Goal: Task Accomplishment & Management: Manage account settings

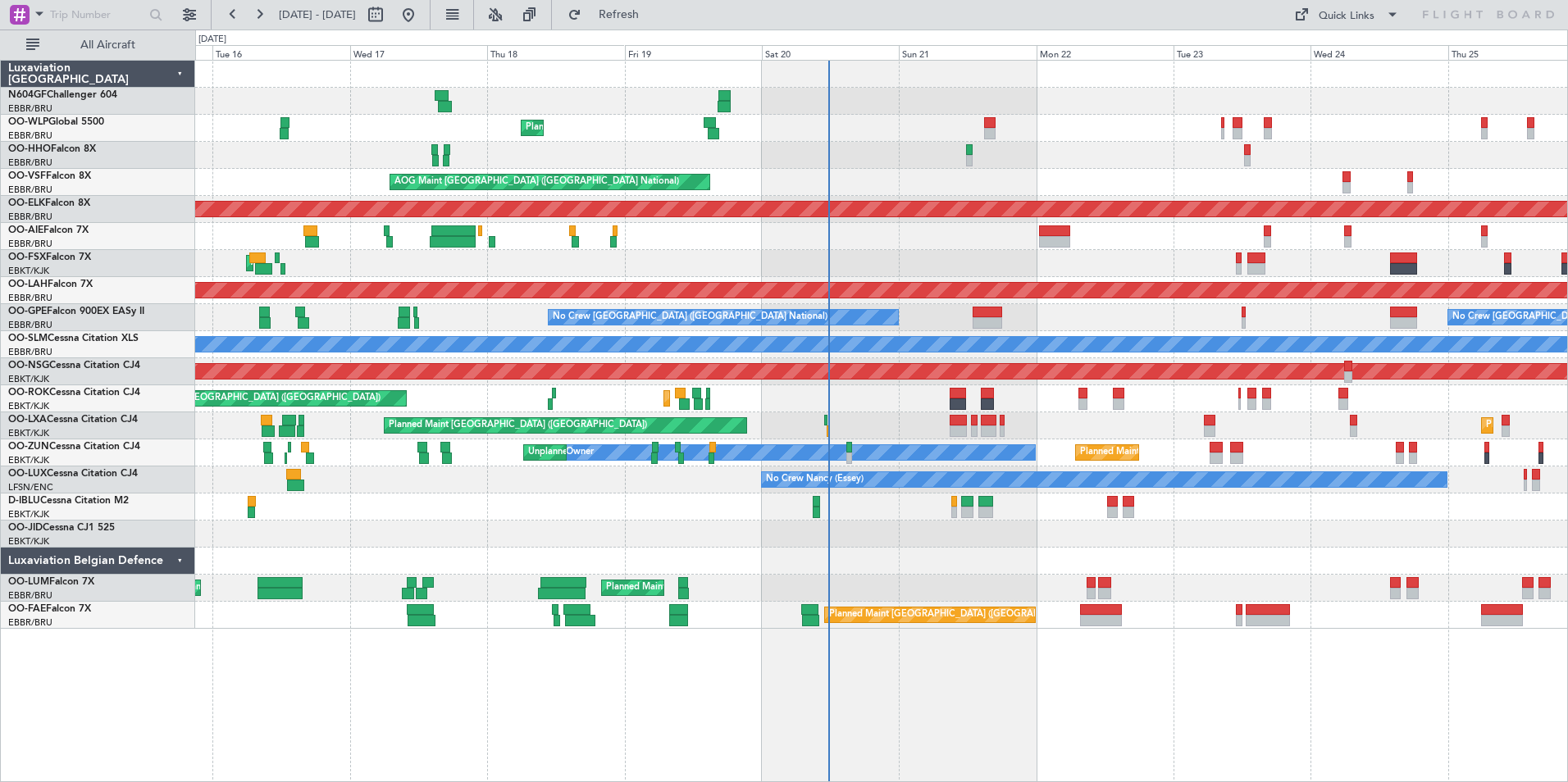
click at [830, 517] on div "A/C Unavailable [GEOGRAPHIC_DATA] ([GEOGRAPHIC_DATA] National) A/C Unavailable …" at bounding box center [882, 507] width 1372 height 27
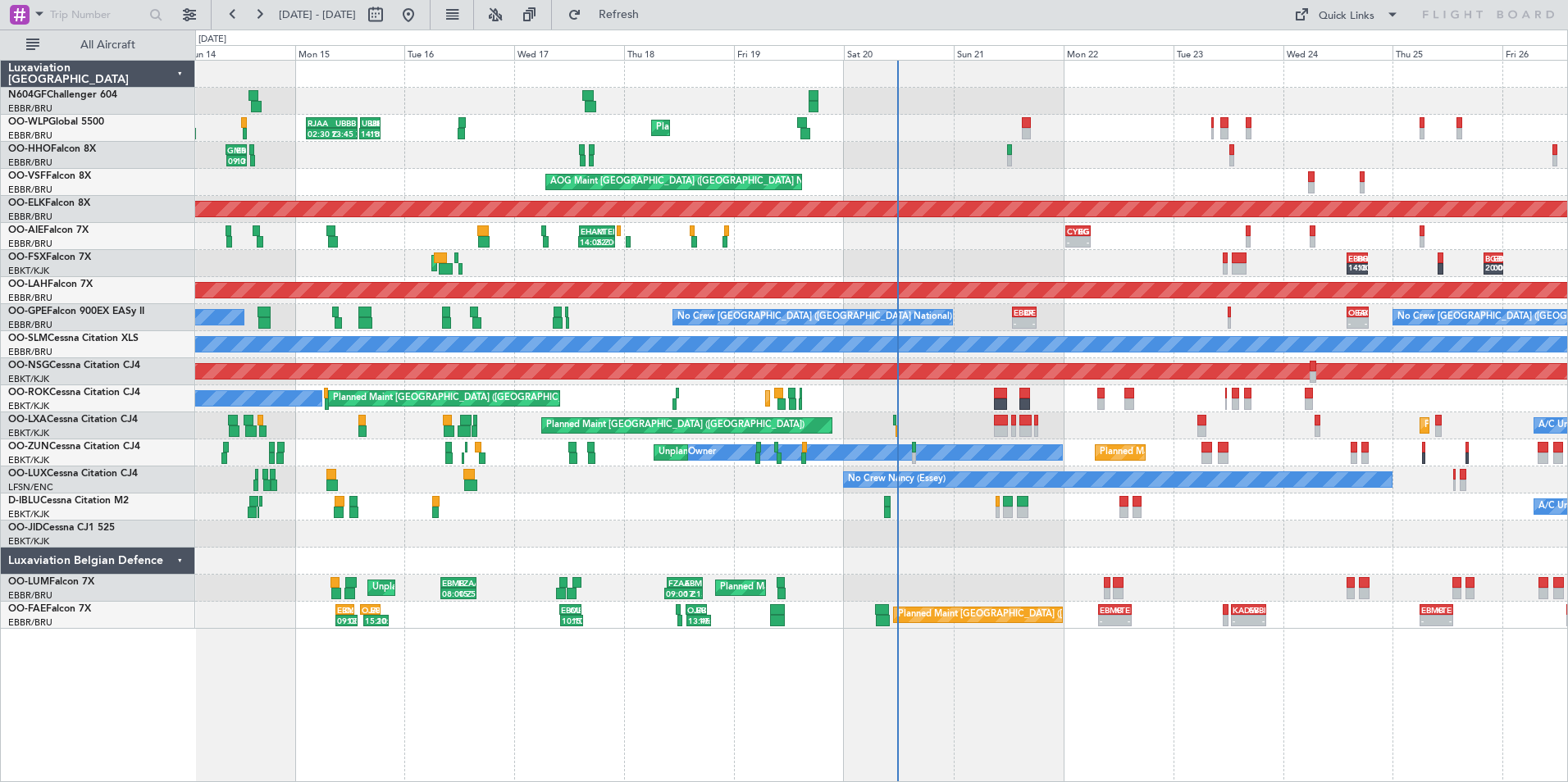
click at [841, 510] on div "A/C Unavailable [GEOGRAPHIC_DATA] ([GEOGRAPHIC_DATA] National) No Crew [GEOGRAP…" at bounding box center [882, 507] width 1372 height 27
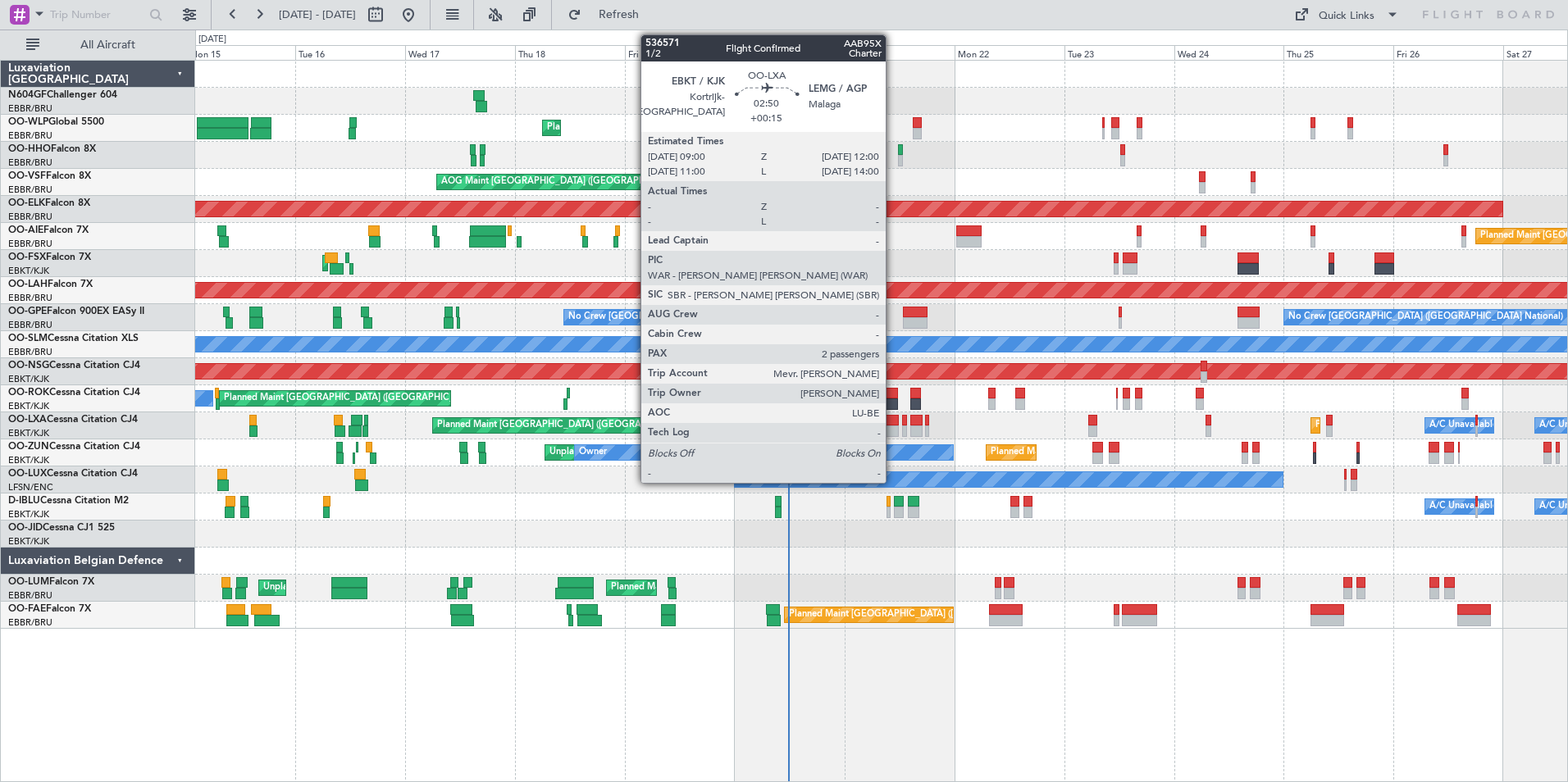
click at [893, 425] on div at bounding box center [892, 420] width 14 height 11
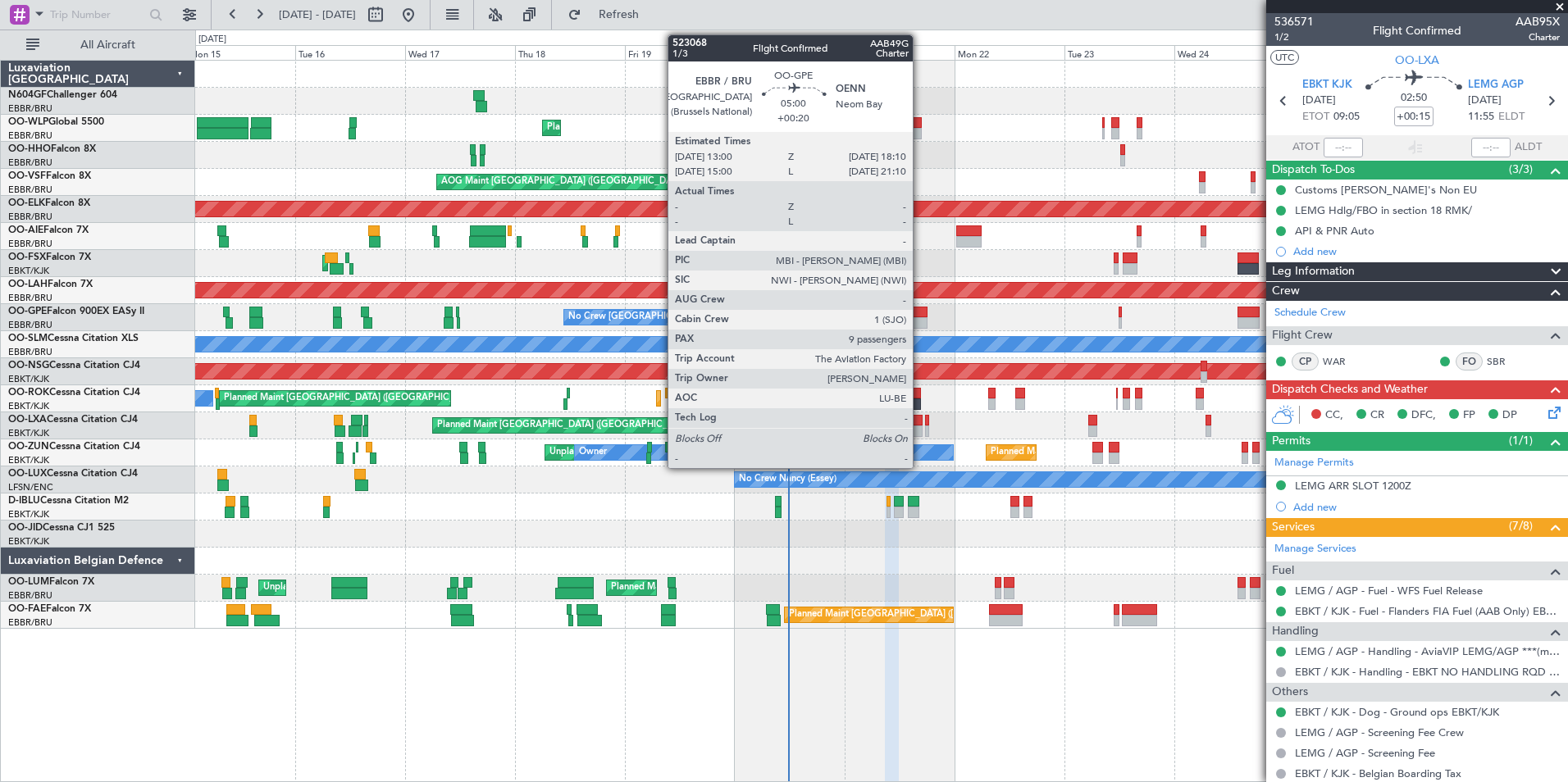
click at [920, 317] on div at bounding box center [914, 323] width 23 height 11
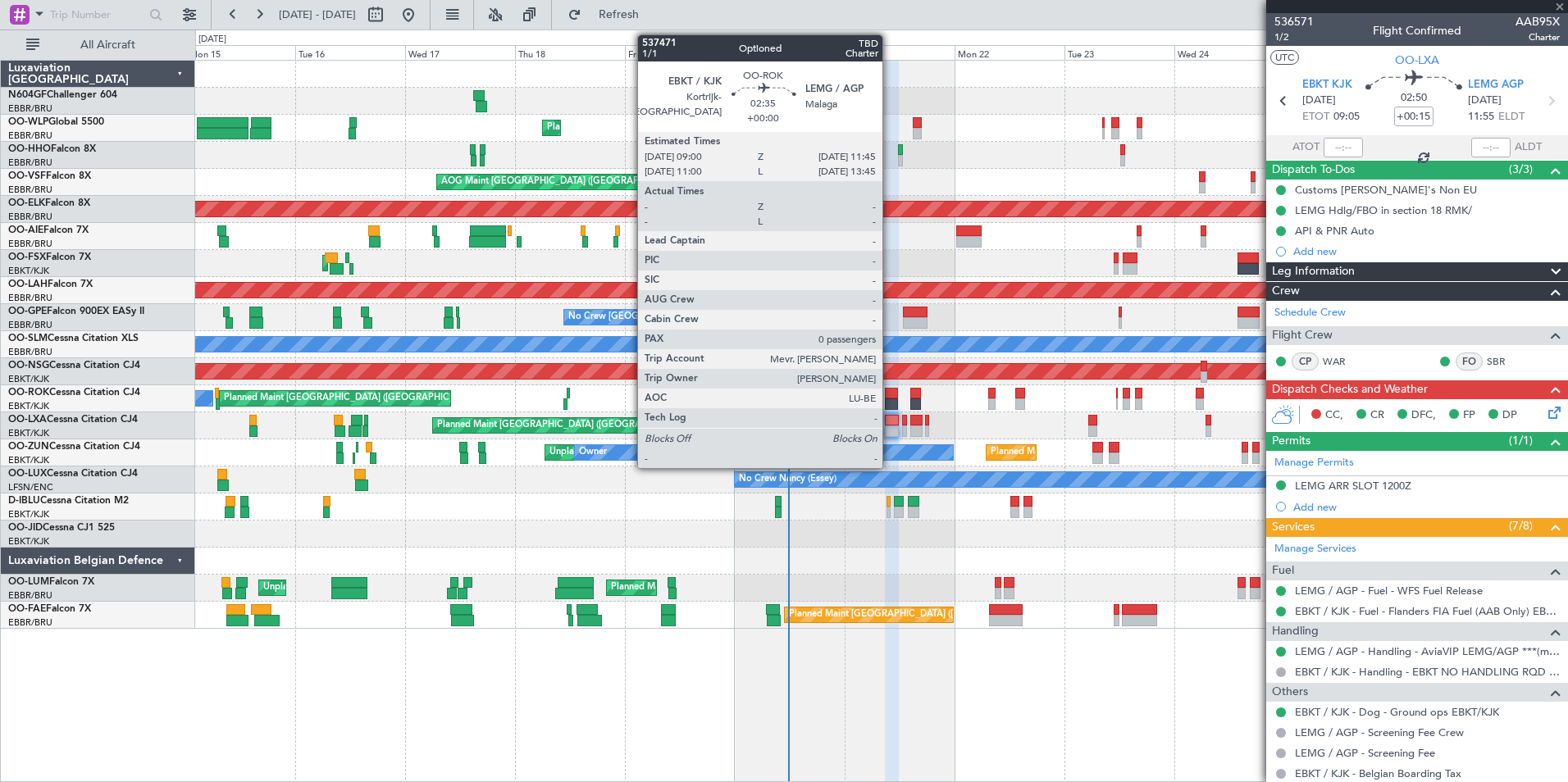
type input "+00:20"
type input "9"
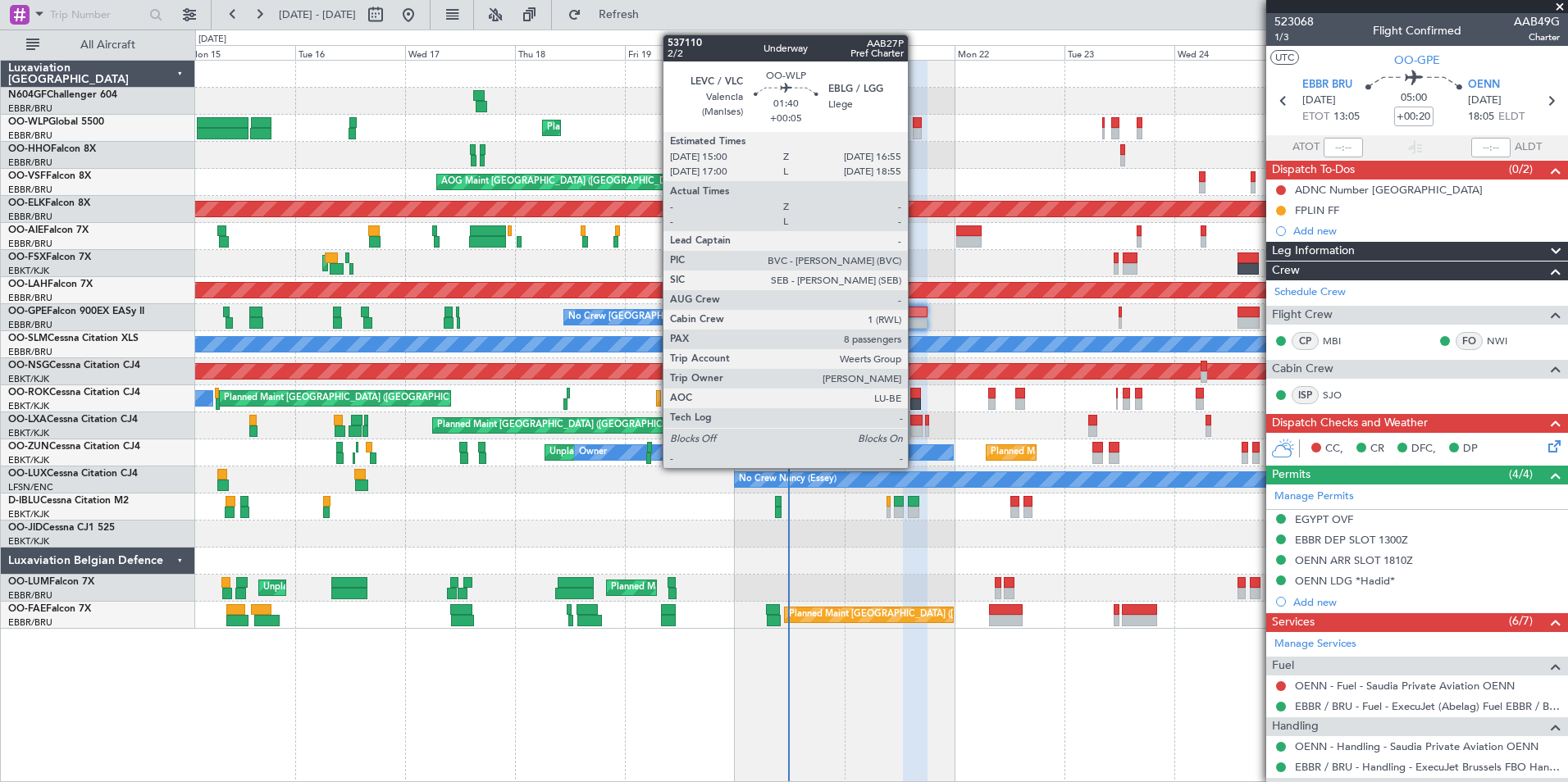
click at [916, 130] on div at bounding box center [917, 133] width 9 height 11
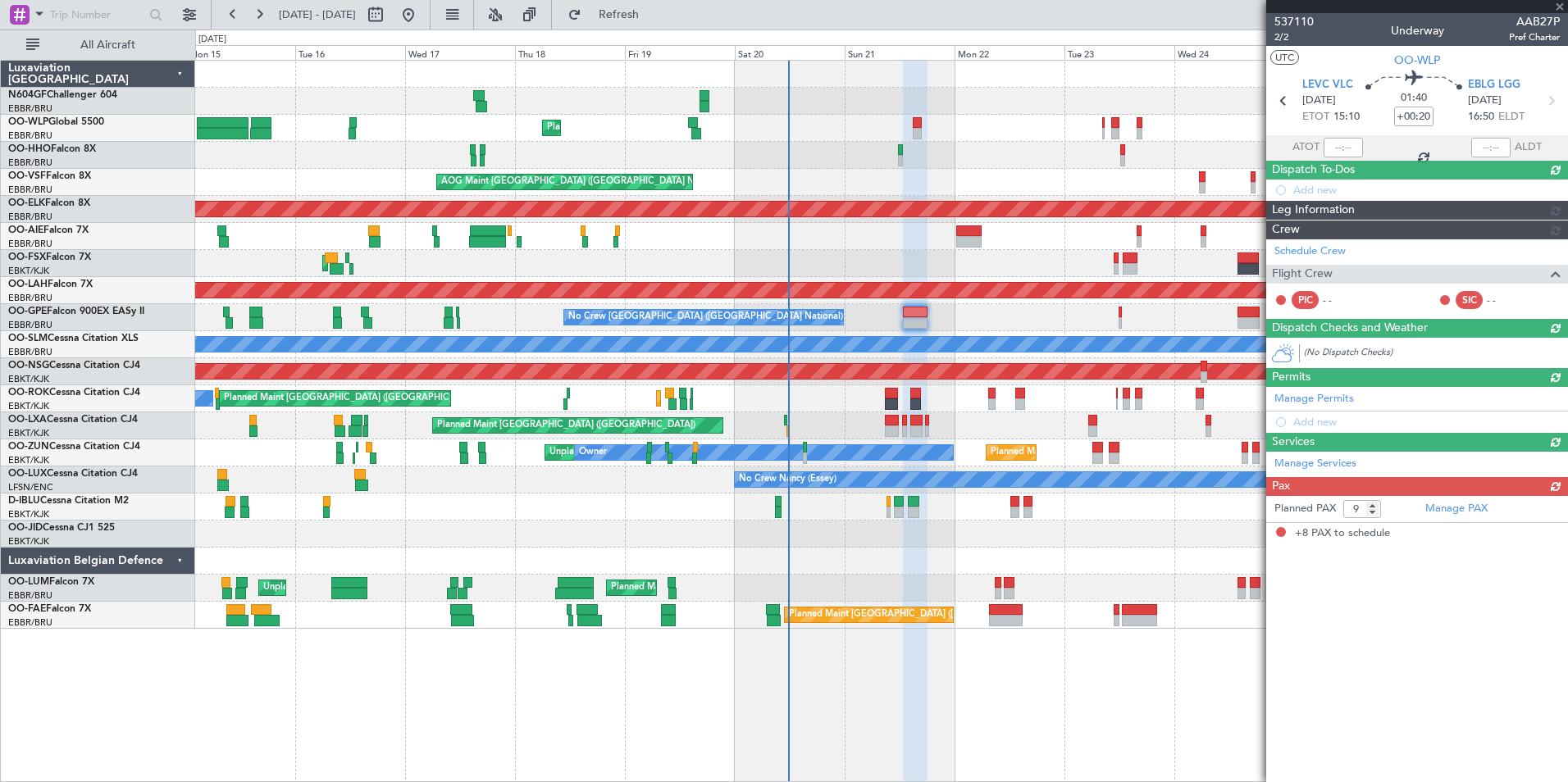
type input "+00:05"
type input "8"
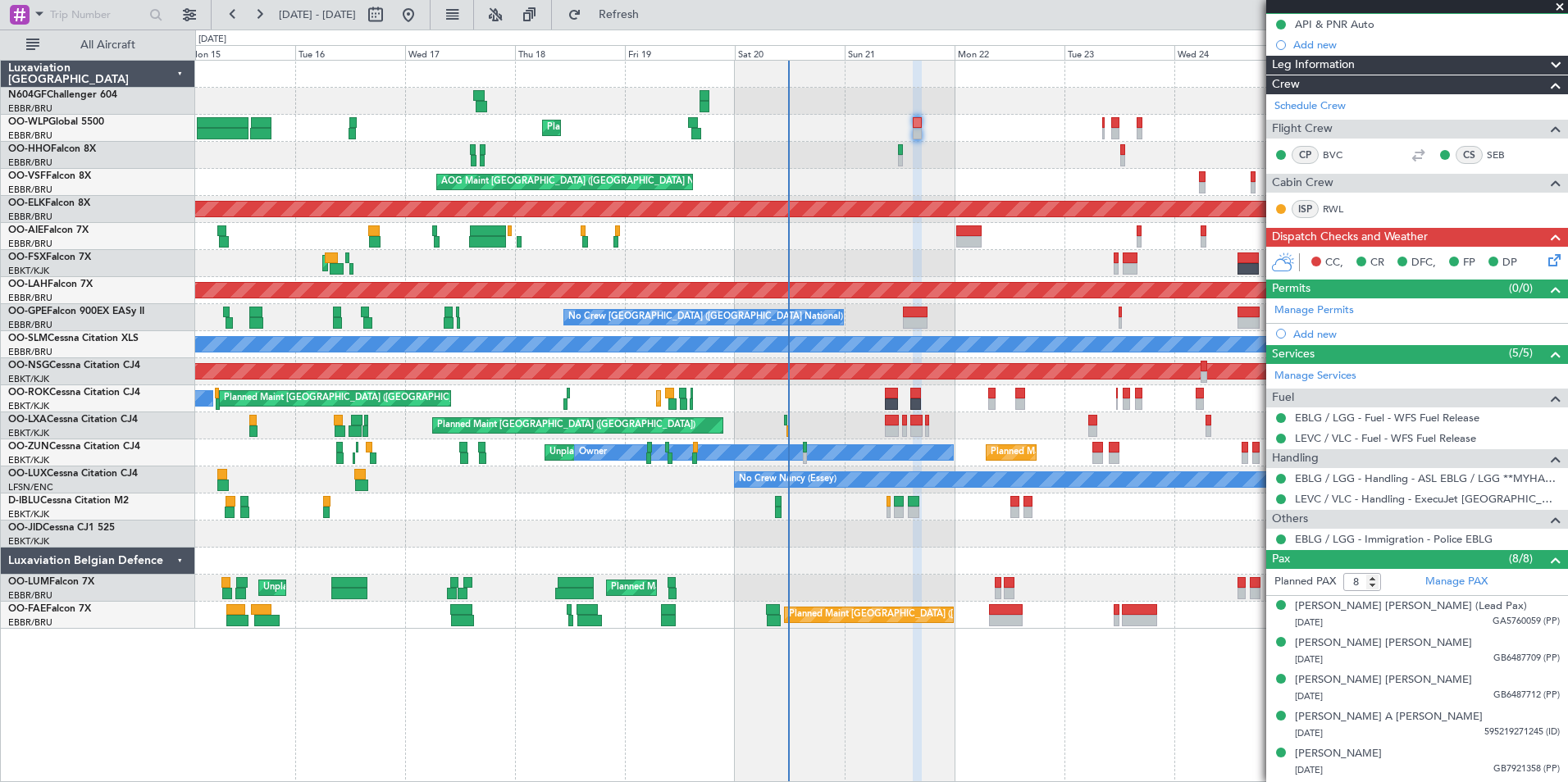
scroll to position [151, 0]
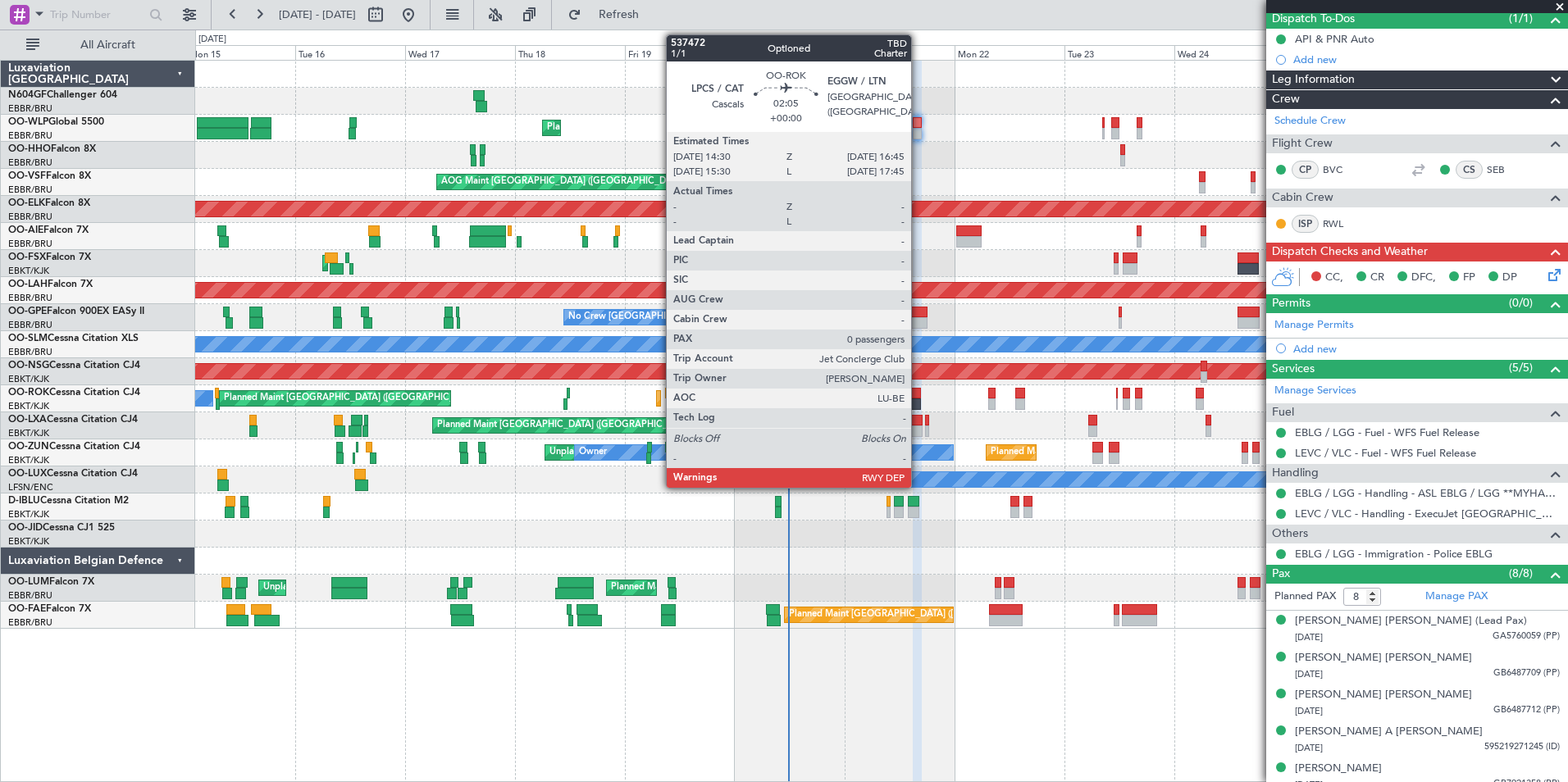
click at [918, 403] on div at bounding box center [916, 404] width 10 height 11
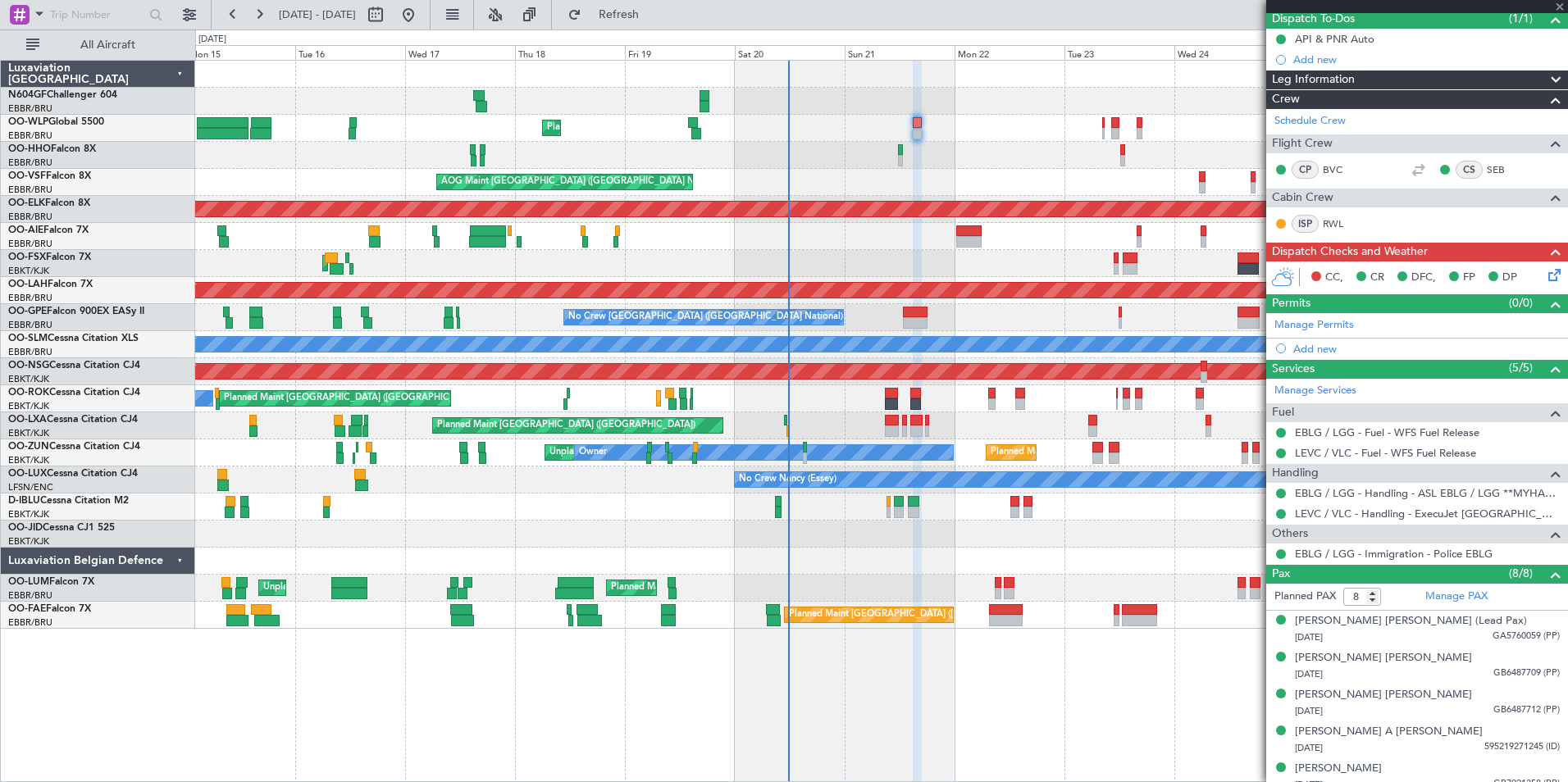
type input "0"
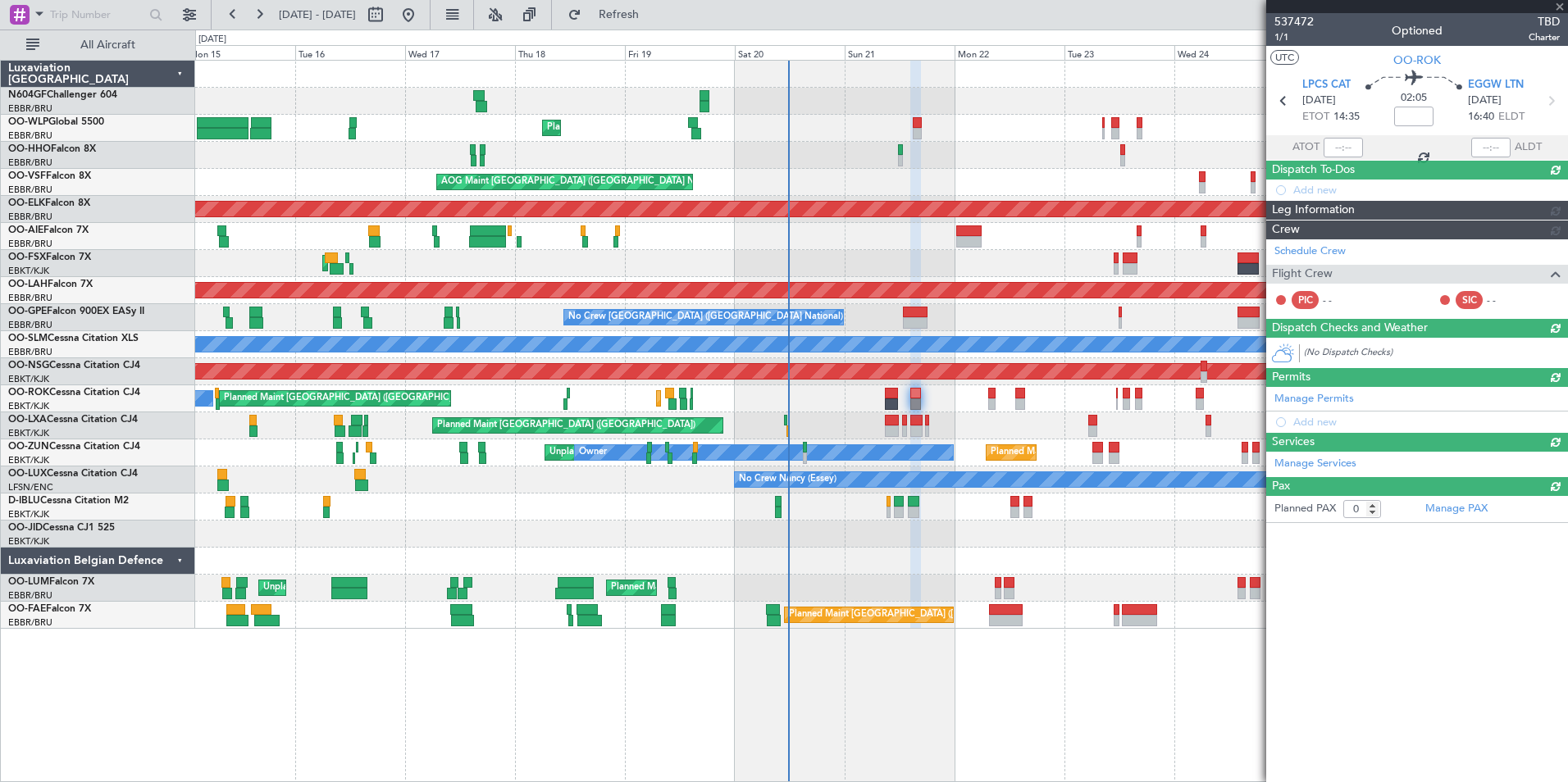
scroll to position [0, 0]
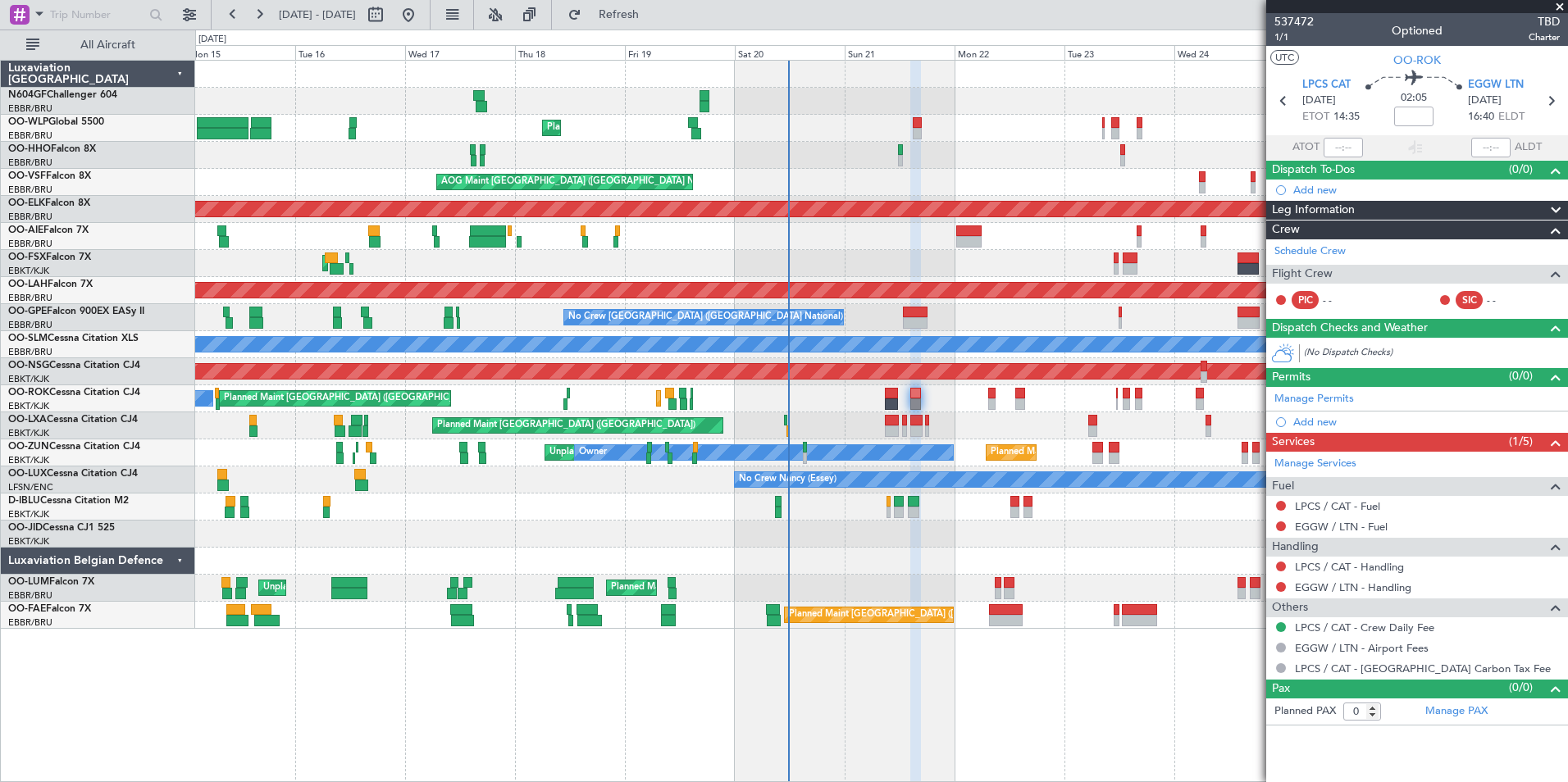
click at [997, 519] on div "Planned Maint Liege Planned Maint Geneva ([GEOGRAPHIC_DATA]) AOG Maint [GEOGRAP…" at bounding box center [882, 344] width 1372 height 568
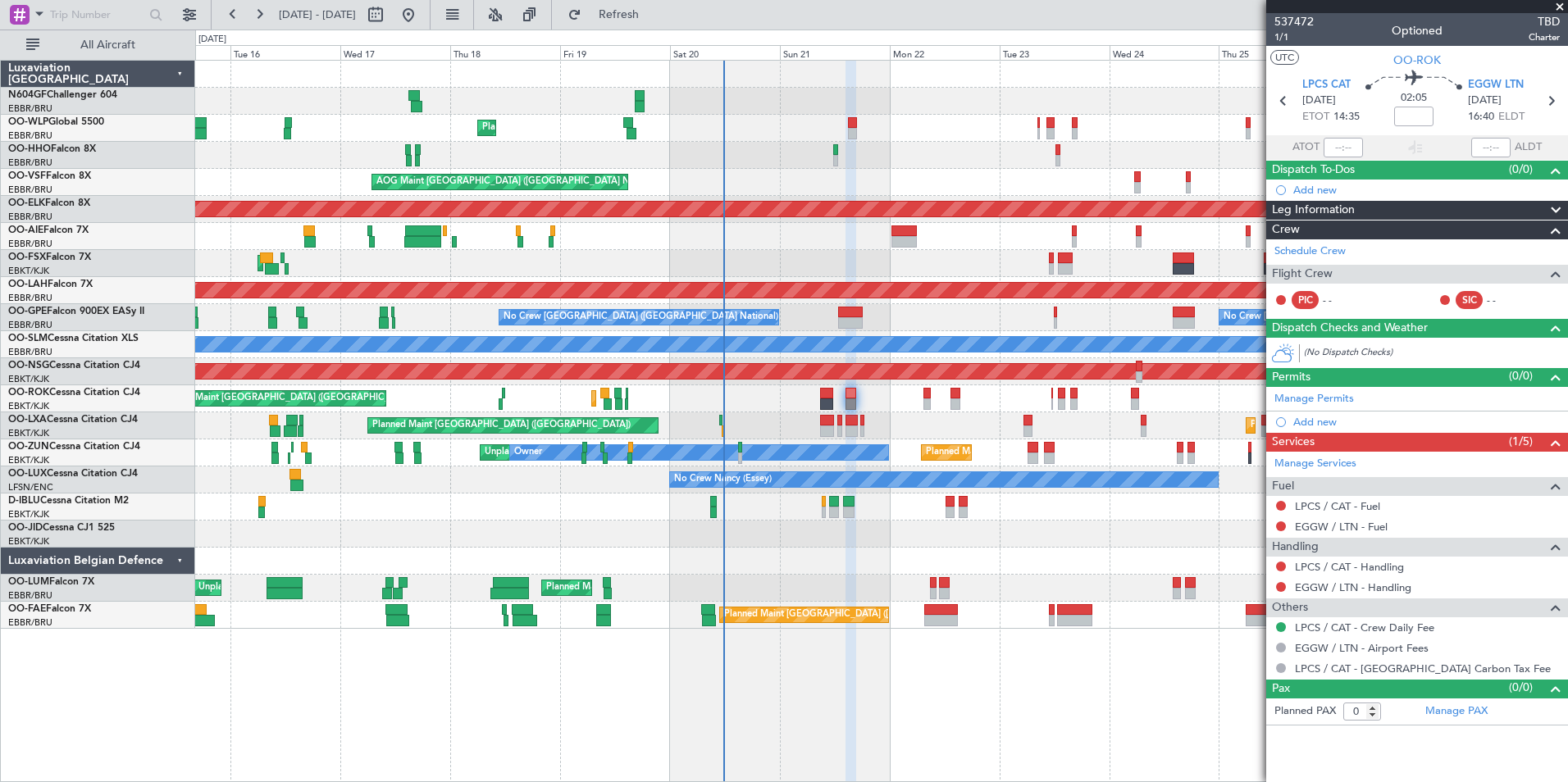
click at [847, 573] on div at bounding box center [882, 561] width 1372 height 27
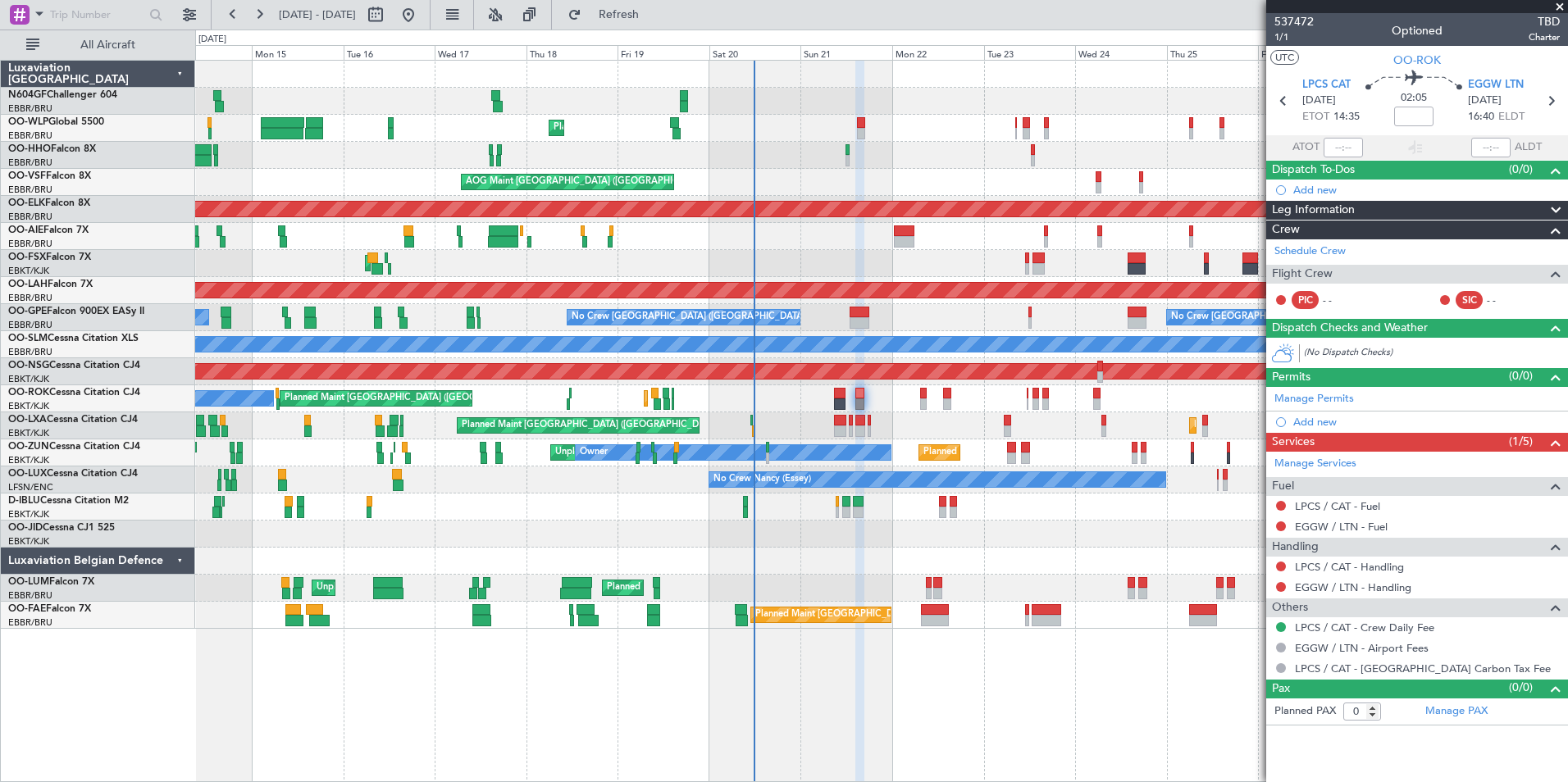
click at [802, 550] on div at bounding box center [882, 561] width 1372 height 27
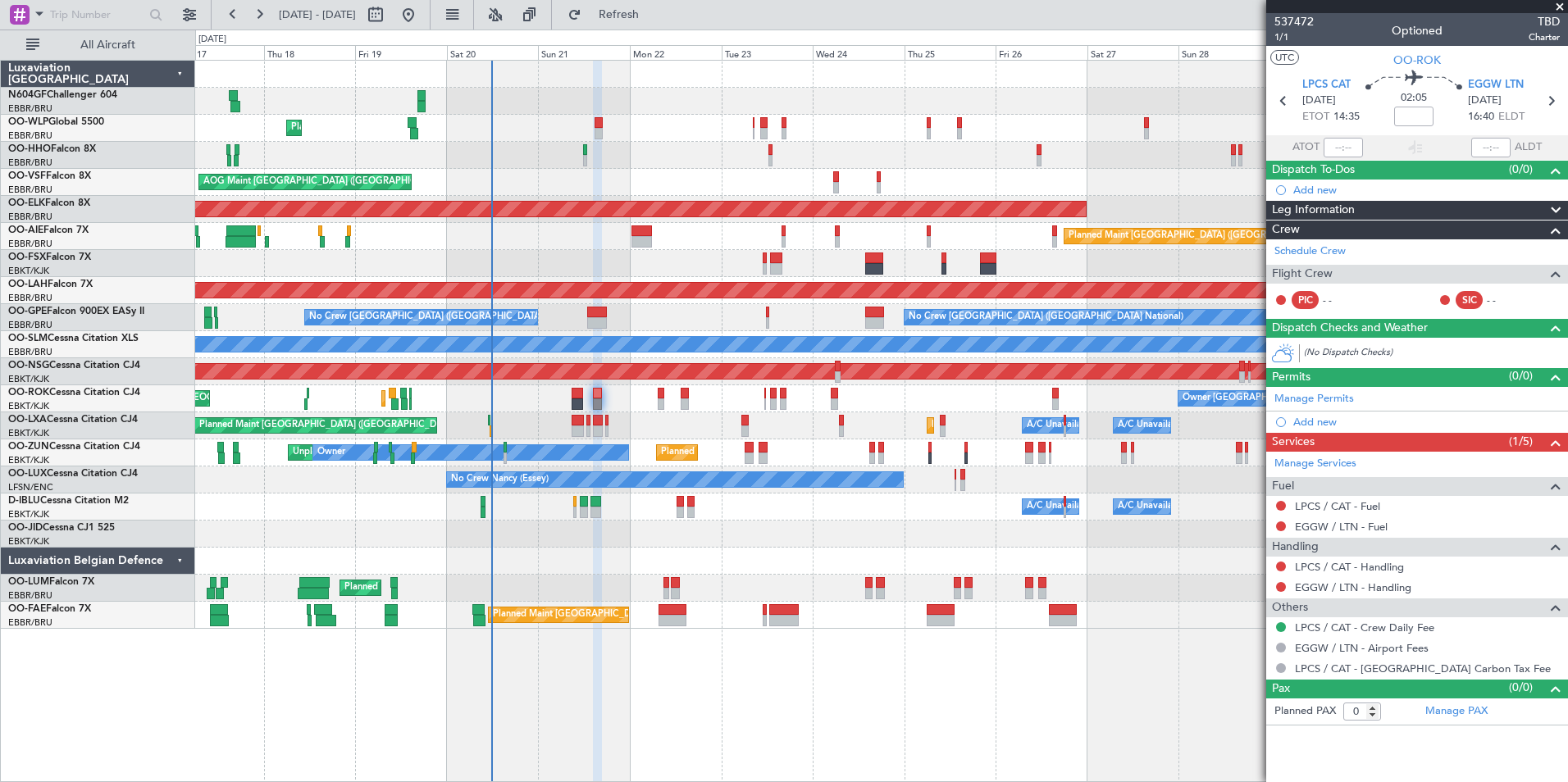
click at [808, 564] on div "Planned Maint Liege AOG Maint [GEOGRAPHIC_DATA] ([GEOGRAPHIC_DATA]) Planned Mai…" at bounding box center [882, 344] width 1372 height 568
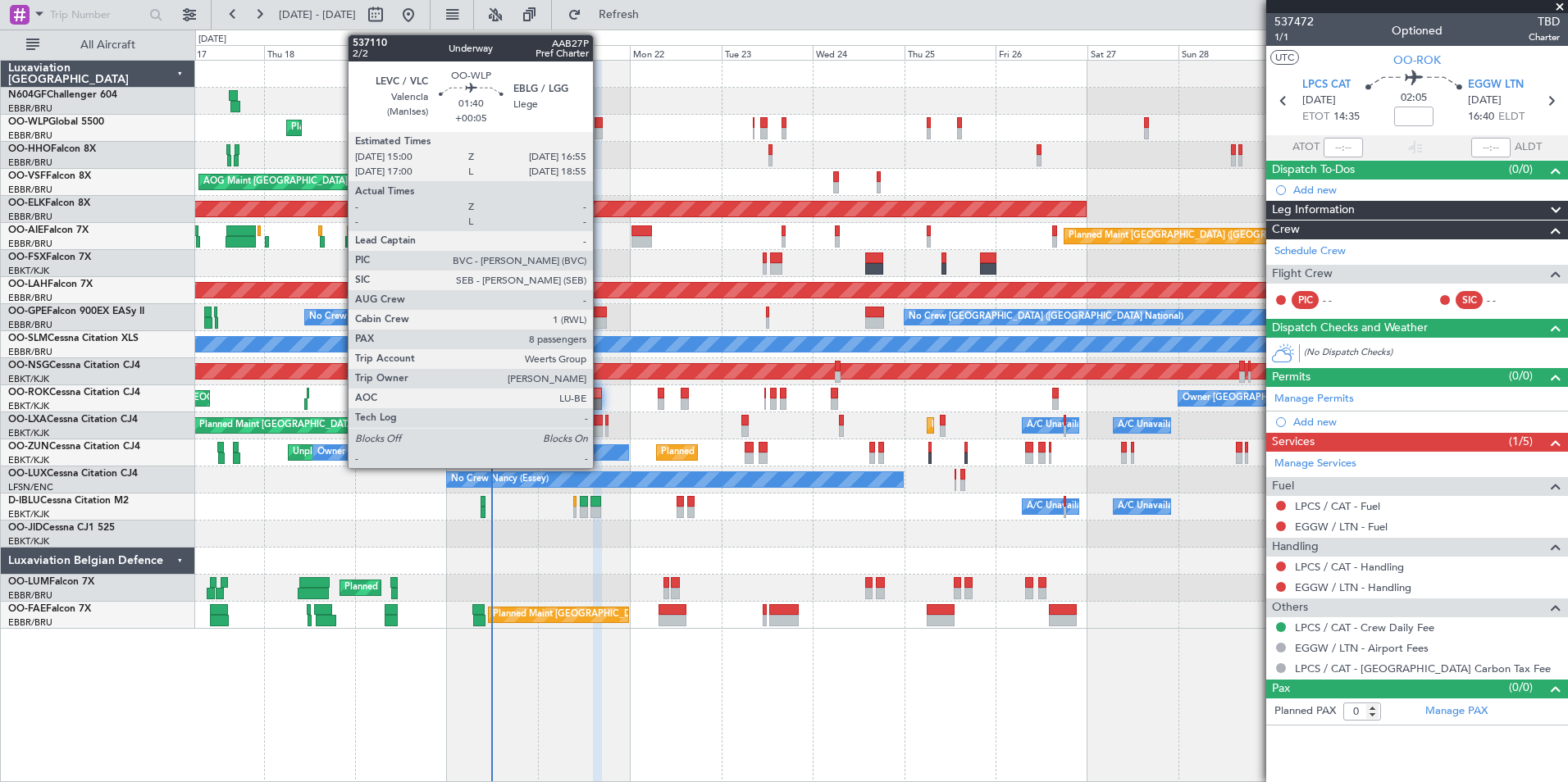
click at [601, 127] on div at bounding box center [598, 123] width 8 height 11
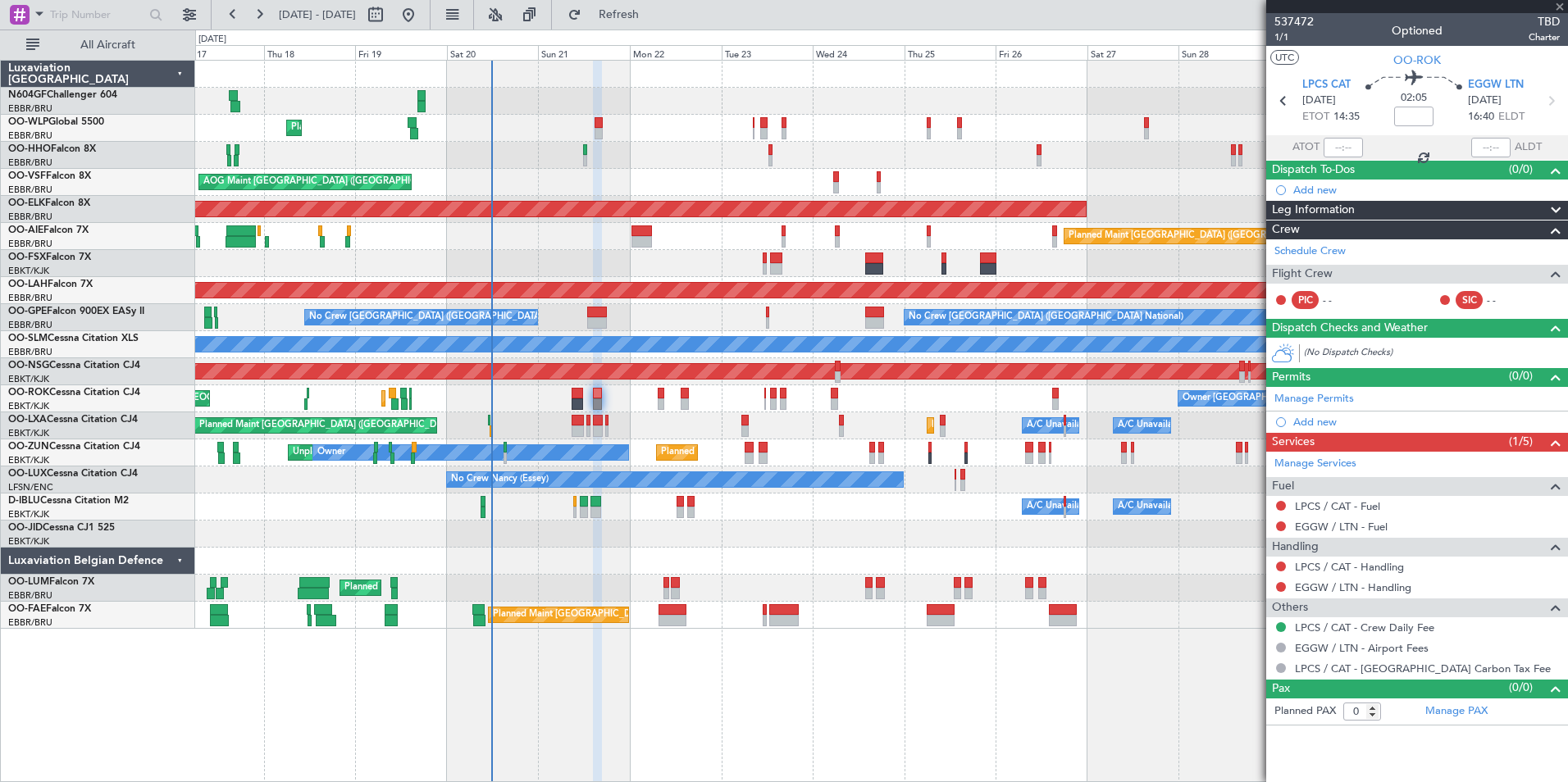
type input "+00:05"
type input "8"
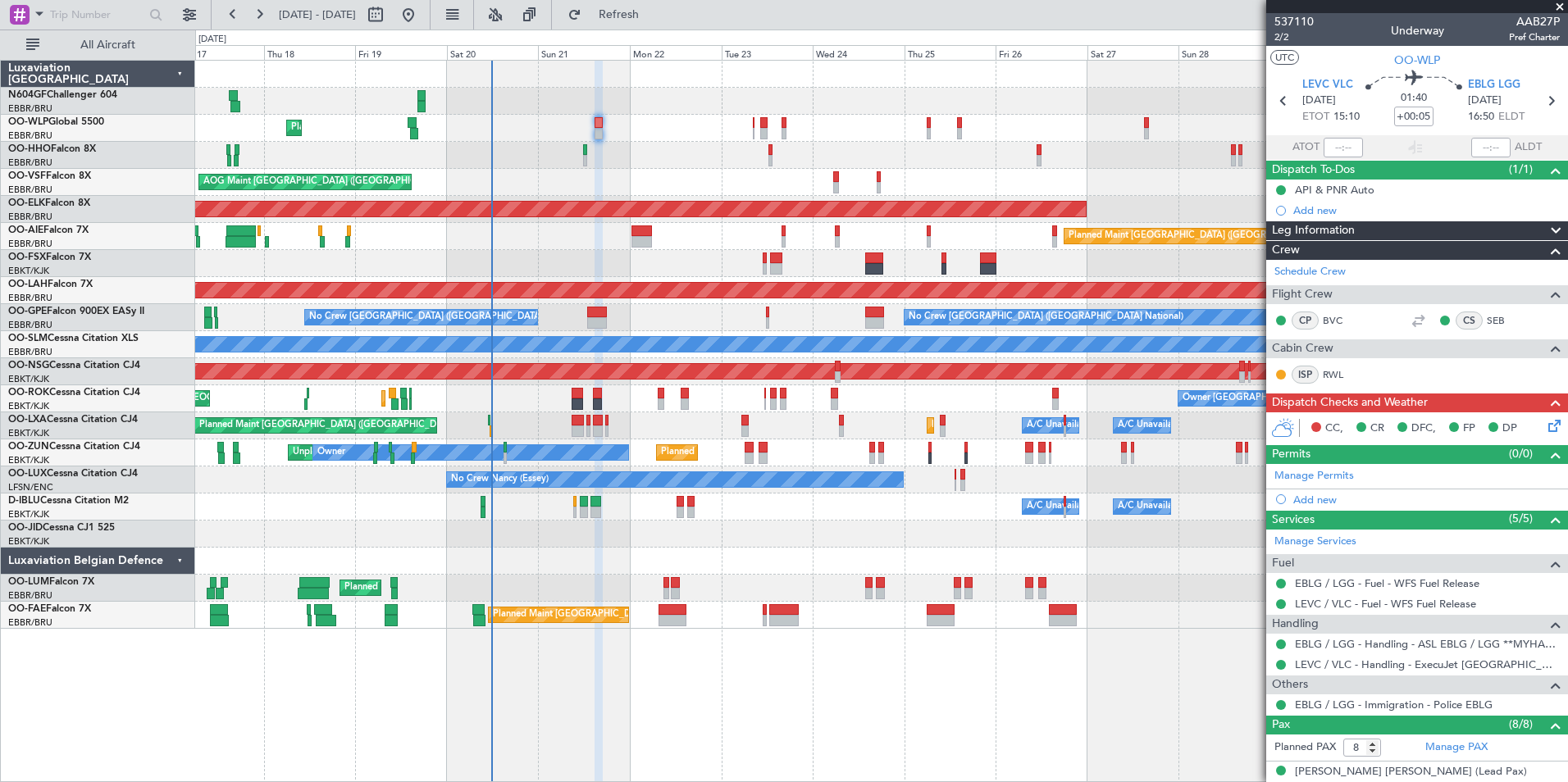
scroll to position [274, 0]
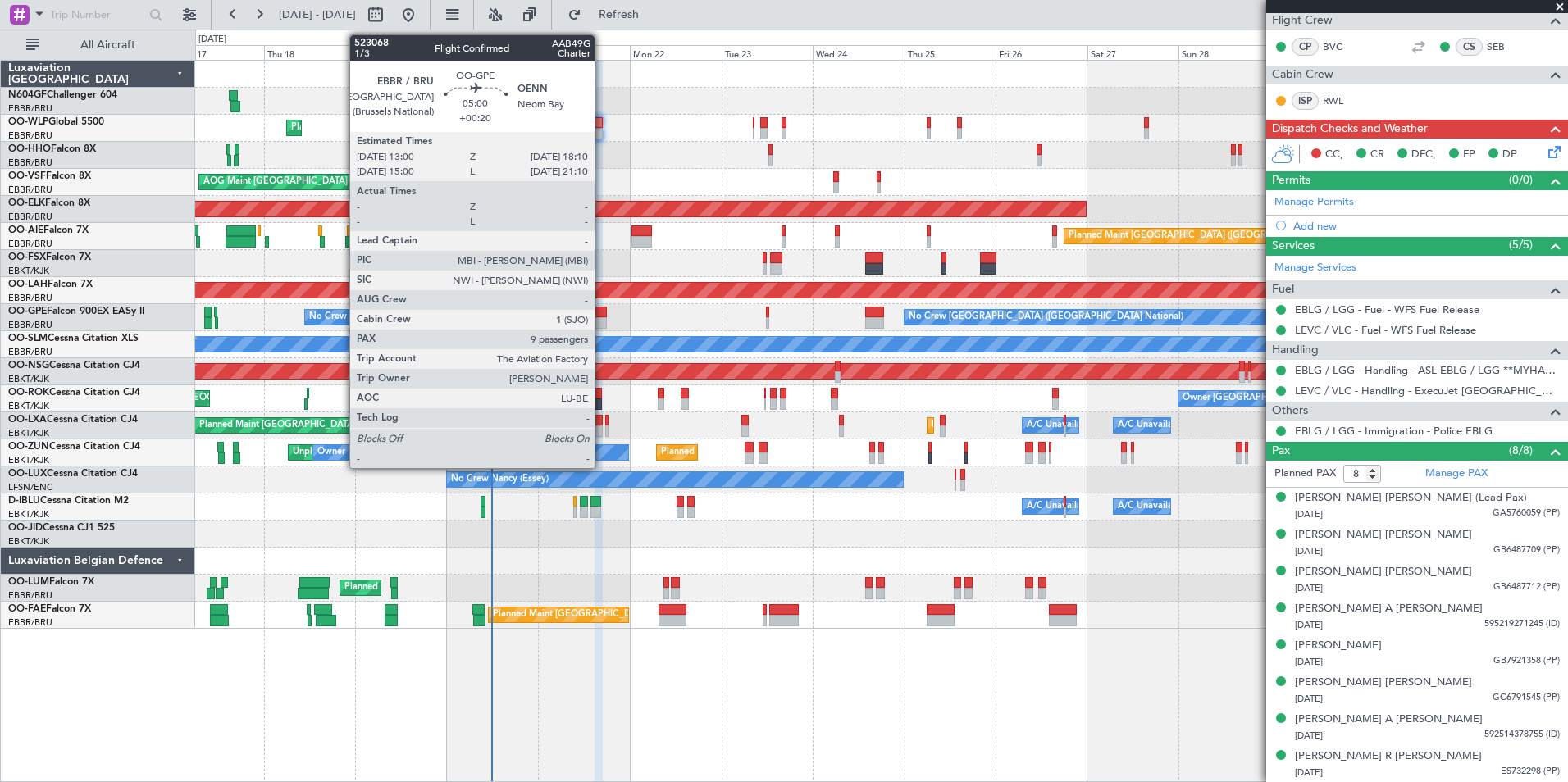
click at [602, 311] on div at bounding box center [598, 311] width 21 height 11
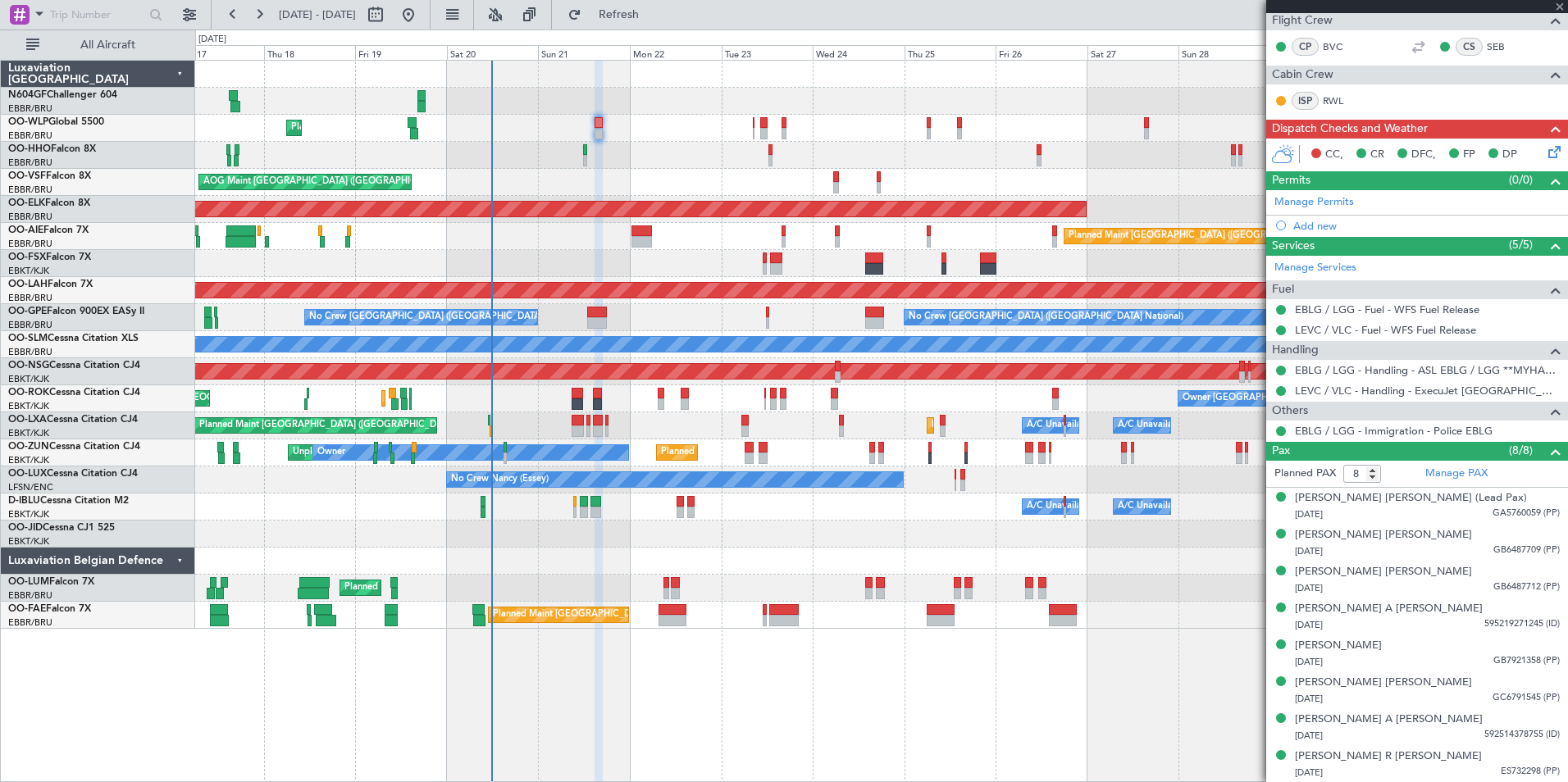
type input "+00:20"
type input "9"
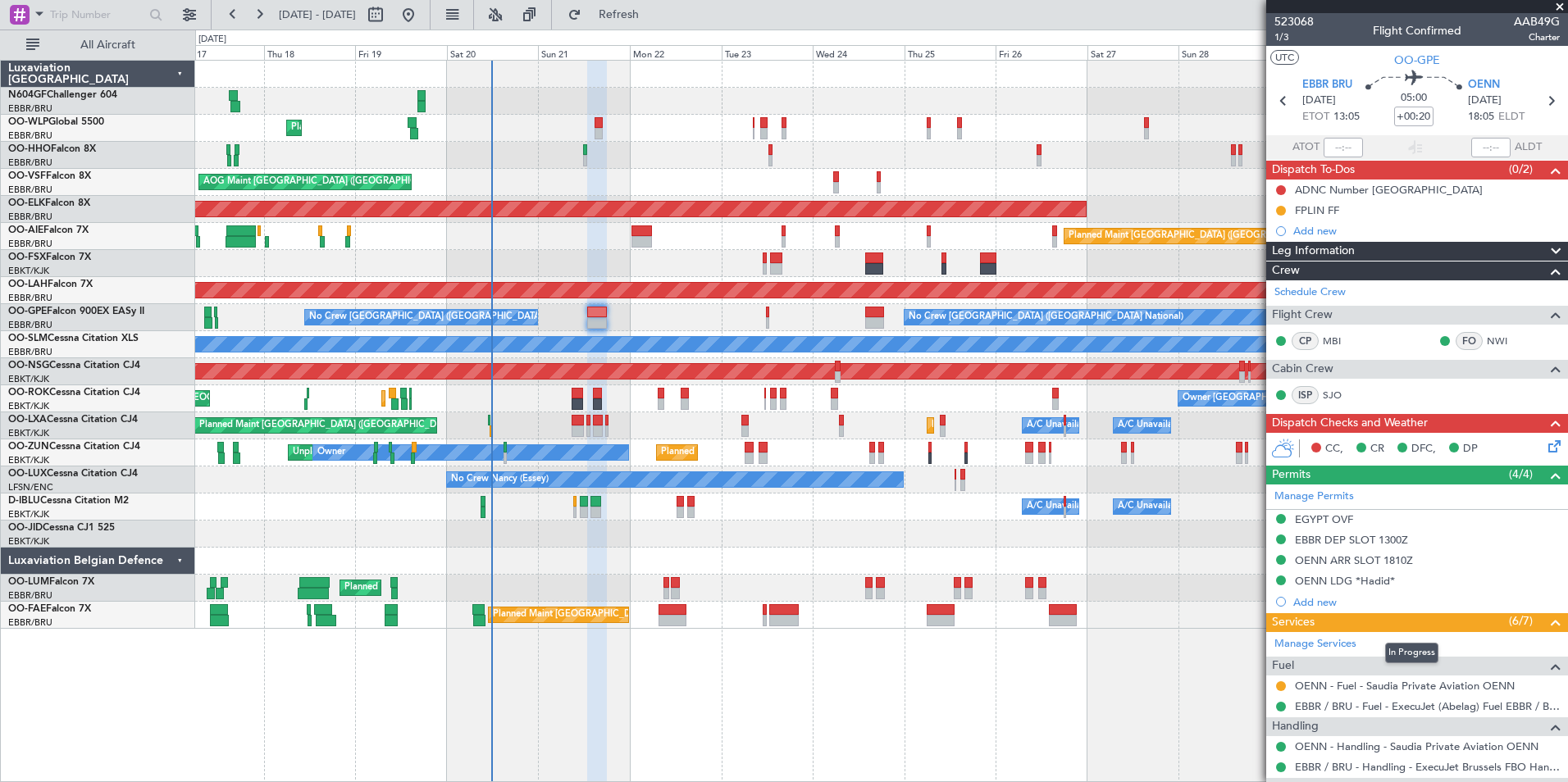
scroll to position [1, 0]
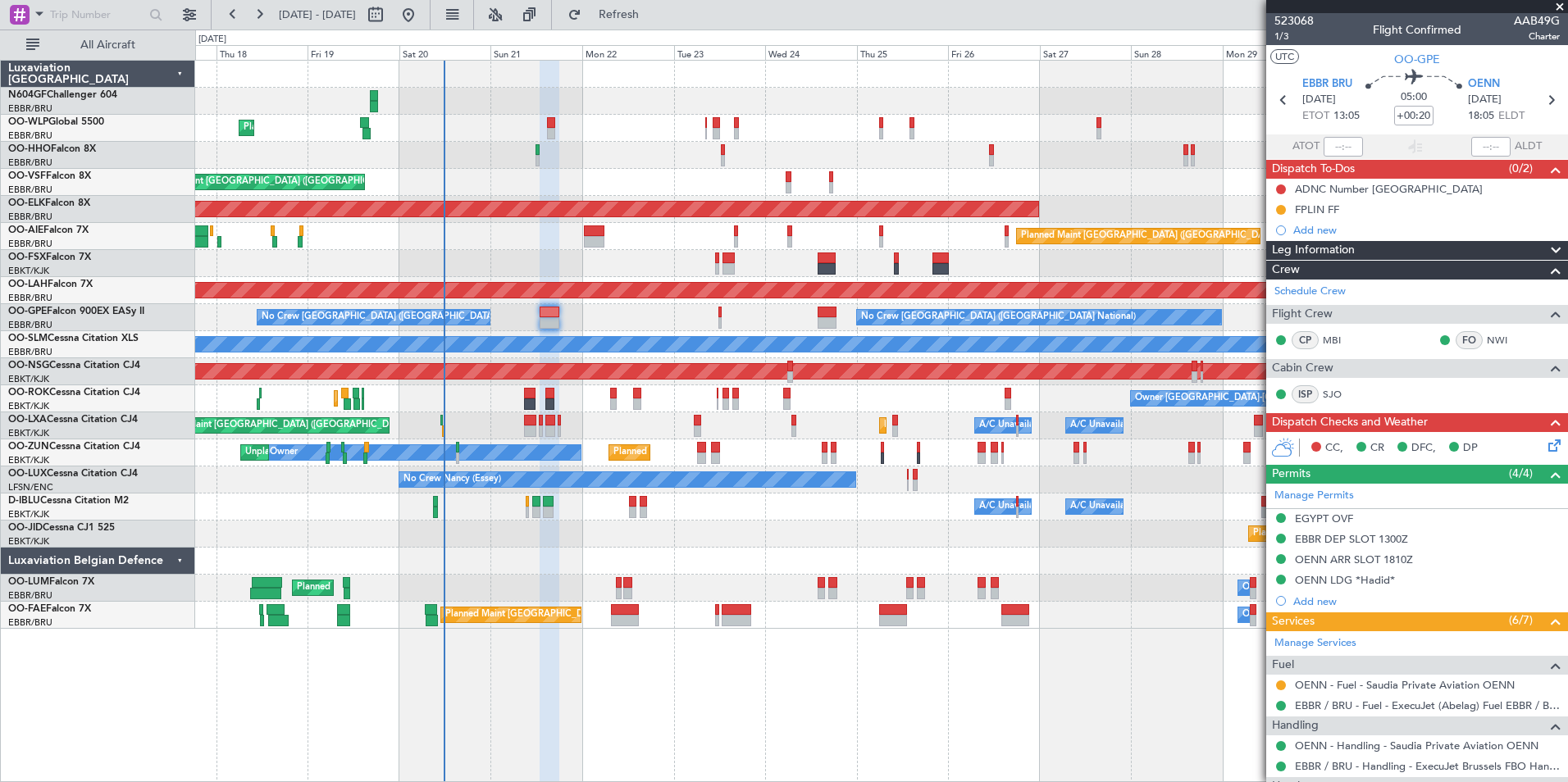
click at [941, 644] on div "Planned Maint Liege AOG Maint [GEOGRAPHIC_DATA] ([GEOGRAPHIC_DATA]) Planned Mai…" at bounding box center [882, 420] width 1373 height 722
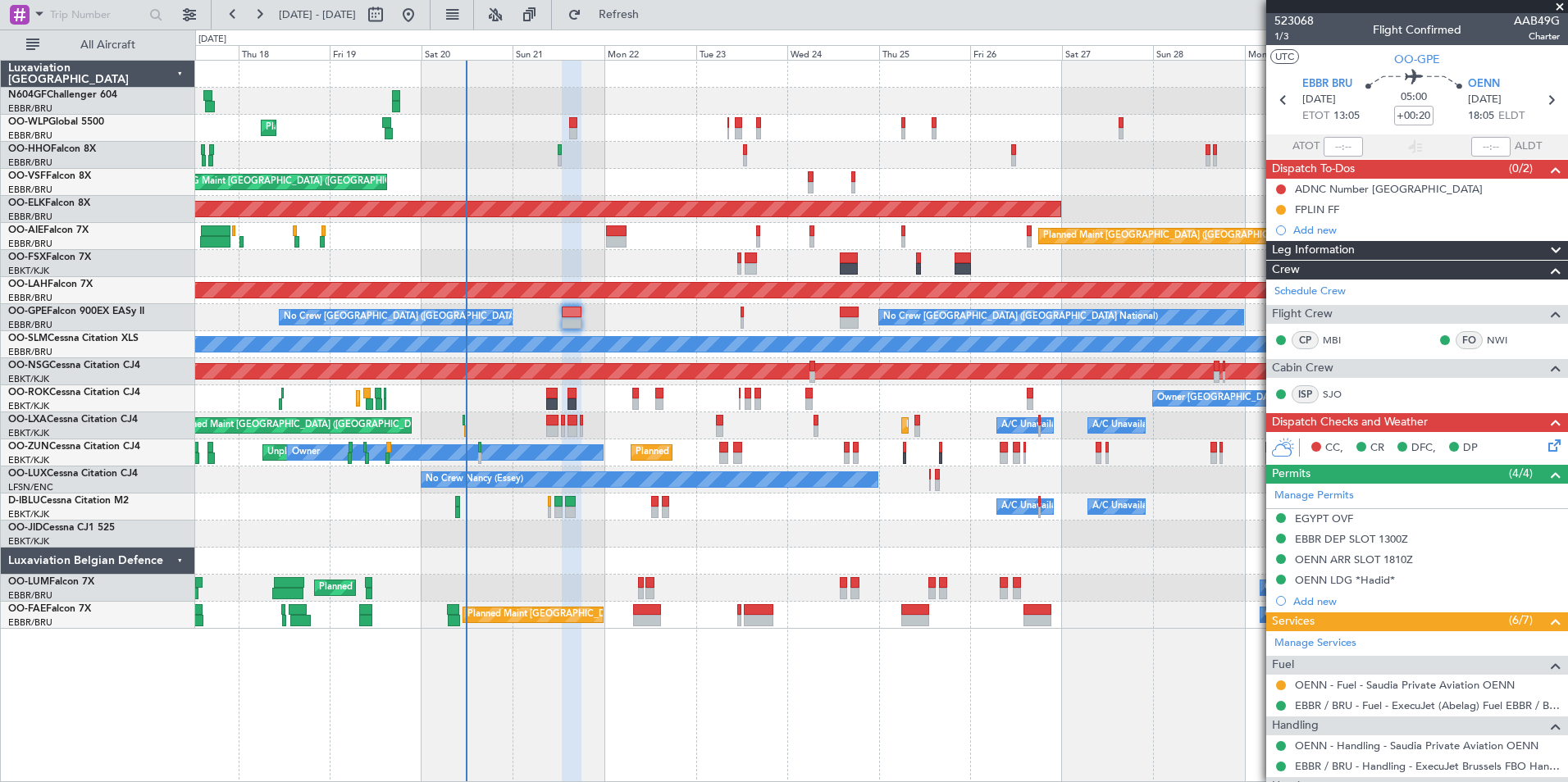
click at [607, 532] on div "Planned Maint Kortrijk-[GEOGRAPHIC_DATA]" at bounding box center [882, 534] width 1372 height 27
click at [669, 557] on div at bounding box center [882, 561] width 1372 height 27
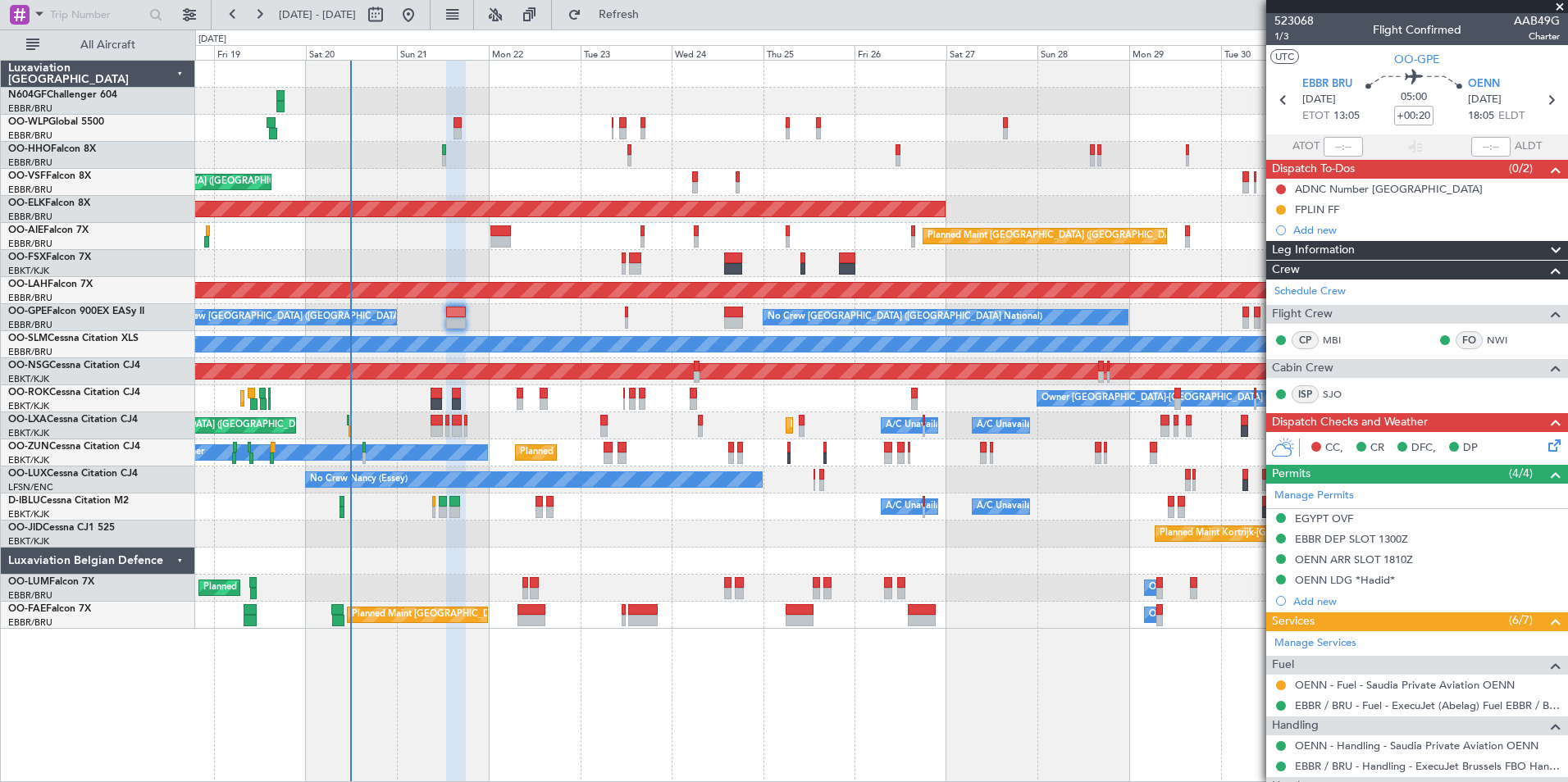
click at [511, 585] on div "Owner Melsbroek Air Base Planned Maint [GEOGRAPHIC_DATA] ([GEOGRAPHIC_DATA]) Un…" at bounding box center [882, 587] width 1372 height 27
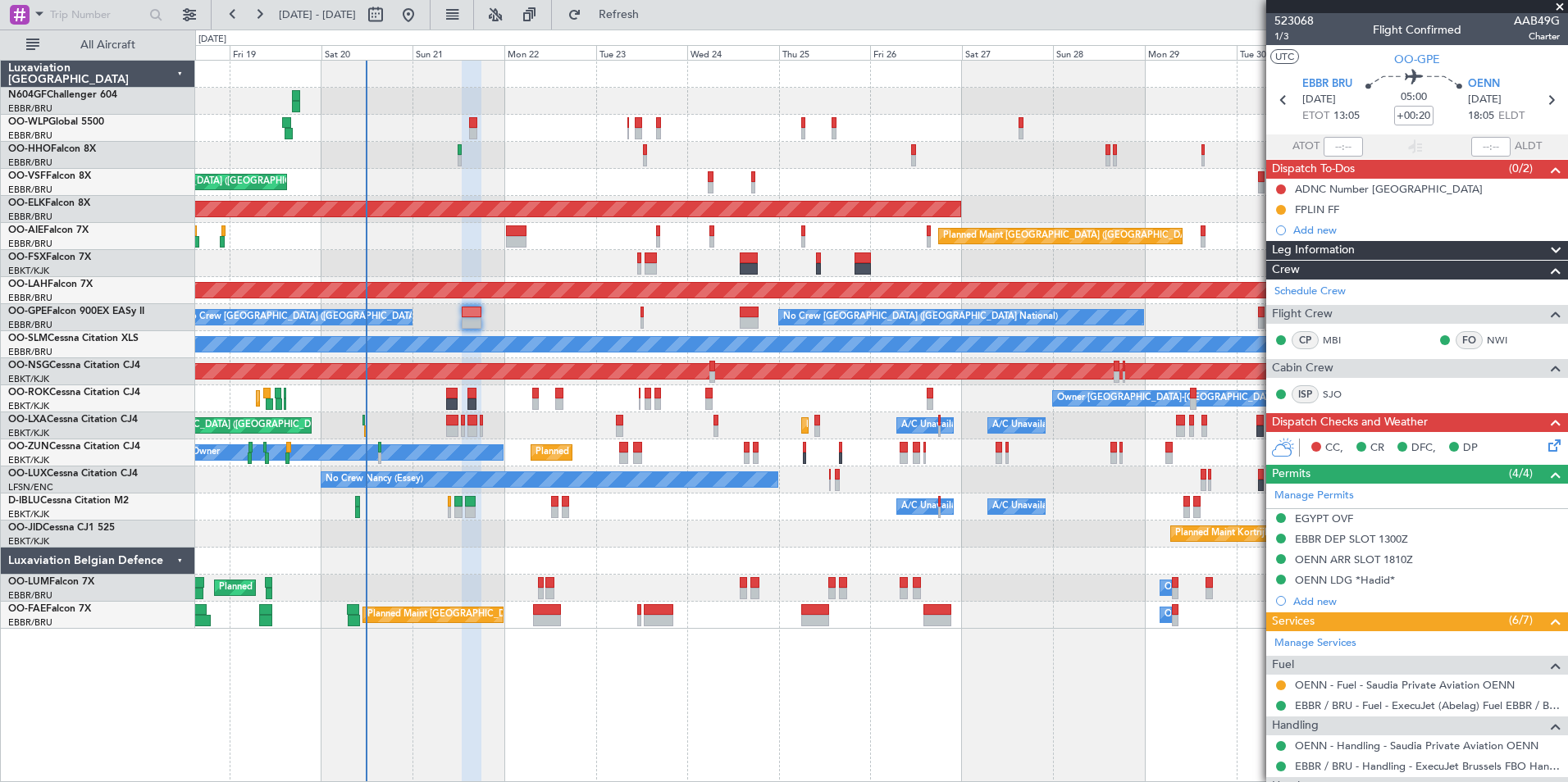
click at [557, 590] on div "Planned Maint Liege AOG Maint [GEOGRAPHIC_DATA] ([GEOGRAPHIC_DATA]) Planned Mai…" at bounding box center [882, 344] width 1372 height 568
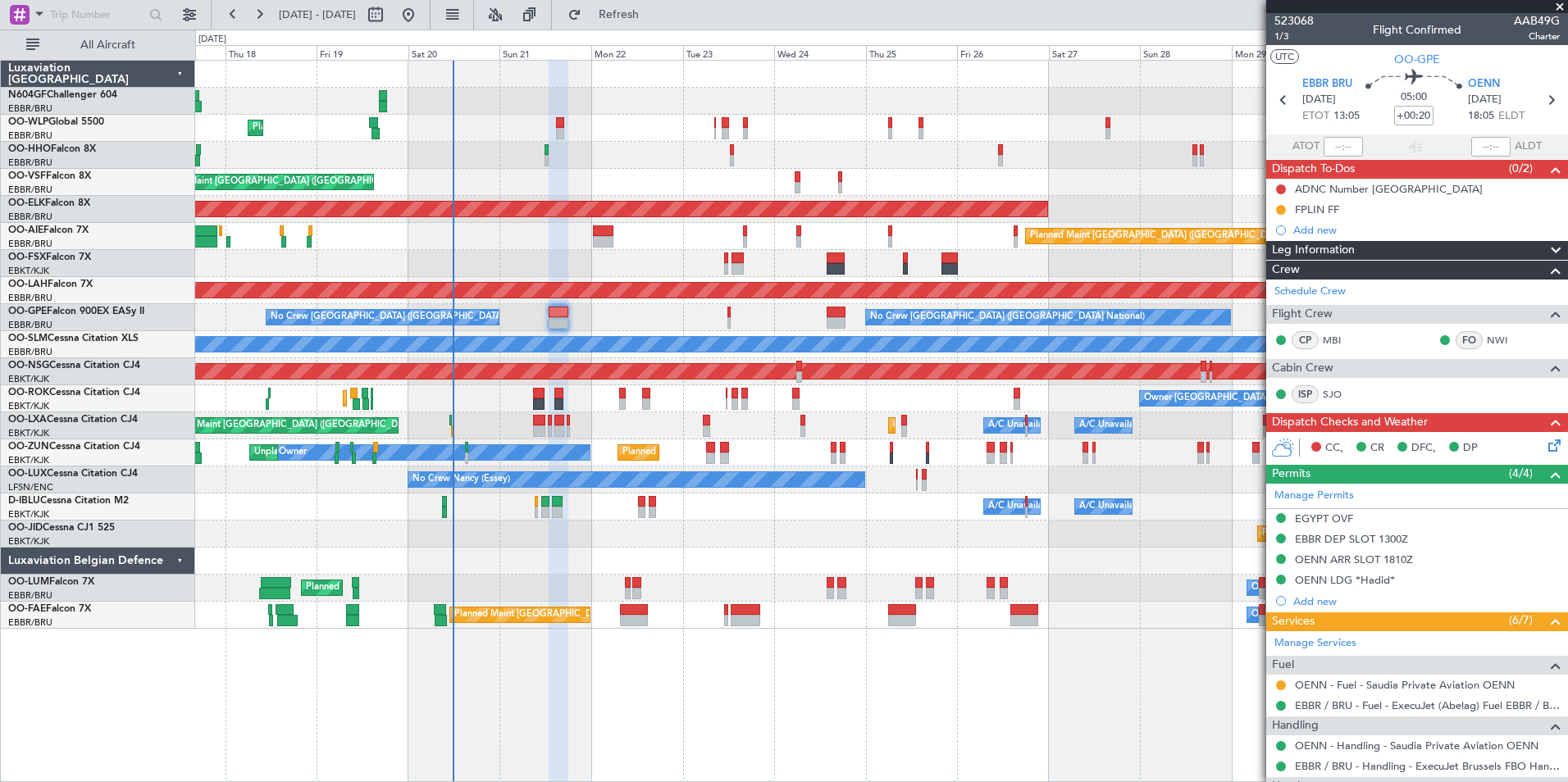
click at [650, 359] on div "Planned Maint Liege AOG Maint Brussels (Brussels National) Planned Maint Kortri…" at bounding box center [882, 344] width 1372 height 568
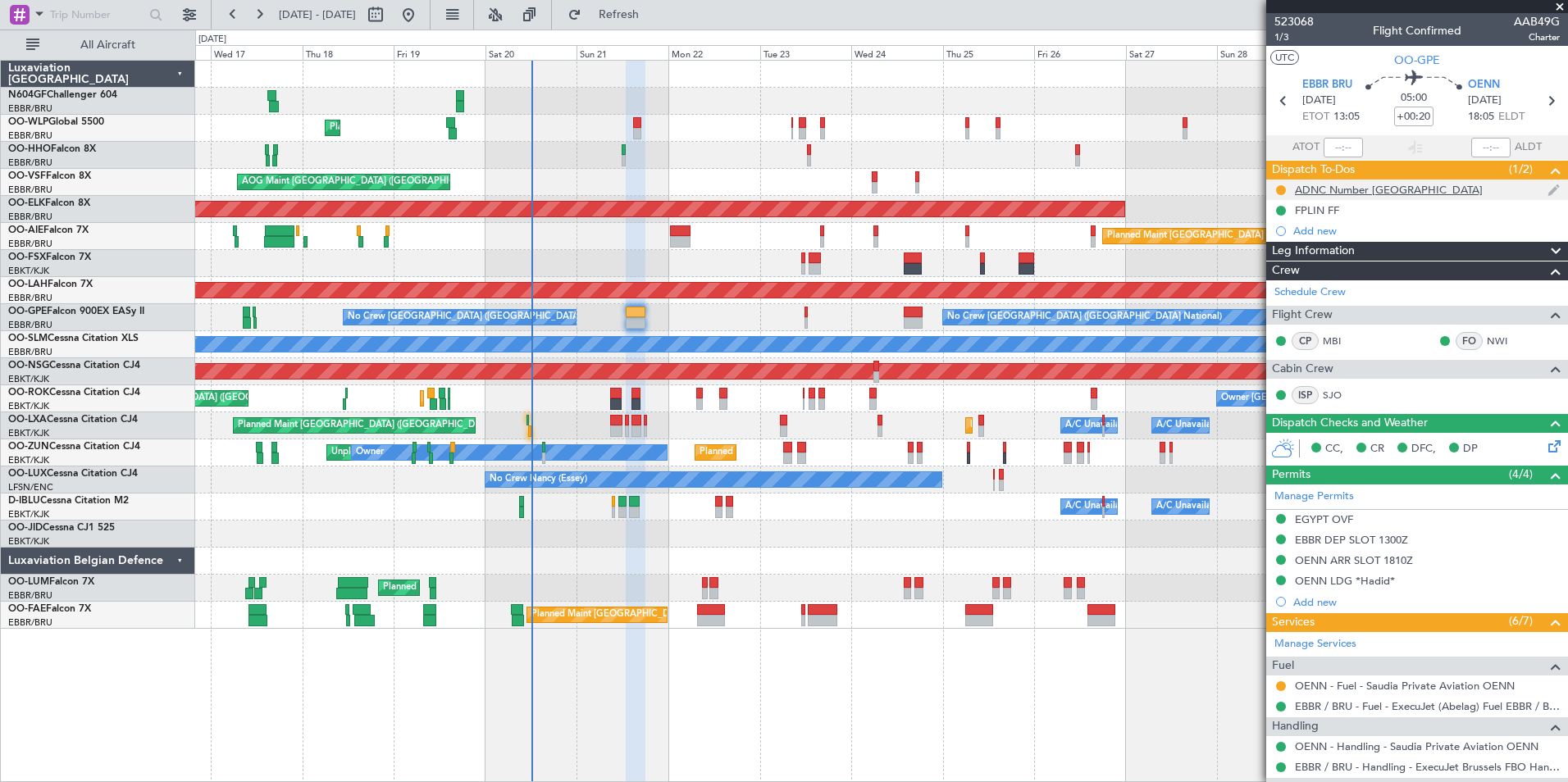
click at [1368, 195] on div "ADNC Number [GEOGRAPHIC_DATA]" at bounding box center [1388, 189] width 188 height 14
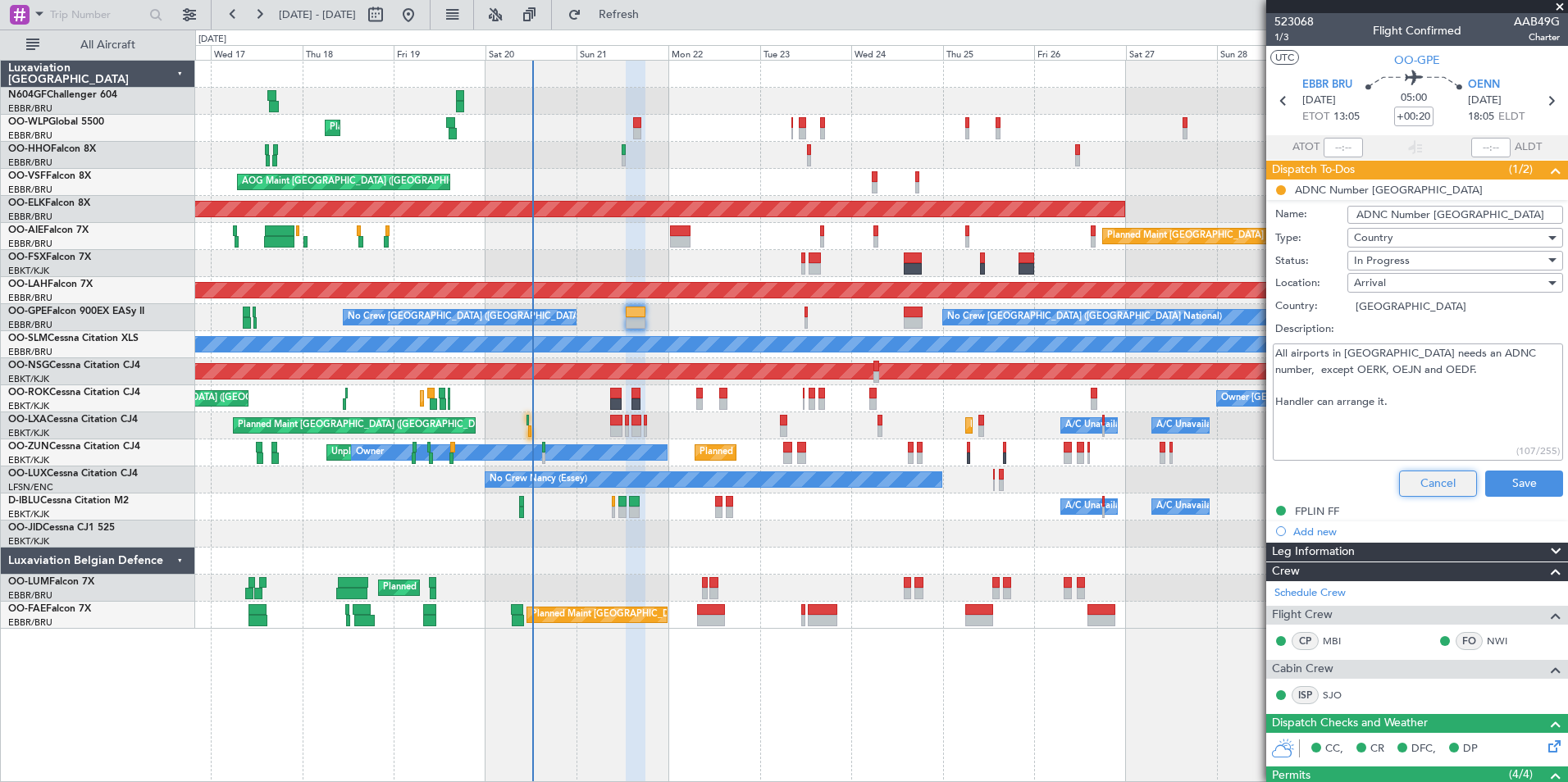
click at [1449, 487] on button "Cancel" at bounding box center [1438, 484] width 78 height 26
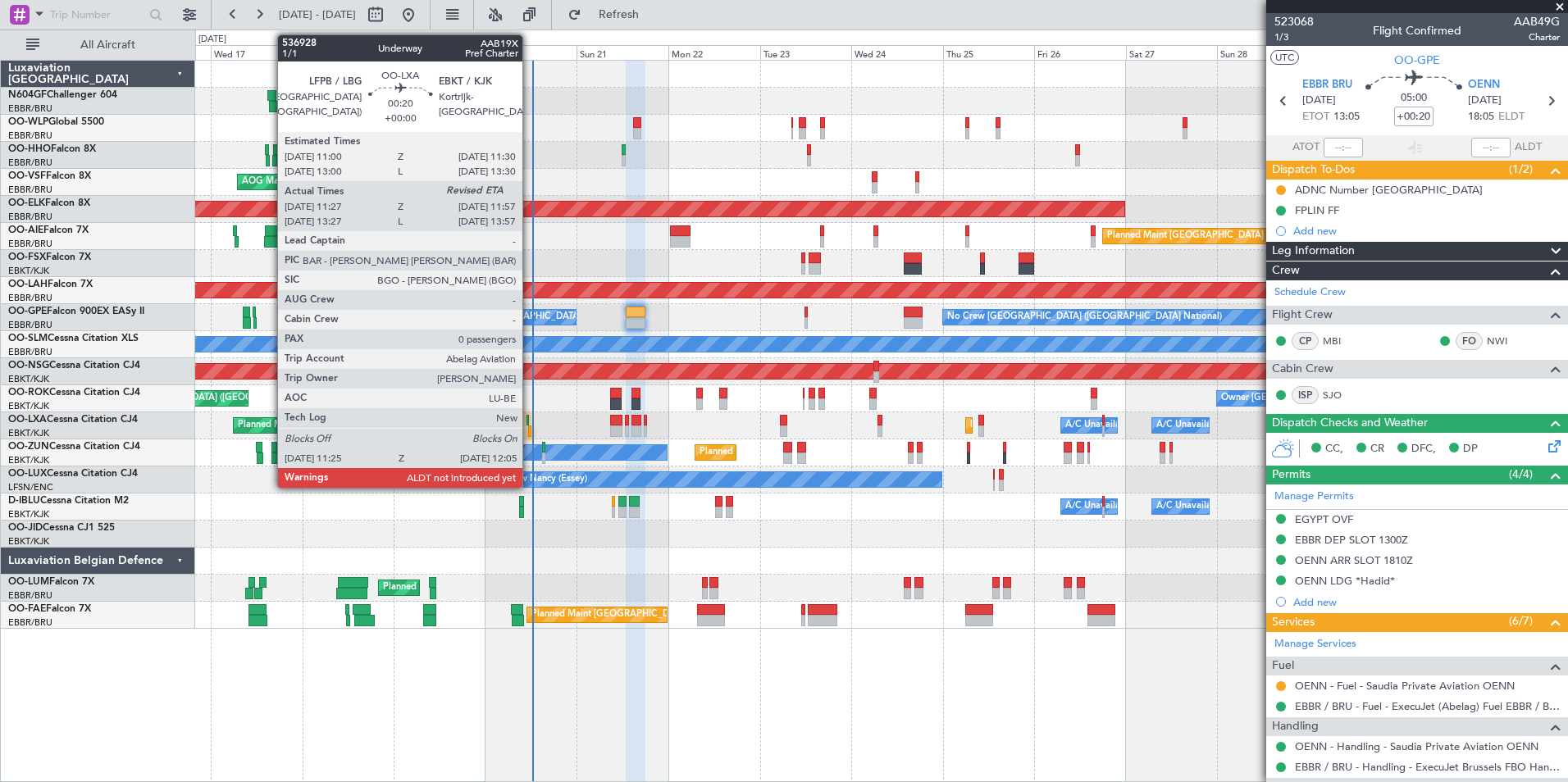
click at [530, 435] on div at bounding box center [530, 431] width 3 height 11
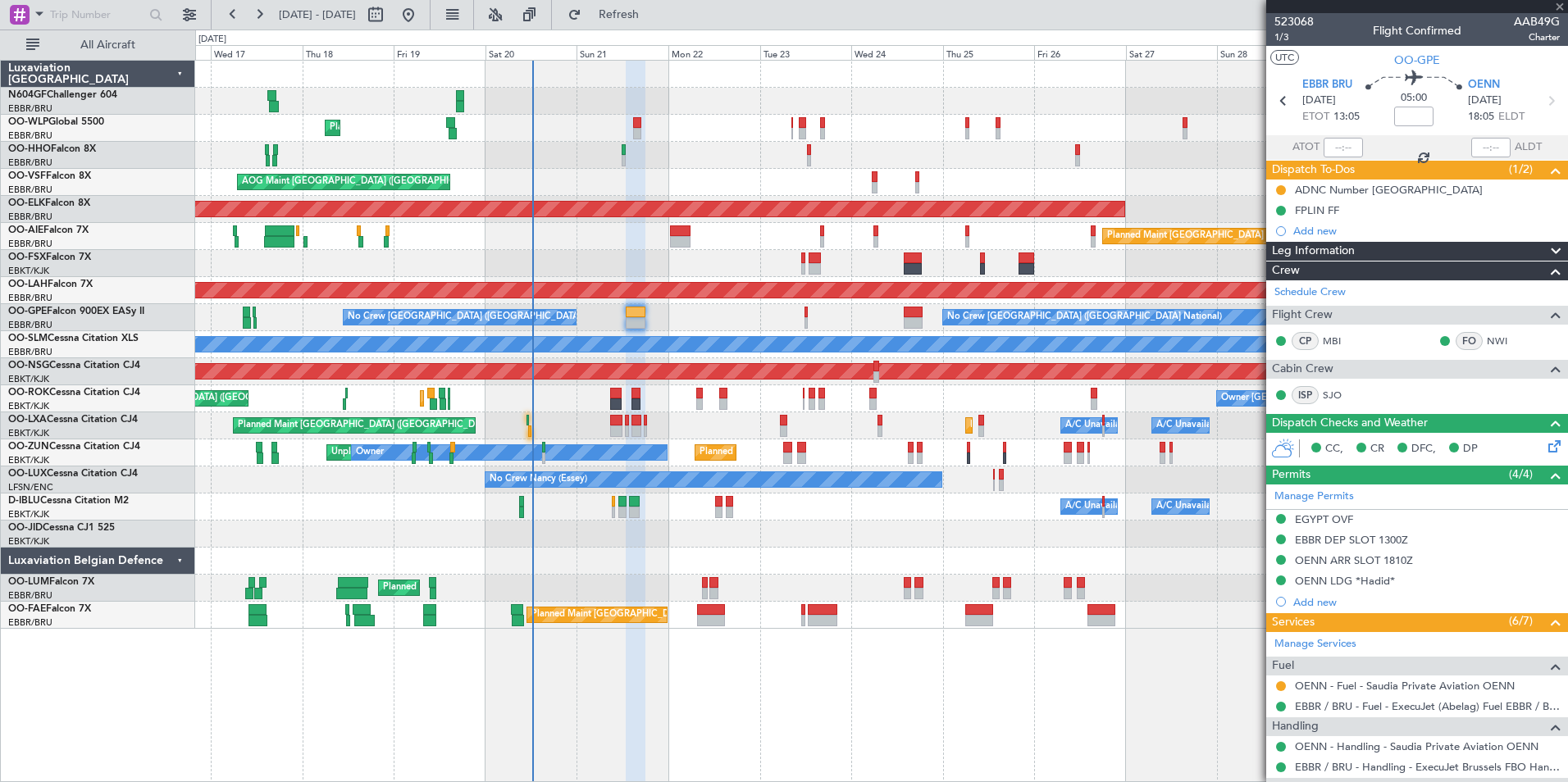
type input "11:32"
type input "0"
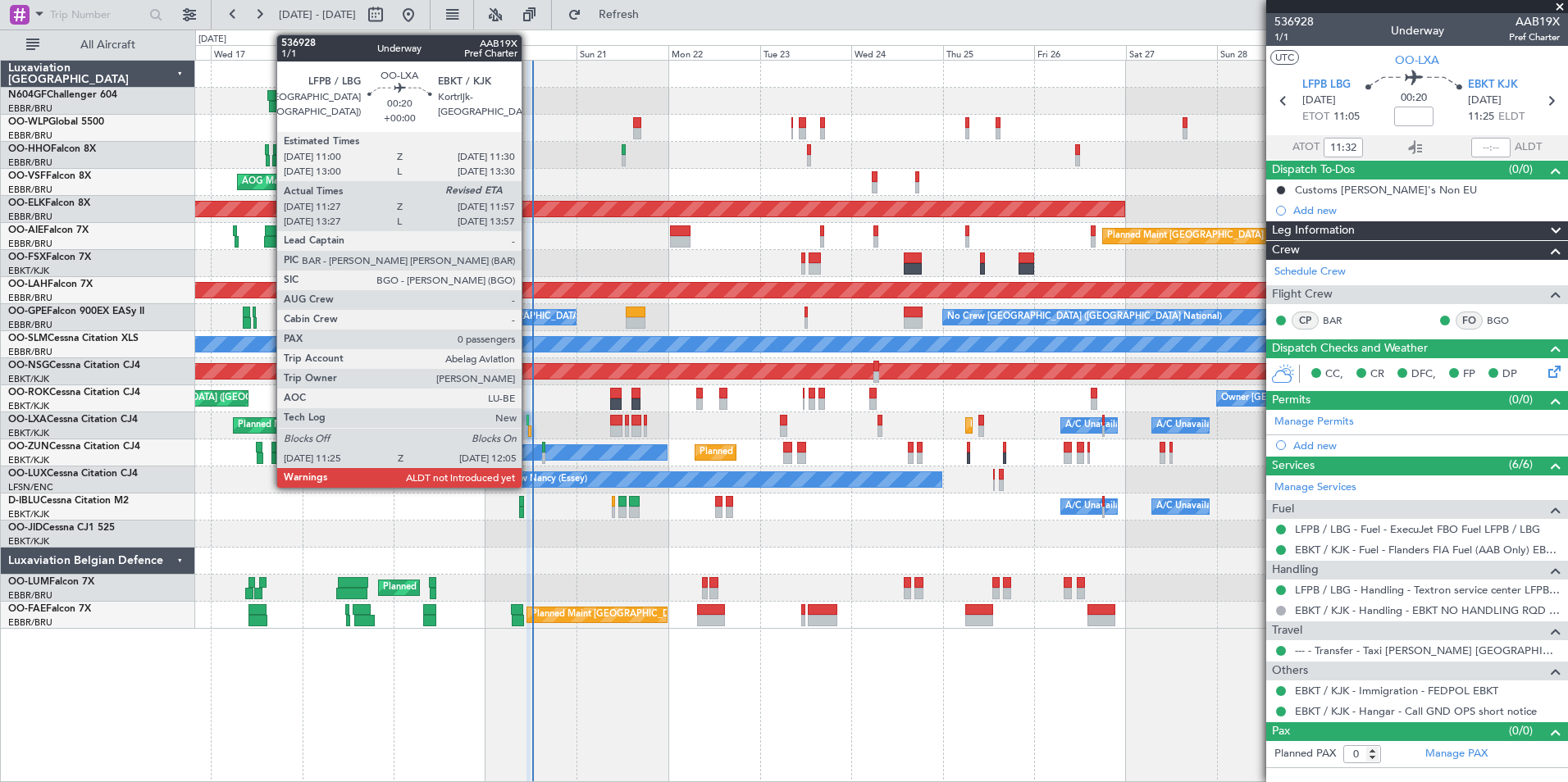
click at [529, 429] on div at bounding box center [530, 431] width 3 height 11
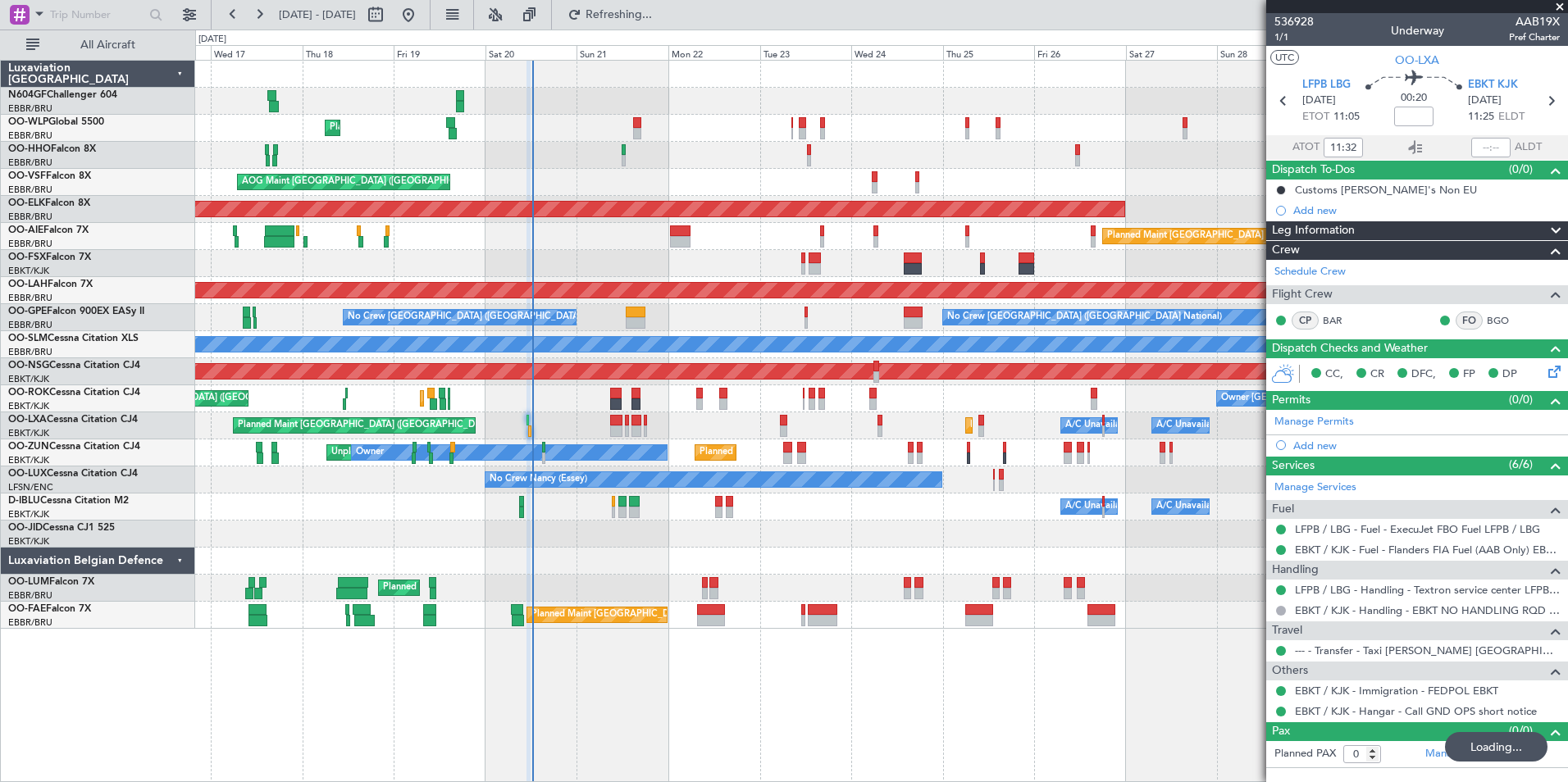
type input "12:03"
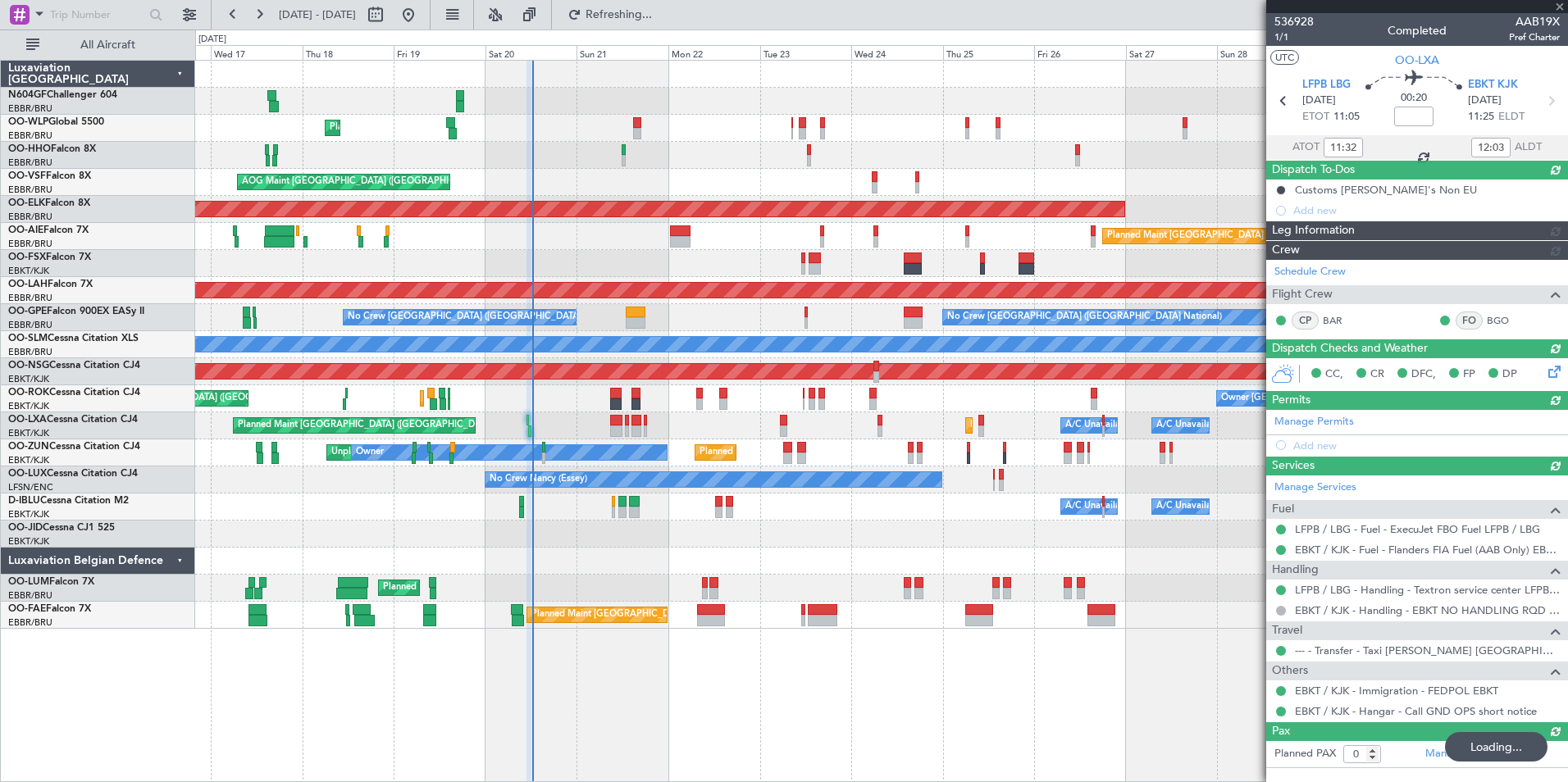
click at [1486, 149] on div "12:03" at bounding box center [1490, 147] width 39 height 20
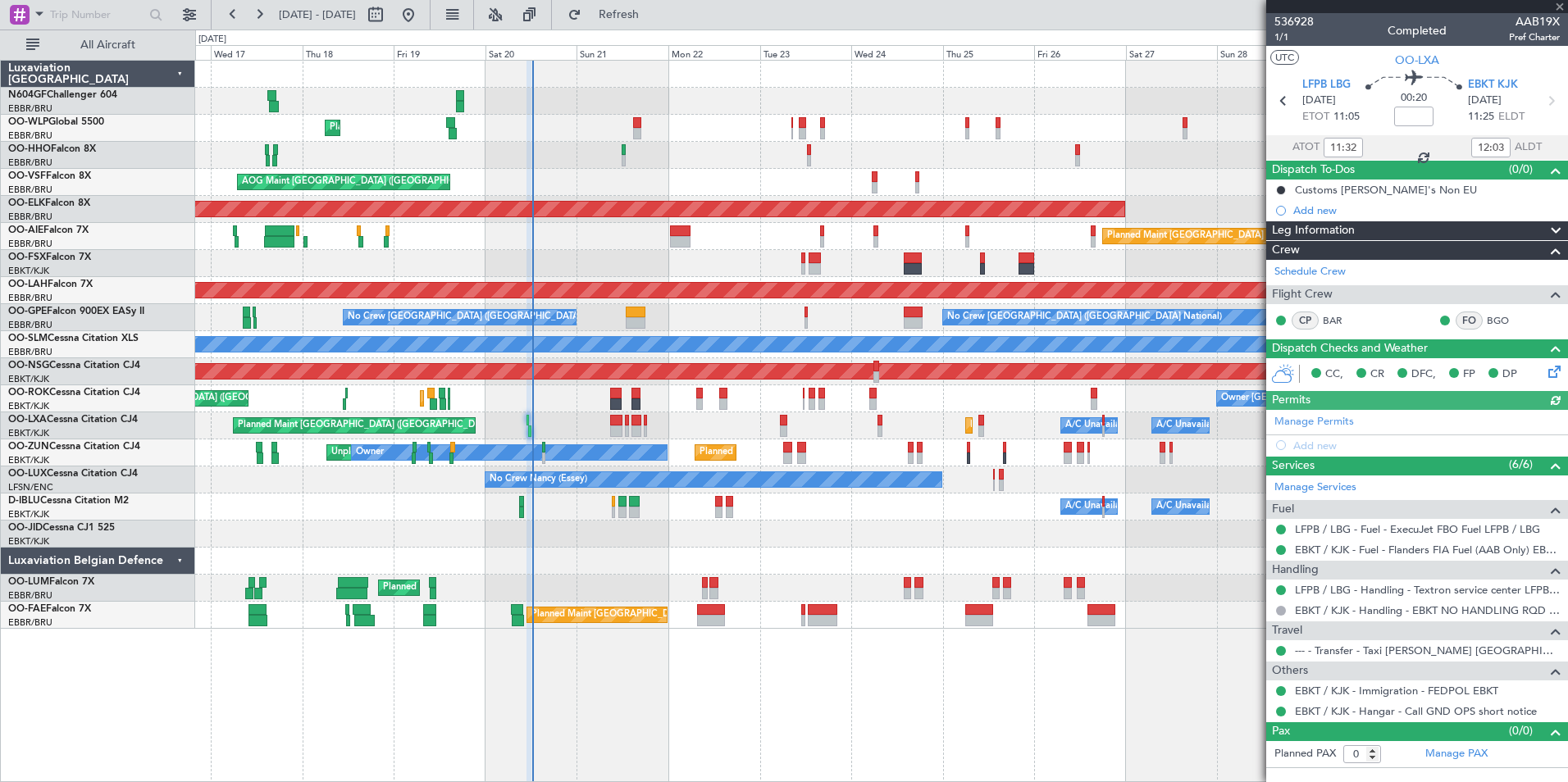
click at [726, 522] on div "Planned Maint Kortrijk-[GEOGRAPHIC_DATA]" at bounding box center [882, 534] width 1372 height 27
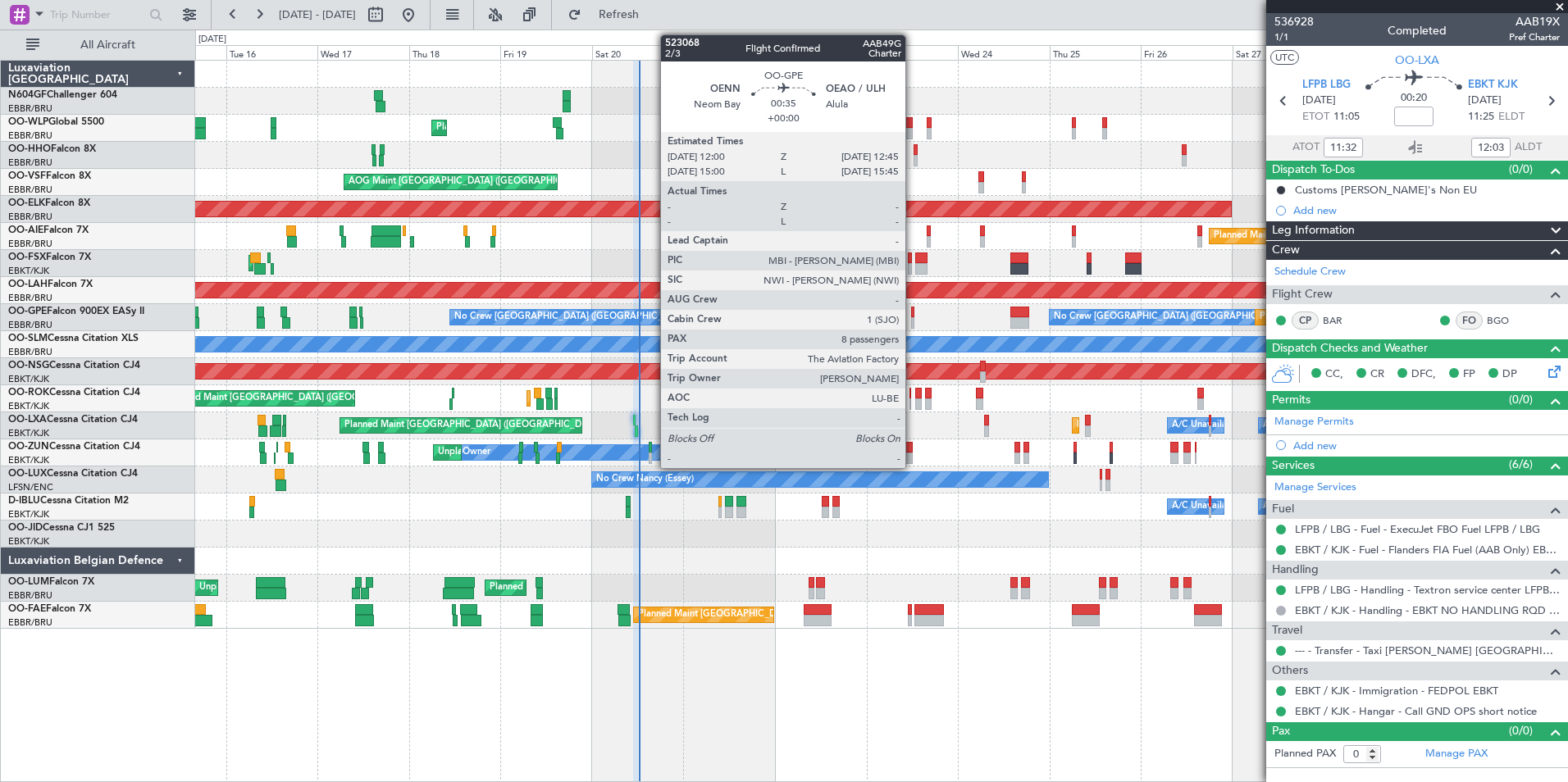
click at [913, 315] on div at bounding box center [913, 311] width 3 height 11
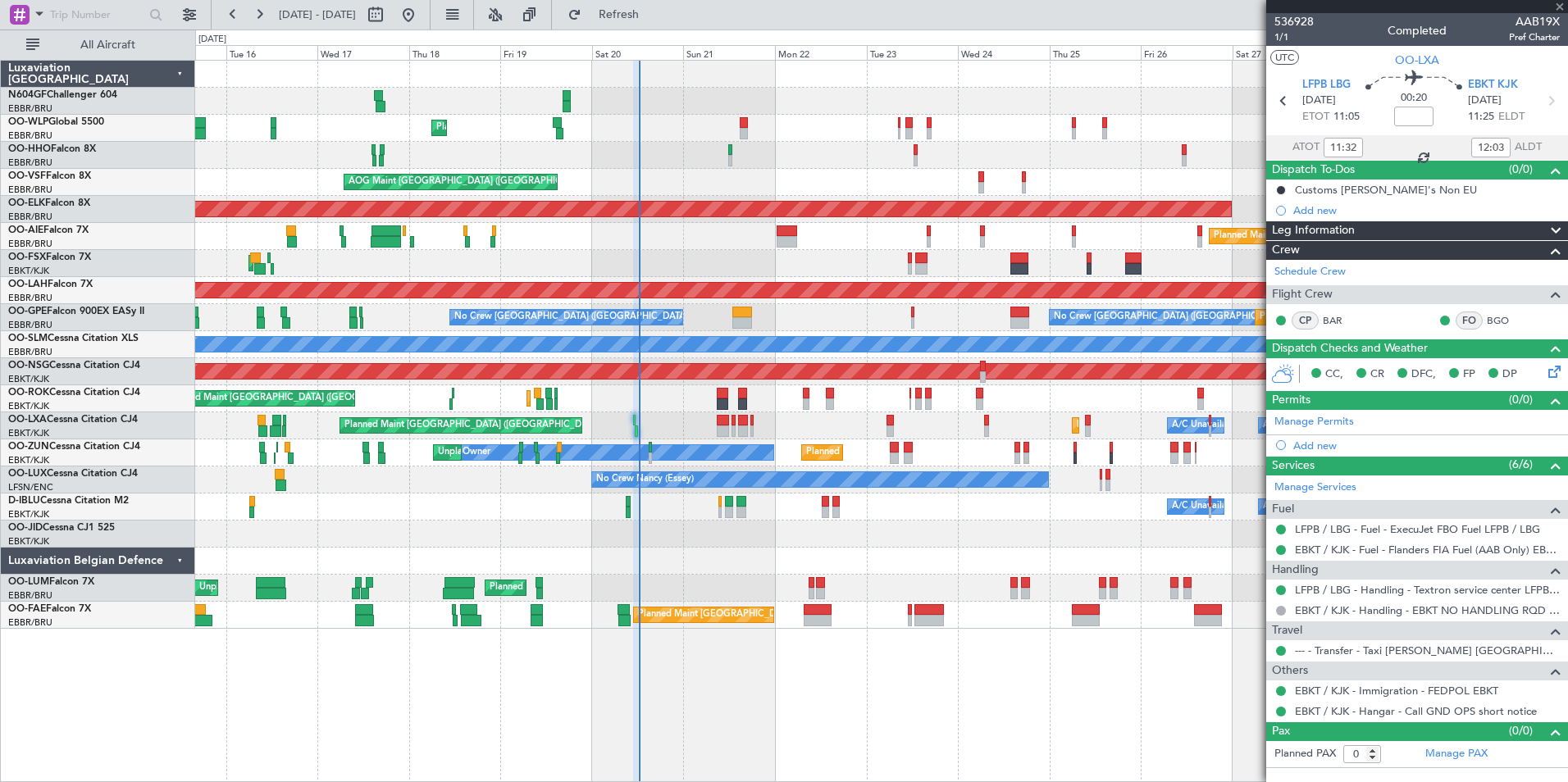
type input "8"
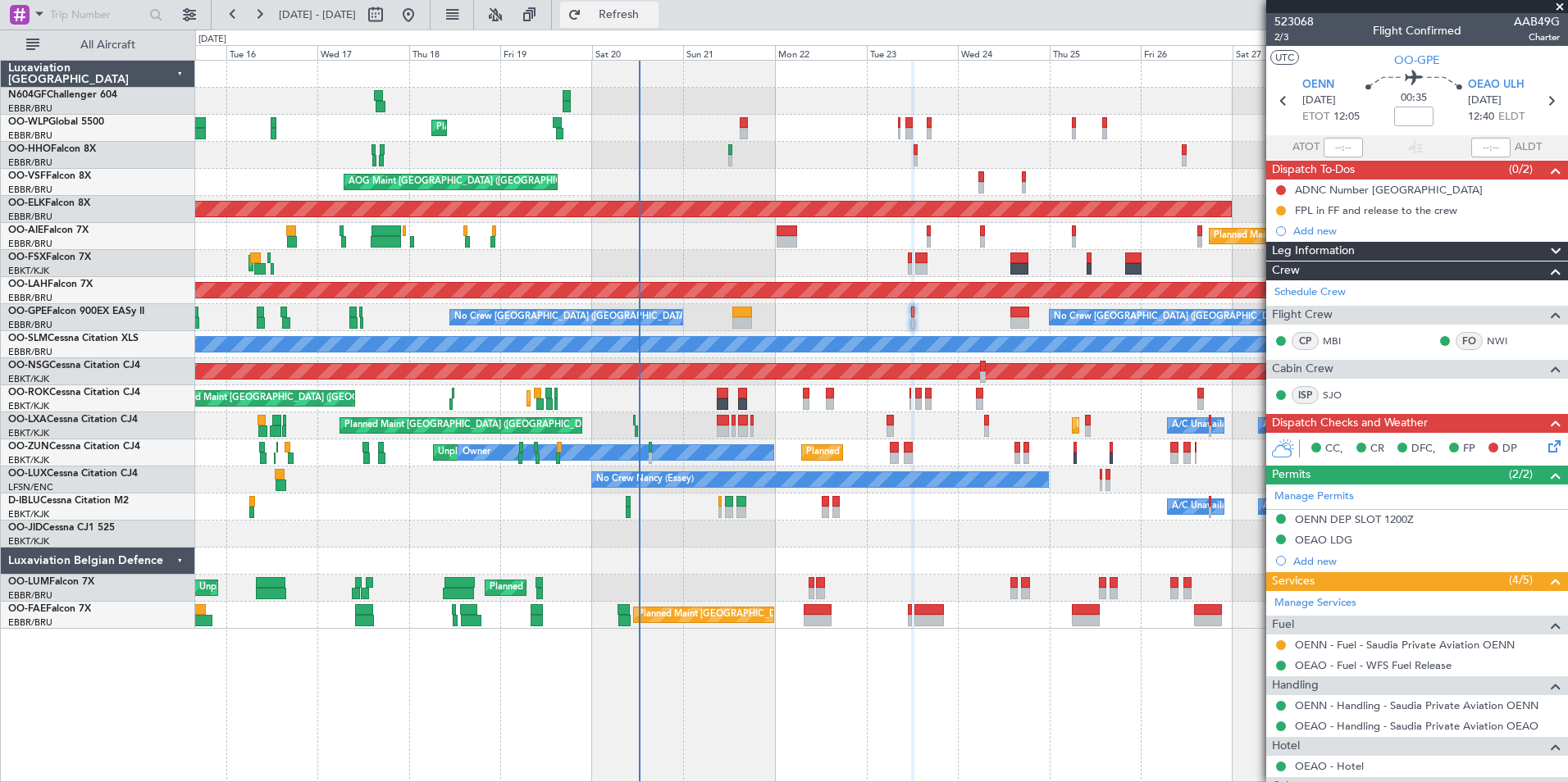
click at [659, 24] on button "Refresh" at bounding box center [609, 15] width 99 height 26
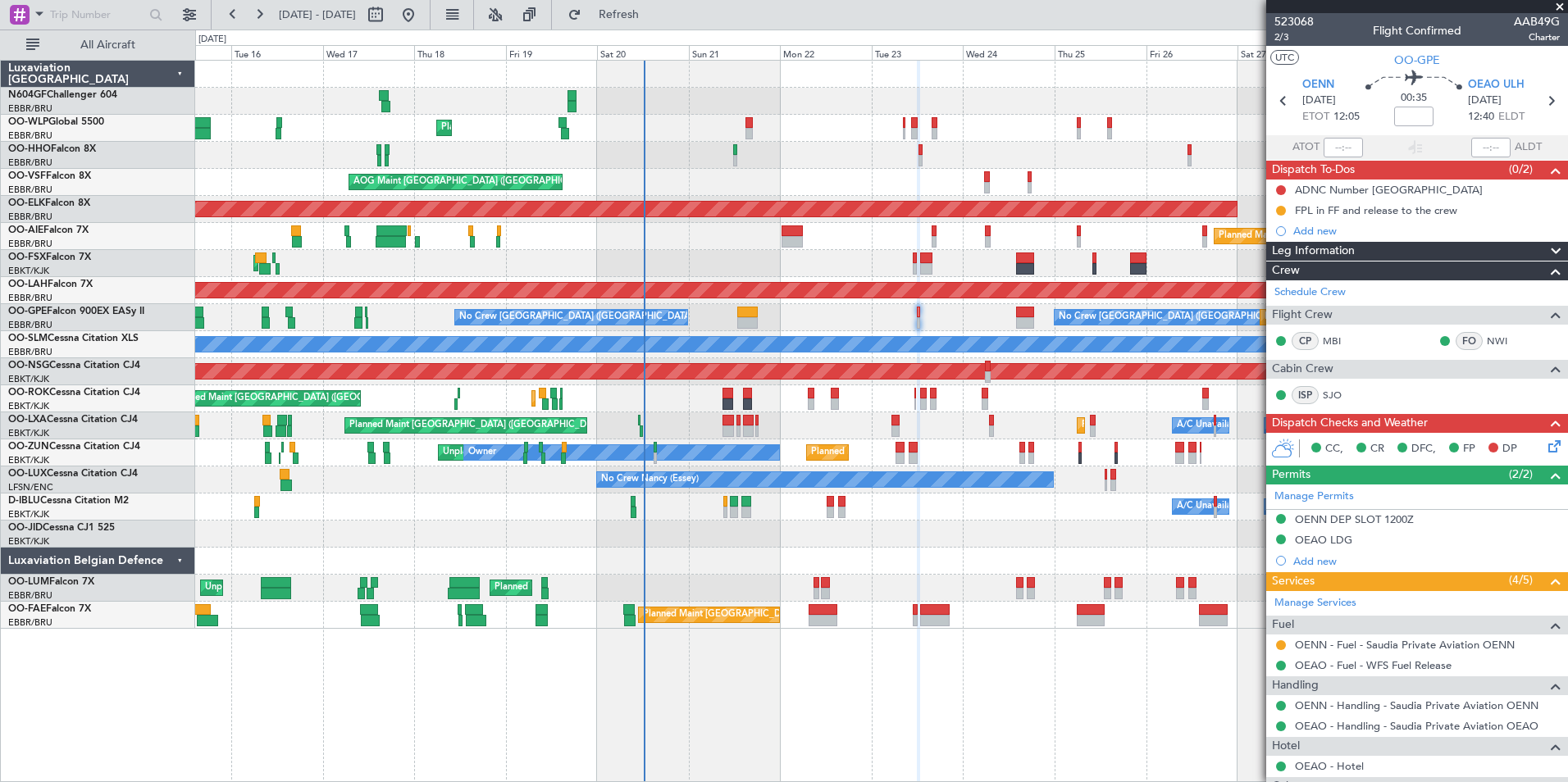
click at [586, 511] on div "A/C Unavailable Brussels (Brussels National) A/C Unavailable Kortrijk-Wevelgem …" at bounding box center [882, 507] width 1372 height 27
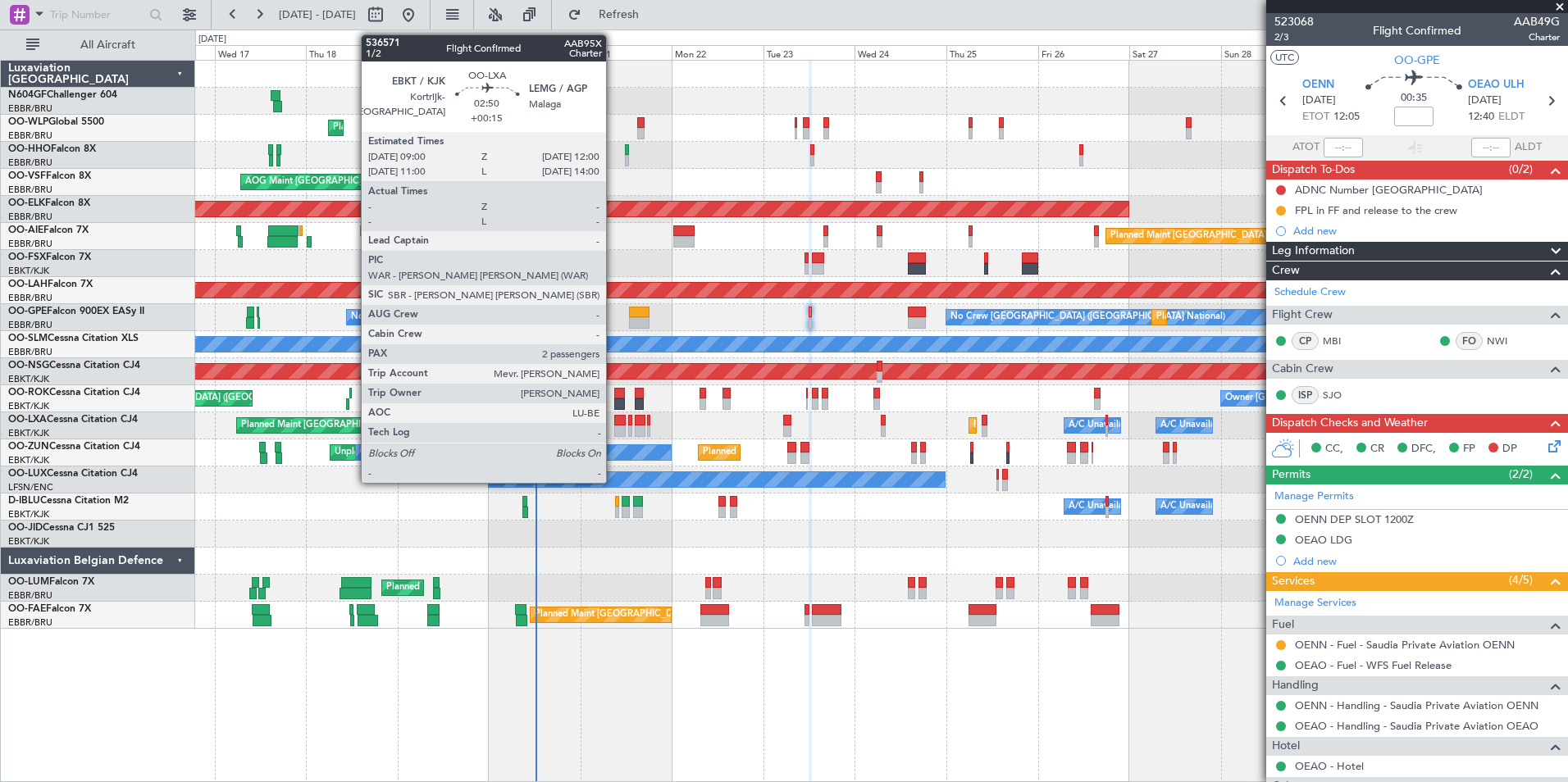
click at [614, 429] on div at bounding box center [620, 431] width 11 height 11
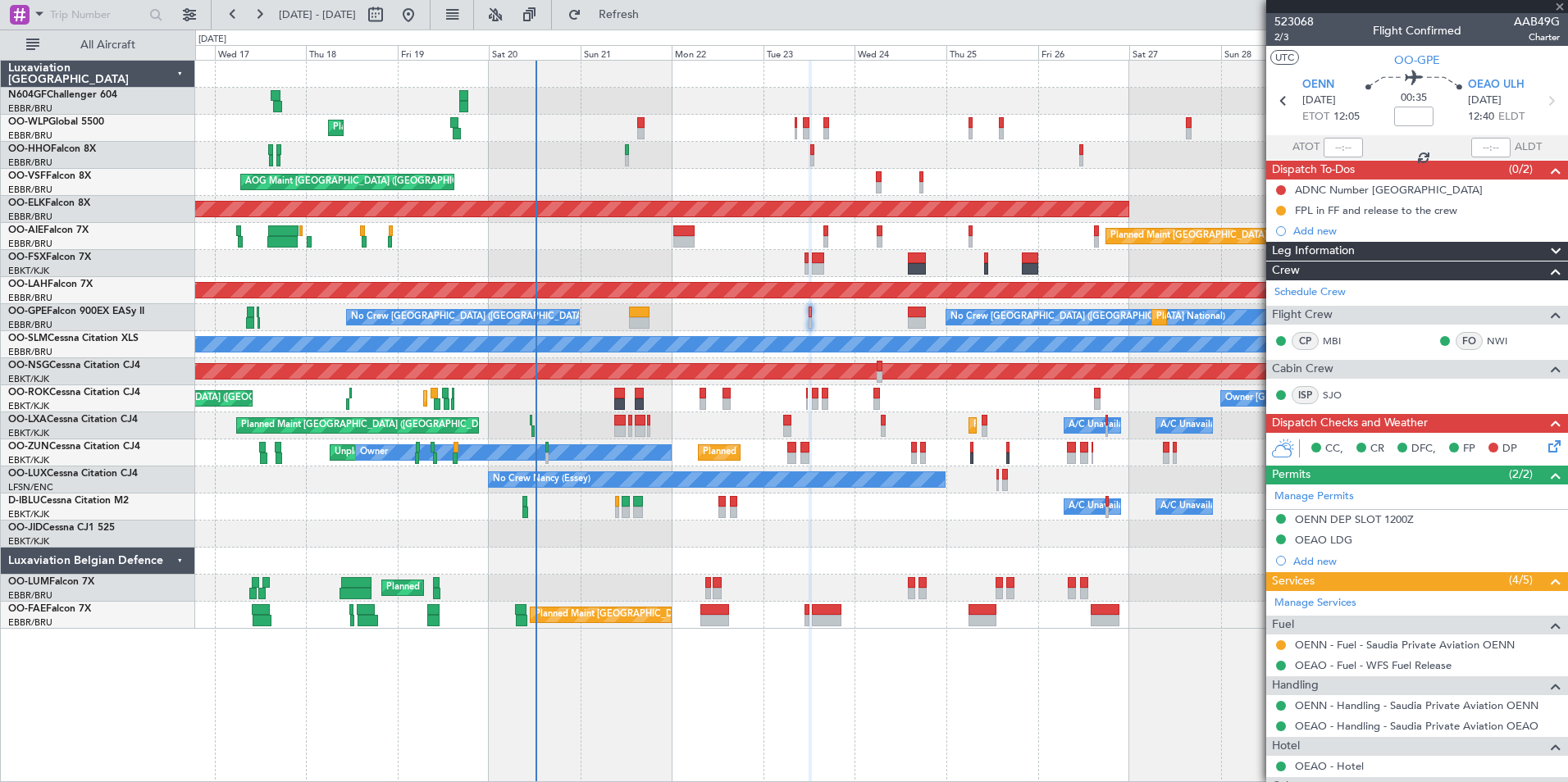
type input "+00:15"
type input "2"
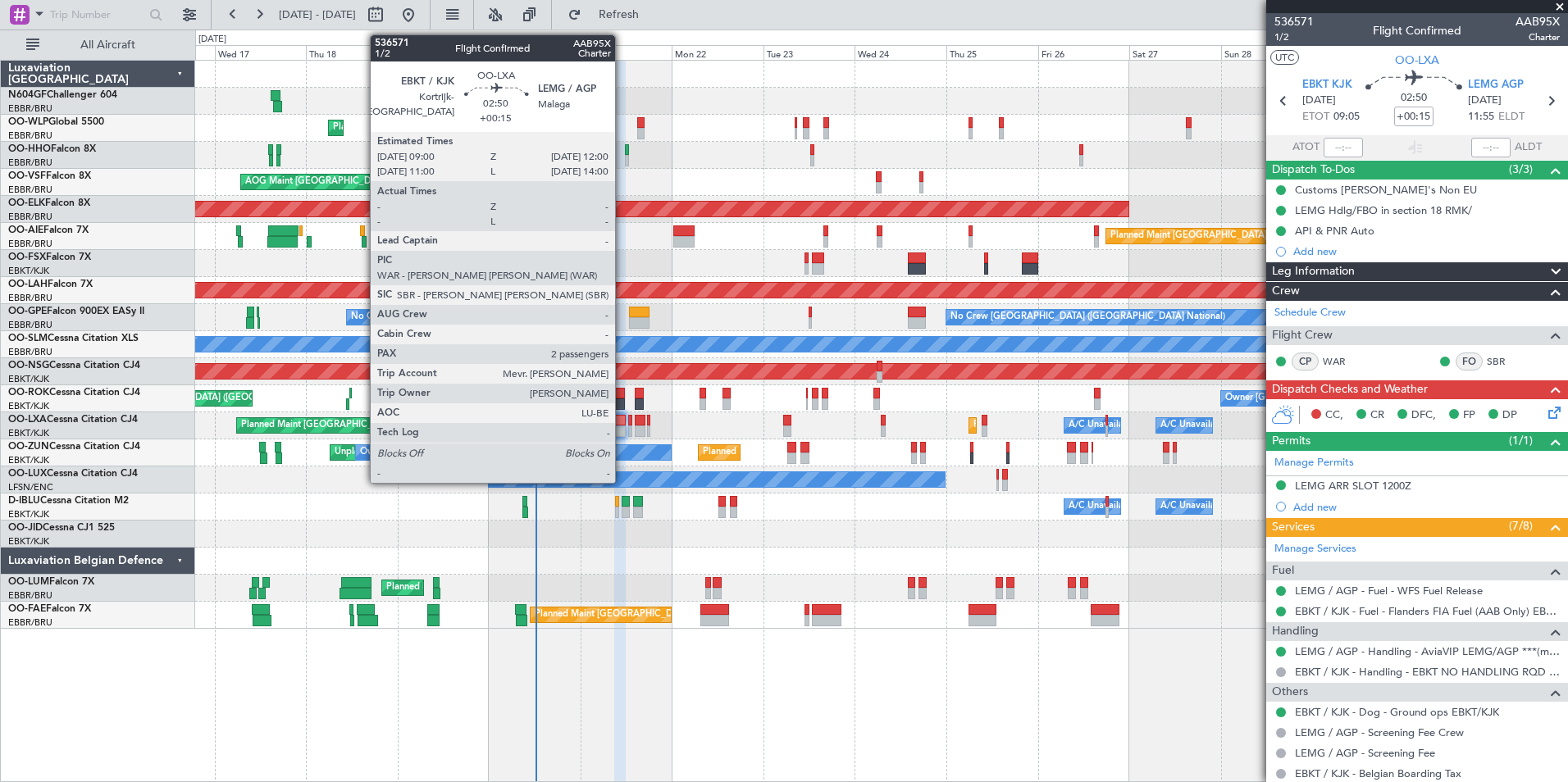
click at [622, 430] on div at bounding box center [620, 431] width 11 height 11
click at [621, 417] on div at bounding box center [620, 420] width 11 height 11
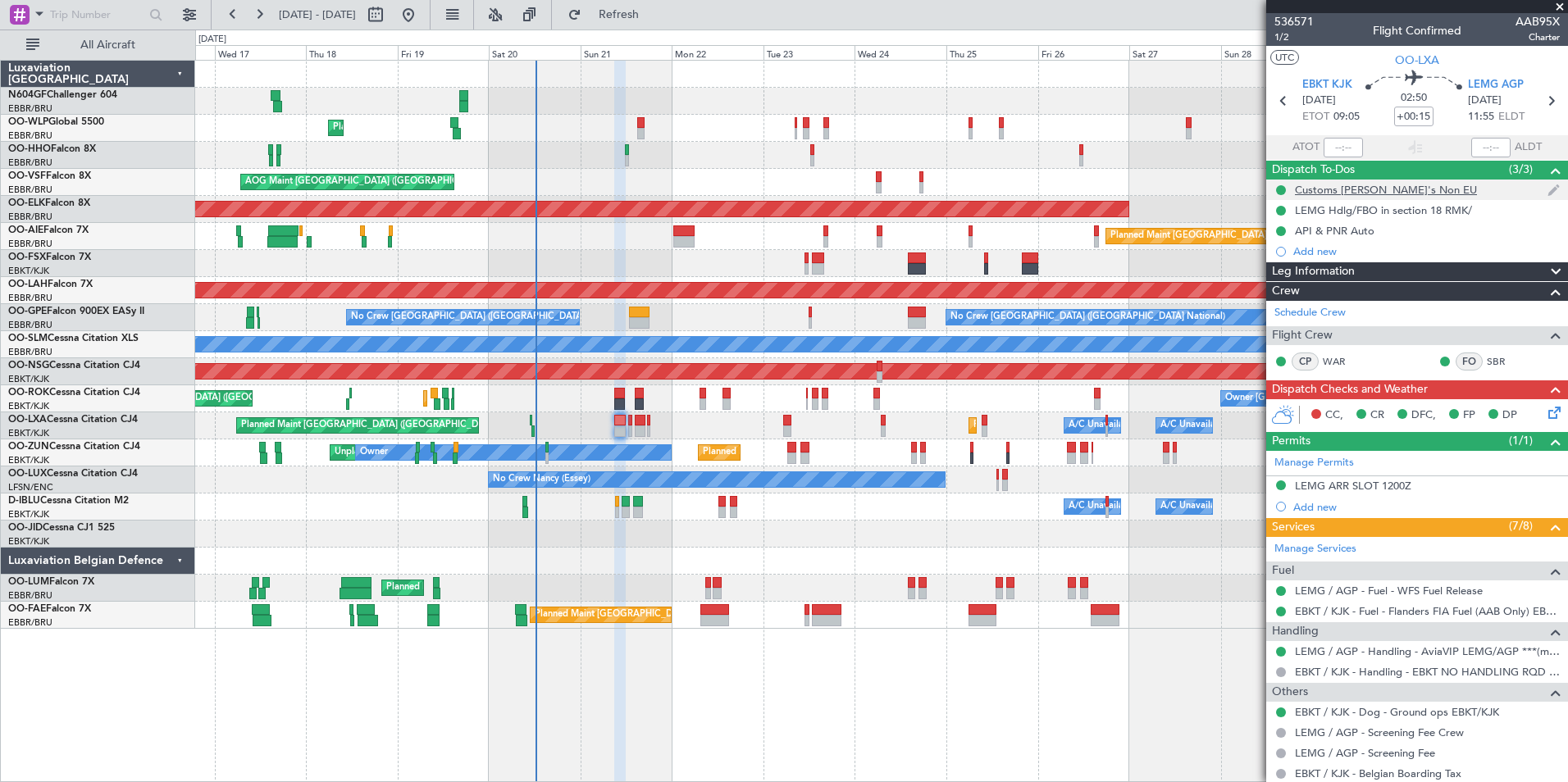
scroll to position [203, 0]
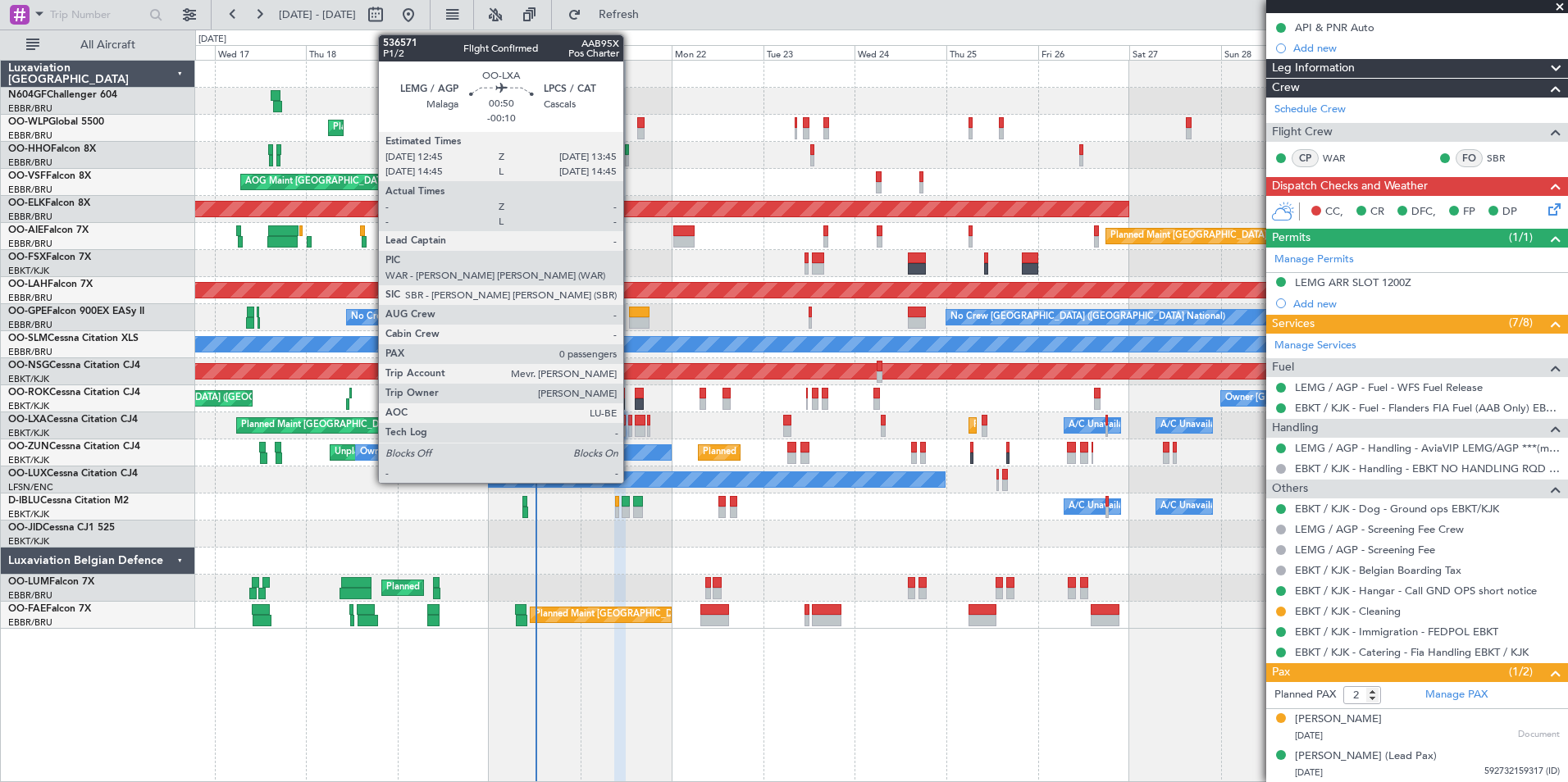
click at [631, 426] on div at bounding box center [630, 431] width 4 height 11
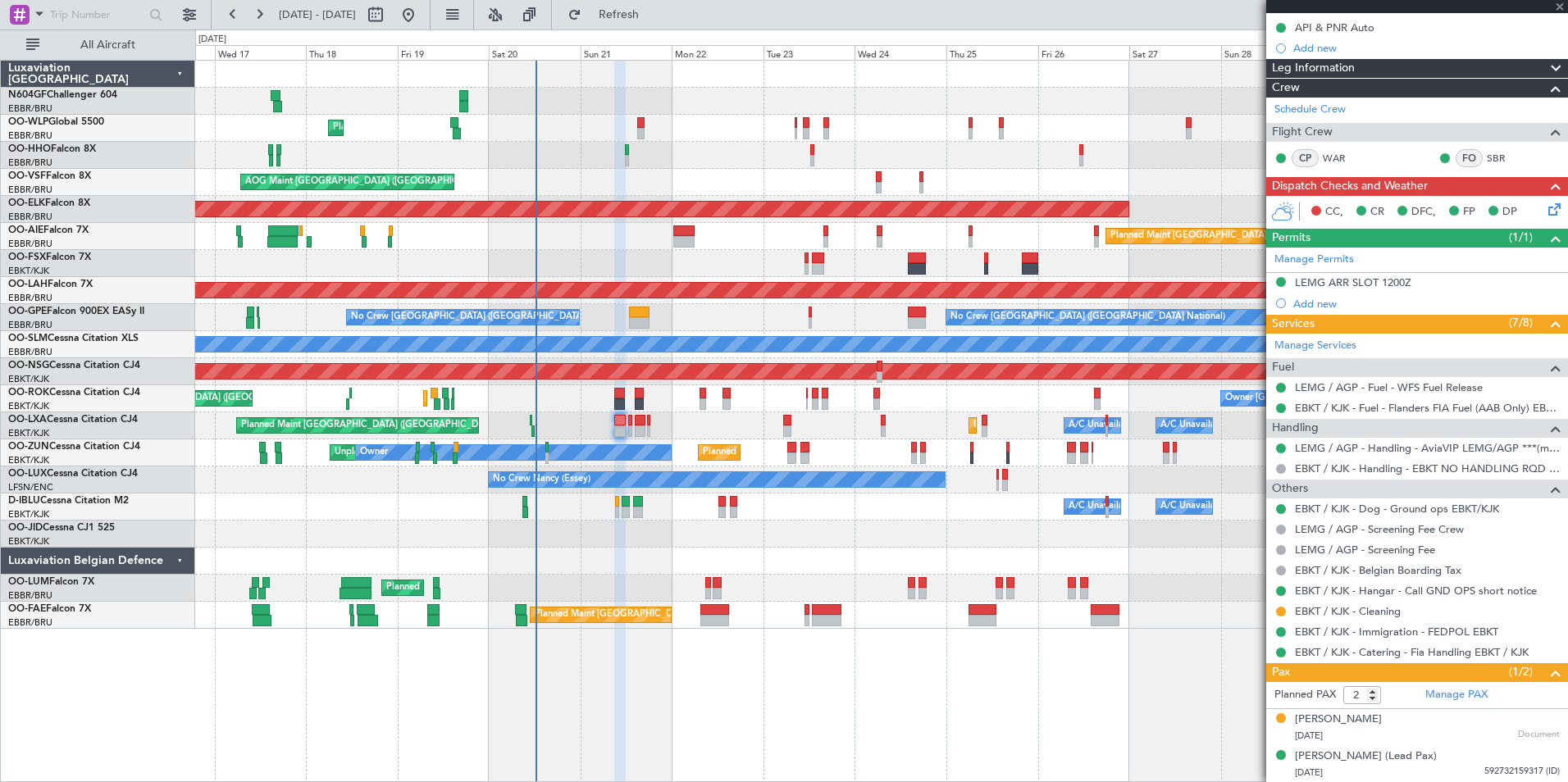
type input "-00:10"
type input "0"
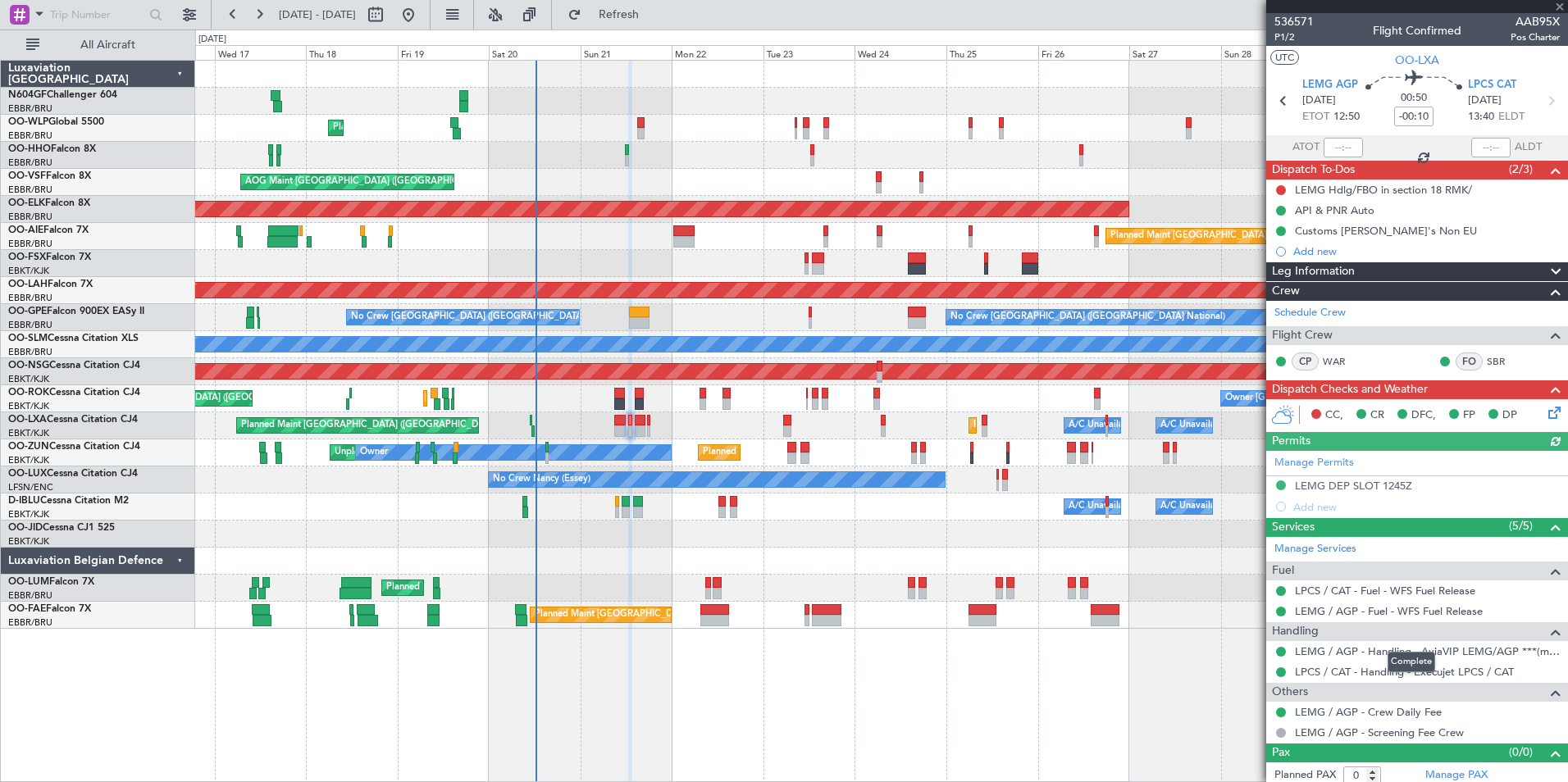
scroll to position [7, 0]
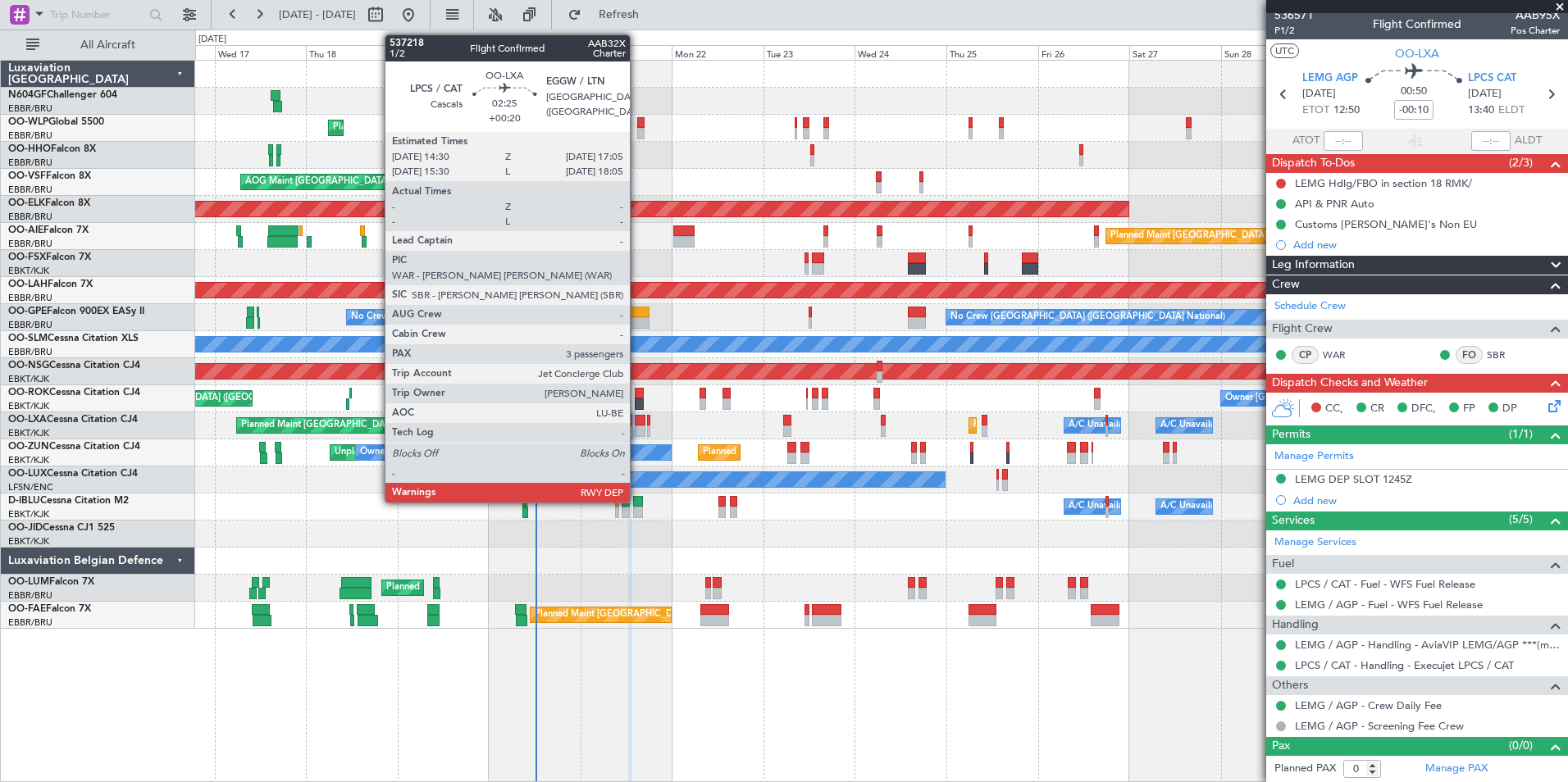
click at [637, 433] on div at bounding box center [640, 431] width 10 height 11
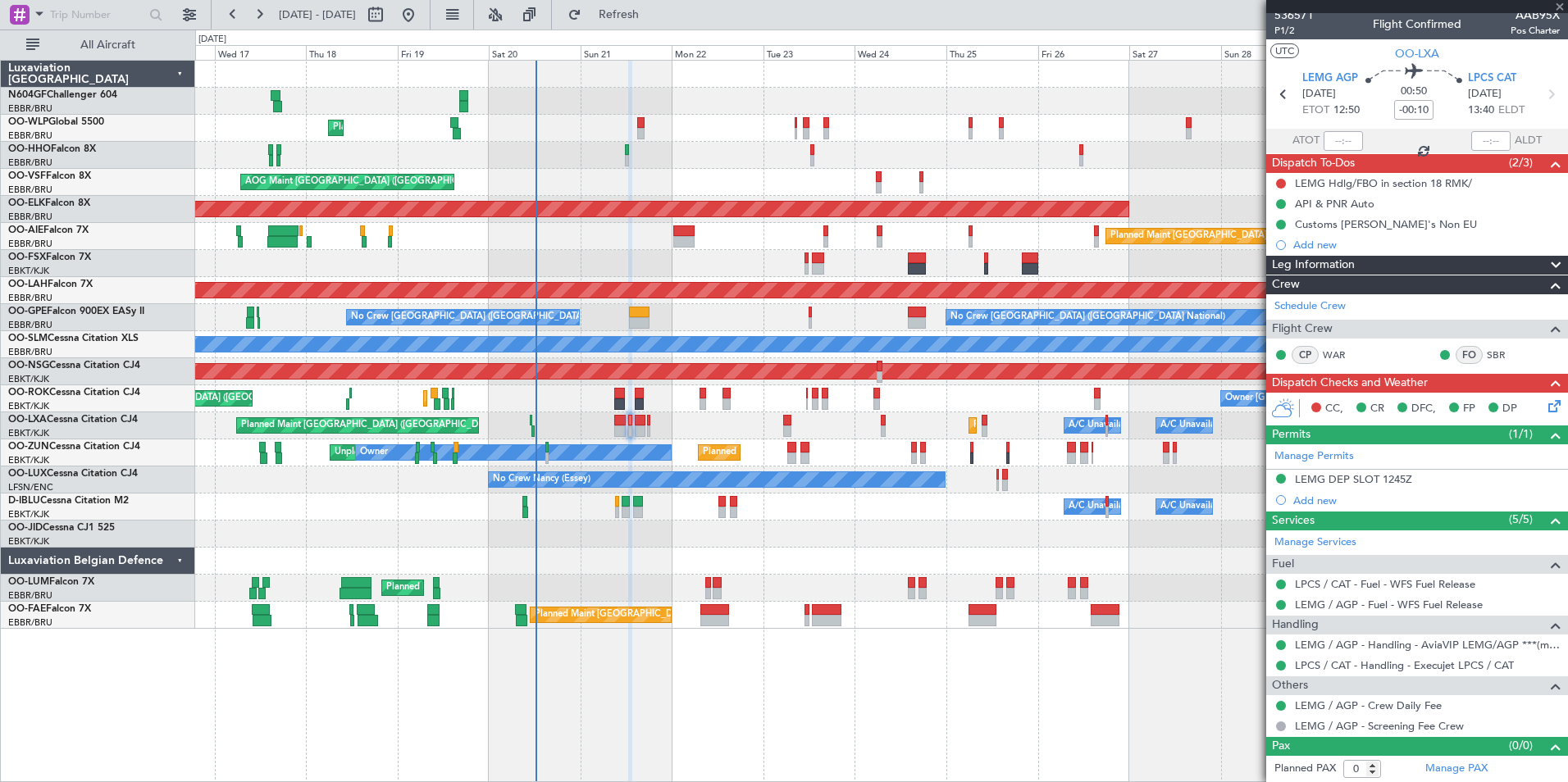
type input "+00:20"
type input "3"
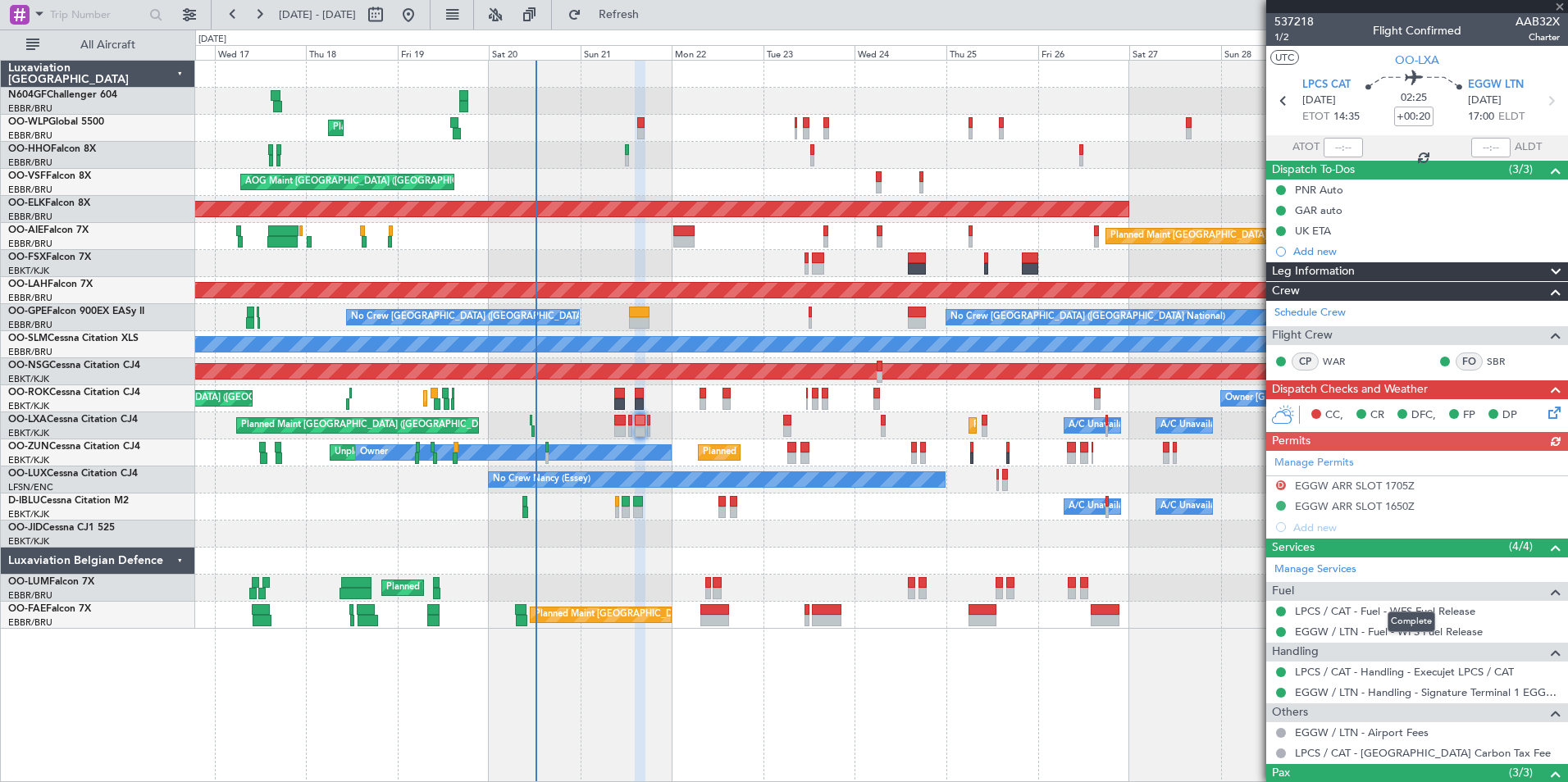
scroll to position [138, 0]
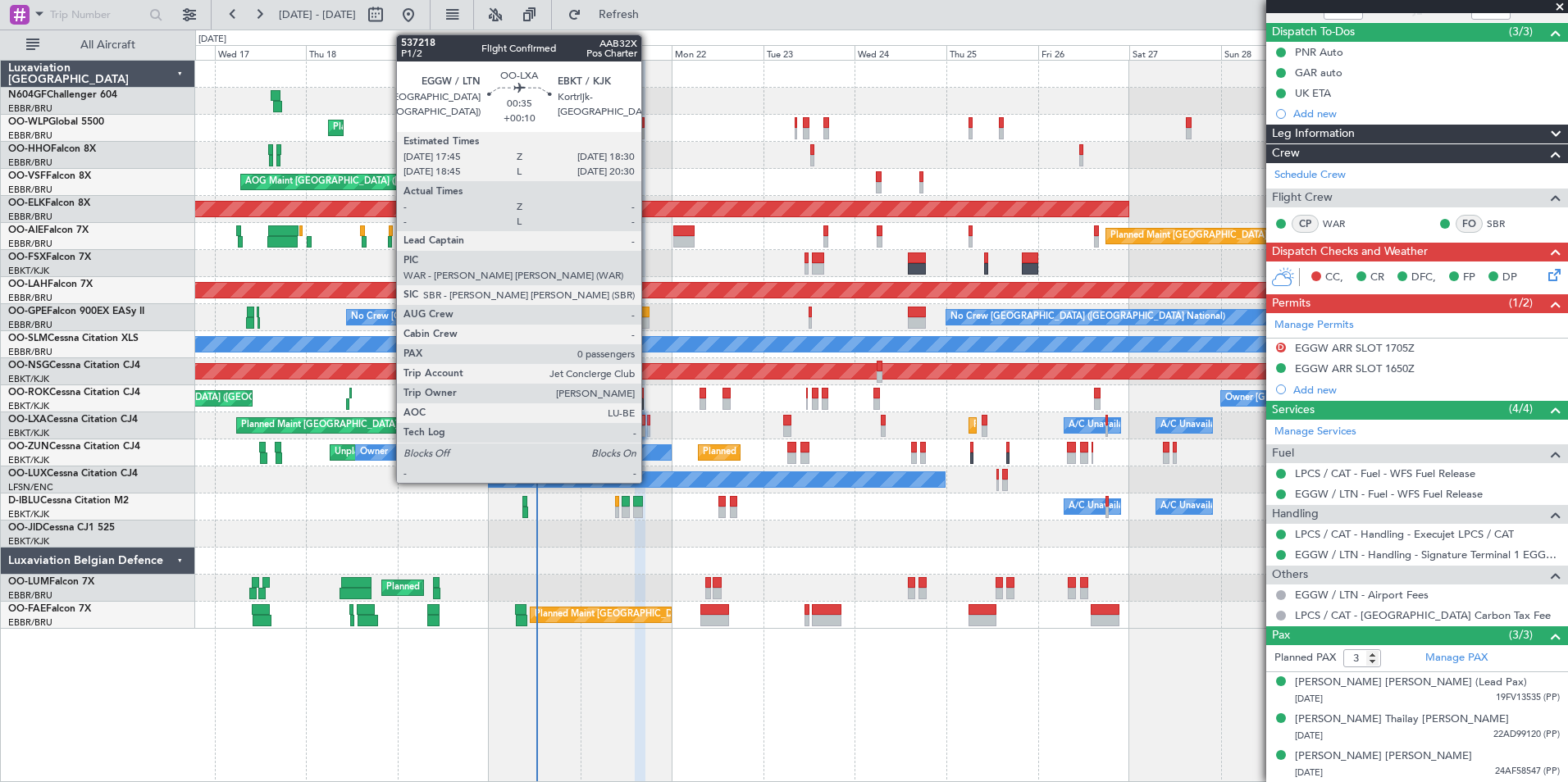
click at [649, 425] on div at bounding box center [649, 420] width 3 height 11
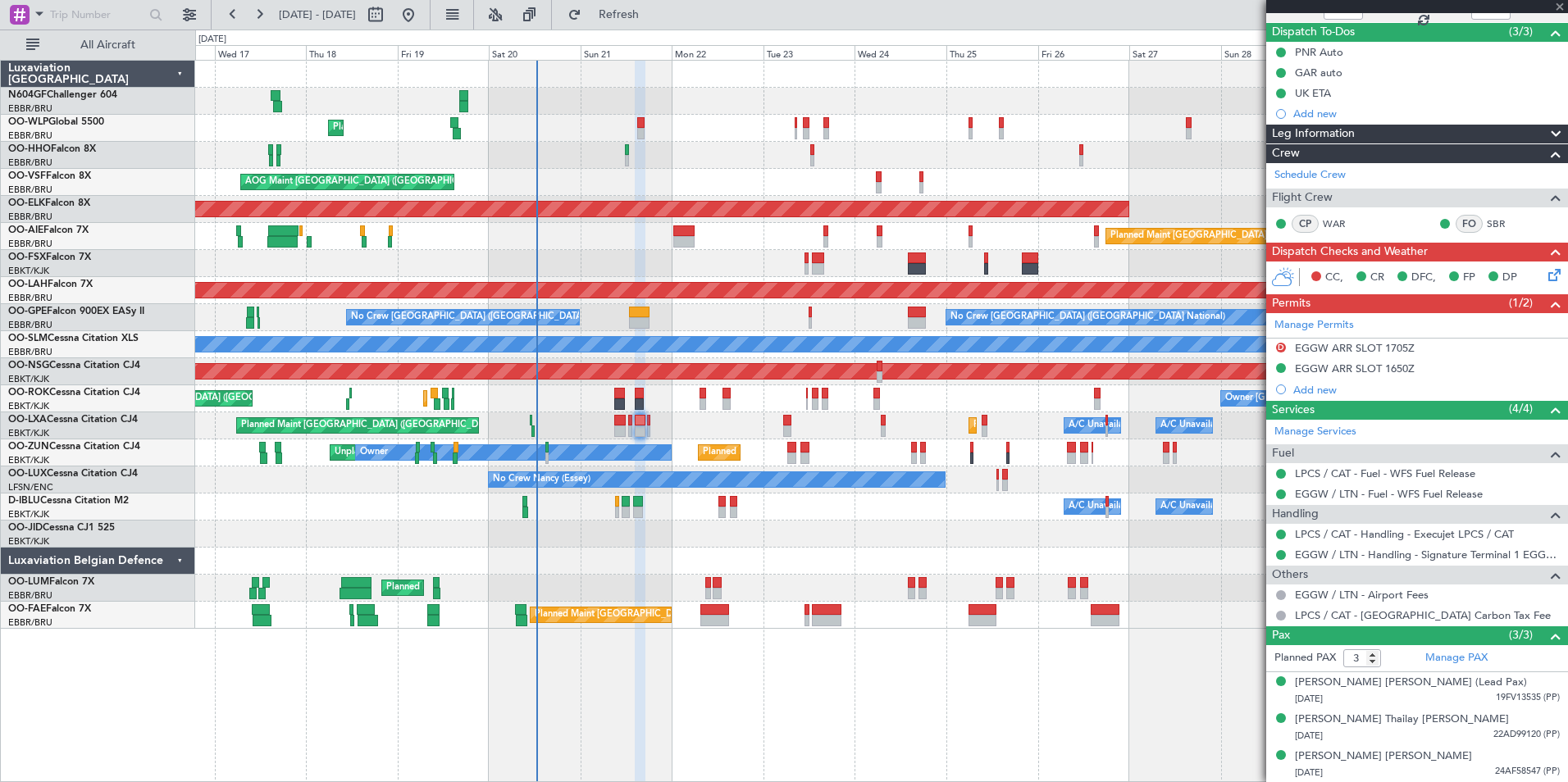
type input "+00:10"
type input "0"
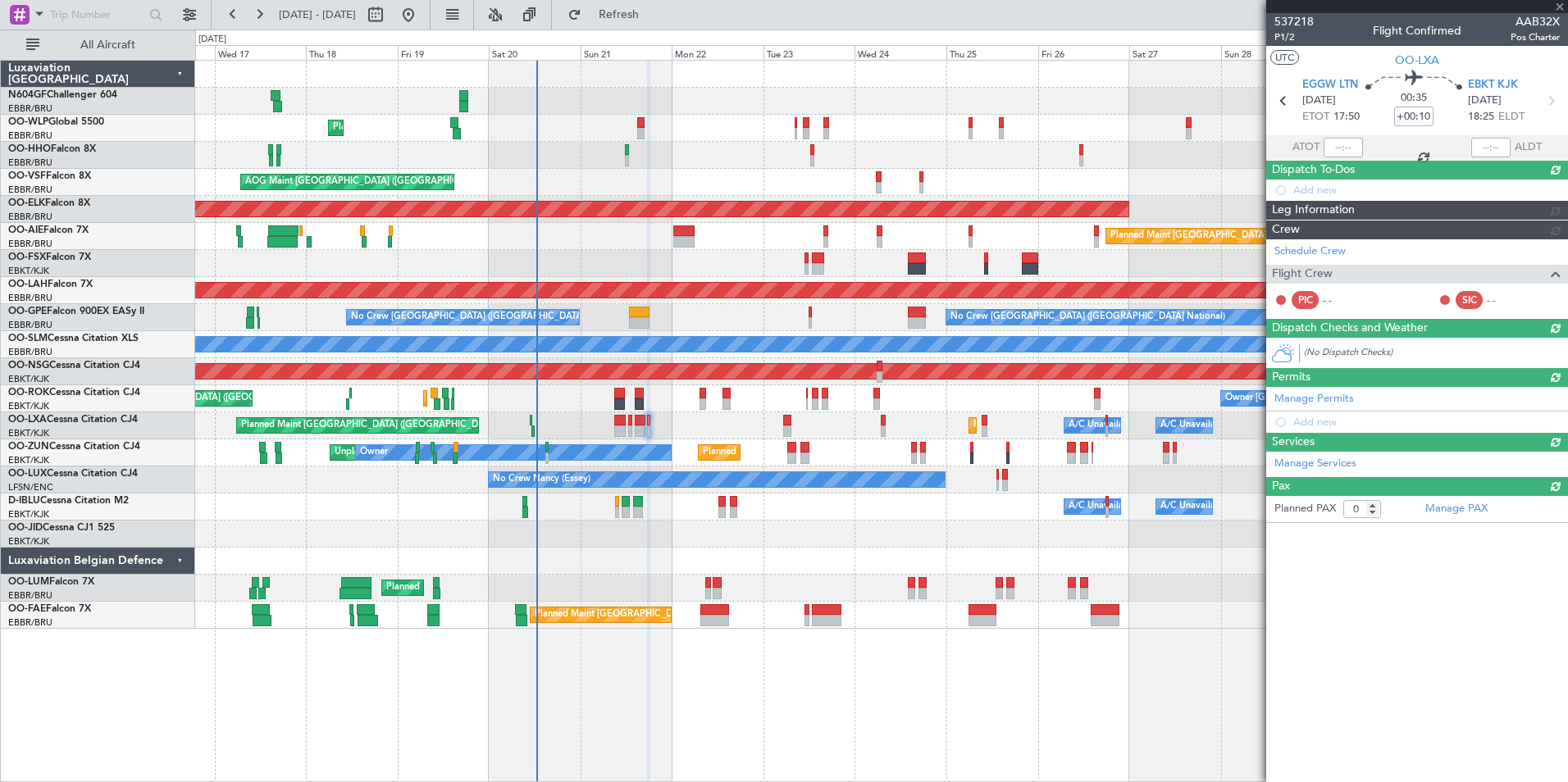
scroll to position [0, 0]
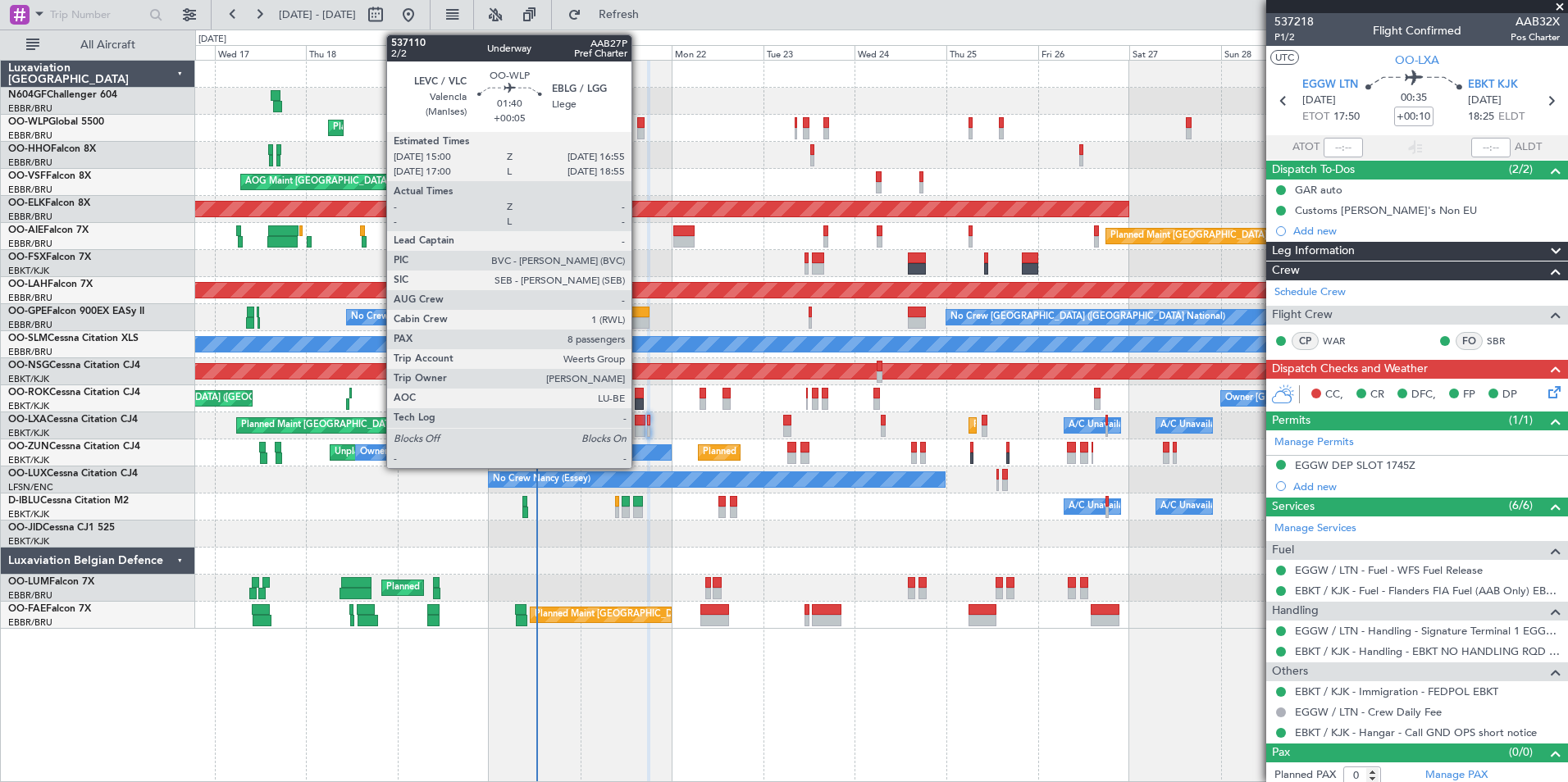
click at [639, 125] on div at bounding box center [640, 123] width 8 height 11
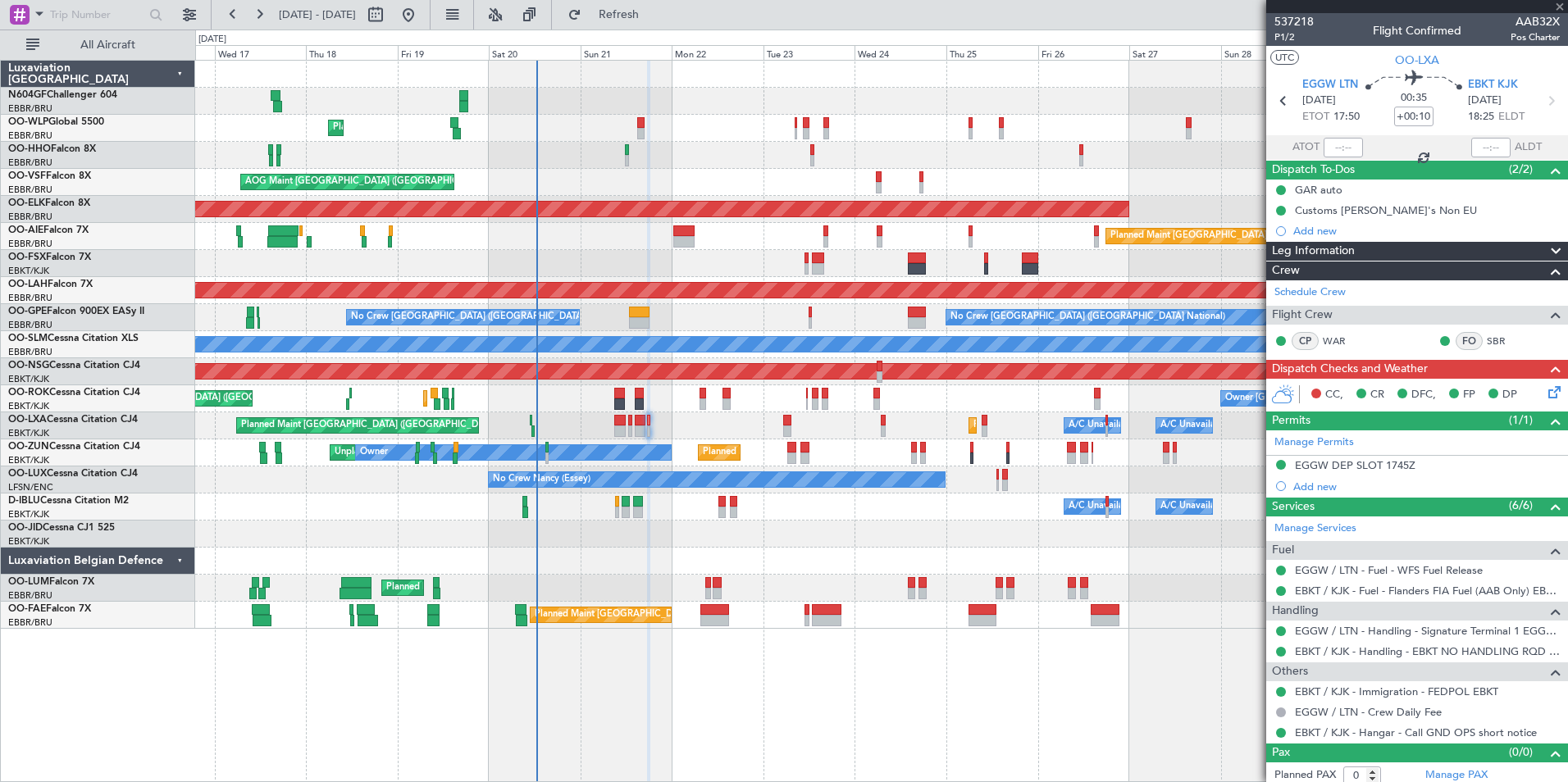
type input "+00:05"
type input "8"
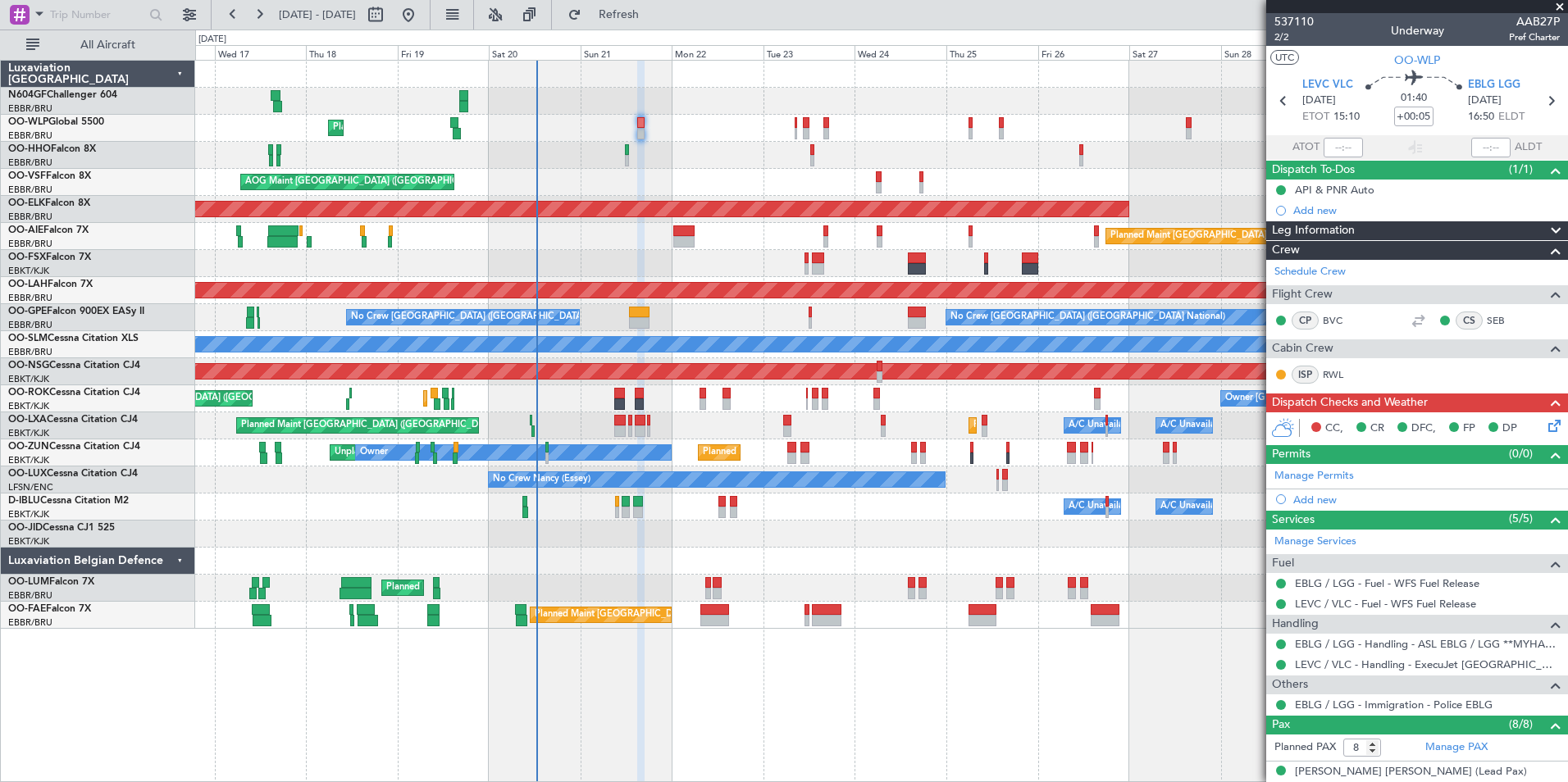
click at [667, 0] on fb-refresh-button "Refresh" at bounding box center [609, 15] width 115 height 29
click at [653, 13] on span "Refresh" at bounding box center [620, 14] width 69 height 11
click at [653, 17] on span "Refresh" at bounding box center [620, 14] width 69 height 11
click at [653, 12] on span "Refresh" at bounding box center [620, 14] width 69 height 11
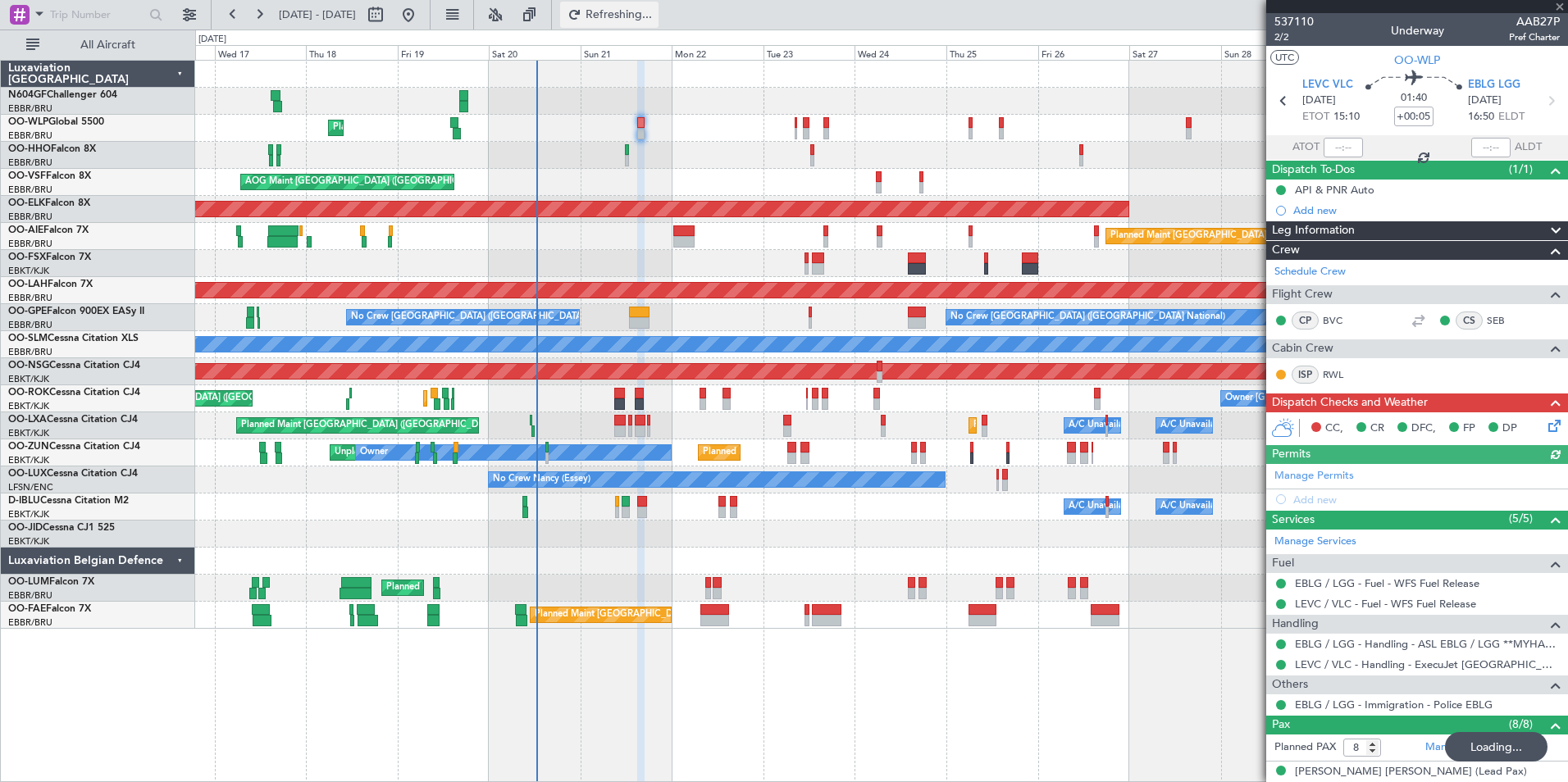
click at [653, 12] on span "Refreshing..." at bounding box center [620, 14] width 69 height 11
click at [652, 13] on span "Refresh" at bounding box center [620, 14] width 69 height 11
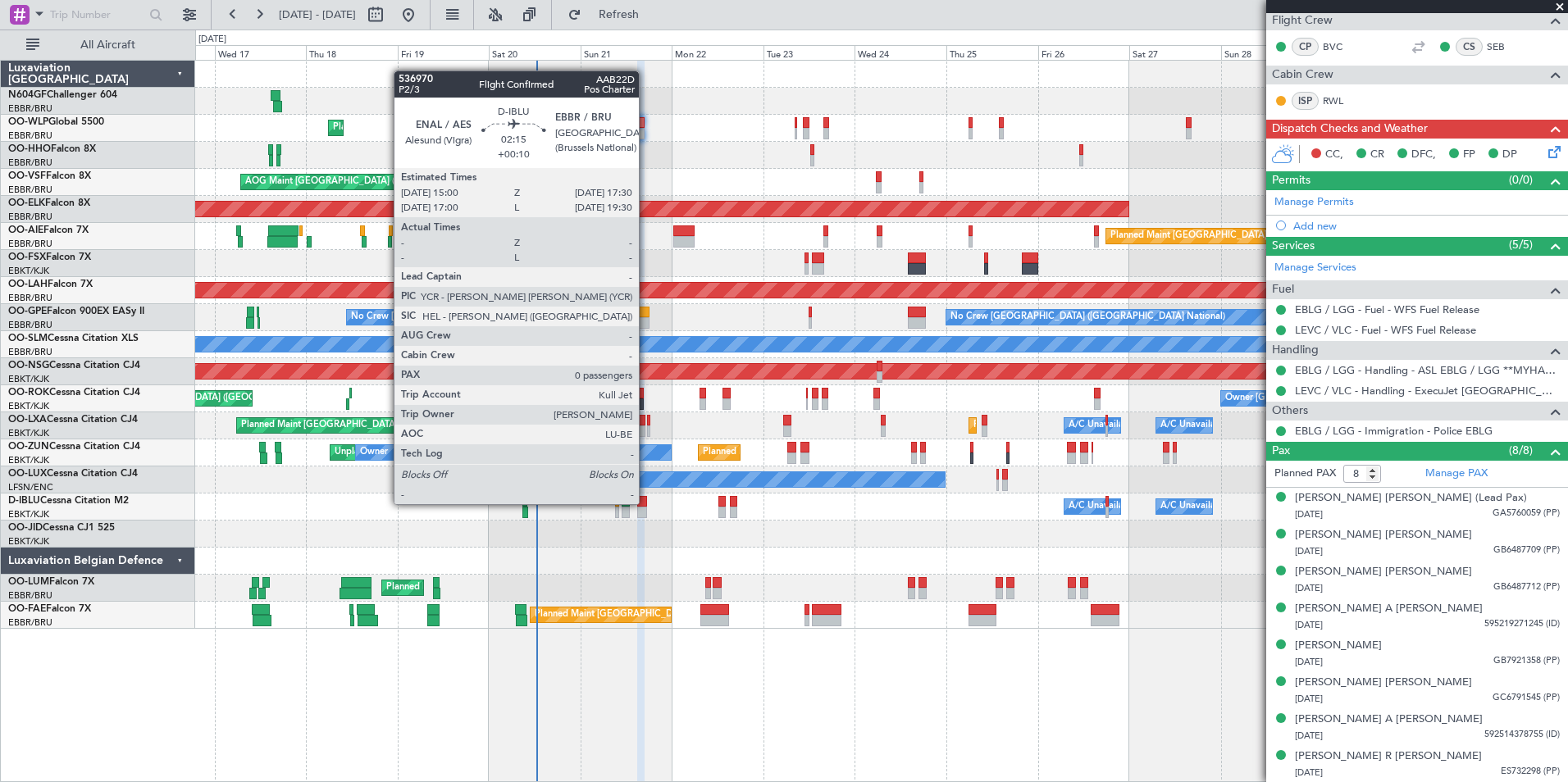
click at [646, 504] on div at bounding box center [641, 501] width 10 height 11
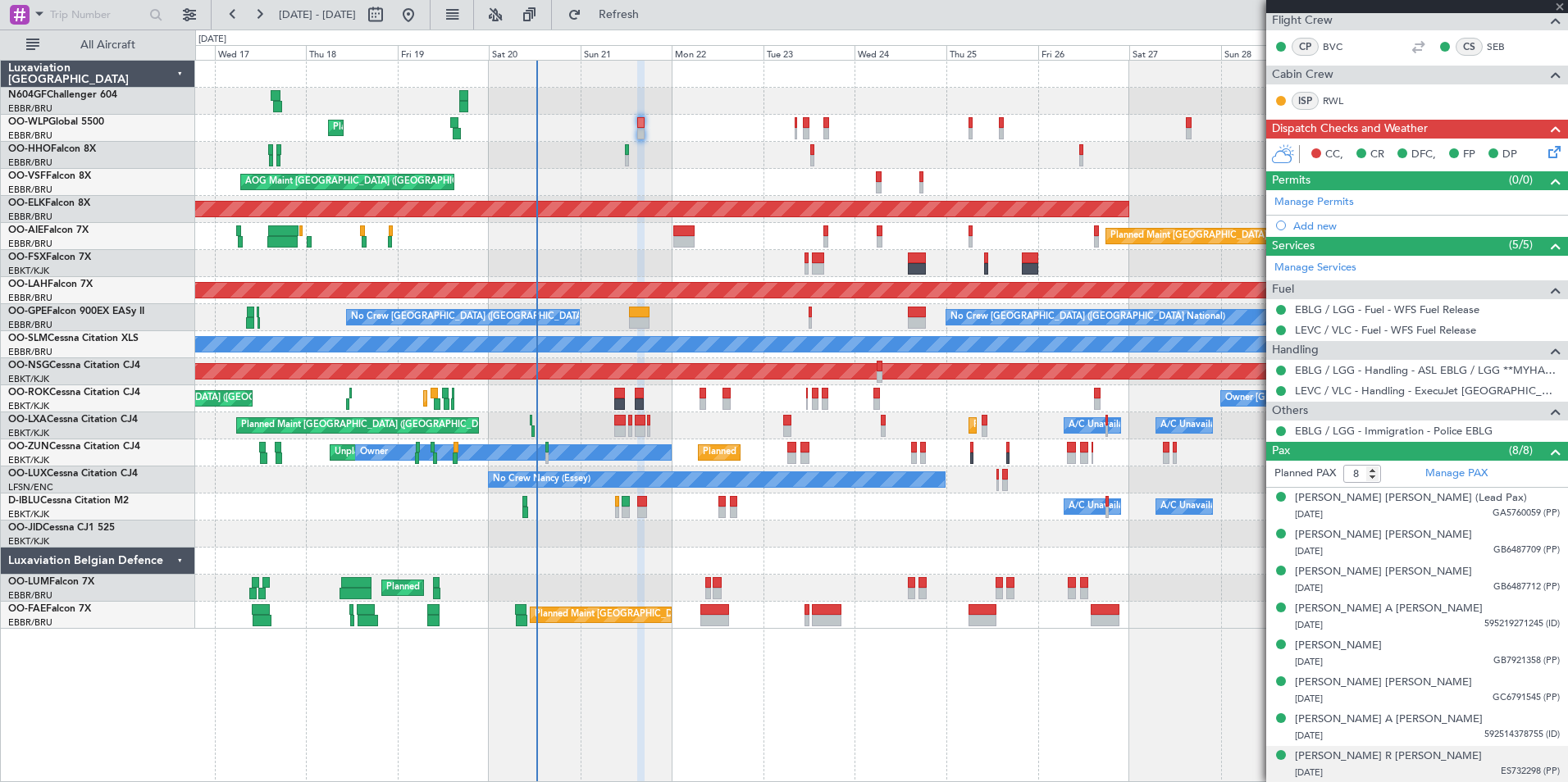
type input "+00:10"
type input "0"
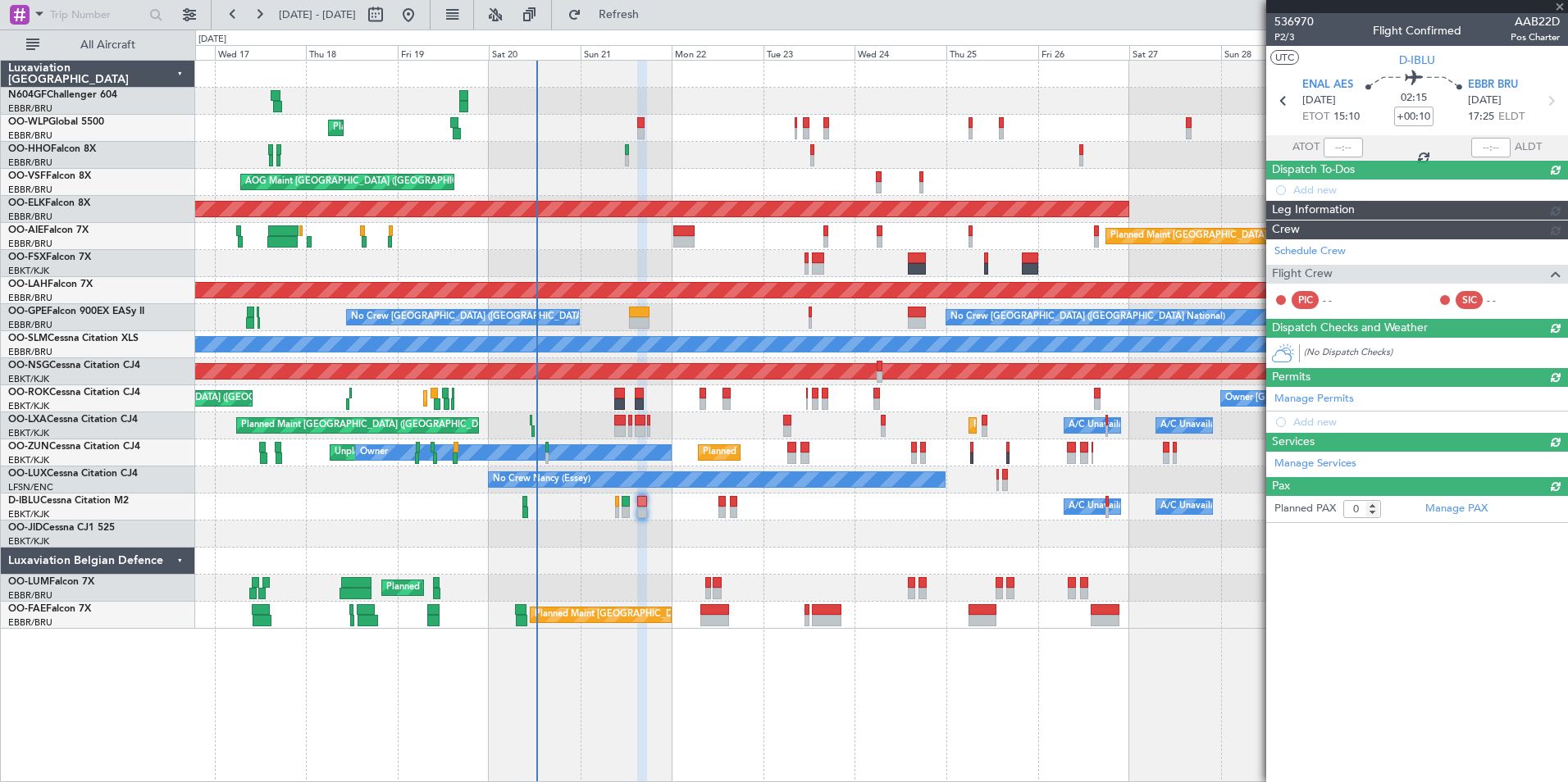
scroll to position [0, 0]
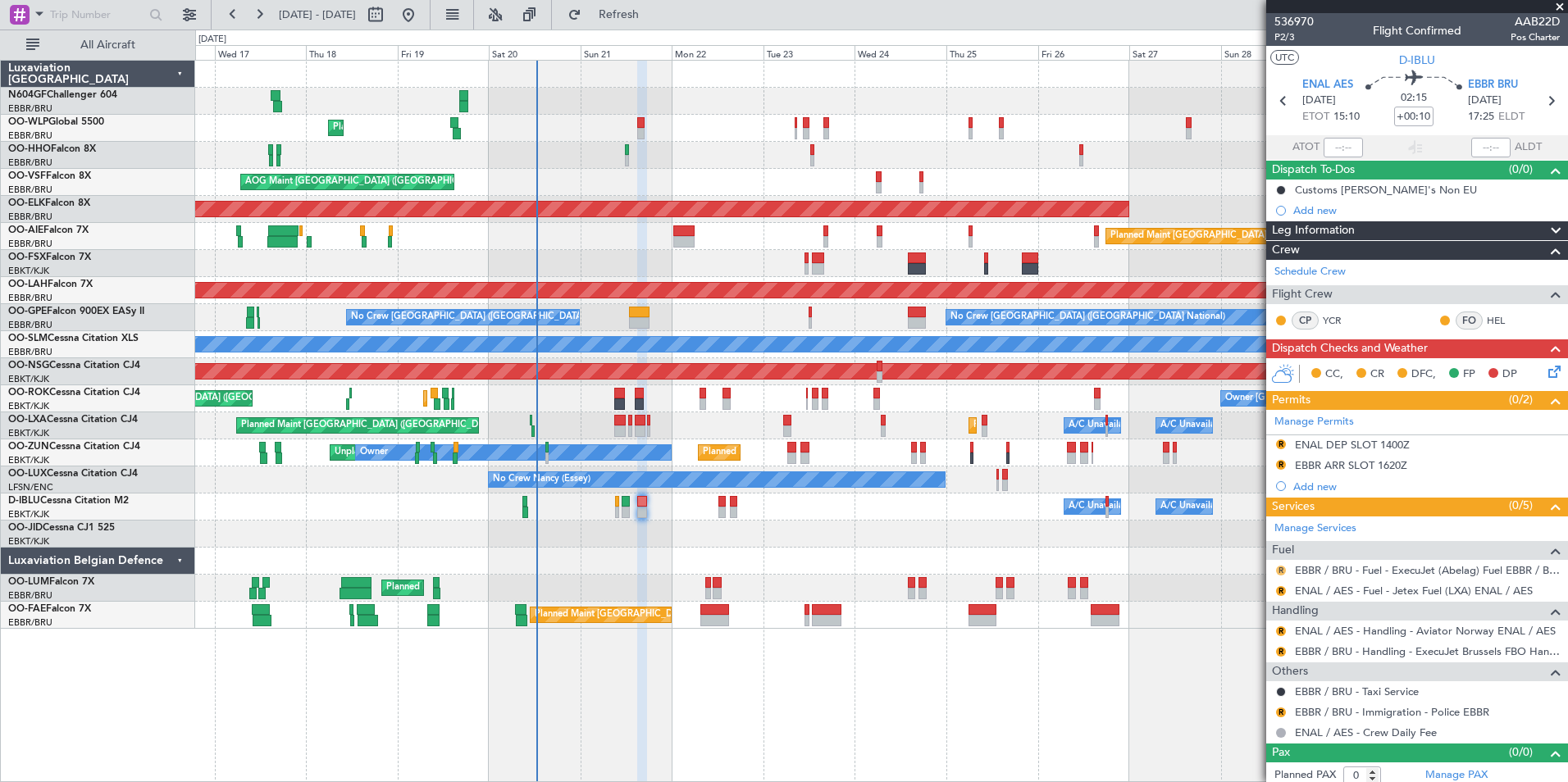
click at [1280, 571] on button "R" at bounding box center [1281, 570] width 10 height 10
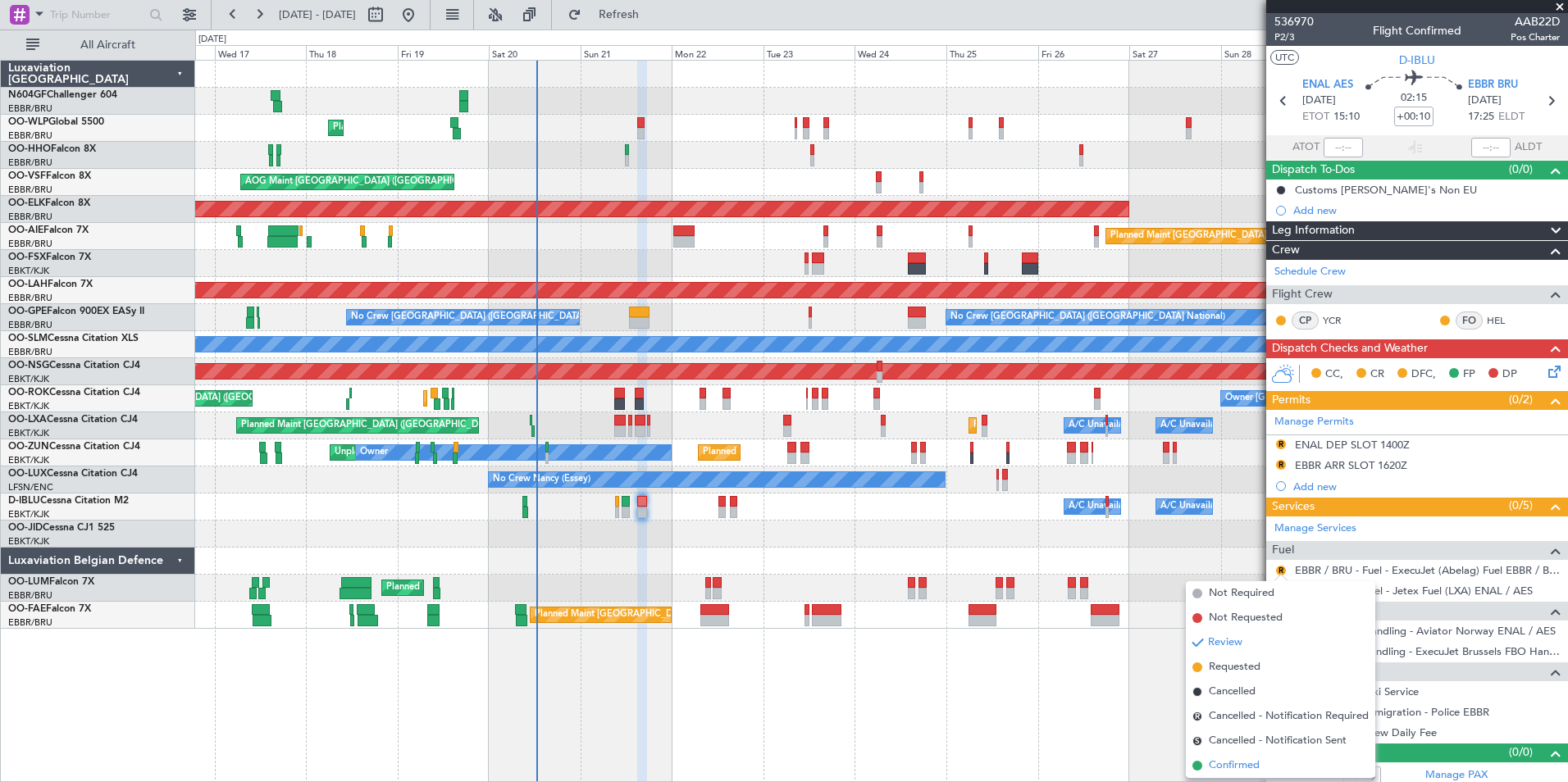
click at [1263, 766] on li "Confirmed" at bounding box center [1280, 766] width 190 height 24
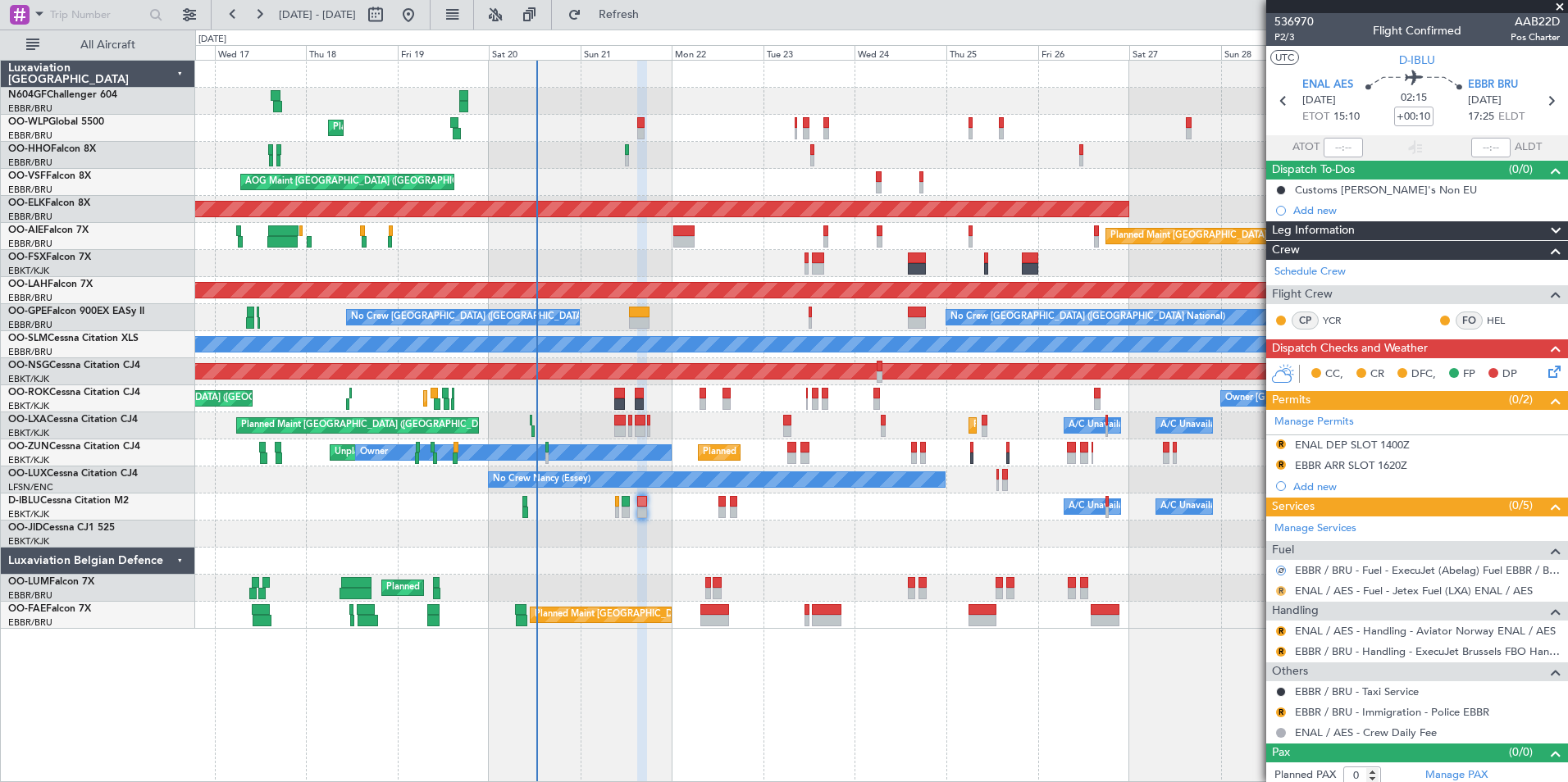
click at [1280, 591] on button "R" at bounding box center [1281, 591] width 10 height 10
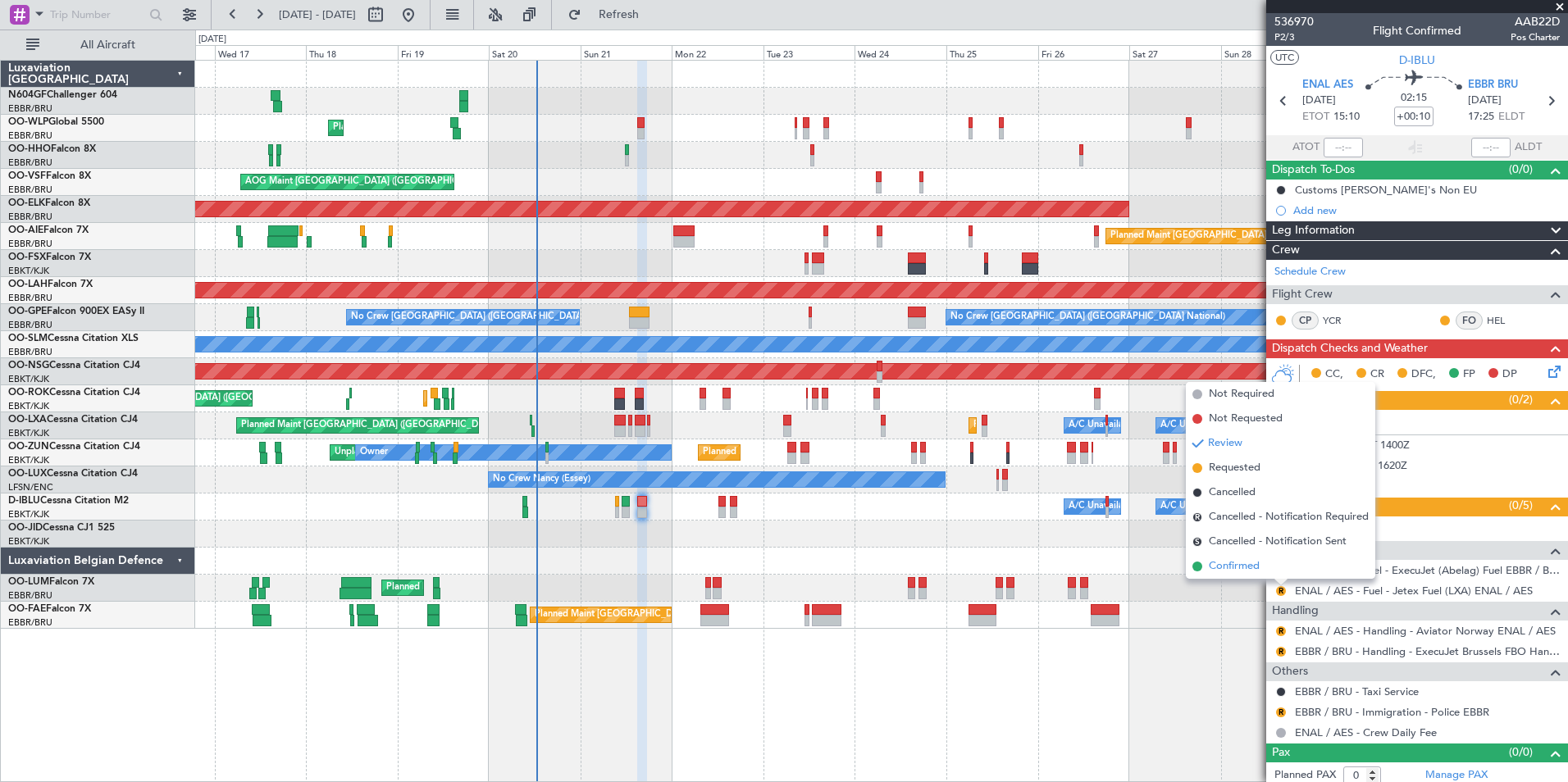
click at [1258, 561] on span "Confirmed" at bounding box center [1234, 566] width 51 height 16
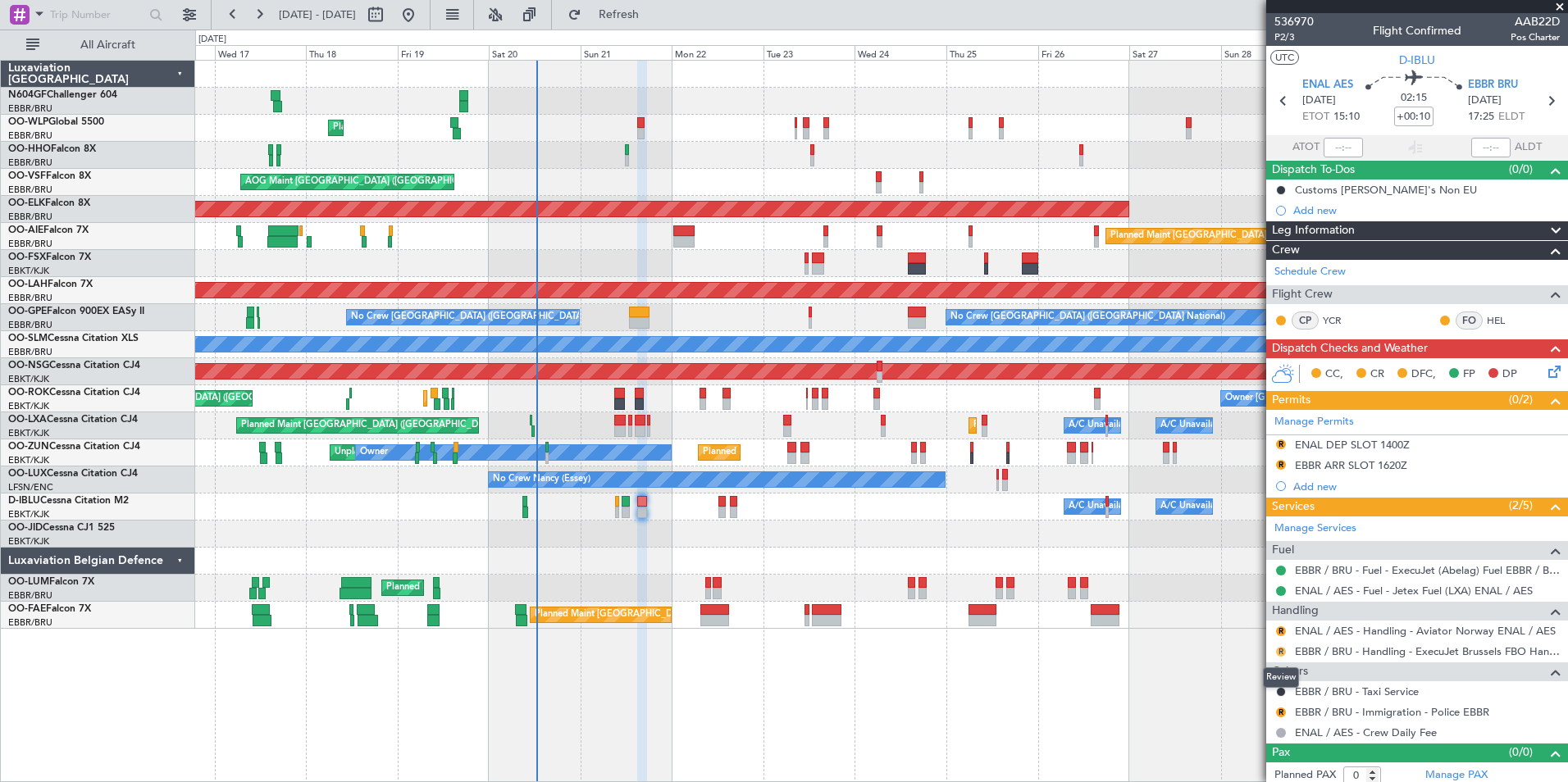
click at [1278, 651] on button "R" at bounding box center [1281, 651] width 10 height 10
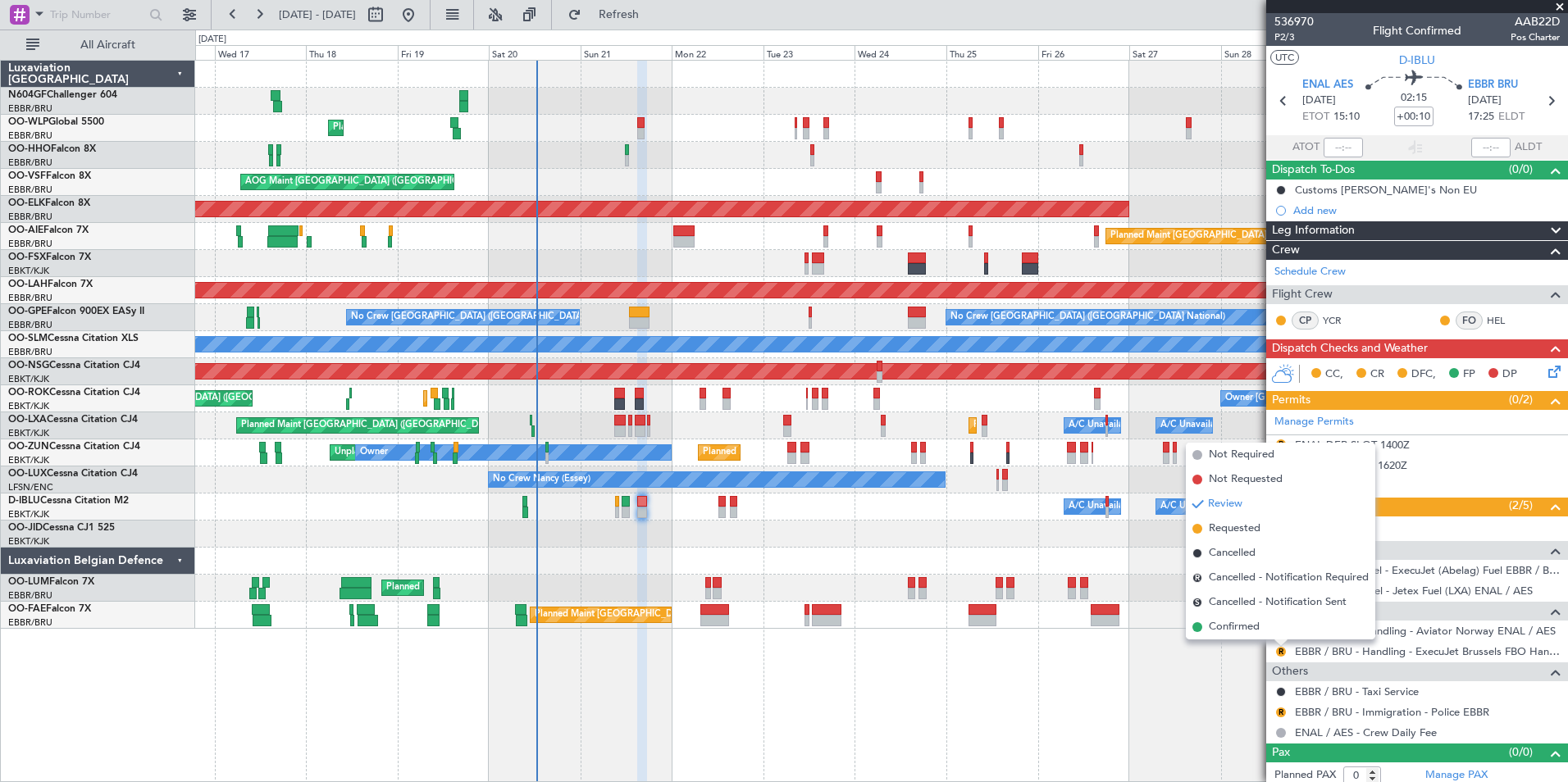
click at [1237, 720] on div "Planned Maint Liege AOG Maint Brussels (Brussels National) Planned Maint Kortri…" at bounding box center [882, 420] width 1373 height 722
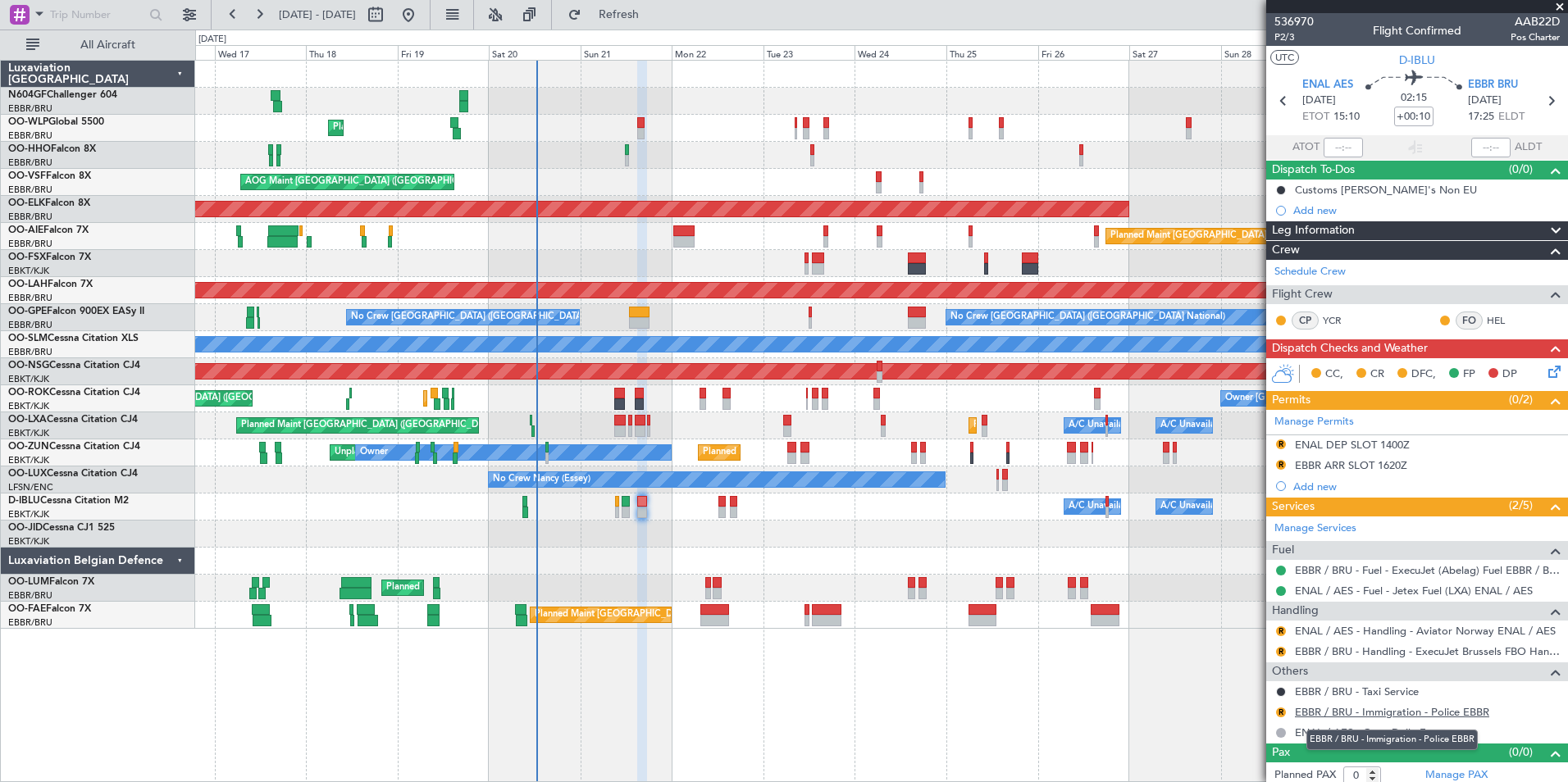
click at [1332, 714] on link "EBBR / BRU - Immigration - Police EBBR" at bounding box center [1391, 712] width 195 height 14
click at [653, 18] on span "Refresh" at bounding box center [620, 14] width 69 height 11
click at [1392, 634] on link "ENAL / AES - Handling - Aviator Norway ENAL / AES" at bounding box center [1424, 631] width 260 height 14
click at [653, 12] on span "Refresh" at bounding box center [620, 14] width 69 height 11
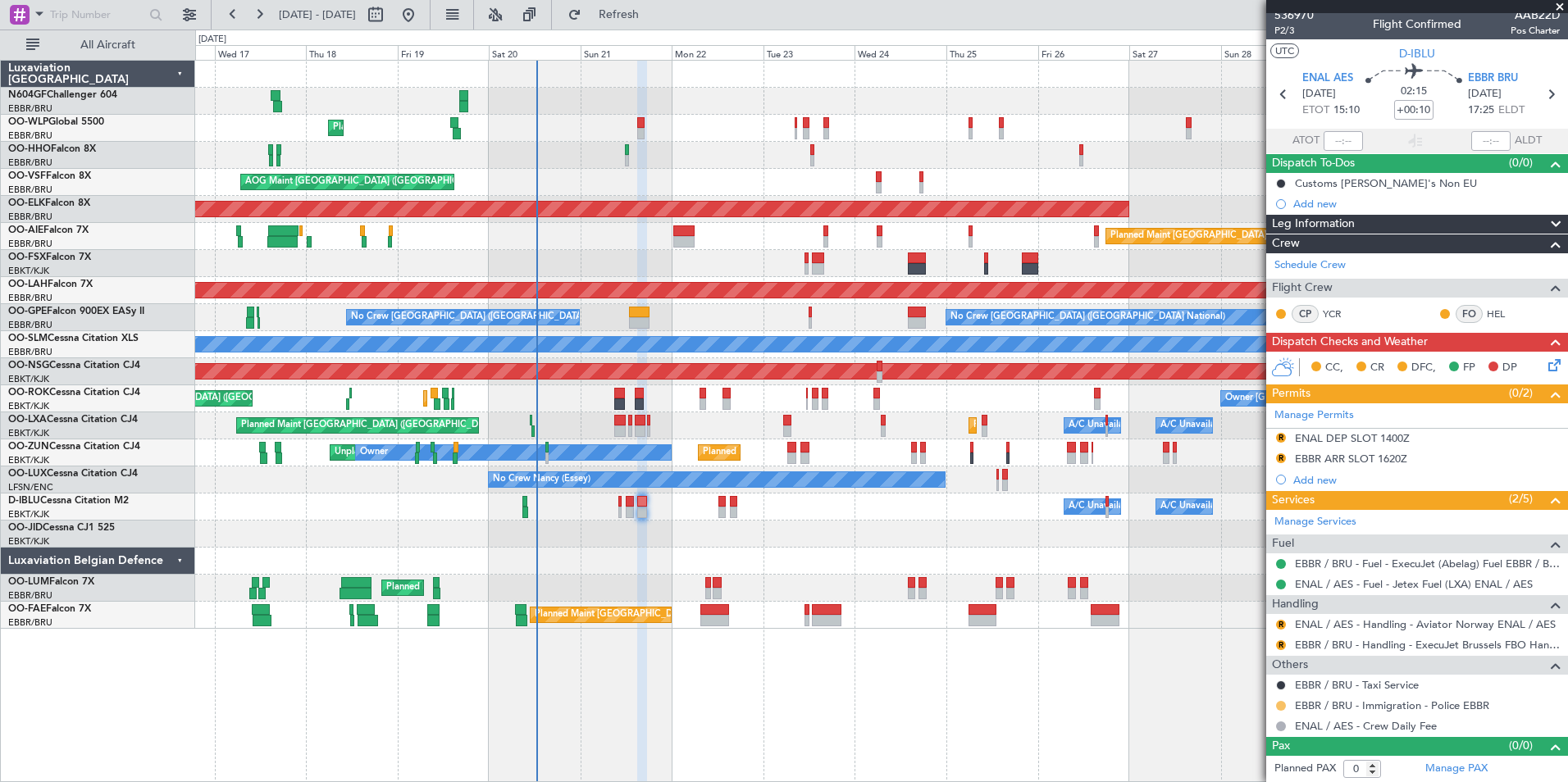
click at [1282, 708] on button at bounding box center [1281, 705] width 10 height 10
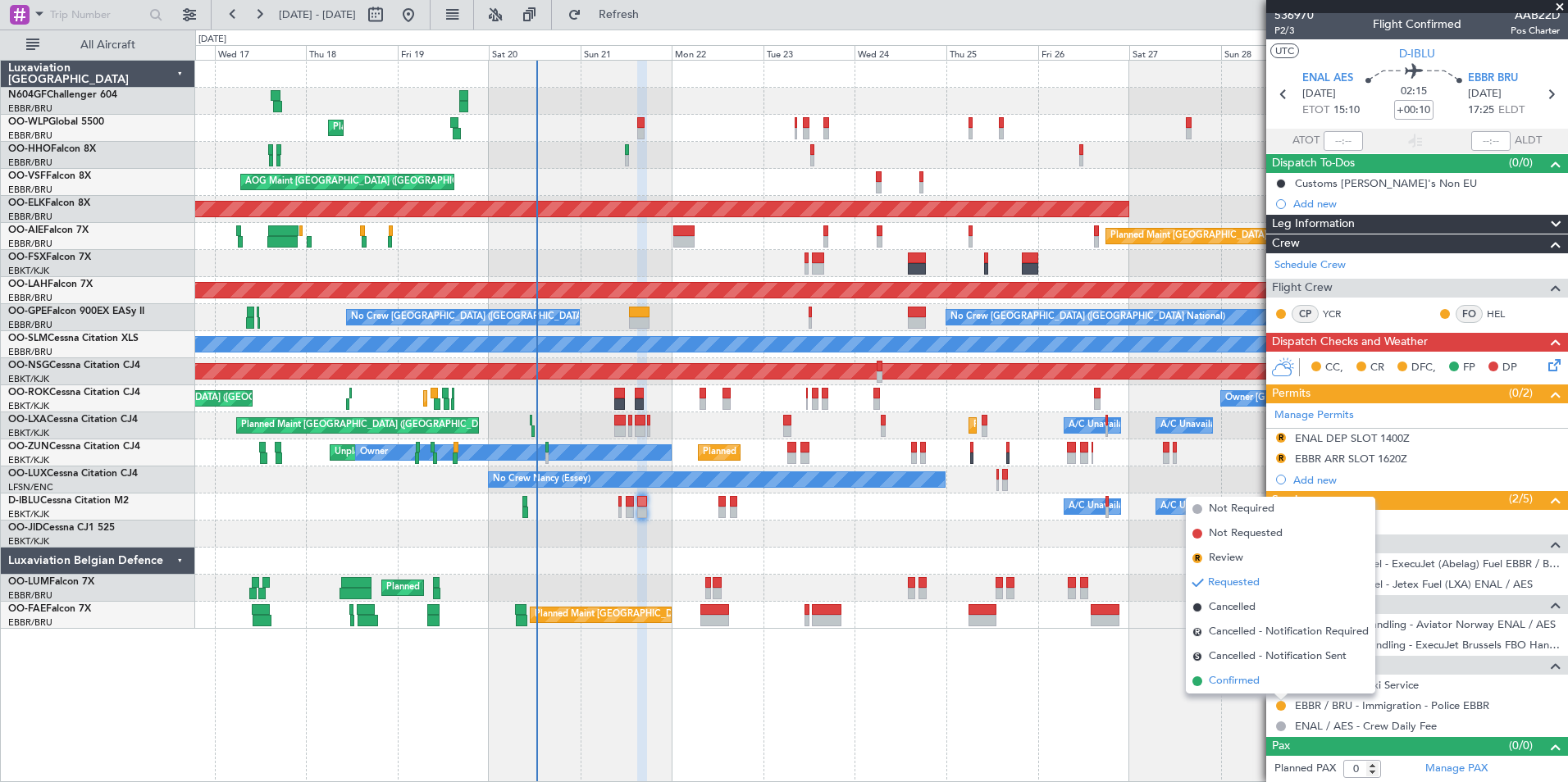
click at [1246, 680] on span "Confirmed" at bounding box center [1234, 681] width 51 height 16
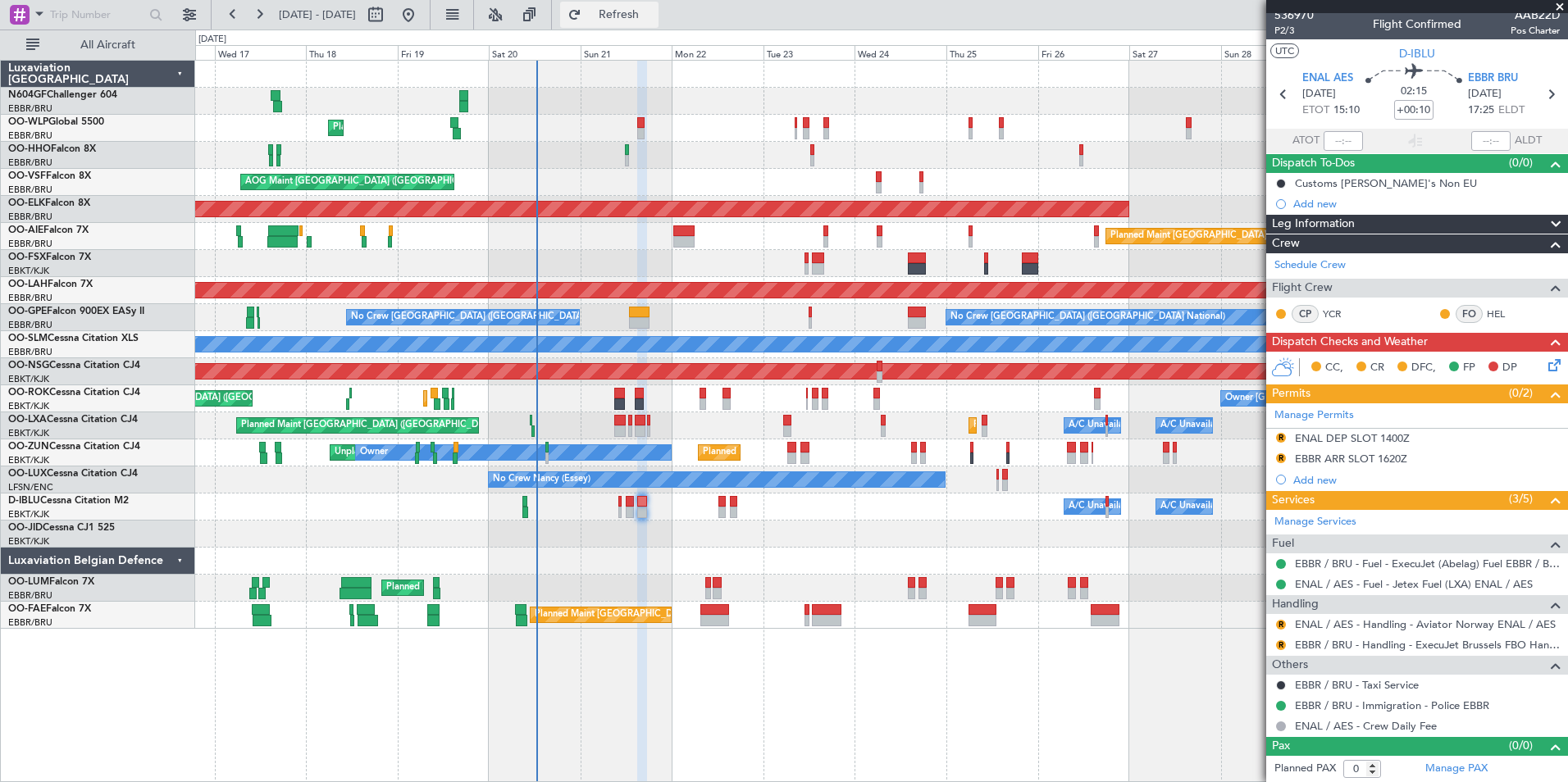
click at [653, 16] on span "Refresh" at bounding box center [620, 14] width 69 height 11
click at [1361, 189] on div "Customs [PERSON_NAME]'s Non EU" at bounding box center [1385, 183] width 182 height 14
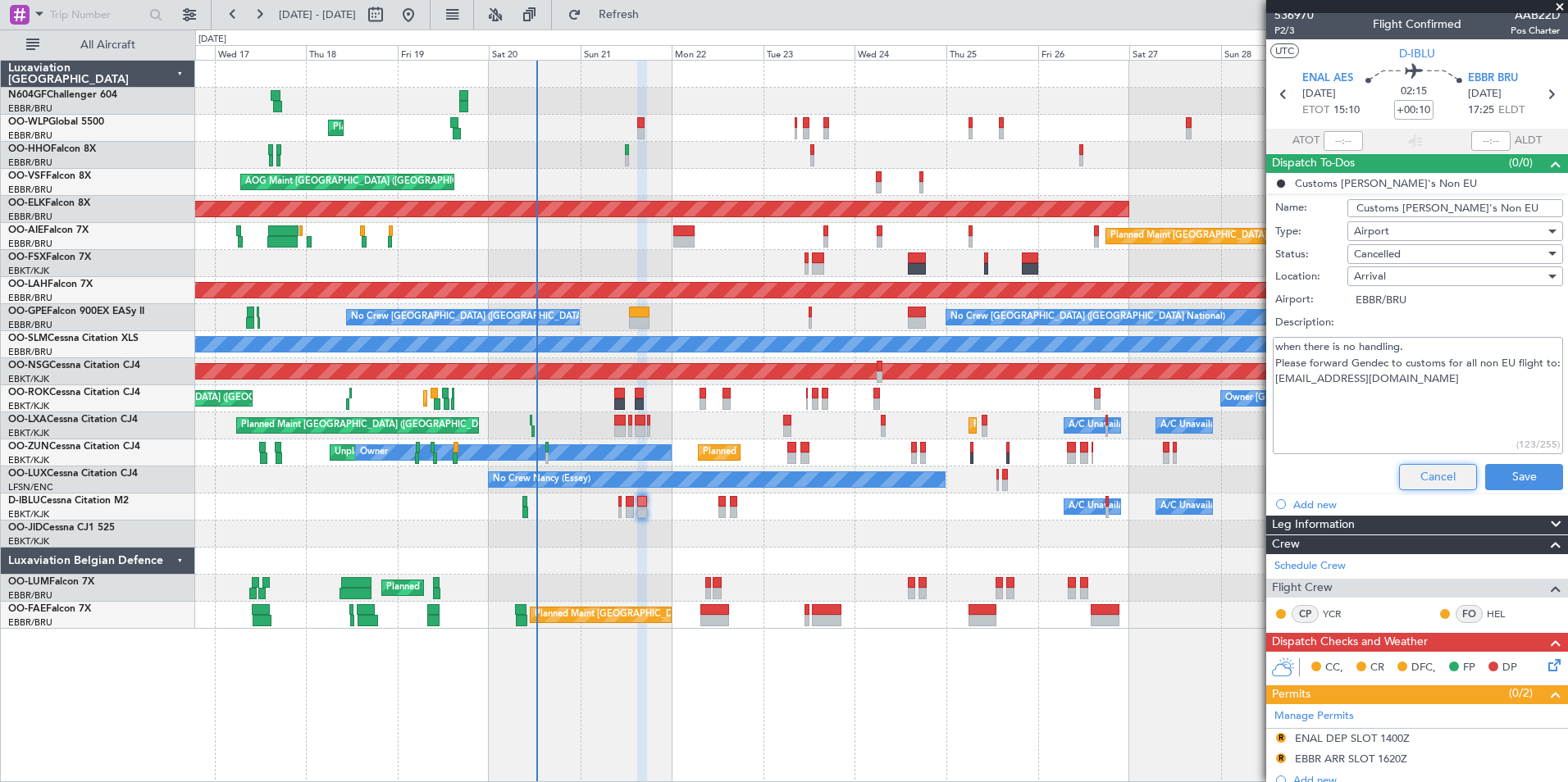
click at [1431, 478] on button "Cancel" at bounding box center [1438, 477] width 78 height 26
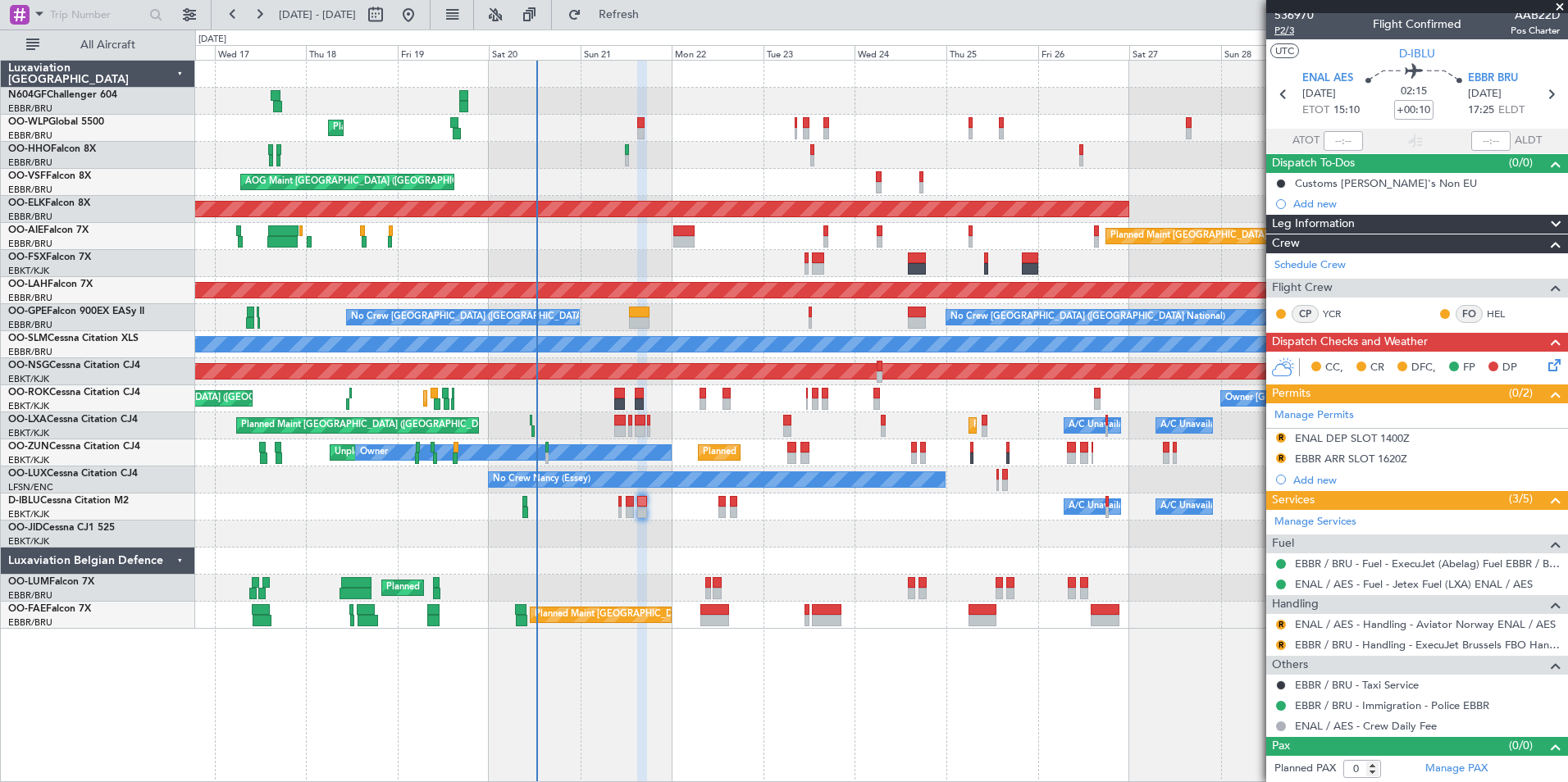
click at [1294, 33] on span "P2/3" at bounding box center [1294, 30] width 39 height 14
click at [653, 12] on span "Refresh" at bounding box center [620, 14] width 69 height 11
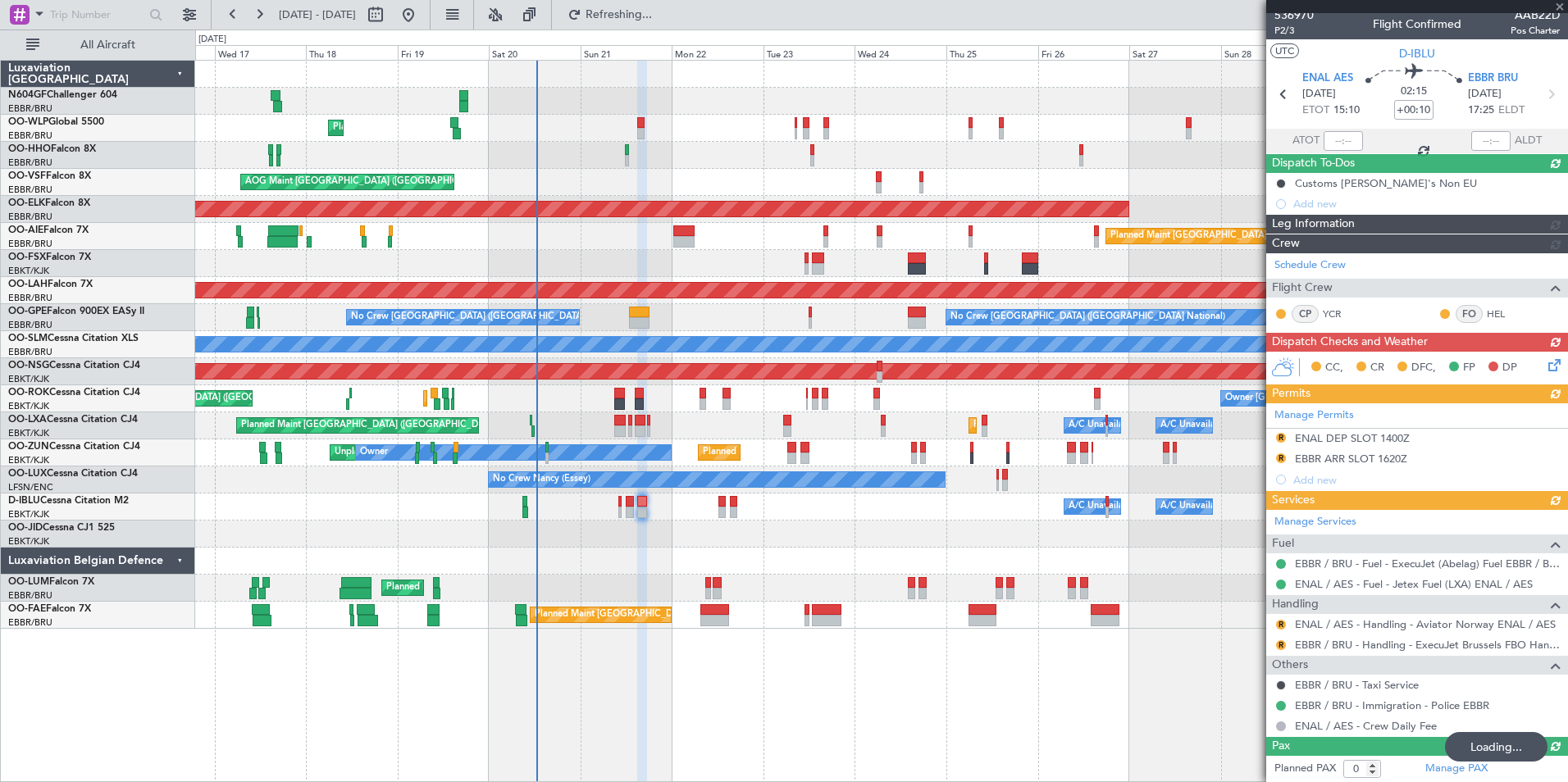
scroll to position [0, 0]
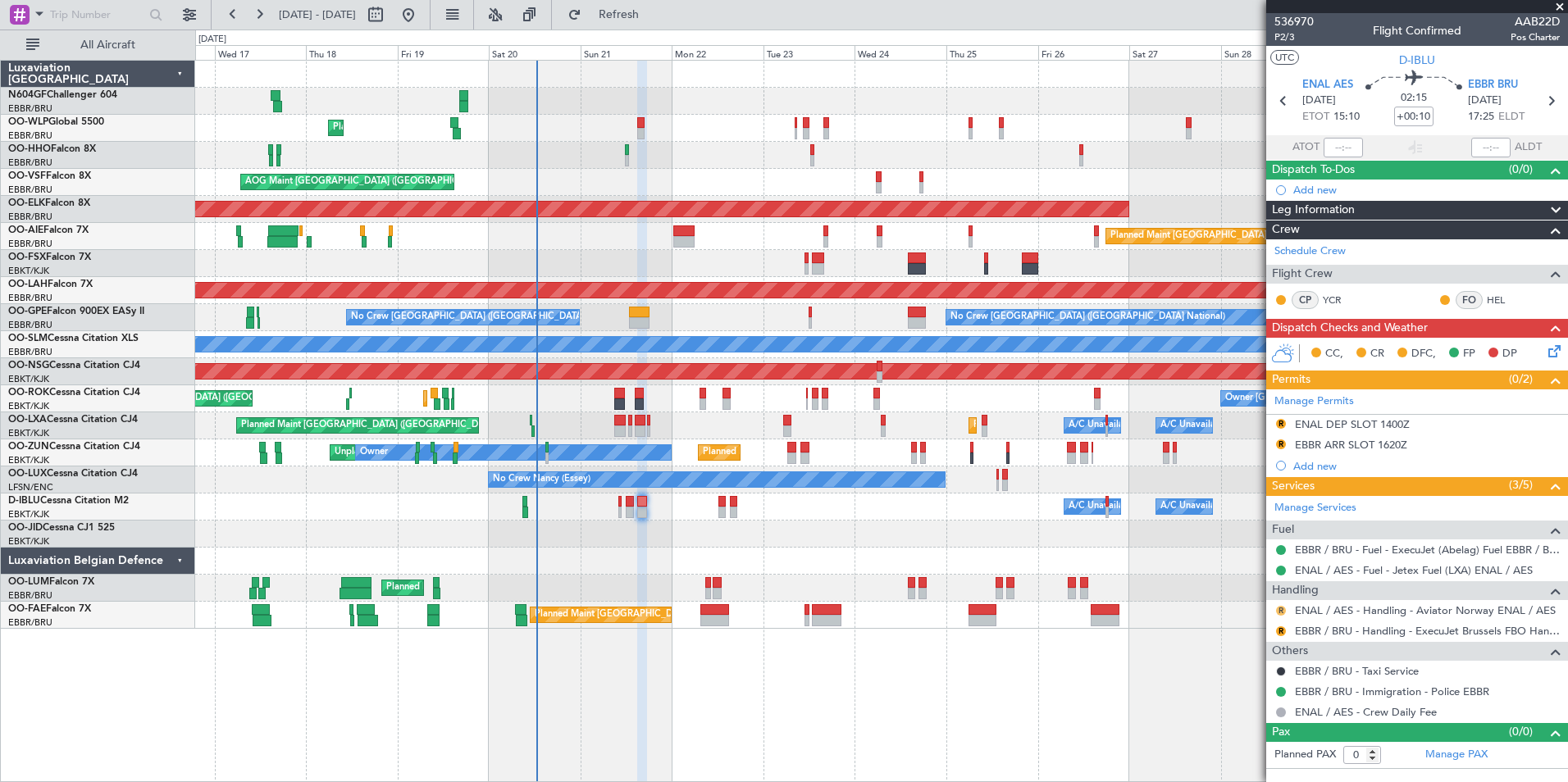
click at [1283, 611] on button "R" at bounding box center [1281, 610] width 10 height 10
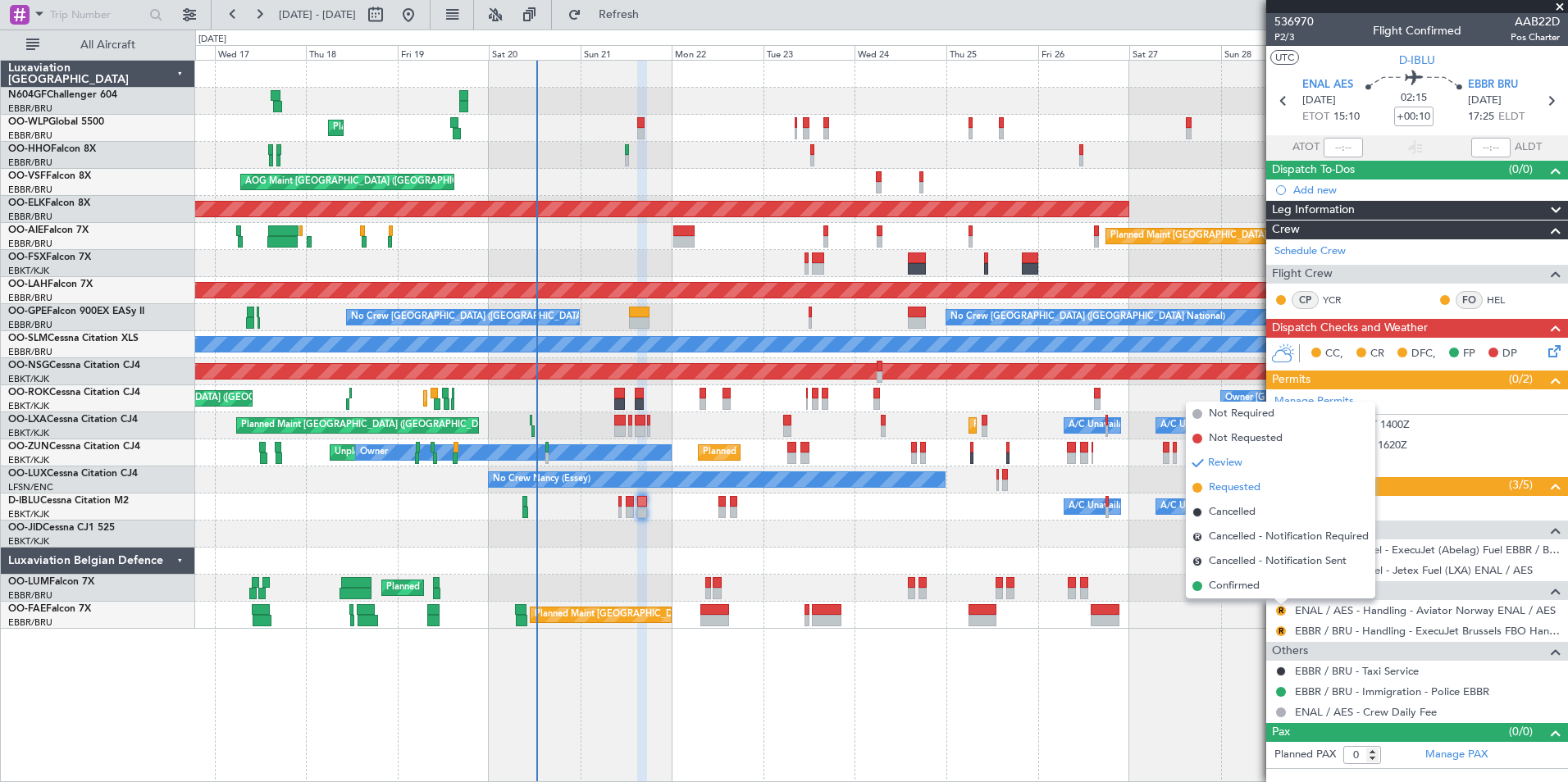
click at [1234, 490] on span "Requested" at bounding box center [1235, 487] width 52 height 16
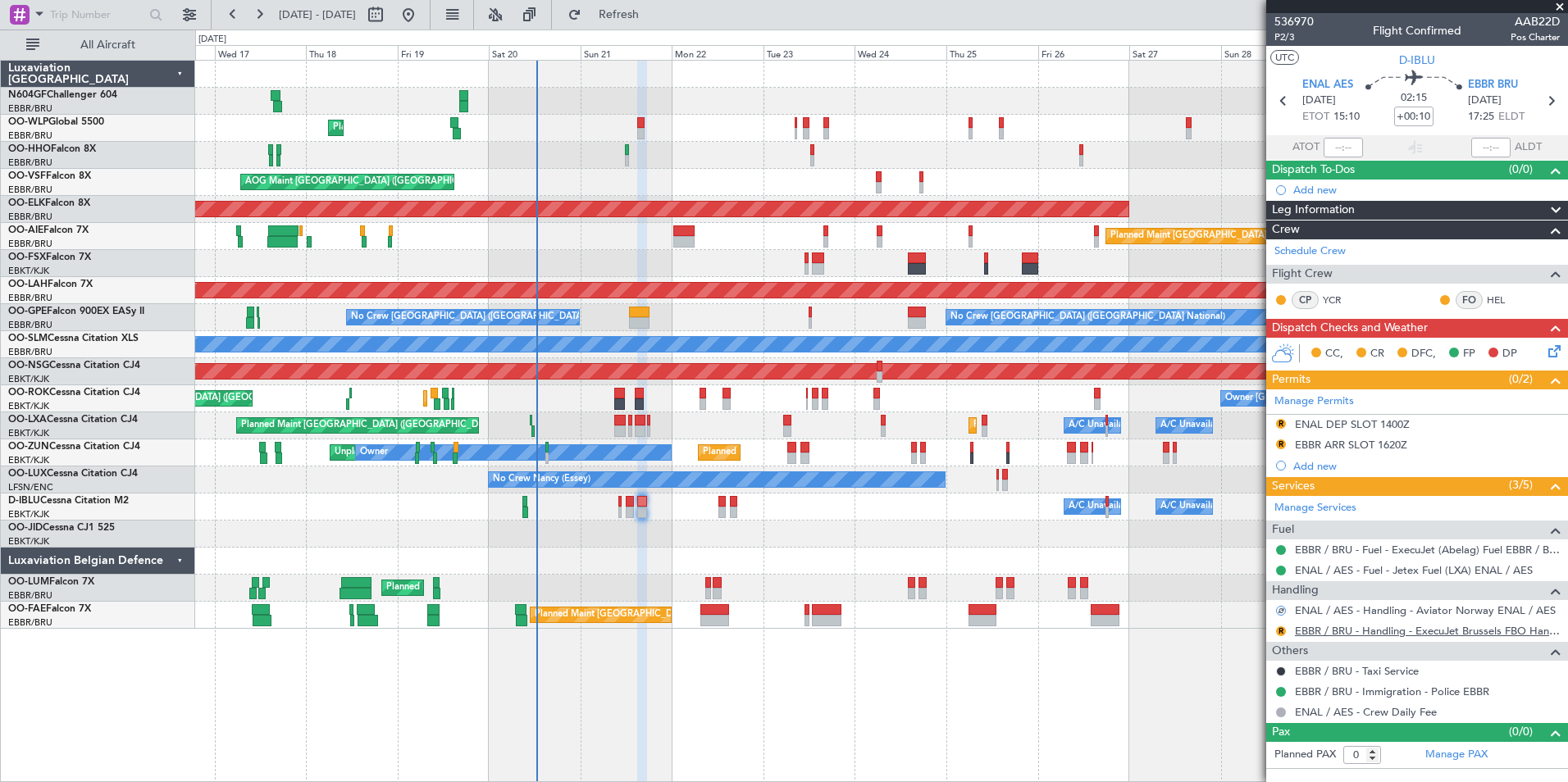
click at [1376, 632] on link "EBBR / BRU - Handling - ExecuJet Brussels FBO Handling Abelag" at bounding box center [1427, 631] width 265 height 14
click at [1279, 632] on button "R" at bounding box center [1281, 631] width 10 height 10
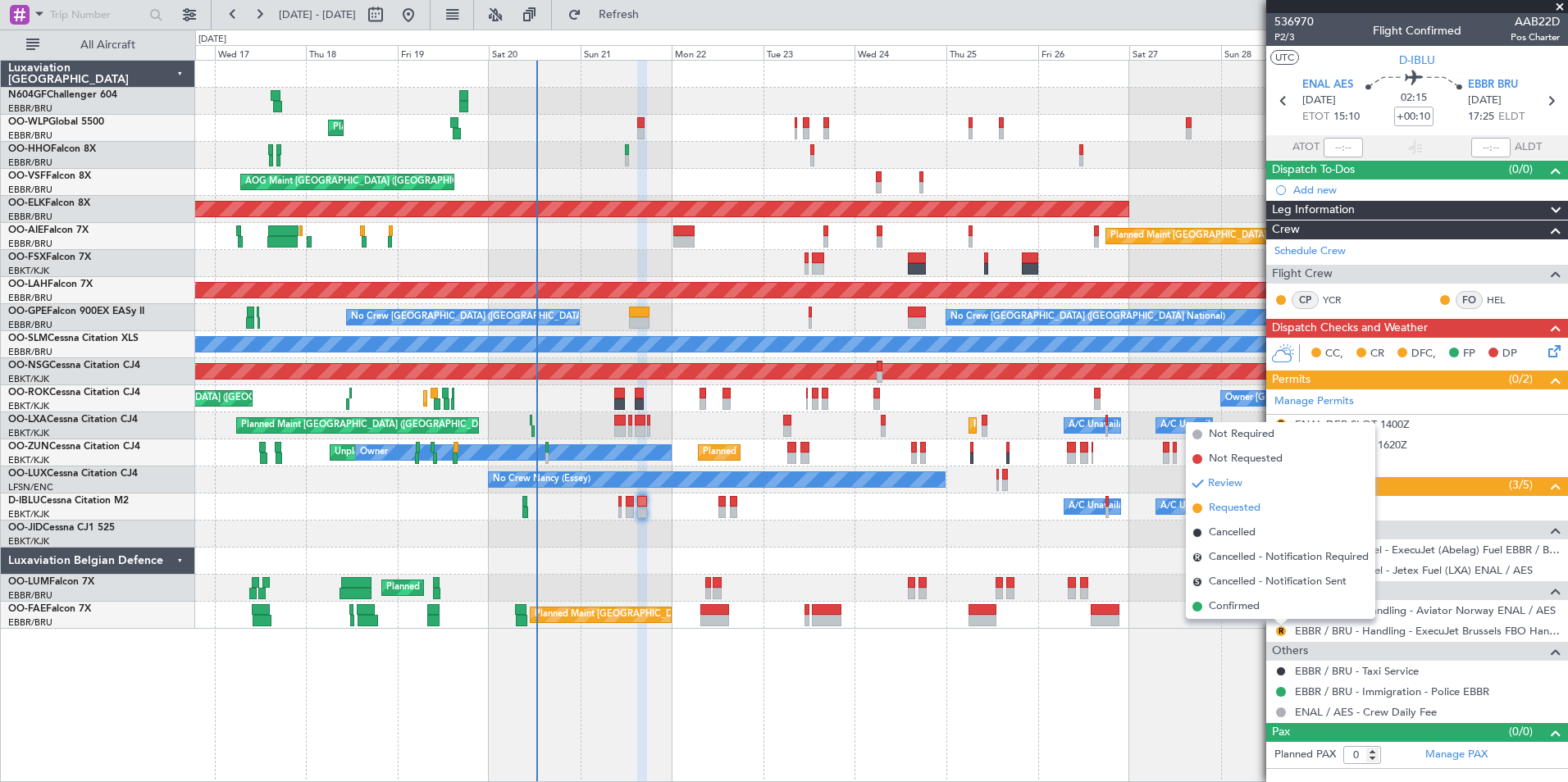
click at [1232, 508] on span "Requested" at bounding box center [1235, 508] width 52 height 16
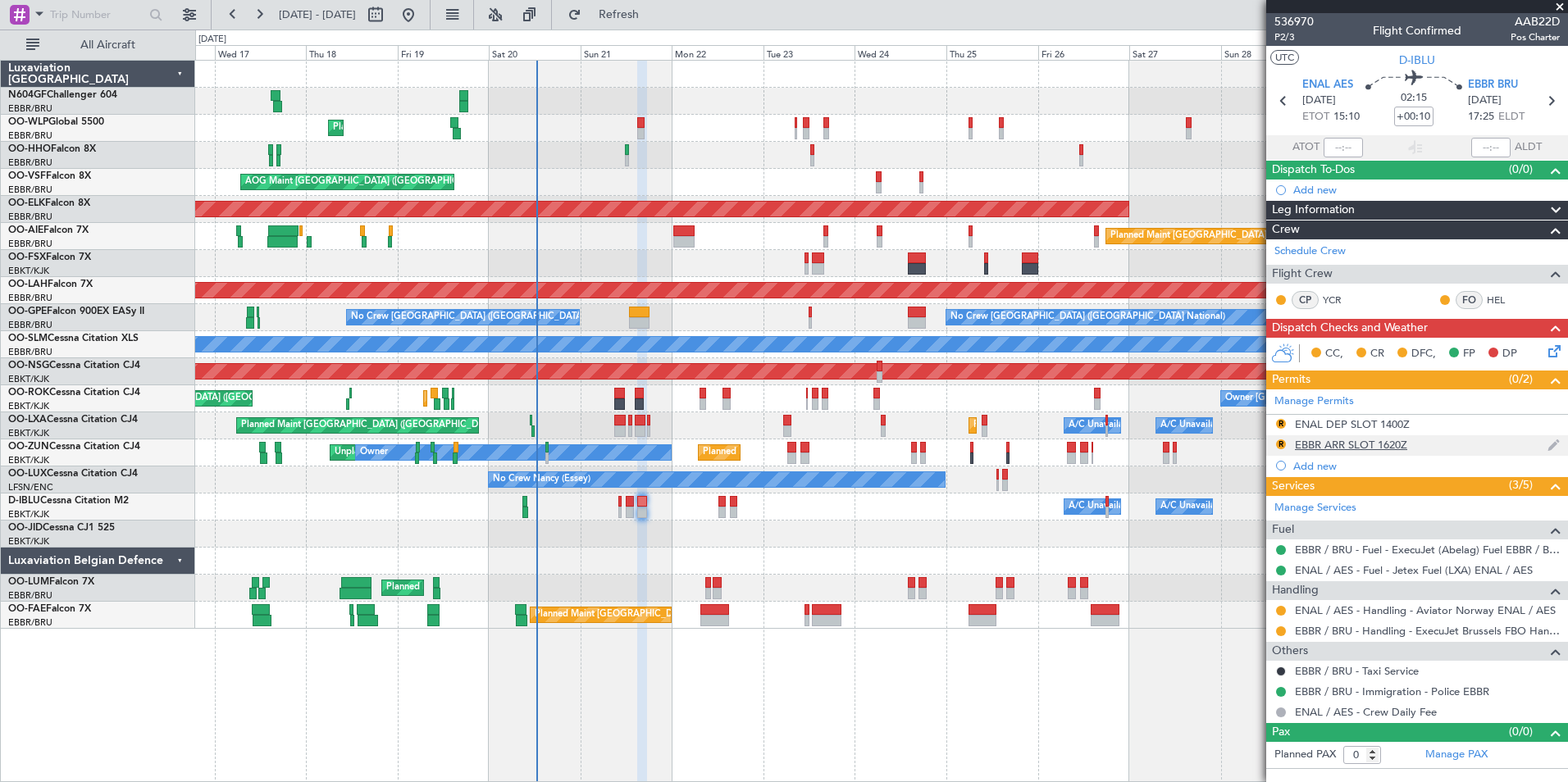
click at [1355, 443] on div "EBBR ARR SLOT 1620Z" at bounding box center [1351, 445] width 112 height 14
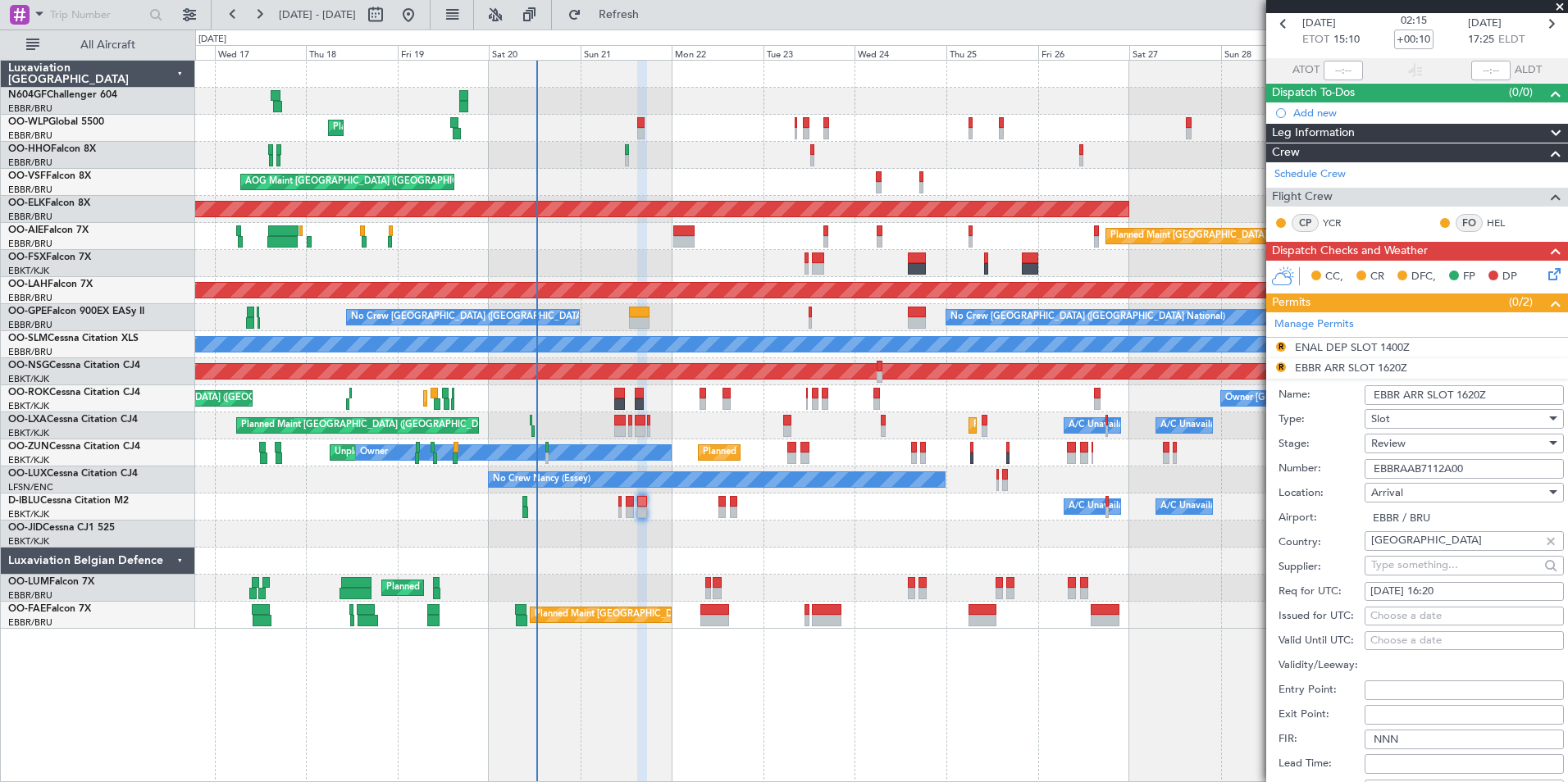
scroll to position [84, 0]
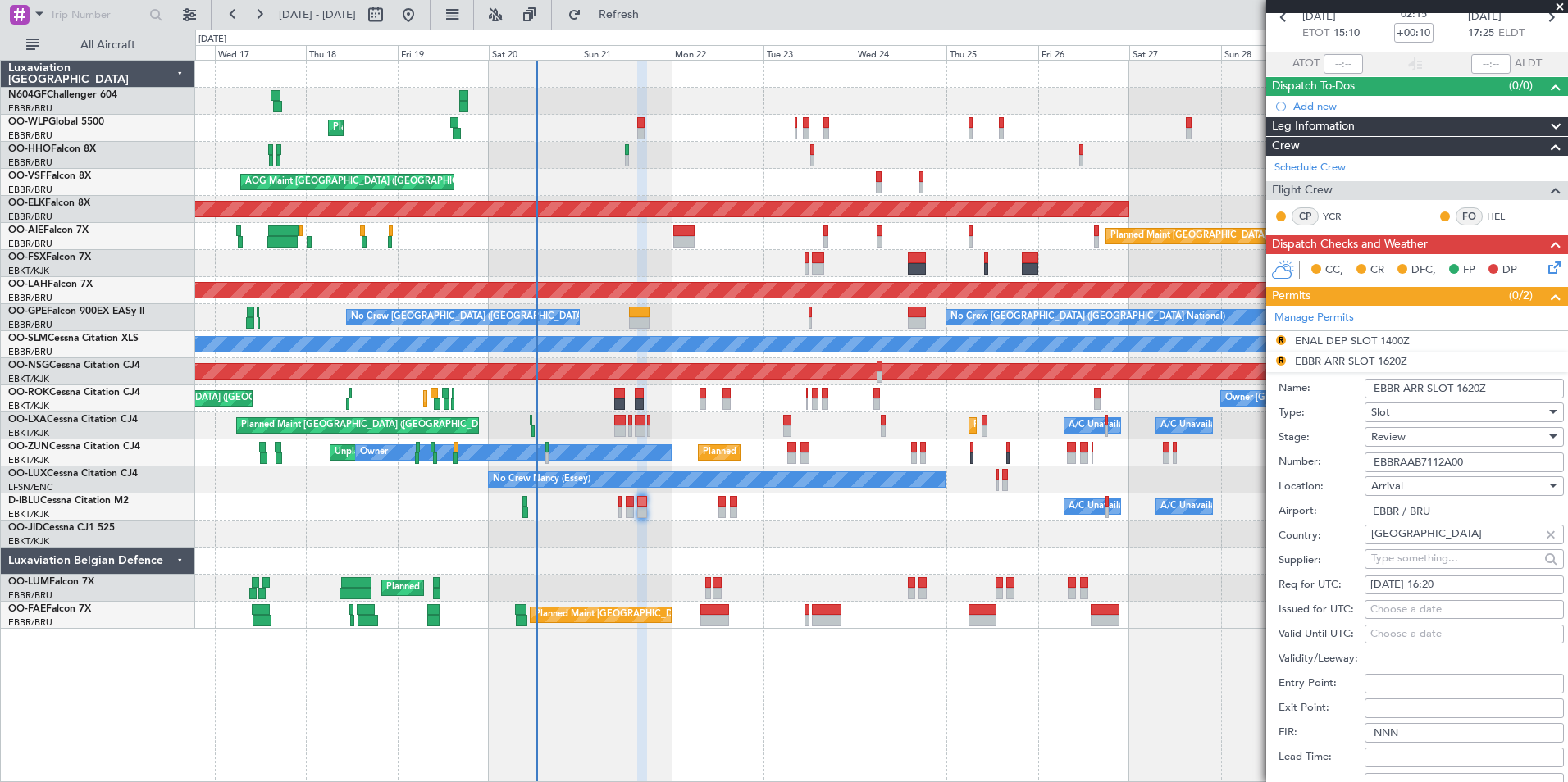
click at [1467, 588] on div "22/09/2025 16:20" at bounding box center [1464, 585] width 188 height 16
select select "9"
select select "2025"
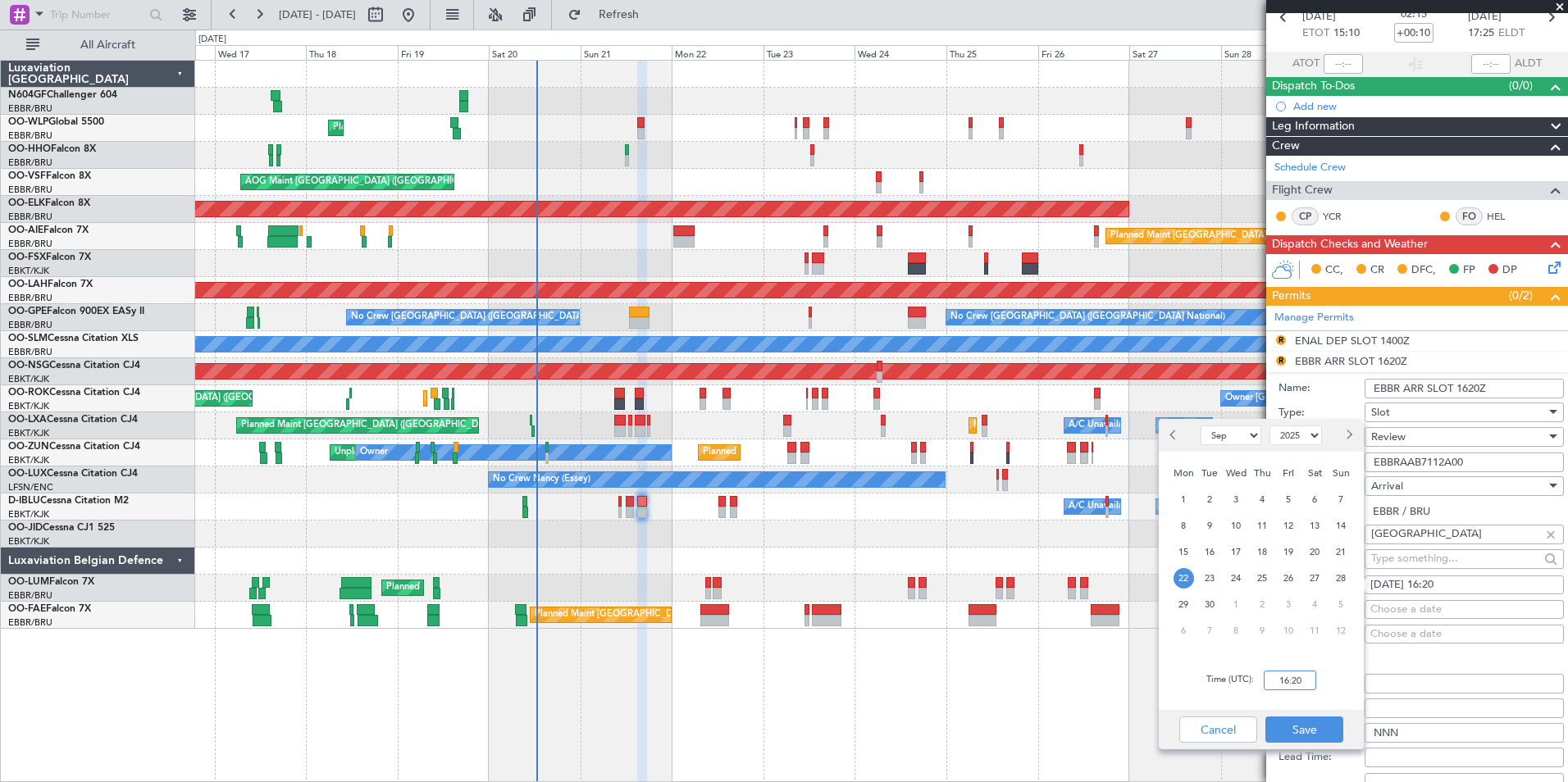
click at [1300, 683] on input "16:20" at bounding box center [1289, 680] width 53 height 20
type input "17:30"
click at [1327, 729] on button "Save" at bounding box center [1304, 729] width 78 height 26
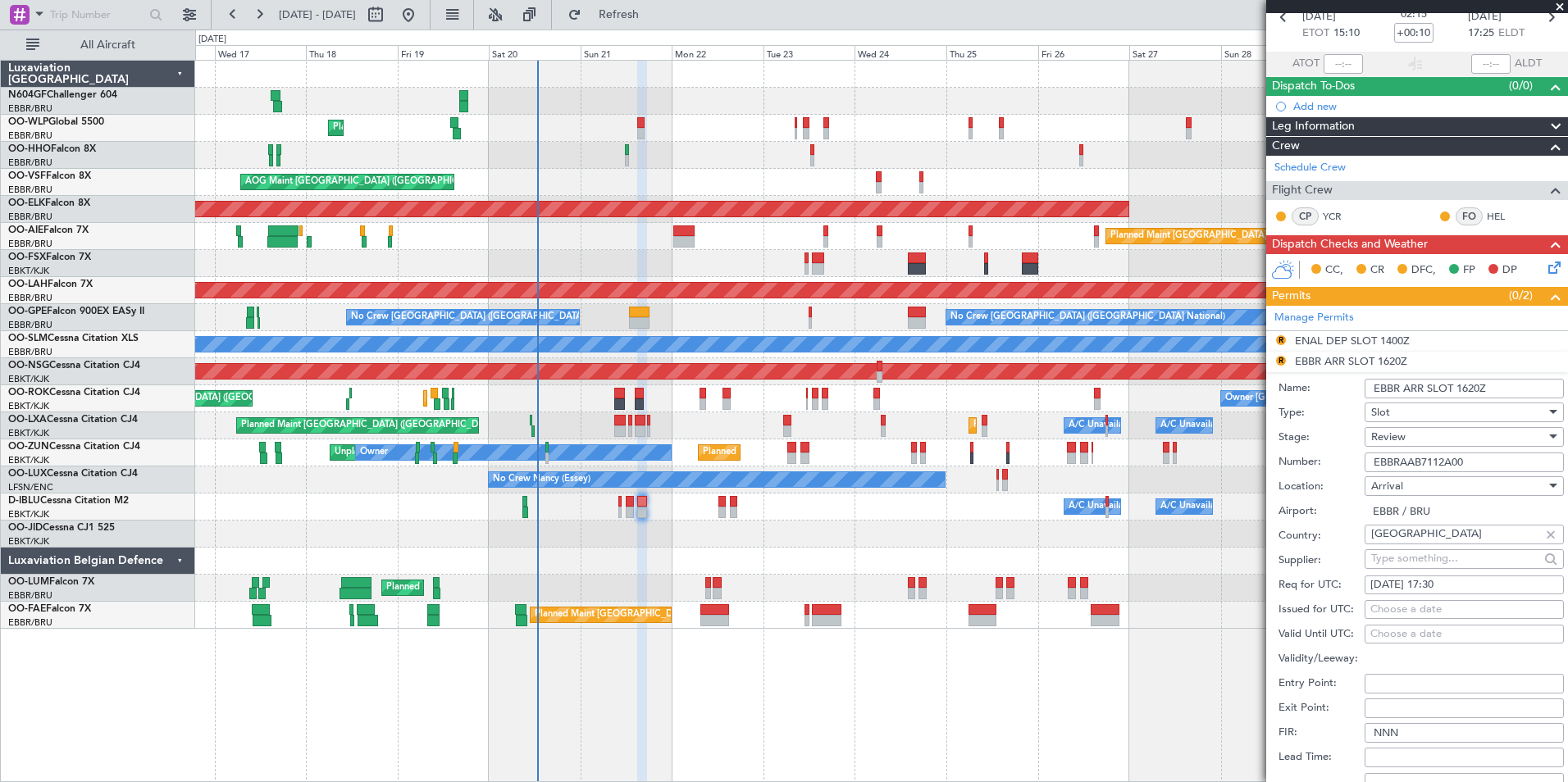
click at [1425, 441] on div "Review" at bounding box center [1459, 437] width 175 height 24
click at [1436, 545] on span "Requested" at bounding box center [1458, 543] width 172 height 24
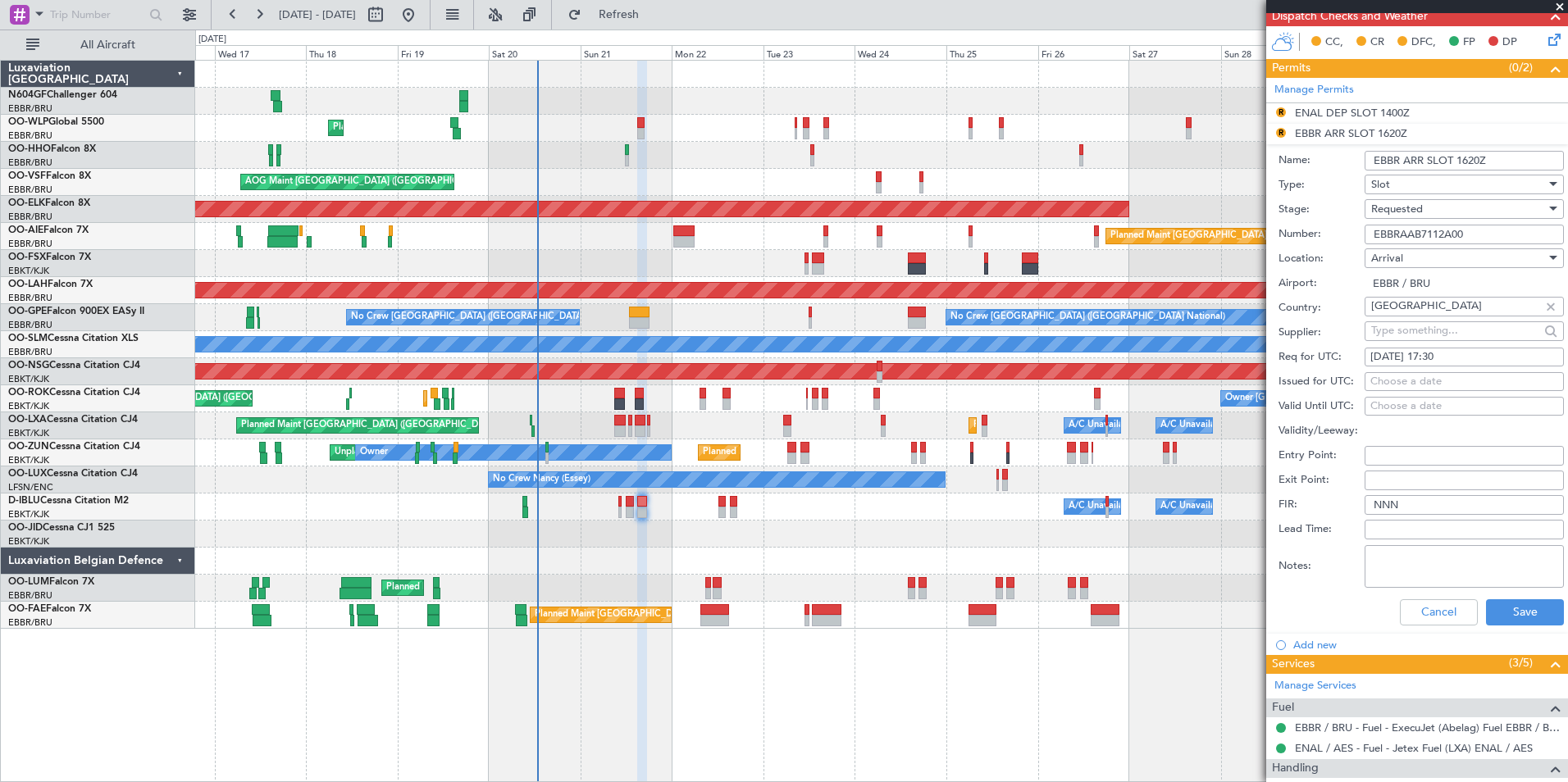
scroll to position [317, 0]
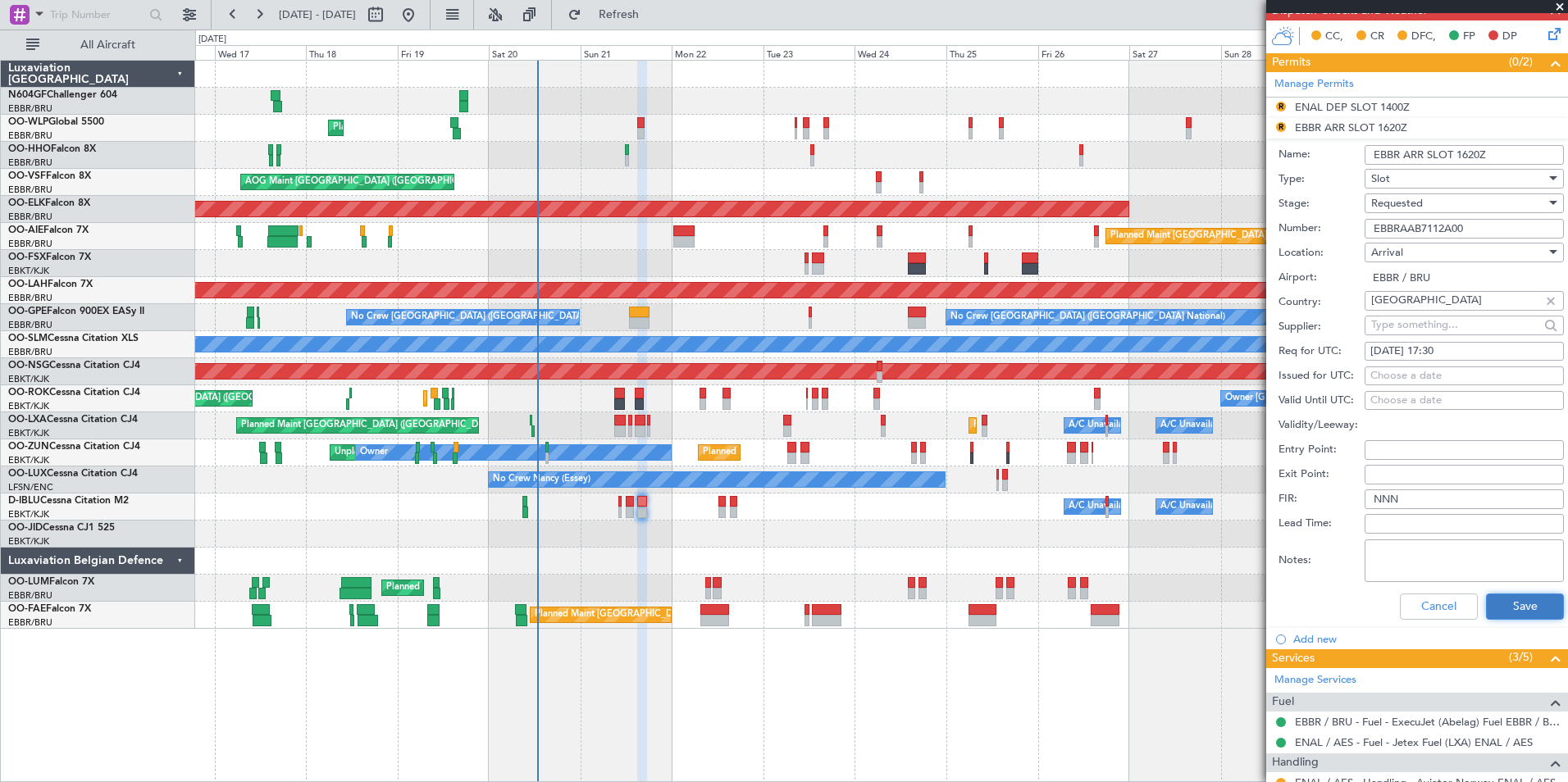
click at [1526, 606] on button "Save" at bounding box center [1525, 606] width 78 height 26
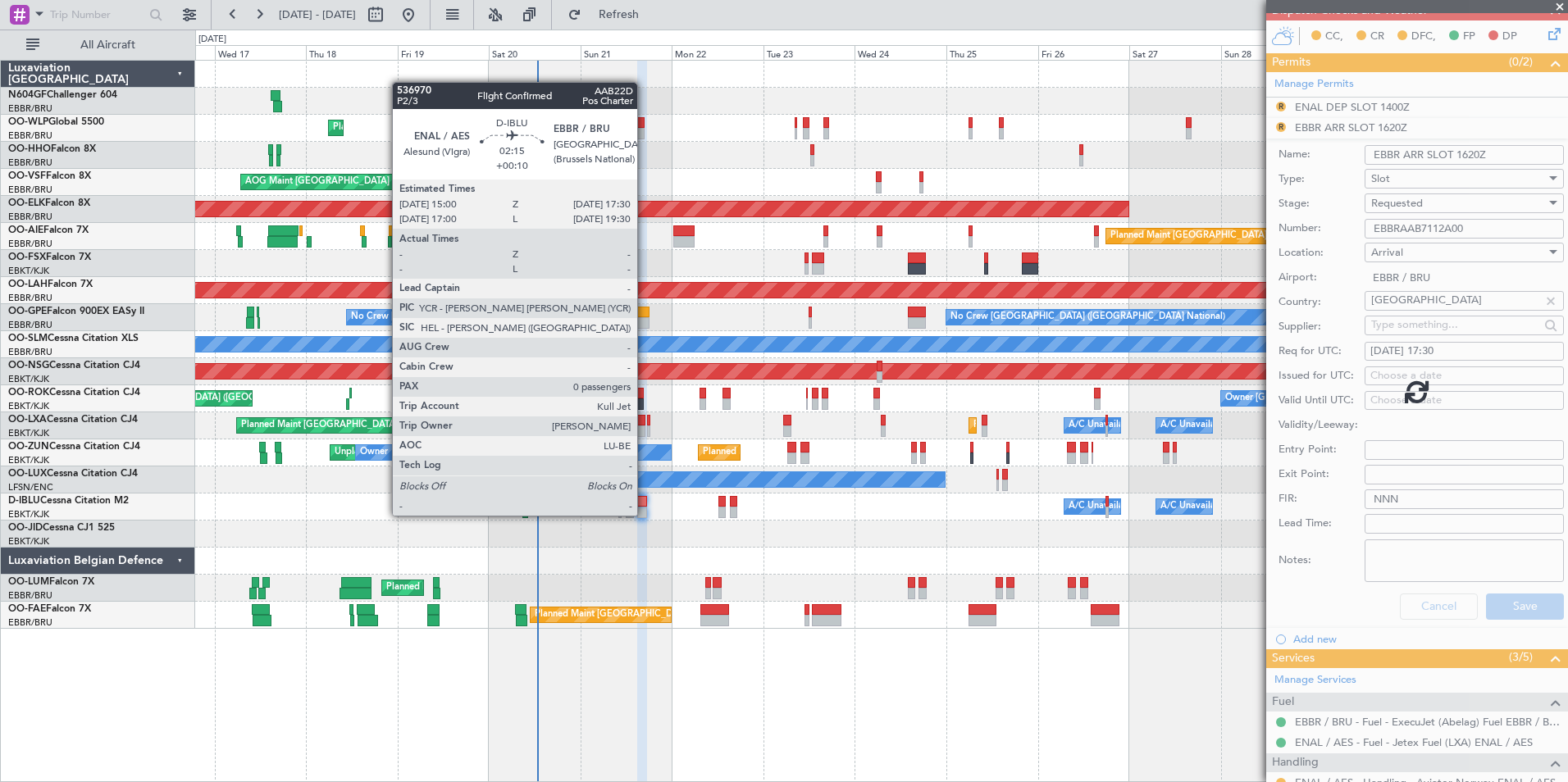
scroll to position [0, 0]
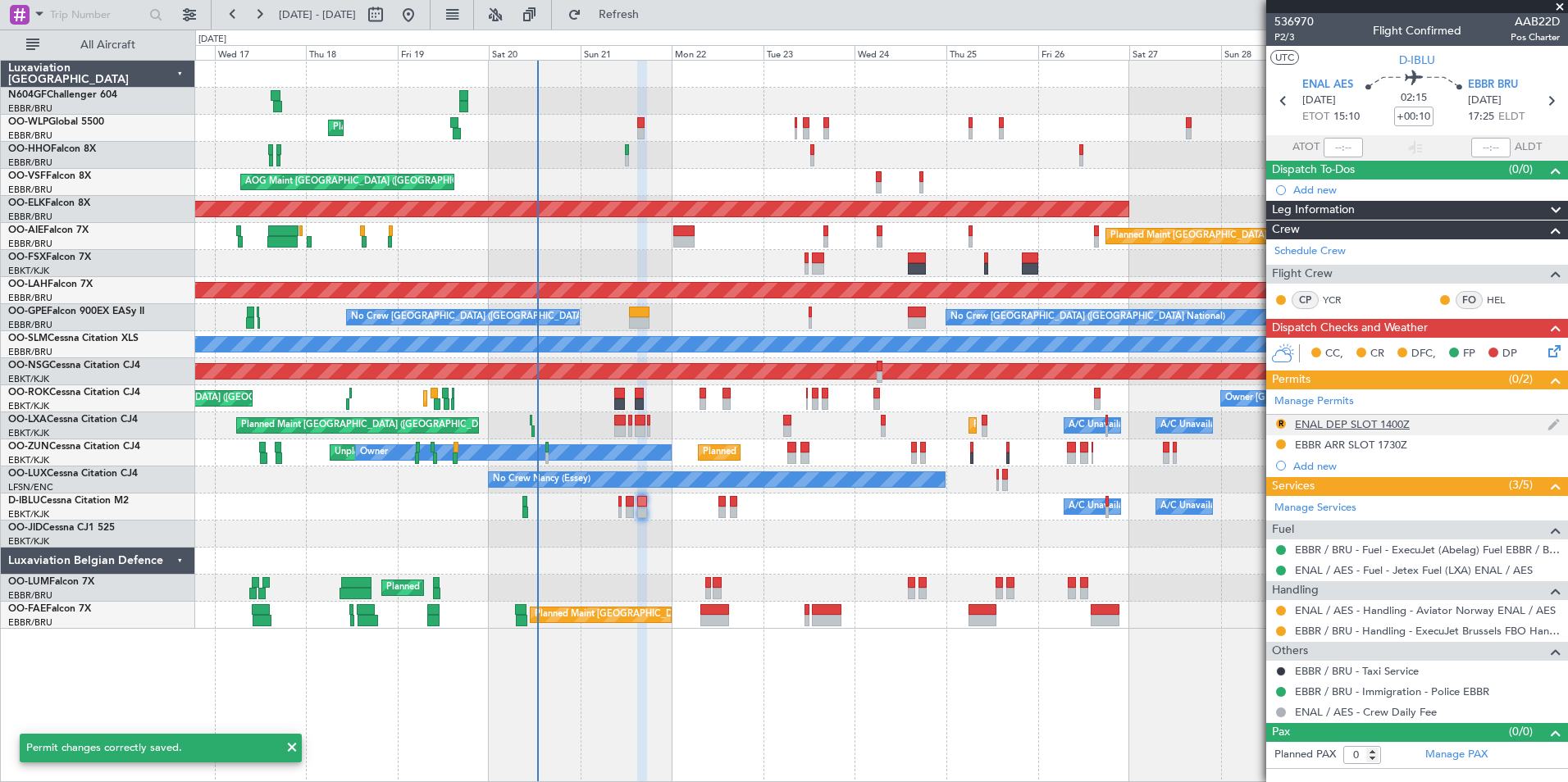
click at [1350, 426] on div "ENAL DEP SLOT 1400Z" at bounding box center [1352, 424] width 115 height 14
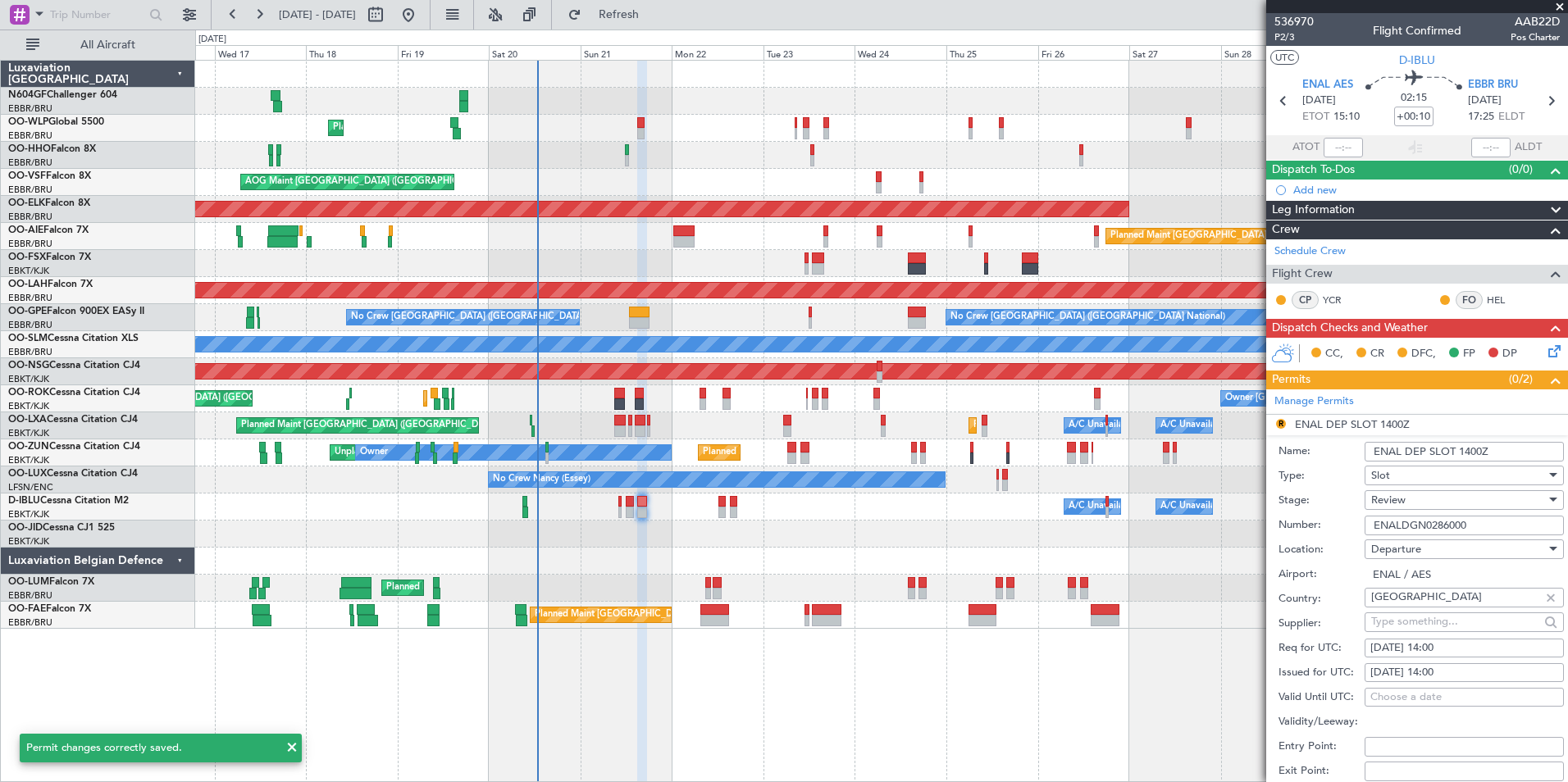
click at [1480, 650] on div "21/09/2025 14:00" at bounding box center [1464, 648] width 188 height 16
select select "9"
select select "2025"
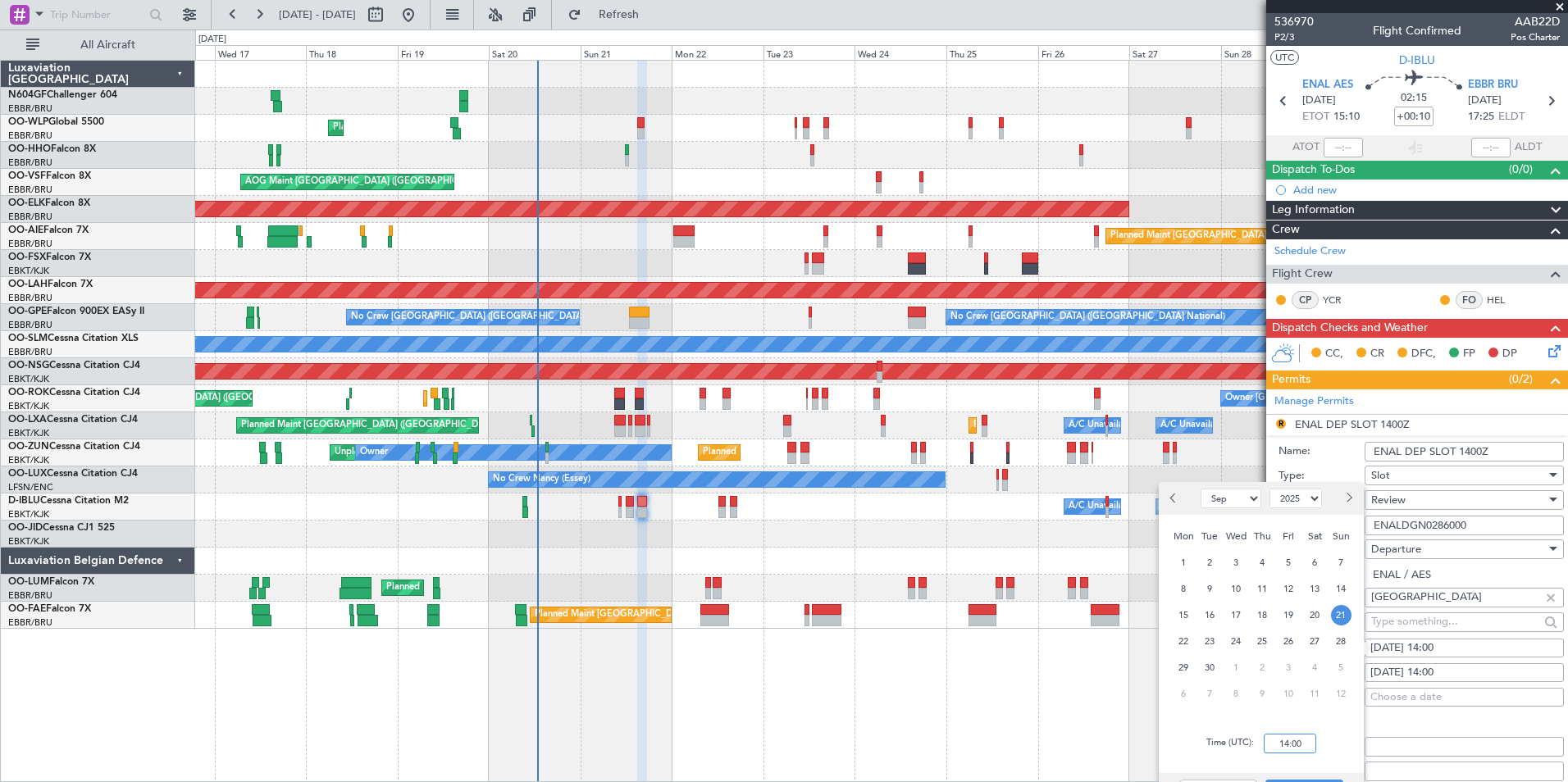
click at [1282, 747] on input "14:00" at bounding box center [1289, 743] width 53 height 20
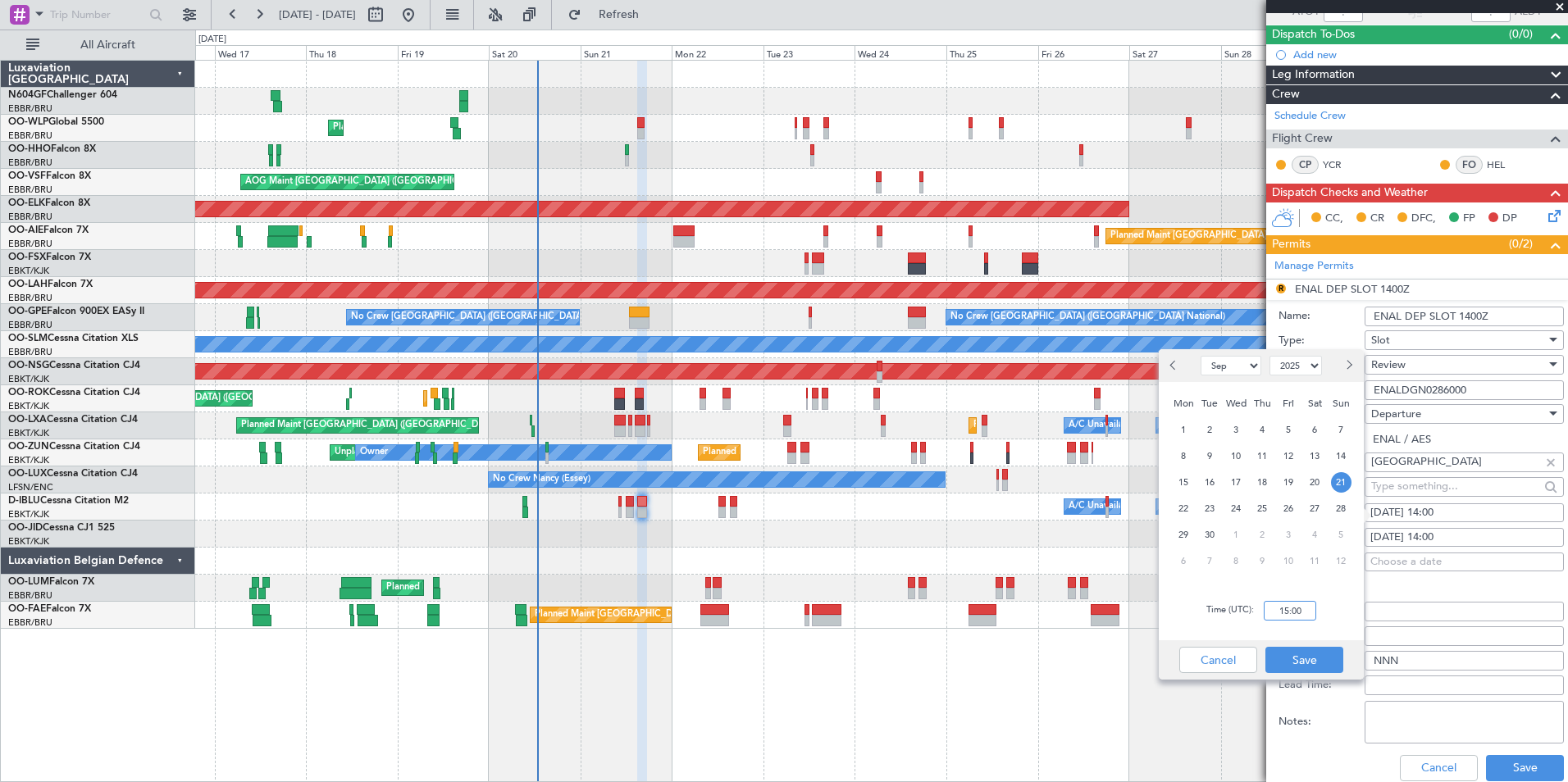
scroll to position [136, 0]
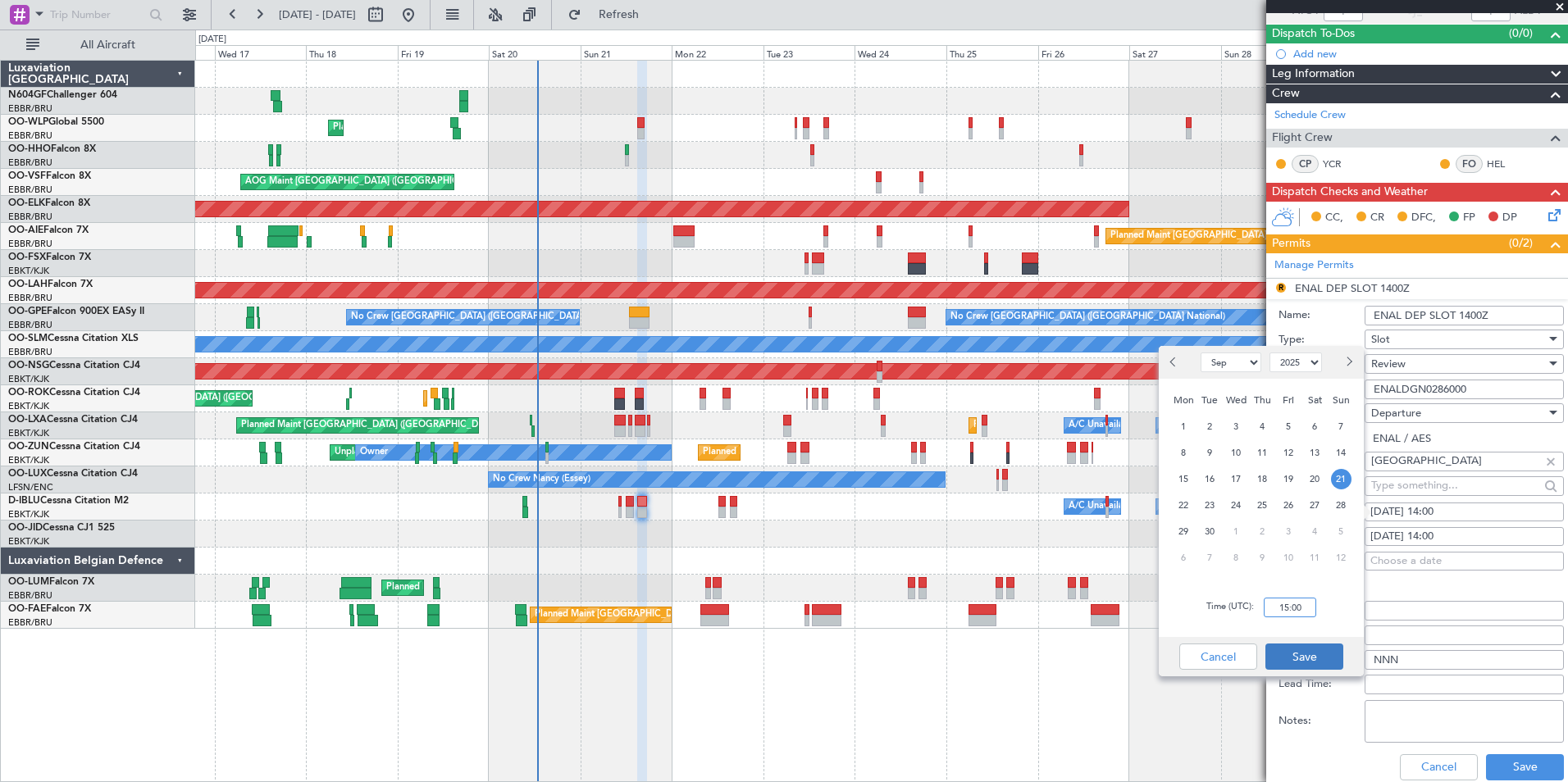
type input "15:00"
click at [1300, 657] on button "Save" at bounding box center [1304, 657] width 78 height 26
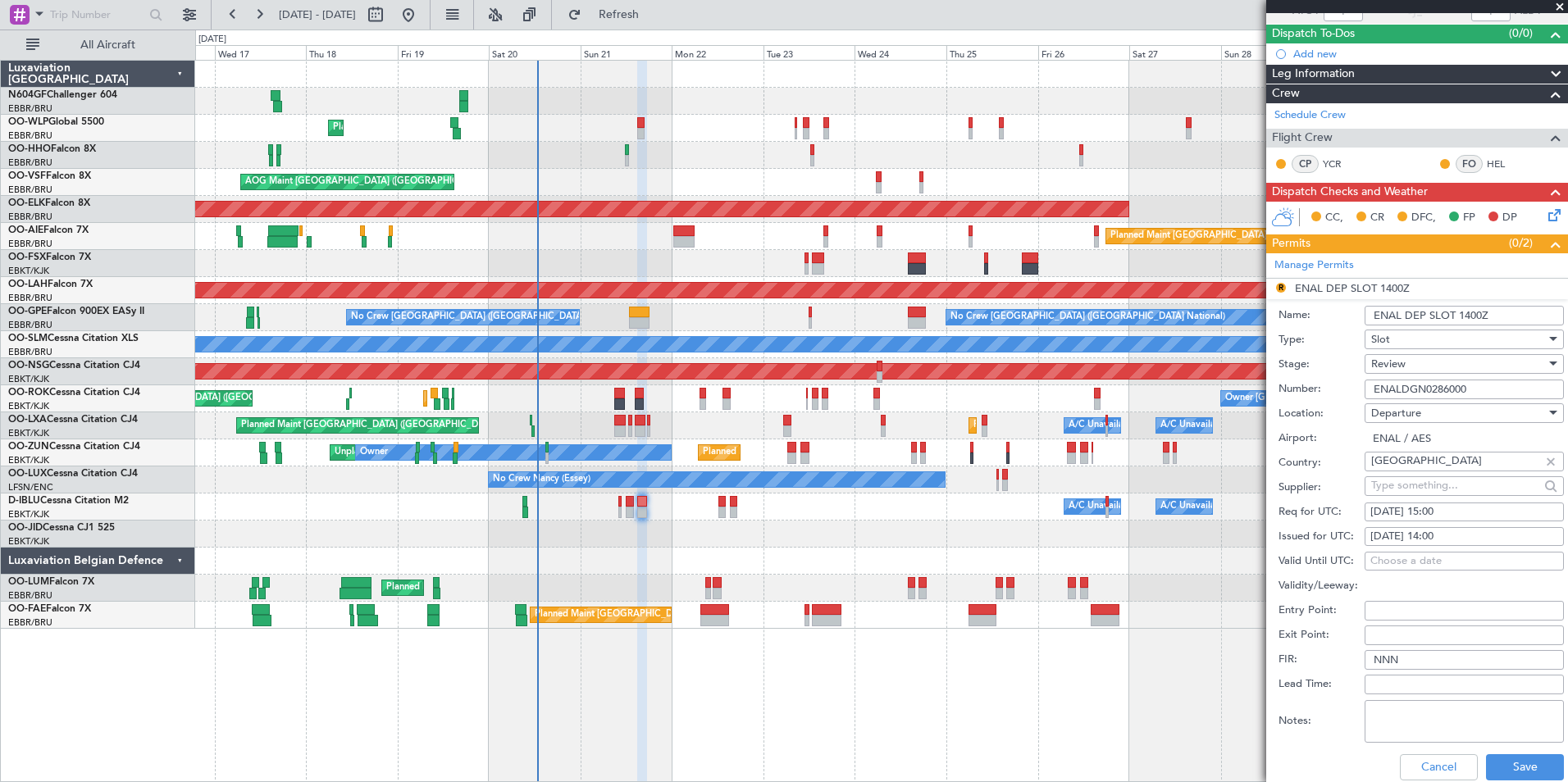
click at [1466, 537] on div "21/09/2025 14:00" at bounding box center [1464, 536] width 188 height 16
select select "9"
select select "2025"
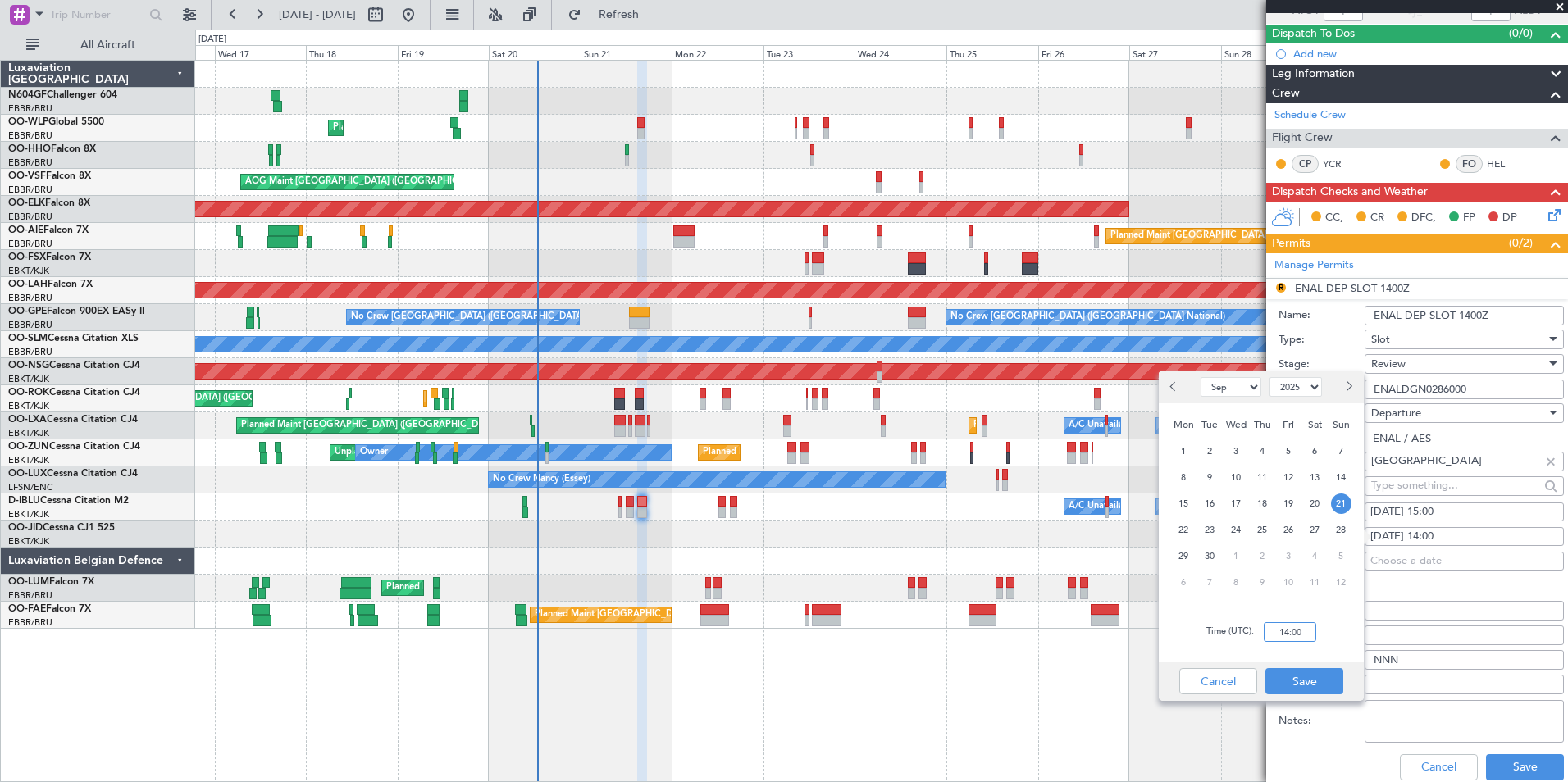
click at [1285, 637] on input "14:00" at bounding box center [1289, 631] width 53 height 20
type input "15:00"
click at [1331, 676] on button "Save" at bounding box center [1304, 681] width 78 height 26
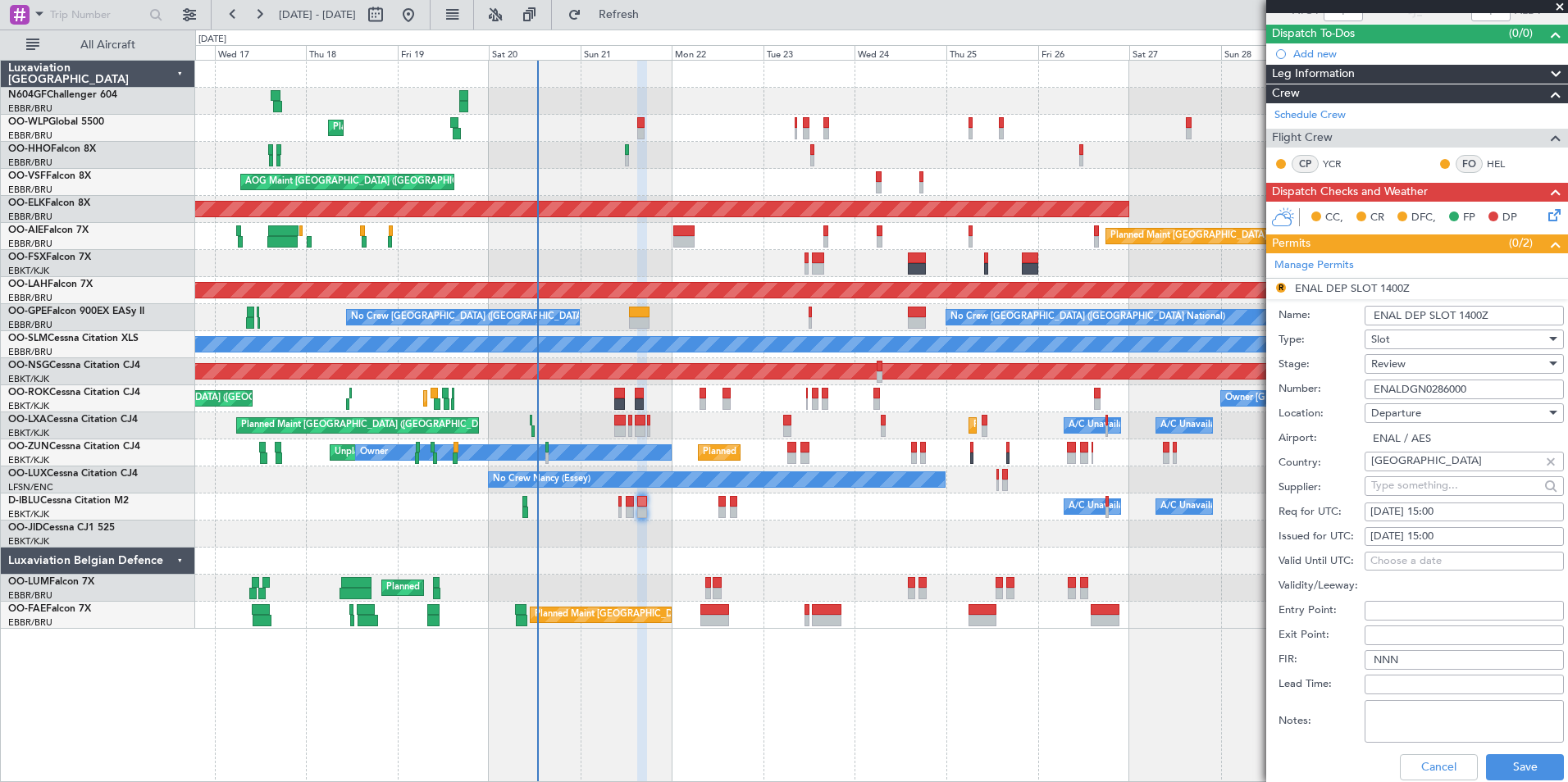
click at [1456, 361] on div "Review" at bounding box center [1459, 364] width 175 height 24
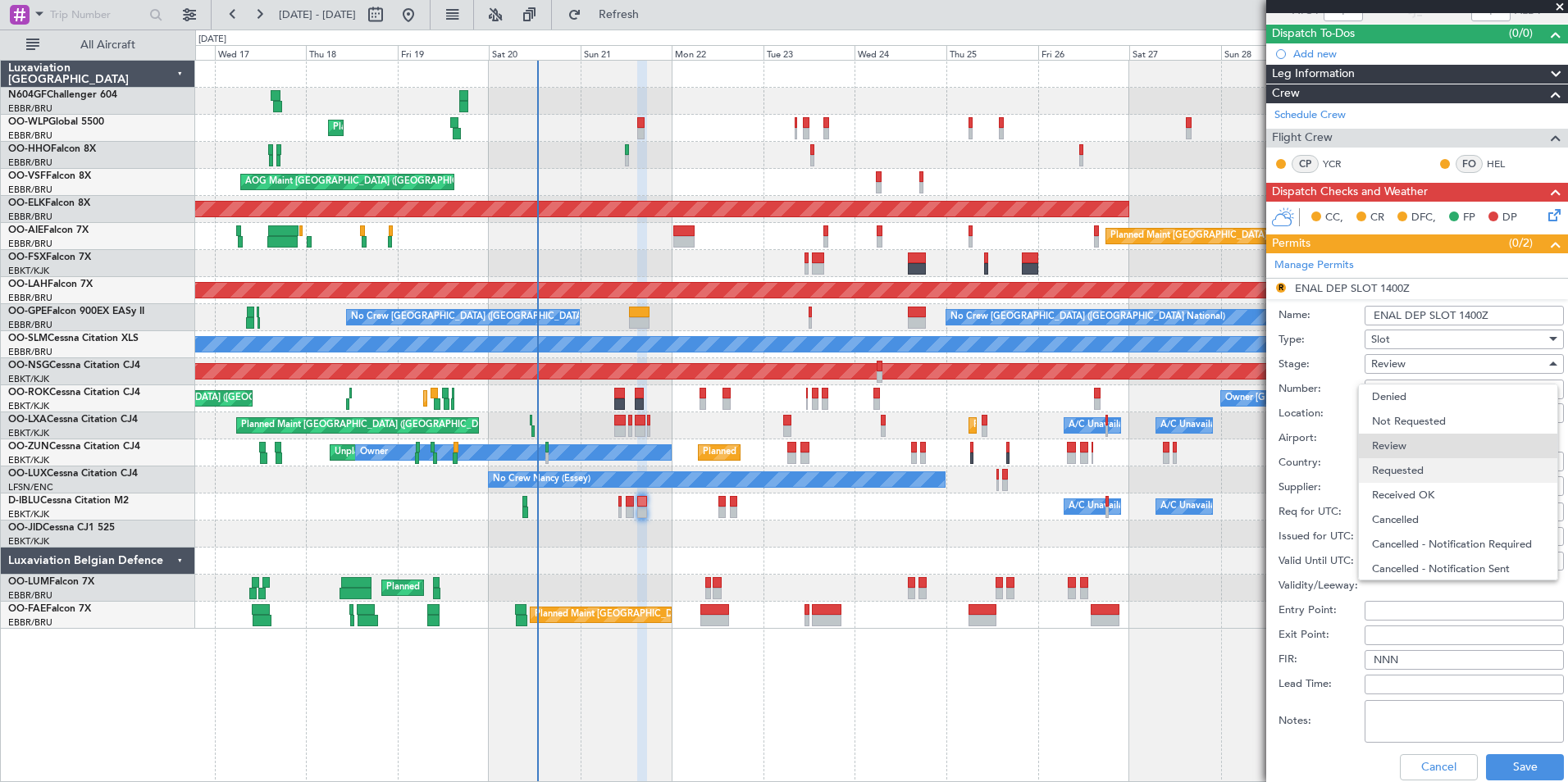
click at [1425, 466] on span "Requested" at bounding box center [1458, 471] width 172 height 24
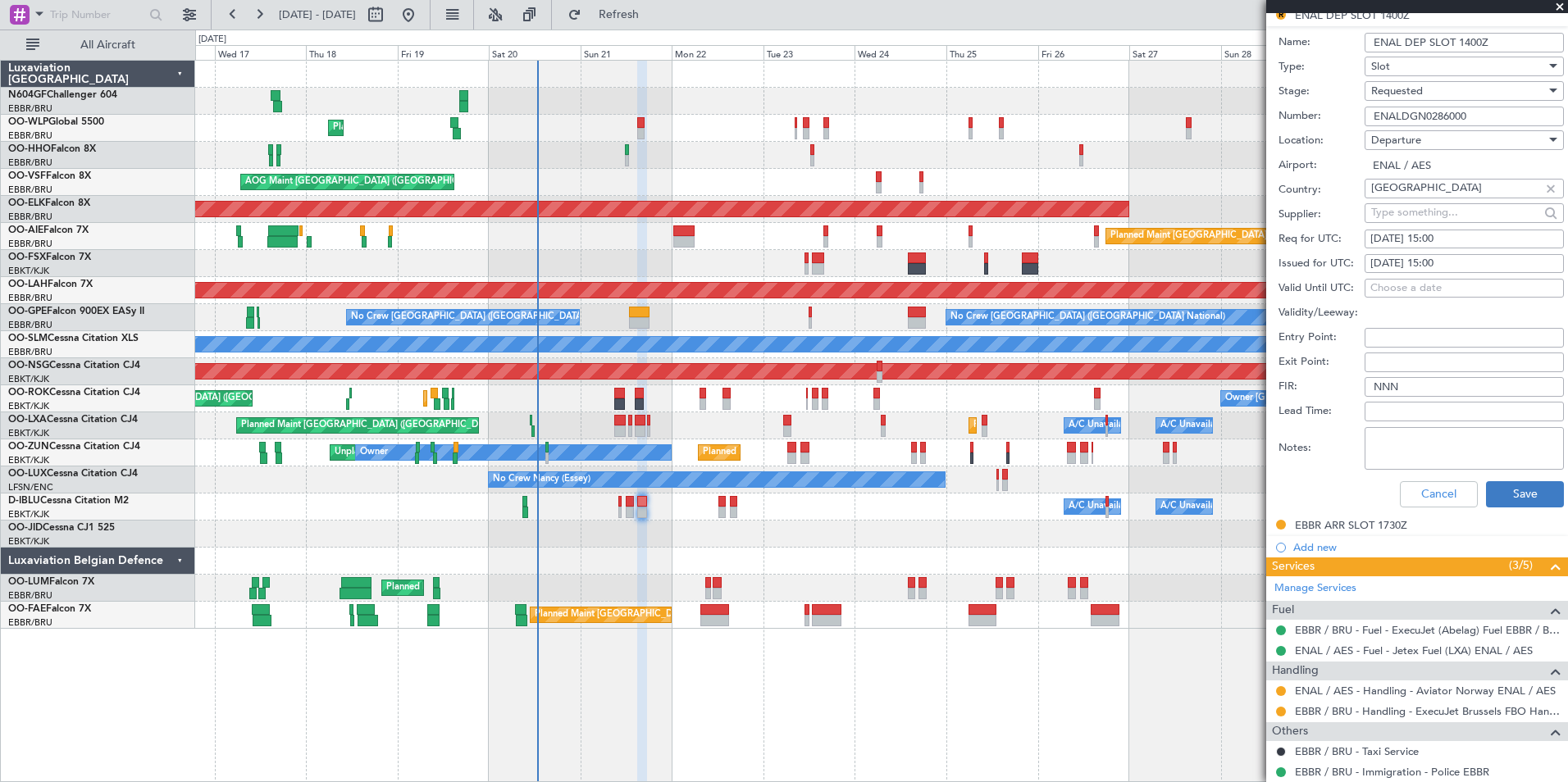
scroll to position [410, 0]
click at [1501, 490] on button "Save" at bounding box center [1525, 493] width 78 height 26
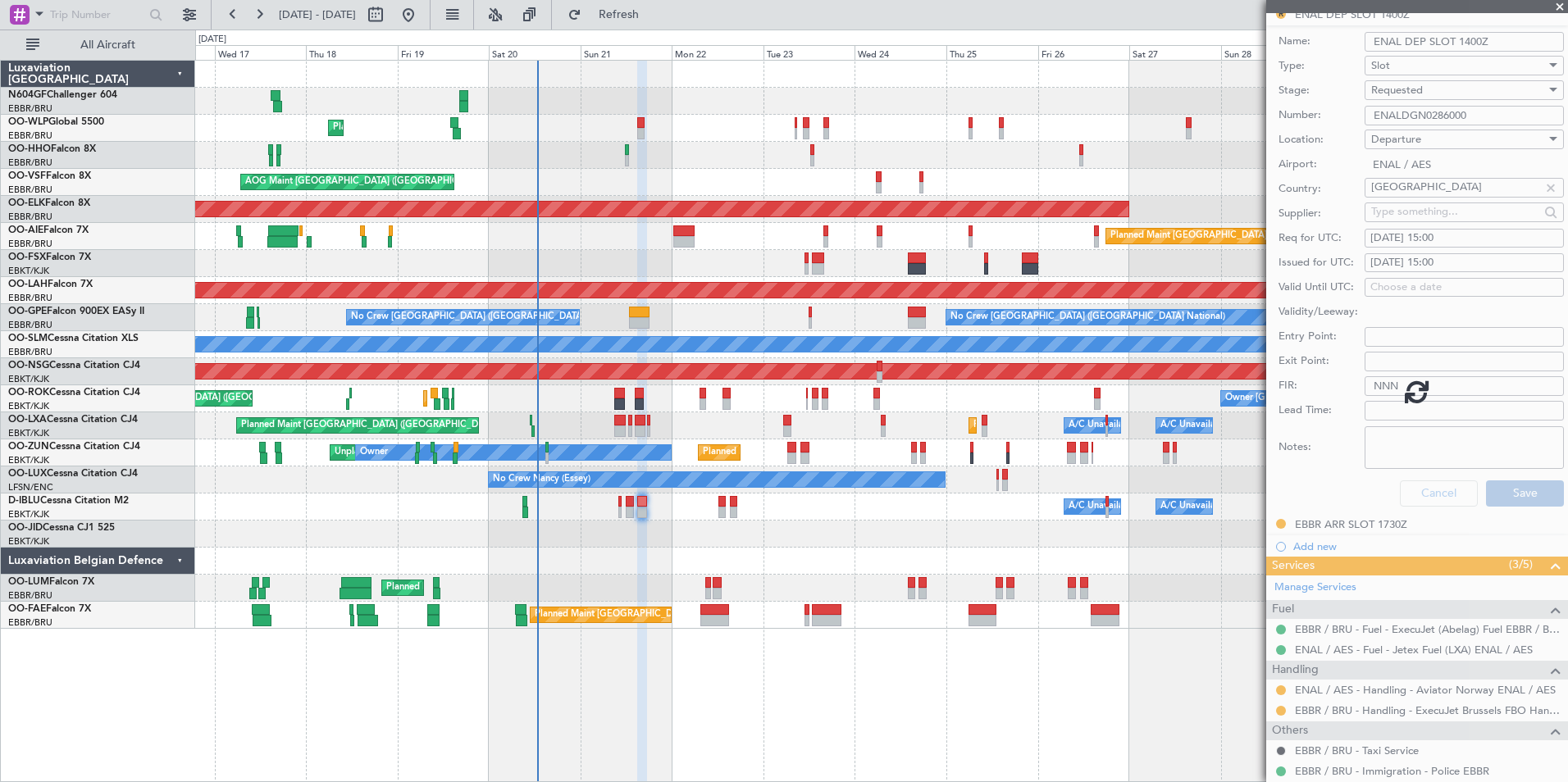
scroll to position [0, 0]
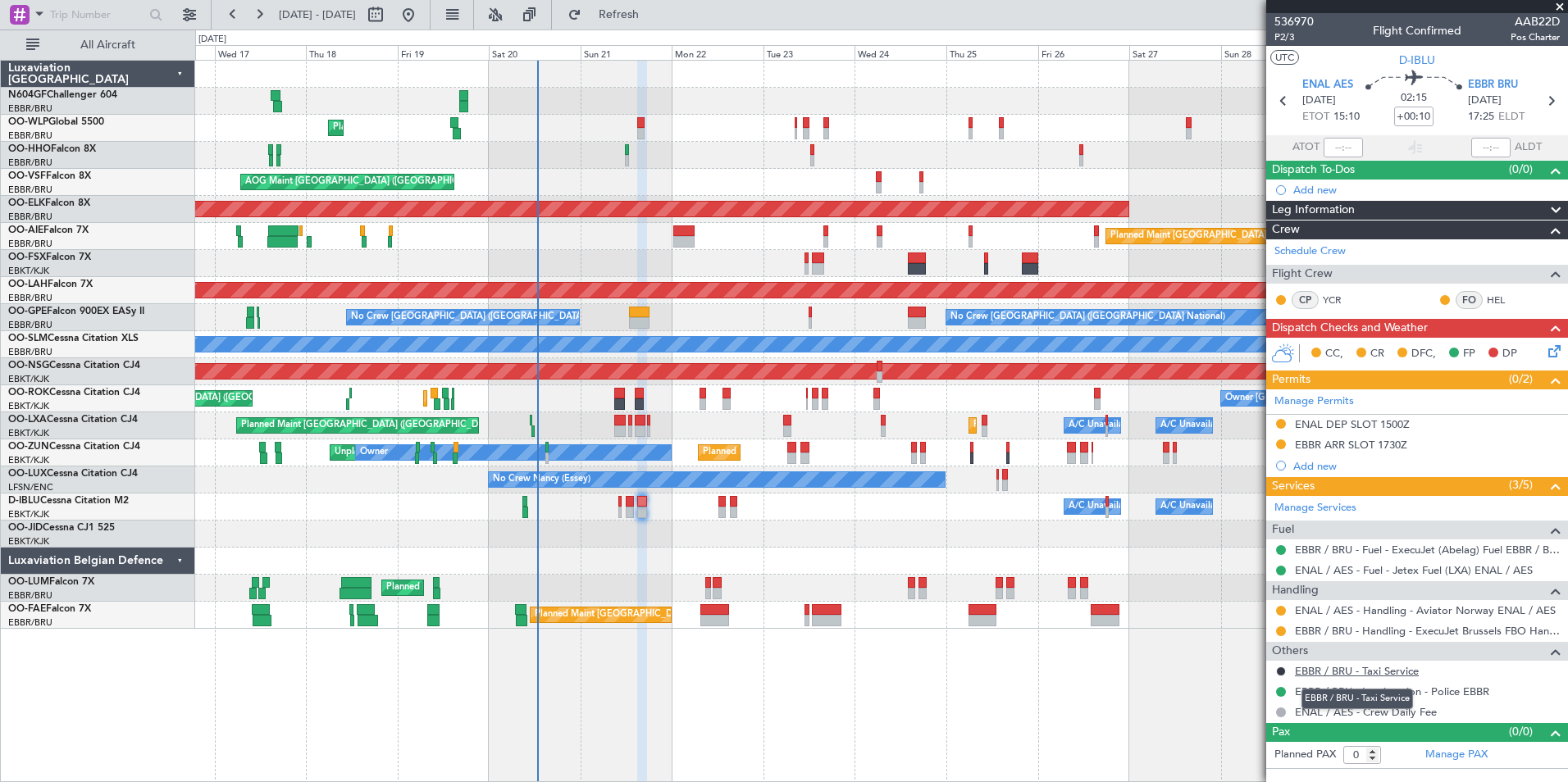
click at [1358, 665] on link "EBBR / BRU - Taxi Service" at bounding box center [1356, 671] width 124 height 14
click at [1295, 35] on span "P2/3" at bounding box center [1294, 37] width 39 height 14
click at [653, 16] on span "Refresh" at bounding box center [620, 14] width 69 height 11
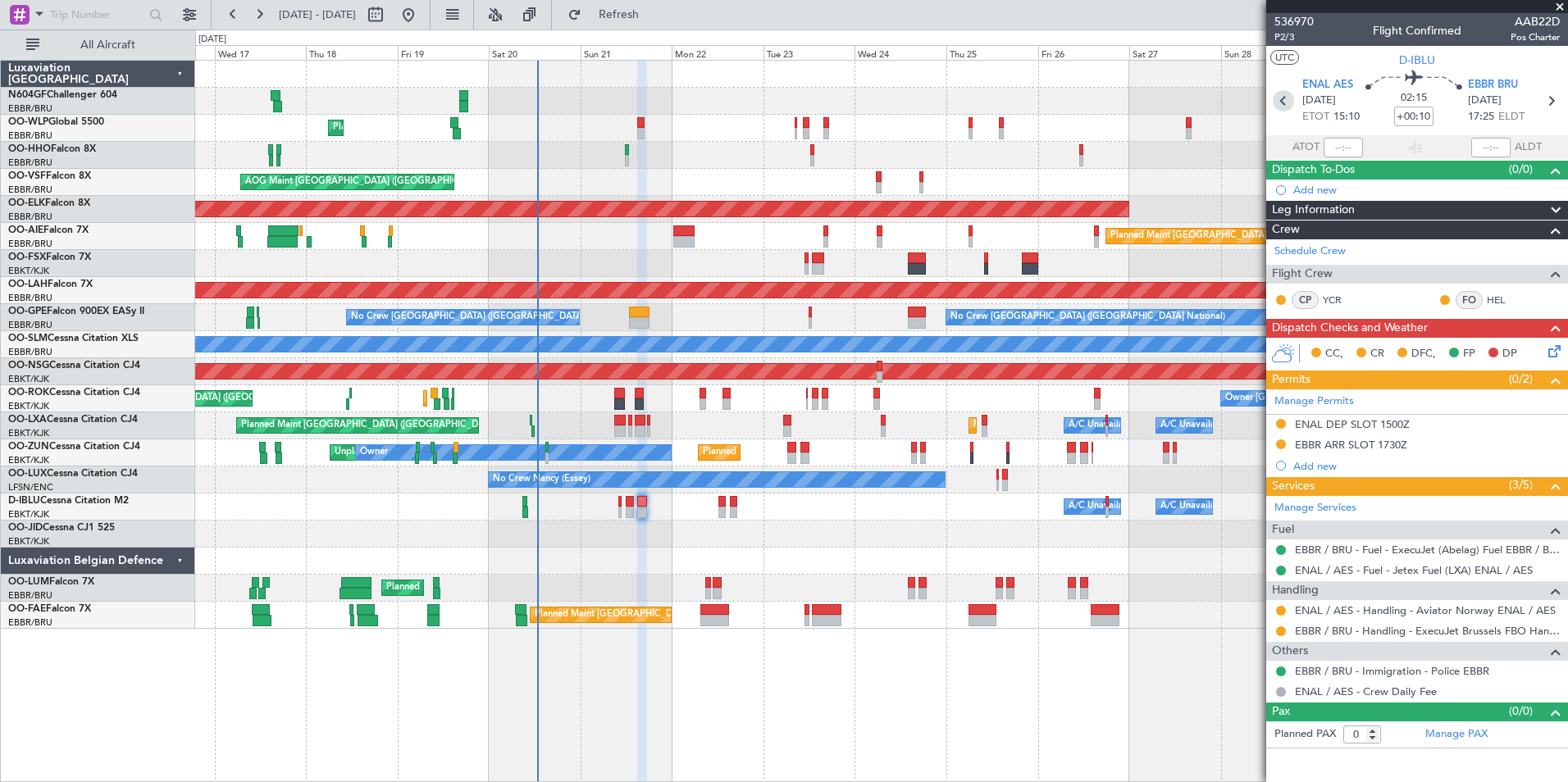
click at [1279, 102] on icon at bounding box center [1283, 100] width 22 height 22
type input "-00:10"
type input "2"
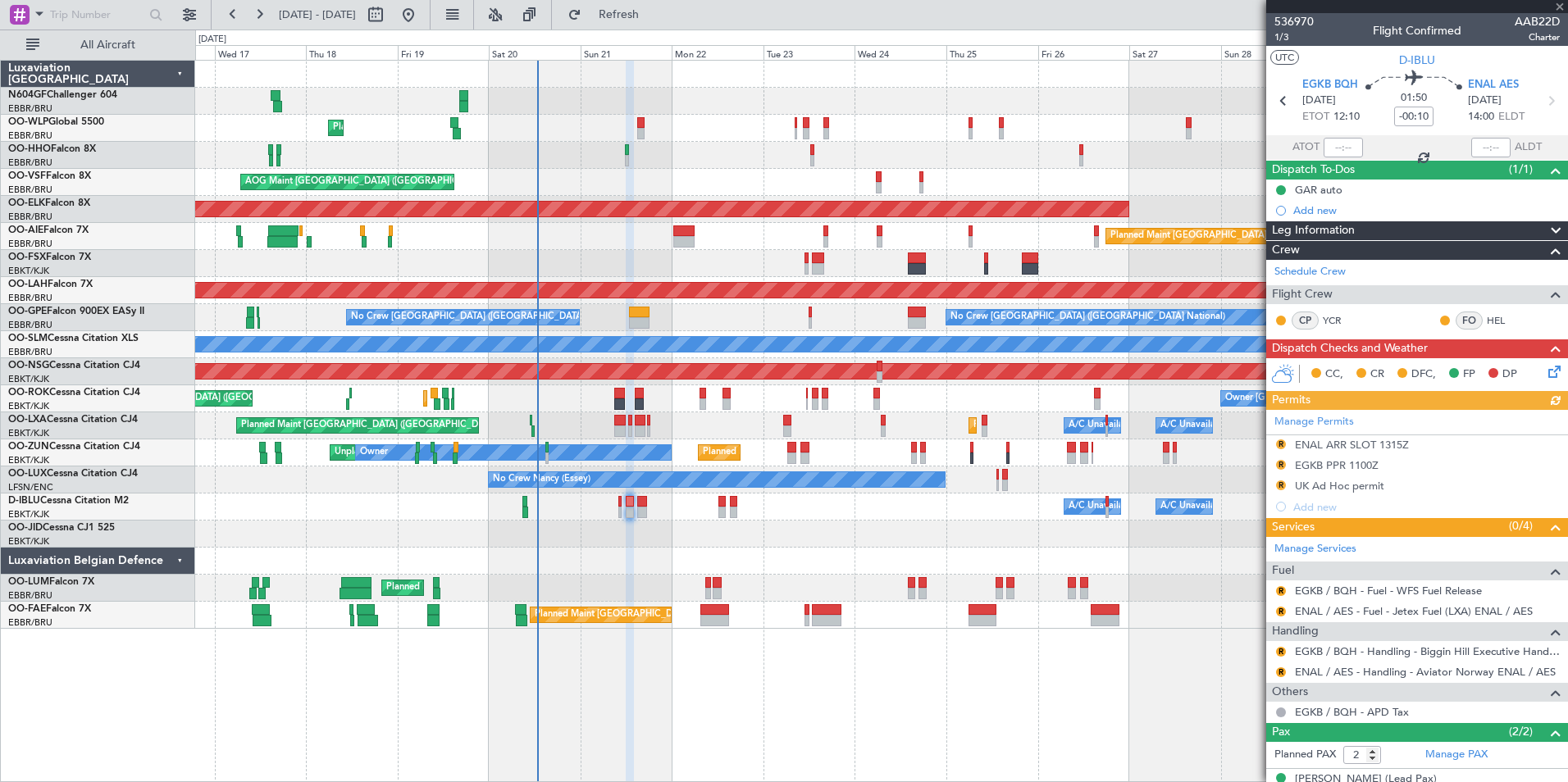
click at [1281, 484] on div "Manage Permits R ENAL ARR SLOT 1315Z R EGKB PPR 1100Z R UK Ad Hoc permit Add new" at bounding box center [1417, 464] width 302 height 107
click at [1279, 486] on button "R" at bounding box center [1281, 484] width 10 height 10
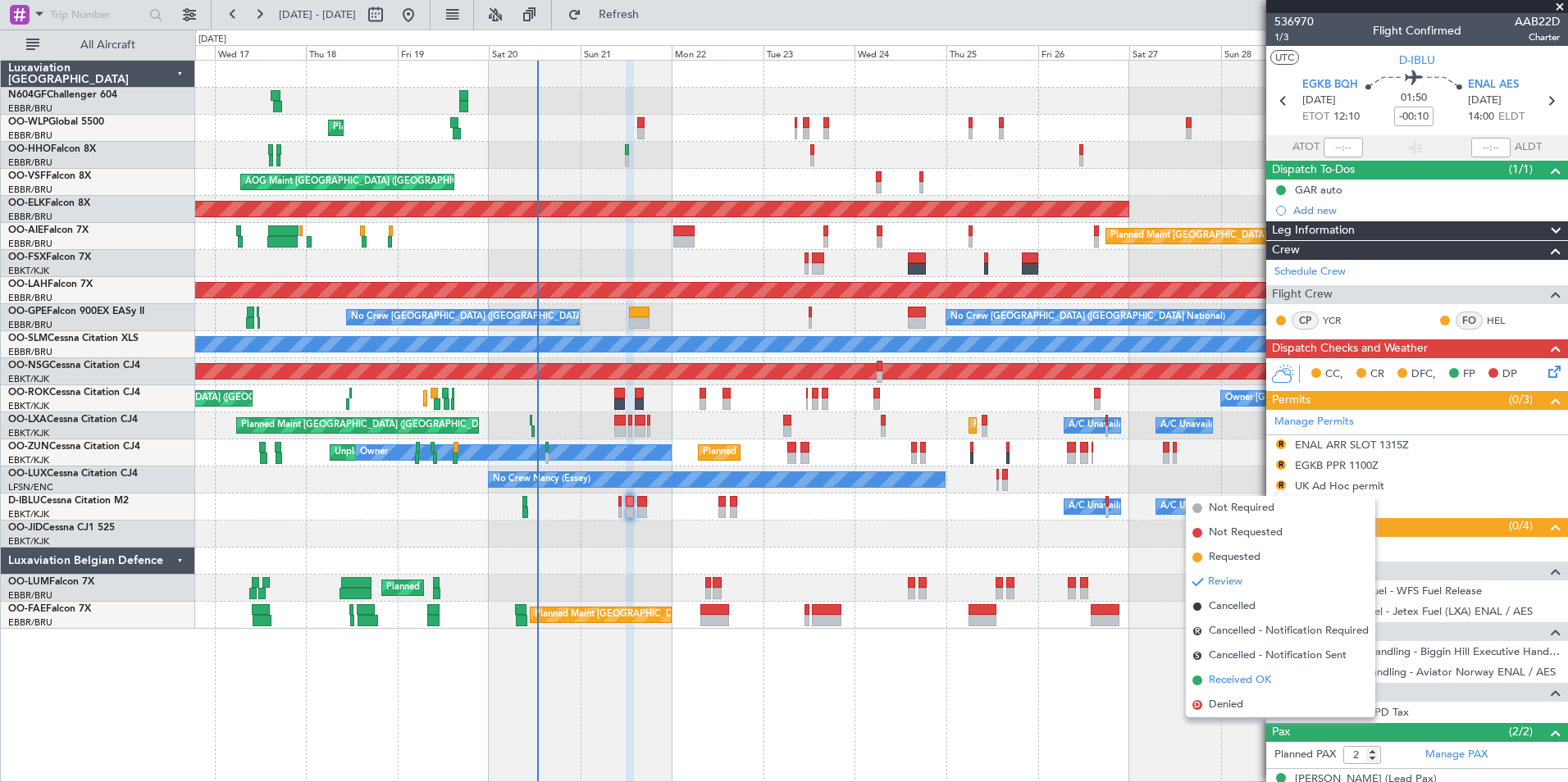
click at [1247, 681] on span "Received OK" at bounding box center [1240, 680] width 62 height 16
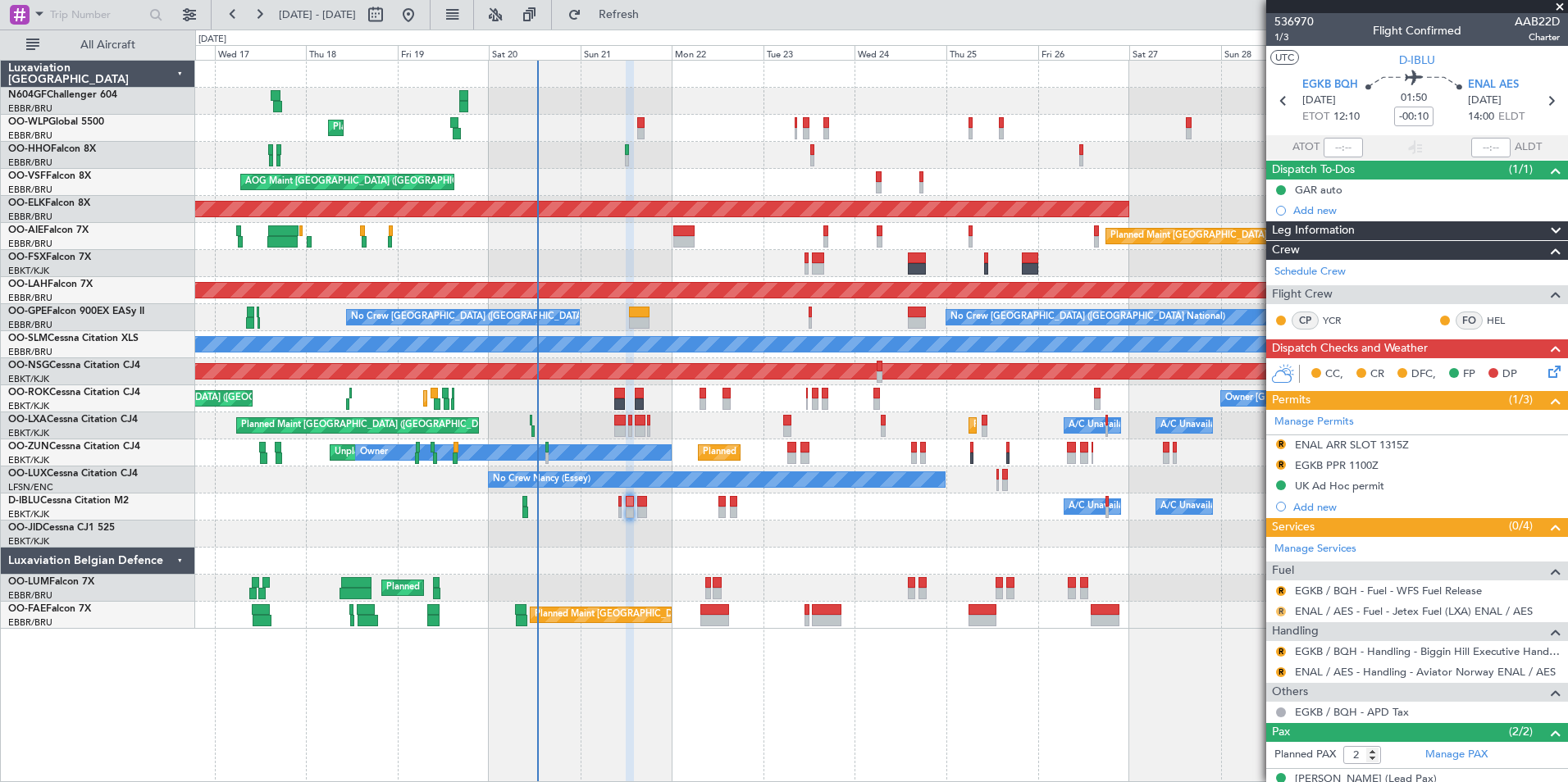
click at [1281, 611] on button "R" at bounding box center [1281, 611] width 10 height 10
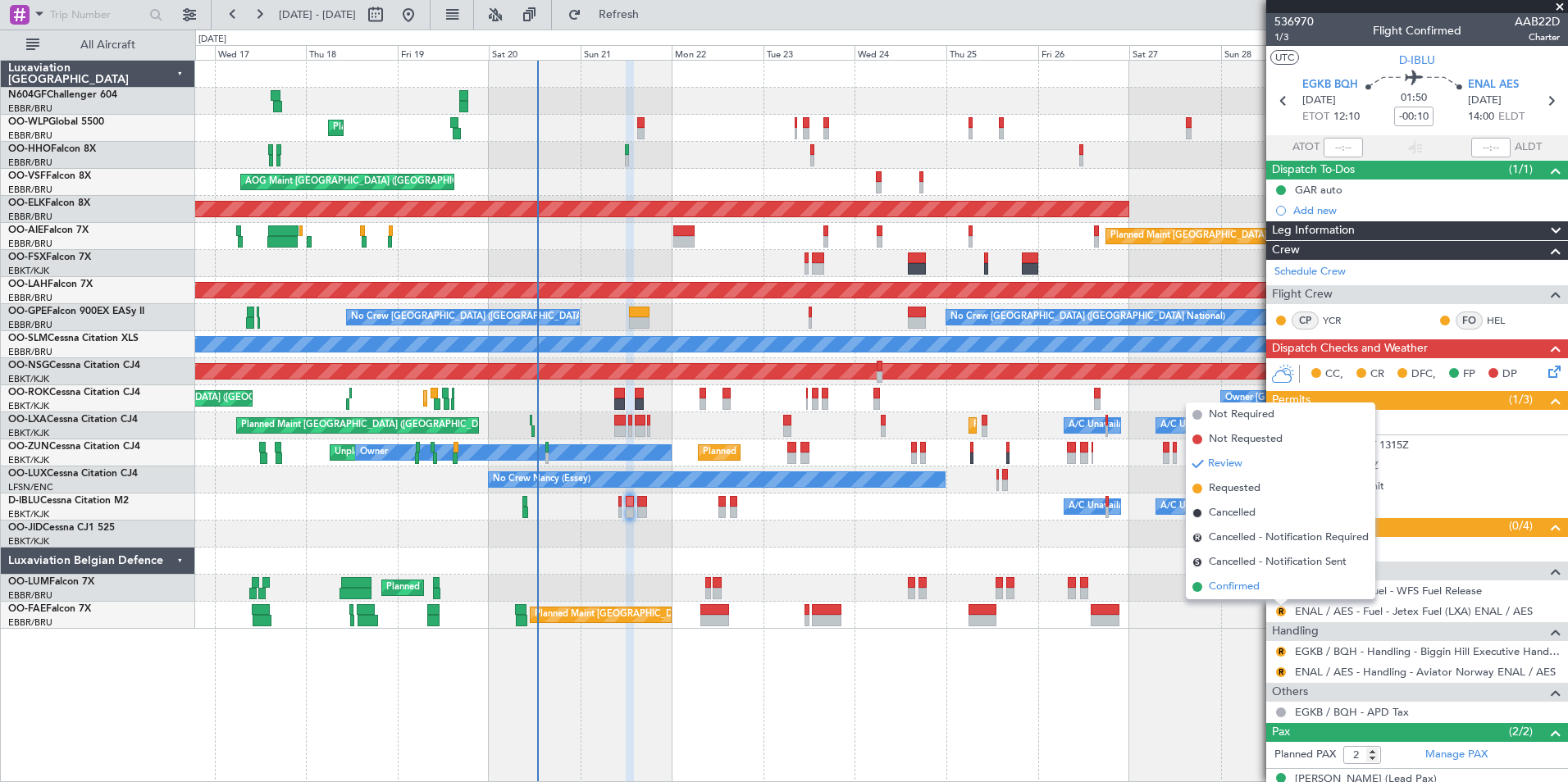
click at [1228, 589] on span "Confirmed" at bounding box center [1234, 586] width 51 height 16
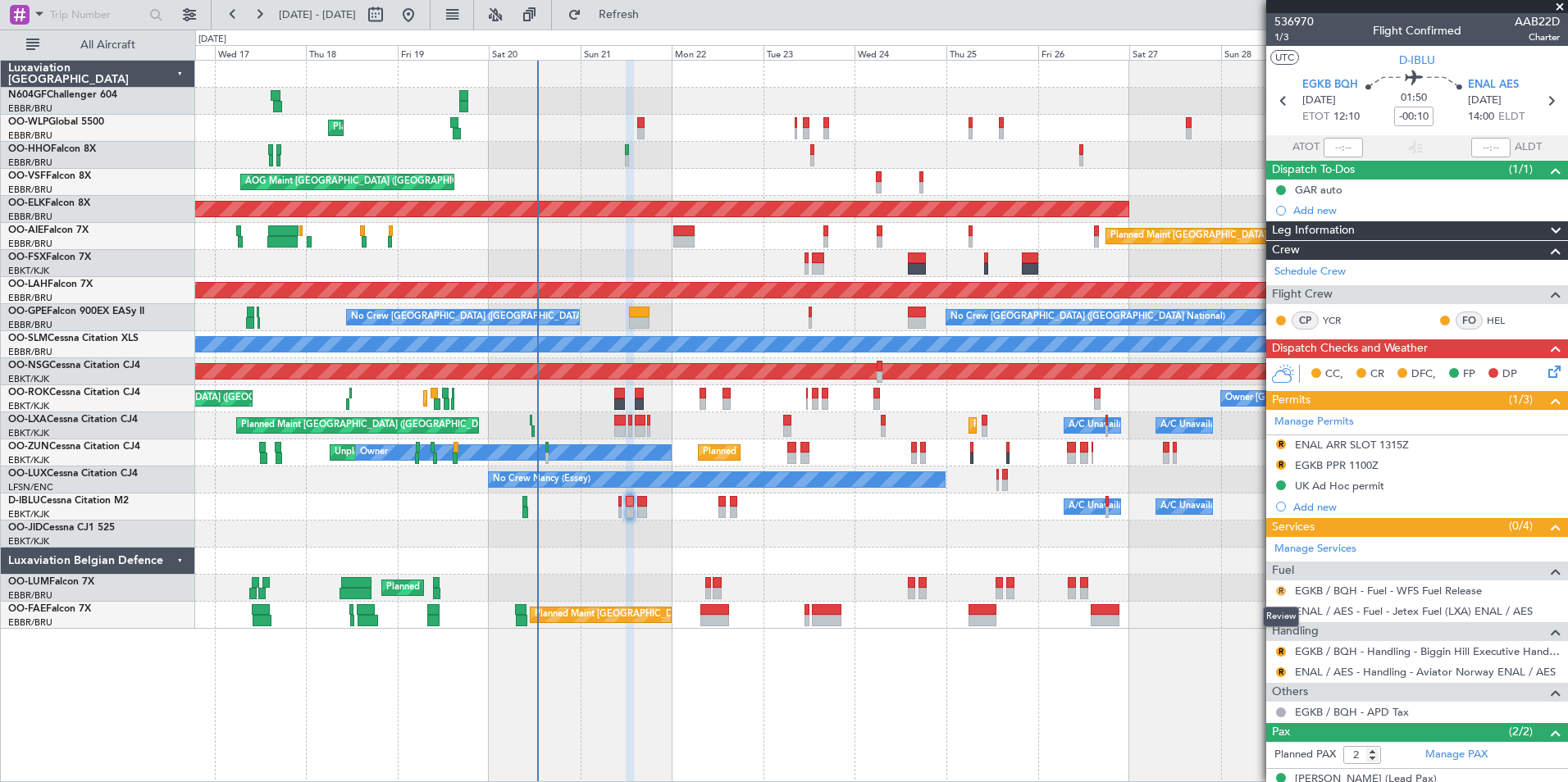
click at [1285, 590] on button "R" at bounding box center [1281, 591] width 10 height 10
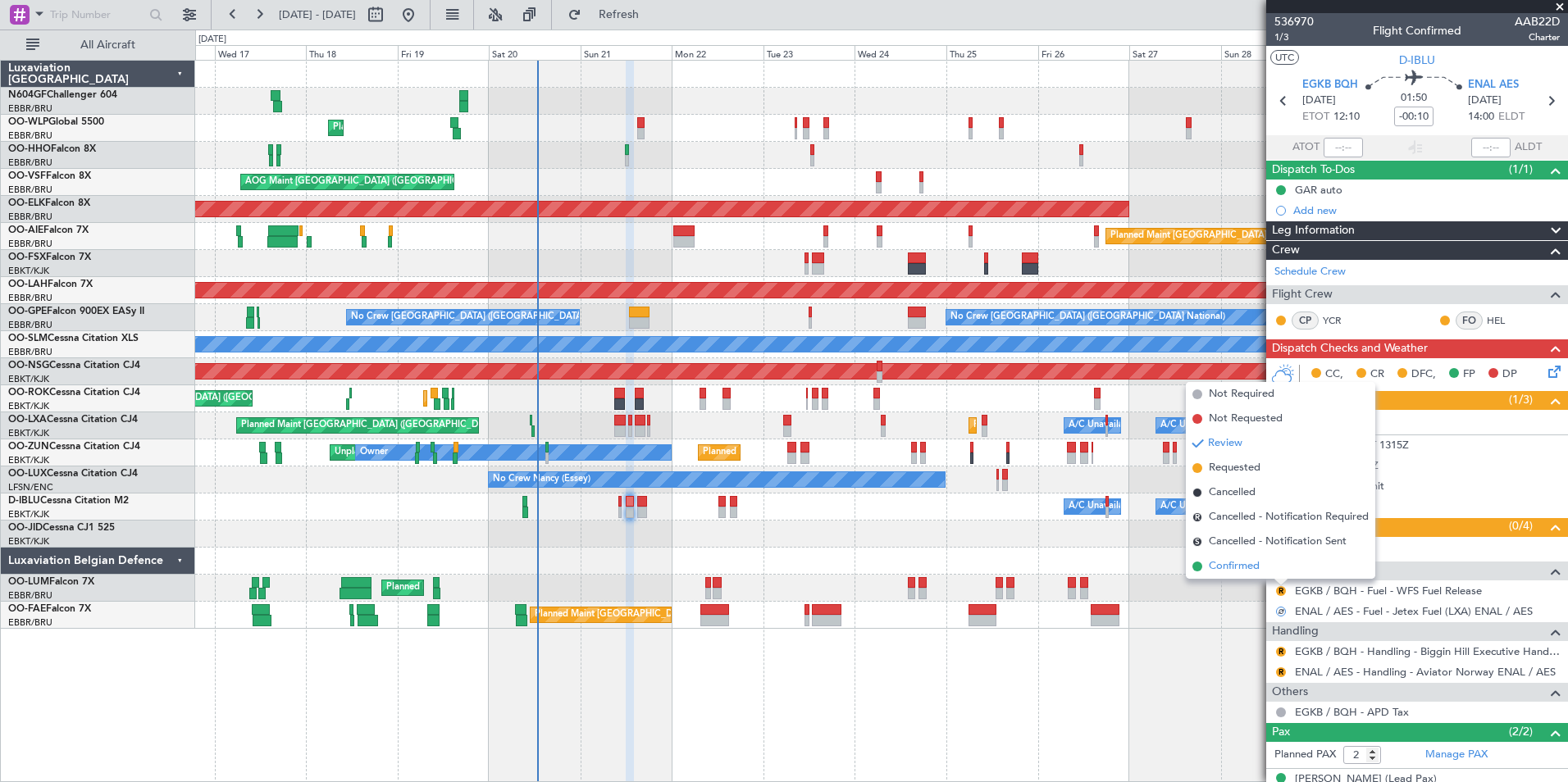
click at [1265, 566] on li "Confirmed" at bounding box center [1280, 567] width 190 height 24
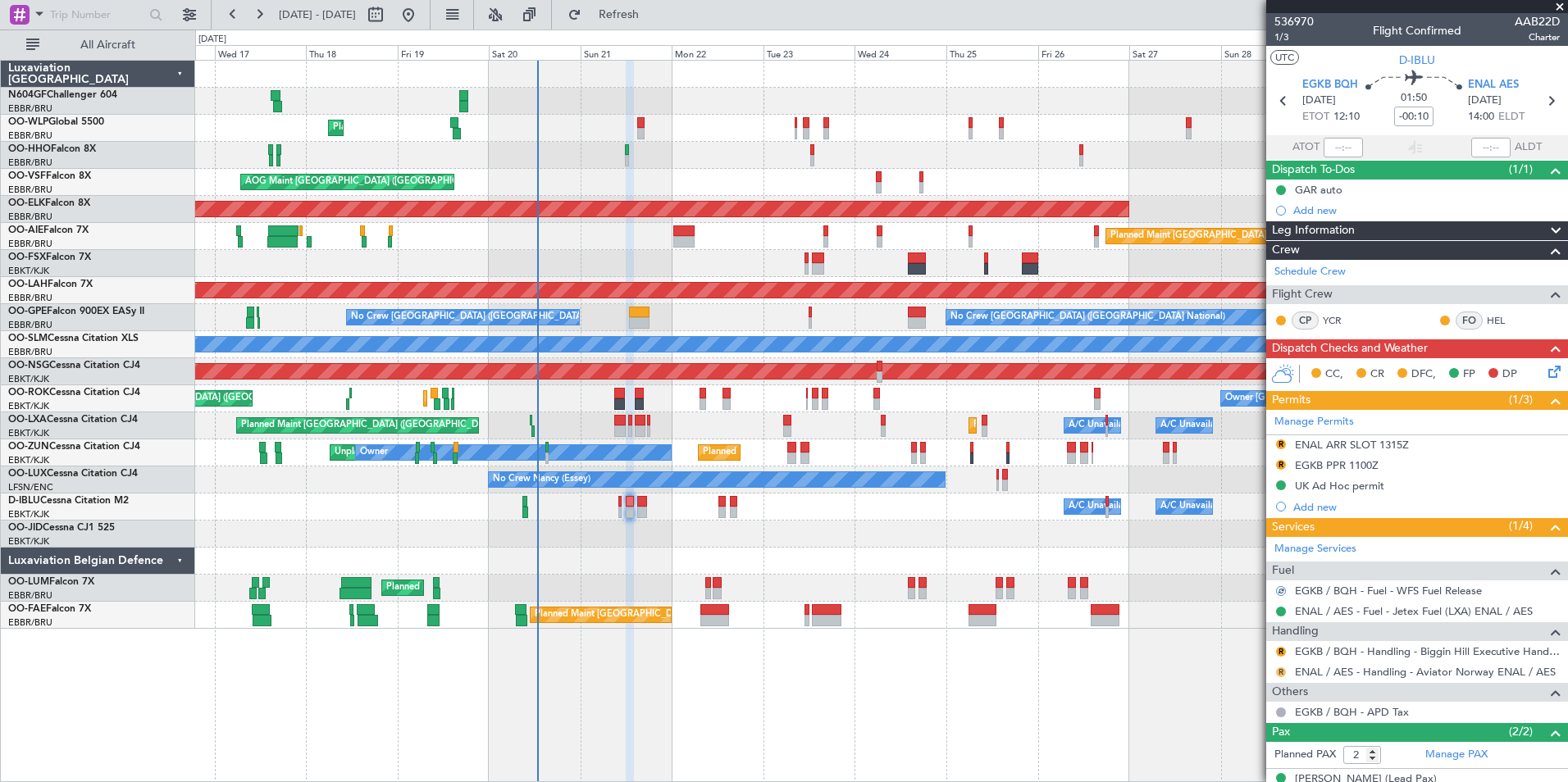
click at [1282, 671] on button "R" at bounding box center [1281, 671] width 10 height 10
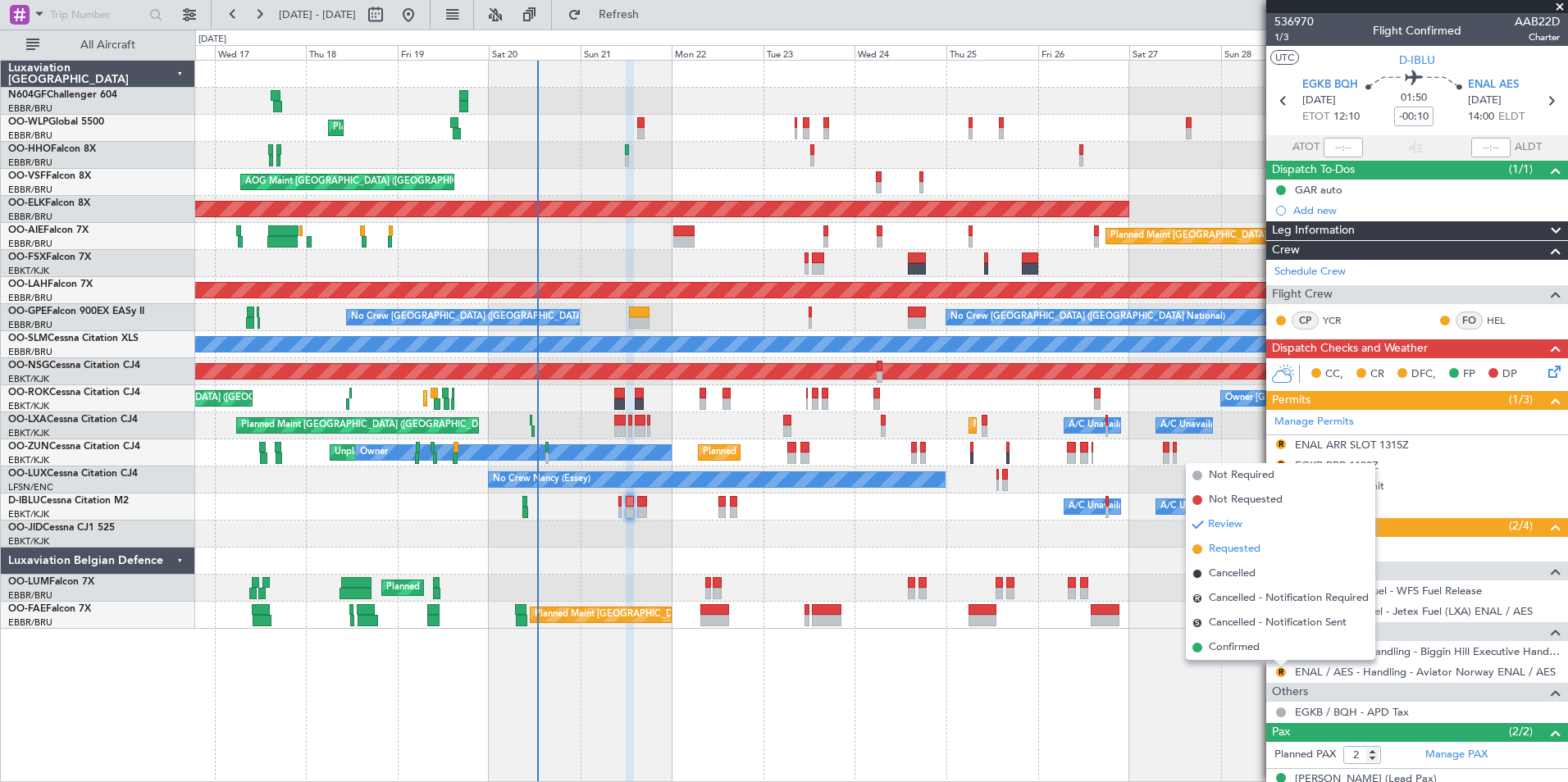
click at [1240, 551] on span "Requested" at bounding box center [1235, 549] width 52 height 16
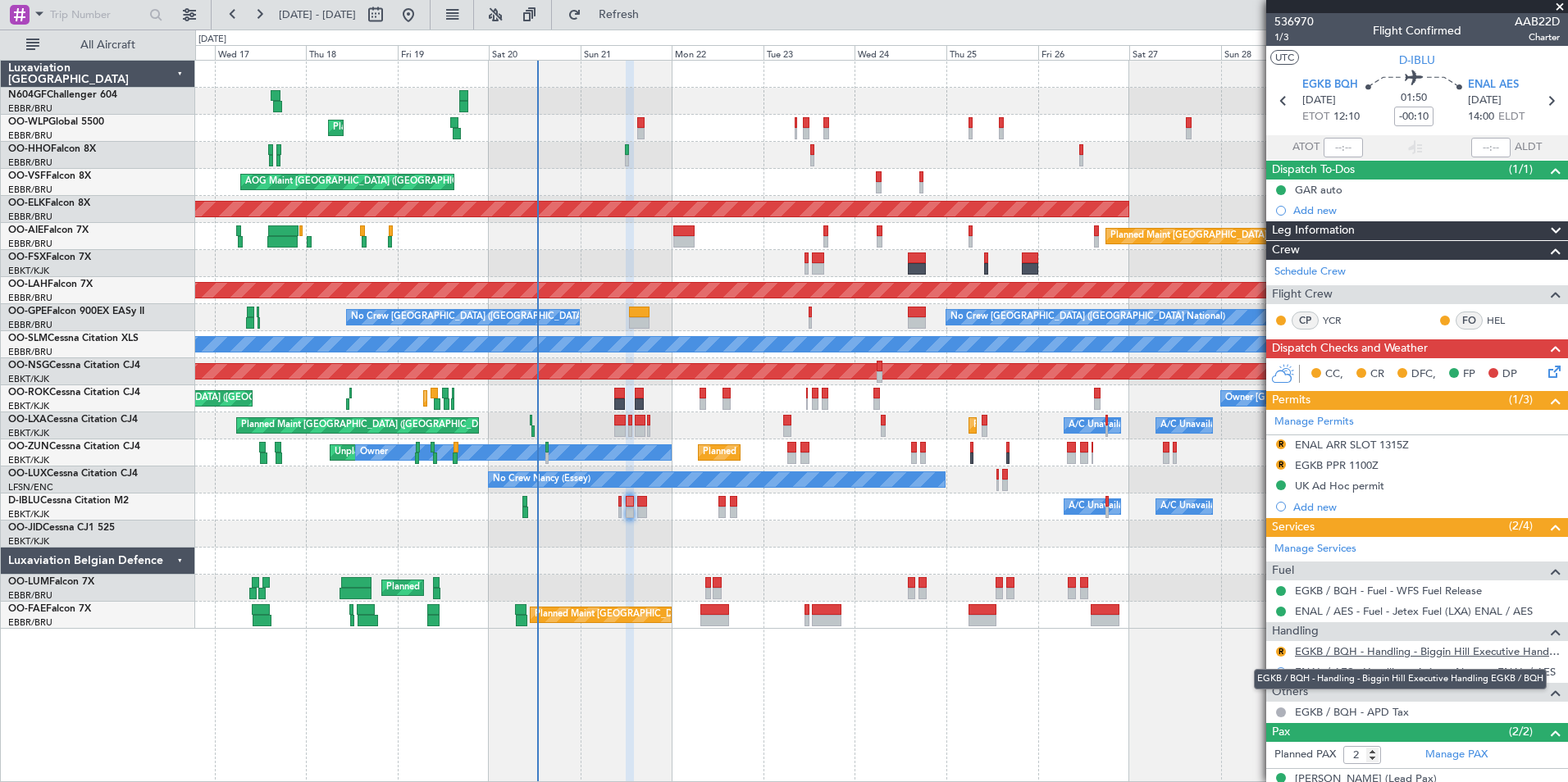
click at [1359, 653] on link "EGKB / BQH - Handling - Biggin Hill Executive Handling EGKB / BQH" at bounding box center [1427, 651] width 265 height 14
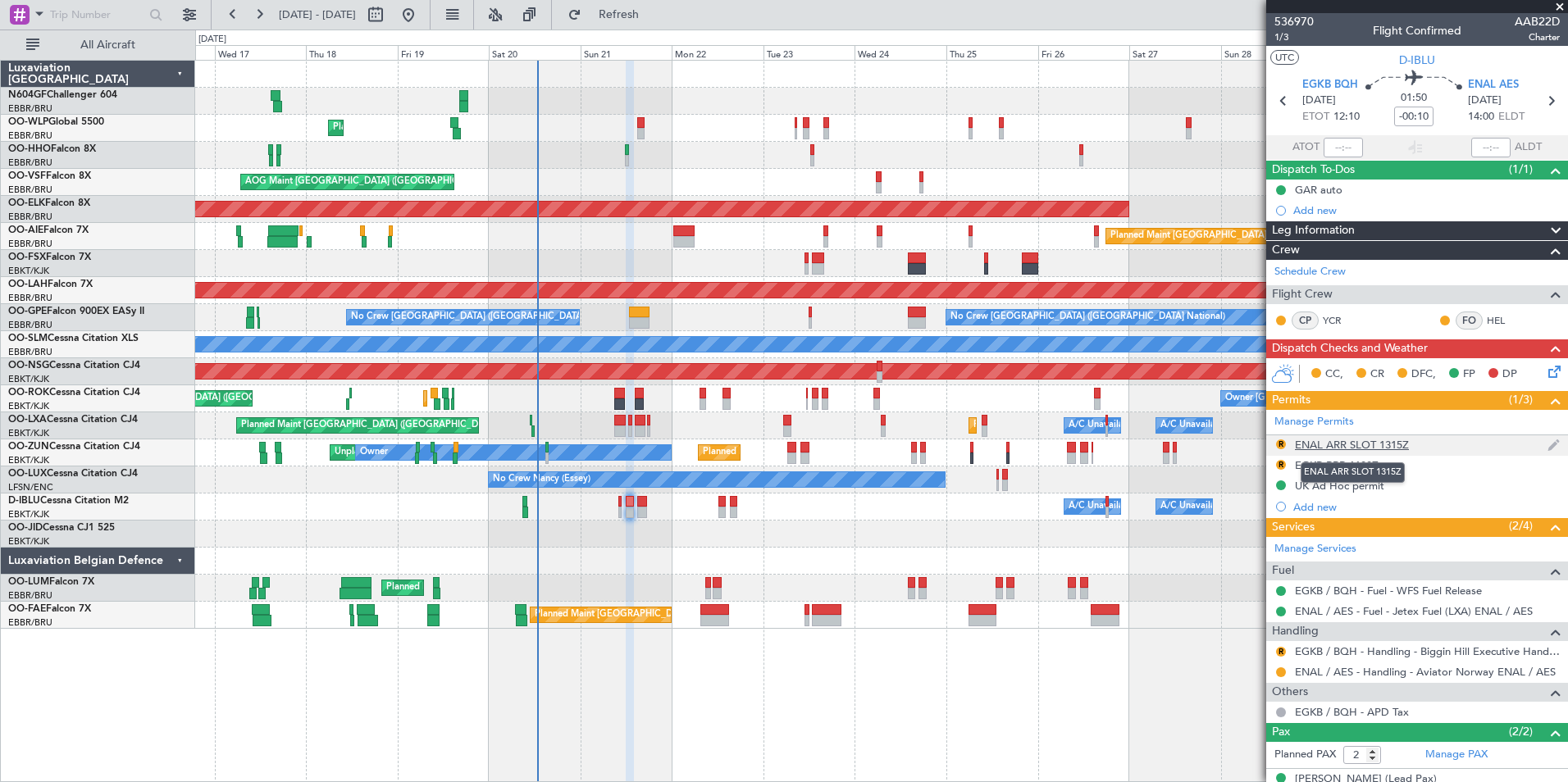
click at [1353, 442] on div "ENAL ARR SLOT 1315Z" at bounding box center [1352, 445] width 114 height 14
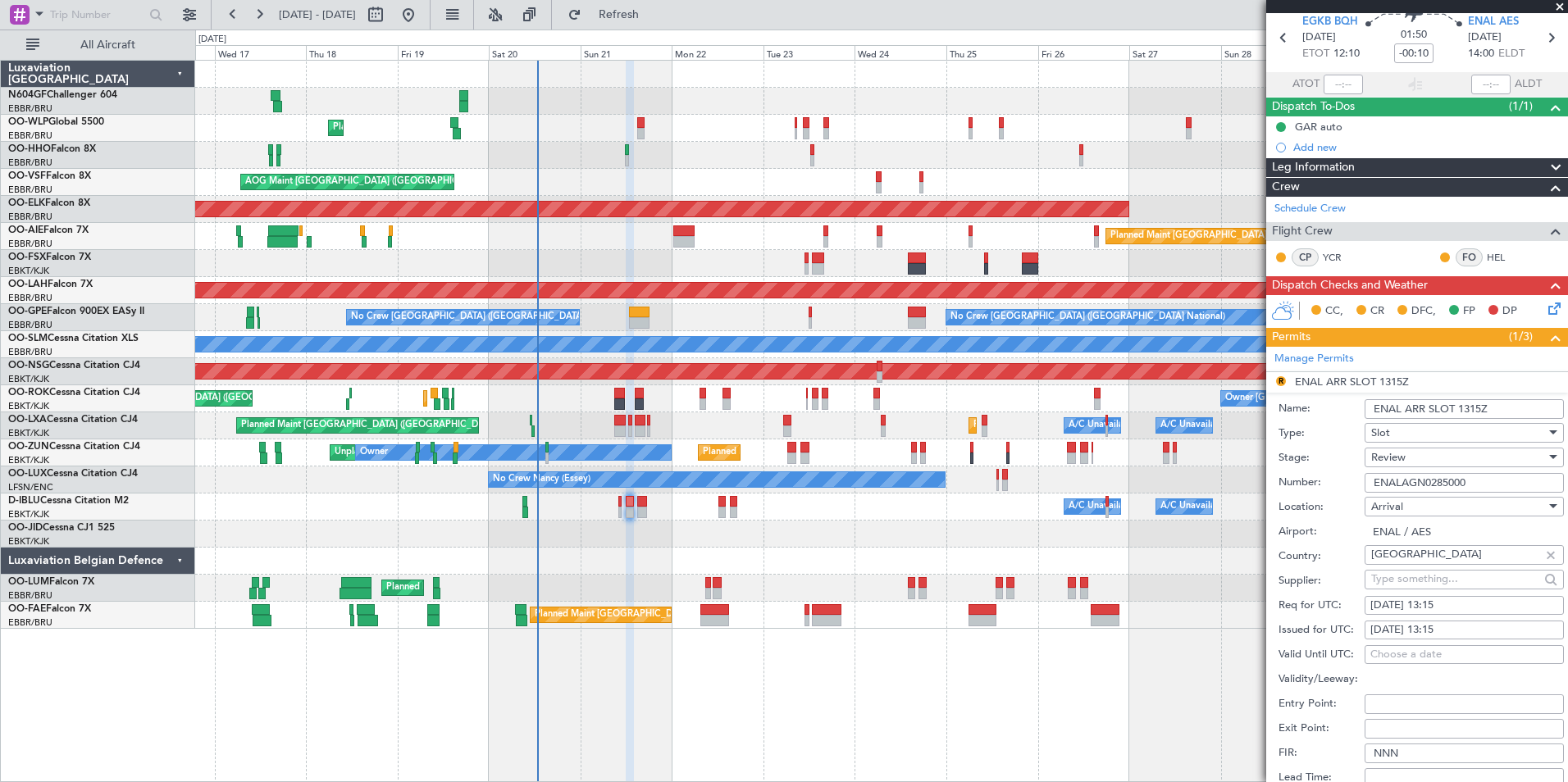
scroll to position [67, 0]
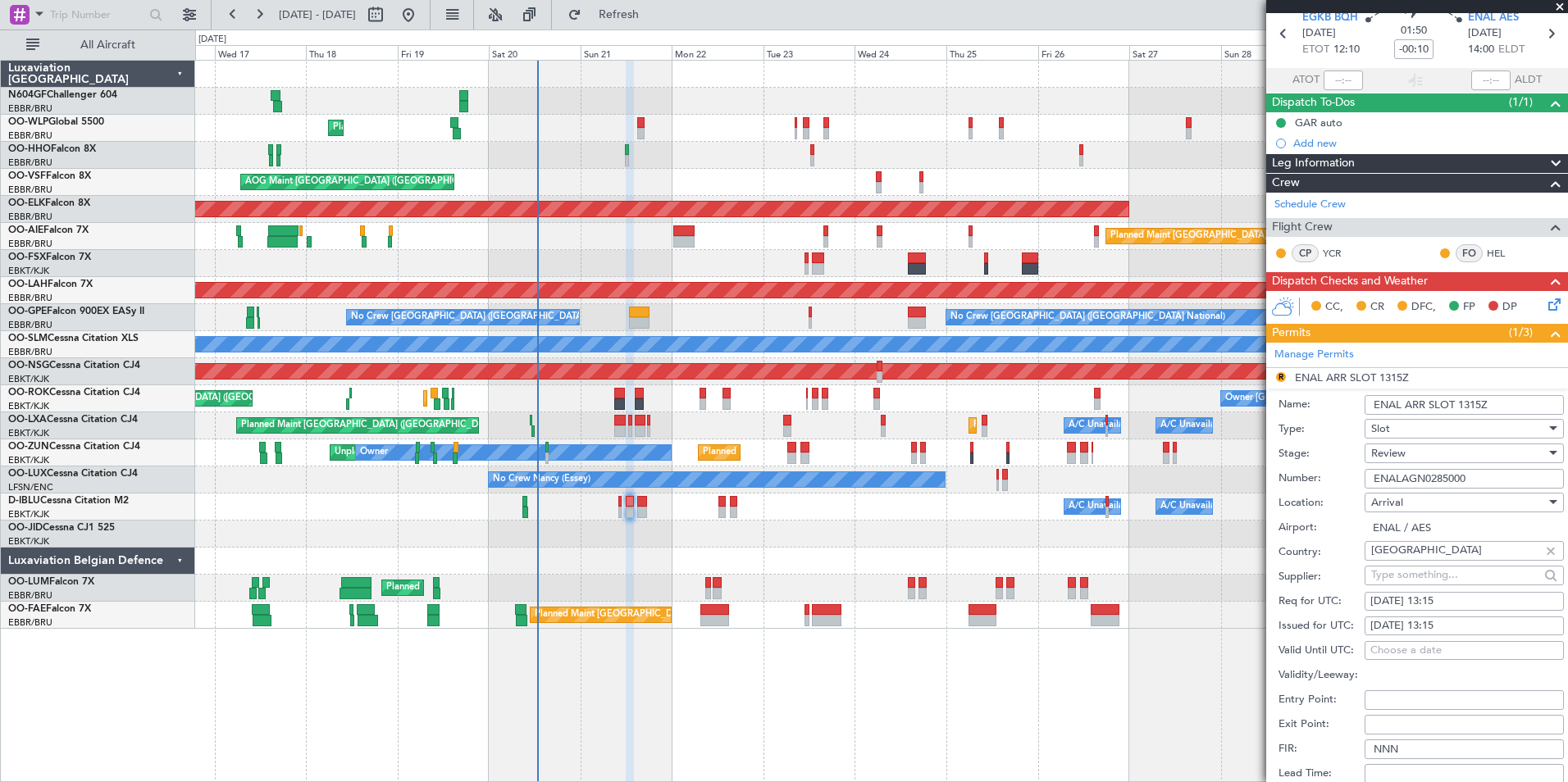
click at [1490, 604] on div "21/09/2025 13:15" at bounding box center [1464, 601] width 188 height 16
select select "9"
select select "2025"
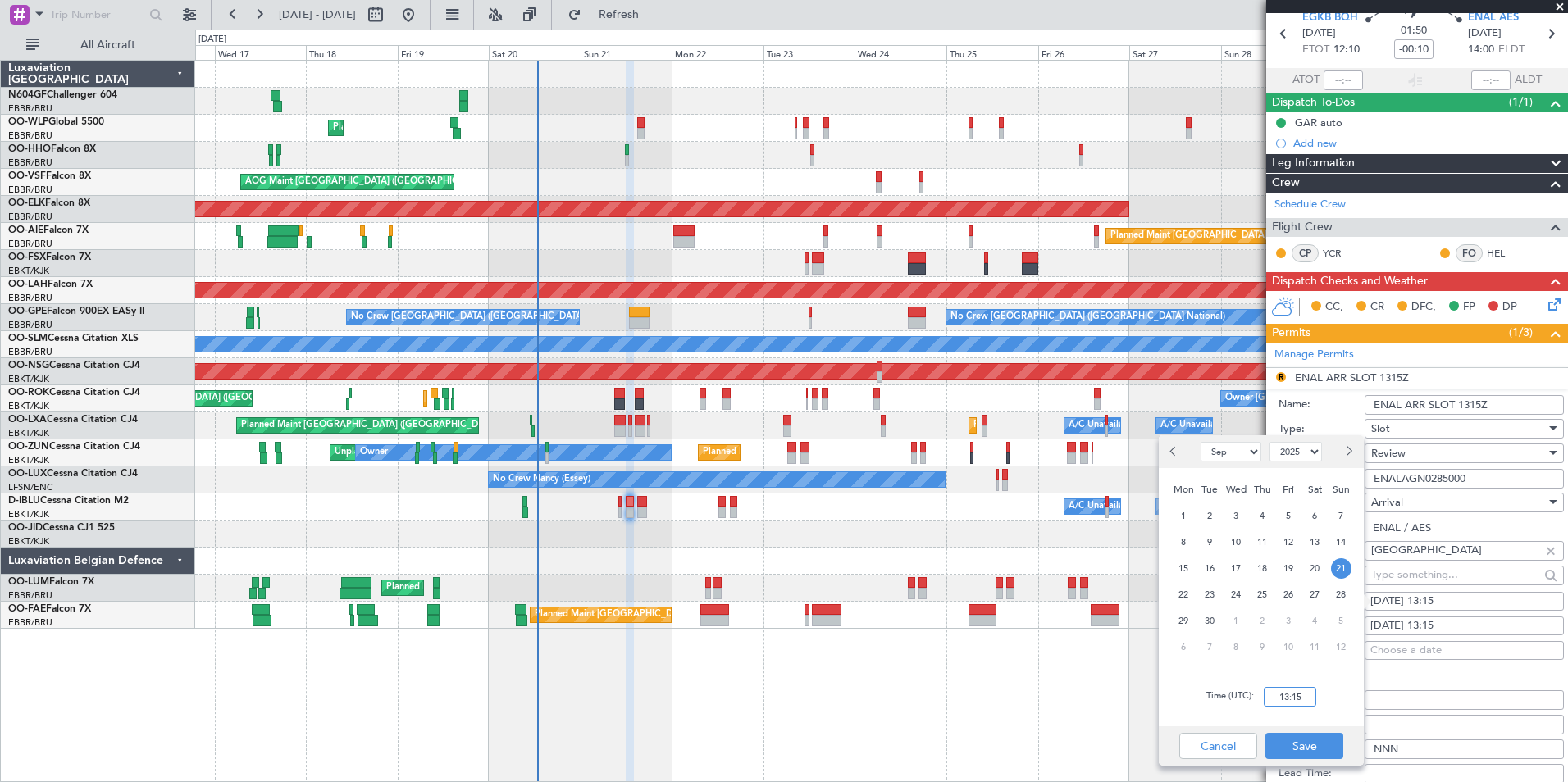
click at [1280, 697] on input "13:15" at bounding box center [1289, 696] width 53 height 20
type input "14:05"
click at [1296, 753] on button "Save" at bounding box center [1304, 746] width 78 height 26
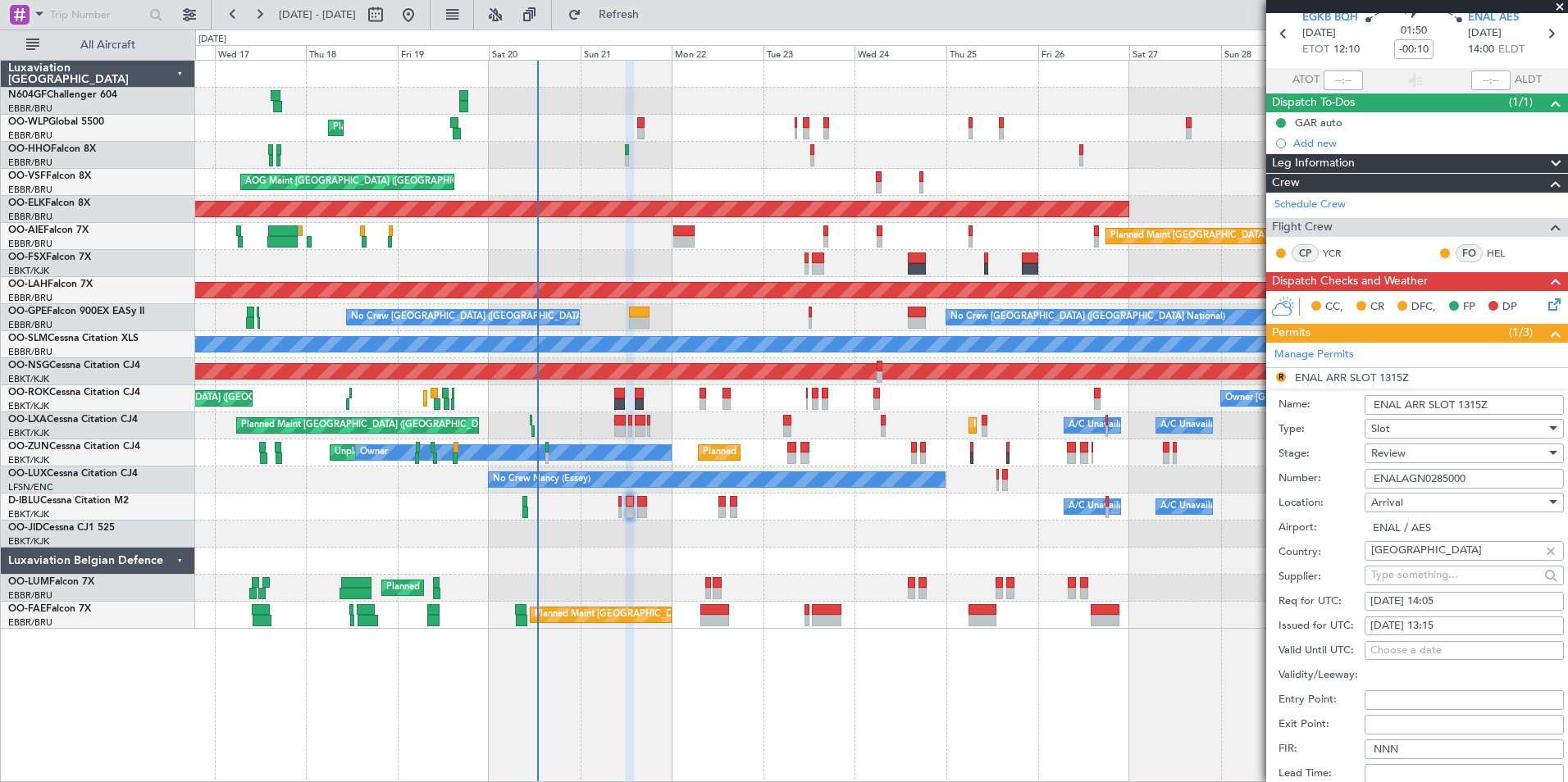
click at [1475, 624] on div "21/09/2025 13:15" at bounding box center [1464, 626] width 188 height 16
select select "9"
select select "2025"
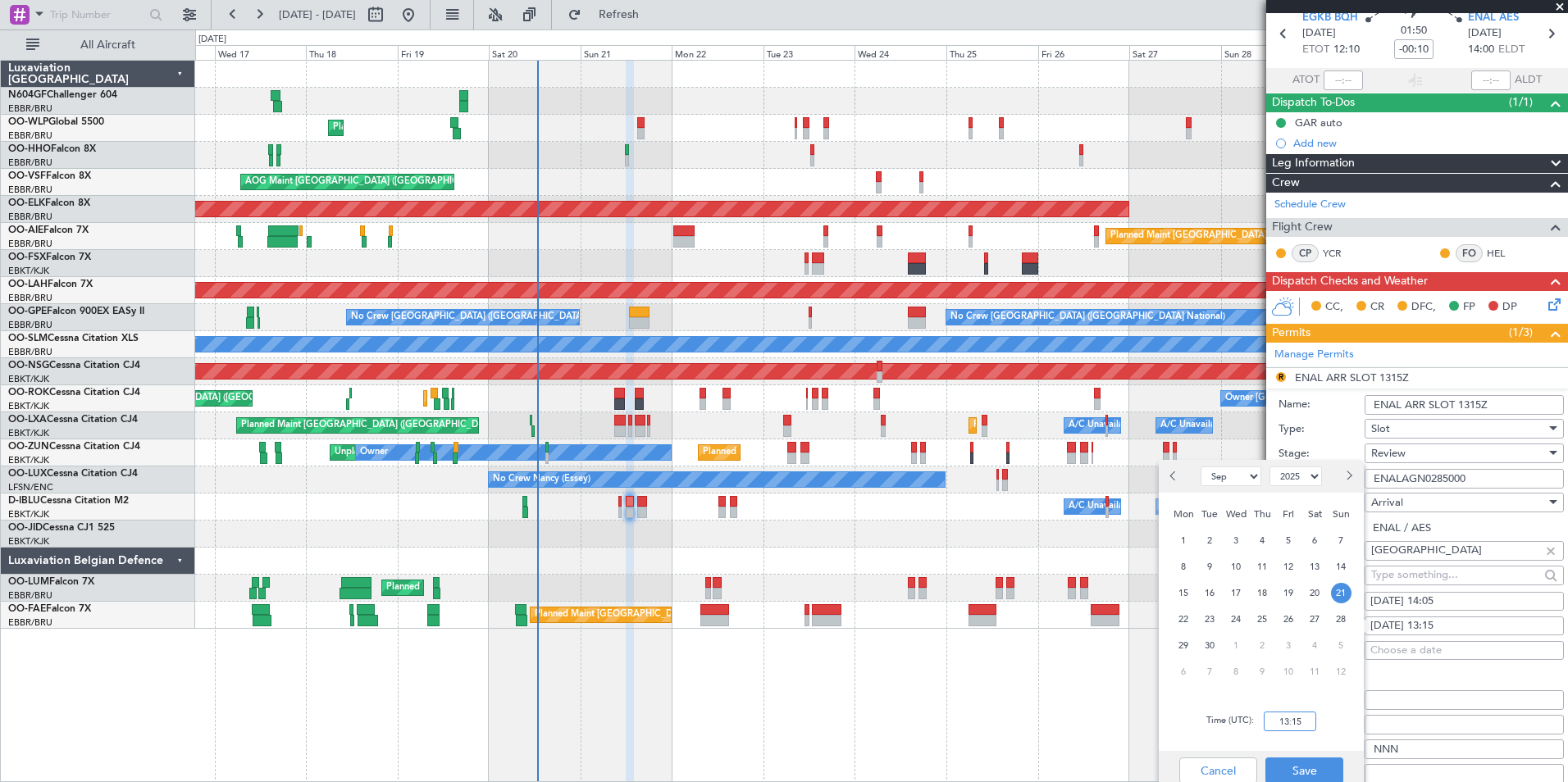
click at [1308, 719] on input "13:15" at bounding box center [1289, 721] width 53 height 20
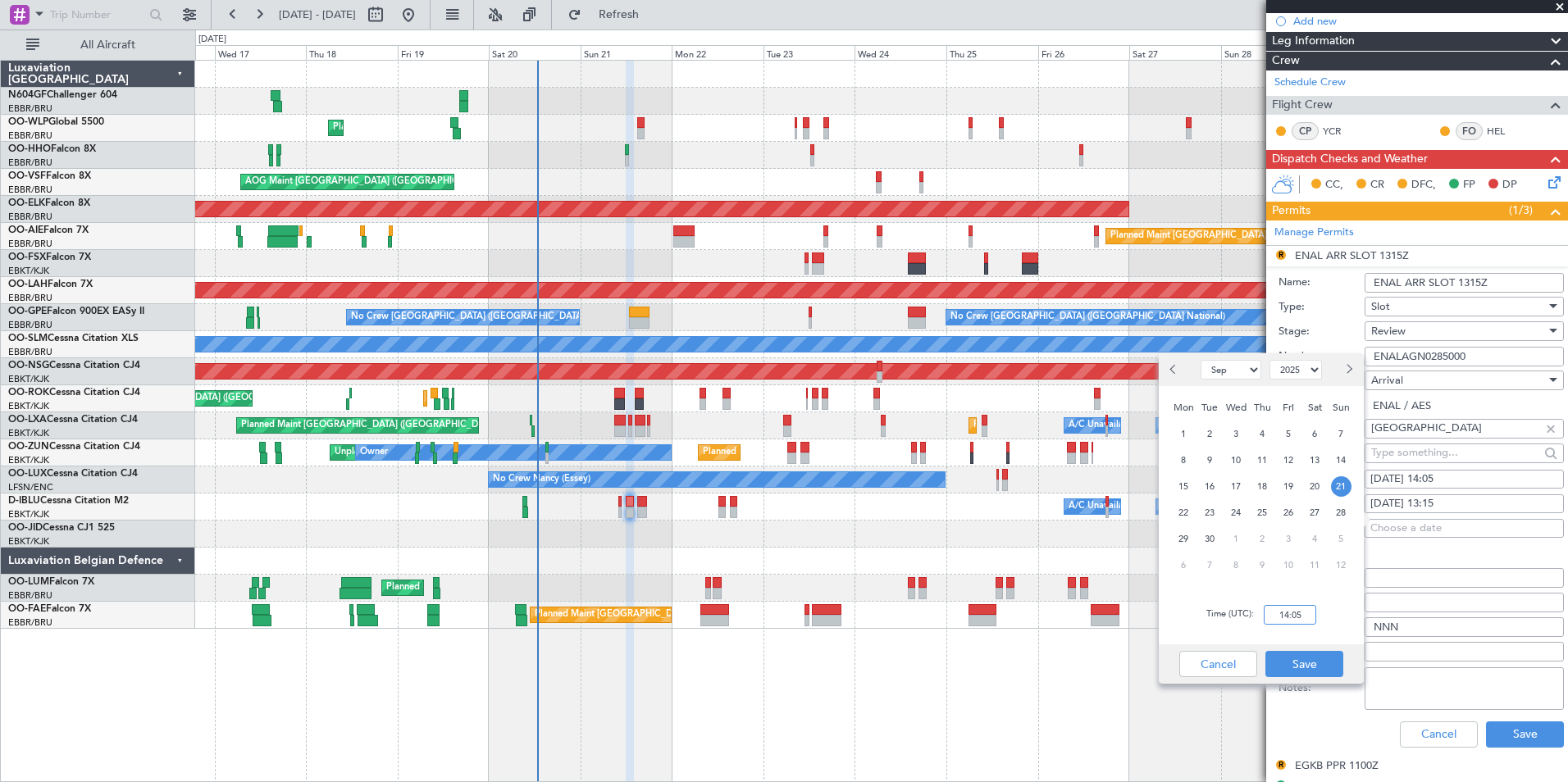
scroll to position [191, 0]
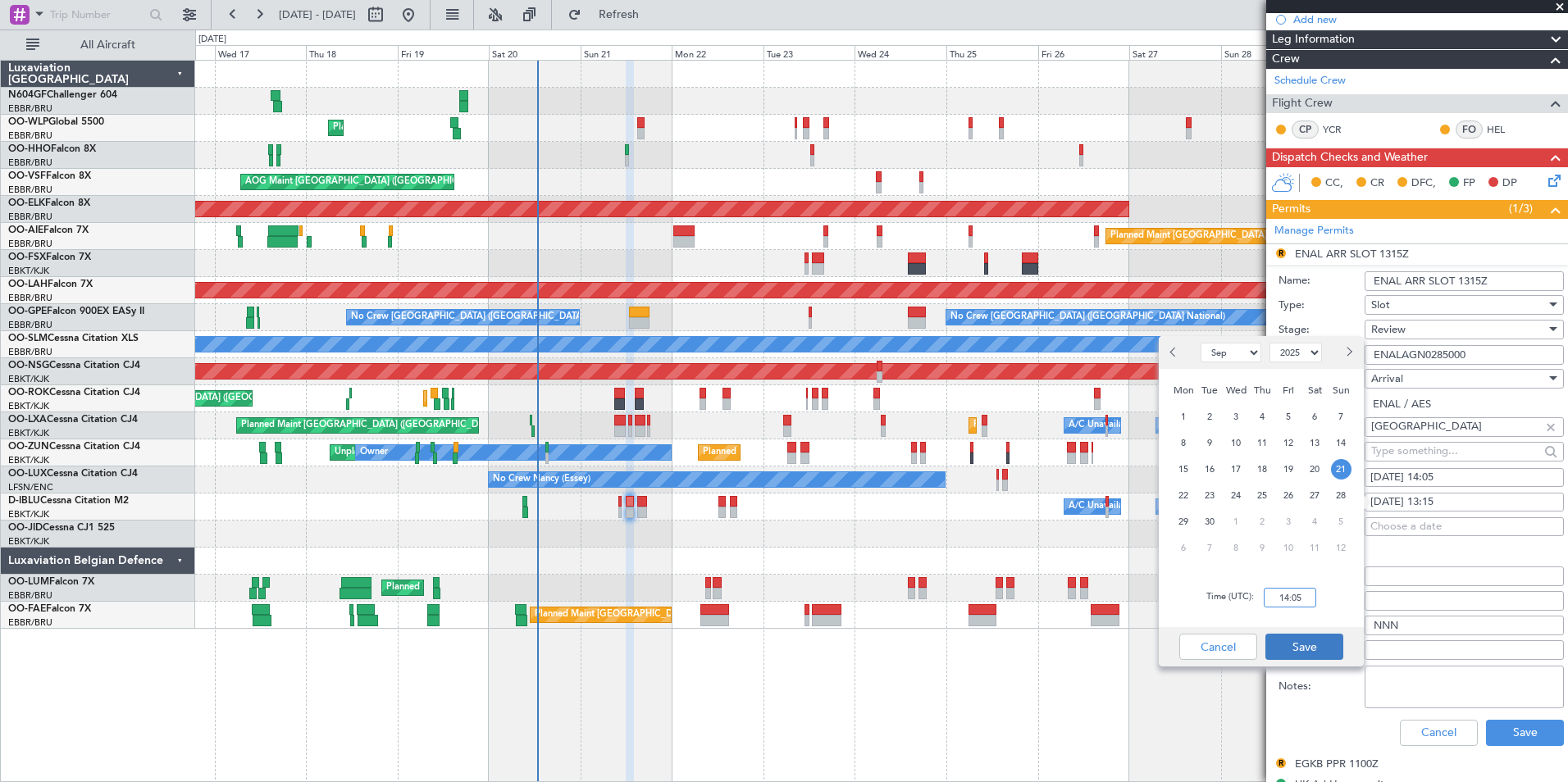
type input "14:05"
click at [1305, 640] on button "Save" at bounding box center [1304, 647] width 78 height 26
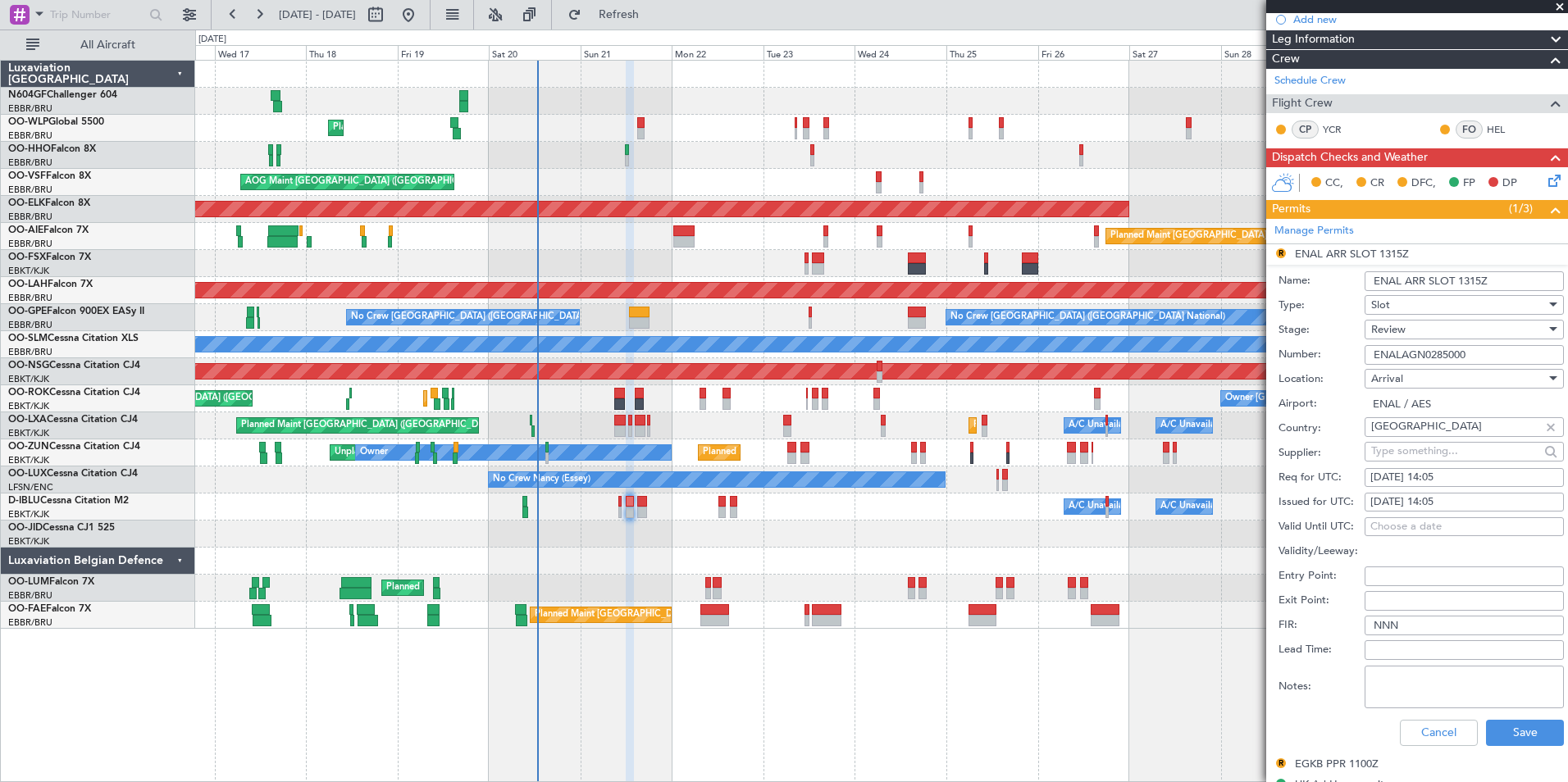
click at [1471, 324] on div "Review" at bounding box center [1459, 330] width 175 height 24
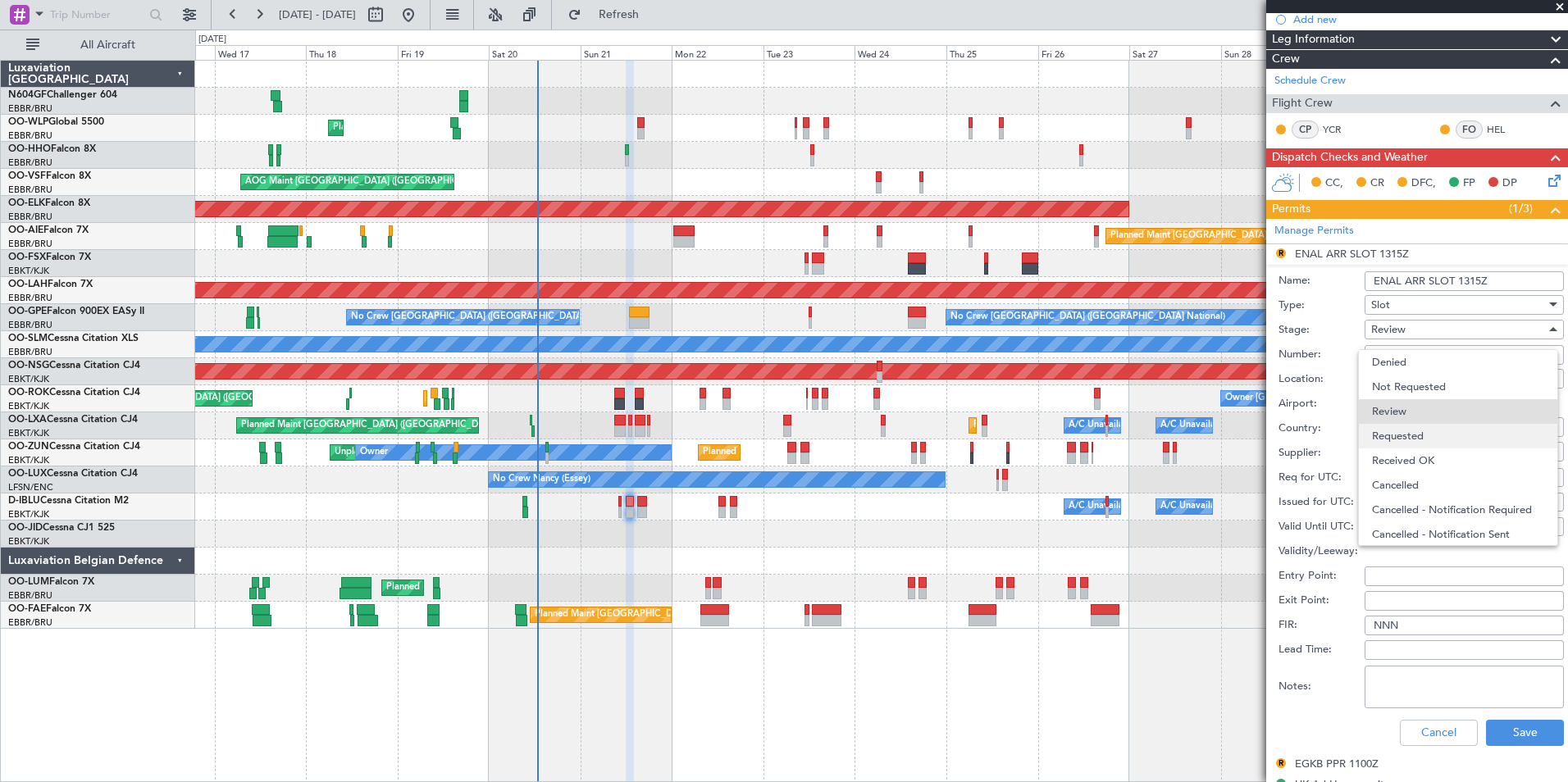
click at [1448, 435] on span "Requested" at bounding box center [1458, 436] width 172 height 24
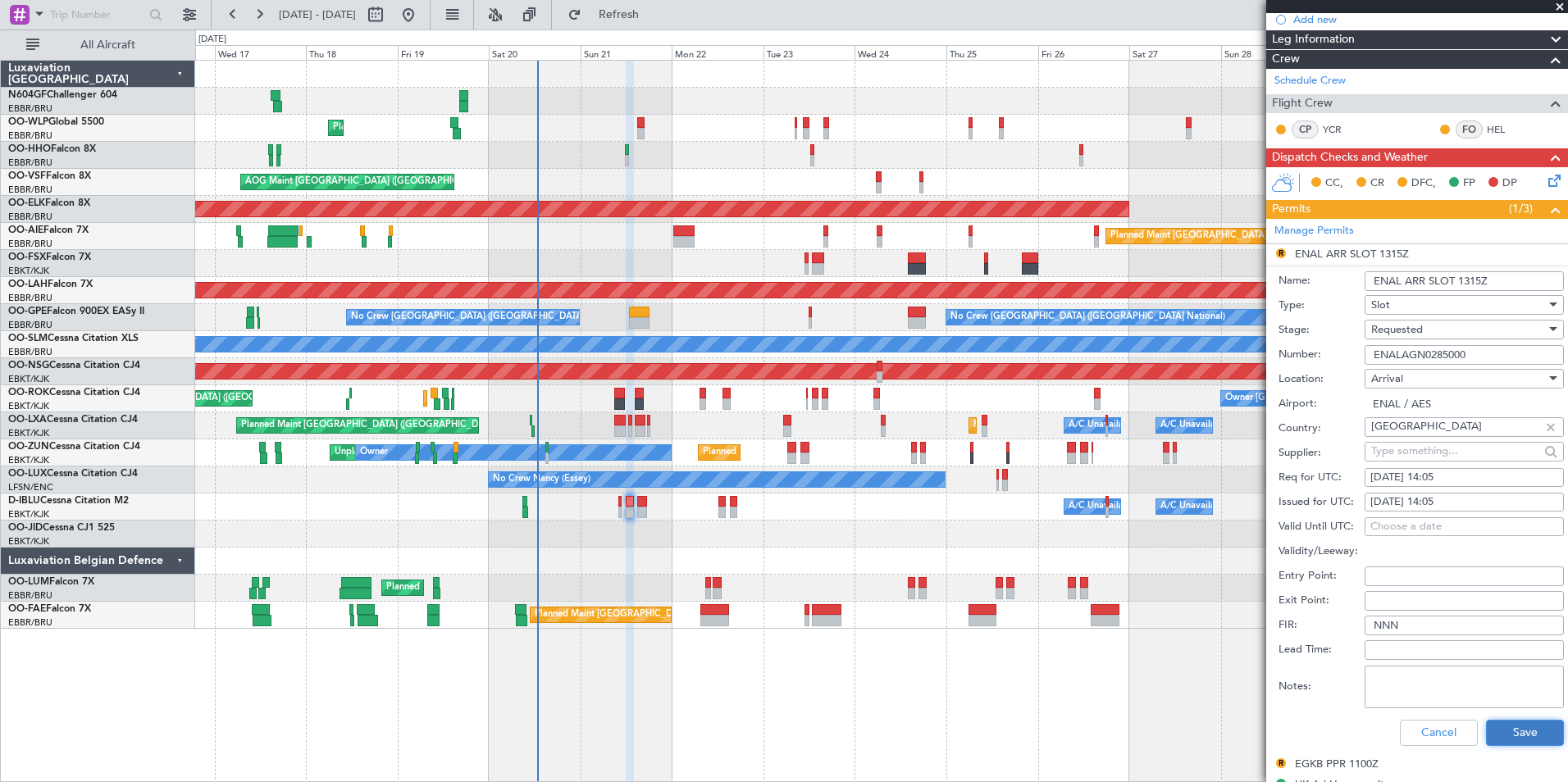
click at [1513, 735] on button "Save" at bounding box center [1525, 733] width 78 height 26
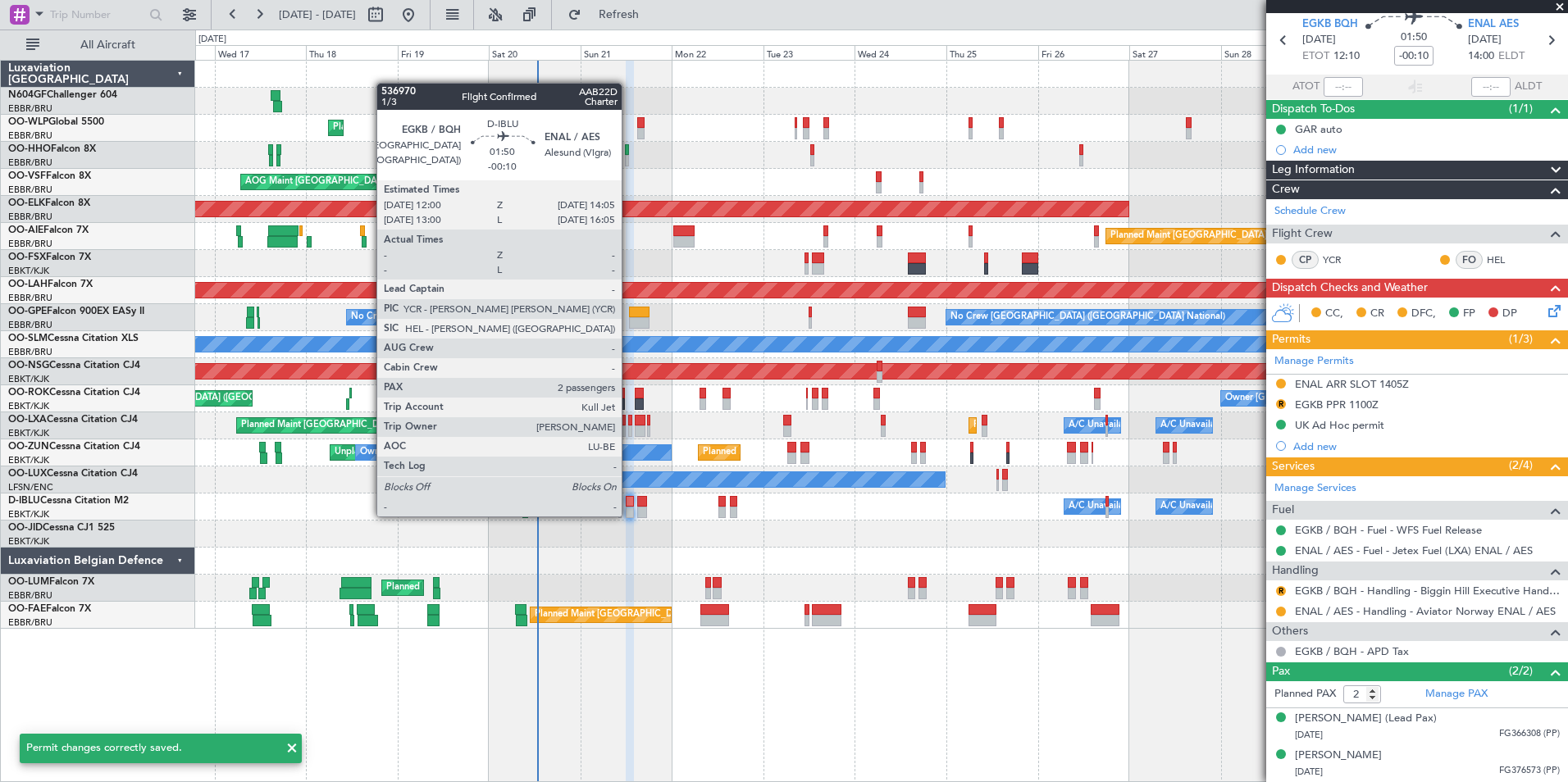
scroll to position [60, 0]
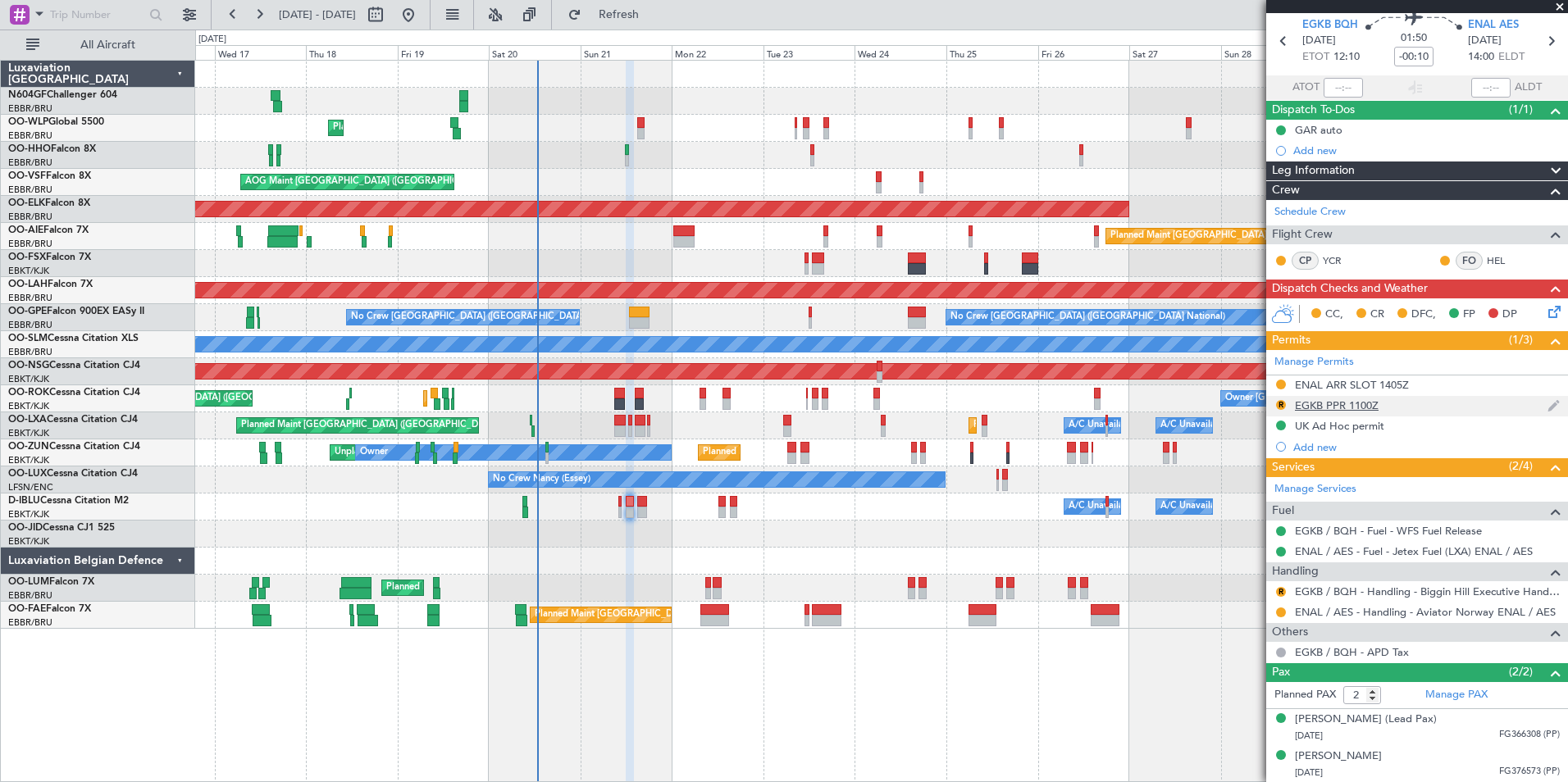
click at [1354, 407] on div "EGKB PPR 1100Z" at bounding box center [1336, 406] width 84 height 14
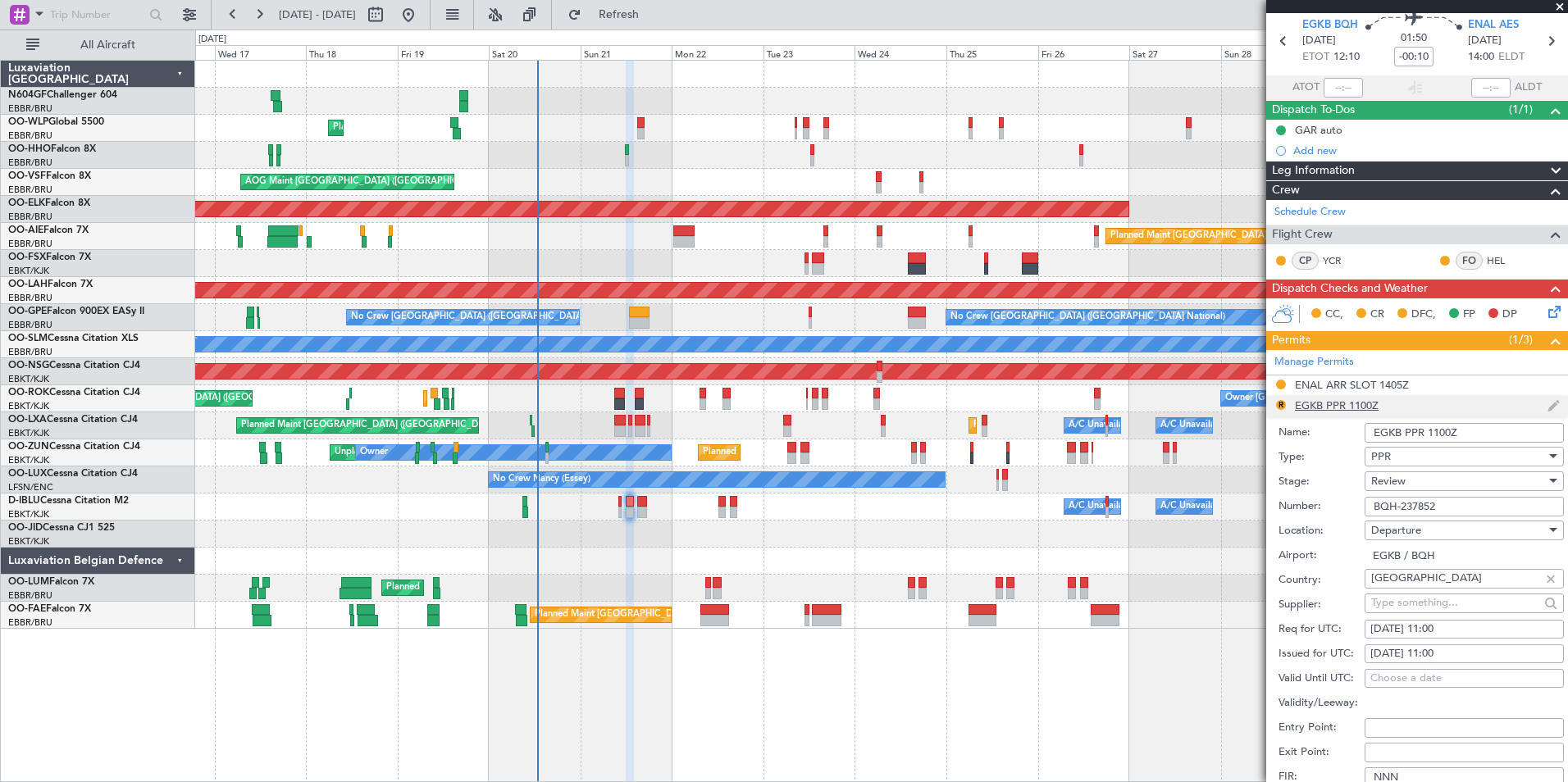
scroll to position [191, 0]
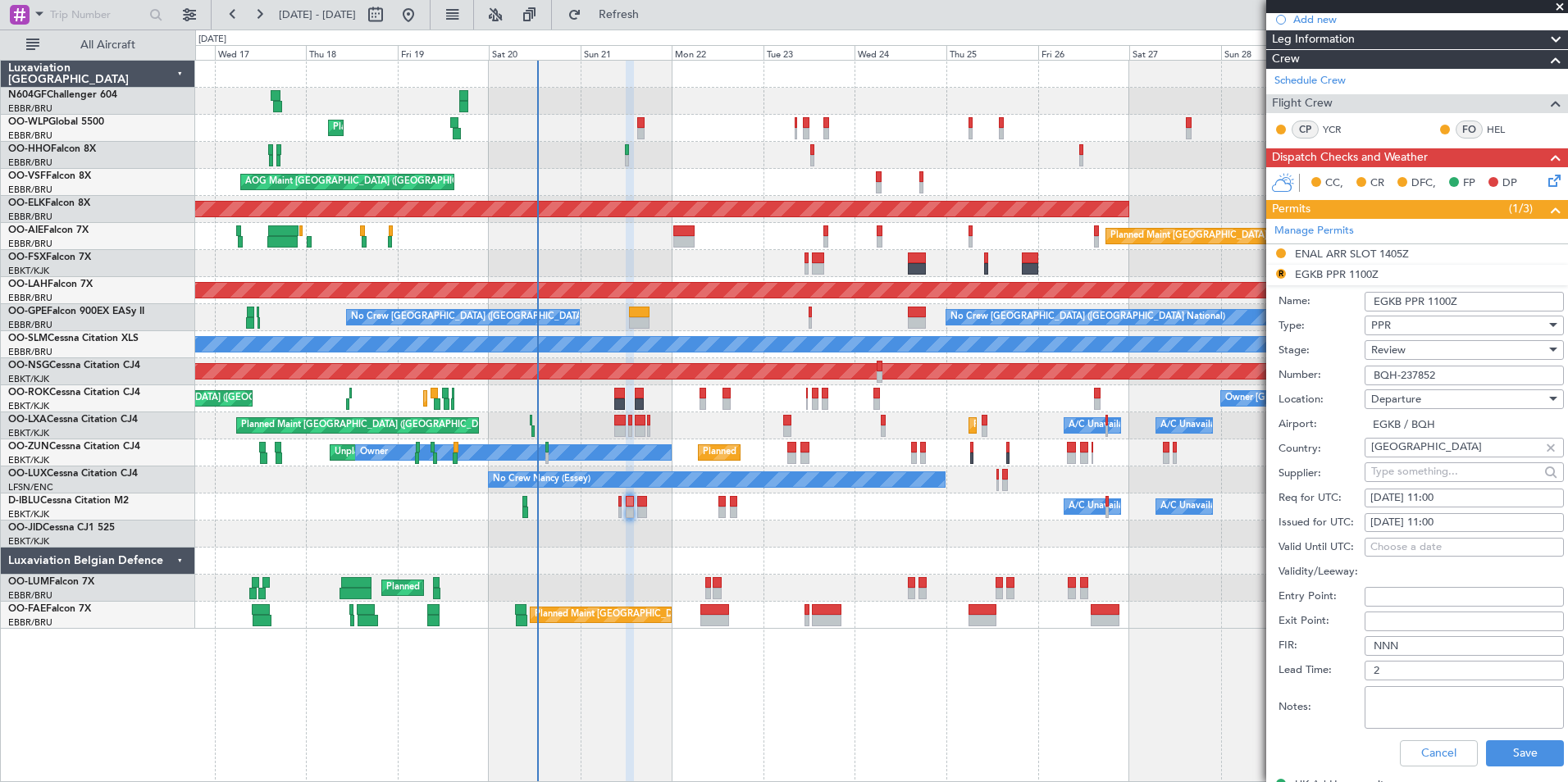
click at [1461, 502] on div "21/09/2025 11:00" at bounding box center [1464, 498] width 188 height 16
select select "9"
select select "2025"
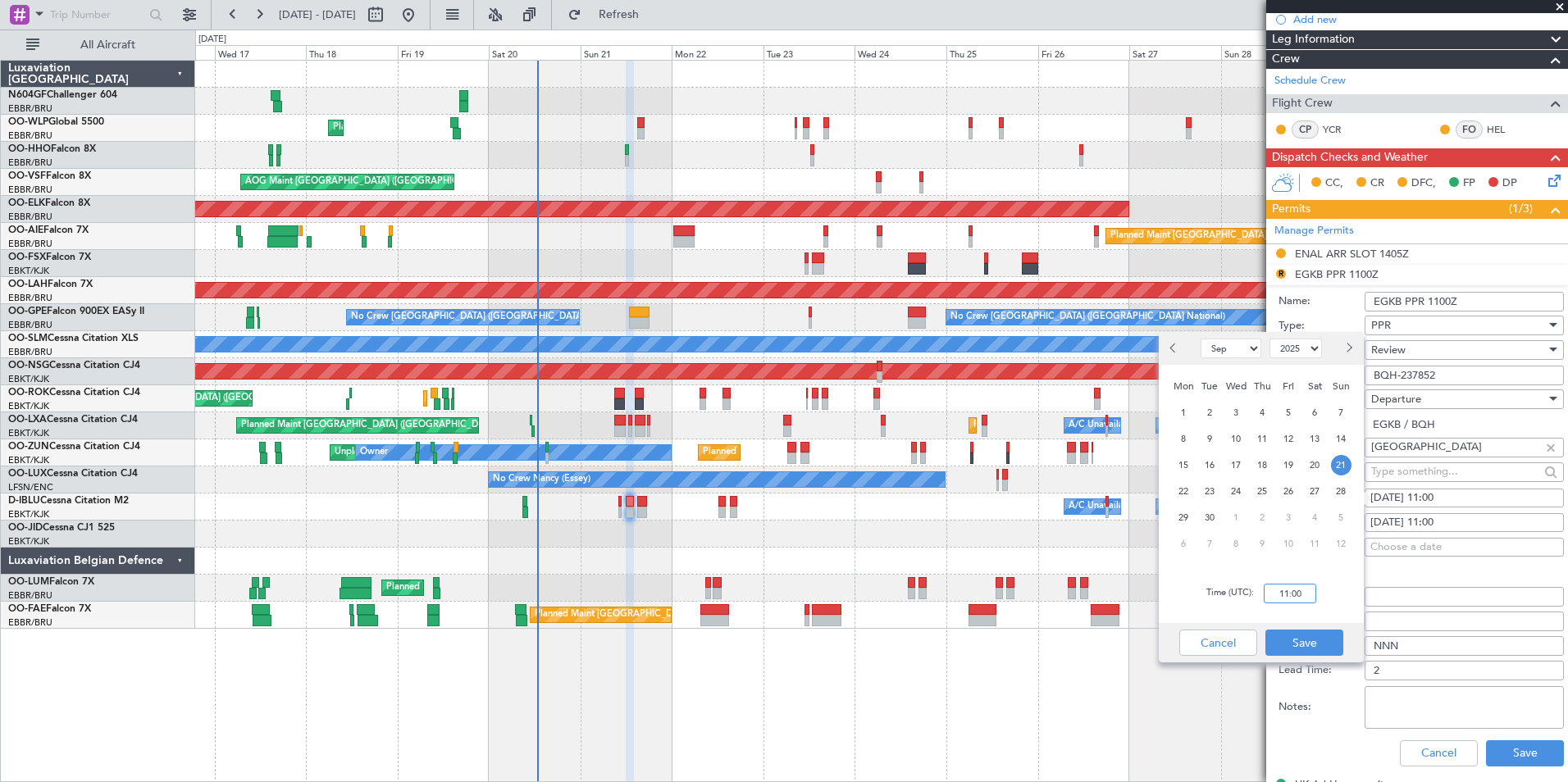
click at [1305, 588] on input "11:00" at bounding box center [1289, 593] width 53 height 20
type input "12:00"
click at [1323, 641] on button "Save" at bounding box center [1304, 643] width 78 height 26
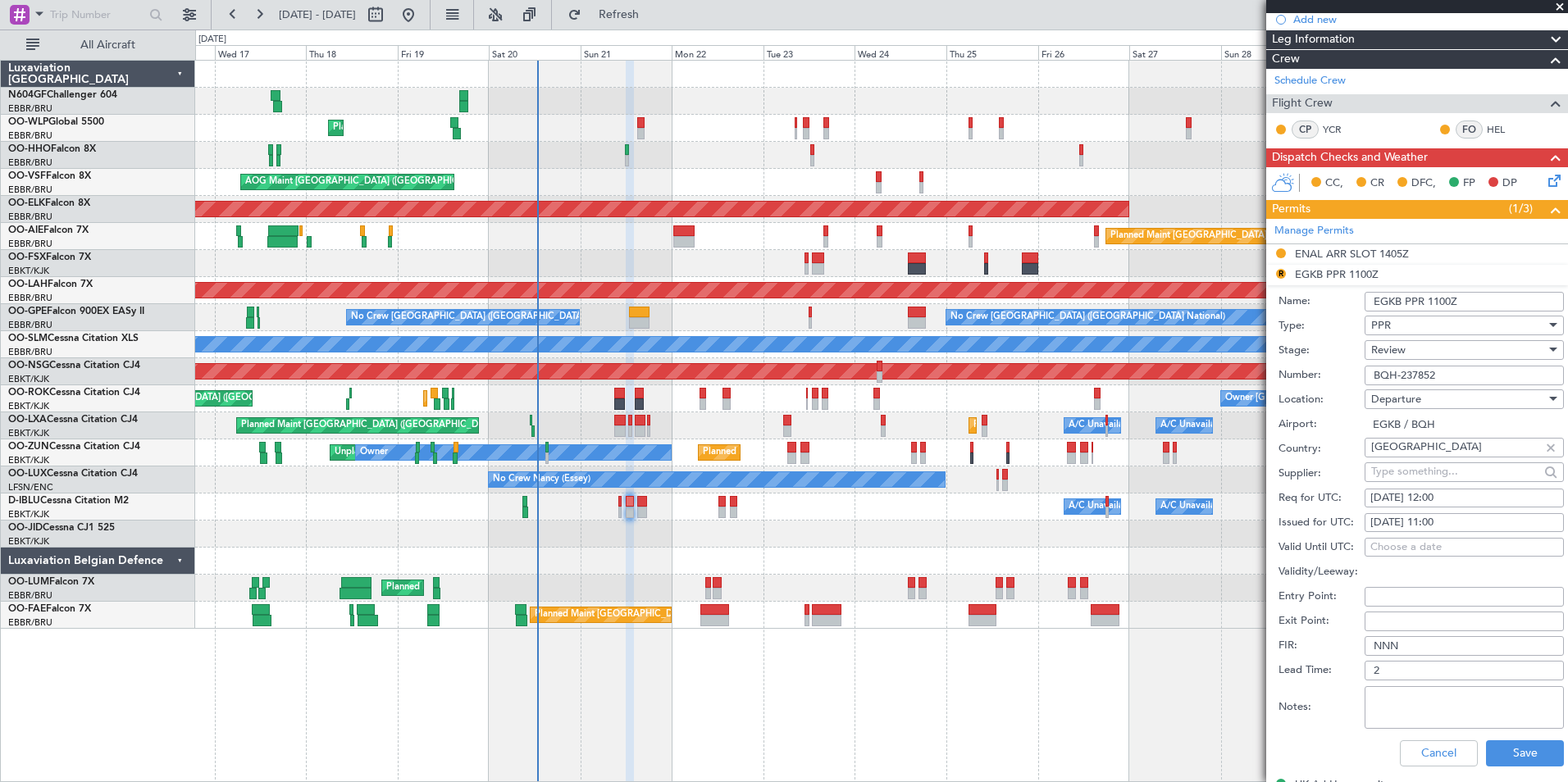
click at [1520, 522] on div "21/09/2025 11:00" at bounding box center [1464, 522] width 188 height 16
select select "9"
select select "2025"
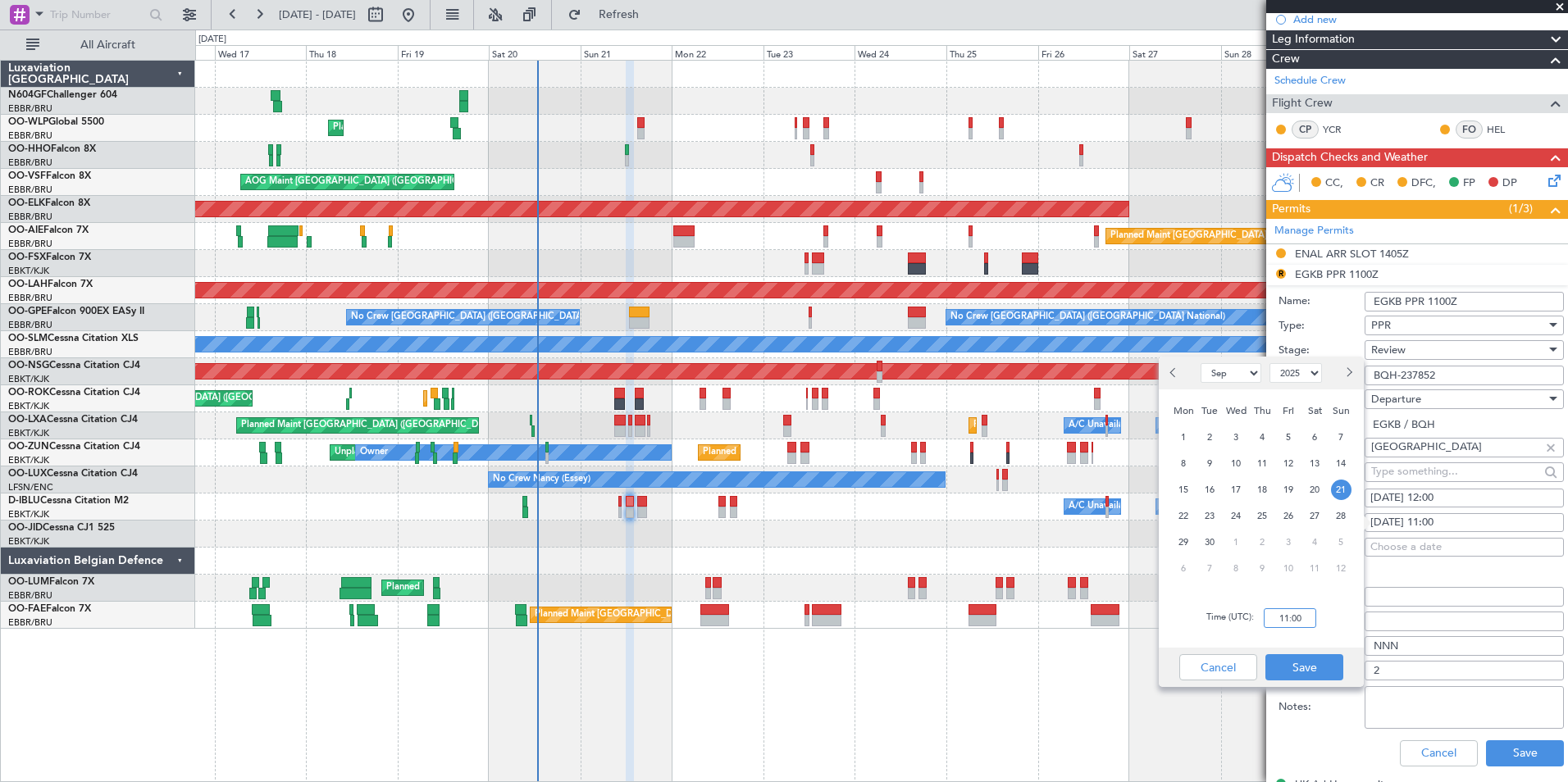
click at [1283, 620] on input "11:00" at bounding box center [1289, 618] width 53 height 20
type input "12:00"
click at [1320, 663] on button "Save" at bounding box center [1304, 667] width 78 height 26
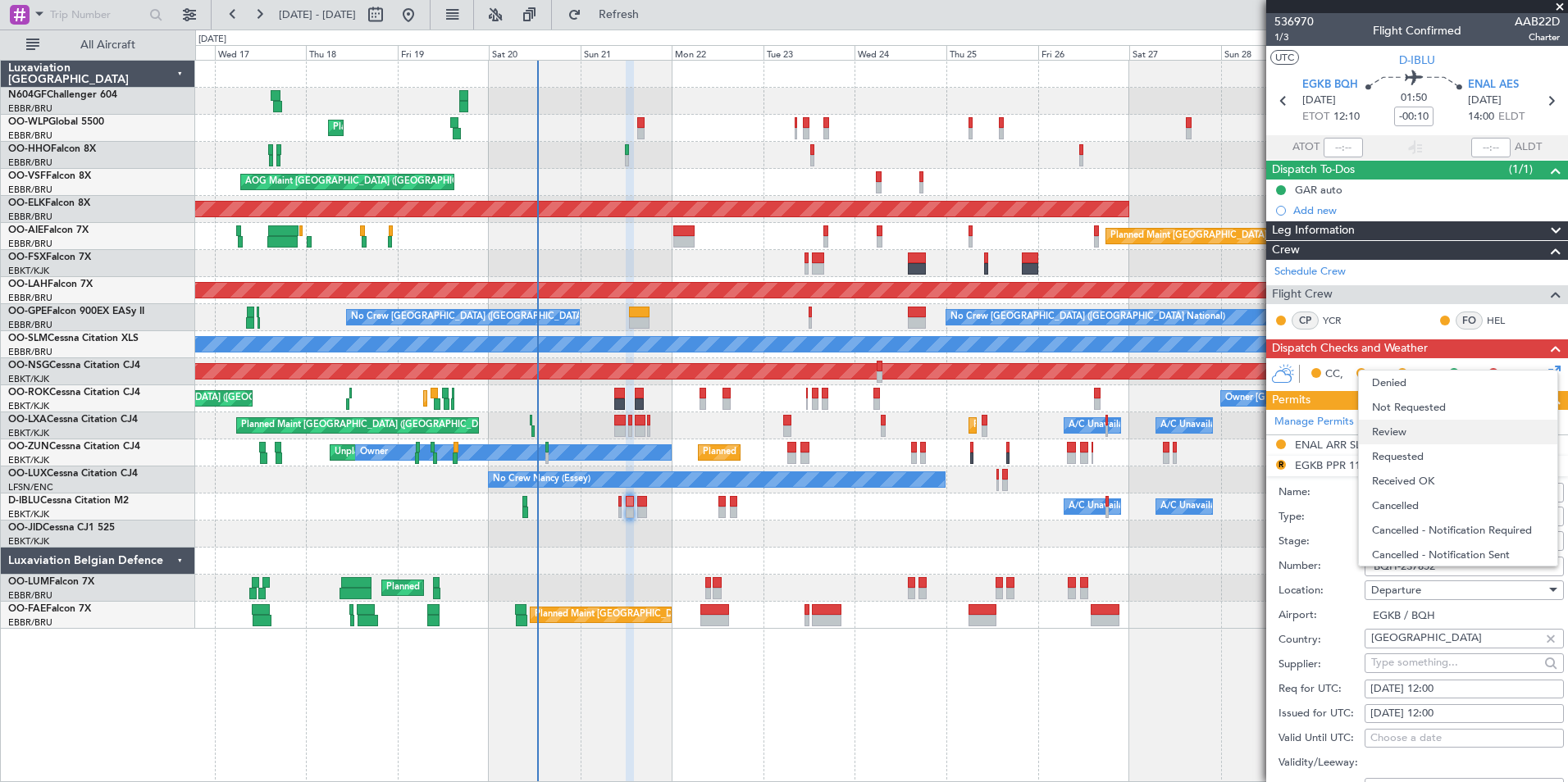
scroll to position [191, 0]
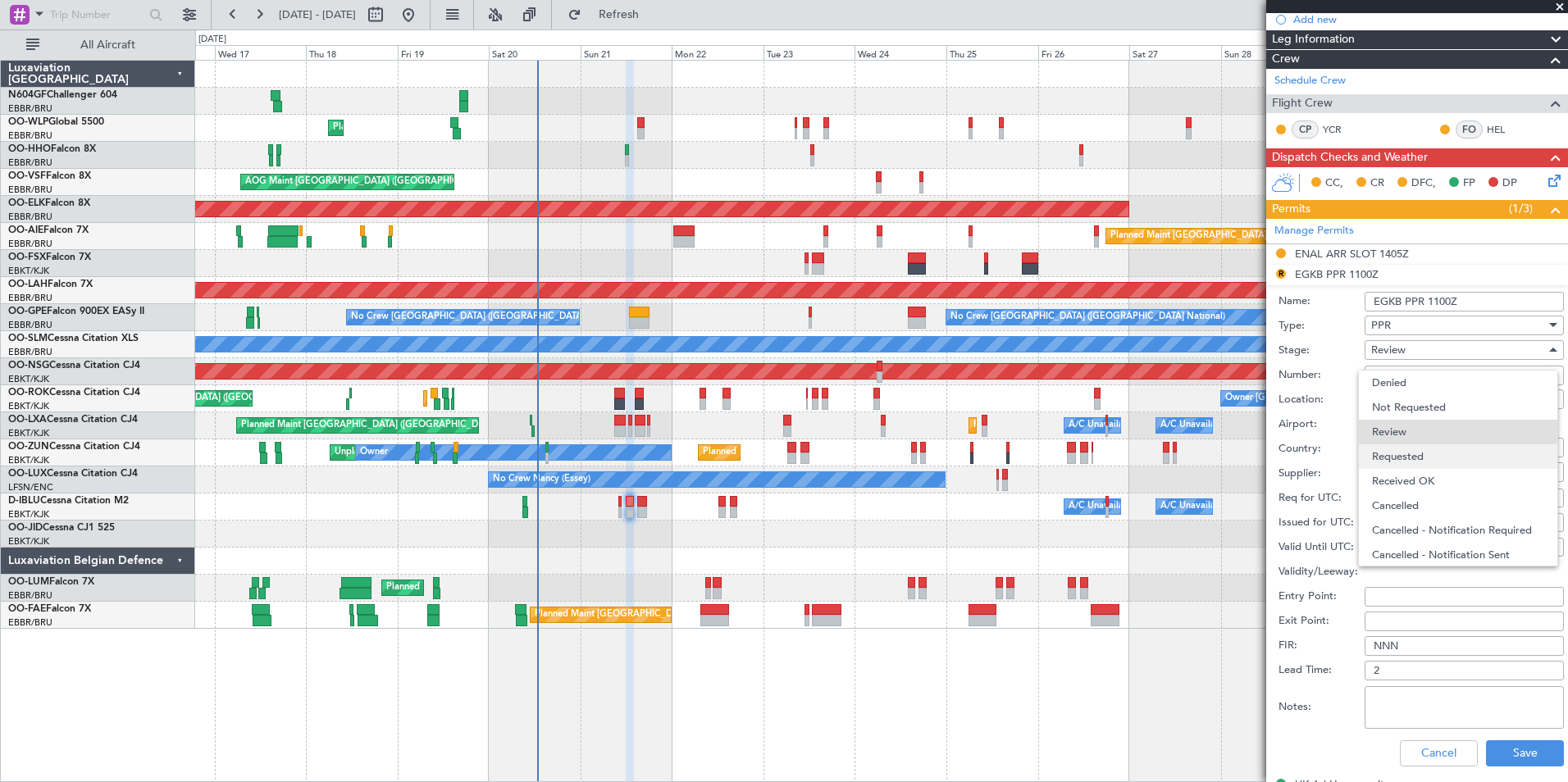
click at [1426, 459] on span "Requested" at bounding box center [1458, 457] width 172 height 24
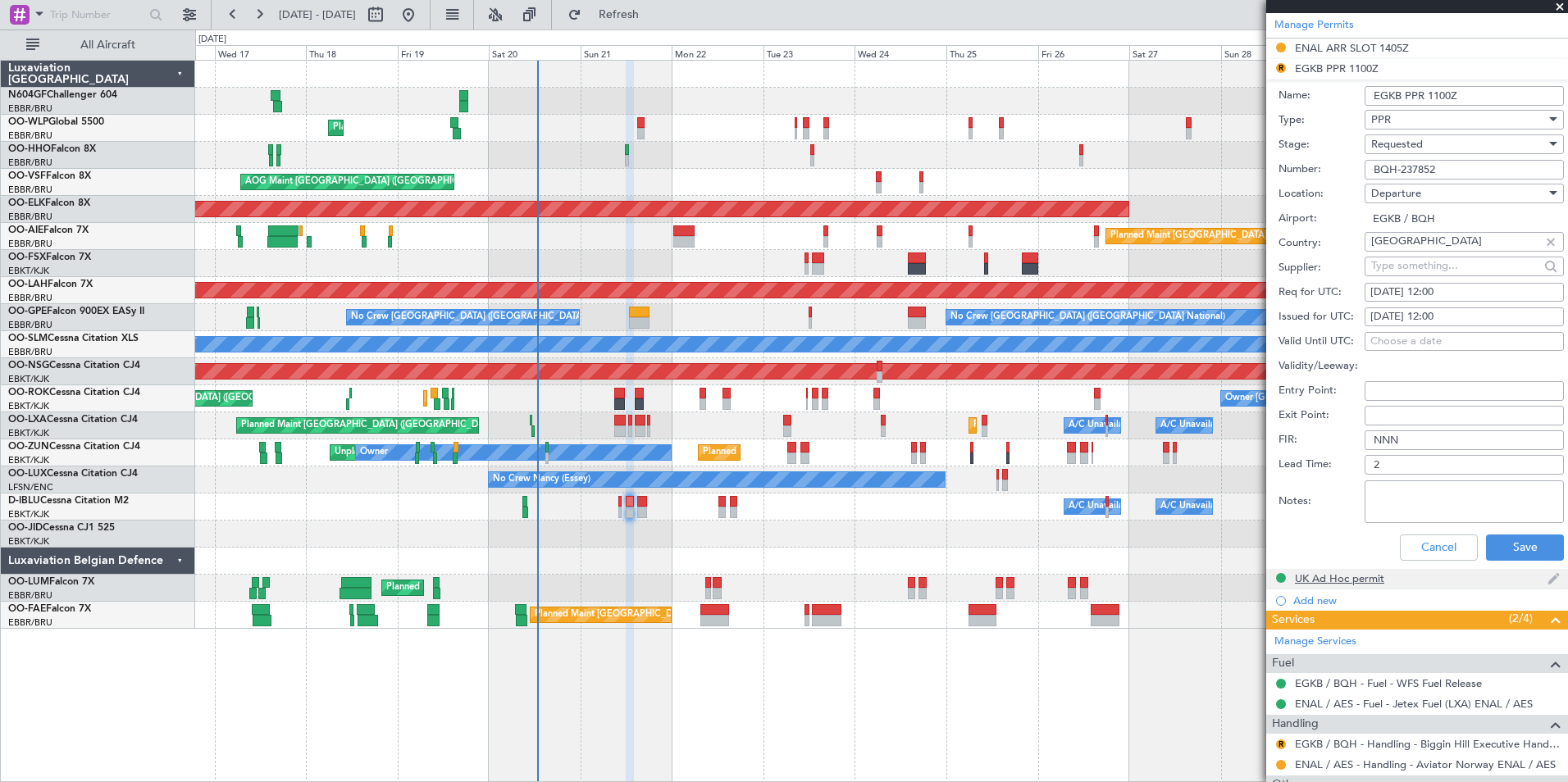
scroll to position [400, 0]
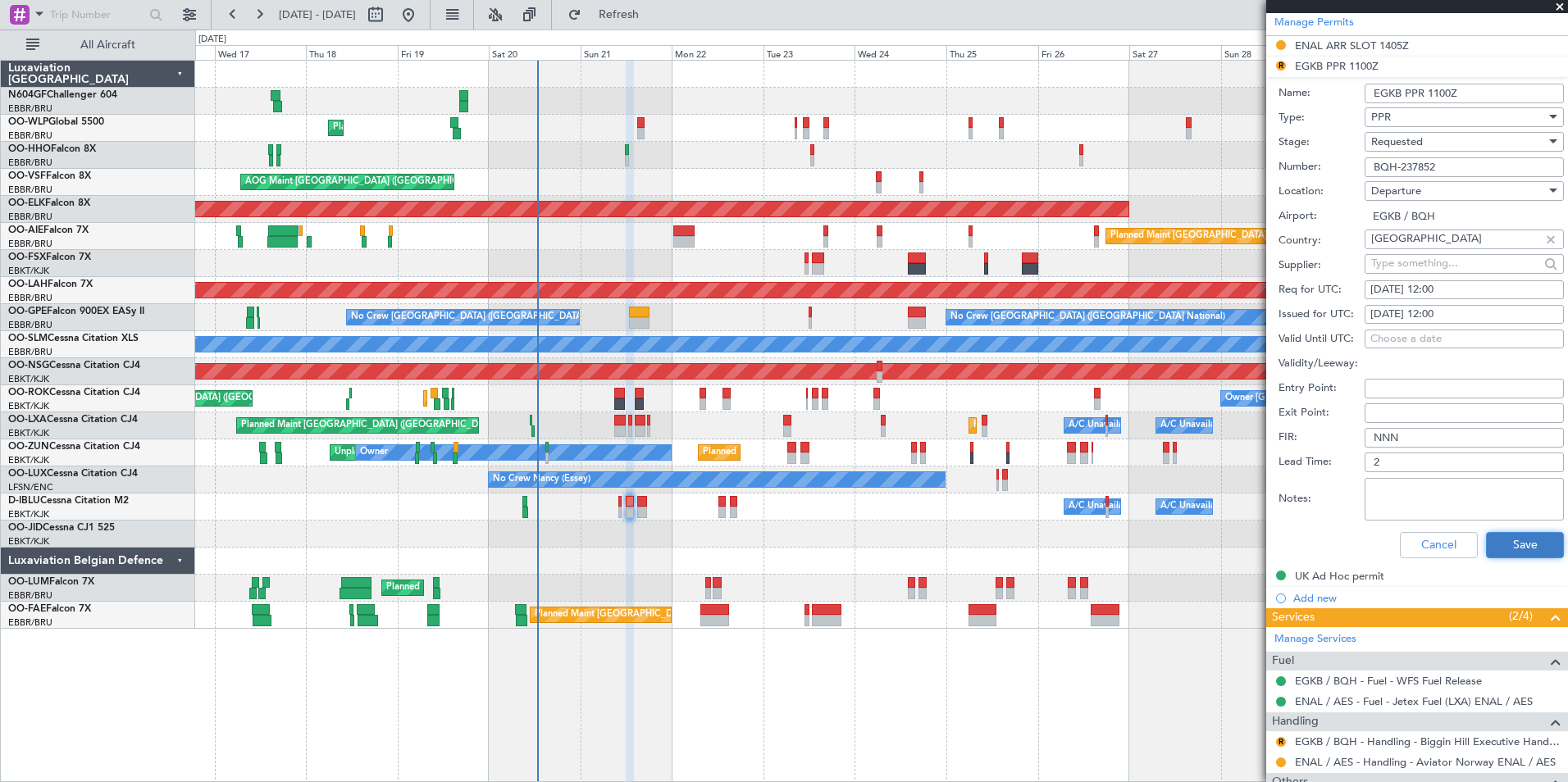
click at [1521, 544] on button "Save" at bounding box center [1525, 545] width 78 height 26
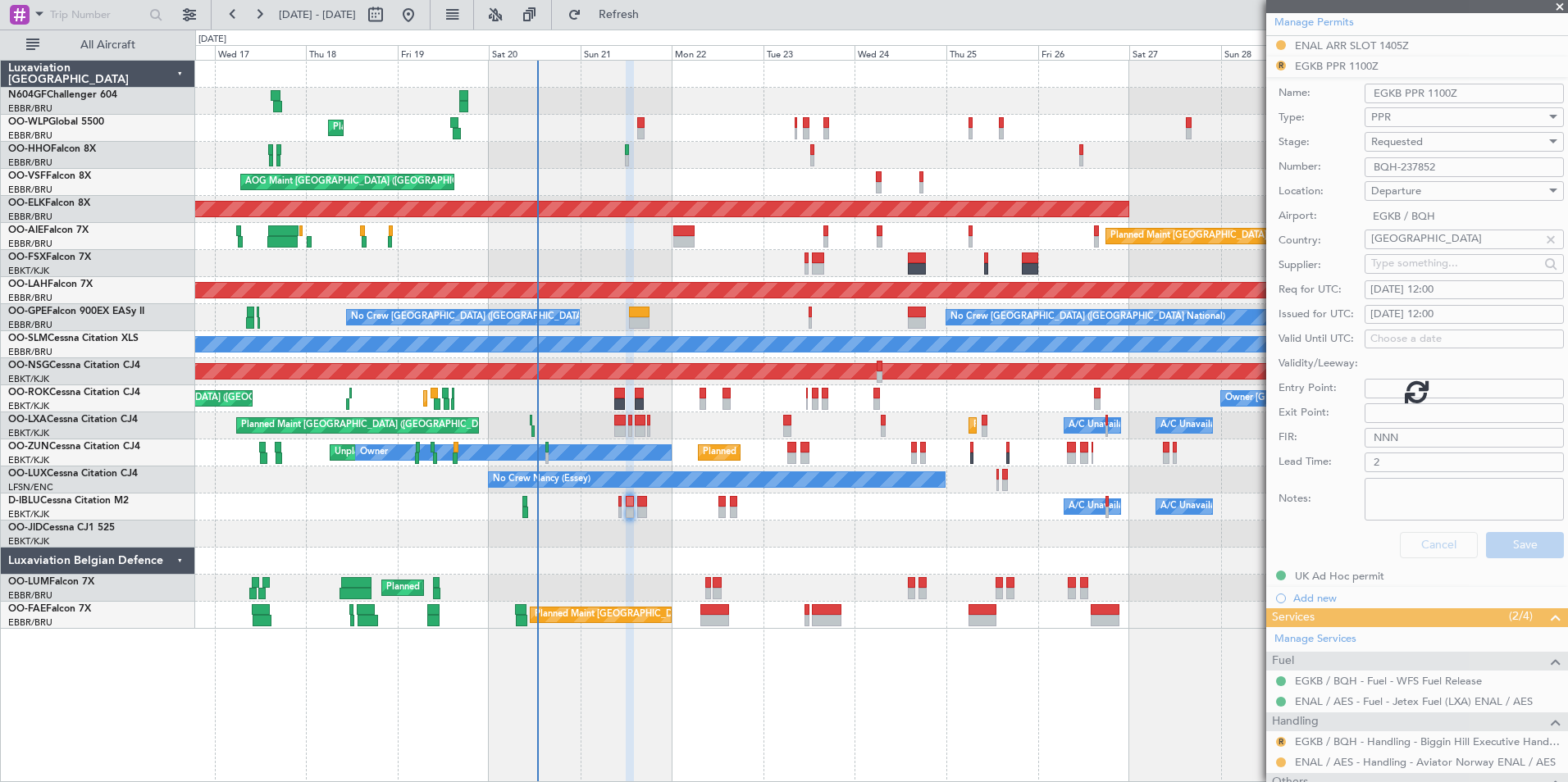
scroll to position [60, 0]
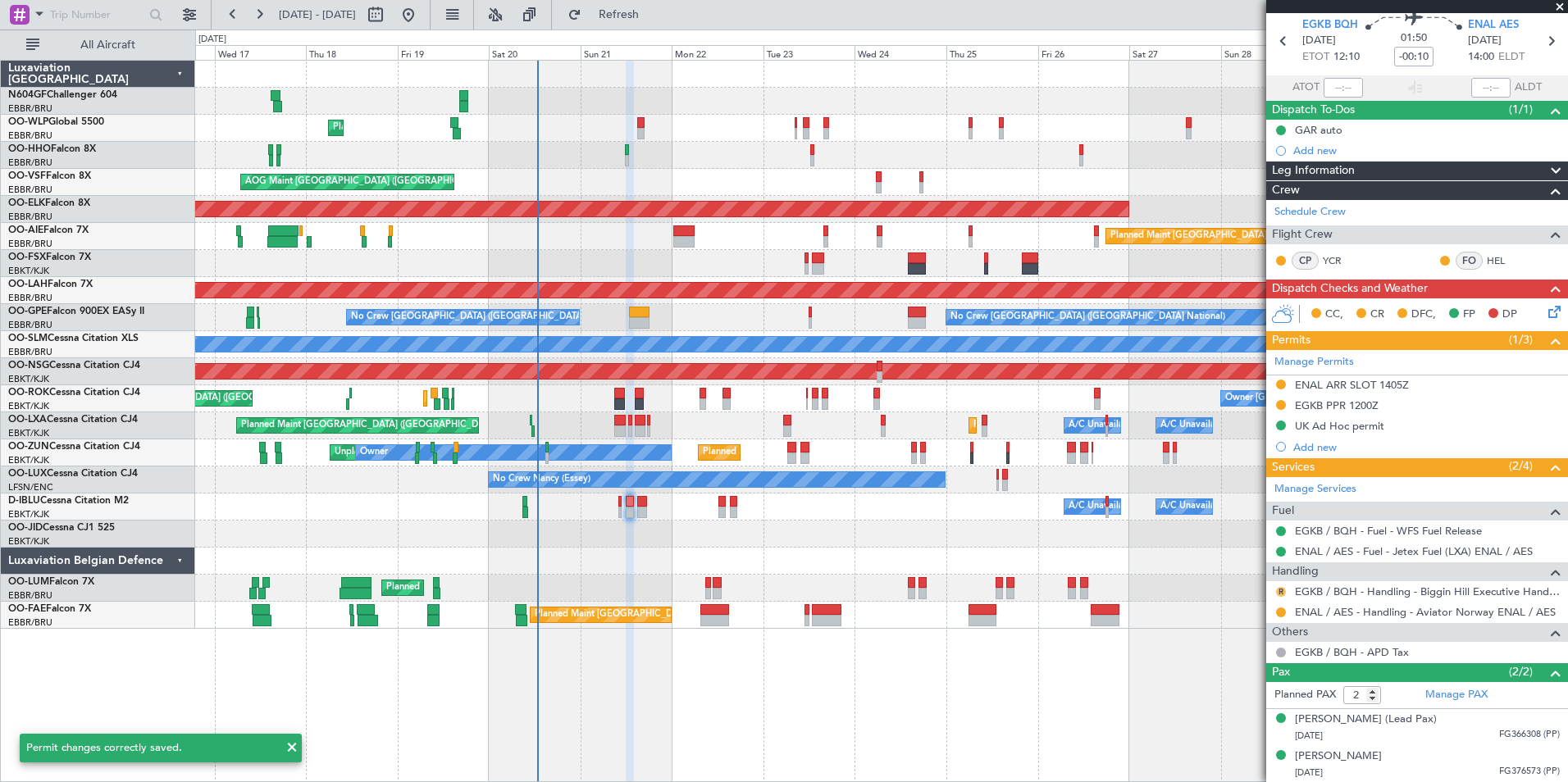
click at [1282, 590] on button "R" at bounding box center [1281, 592] width 10 height 10
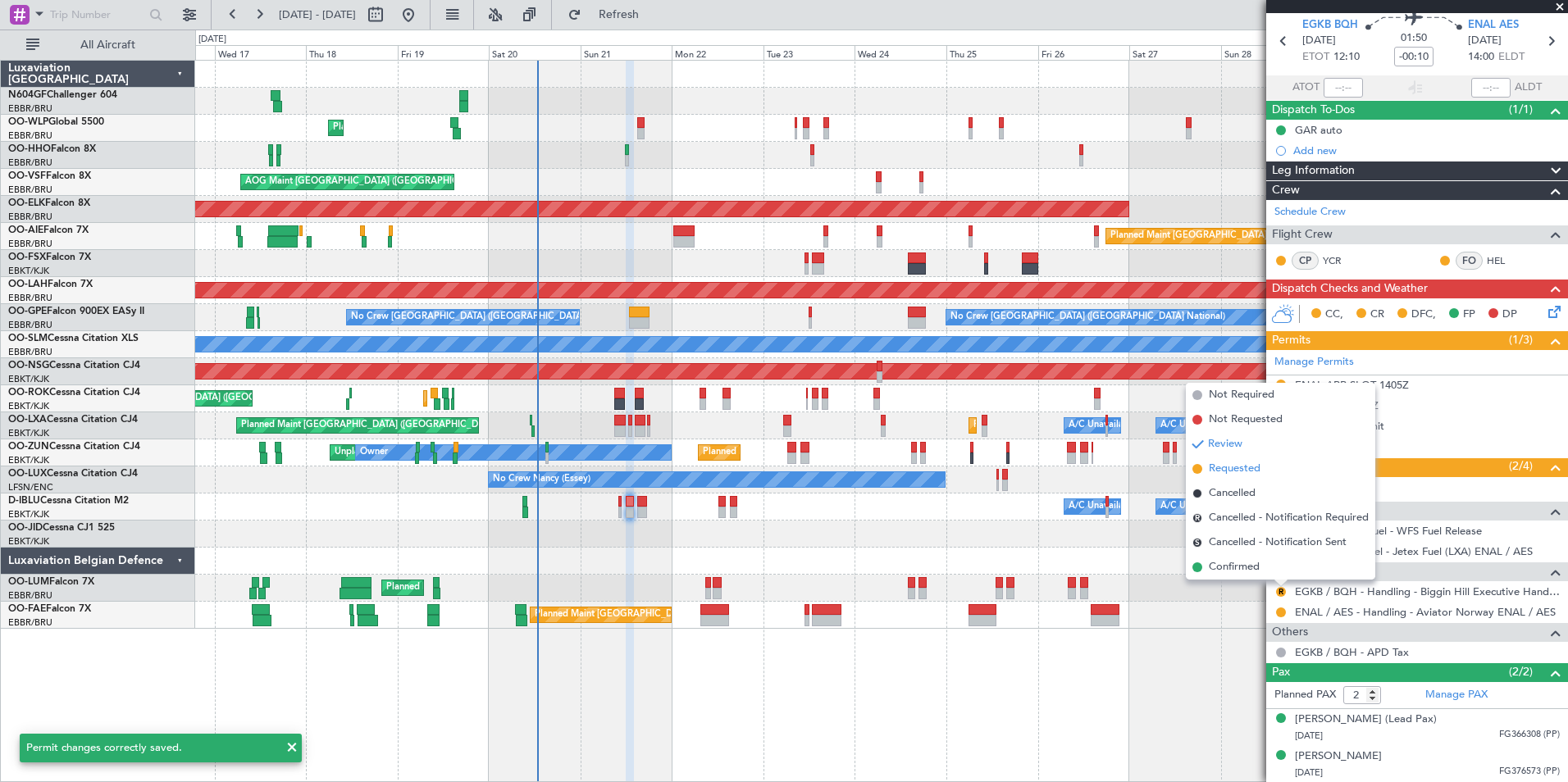
click at [1243, 464] on span "Requested" at bounding box center [1235, 469] width 52 height 16
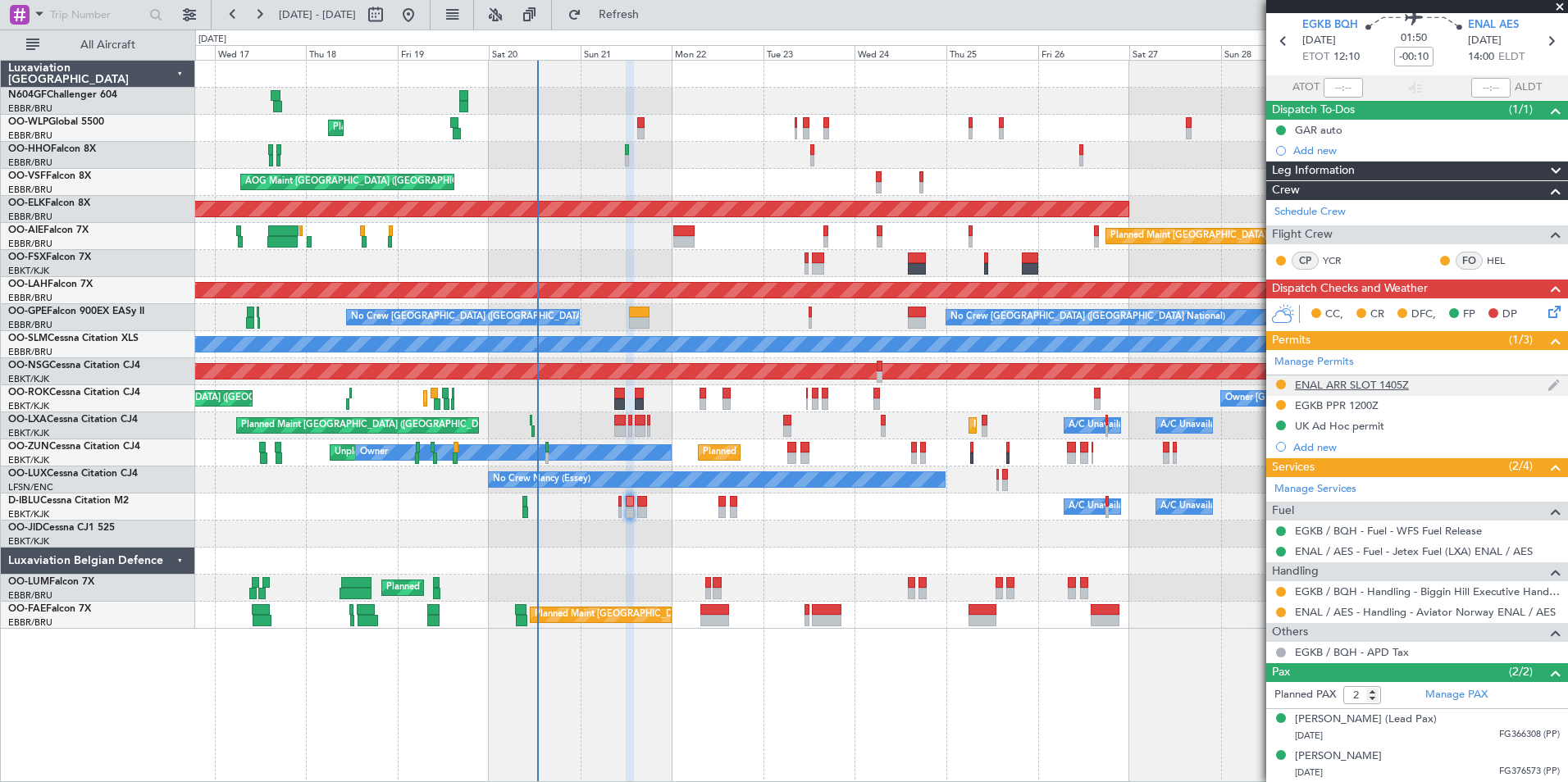
scroll to position [0, 0]
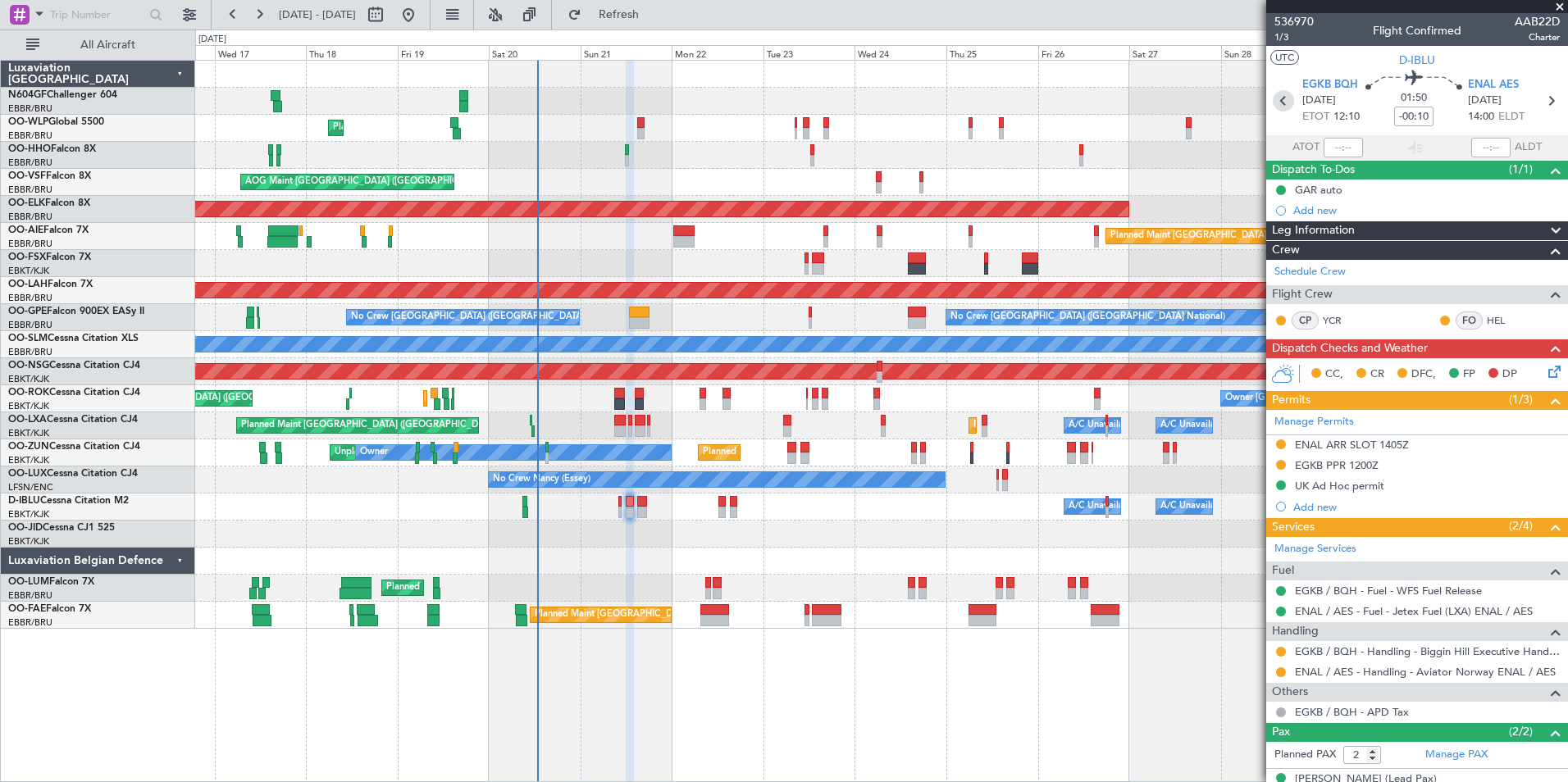
click at [1280, 107] on icon at bounding box center [1283, 100] width 22 height 22
type input "+00:10"
type input "0"
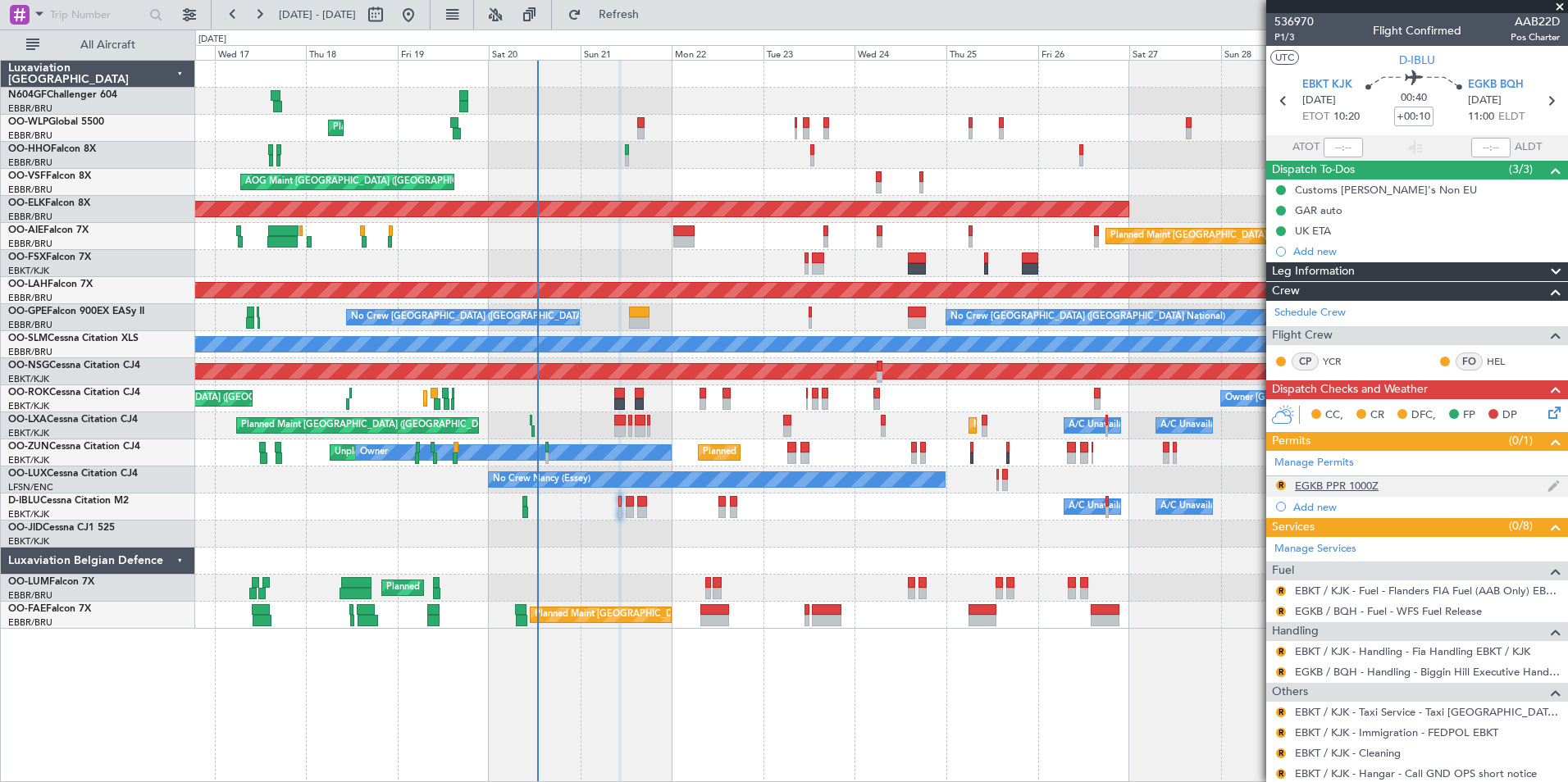
click at [1367, 488] on div "EGKB PPR 1000Z" at bounding box center [1336, 485] width 84 height 14
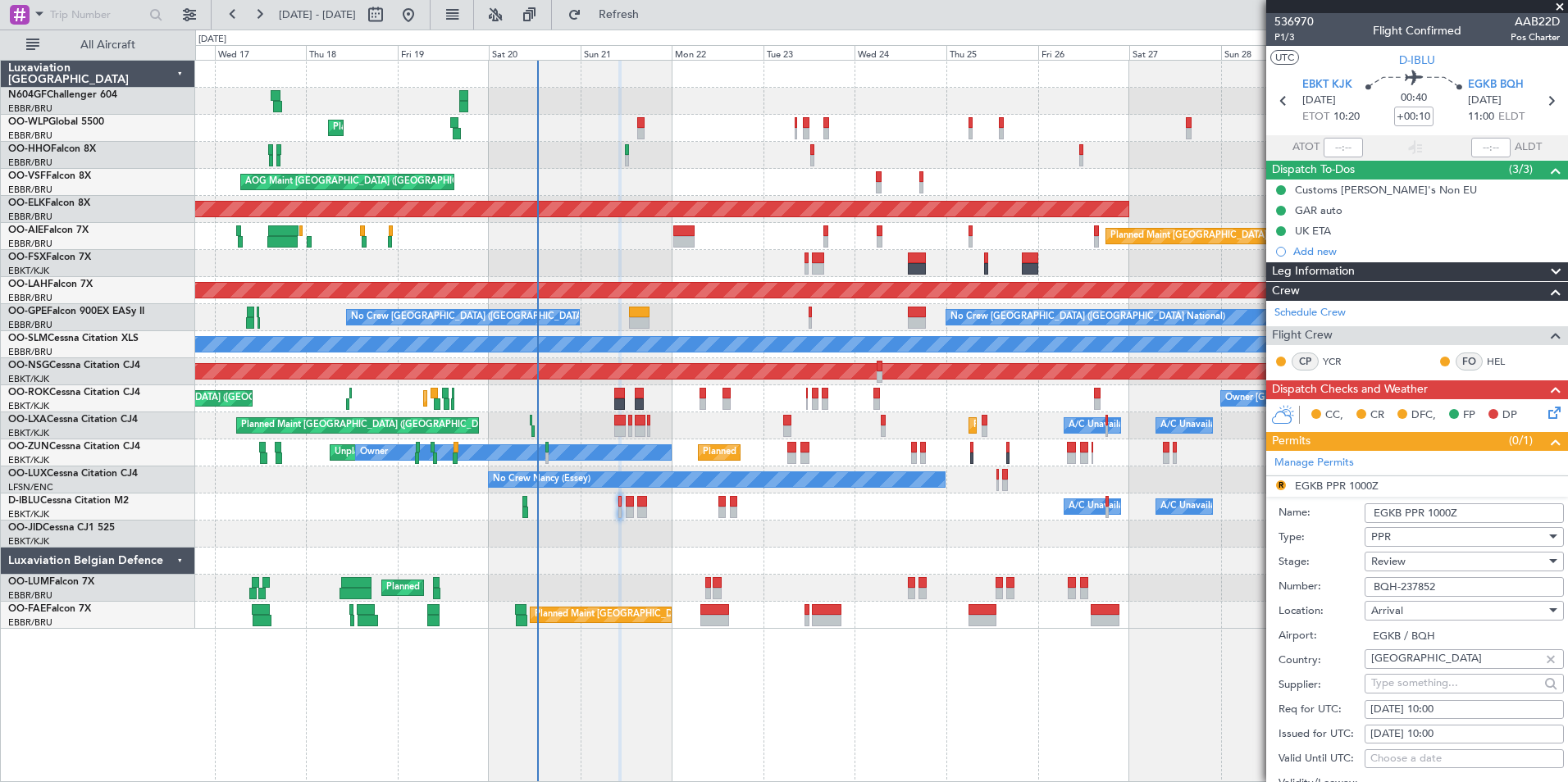
click at [1473, 714] on div "21/09/2025 10:00" at bounding box center [1464, 709] width 188 height 16
select select "9"
select select "2025"
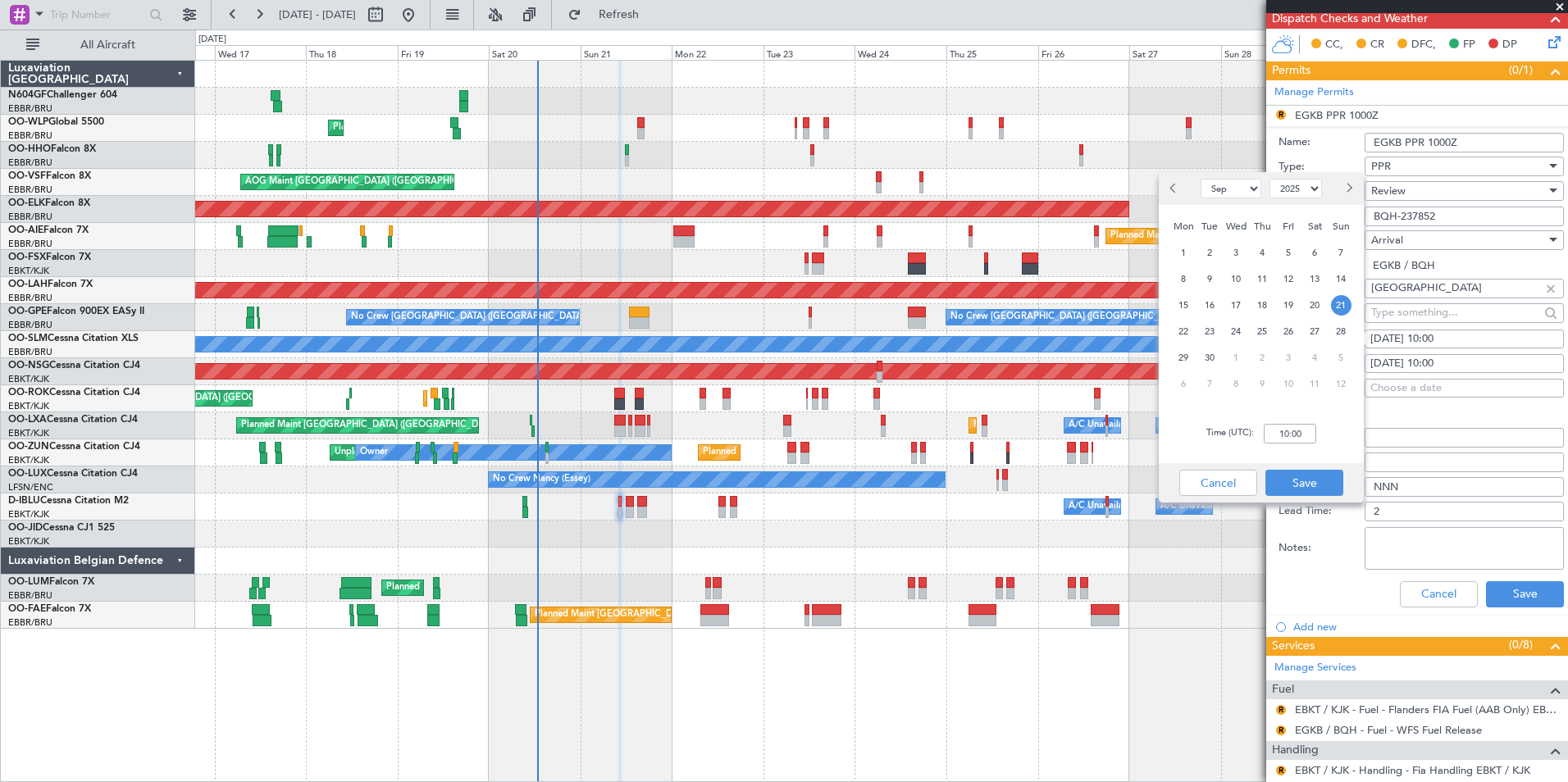
scroll to position [371, 0]
click at [1308, 433] on input "10:00" at bounding box center [1289, 433] width 53 height 20
type input "11:00"
click at [1314, 478] on button "Save" at bounding box center [1304, 483] width 78 height 26
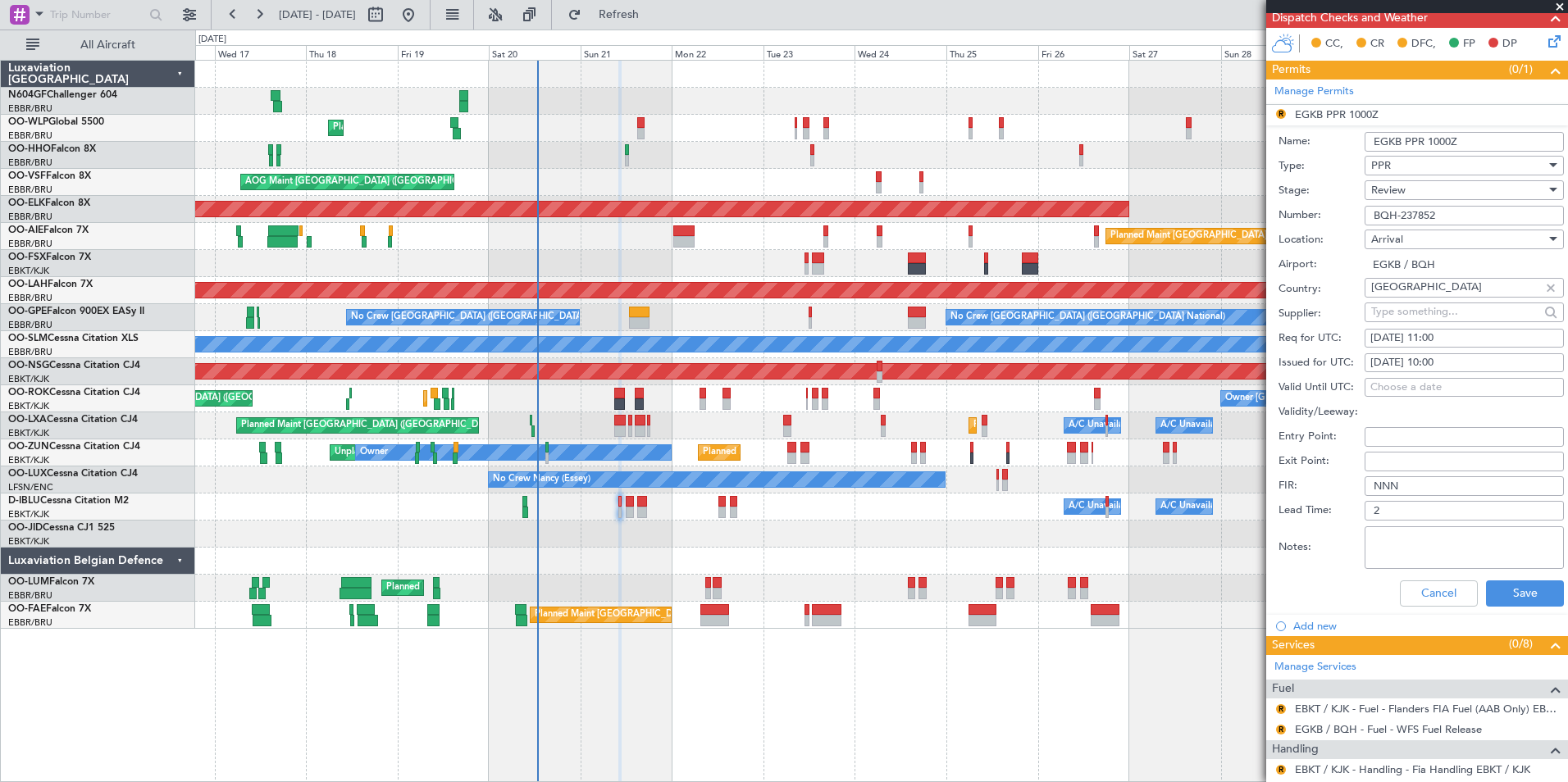
click at [1481, 362] on div "21/09/2025 10:00" at bounding box center [1464, 362] width 188 height 16
select select "9"
select select "2025"
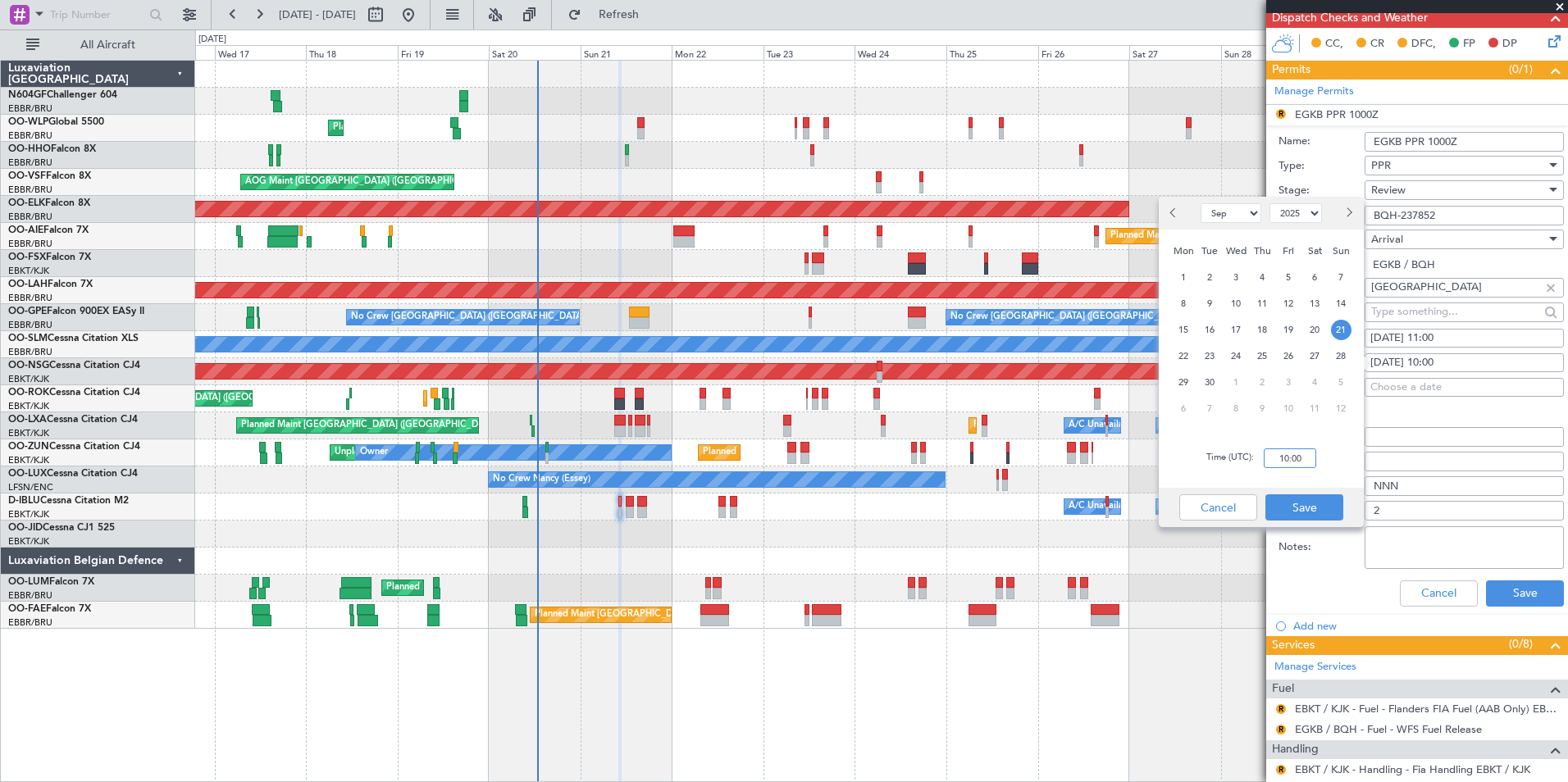
click at [1273, 463] on input "10:00" at bounding box center [1289, 458] width 53 height 20
type input "11:00"
click at [1329, 508] on button "Save" at bounding box center [1304, 507] width 78 height 26
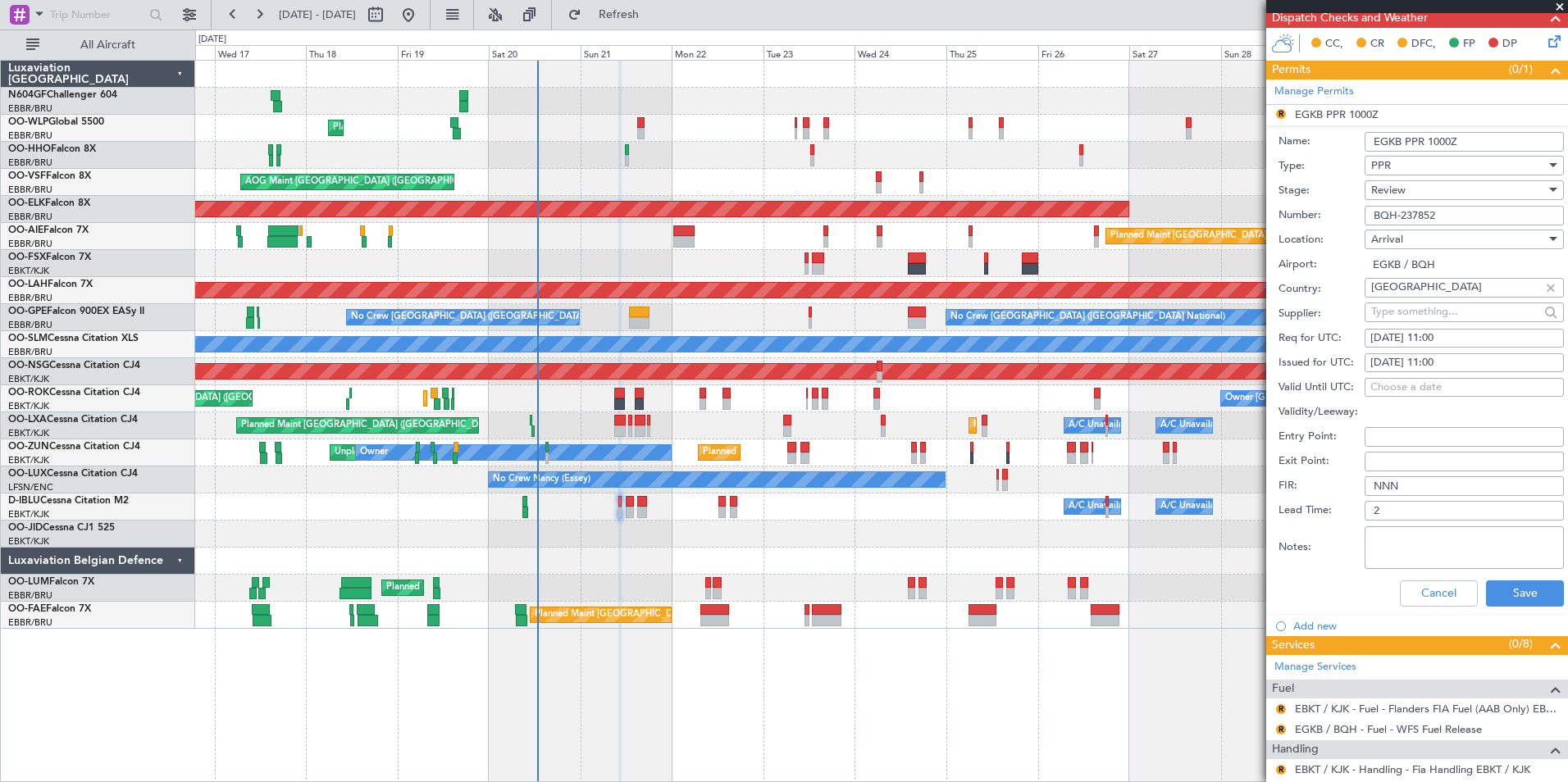
click at [1514, 196] on div "Review" at bounding box center [1459, 190] width 175 height 24
click at [1430, 296] on span "Requested" at bounding box center [1458, 297] width 172 height 24
click at [1510, 588] on button "Save" at bounding box center [1525, 593] width 78 height 26
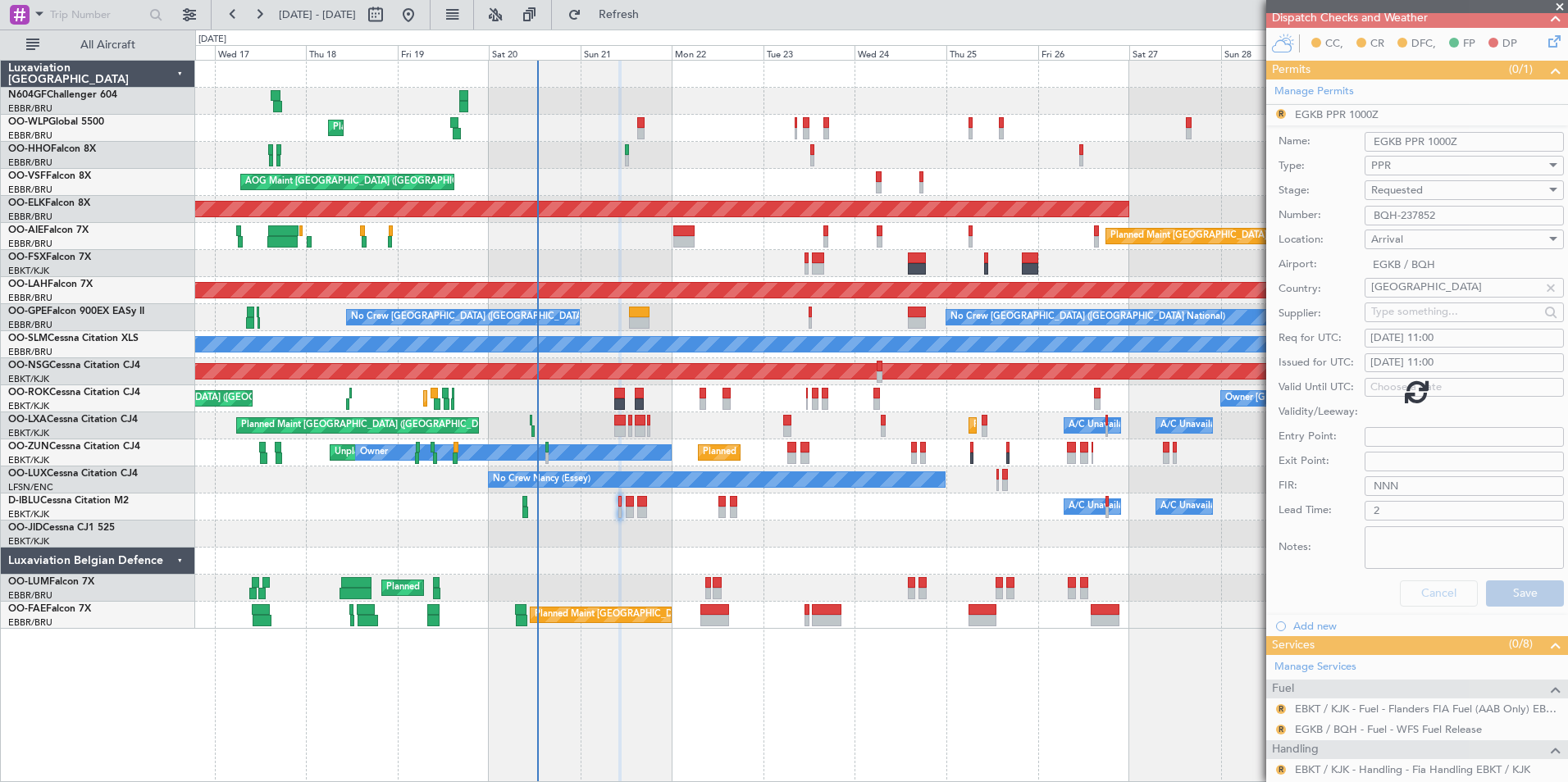
scroll to position [48, 0]
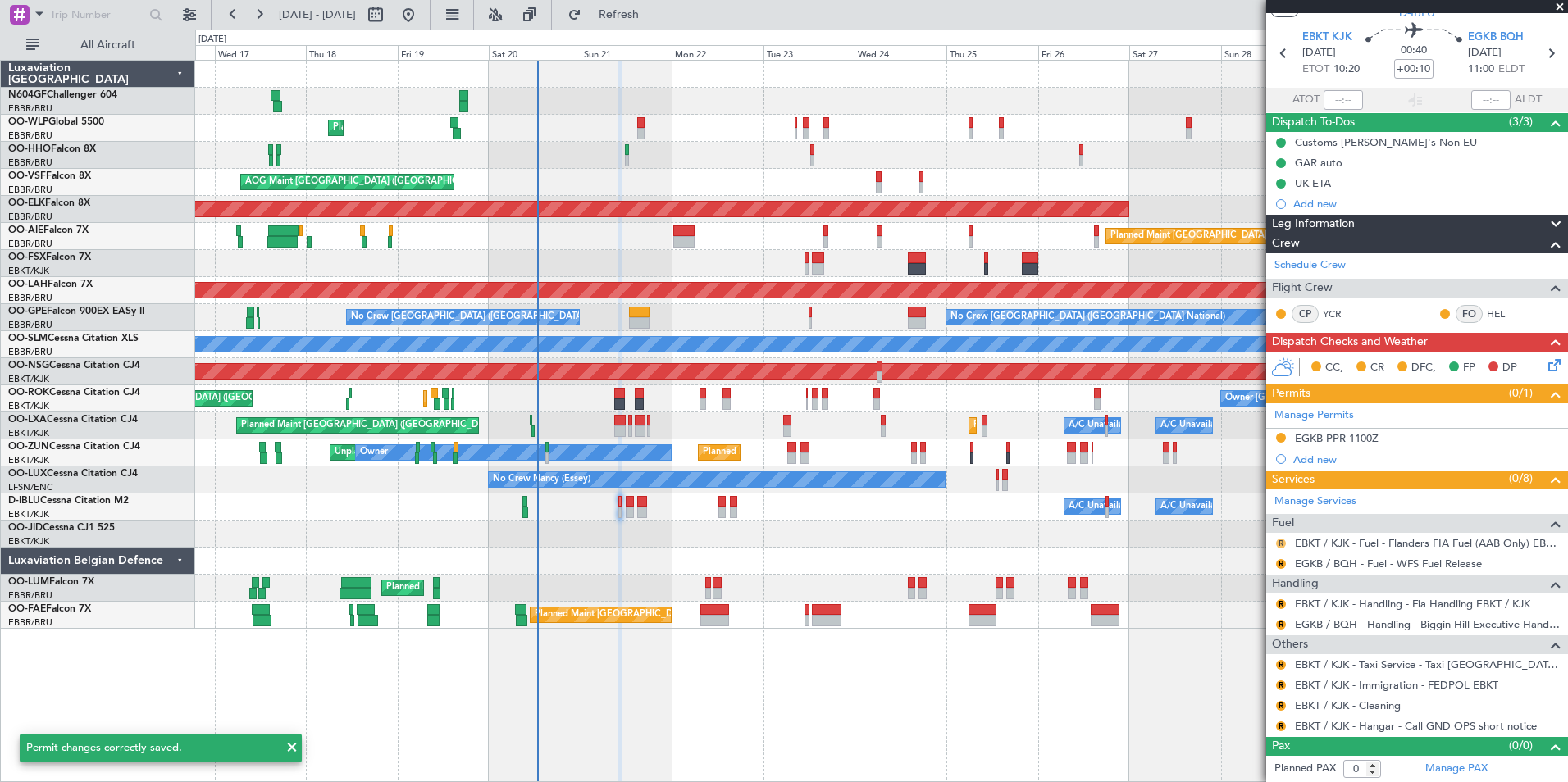
click at [1283, 542] on button "R" at bounding box center [1281, 543] width 10 height 10
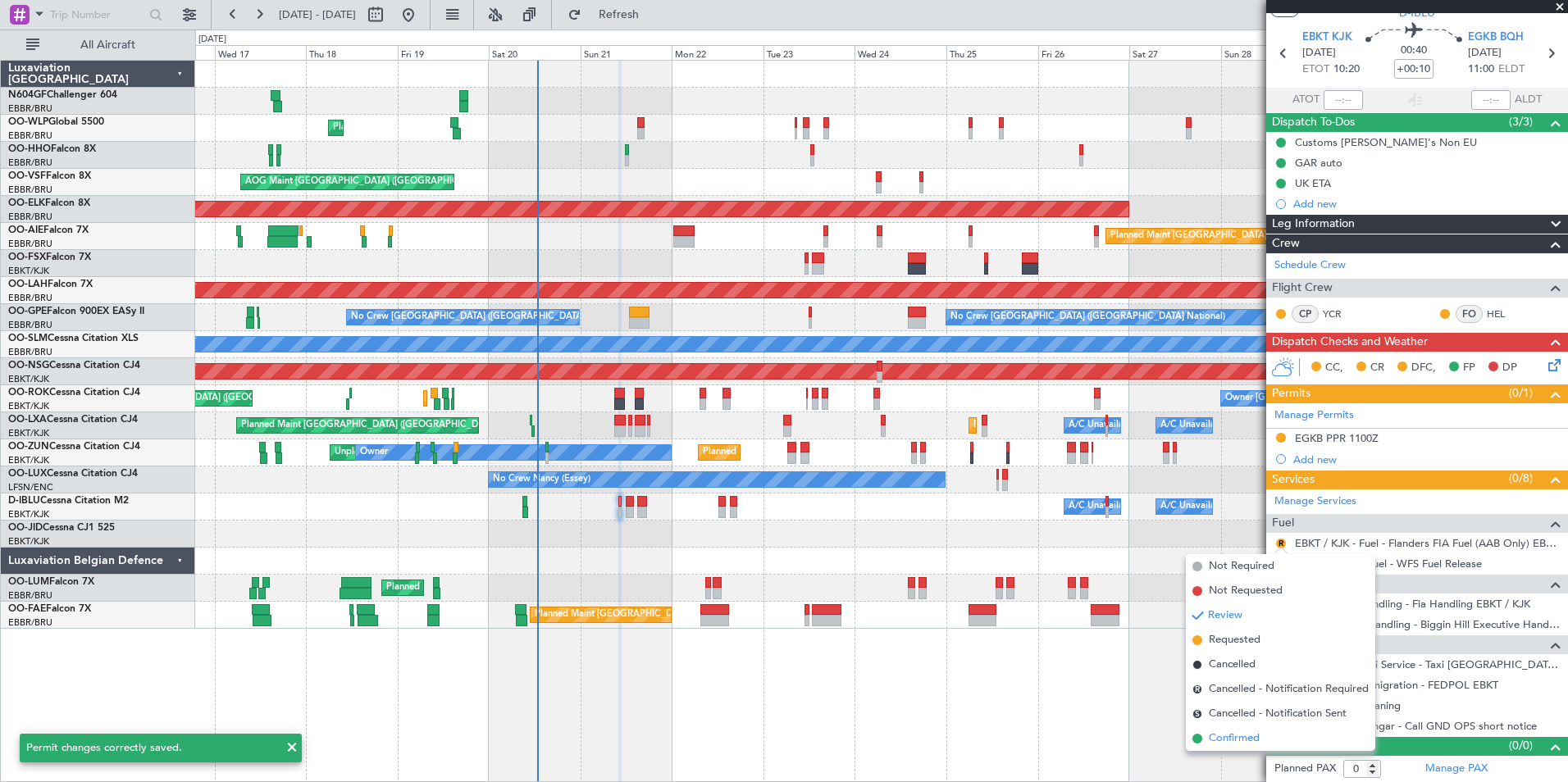
click at [1238, 749] on li "Confirmed" at bounding box center [1280, 739] width 190 height 24
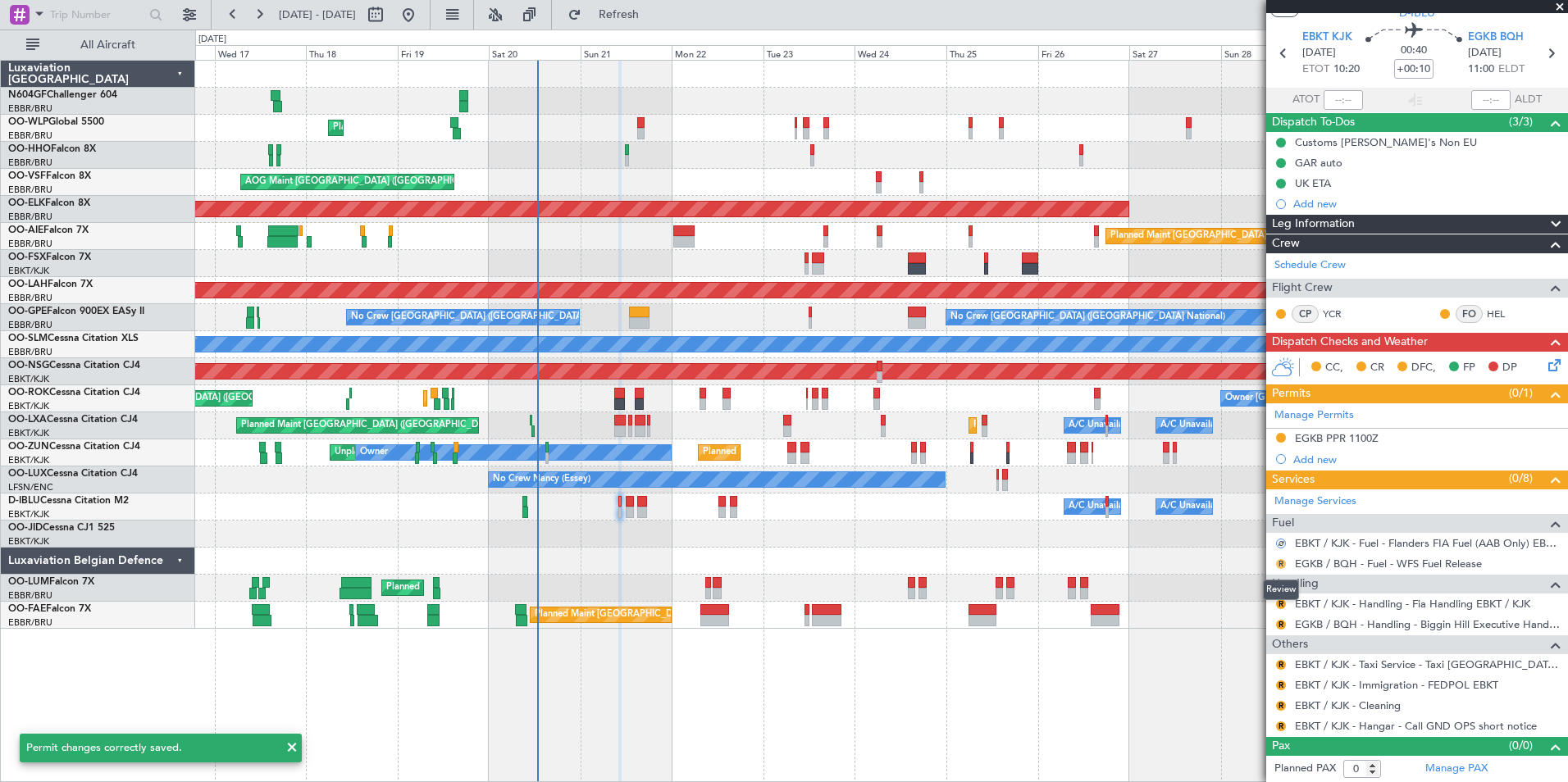
click at [1280, 562] on button "R" at bounding box center [1281, 563] width 10 height 10
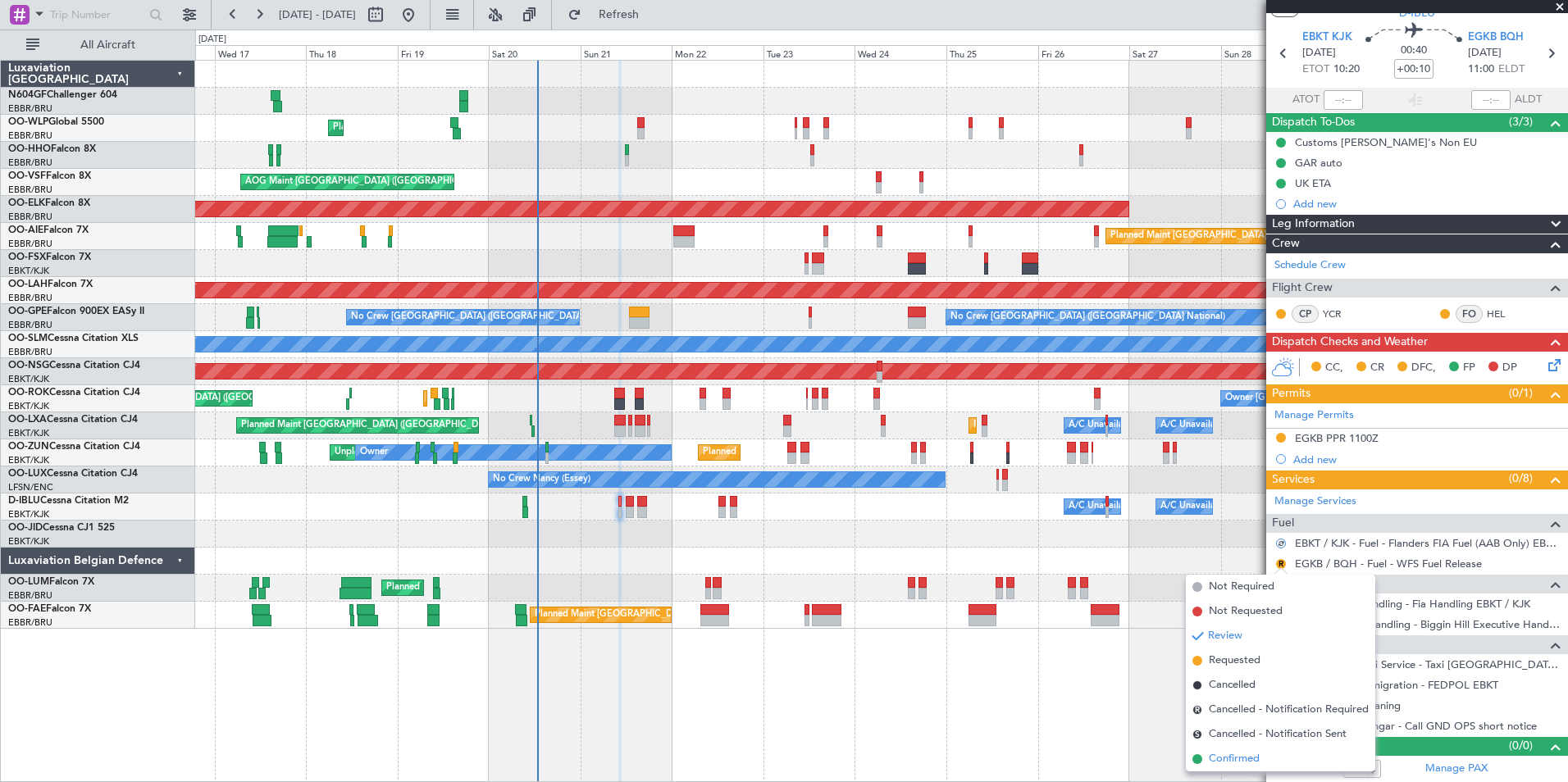
click at [1255, 759] on span "Confirmed" at bounding box center [1234, 759] width 51 height 16
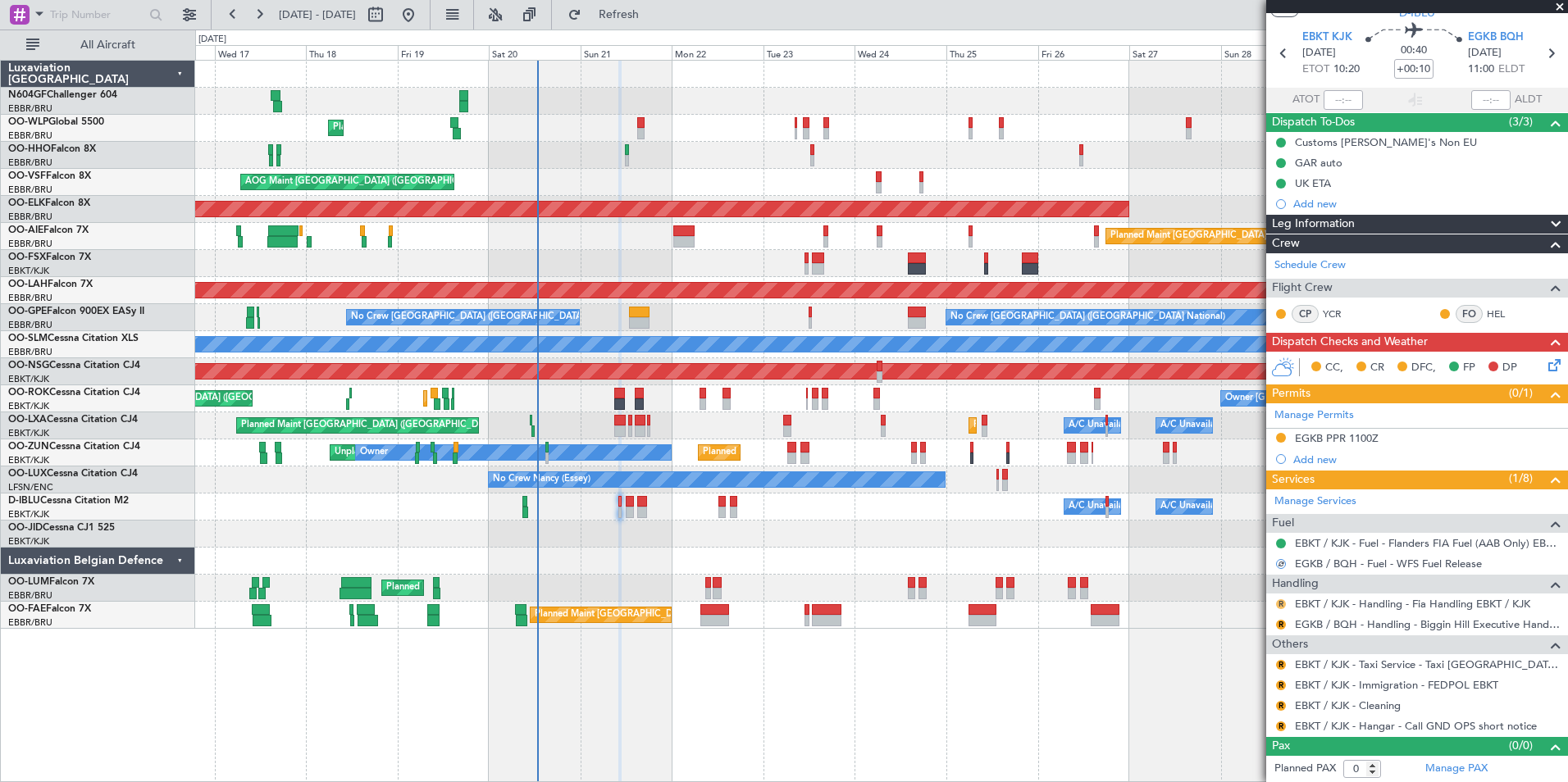
click at [1280, 603] on button "R" at bounding box center [1281, 604] width 10 height 10
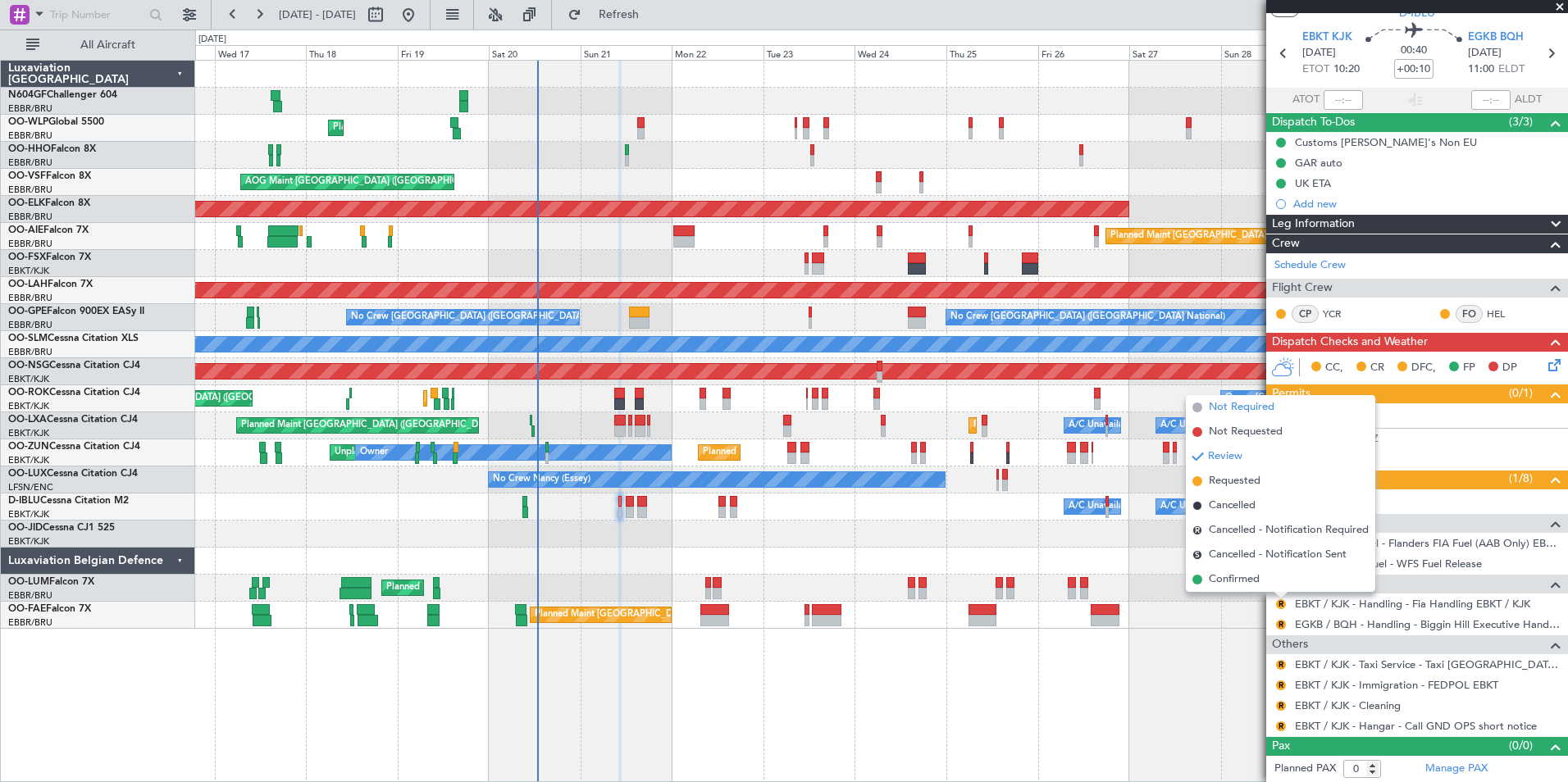
click at [1265, 410] on span "Not Required" at bounding box center [1242, 407] width 66 height 16
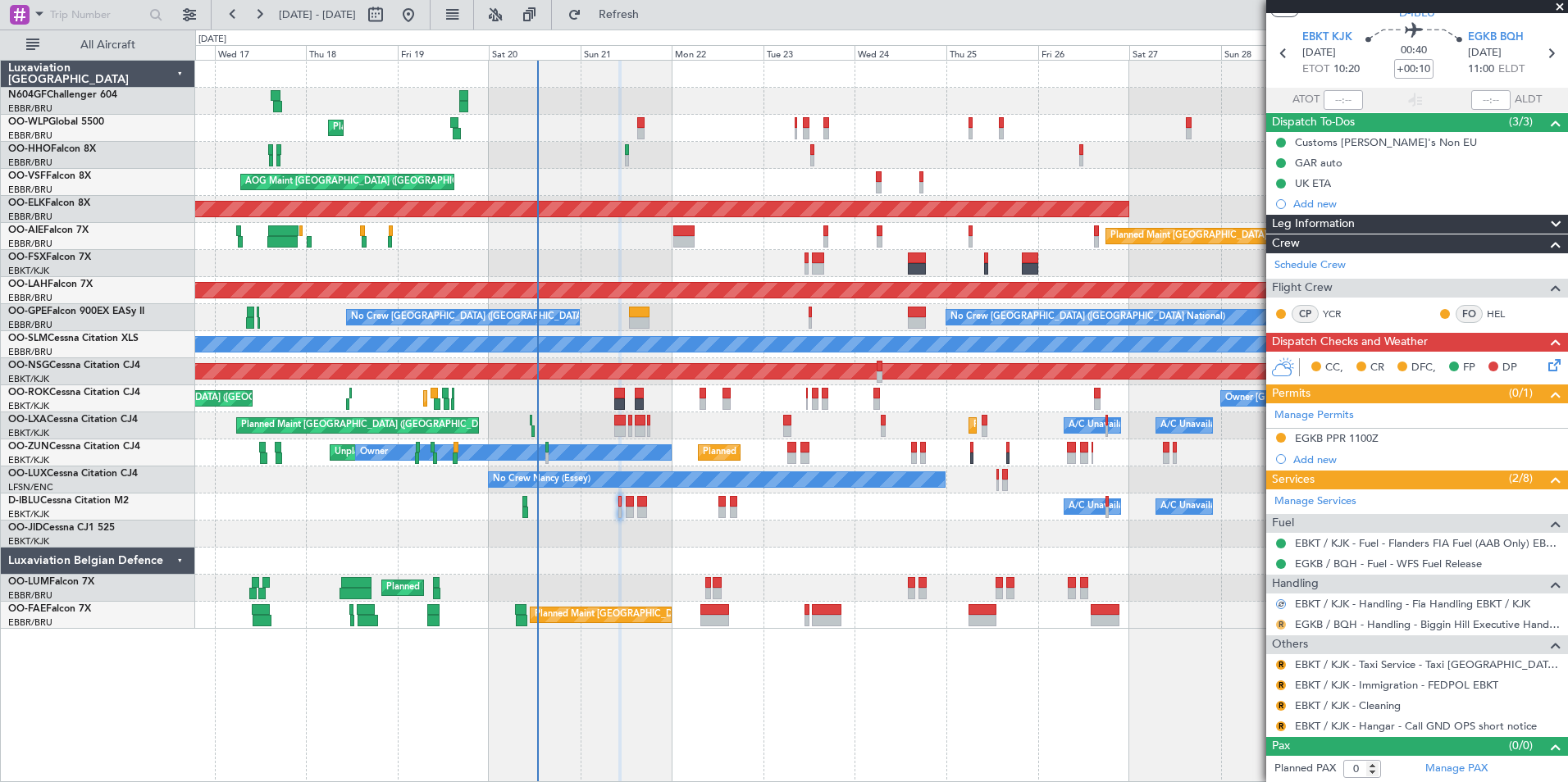
click at [1281, 627] on button "R" at bounding box center [1281, 624] width 10 height 10
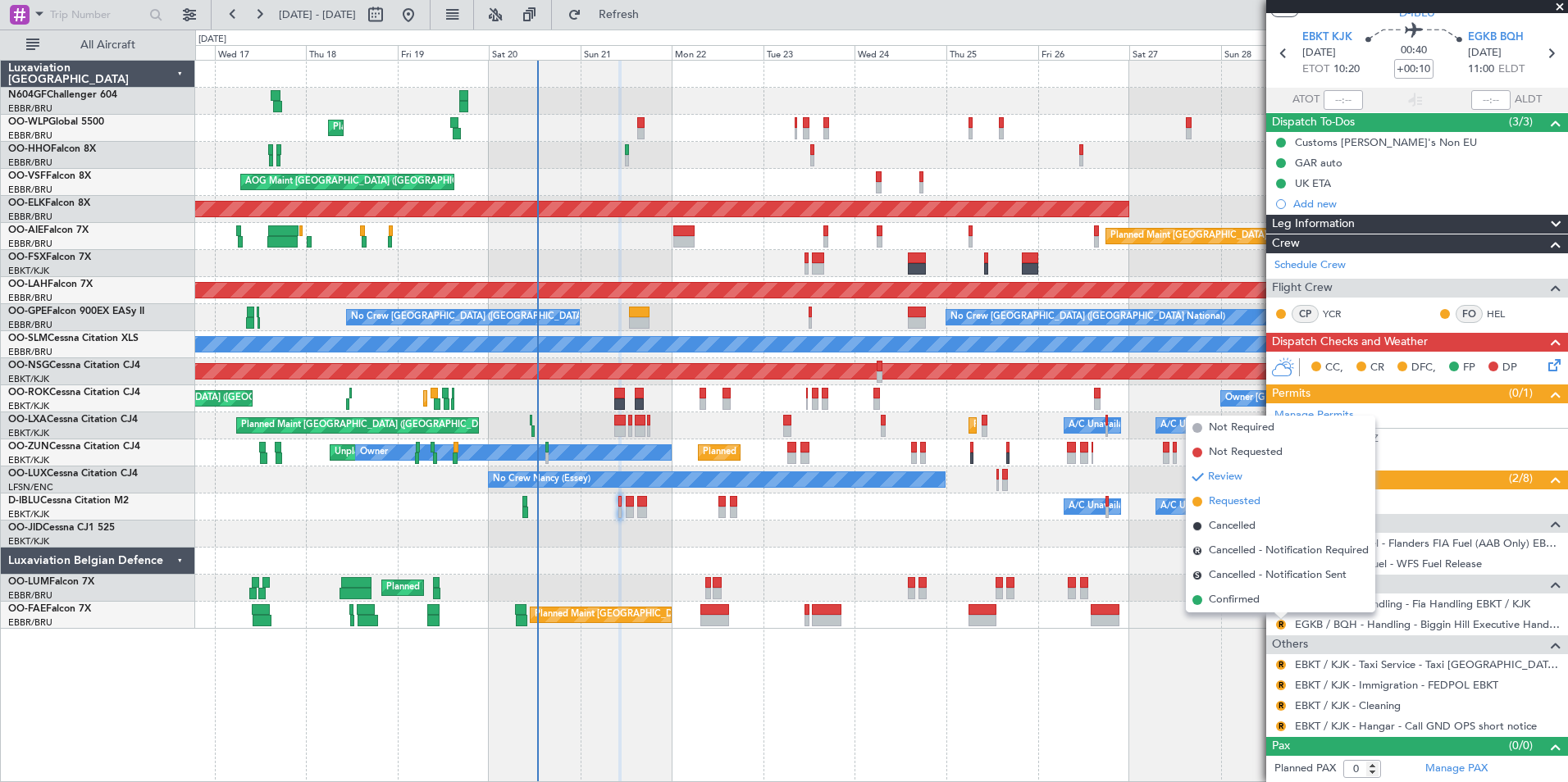
click at [1253, 509] on span "Requested" at bounding box center [1235, 502] width 52 height 16
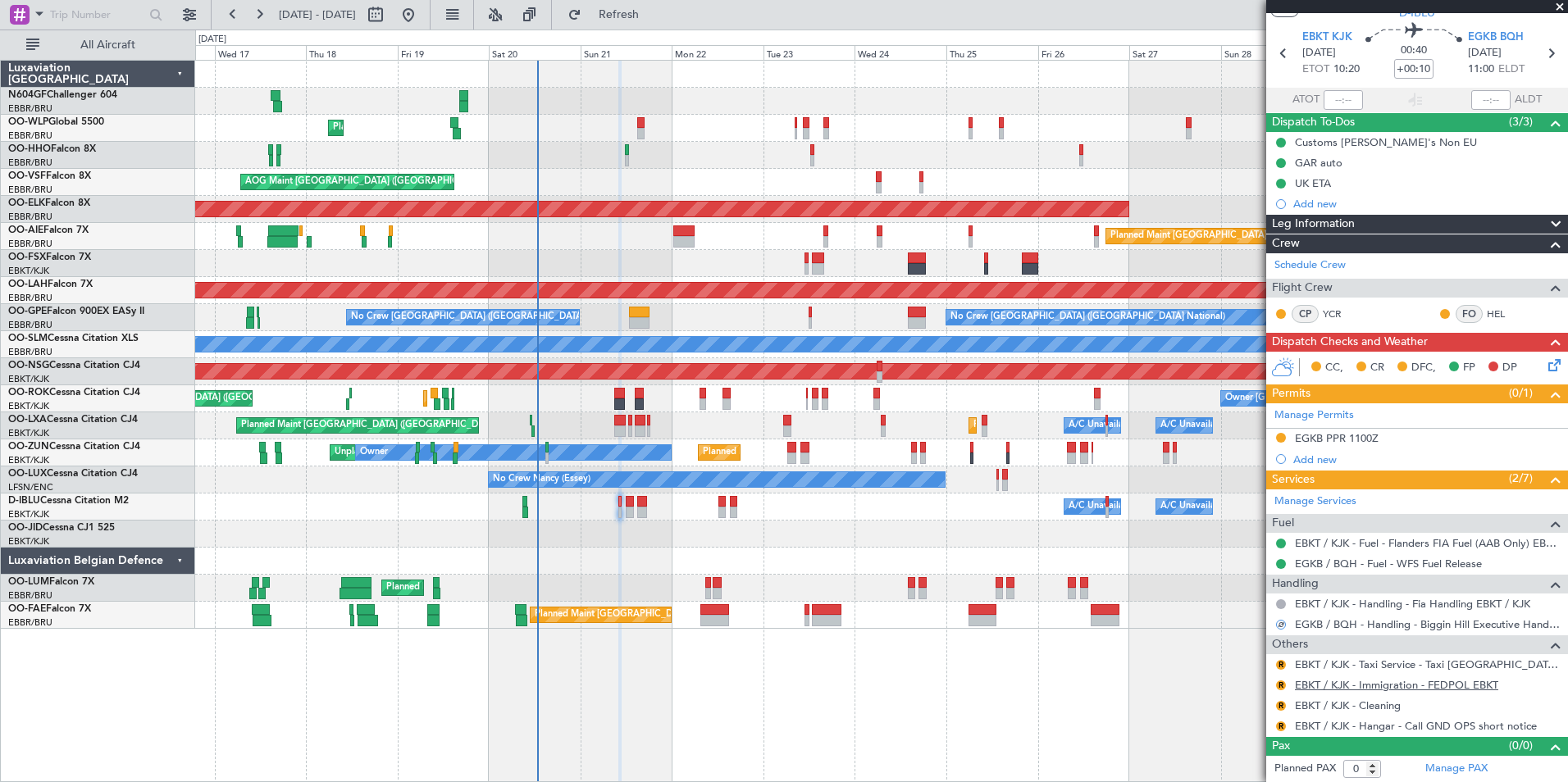
click at [1325, 683] on link "EBKT / KJK - Immigration - FEDPOL EBKT" at bounding box center [1396, 685] width 203 height 14
click at [1282, 728] on button "R" at bounding box center [1281, 726] width 10 height 10
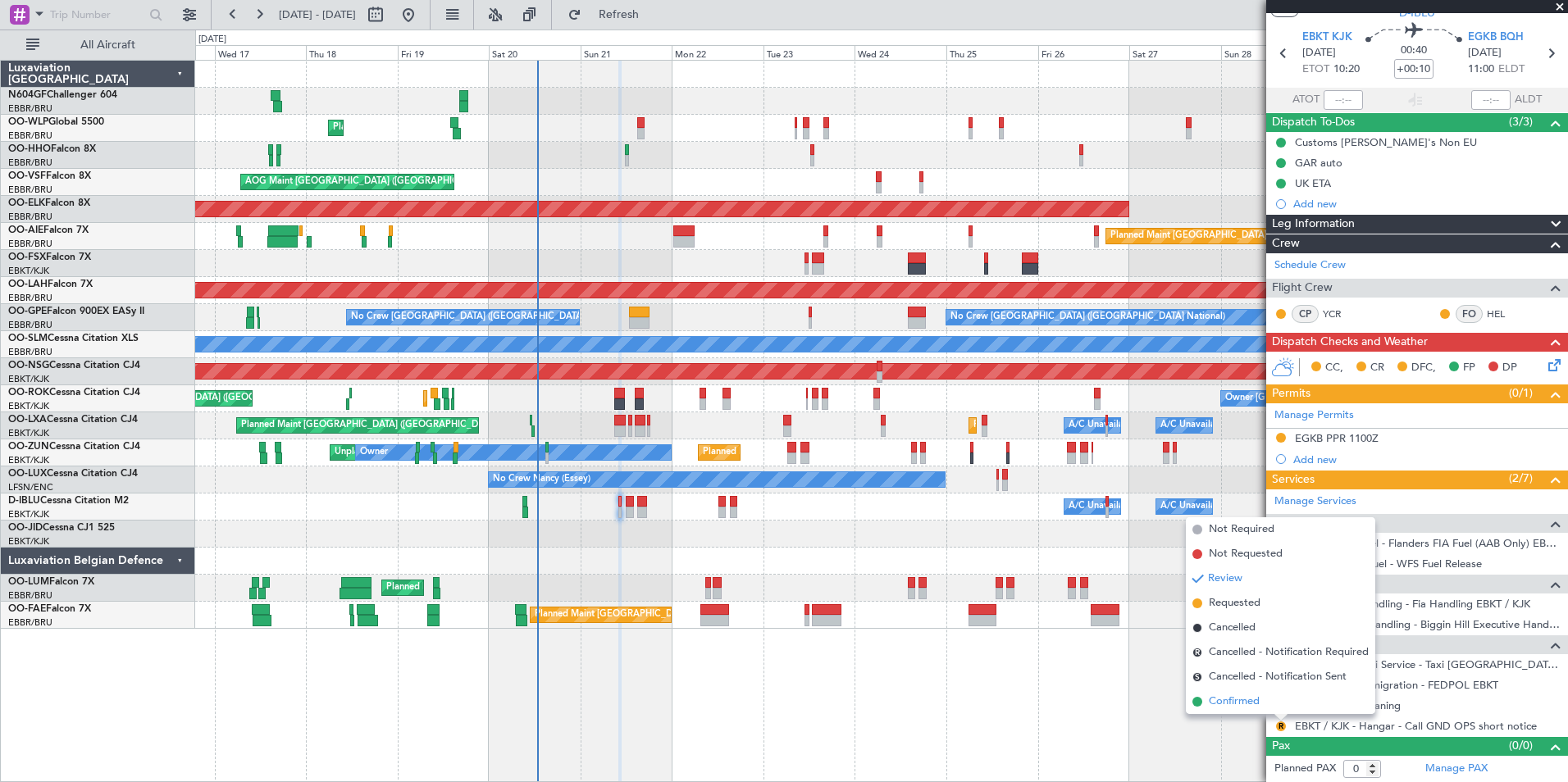
click at [1232, 700] on span "Confirmed" at bounding box center [1234, 702] width 51 height 16
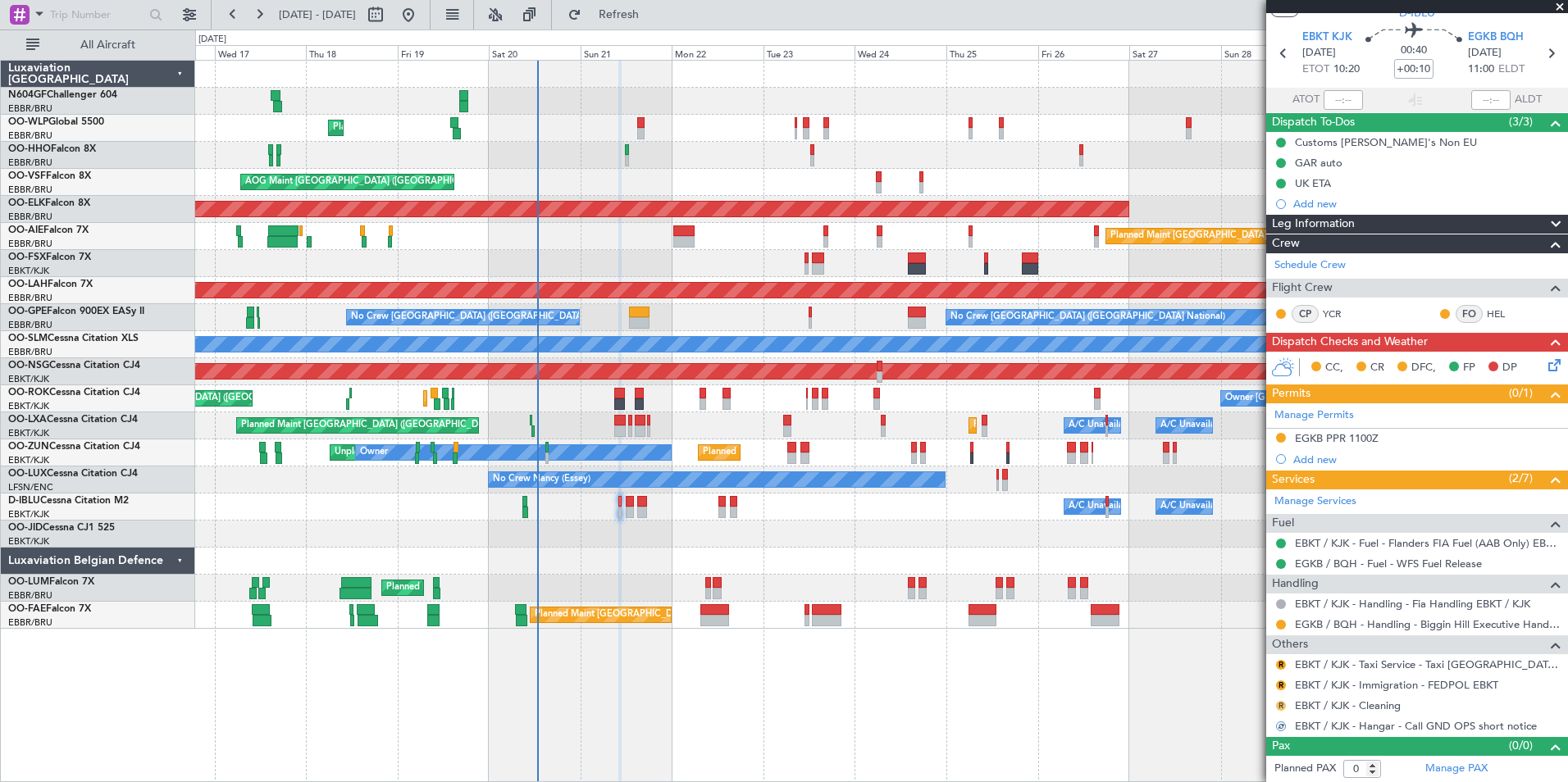
click at [1279, 702] on button "R" at bounding box center [1281, 705] width 10 height 10
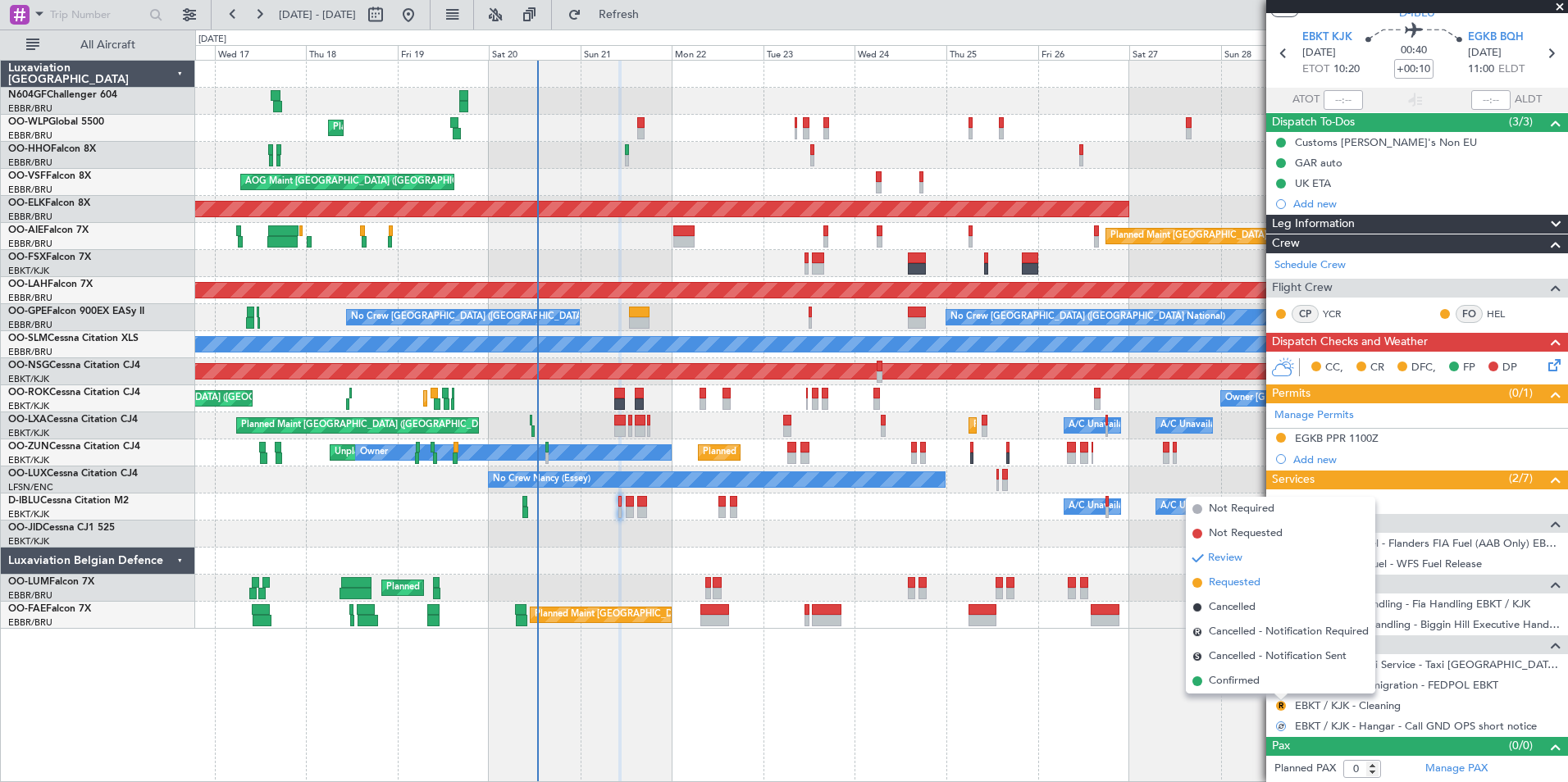
click at [1216, 582] on span "Requested" at bounding box center [1235, 582] width 52 height 16
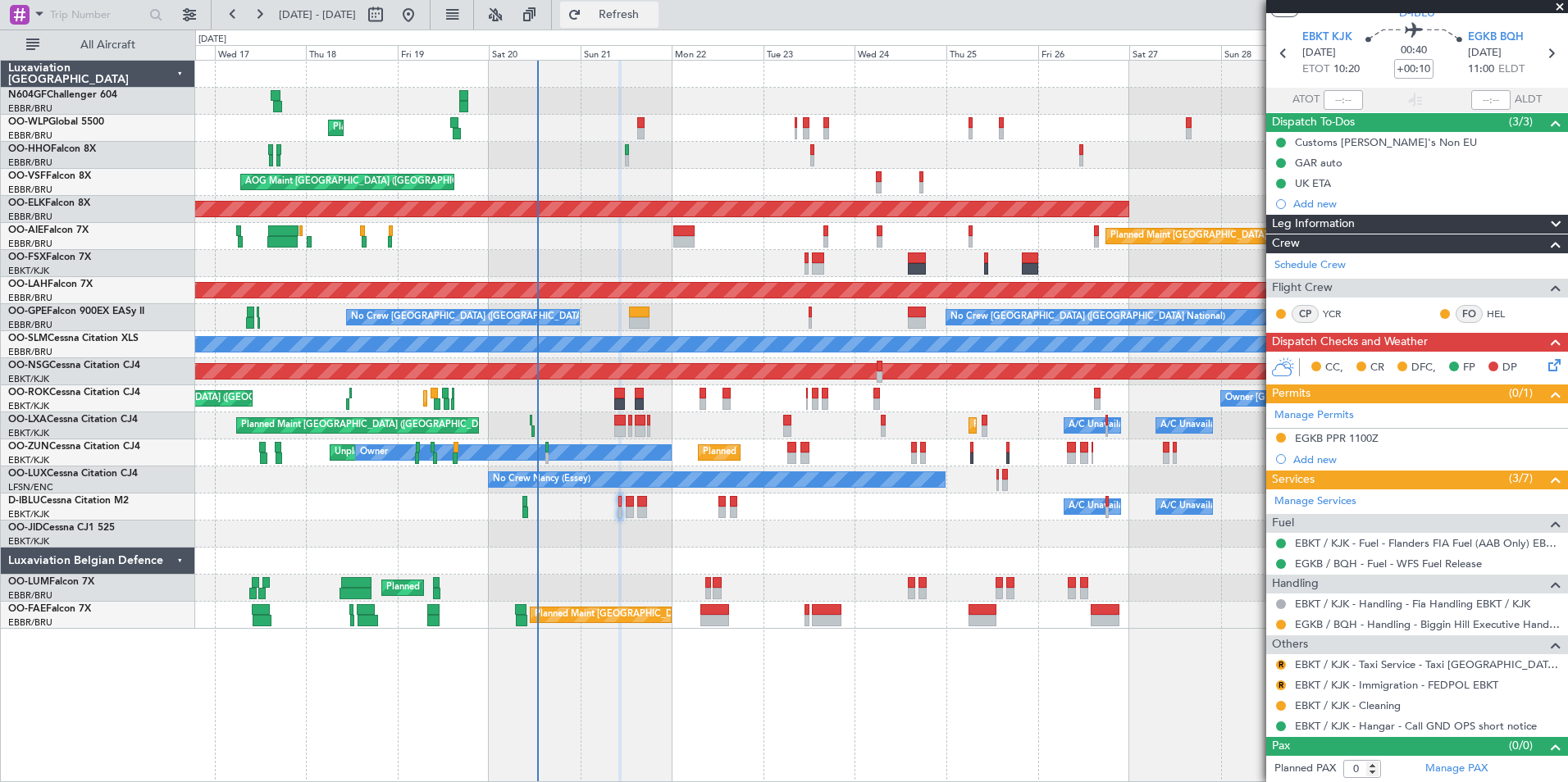
click at [653, 21] on span "Refresh" at bounding box center [620, 14] width 69 height 11
click at [1283, 687] on button at bounding box center [1281, 685] width 10 height 10
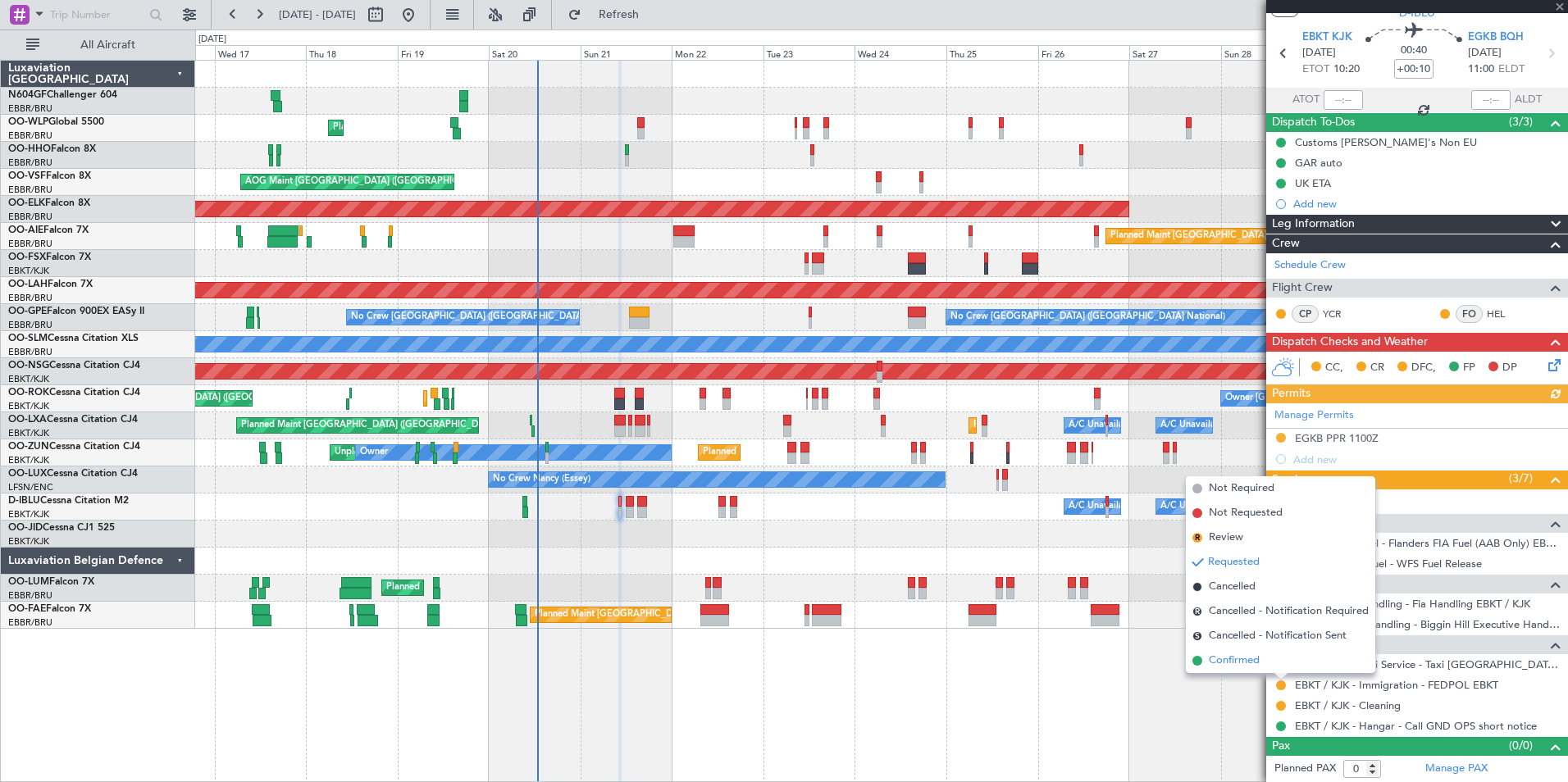
click at [1273, 661] on li "Confirmed" at bounding box center [1280, 661] width 190 height 24
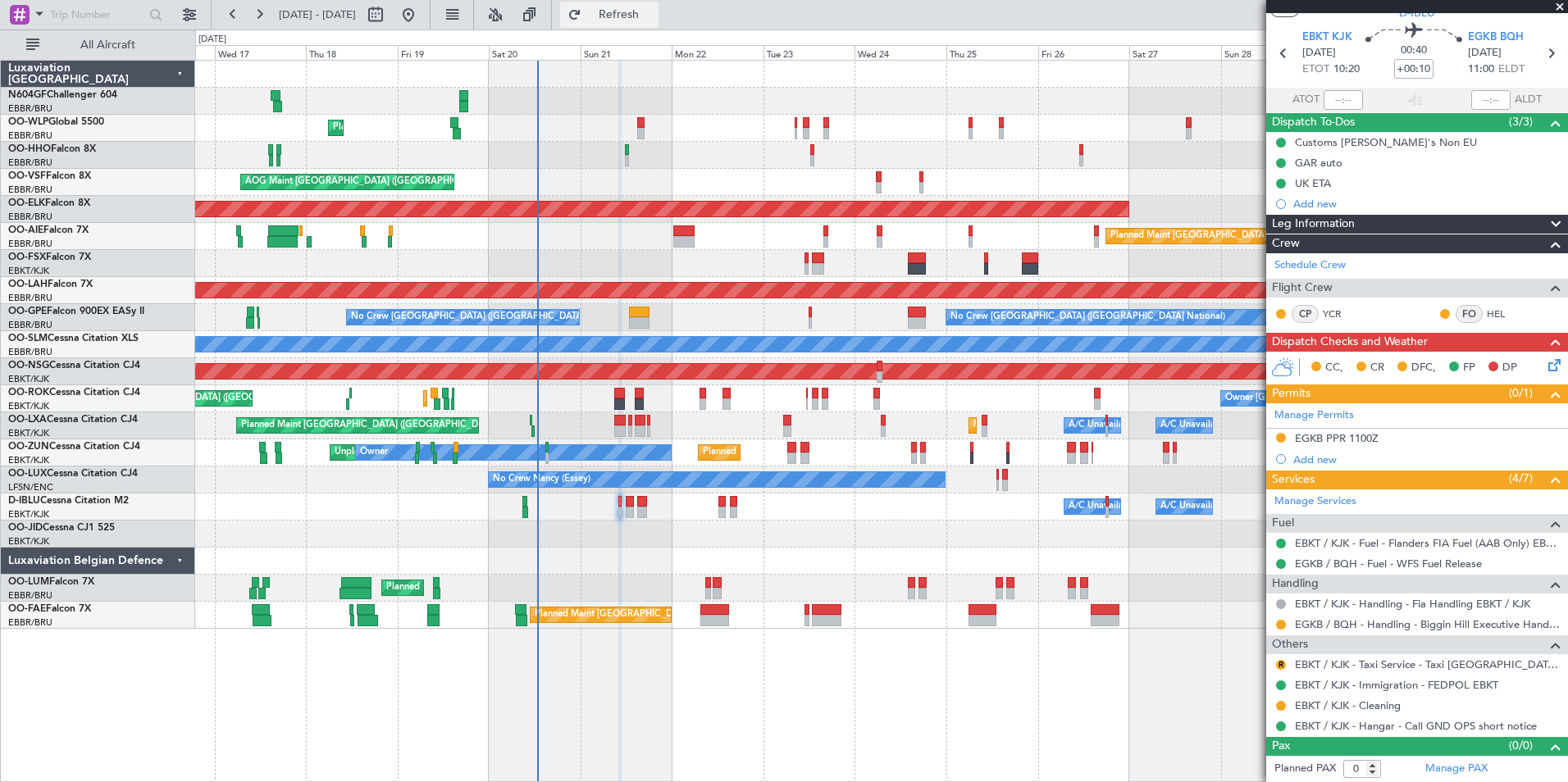
click at [638, 22] on button "Refresh" at bounding box center [609, 15] width 99 height 26
click at [1436, 664] on link "EBKT / KJK - Taxi Service - Taxi [GEOGRAPHIC_DATA] [GEOGRAPHIC_DATA]" at bounding box center [1427, 664] width 265 height 14
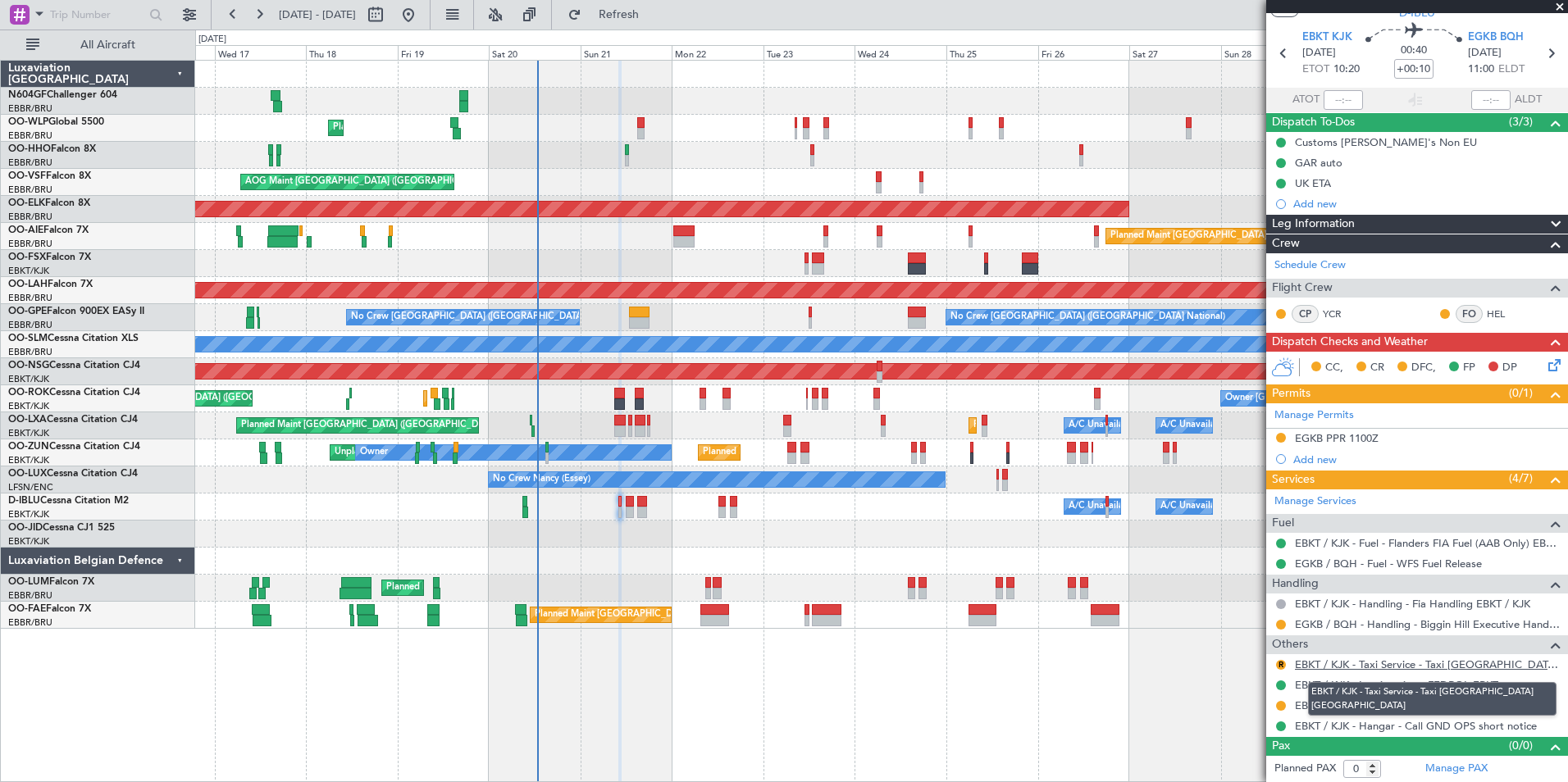
click at [1341, 658] on link "EBKT / KJK - Taxi Service - Taxi [GEOGRAPHIC_DATA] [GEOGRAPHIC_DATA]" at bounding box center [1427, 664] width 265 height 14
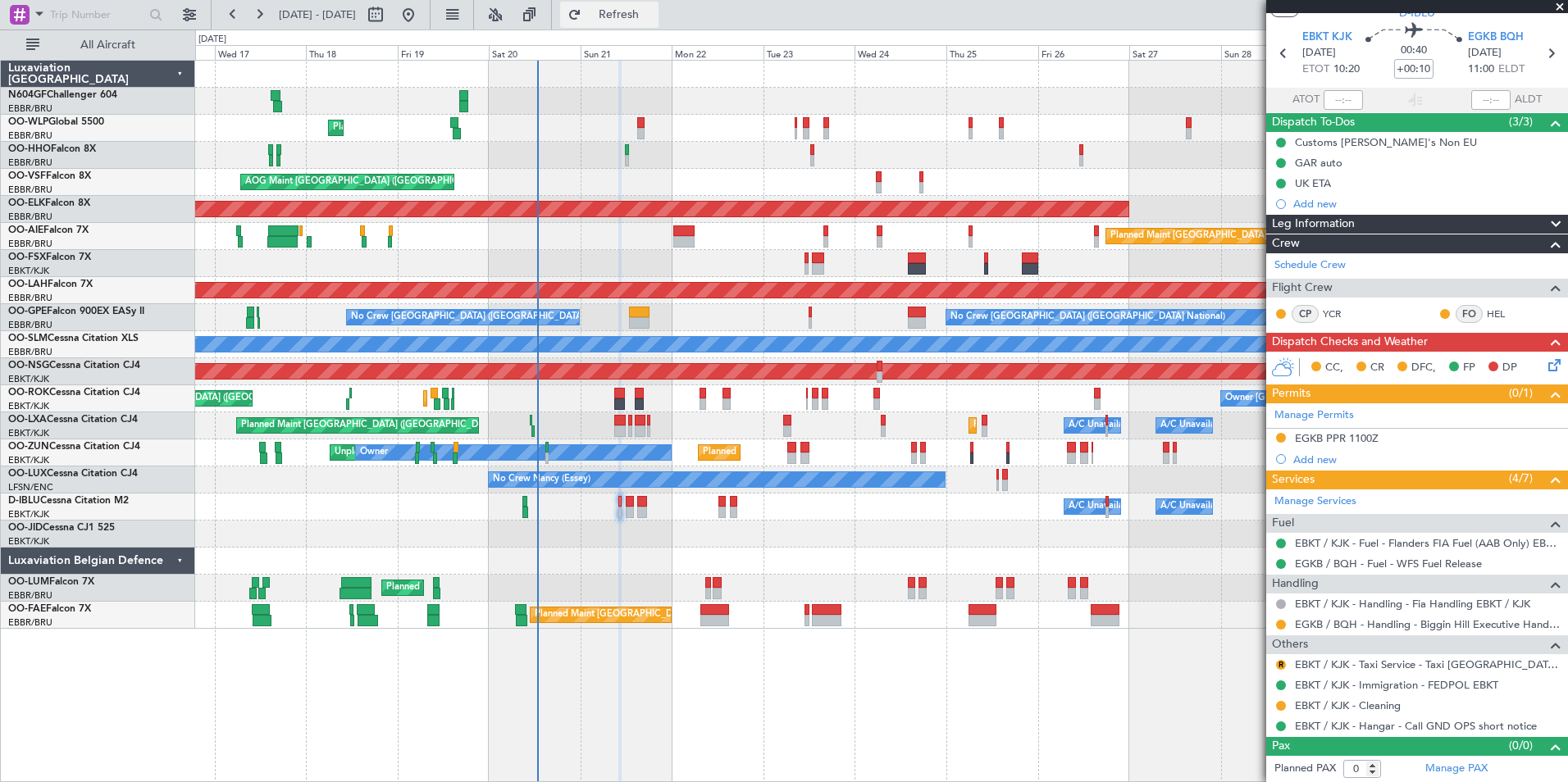
click at [648, 16] on span "Refresh" at bounding box center [620, 14] width 69 height 11
click at [1279, 663] on button "R" at bounding box center [1281, 664] width 10 height 10
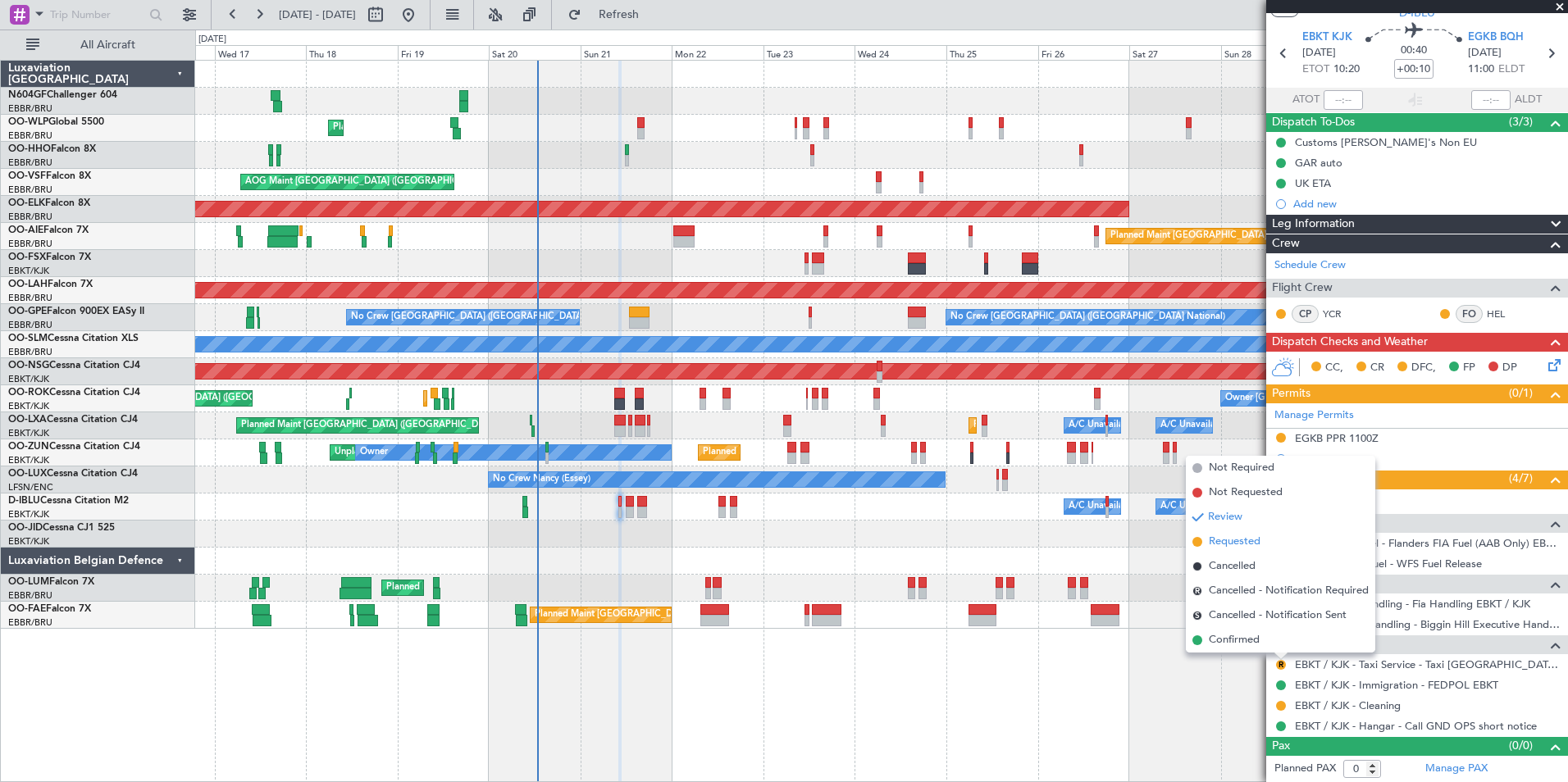
click at [1249, 541] on span "Requested" at bounding box center [1235, 542] width 52 height 16
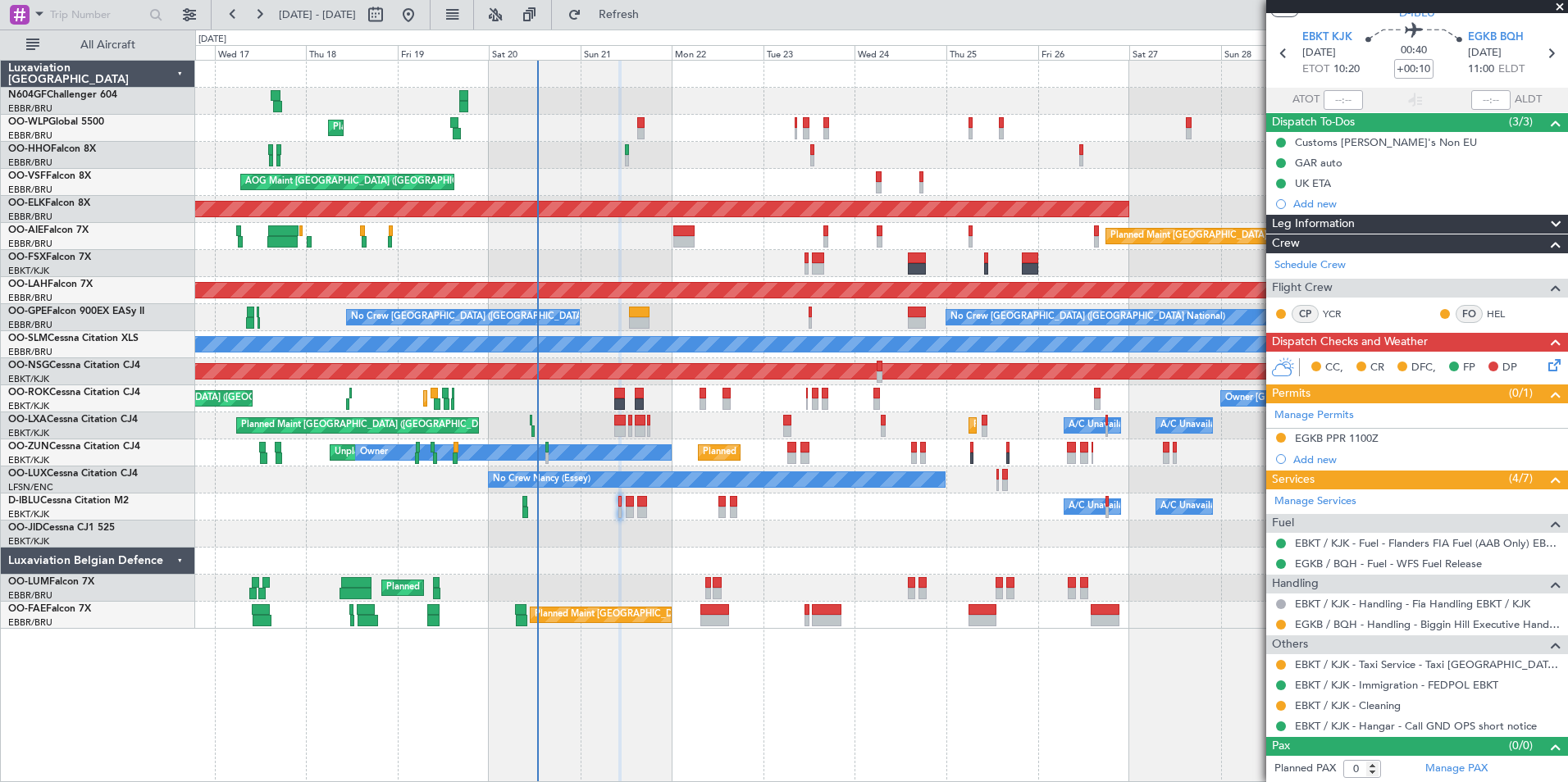
scroll to position [0, 0]
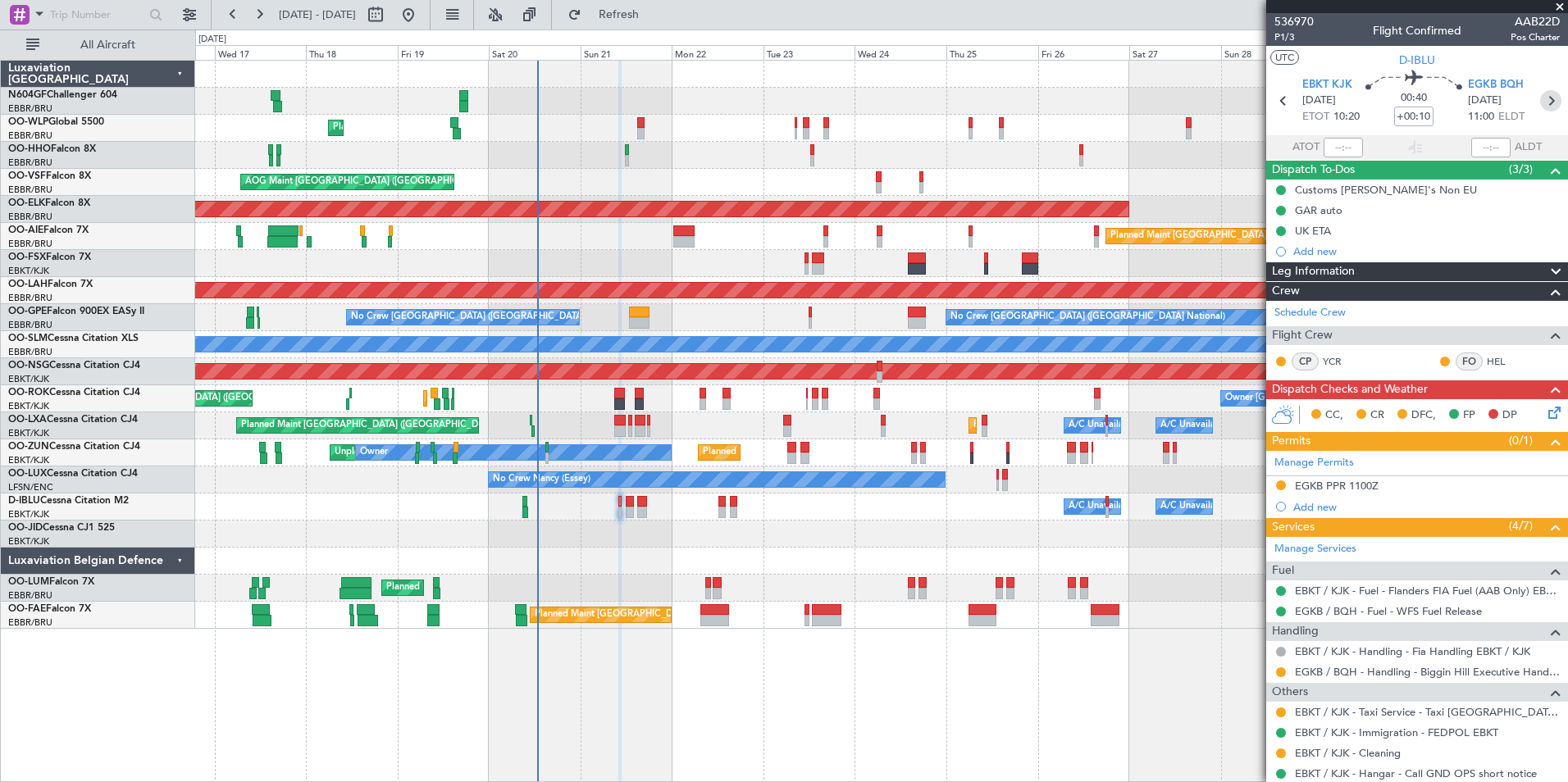
click at [1546, 107] on icon at bounding box center [1551, 100] width 22 height 22
type input "-00:10"
type input "2"
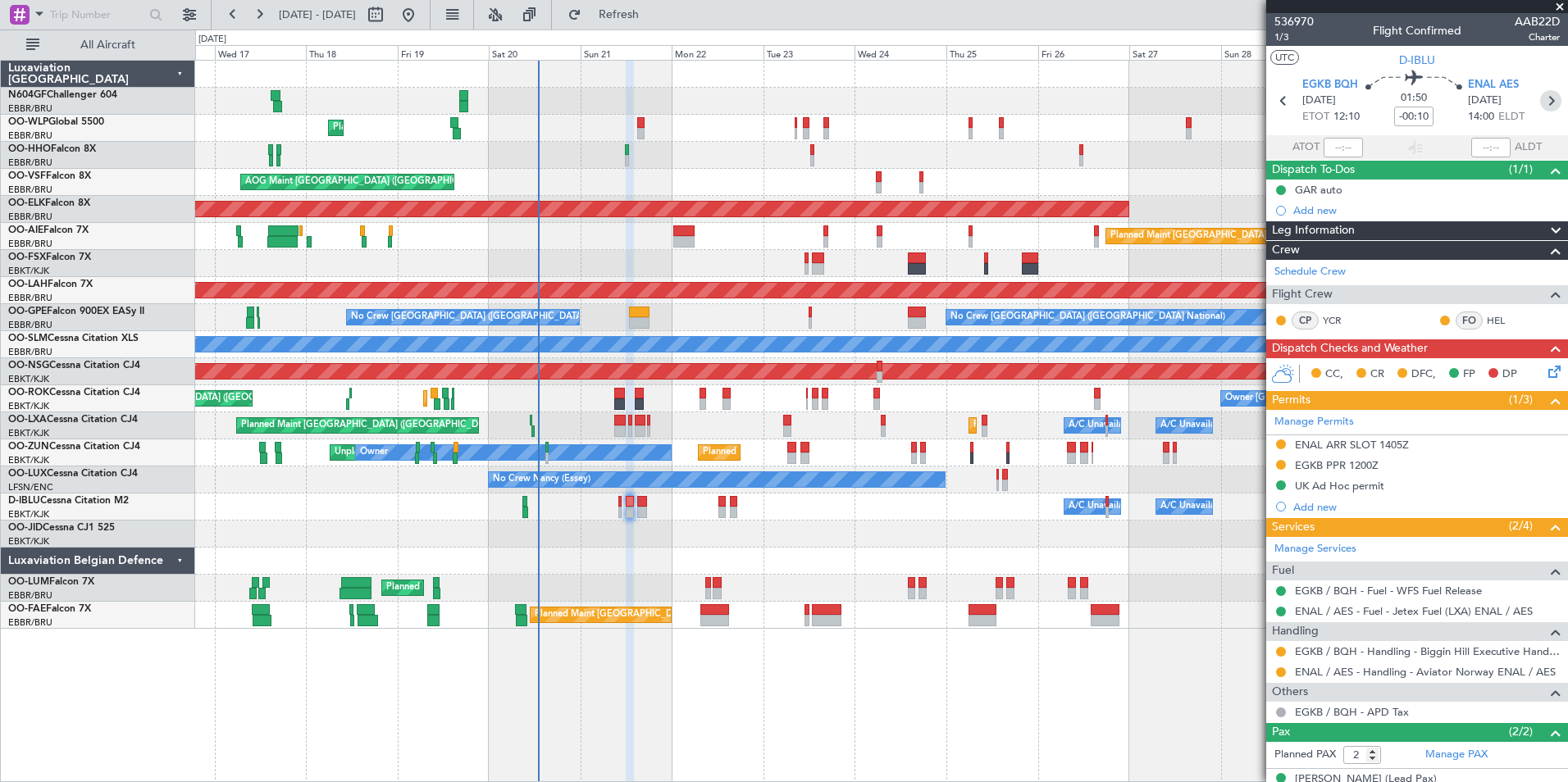
click at [1543, 101] on icon at bounding box center [1551, 100] width 22 height 22
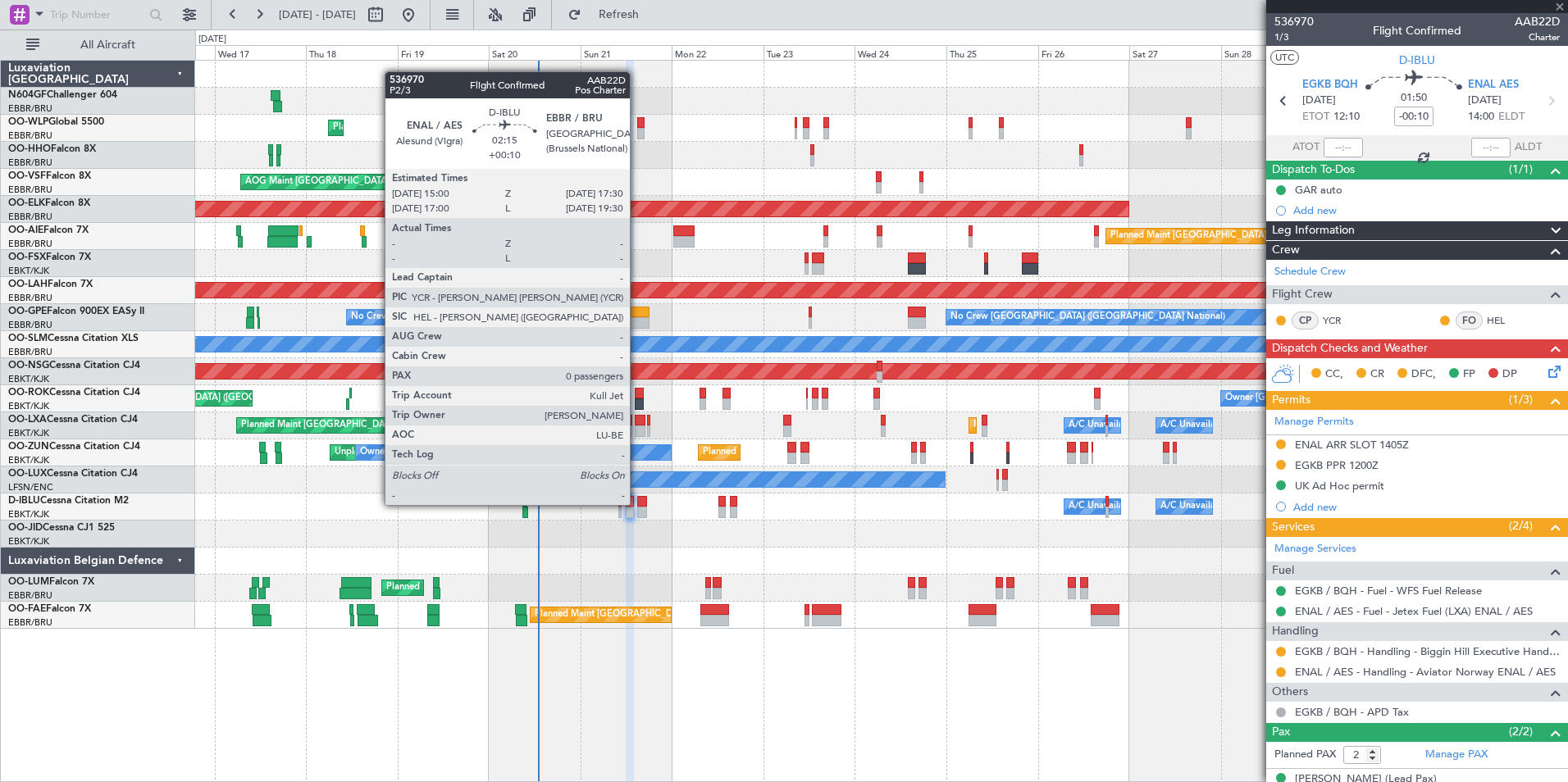
type input "+00:10"
type input "0"
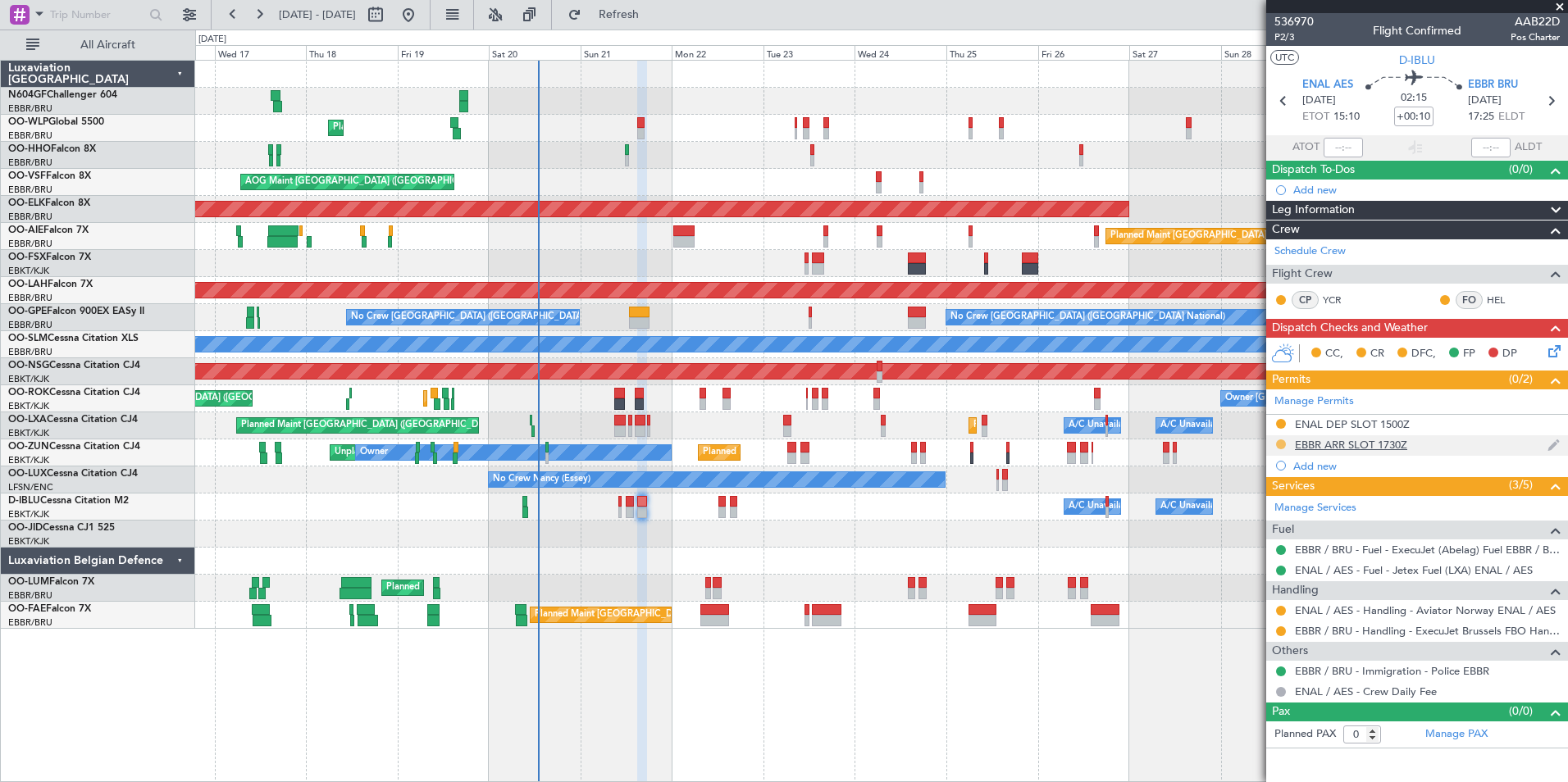
click at [1283, 443] on button at bounding box center [1281, 444] width 10 height 10
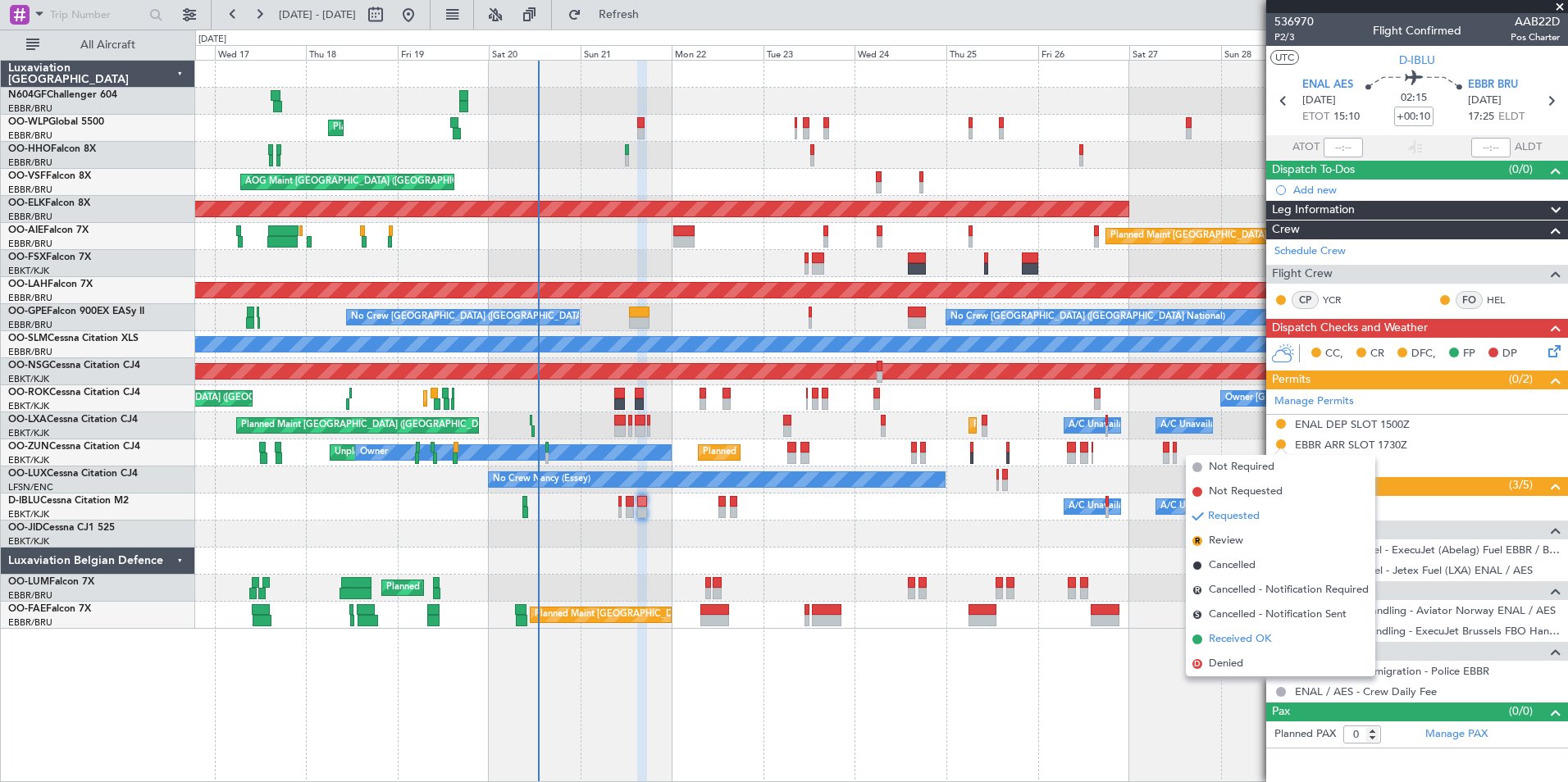
click at [1265, 636] on span "Received OK" at bounding box center [1240, 639] width 62 height 16
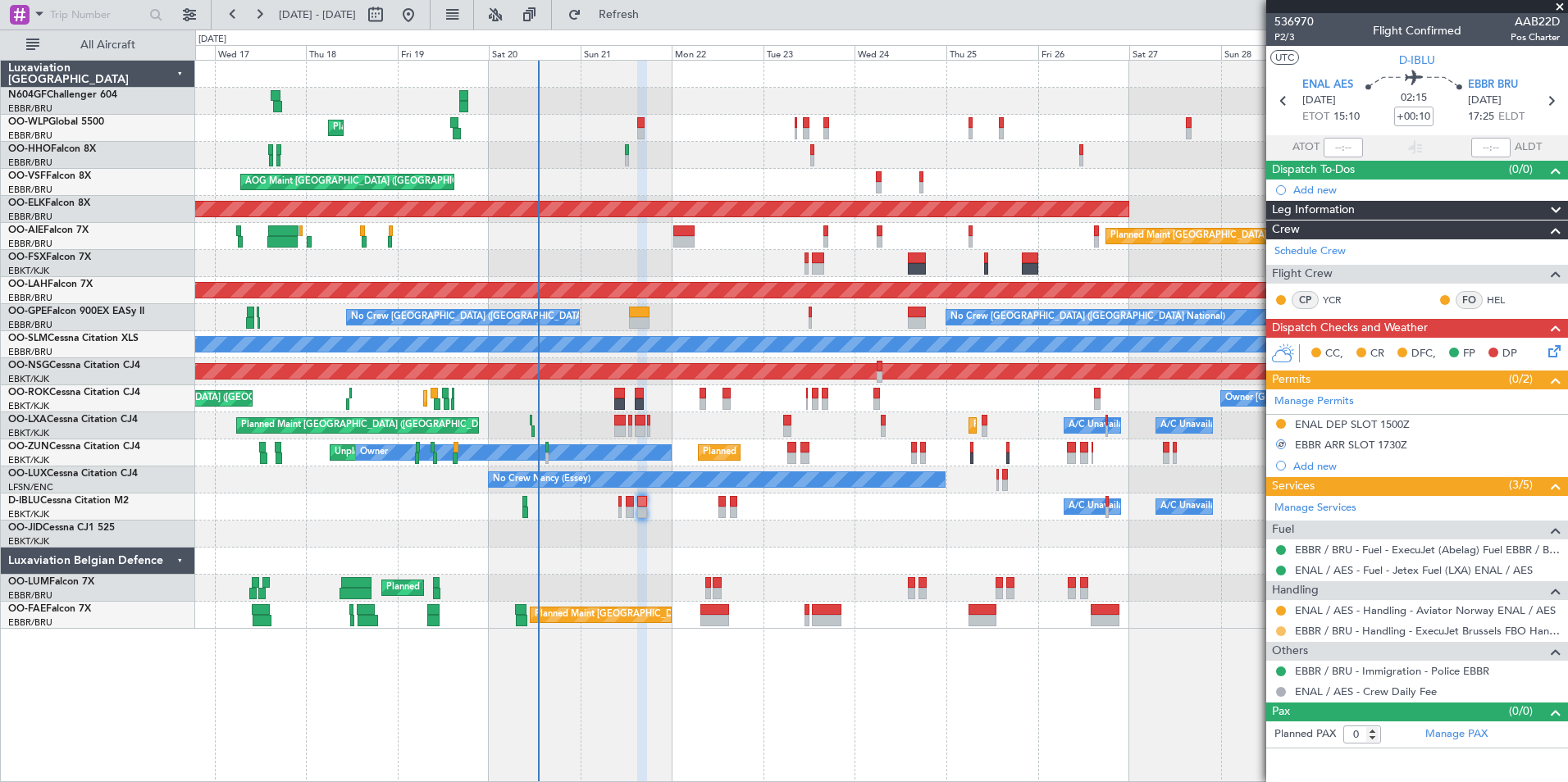
click at [1284, 631] on button at bounding box center [1281, 631] width 10 height 10
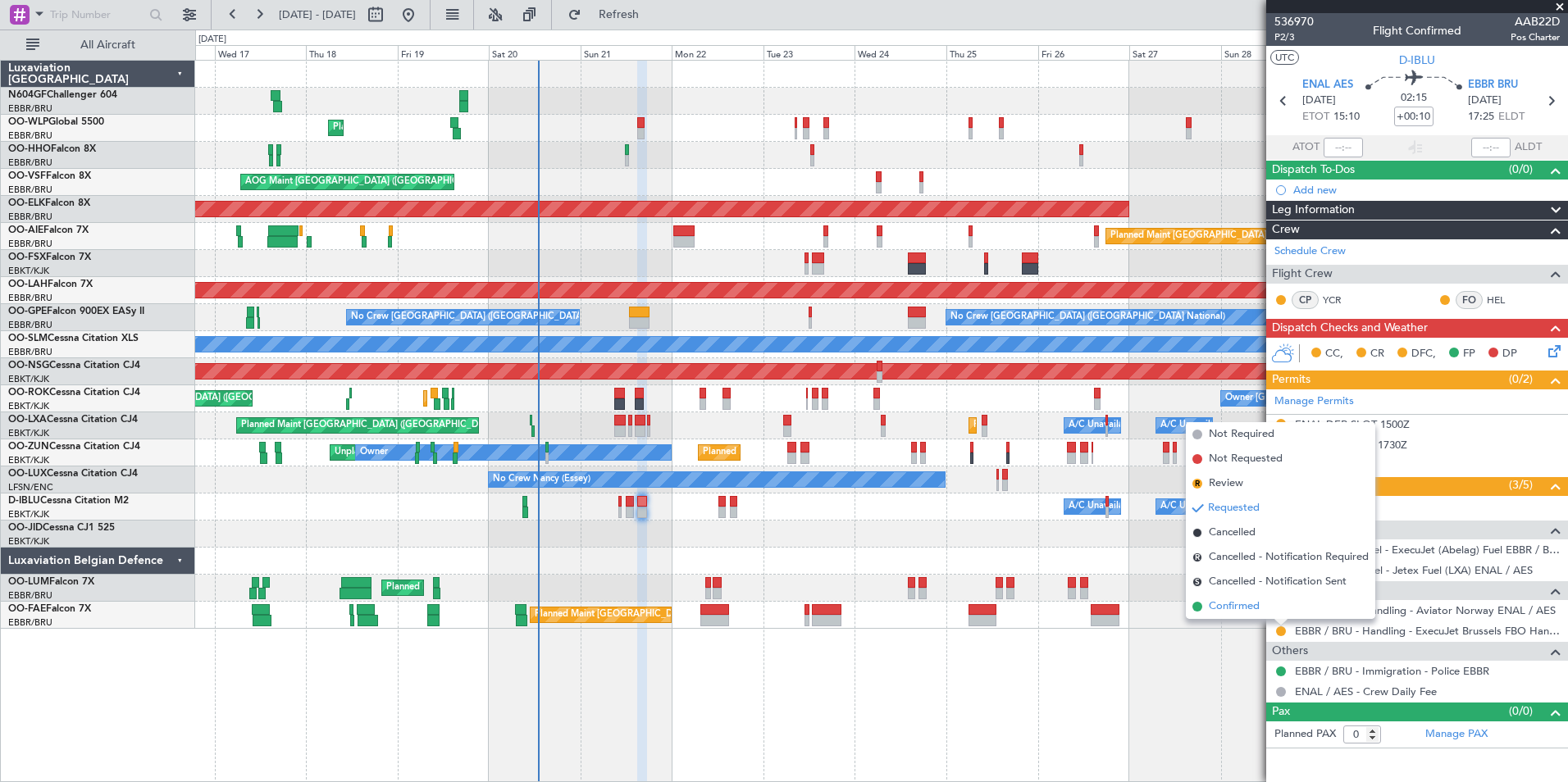
click at [1249, 606] on span "Confirmed" at bounding box center [1234, 606] width 51 height 16
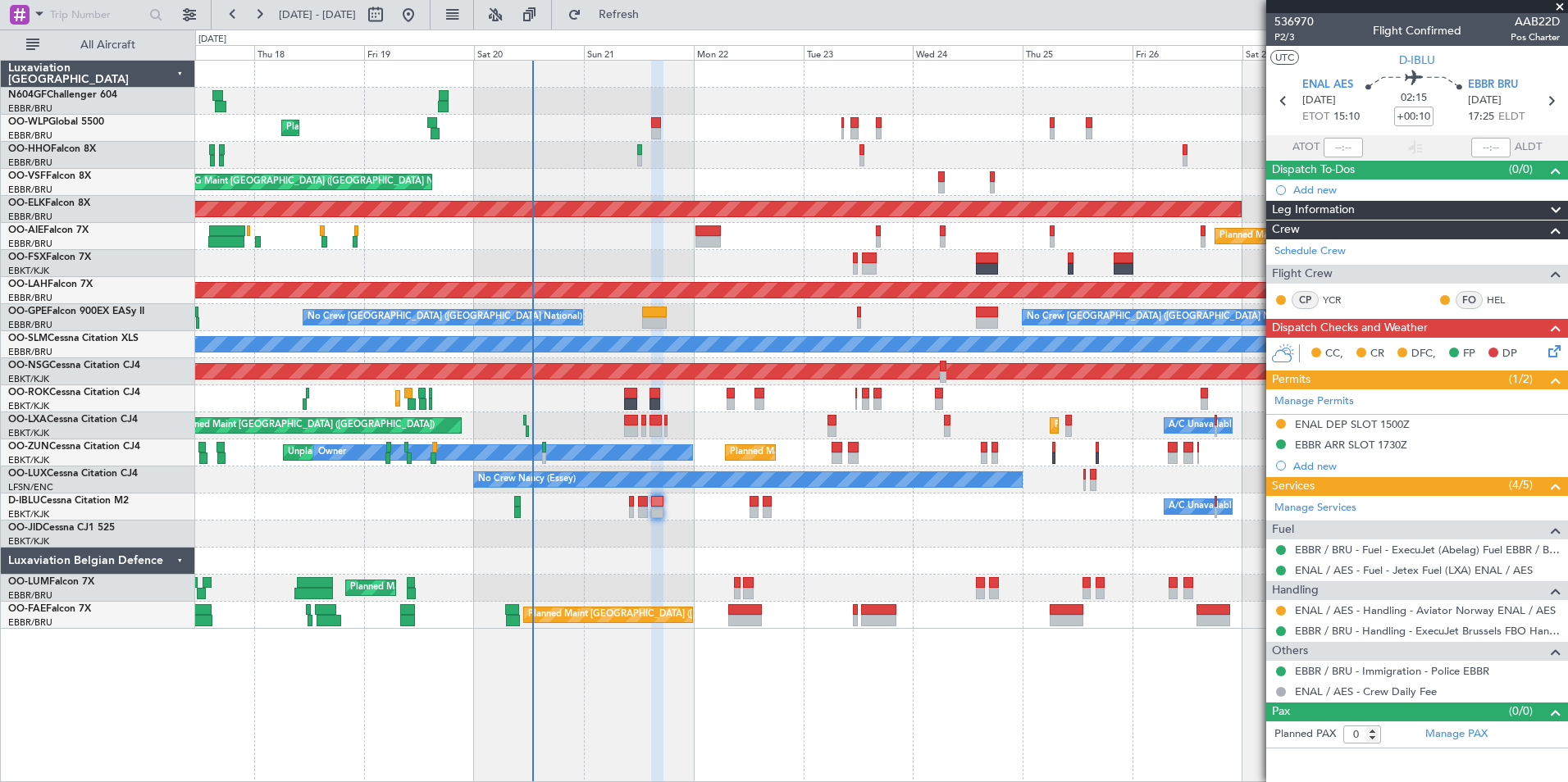
click at [1555, 349] on icon at bounding box center [1552, 348] width 13 height 13
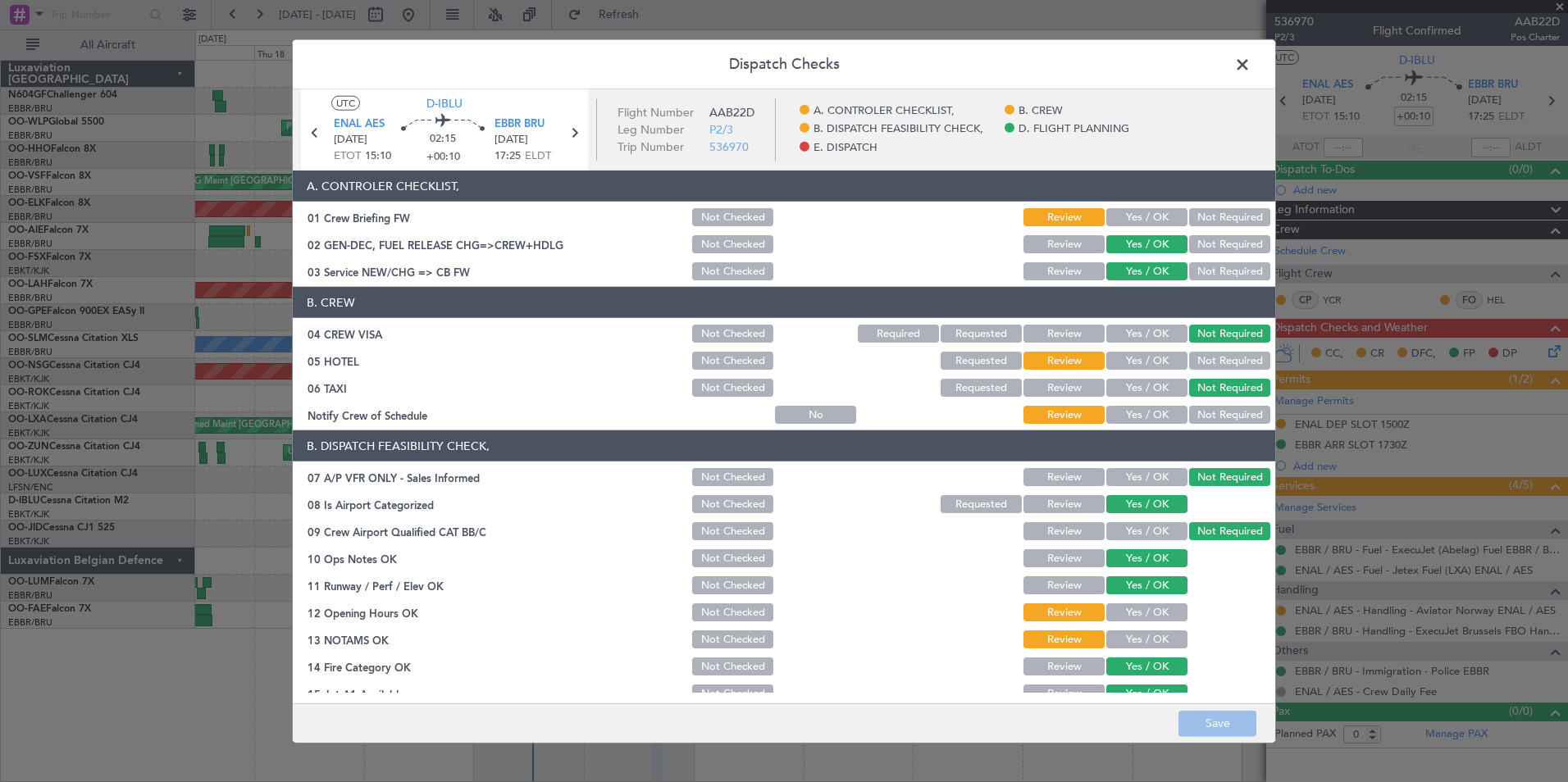
click at [1158, 414] on button "Yes / OK" at bounding box center [1147, 414] width 81 height 18
click at [1202, 364] on button "Not Required" at bounding box center [1230, 361] width 81 height 18
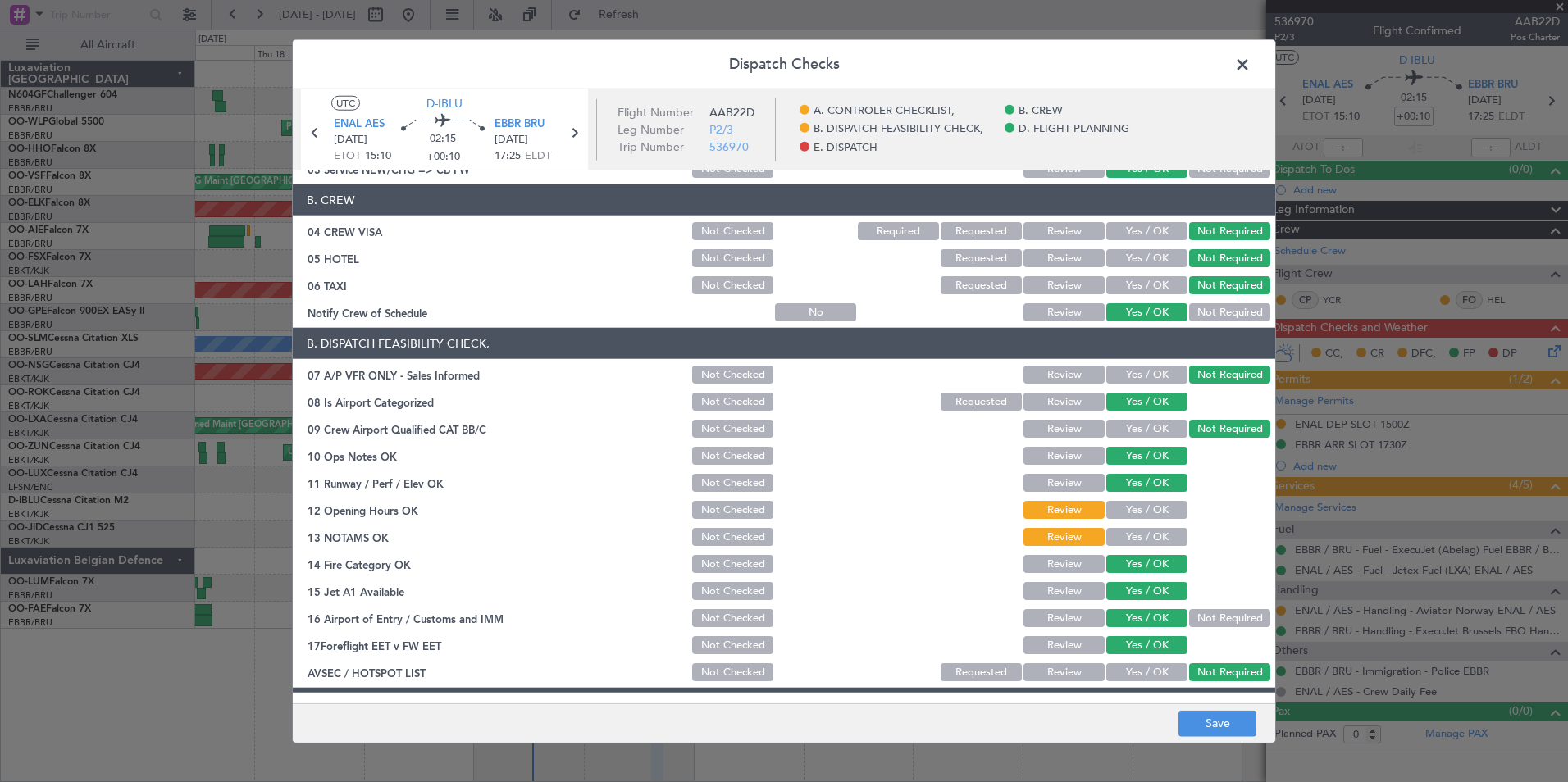
scroll to position [103, 0]
click at [1153, 503] on button "Yes / OK" at bounding box center [1147, 509] width 81 height 18
click at [1152, 524] on section "B. DISPATCH FEASIBILITY CHECK, 07 A/P VFR ONLY - Sales Informed Not Checked Rev…" at bounding box center [783, 504] width 982 height 356
click at [1155, 537] on button "Yes / OK" at bounding box center [1147, 535] width 81 height 18
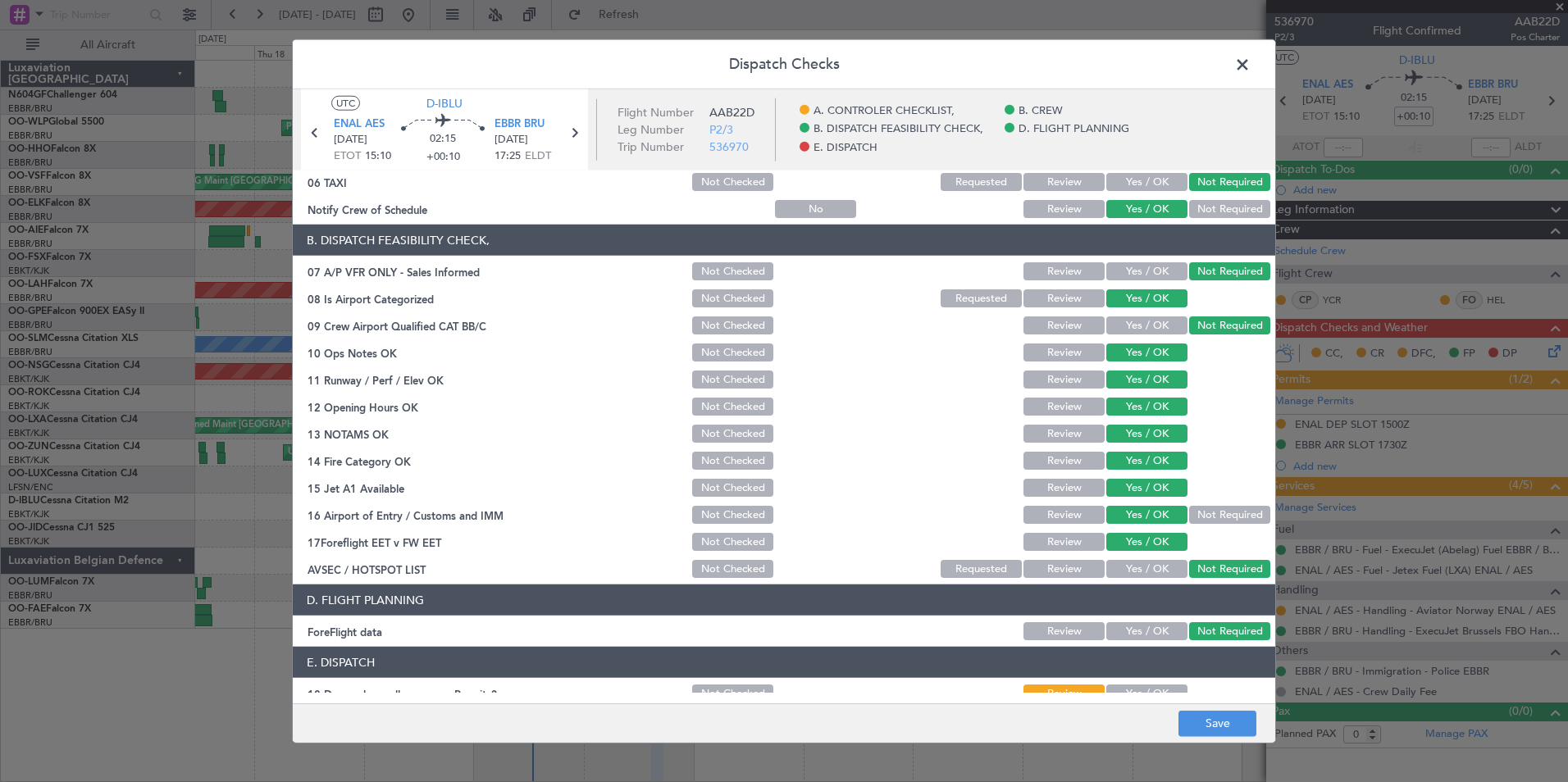
scroll to position [304, 0]
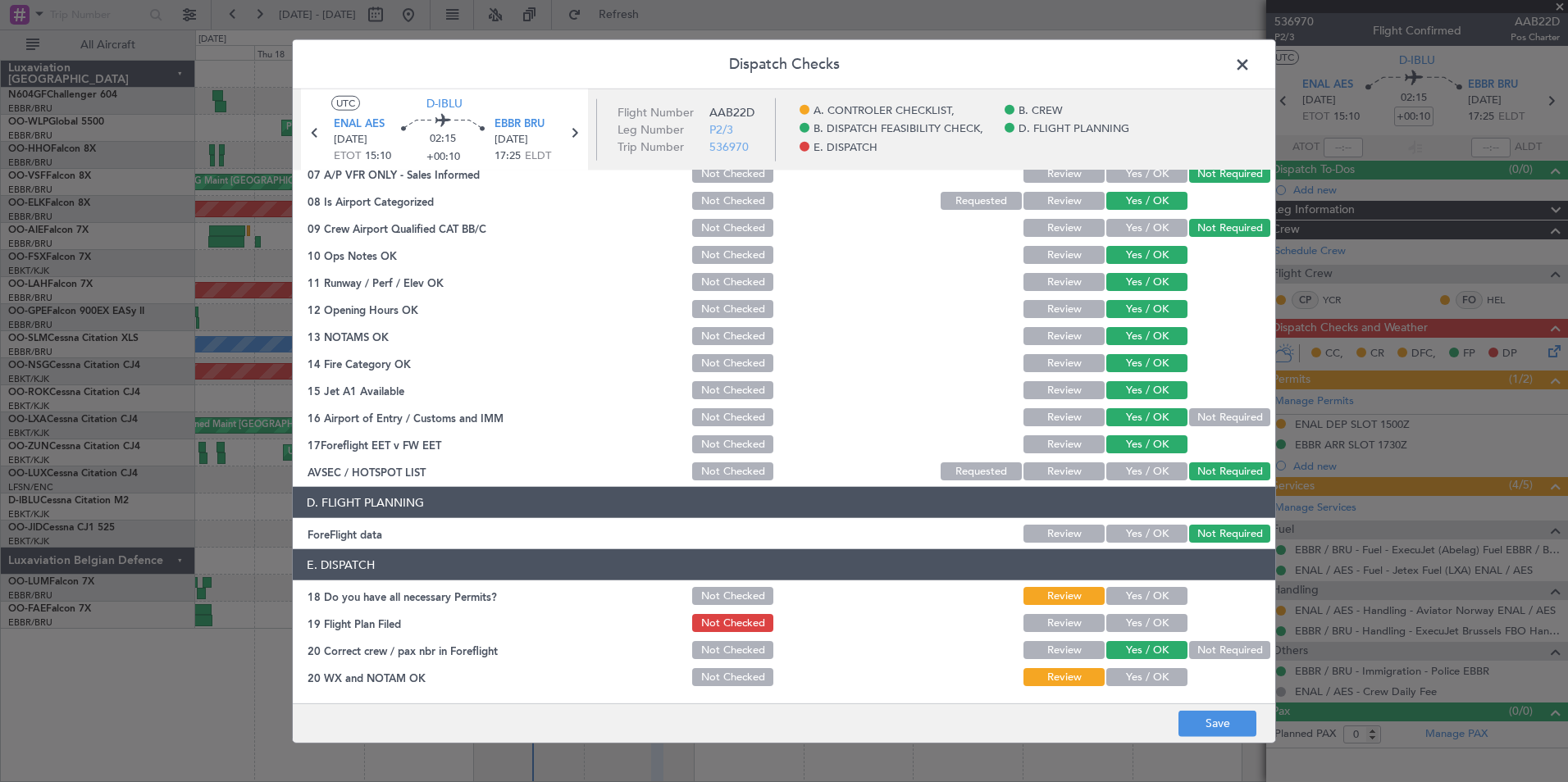
click at [1153, 599] on button "Yes / OK" at bounding box center [1147, 596] width 81 height 18
click at [1140, 625] on button "Yes / OK" at bounding box center [1147, 623] width 81 height 18
click at [1137, 668] on button "Yes / OK" at bounding box center [1147, 676] width 81 height 18
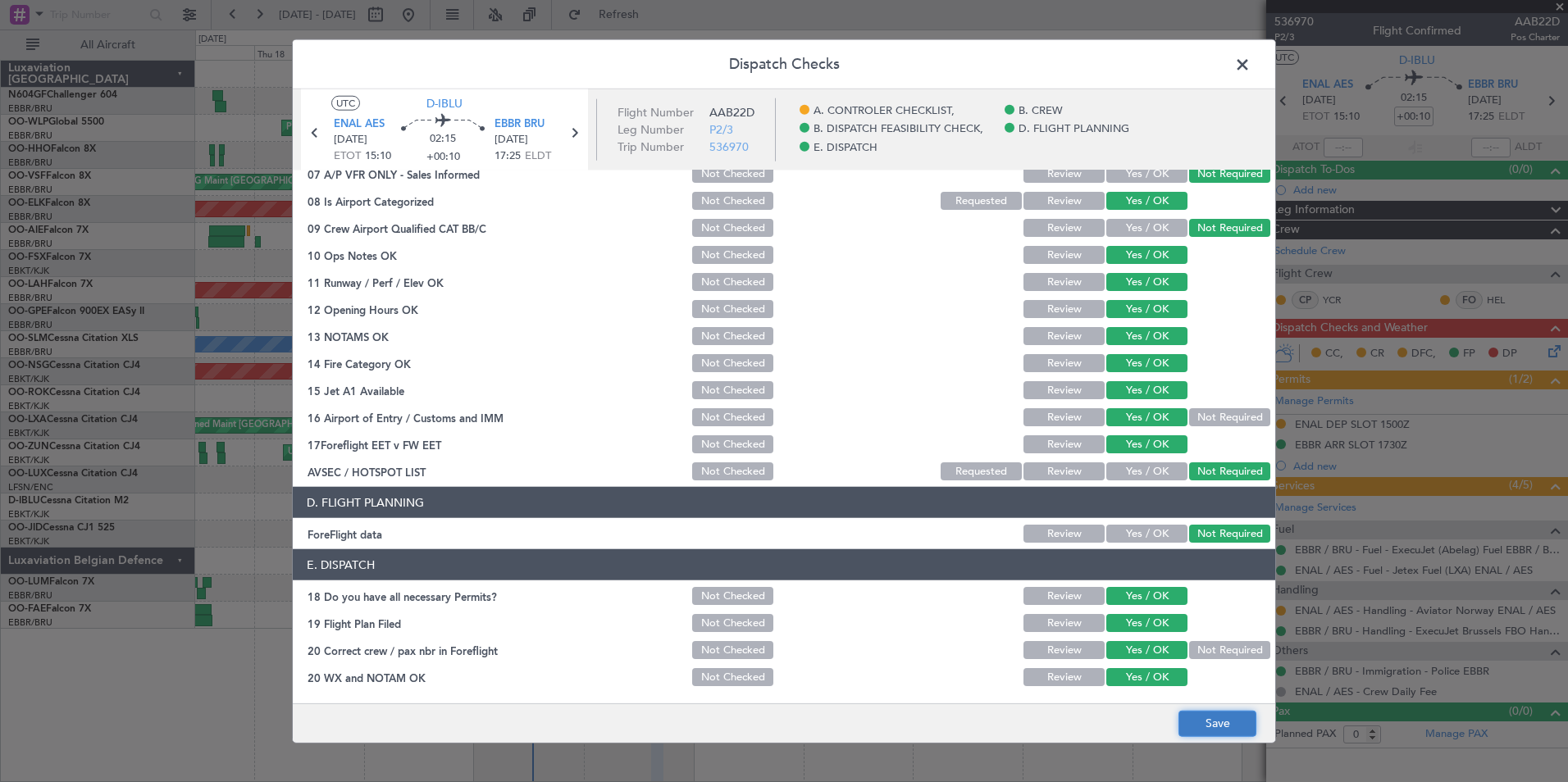
click at [1193, 716] on button "Save" at bounding box center [1218, 723] width 78 height 26
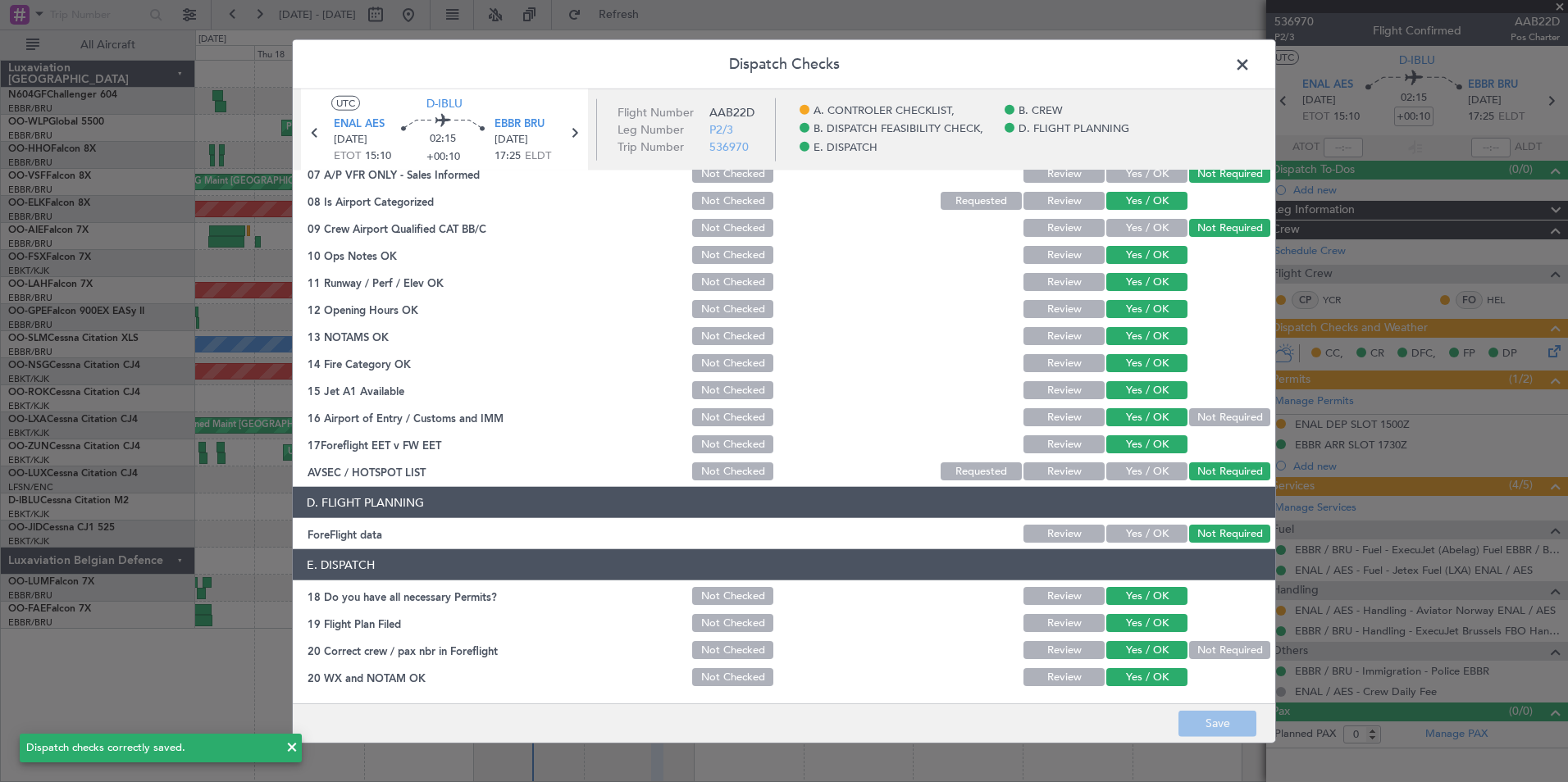
click at [1250, 72] on span at bounding box center [1250, 69] width 0 height 33
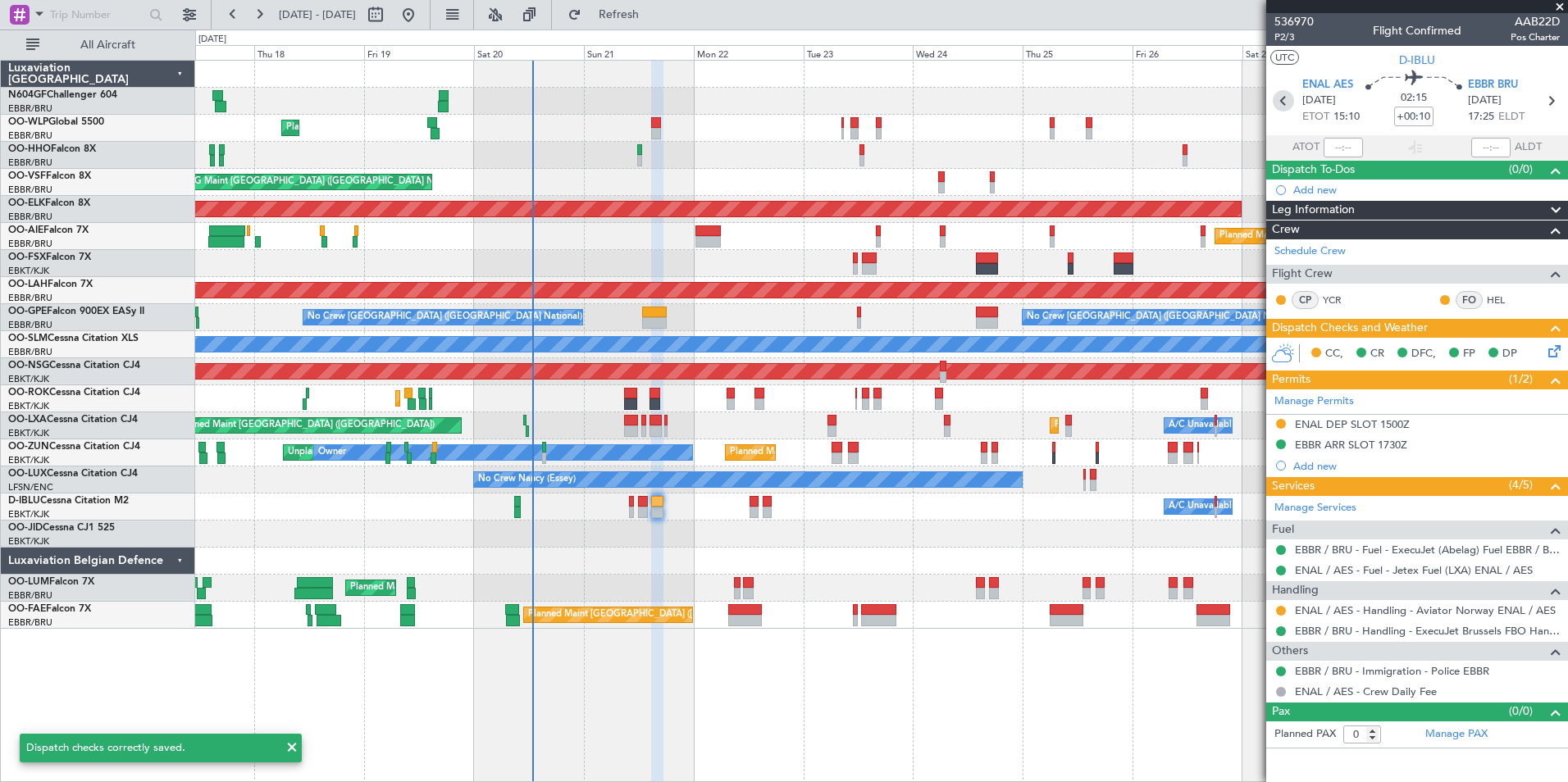
click at [1289, 97] on icon at bounding box center [1283, 100] width 22 height 22
type input "-00:10"
type input "2"
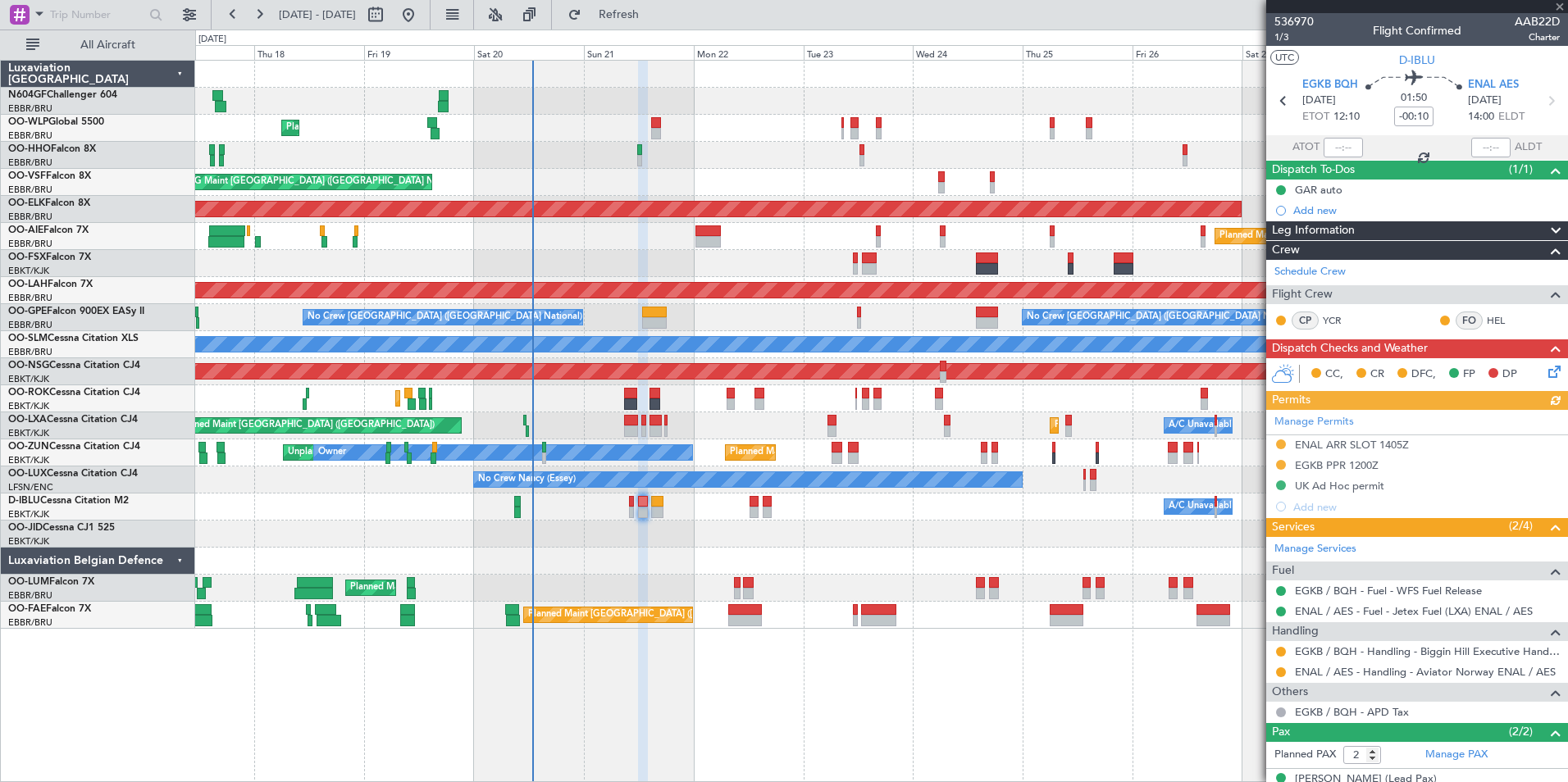
click at [1546, 369] on icon at bounding box center [1552, 369] width 13 height 13
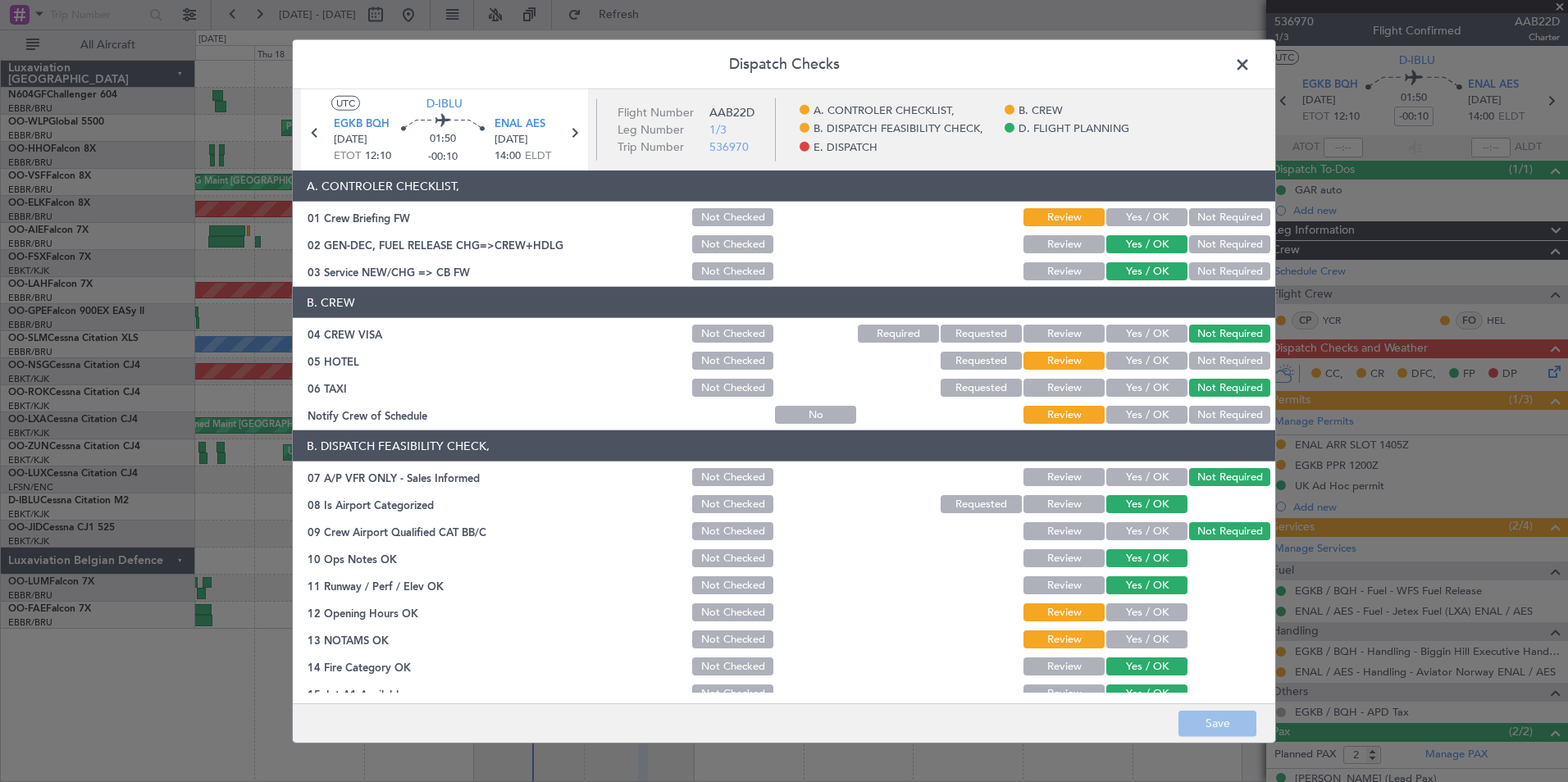
click at [1147, 420] on button "Yes / OK" at bounding box center [1147, 414] width 81 height 18
click at [1198, 365] on button "Not Required" at bounding box center [1230, 361] width 81 height 18
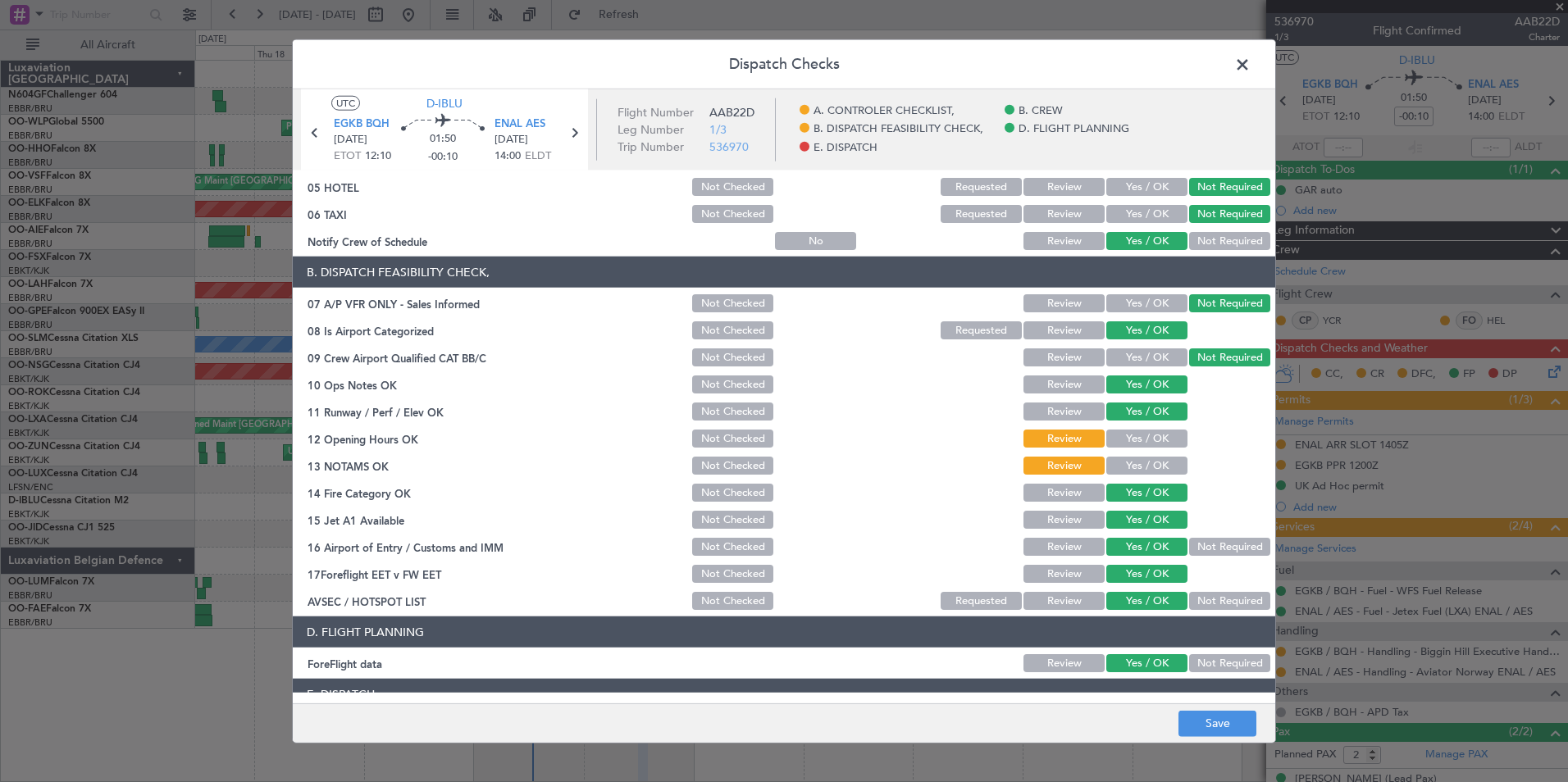
scroll to position [176, 0]
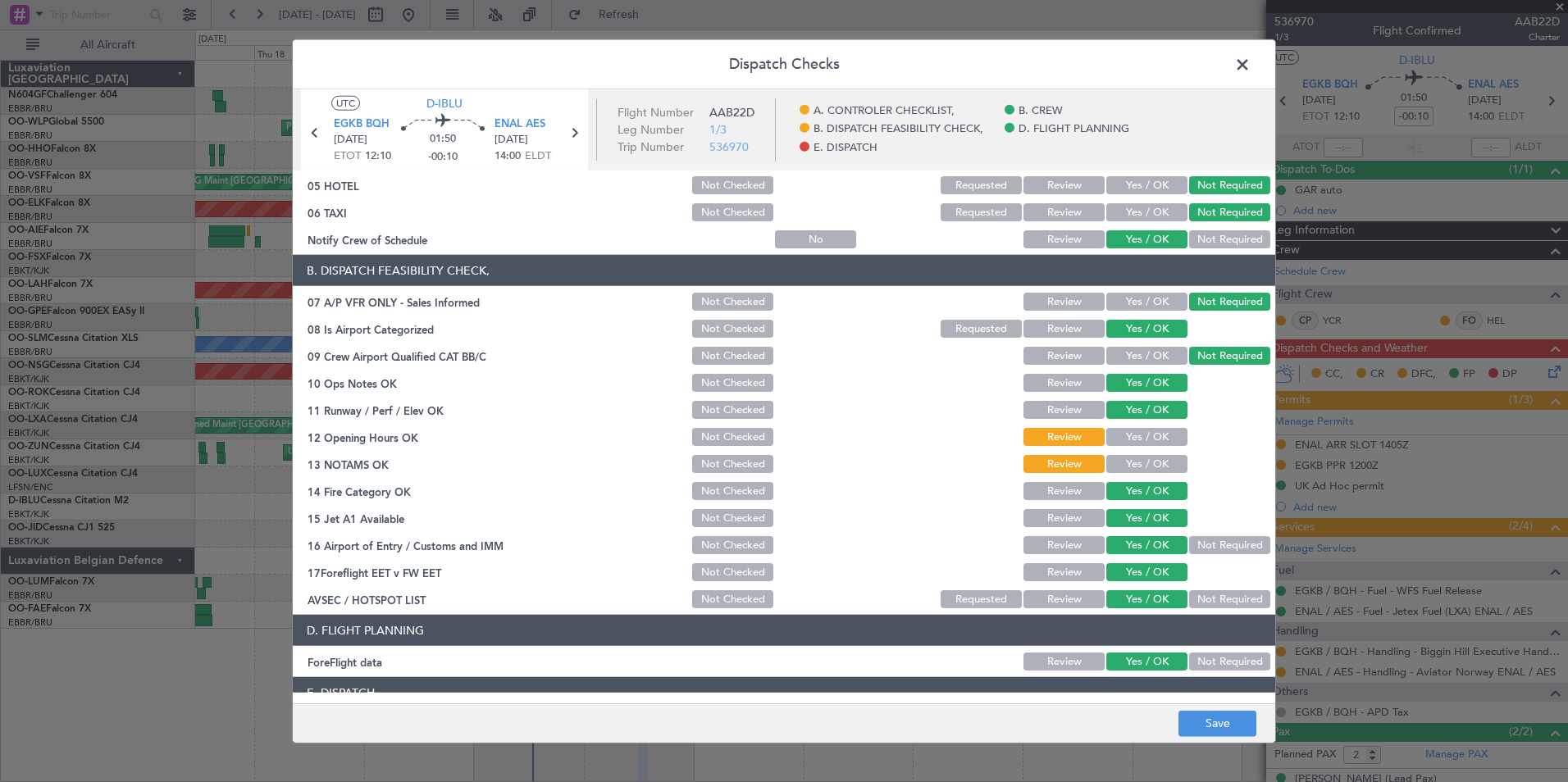
click at [1122, 432] on button "Yes / OK" at bounding box center [1147, 437] width 81 height 18
click at [1126, 470] on button "Yes / OK" at bounding box center [1147, 464] width 81 height 18
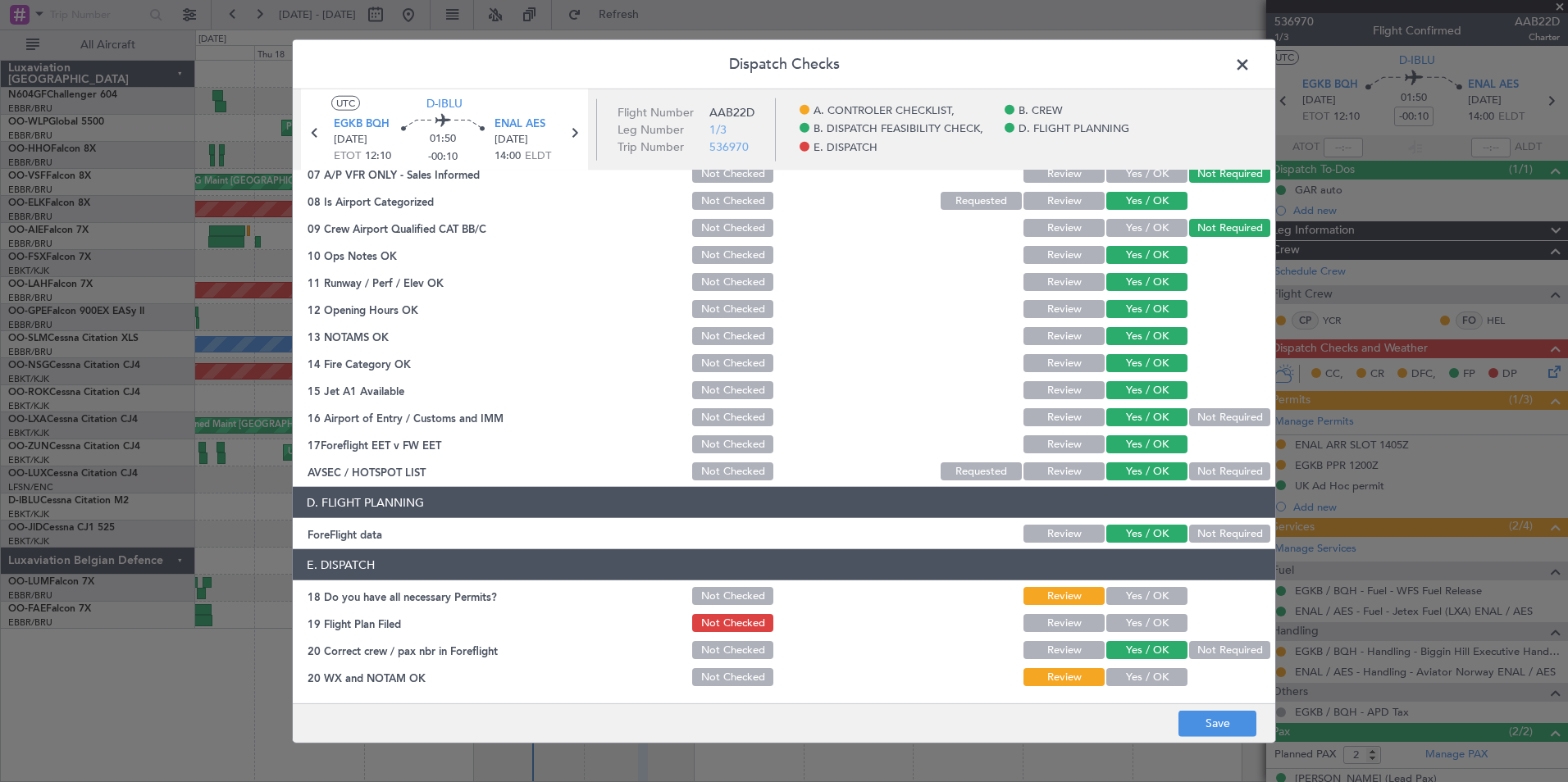
click at [1133, 593] on button "Yes / OK" at bounding box center [1147, 596] width 81 height 18
click at [1128, 675] on button "Yes / OK" at bounding box center [1147, 676] width 81 height 18
click at [1149, 632] on div "Yes / OK" at bounding box center [1146, 623] width 83 height 23
click at [1149, 628] on button "Yes / OK" at bounding box center [1147, 623] width 81 height 18
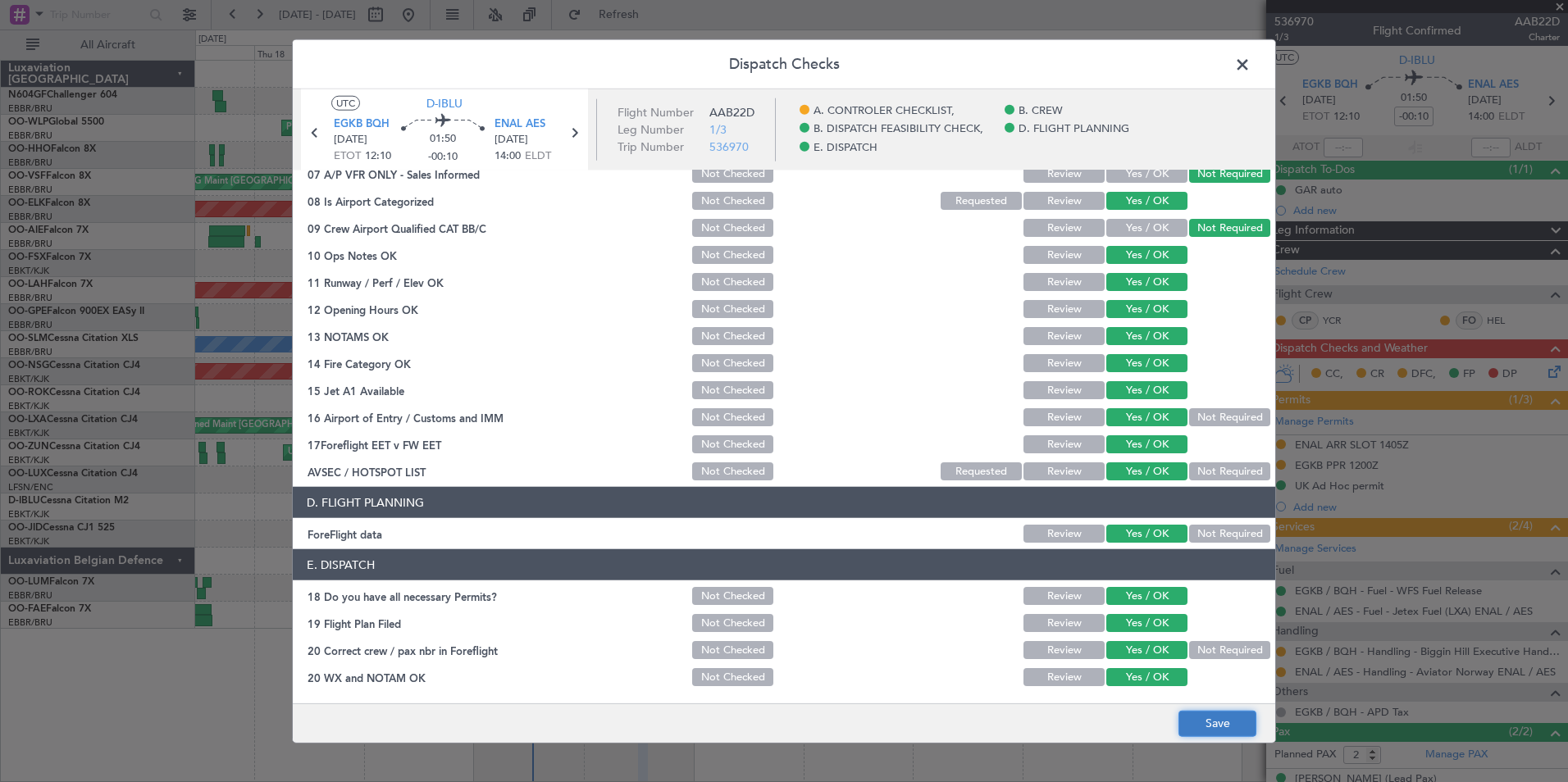
click at [1202, 726] on button "Save" at bounding box center [1218, 723] width 78 height 26
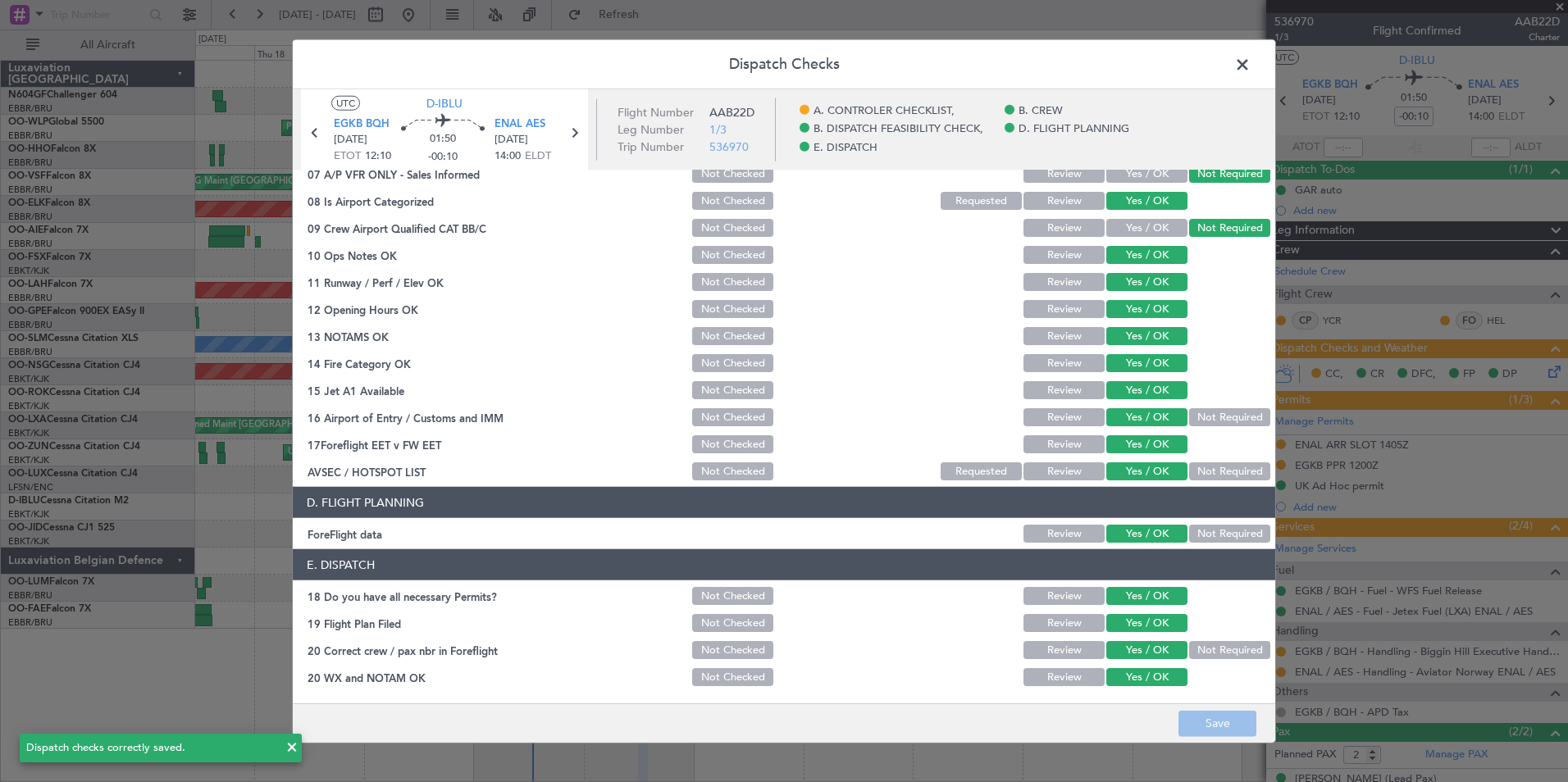
click at [1250, 69] on span at bounding box center [1250, 69] width 0 height 33
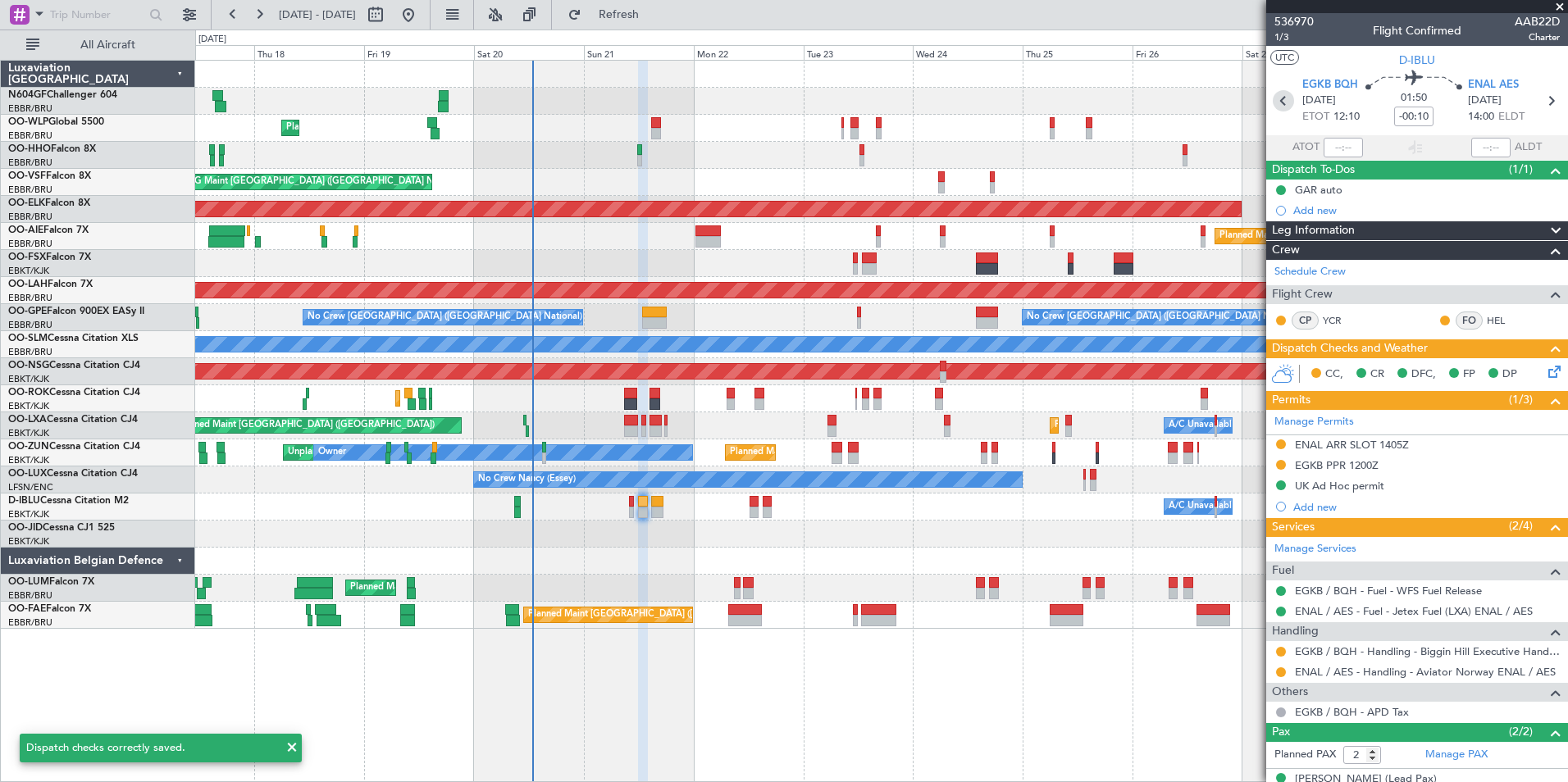
click at [1282, 101] on icon at bounding box center [1283, 100] width 22 height 22
type input "+00:10"
type input "0"
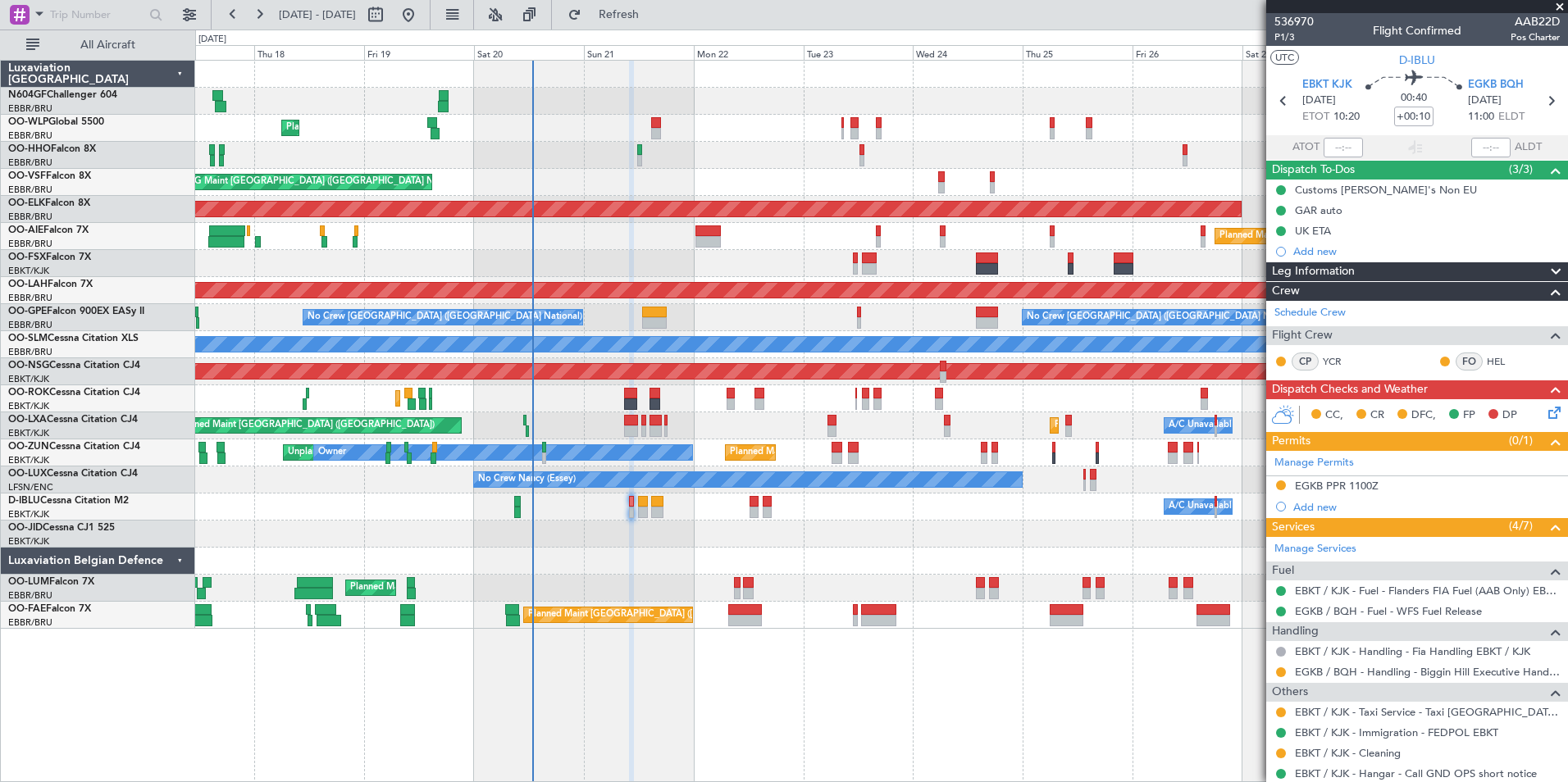
click at [1550, 416] on icon at bounding box center [1552, 409] width 13 height 13
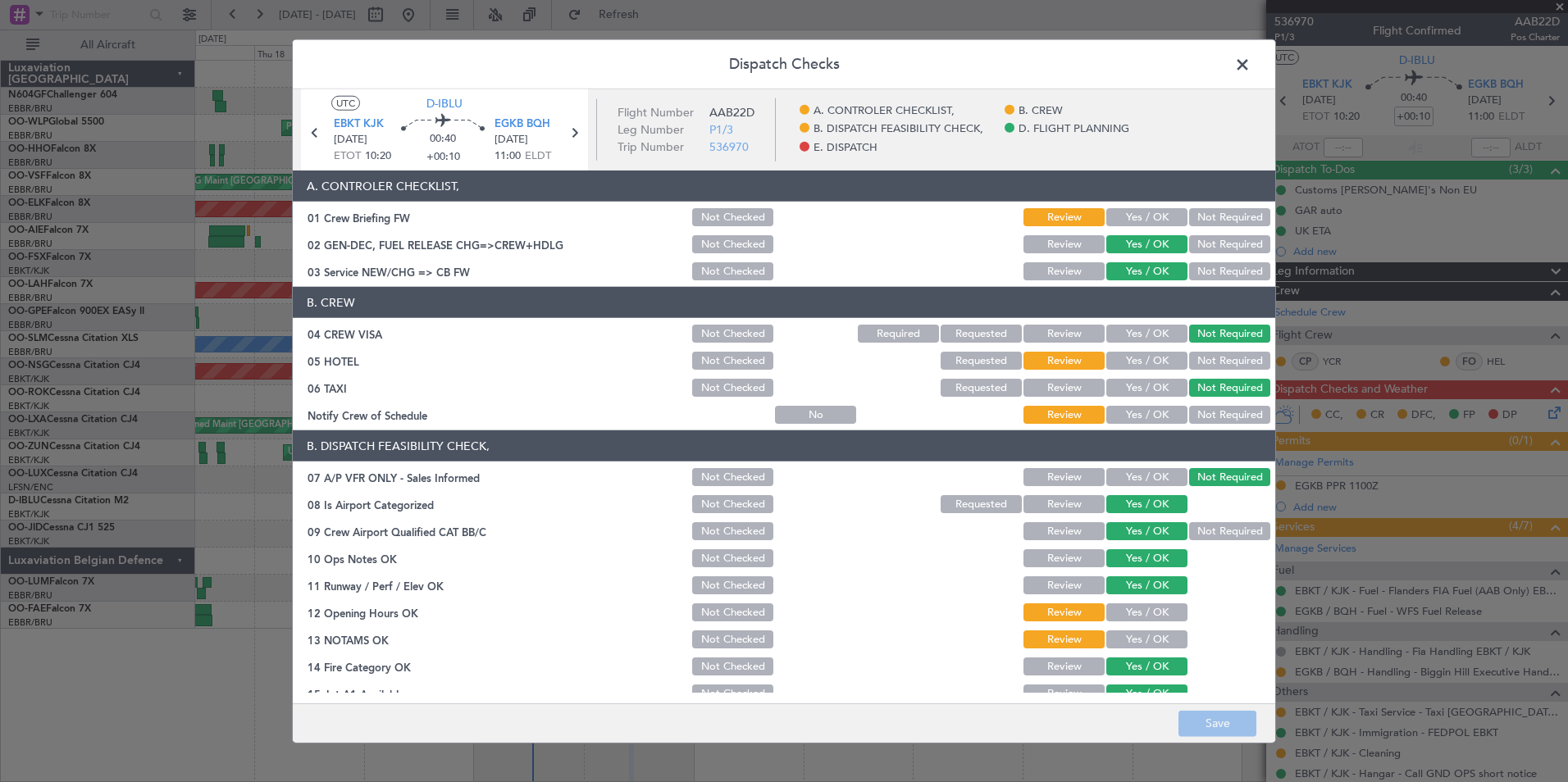
click at [1136, 410] on button "Yes / OK" at bounding box center [1147, 414] width 81 height 18
click at [1206, 357] on button "Not Required" at bounding box center [1230, 361] width 81 height 18
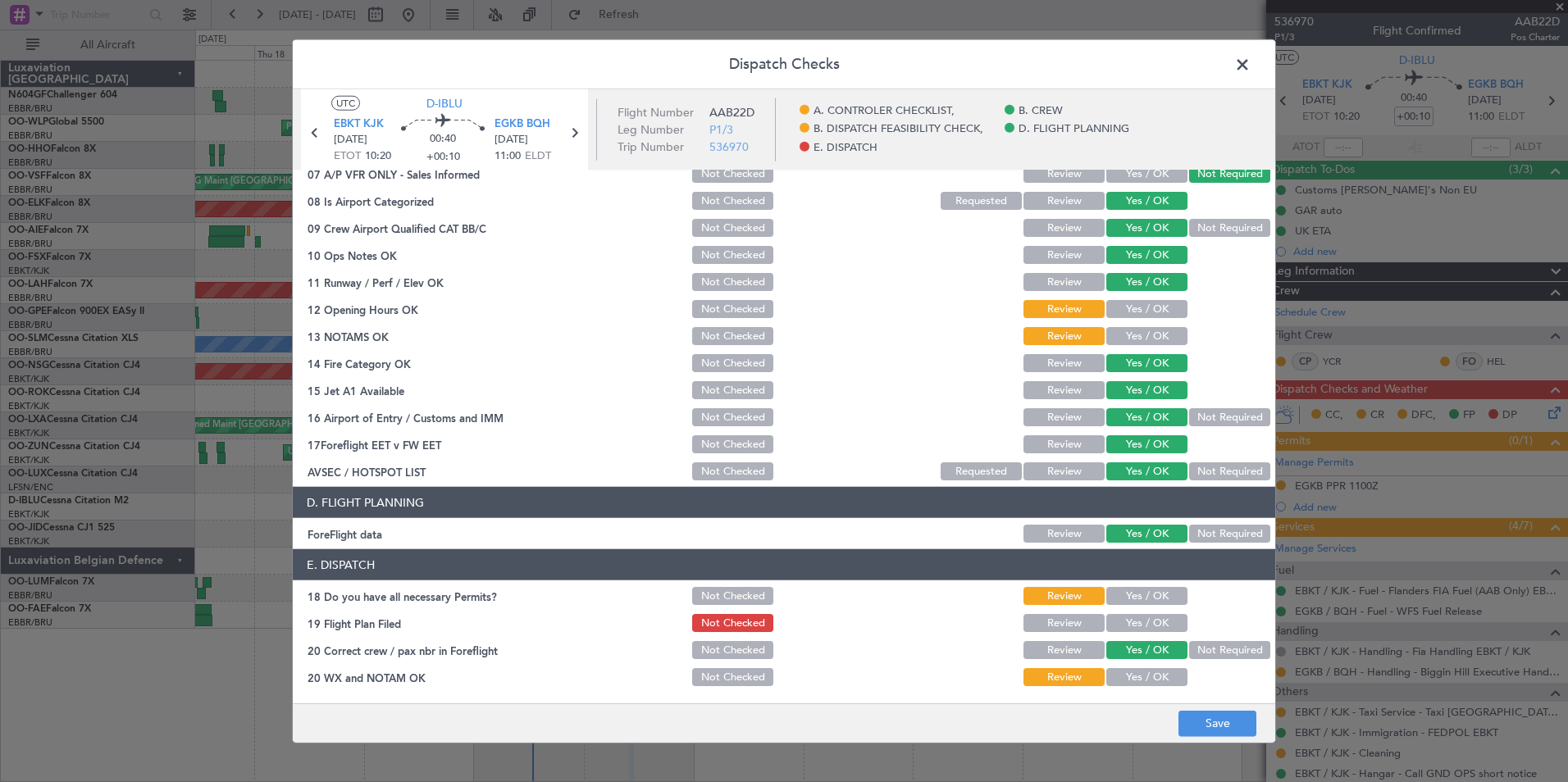
click at [1166, 305] on button "Yes / OK" at bounding box center [1147, 309] width 81 height 18
click at [1159, 324] on div "Yes / OK" at bounding box center [1146, 336] width 83 height 23
click at [1160, 332] on button "Yes / OK" at bounding box center [1147, 336] width 81 height 18
click at [1125, 608] on section "E. DISPATCH 18 Do you have all necessary Permits? Not Checked Review Yes / OK 1…" at bounding box center [783, 619] width 982 height 139
click at [1125, 603] on button "Yes / OK" at bounding box center [1147, 596] width 81 height 18
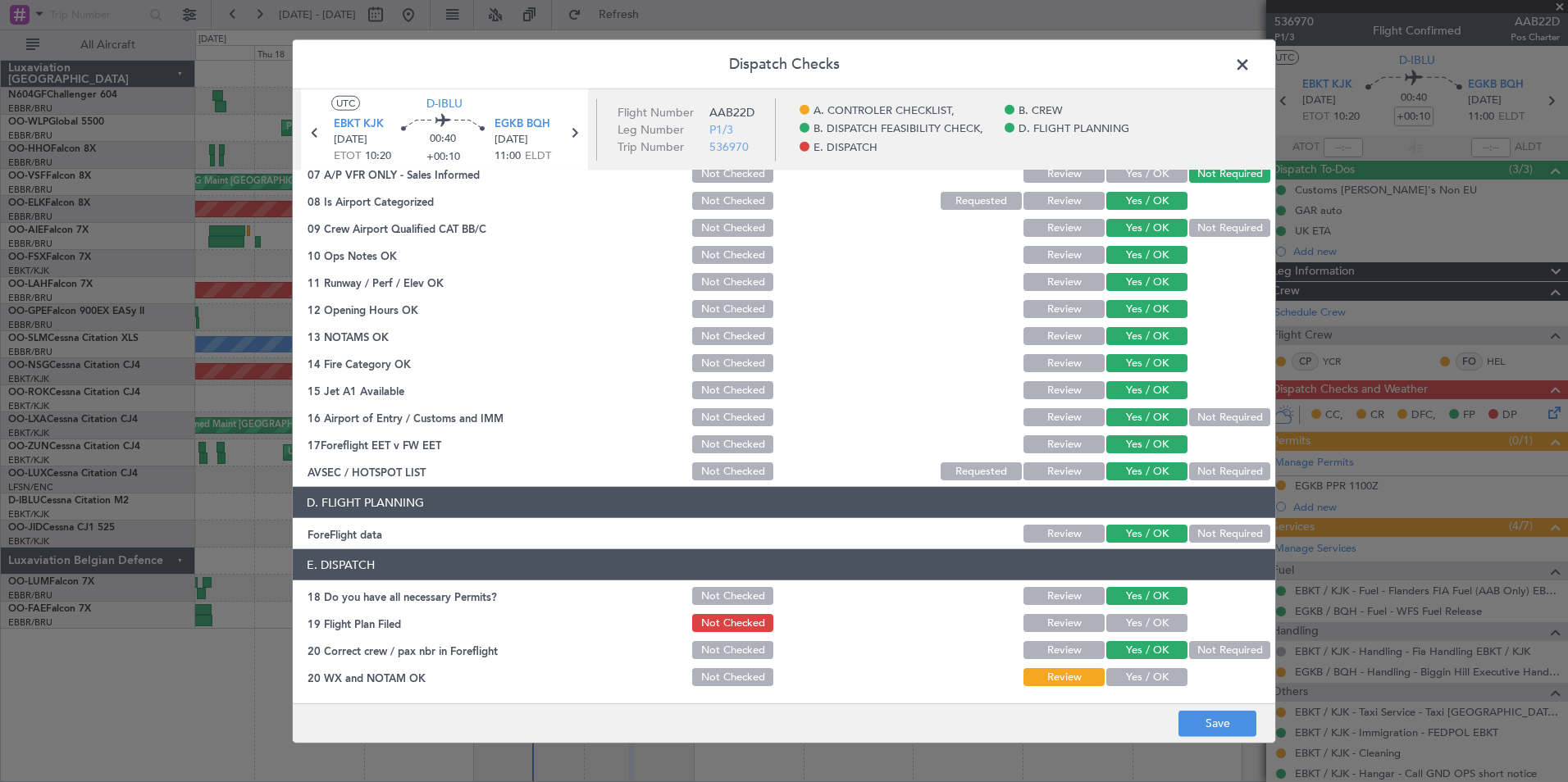
click at [1129, 621] on button "Yes / OK" at bounding box center [1147, 623] width 81 height 18
click at [1134, 667] on div "Yes / OK" at bounding box center [1146, 677] width 83 height 23
click at [1138, 673] on button "Yes / OK" at bounding box center [1147, 676] width 81 height 18
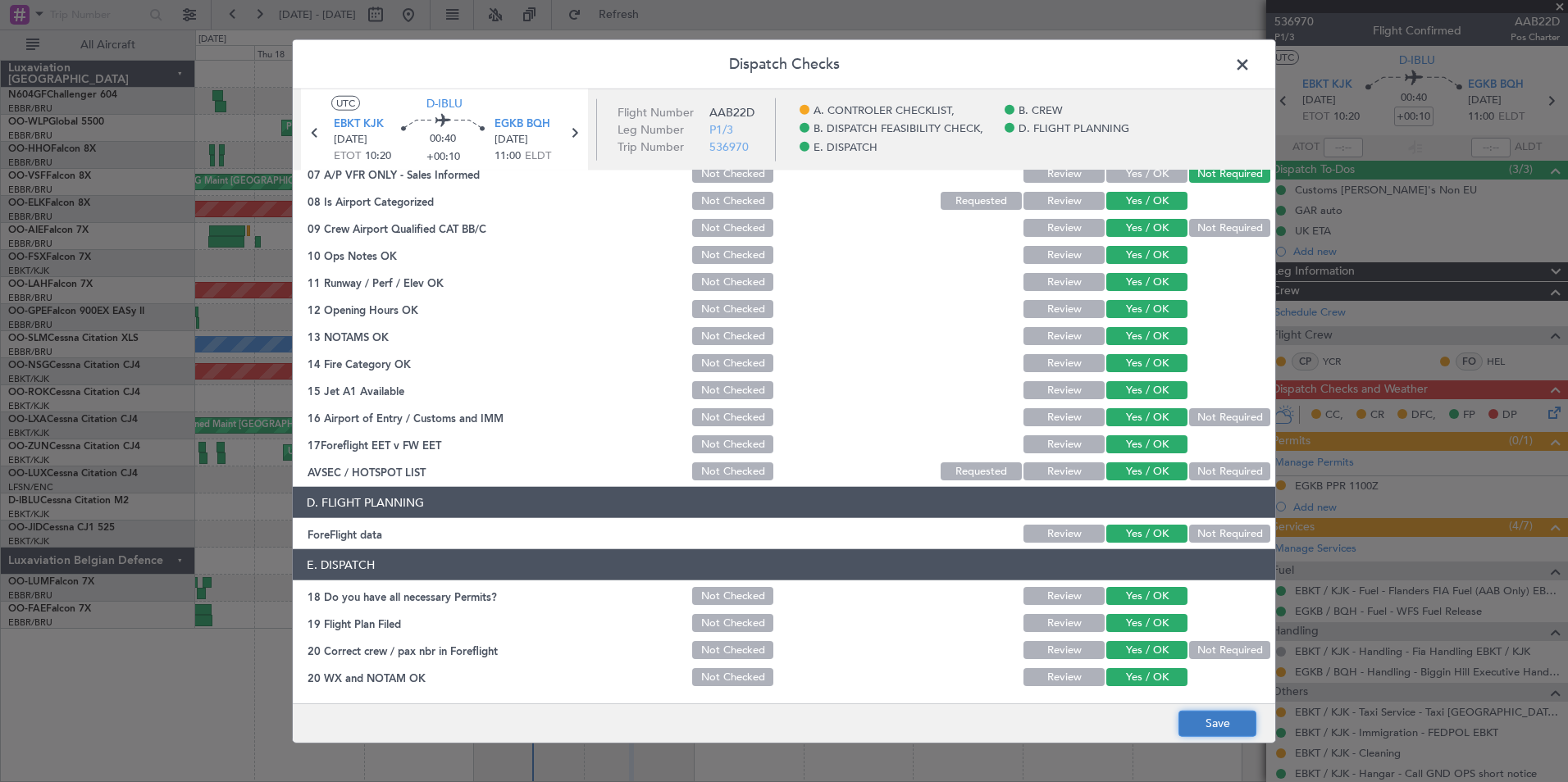
click at [1213, 723] on button "Save" at bounding box center [1218, 723] width 78 height 26
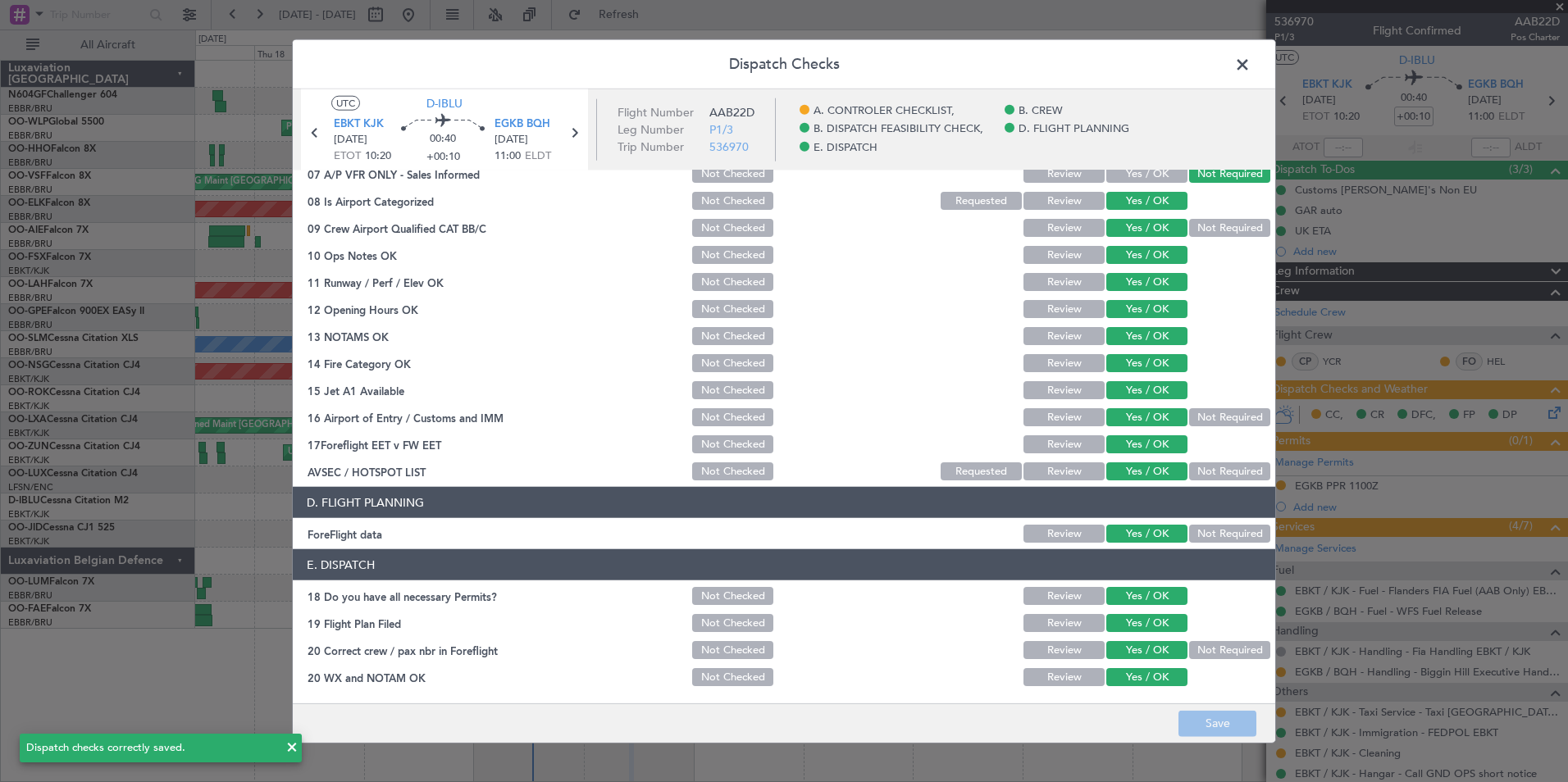
click at [1250, 67] on span at bounding box center [1250, 69] width 0 height 33
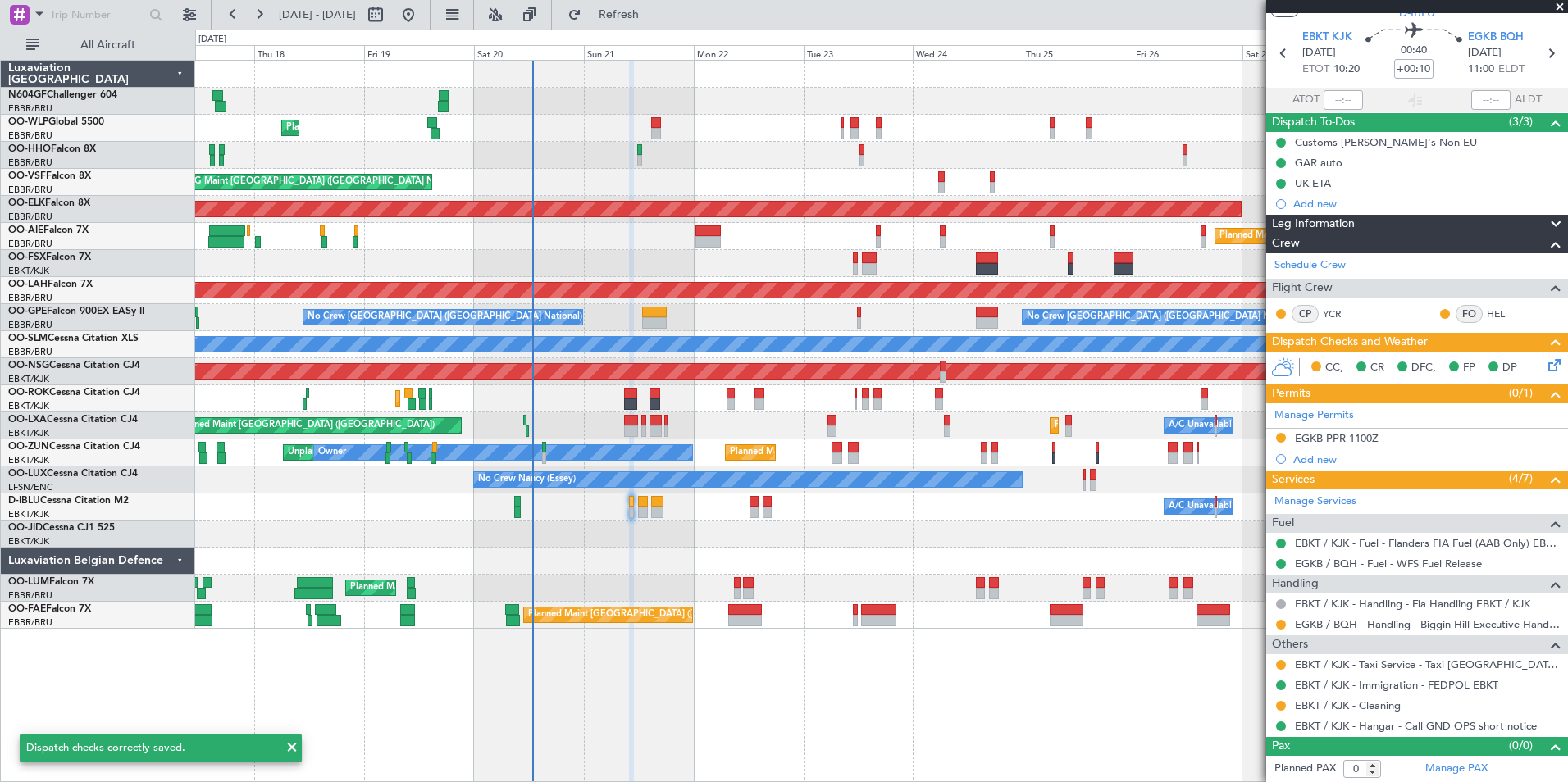
scroll to position [0, 0]
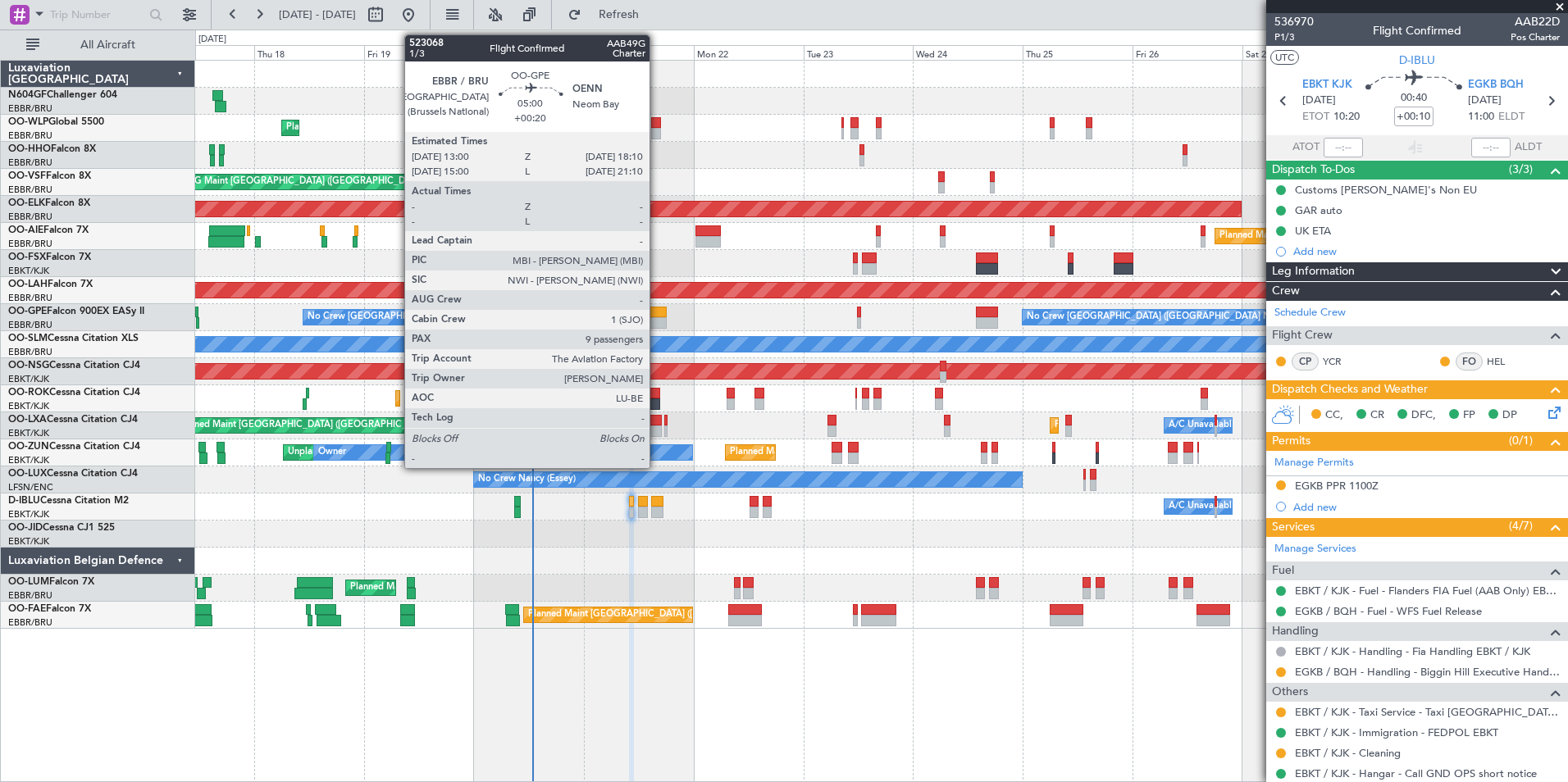
click at [656, 317] on div at bounding box center [653, 323] width 23 height 11
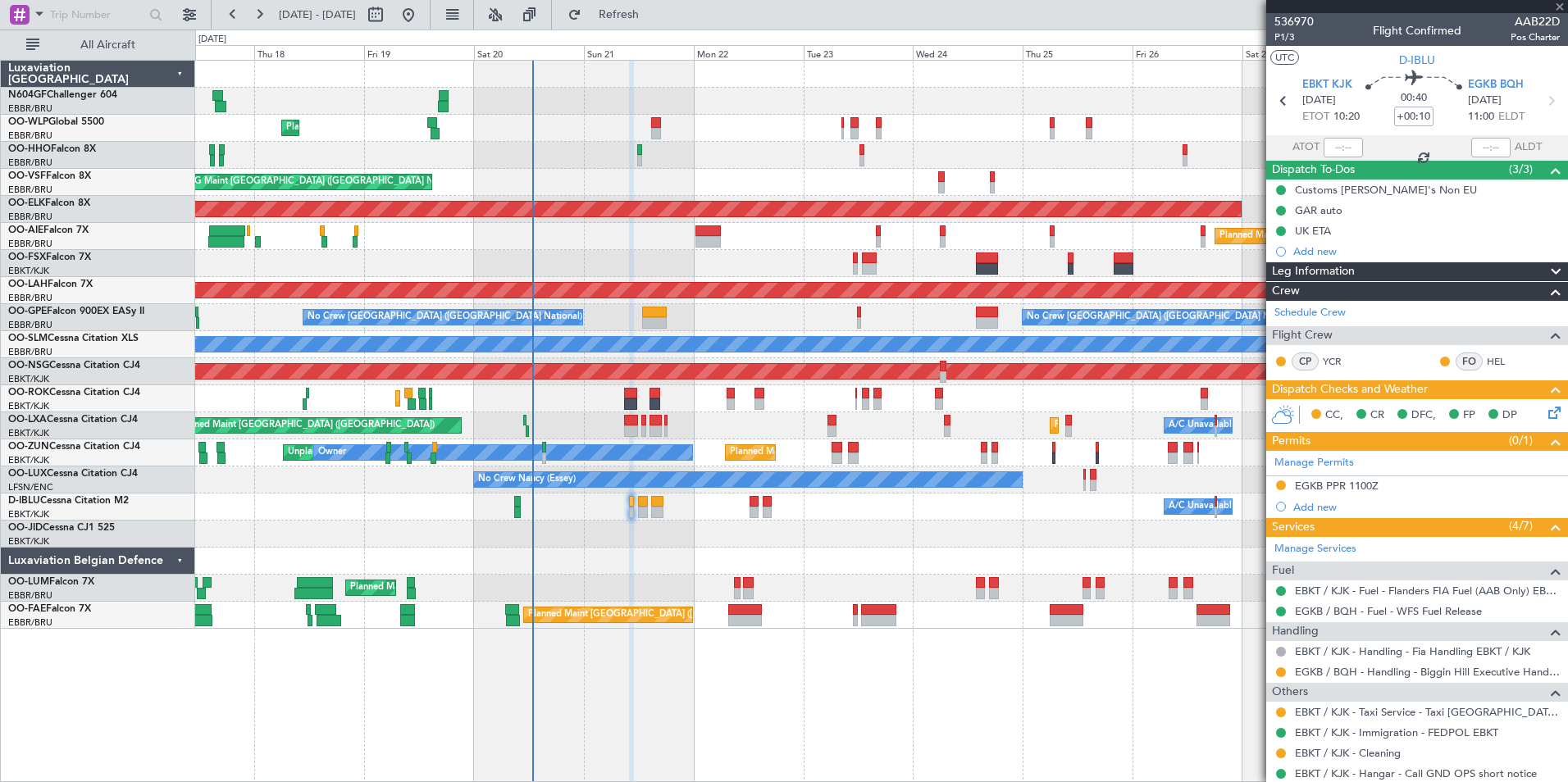
type input "+00:20"
type input "9"
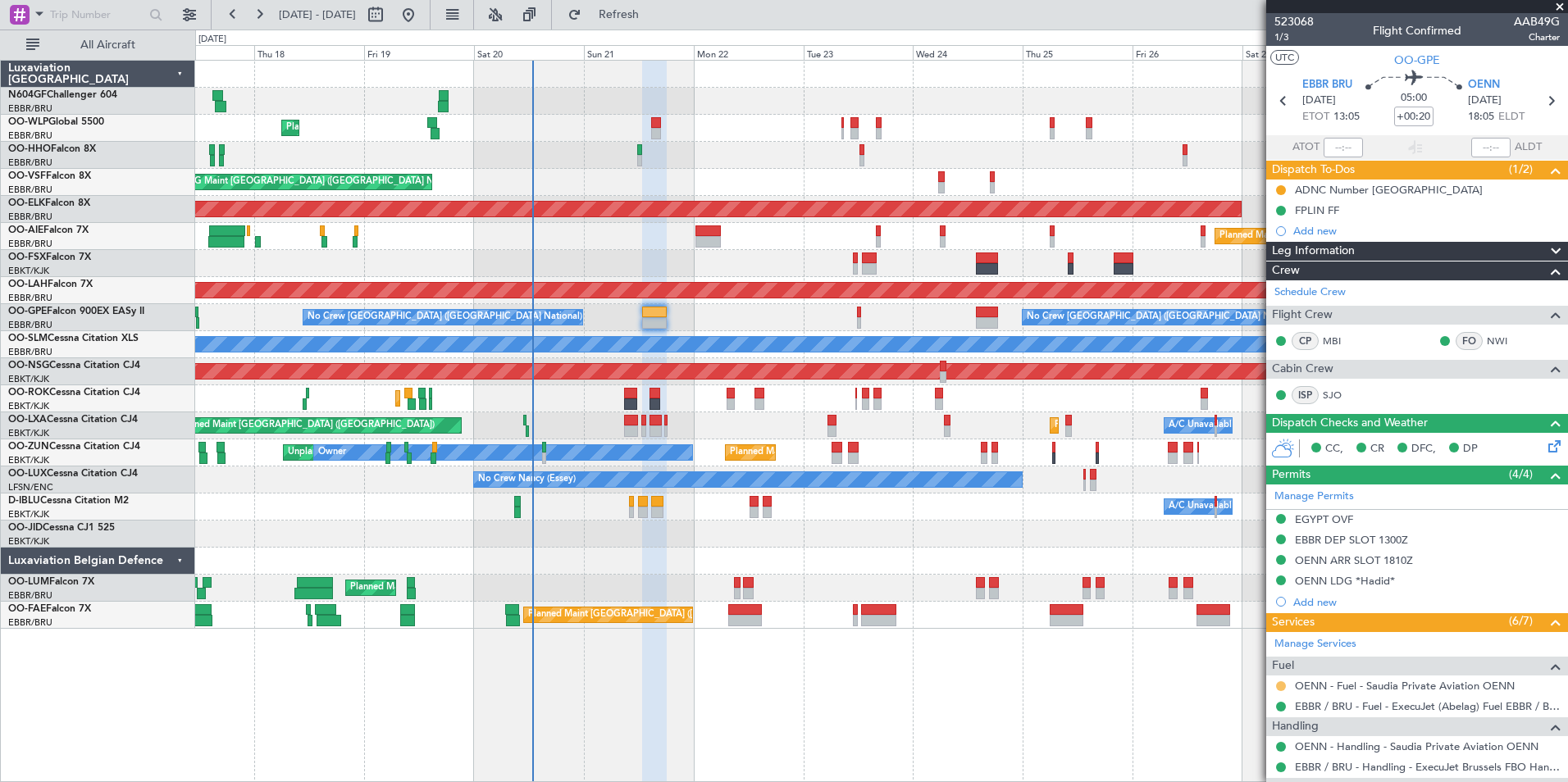
click at [1281, 683] on button at bounding box center [1281, 686] width 10 height 10
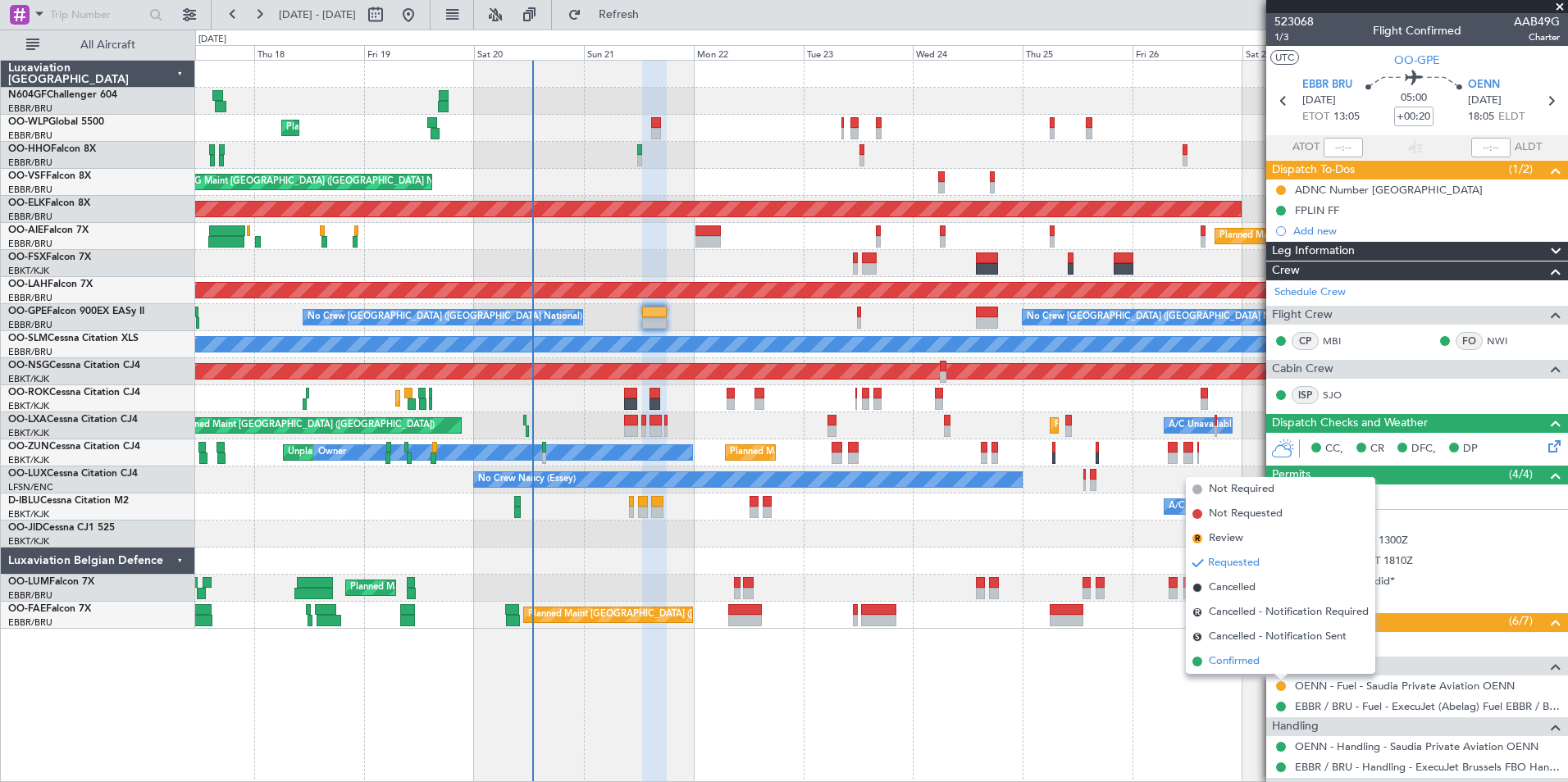
click at [1252, 663] on span "Confirmed" at bounding box center [1234, 661] width 51 height 16
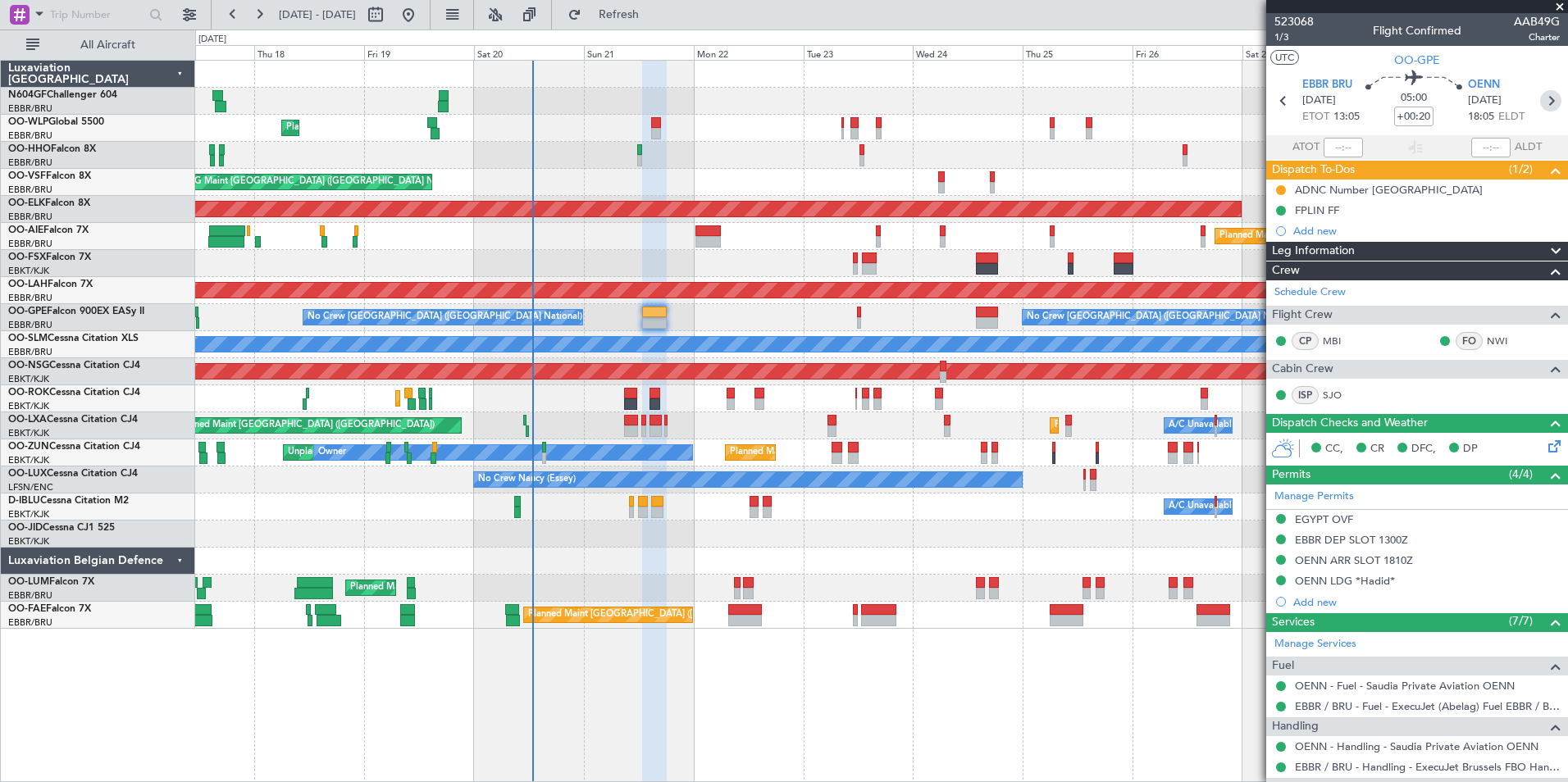
click at [1540, 108] on icon at bounding box center [1551, 100] width 22 height 22
type input "8"
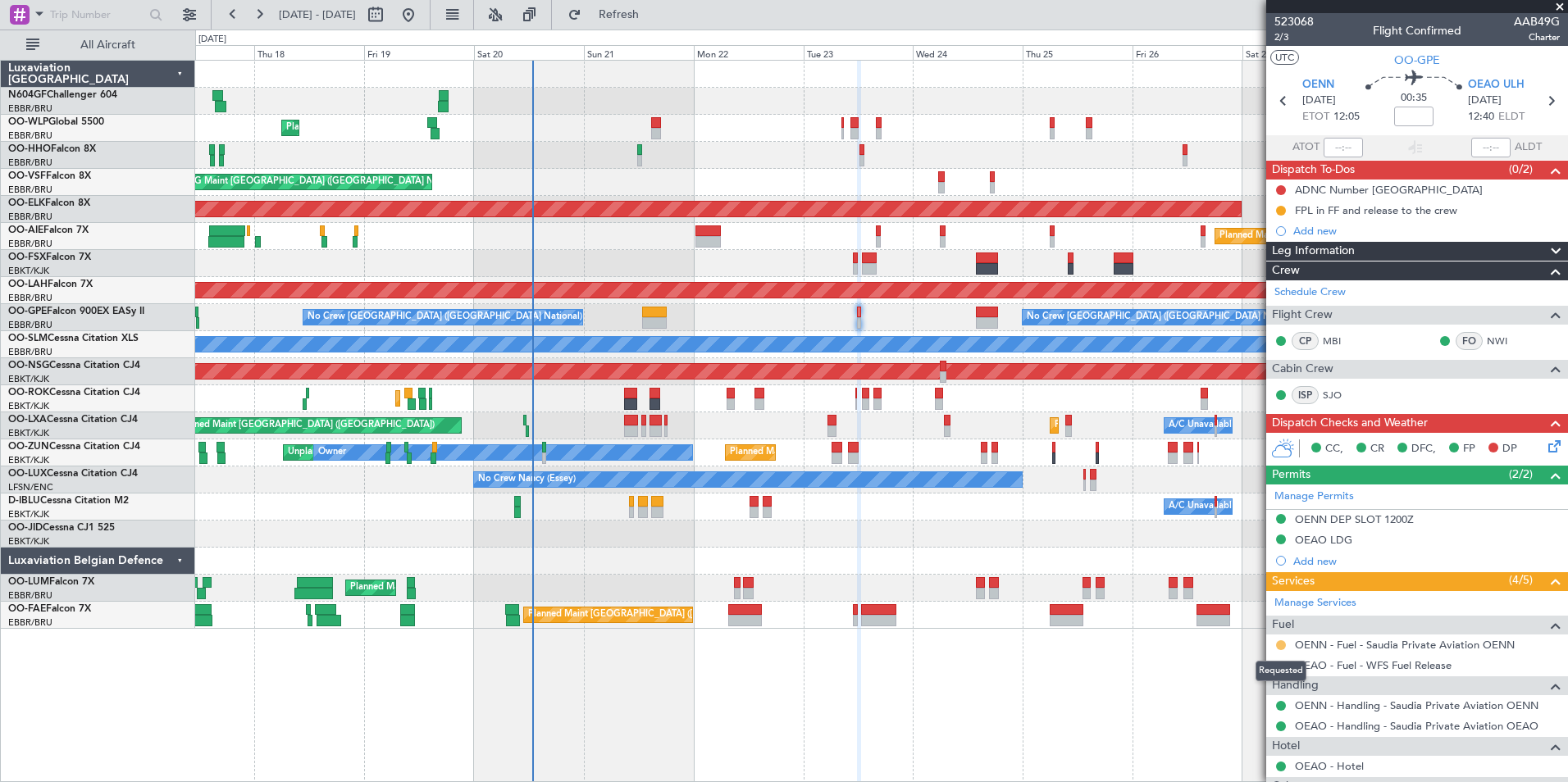
click at [1284, 645] on button at bounding box center [1281, 644] width 10 height 10
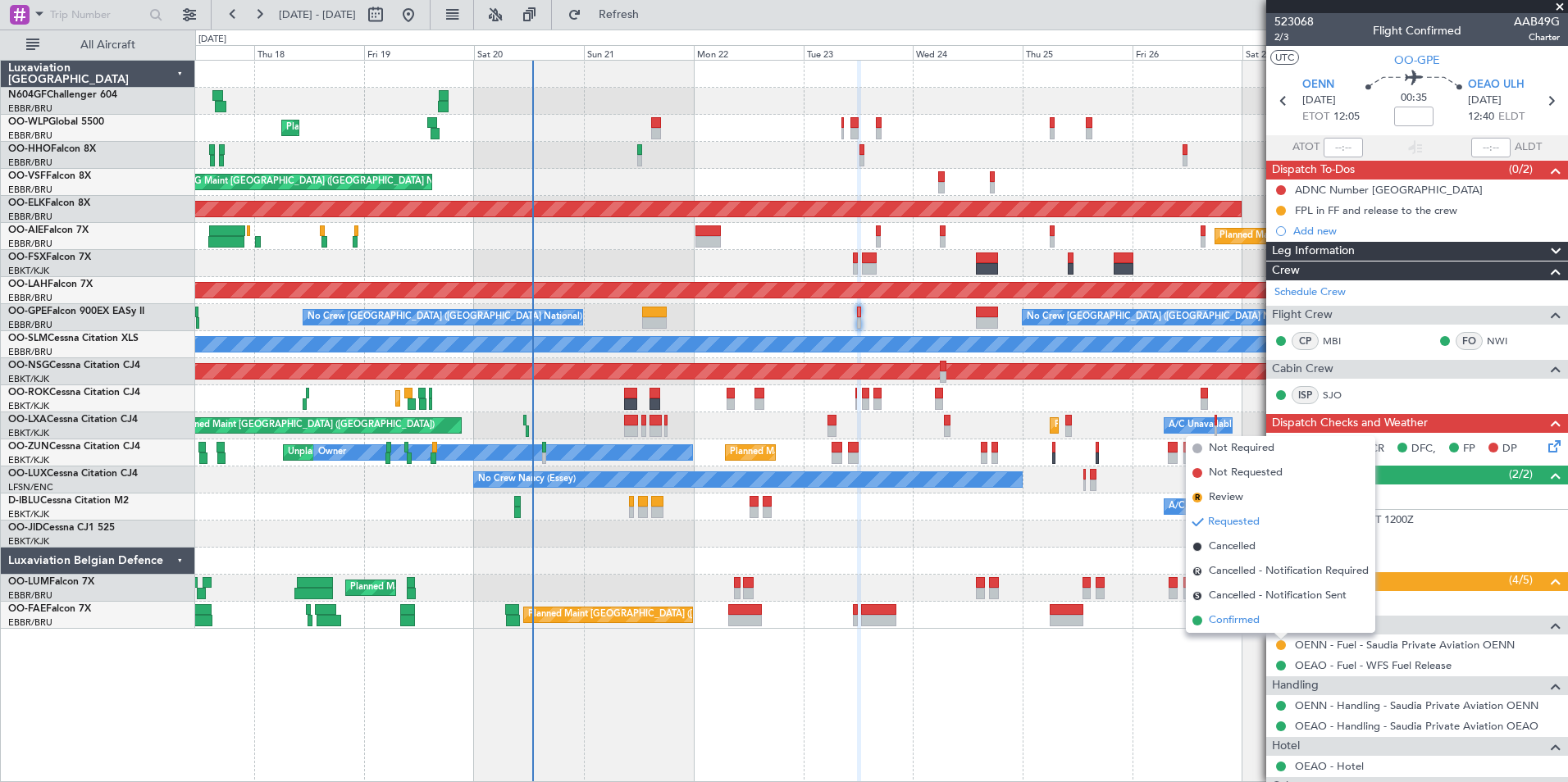
click at [1272, 620] on li "Confirmed" at bounding box center [1280, 620] width 190 height 24
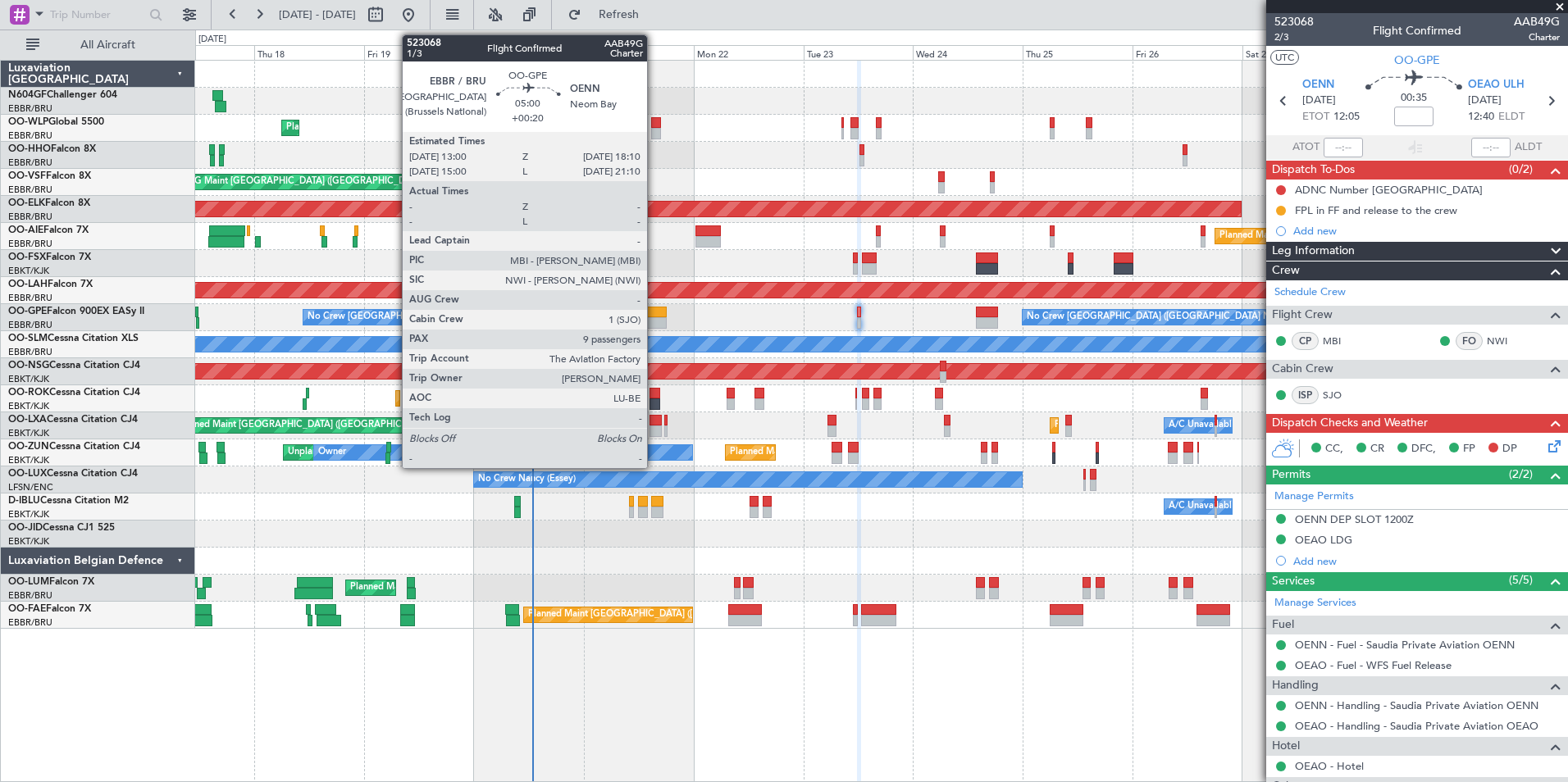
click at [653, 322] on div at bounding box center [653, 323] width 23 height 11
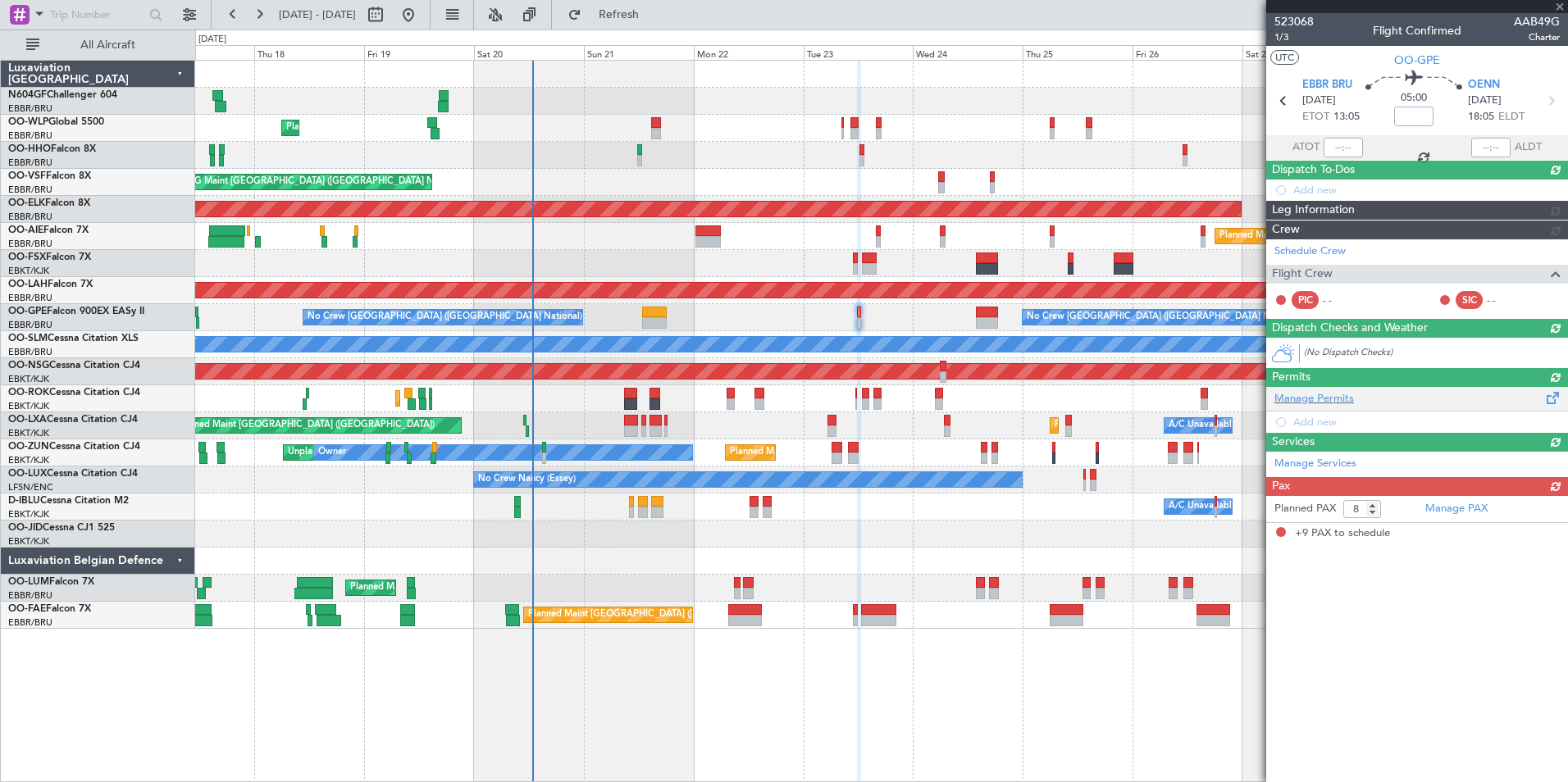
type input "+00:20"
type input "9"
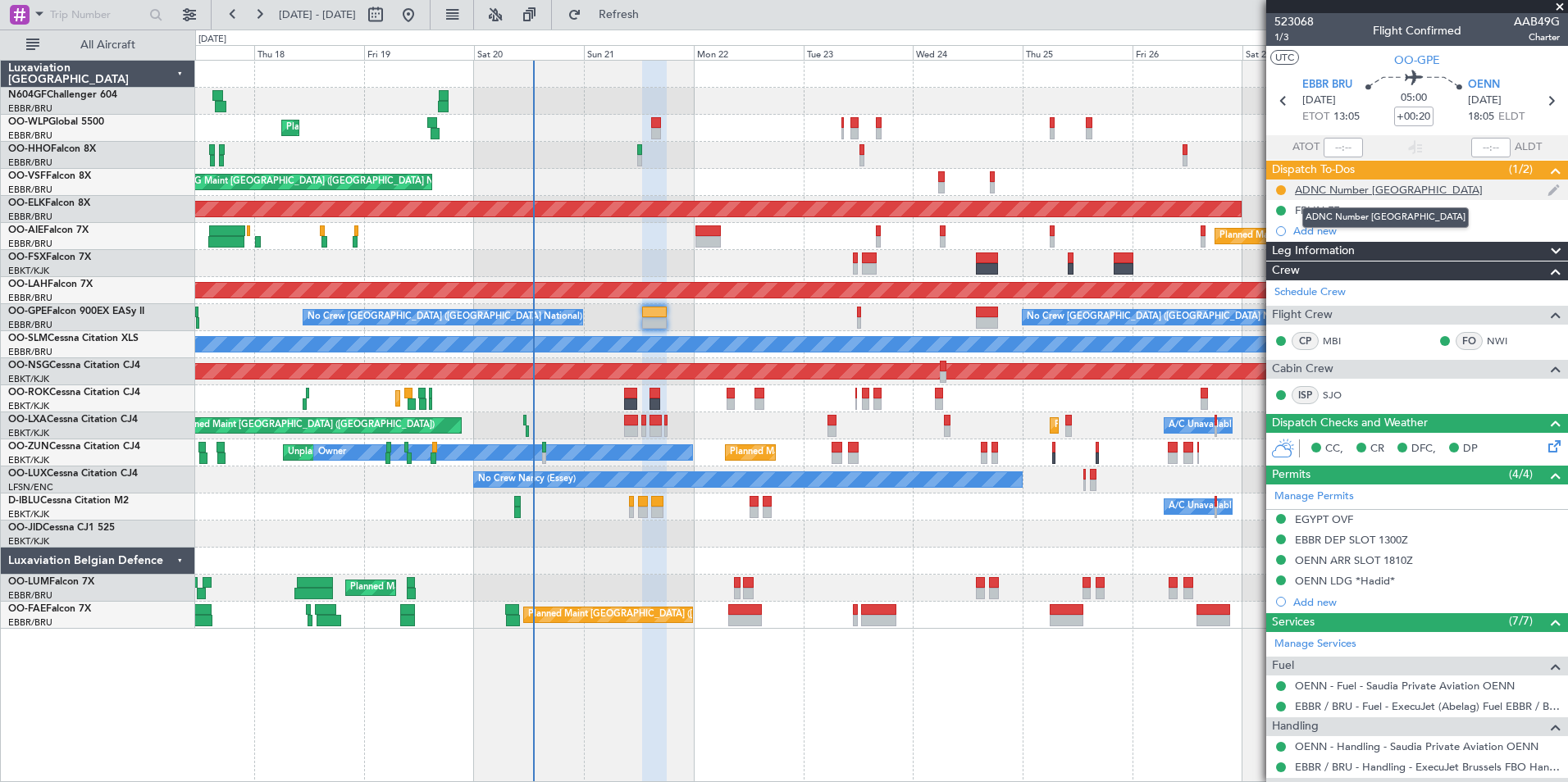
click at [1345, 190] on div "ADNC Number [GEOGRAPHIC_DATA]" at bounding box center [1388, 189] width 188 height 14
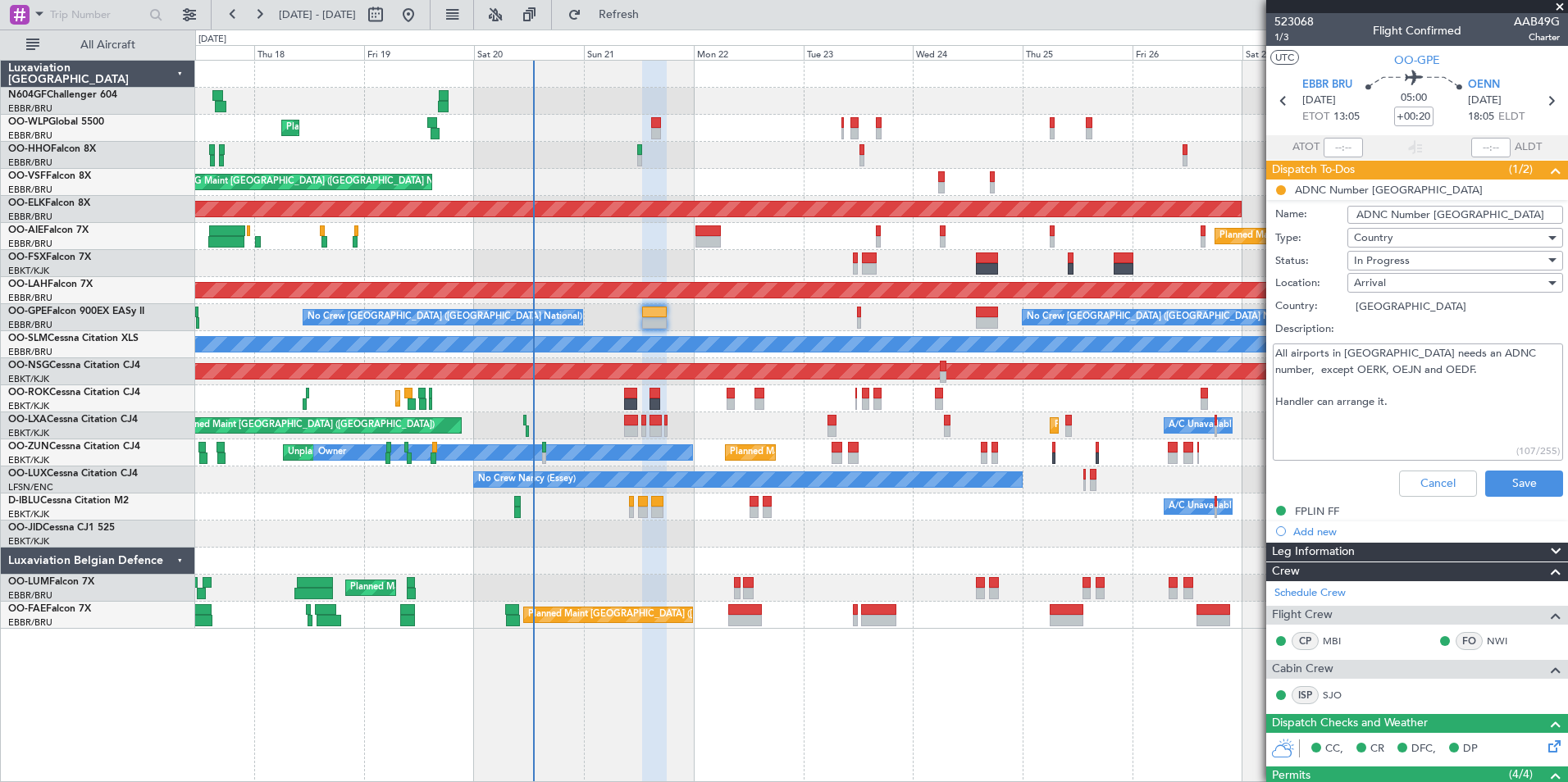
click at [1421, 403] on textarea "All airports in Saudi Arabia needs an ADNC number, except OERK, OEJN and OEDF. …" at bounding box center [1418, 402] width 291 height 118
click at [1417, 438] on textarea "All airports in Saudi Arabia needs an ADNC number, except OERK, OEJN and OEDF. …" at bounding box center [1418, 402] width 291 height 118
paste textarea "For international arrivals, an ADNC is not required at OENN."
click at [1351, 422] on textarea "All airports in Saudi Arabia needs an ADNC number, except OERK, OEJN and OEDF. …" at bounding box center [1418, 402] width 291 height 118
type textarea "All airports in Saudi Arabia needs an ADNC number, except OERK, OEJN and OEDF. …"
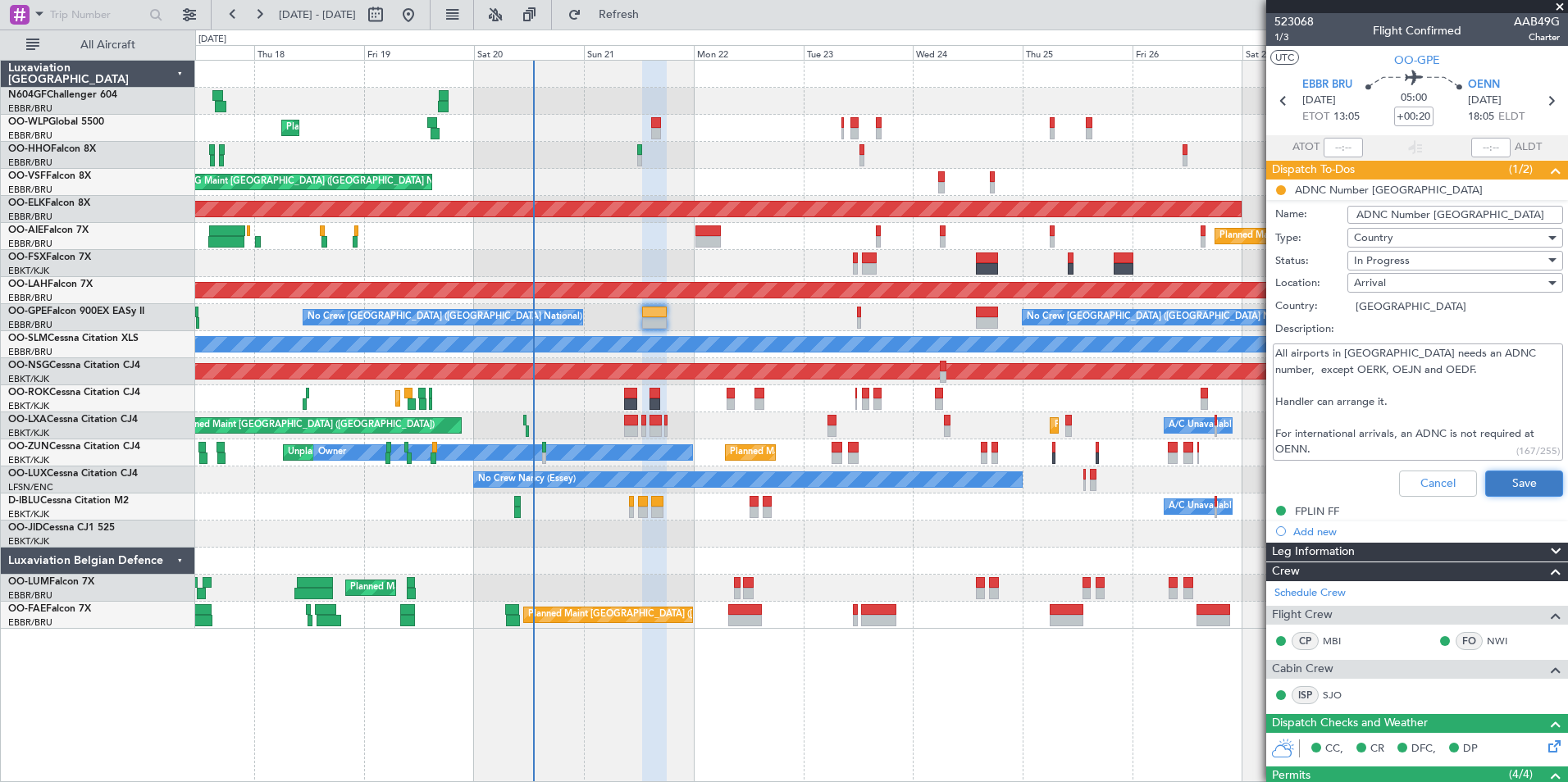
click at [1499, 487] on button "Save" at bounding box center [1524, 484] width 78 height 26
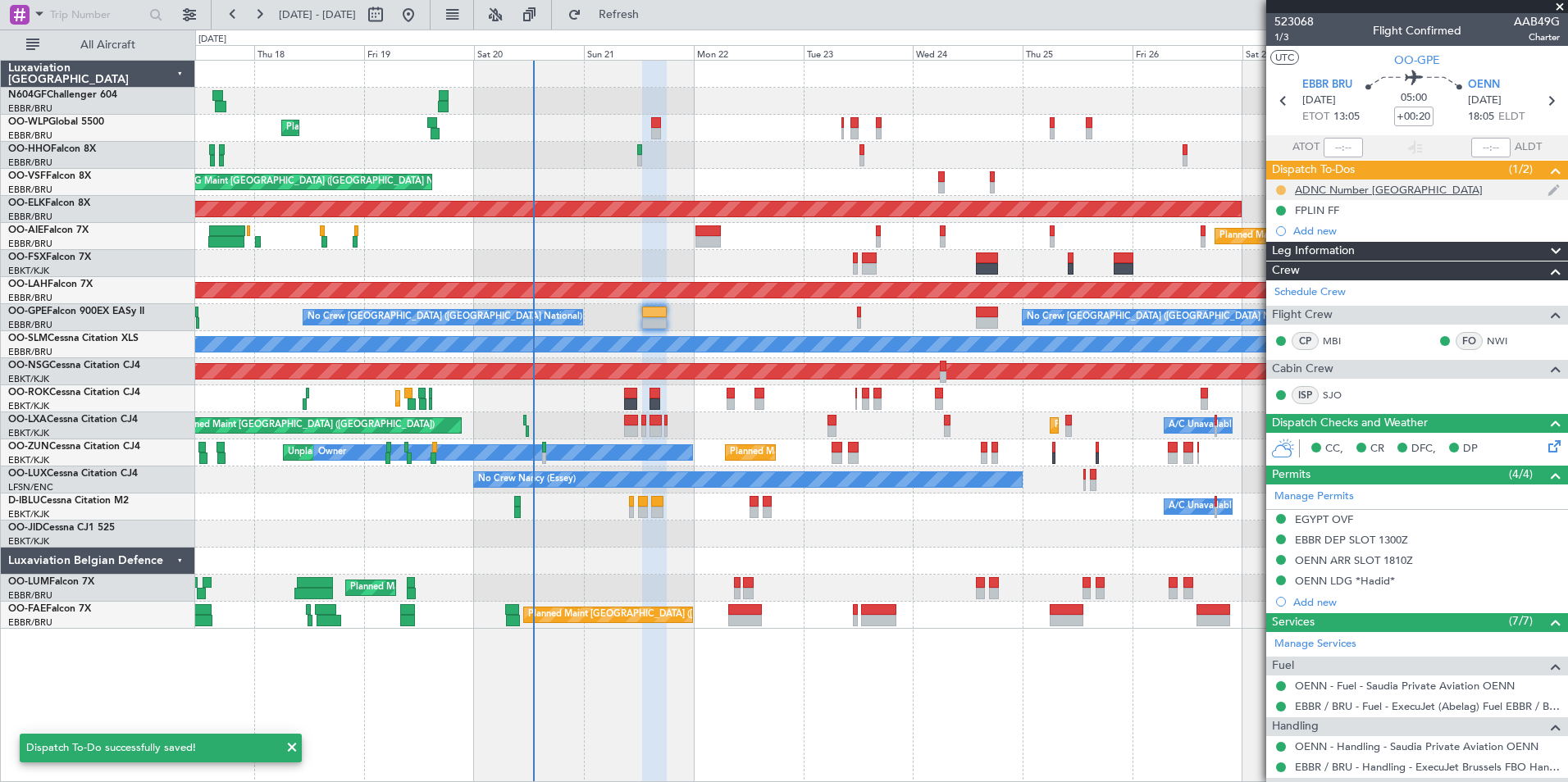
click at [1282, 192] on button at bounding box center [1281, 189] width 10 height 10
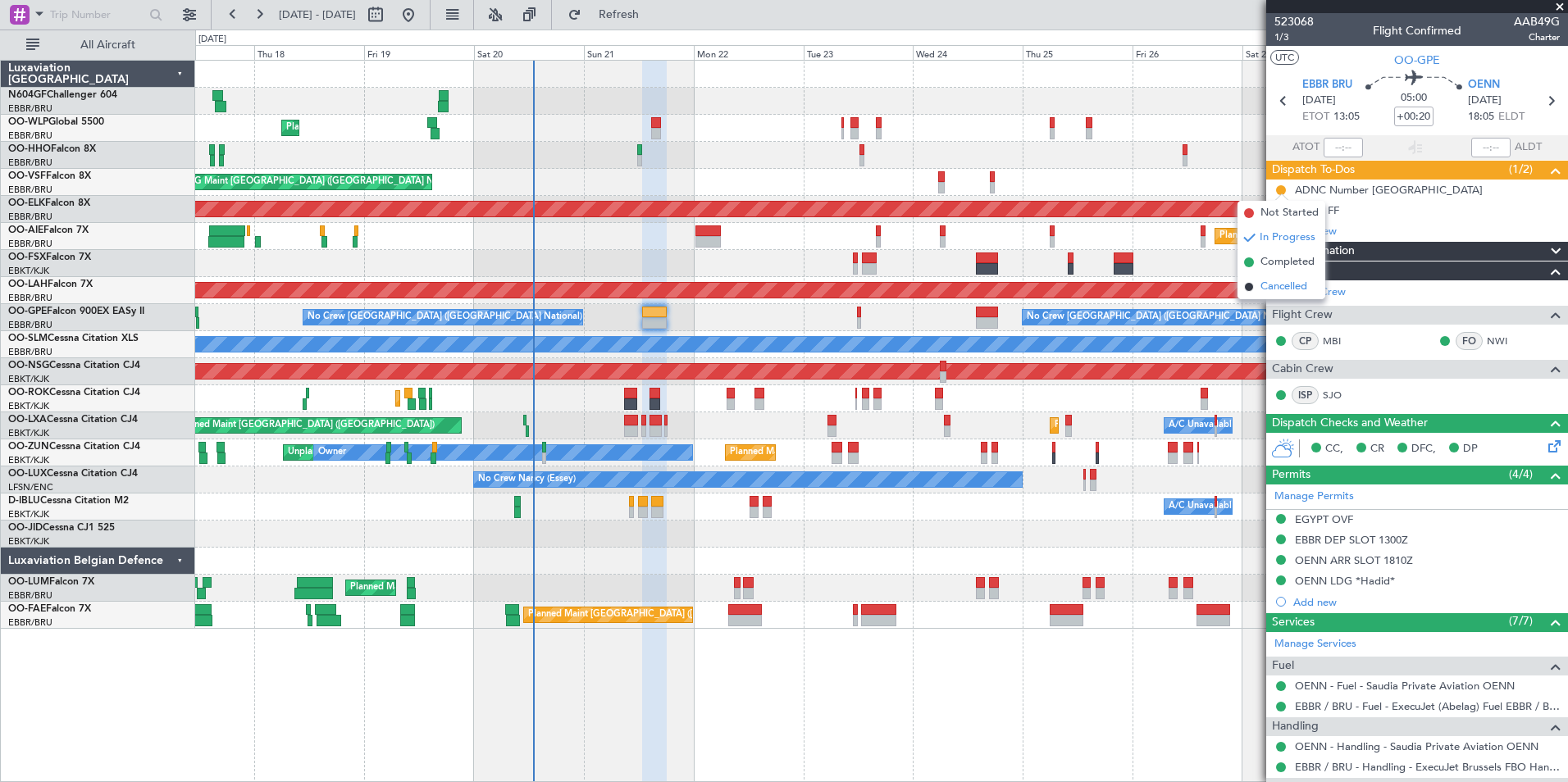
click at [1301, 285] on span "Cancelled" at bounding box center [1284, 286] width 47 height 16
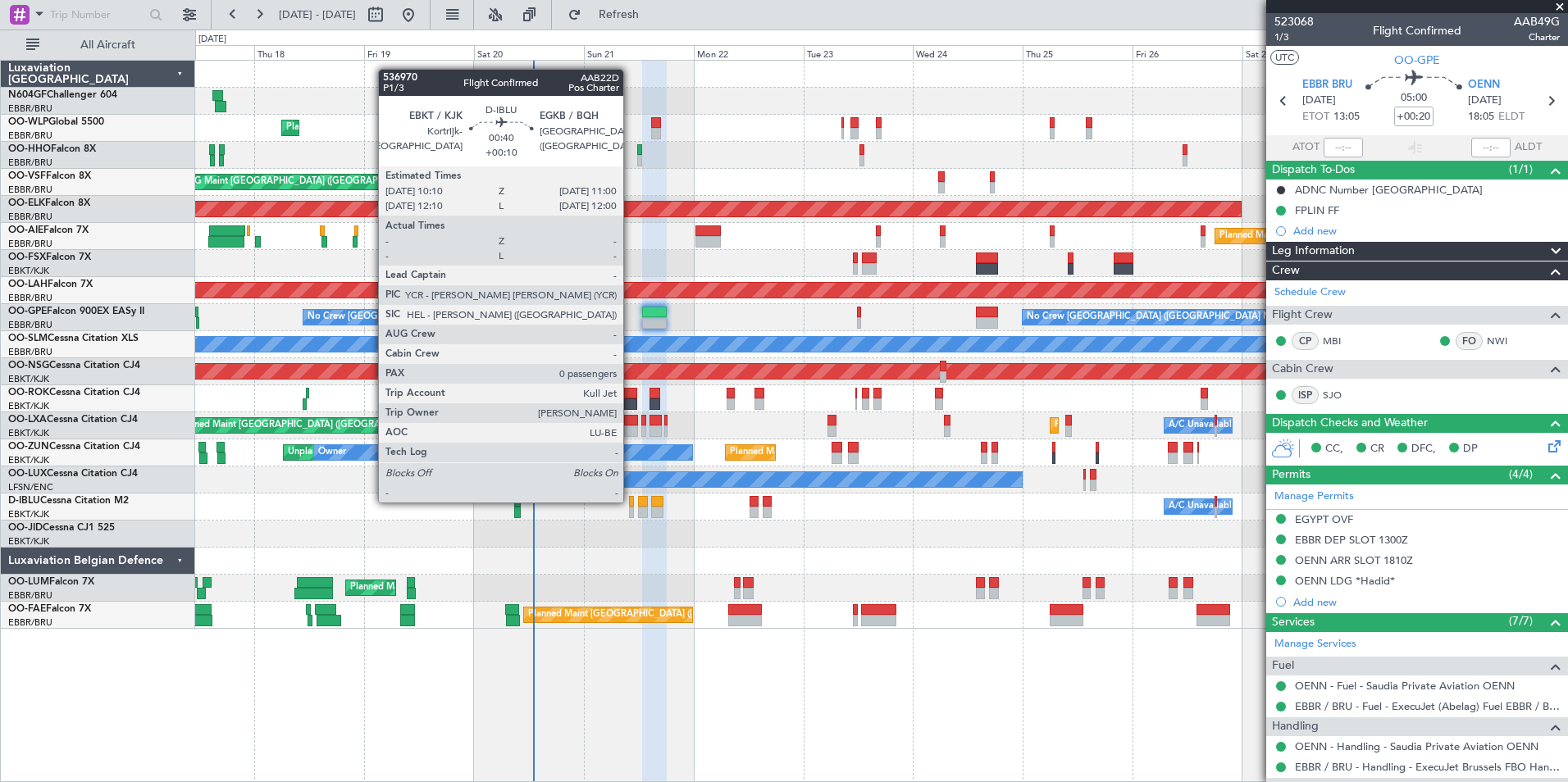
click at [631, 501] on div at bounding box center [631, 501] width 4 height 11
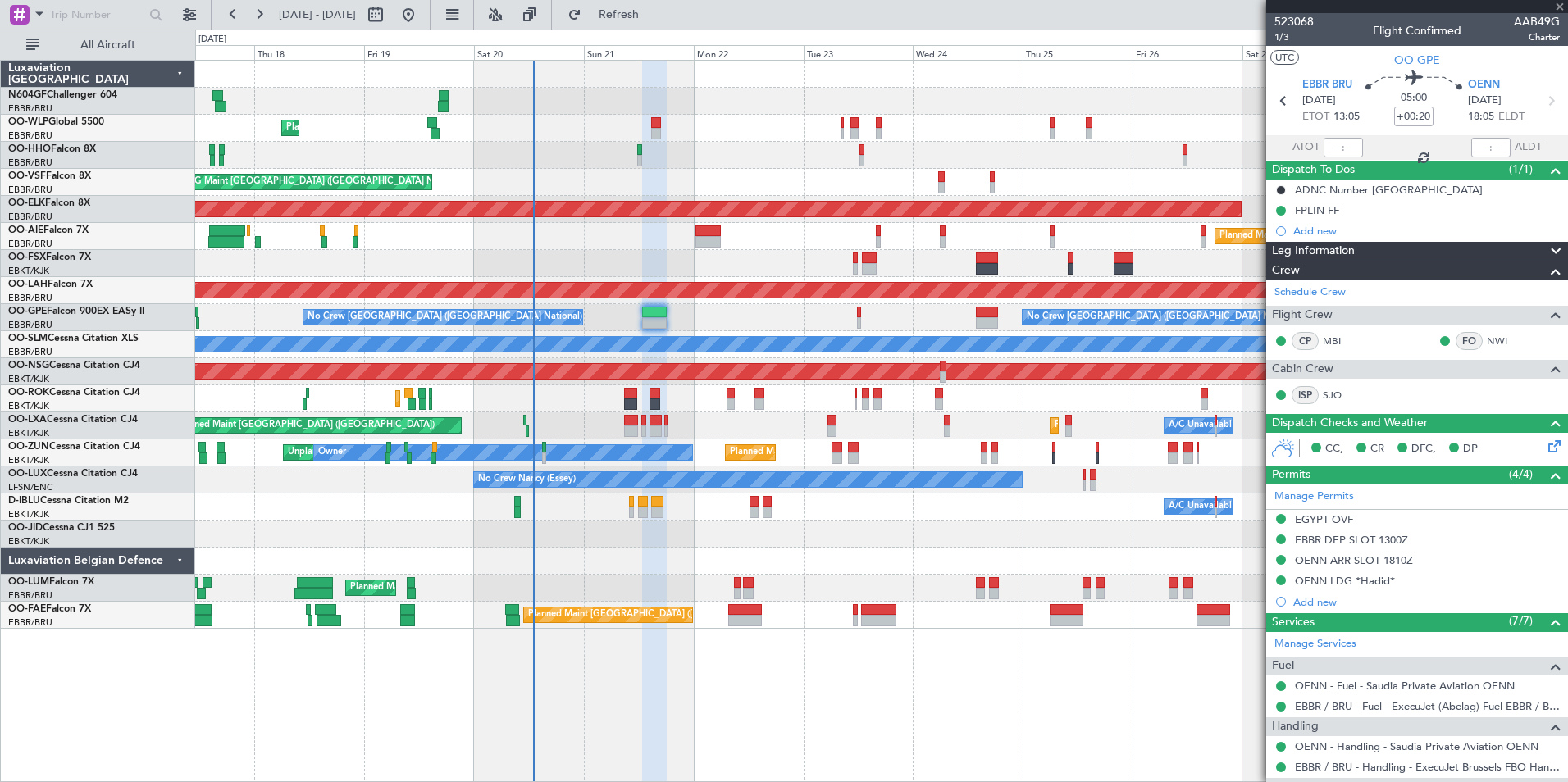
type input "+00:10"
type input "0"
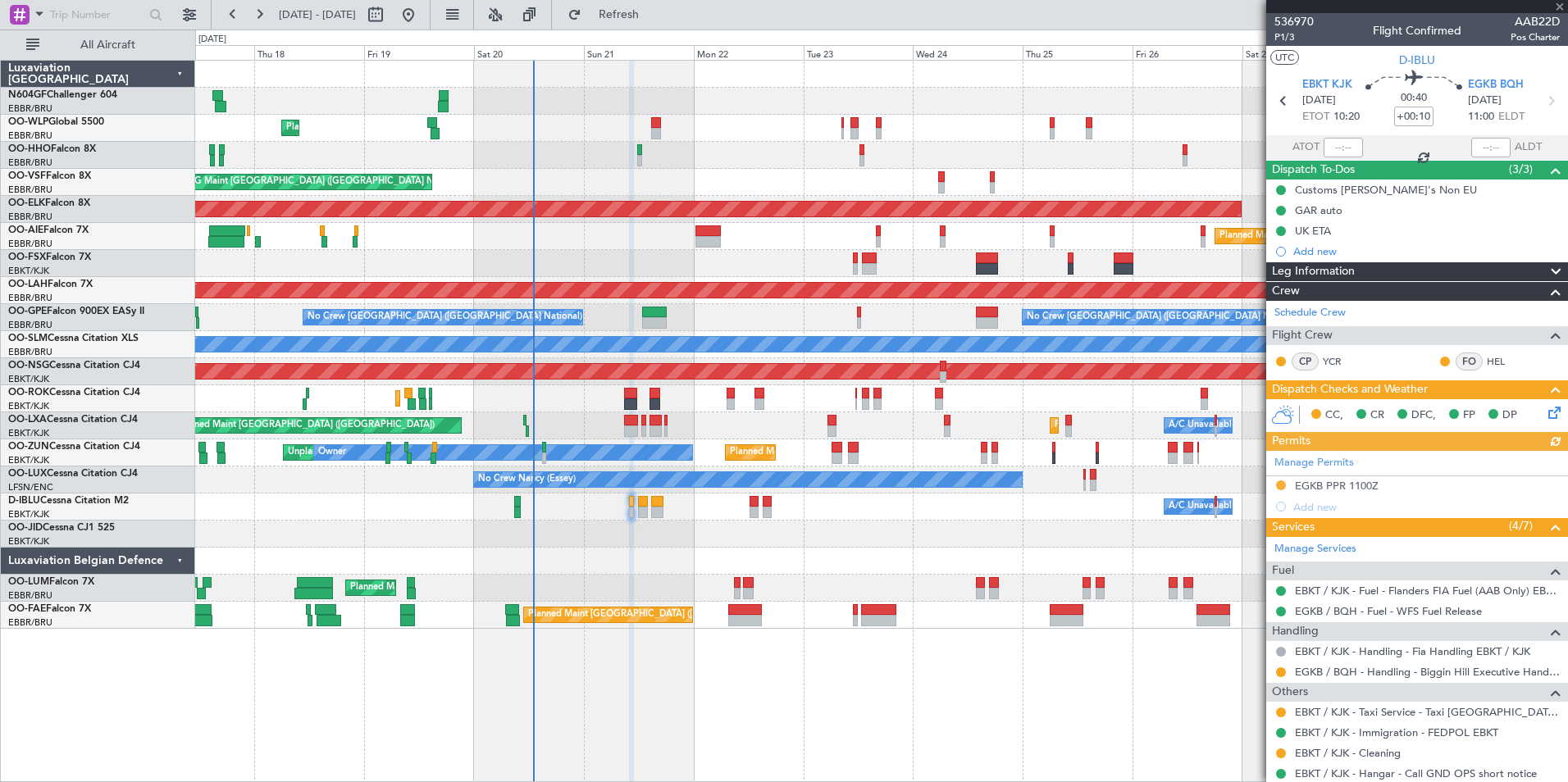
click at [1280, 485] on div "Manage Permits EGKB PPR 1100Z Add new" at bounding box center [1417, 484] width 302 height 67
click at [1278, 483] on button at bounding box center [1281, 484] width 10 height 10
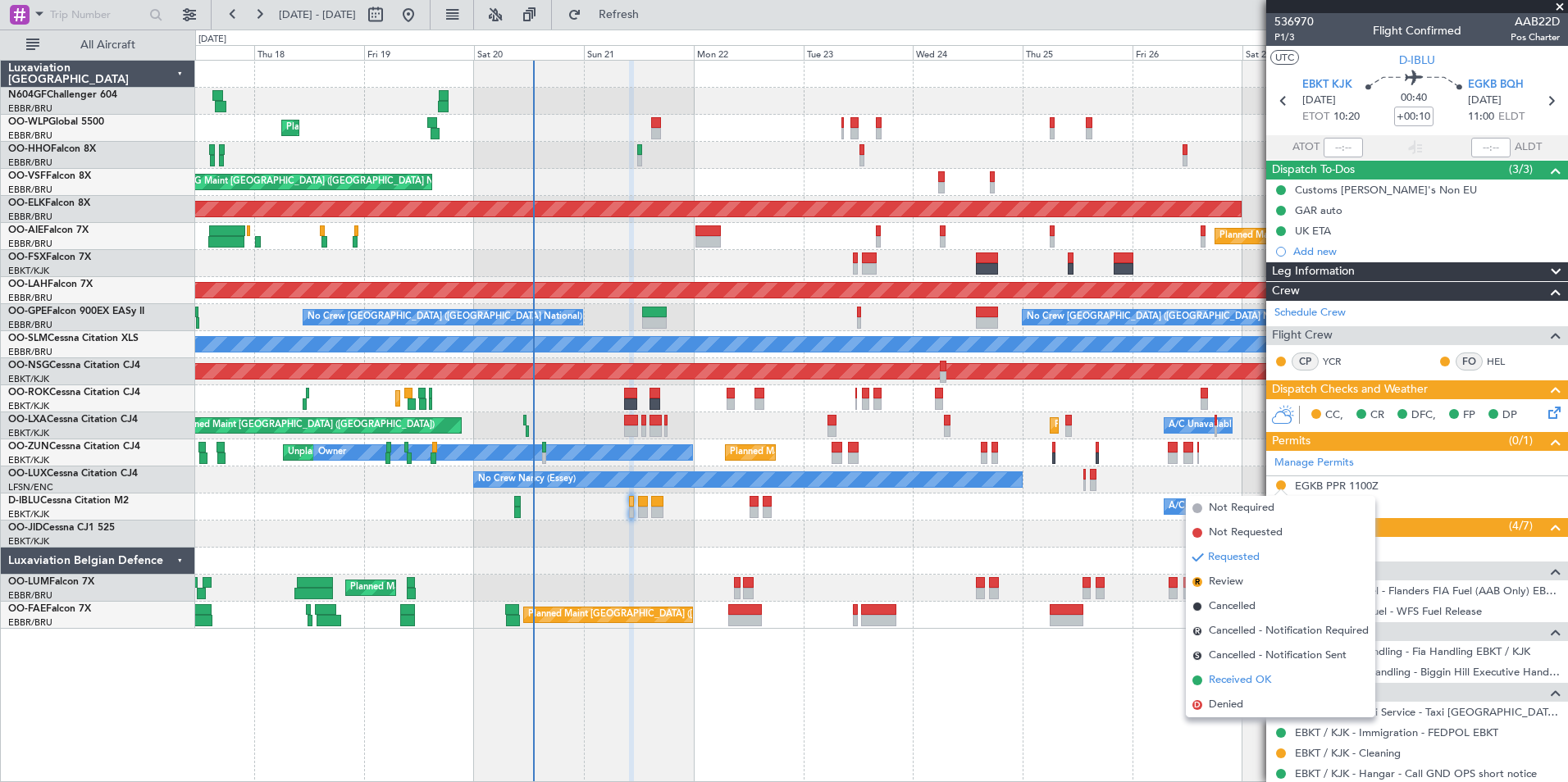
click at [1263, 677] on span "Received OK" at bounding box center [1240, 680] width 62 height 16
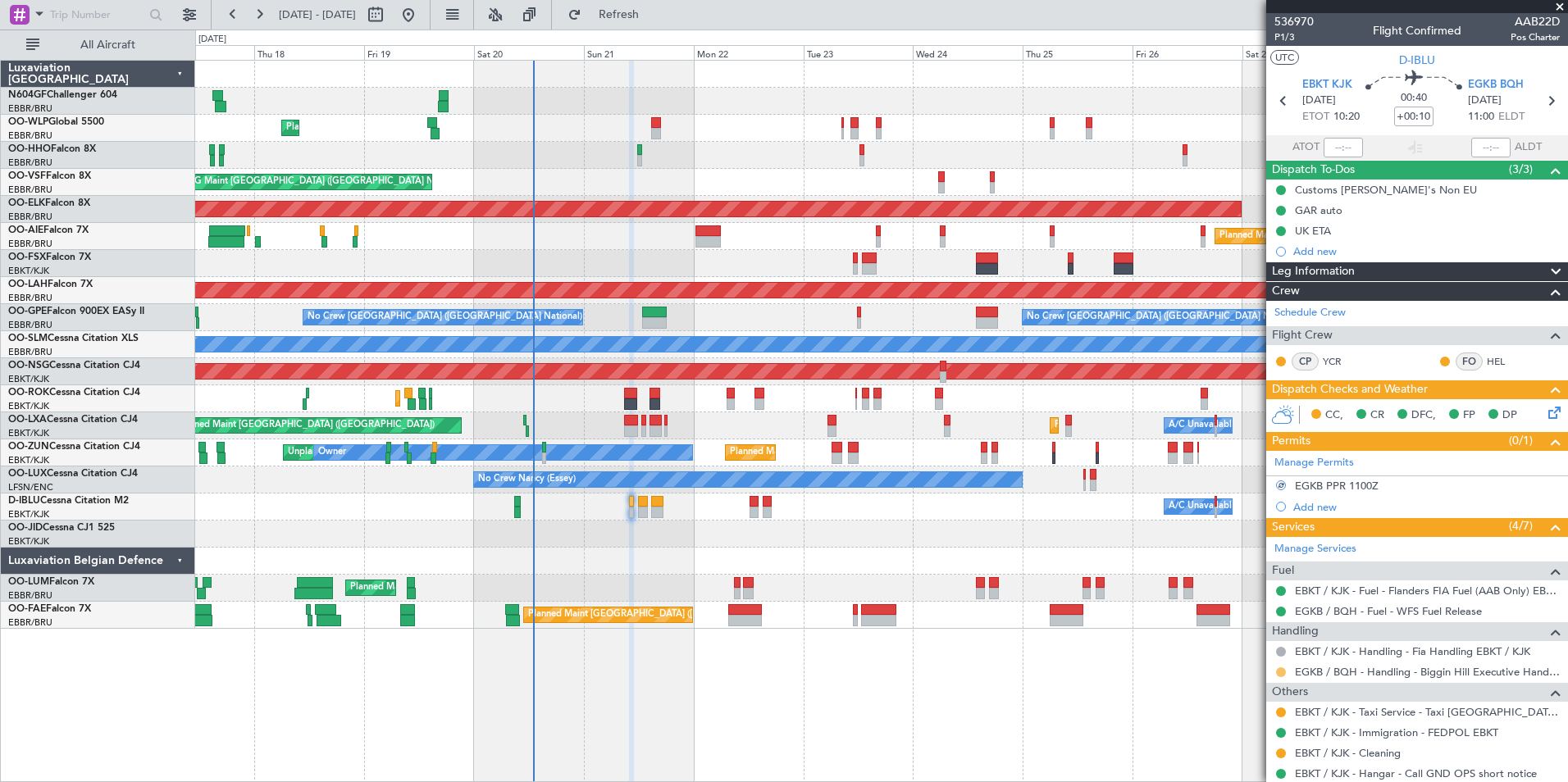
click at [1280, 671] on button at bounding box center [1281, 671] width 10 height 10
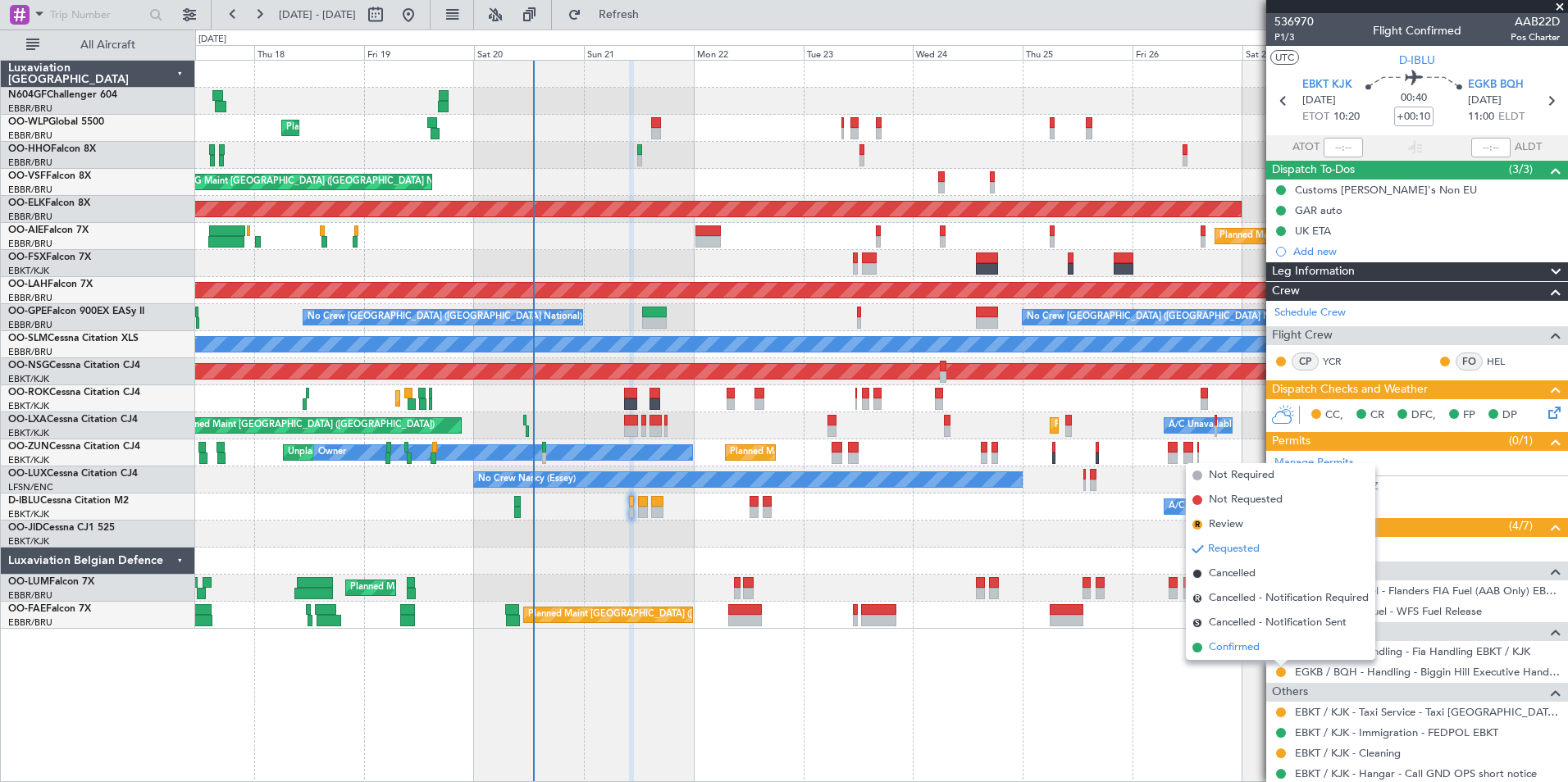
click at [1265, 645] on li "Confirmed" at bounding box center [1280, 648] width 190 height 24
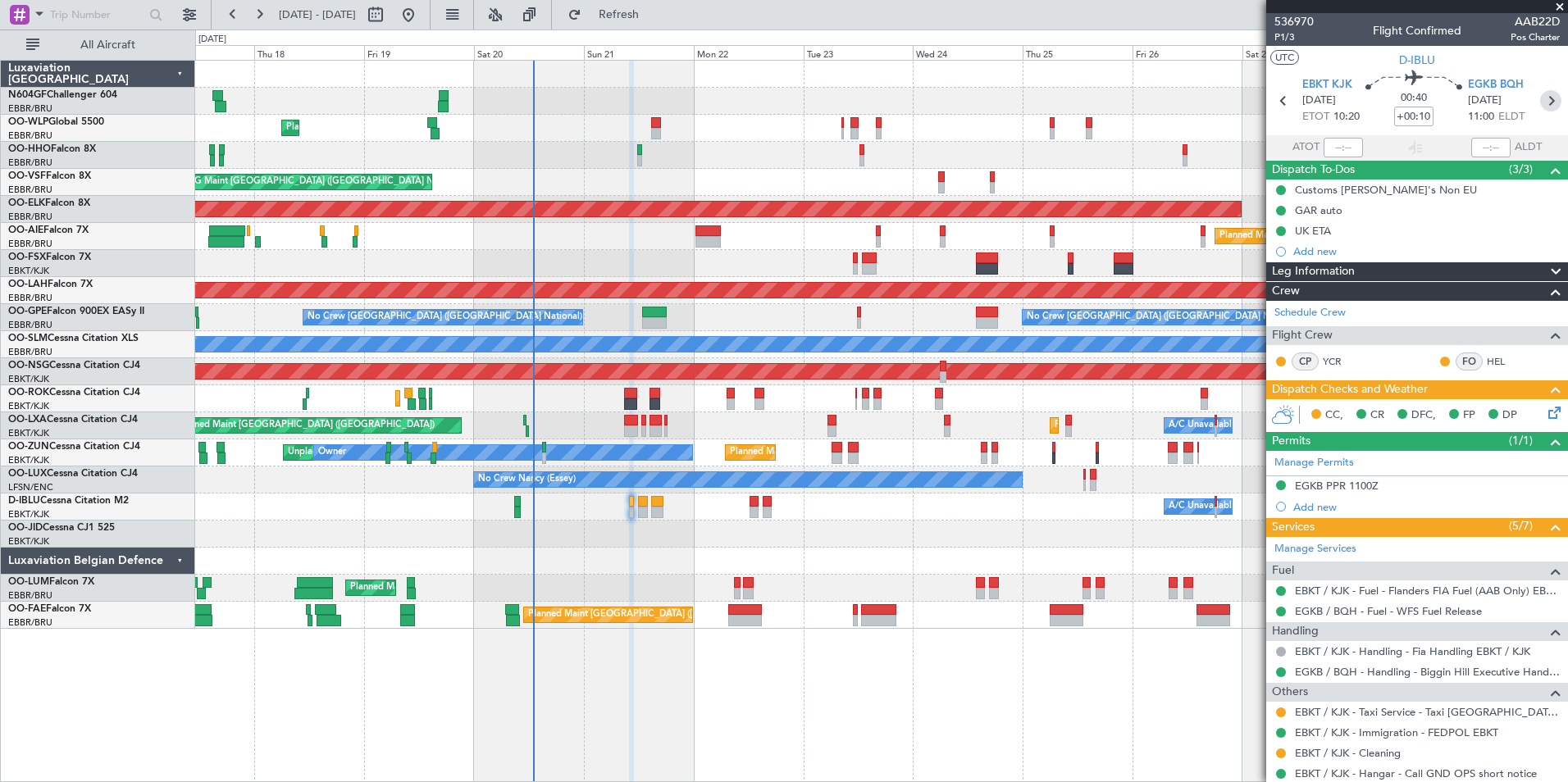
click at [1540, 99] on icon at bounding box center [1551, 100] width 22 height 22
type input "-00:10"
type input "2"
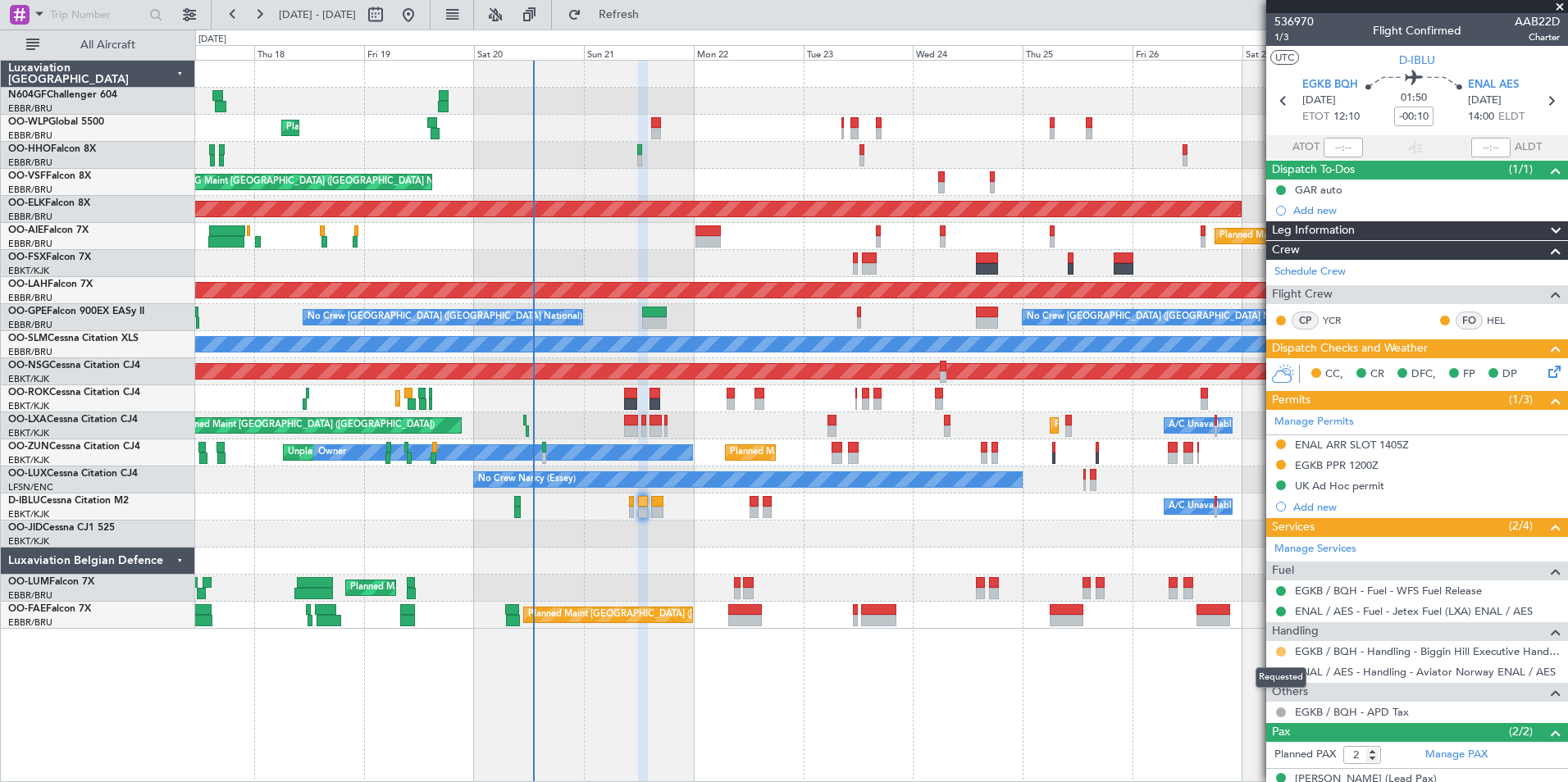
click at [1281, 651] on button at bounding box center [1281, 651] width 10 height 10
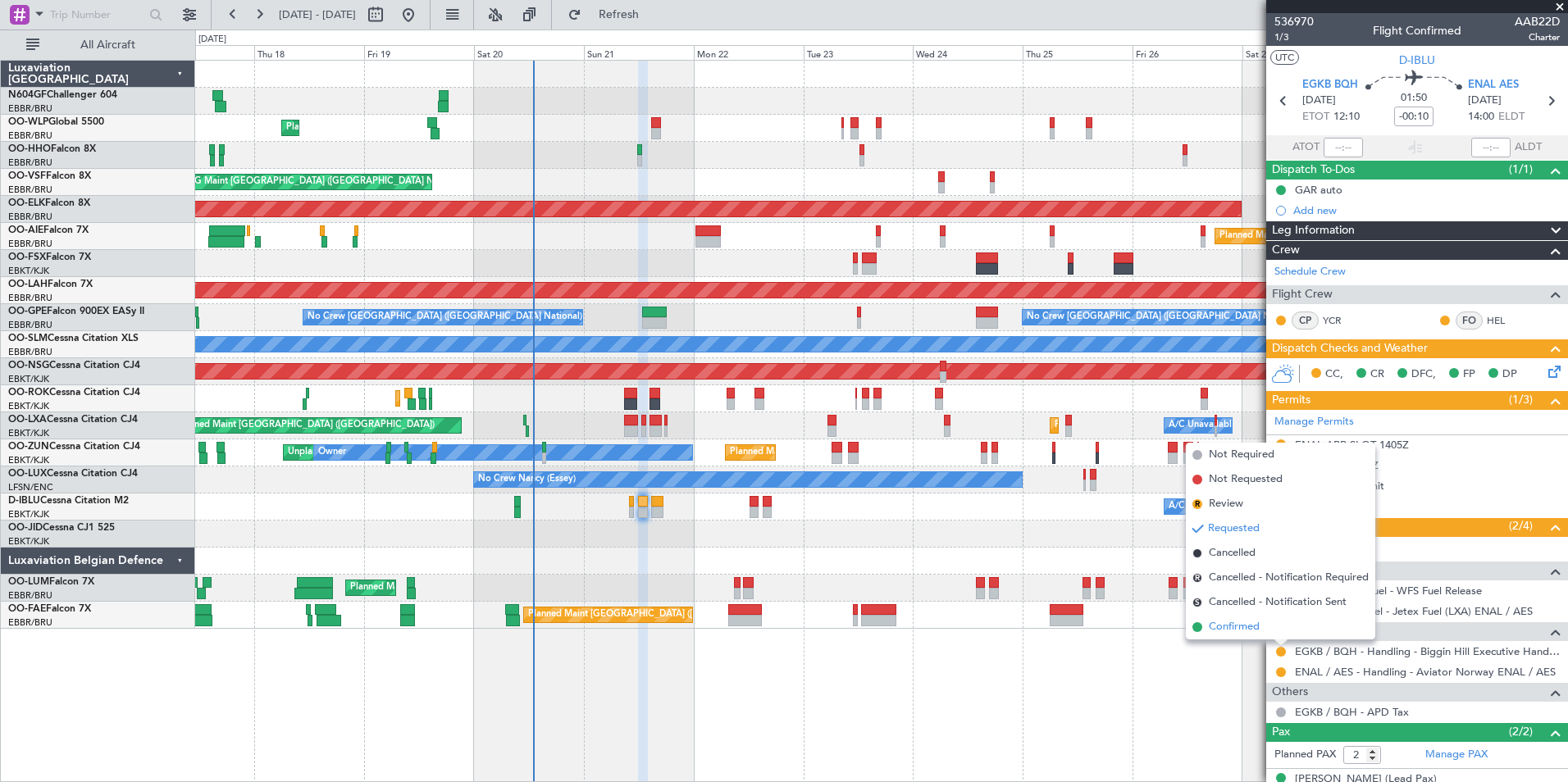
click at [1254, 619] on span "Confirmed" at bounding box center [1234, 627] width 51 height 16
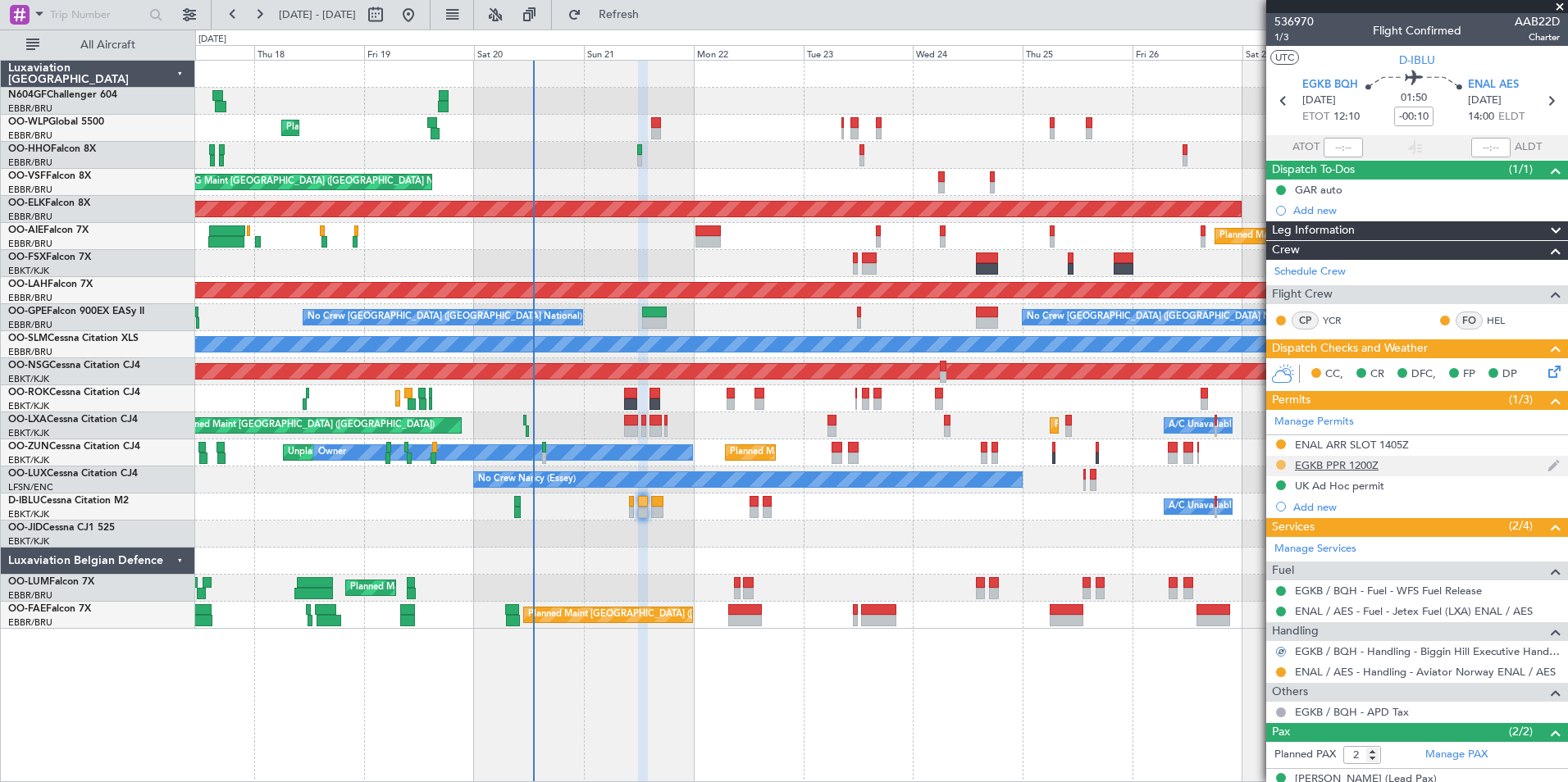
click at [1282, 465] on button at bounding box center [1281, 465] width 10 height 10
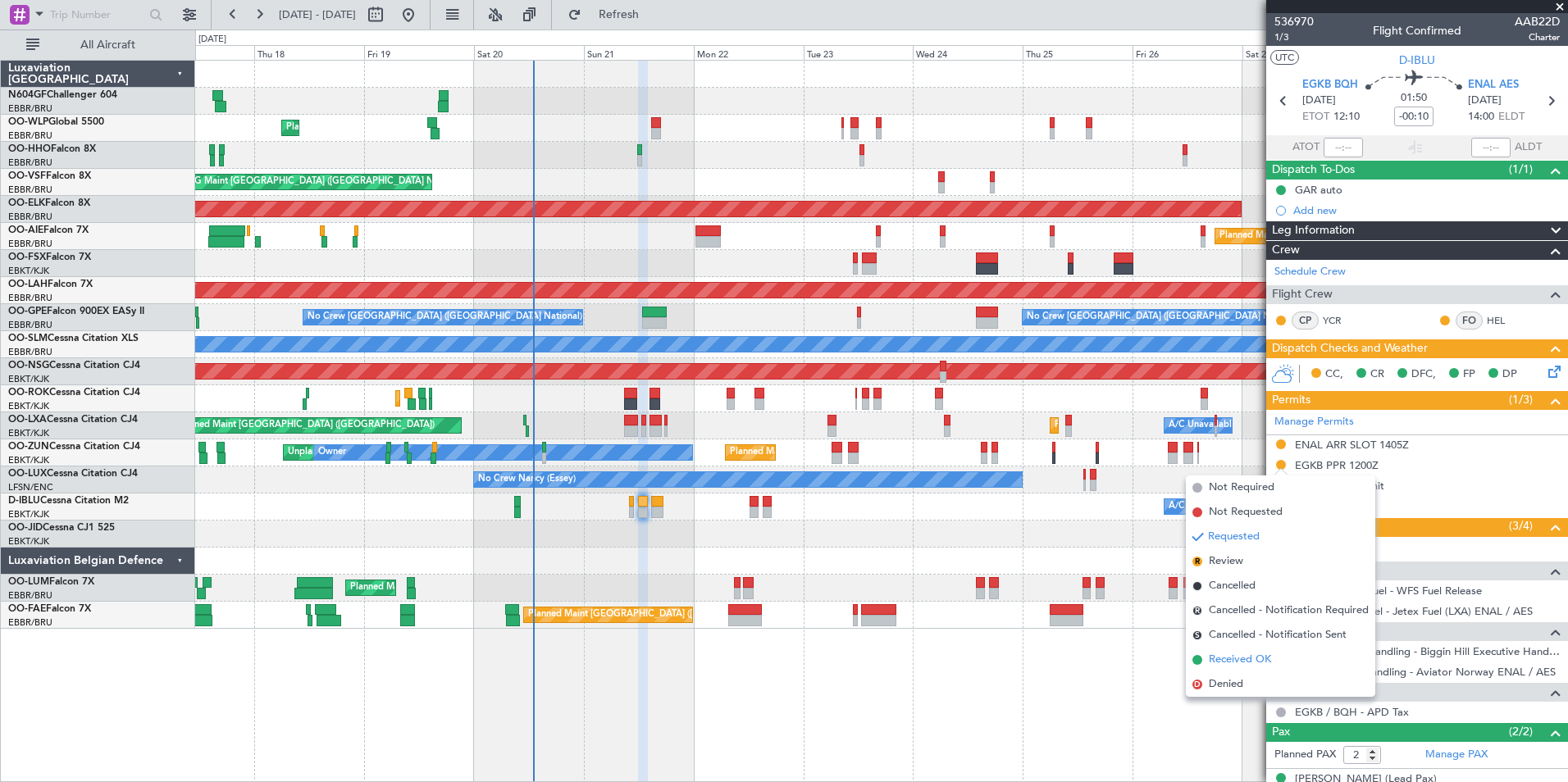
click at [1241, 659] on span "Received OK" at bounding box center [1240, 659] width 62 height 16
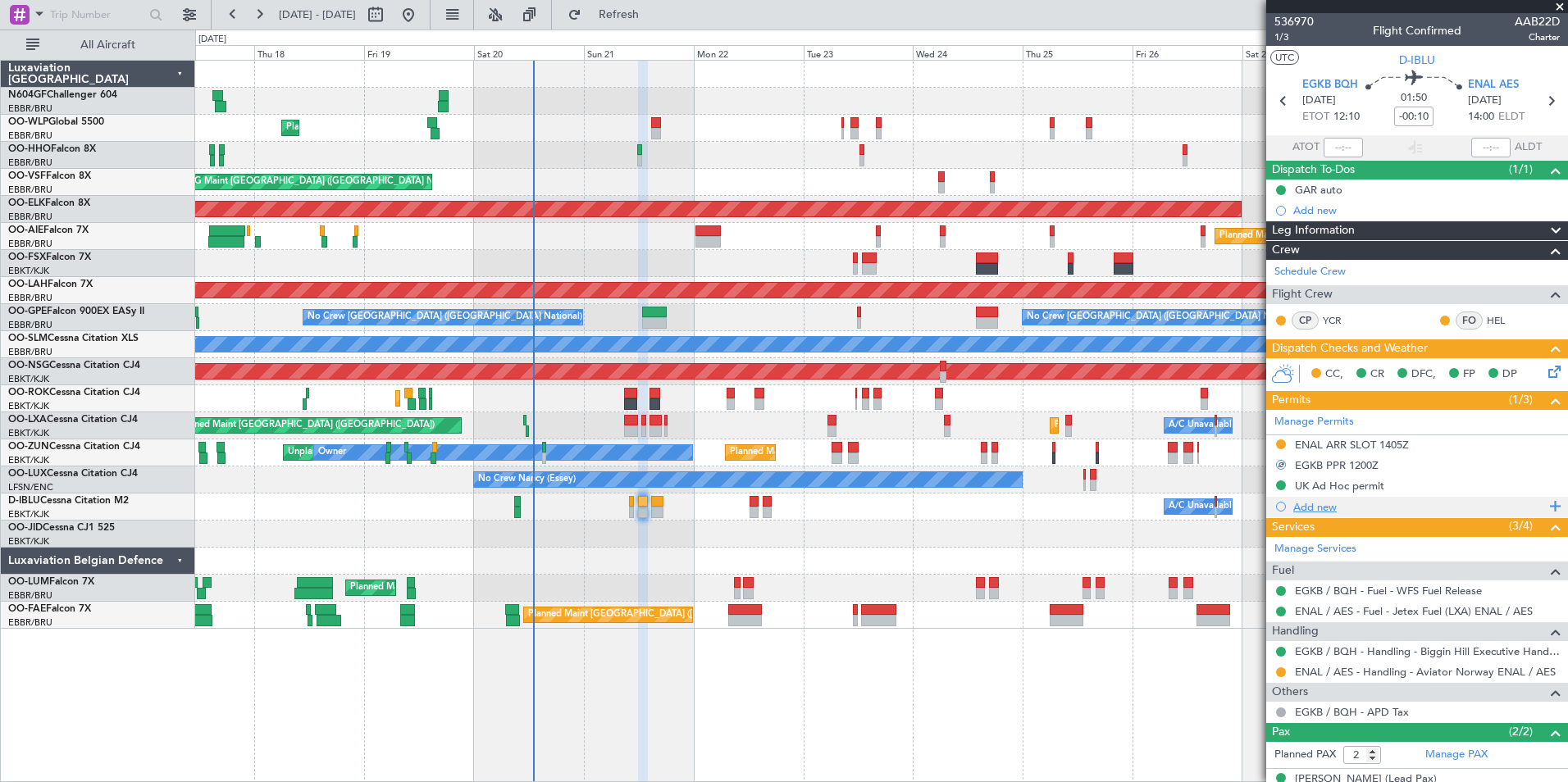
scroll to position [60, 0]
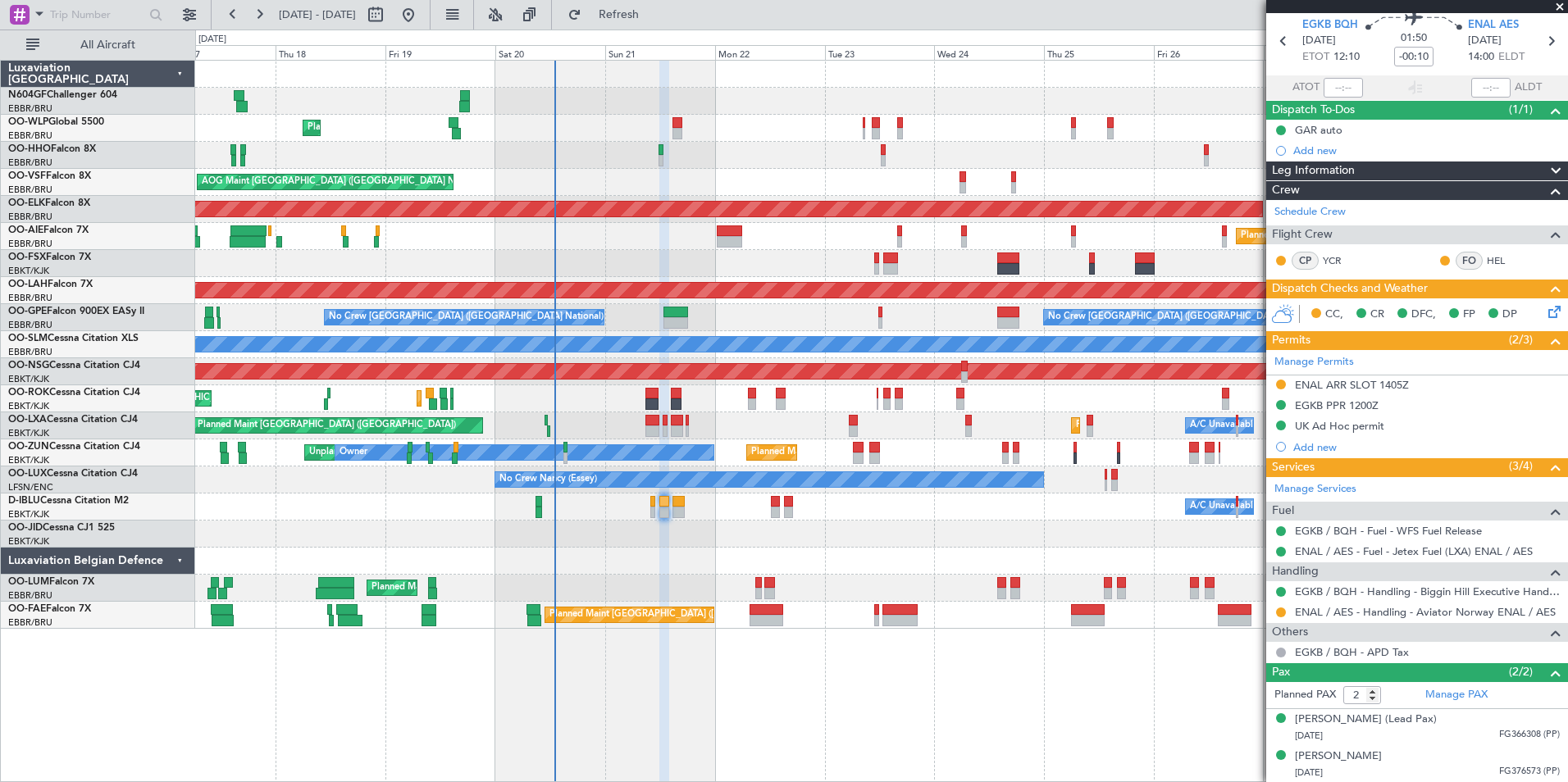
click at [660, 494] on div "Planned Maint Liege AOG Maint Brussels (Brussels National) Planned Maint Kortri…" at bounding box center [882, 344] width 1372 height 568
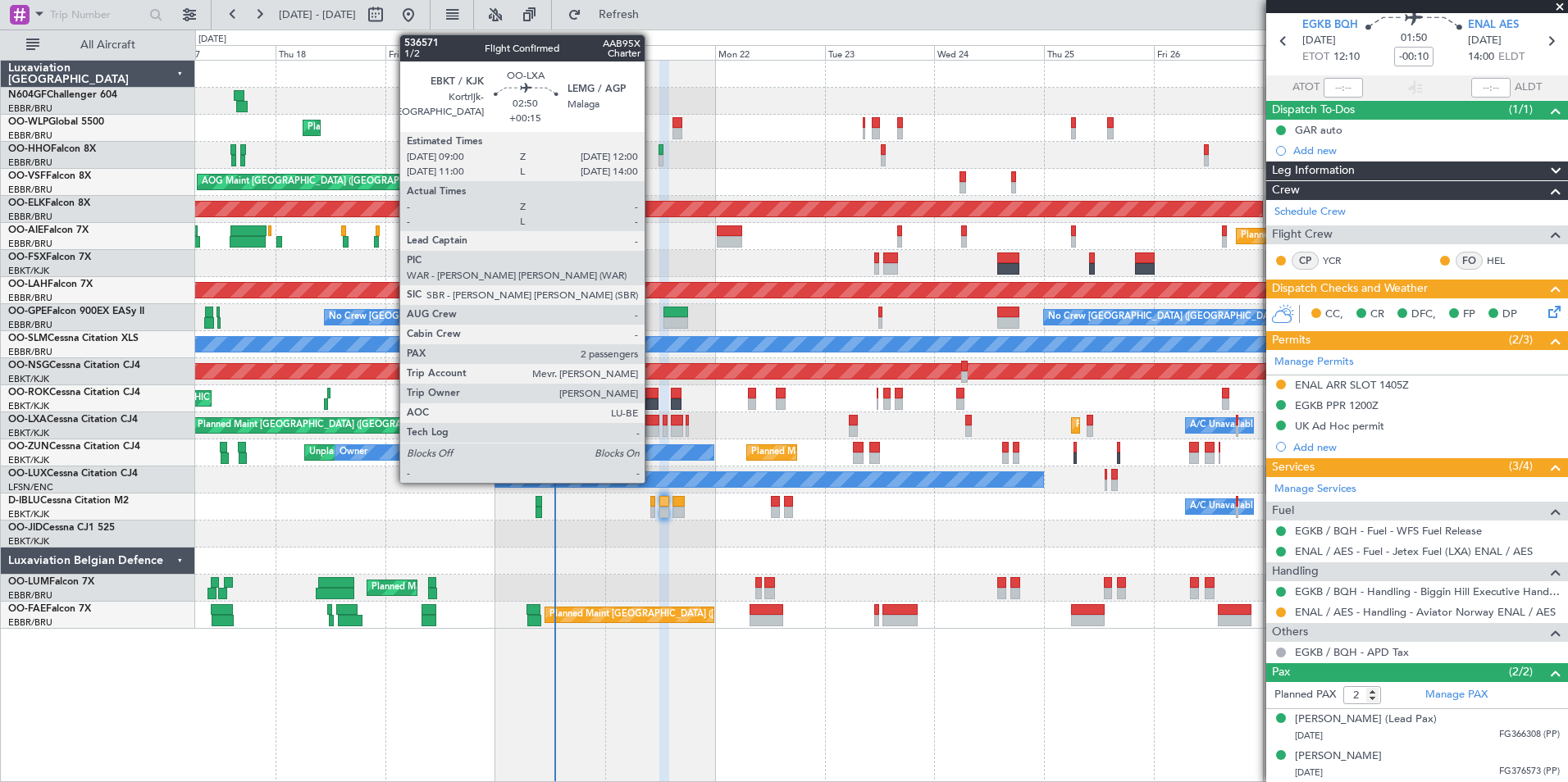
click at [652, 429] on div at bounding box center [652, 431] width 14 height 11
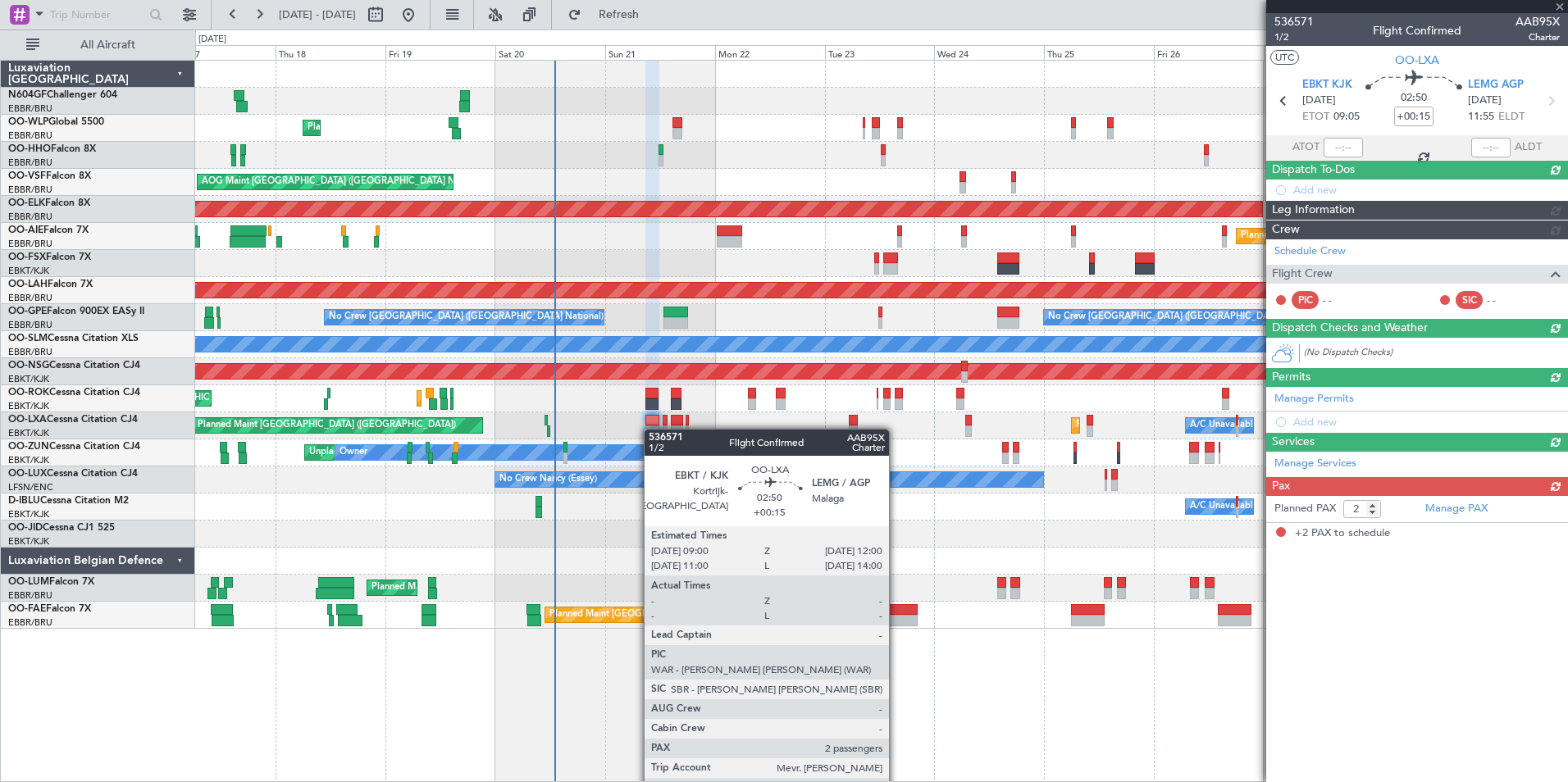
scroll to position [0, 0]
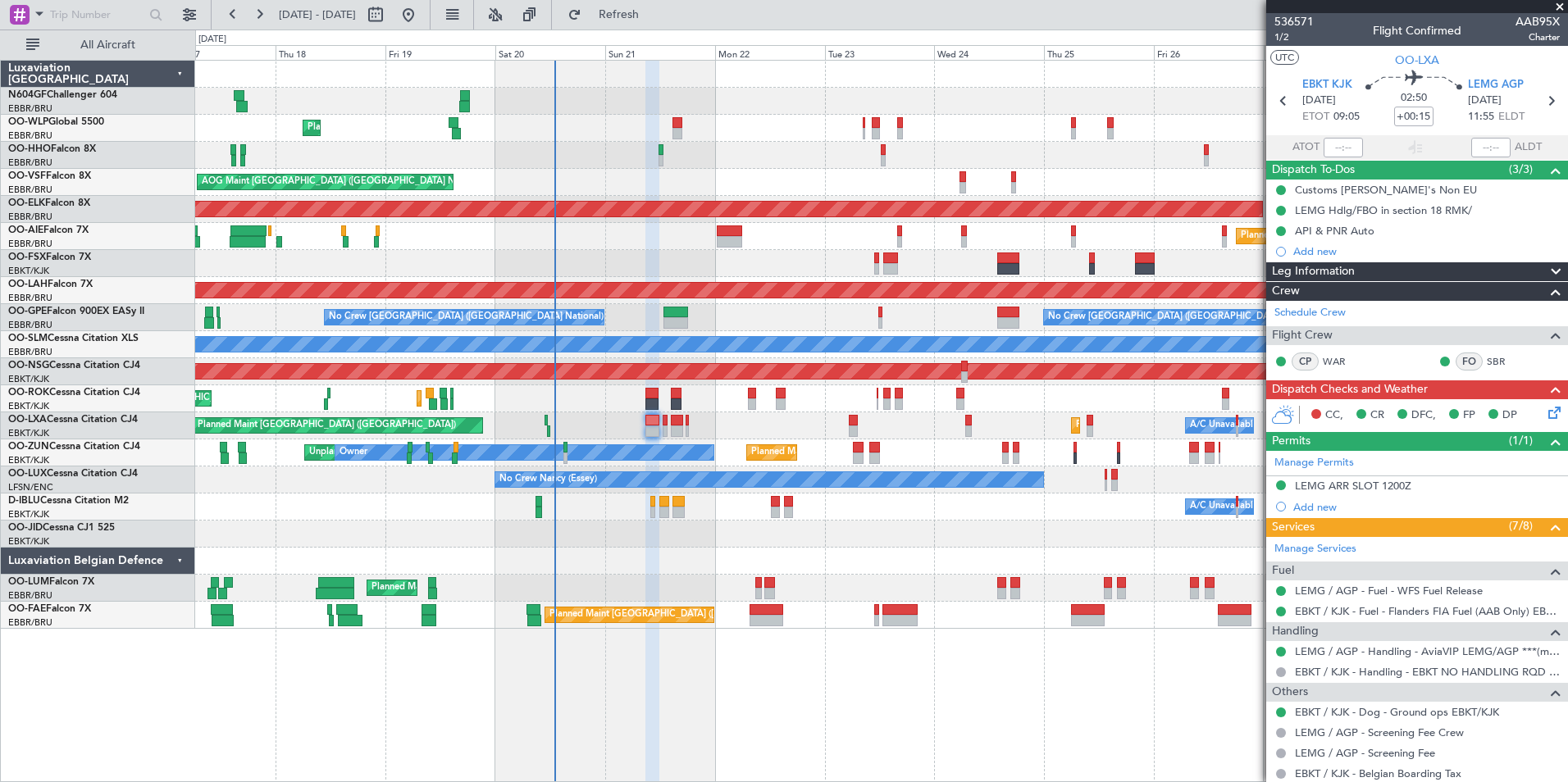
click at [714, 314] on div "Planned Maint Brussels (Brussels National) No Crew Brussels (Brussels National)…" at bounding box center [882, 317] width 1372 height 27
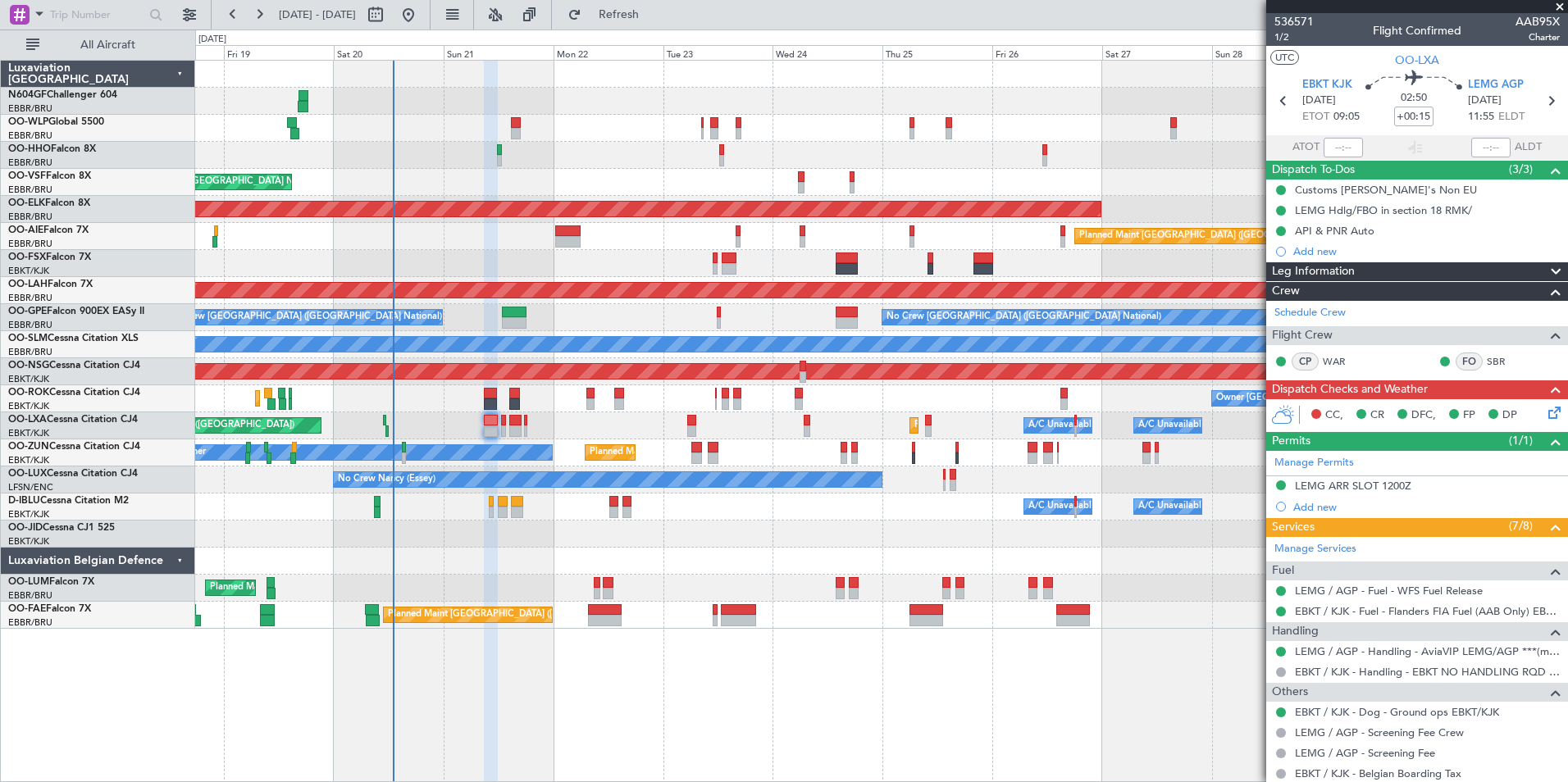
click at [542, 305] on div "Planned Maint Brussels (Brussels National) No Crew Brussels (Brussels National)…" at bounding box center [882, 317] width 1372 height 27
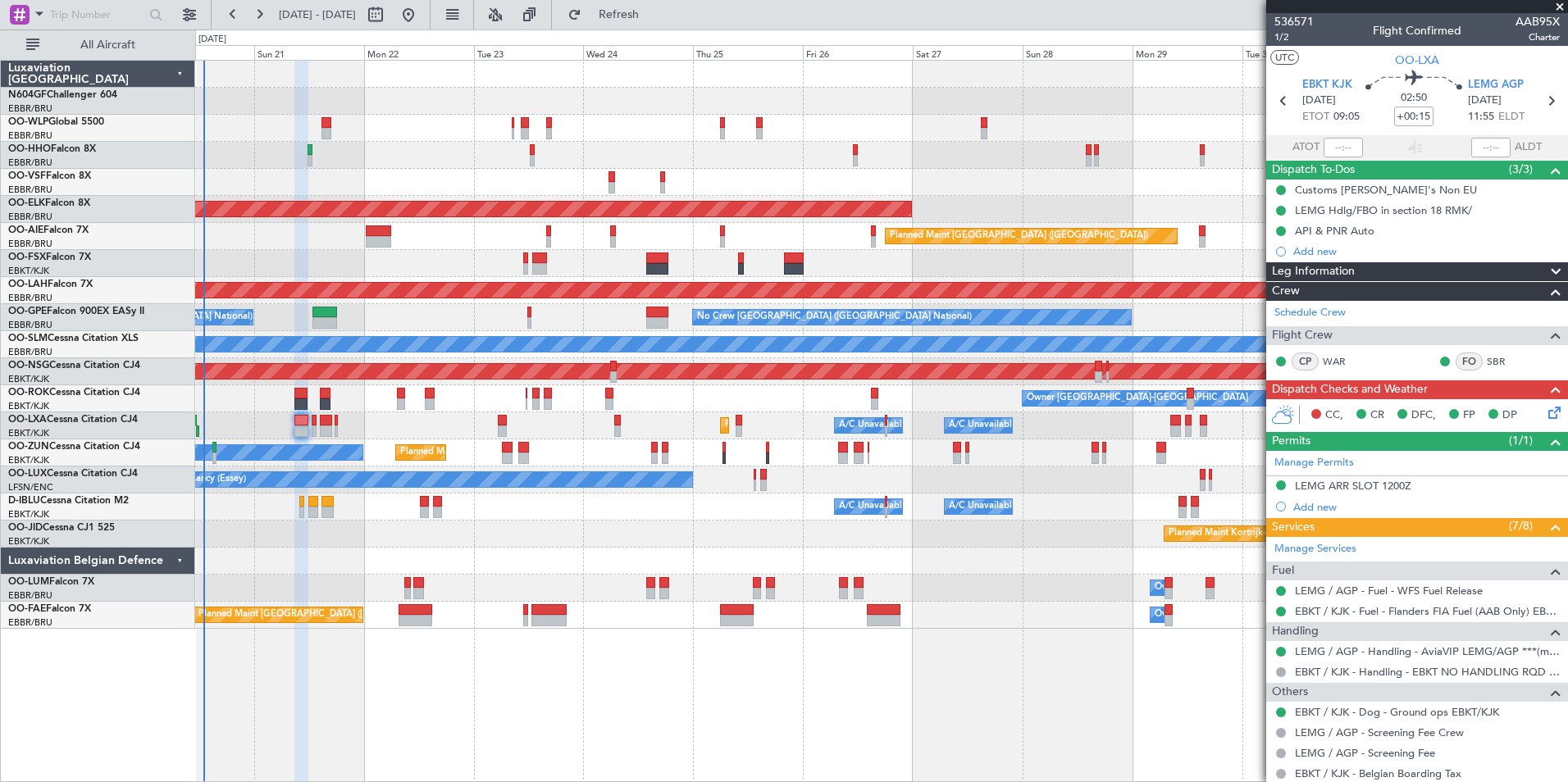
click at [445, 307] on div "Planned Maint Brussels (Brussels National) No Crew Brussels (Brussels National)…" at bounding box center [882, 317] width 1372 height 27
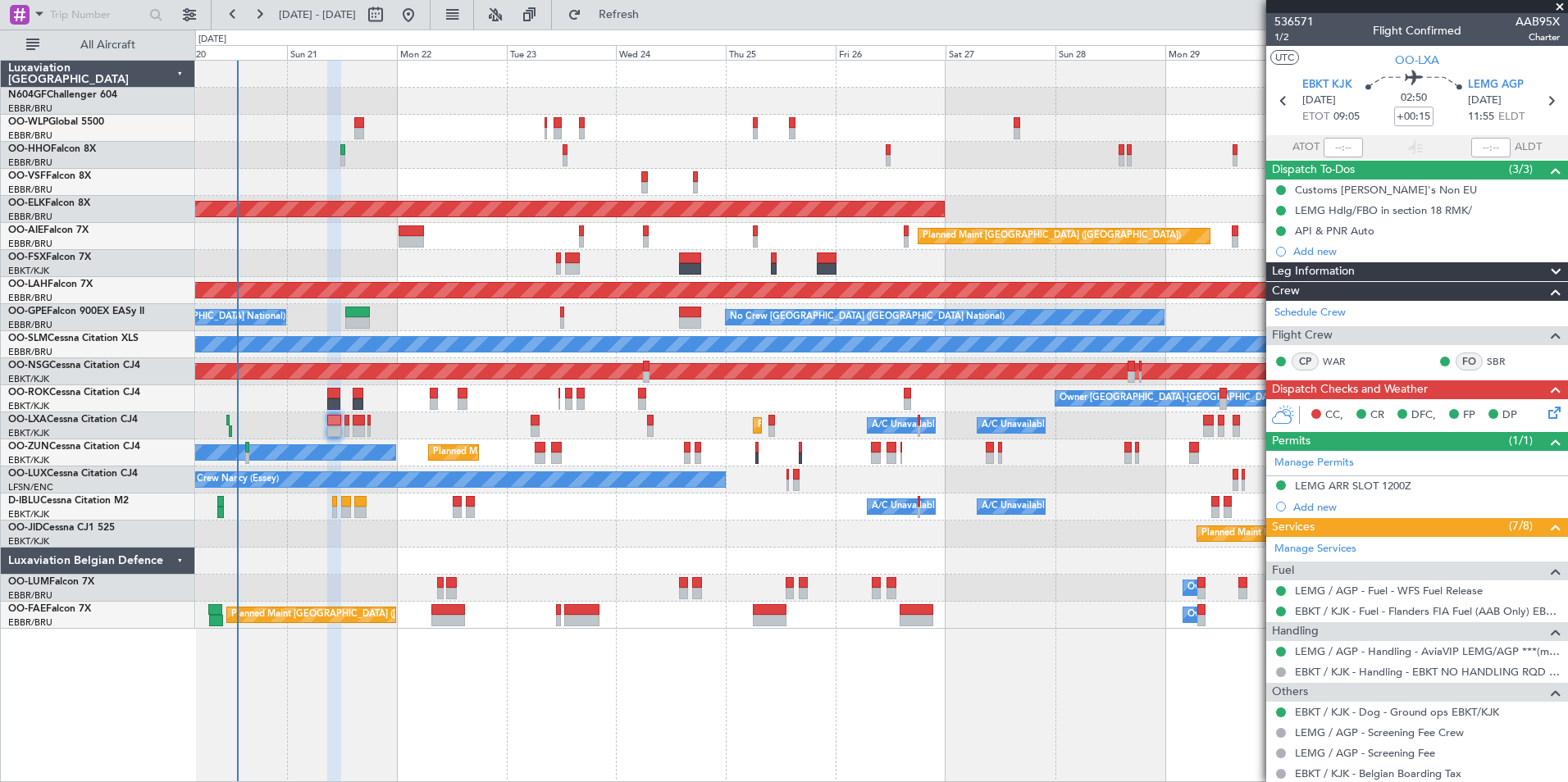
click at [498, 267] on div at bounding box center [882, 263] width 1372 height 27
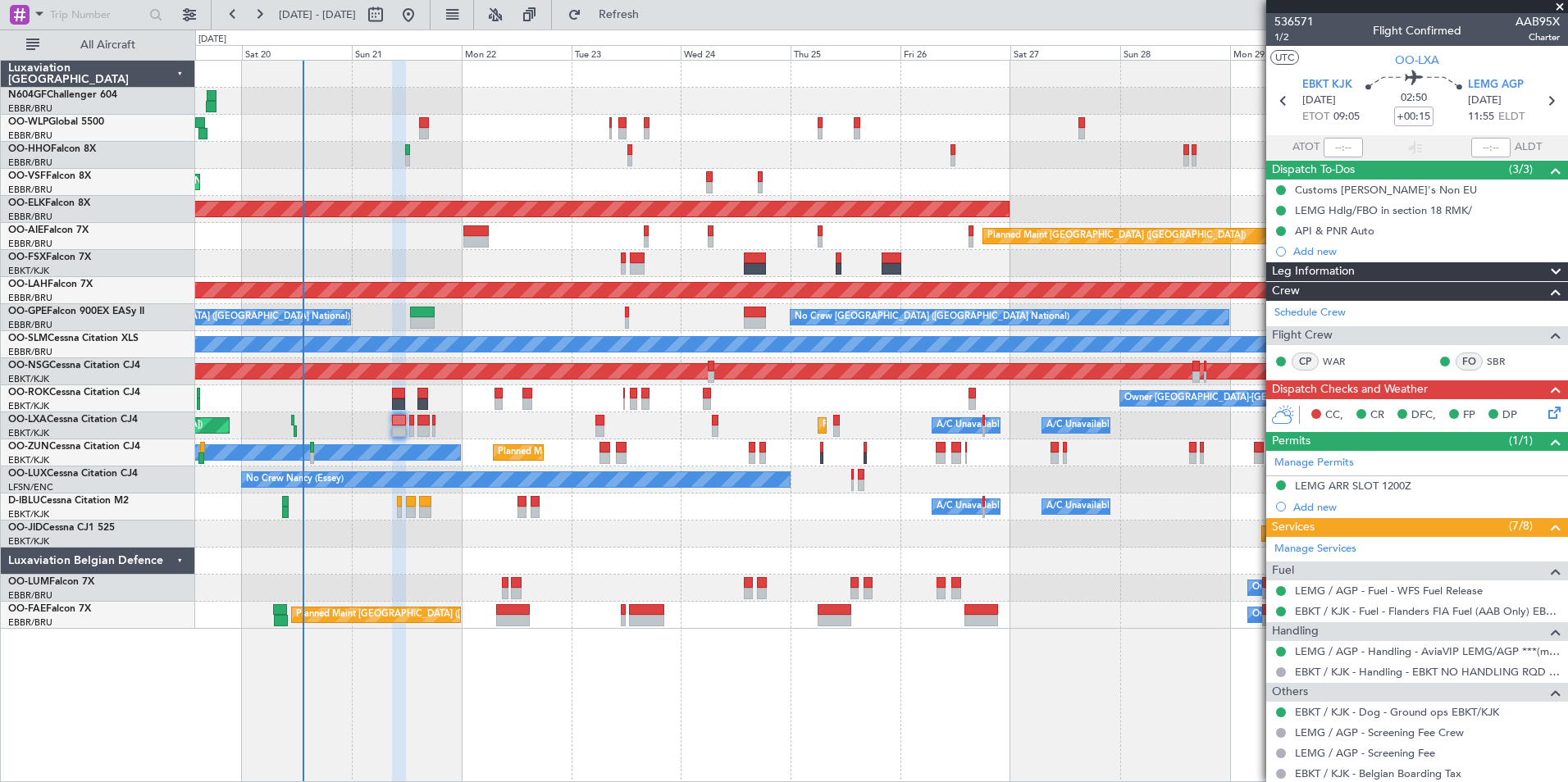
click at [667, 250] on div "Planned Maint Liege AOG Maint Brussels (Brussels National) Planned Maint Kortri…" at bounding box center [882, 344] width 1372 height 568
click at [646, 24] on button "Refresh" at bounding box center [609, 15] width 99 height 26
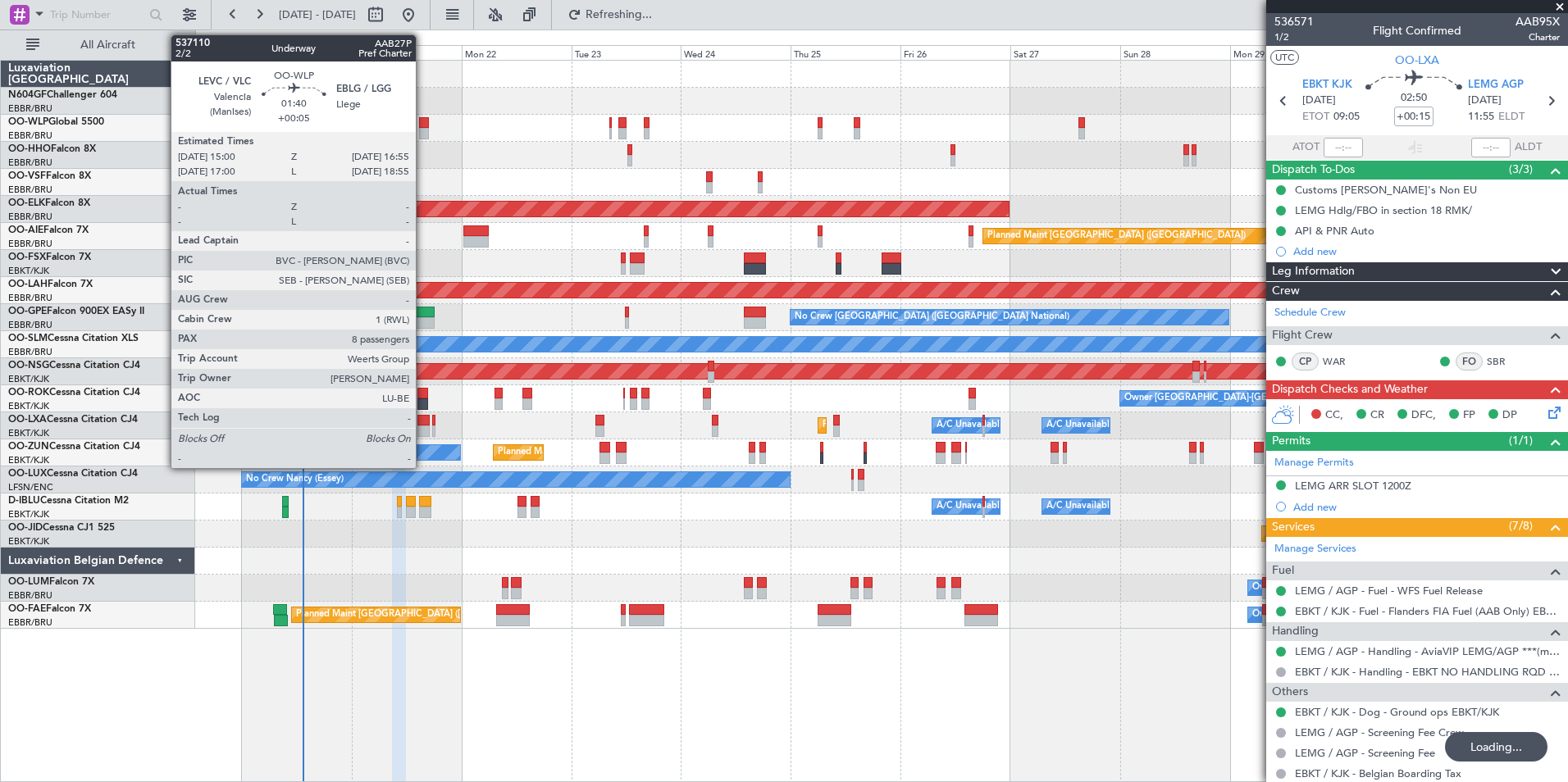
click at [423, 131] on div at bounding box center [423, 133] width 9 height 11
type input "+00:05"
type input "8"
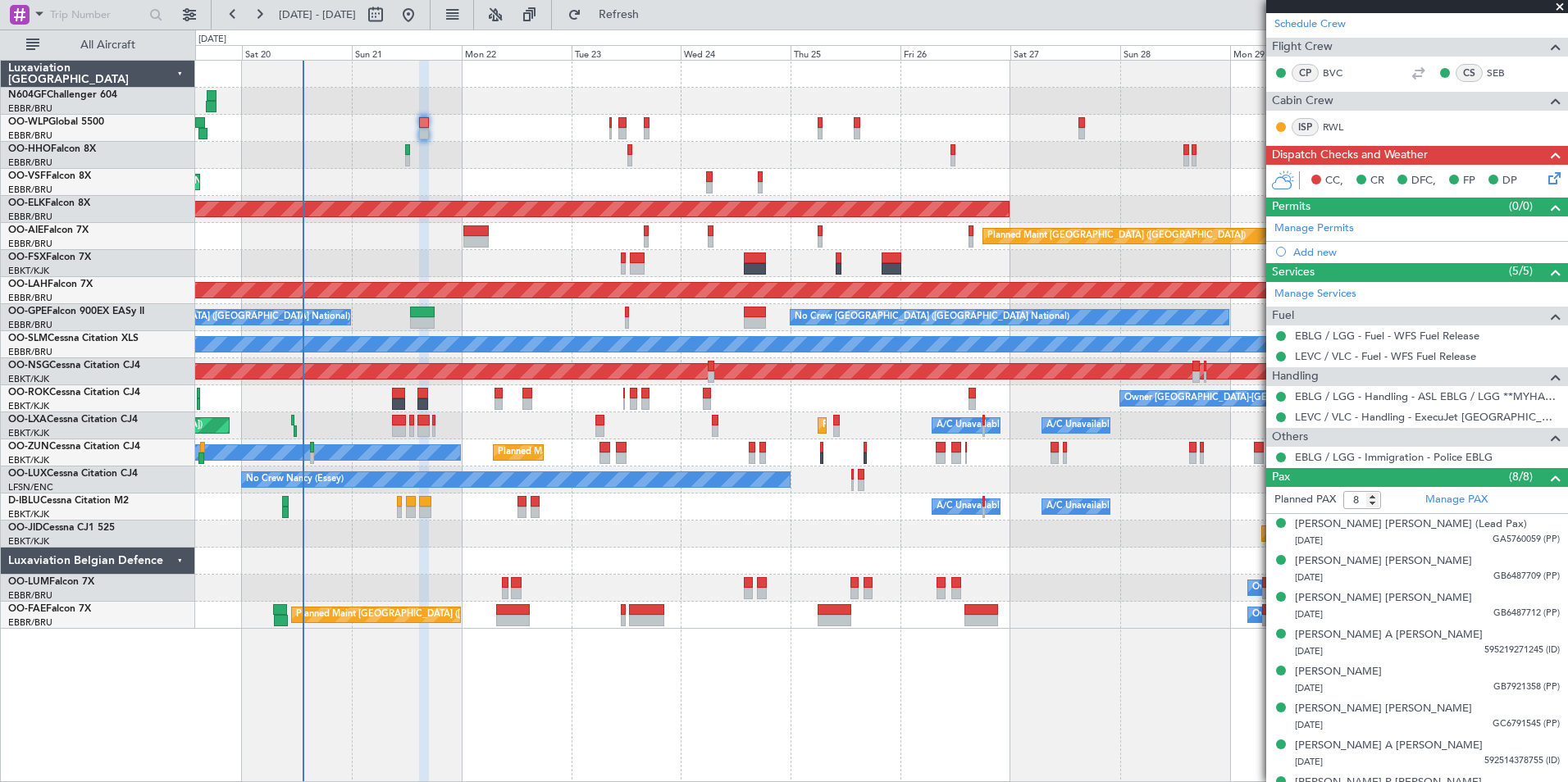
scroll to position [274, 0]
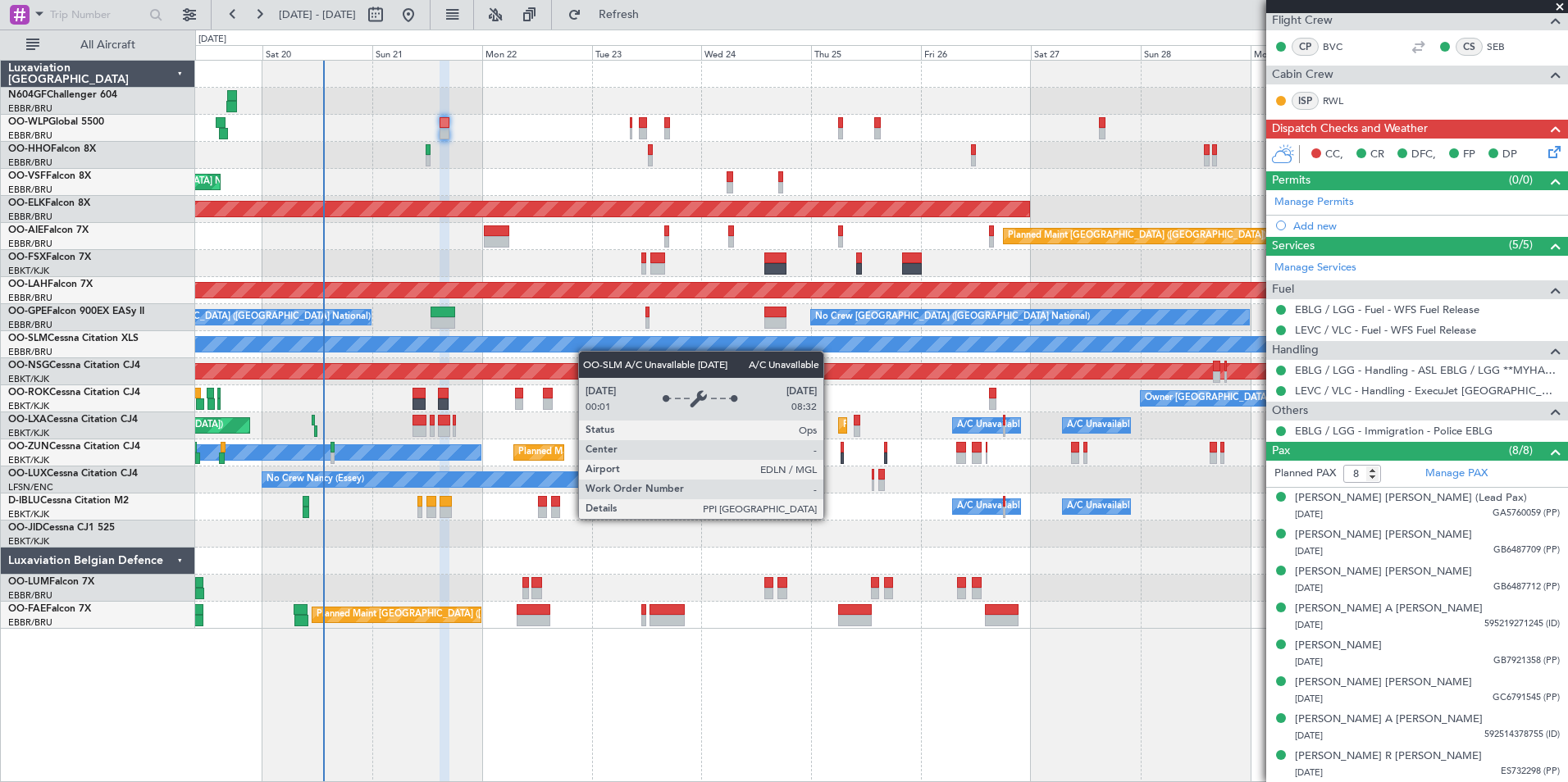
click at [585, 347] on div "A/C Unavailable [GEOGRAPHIC_DATA]" at bounding box center [882, 344] width 1372 height 27
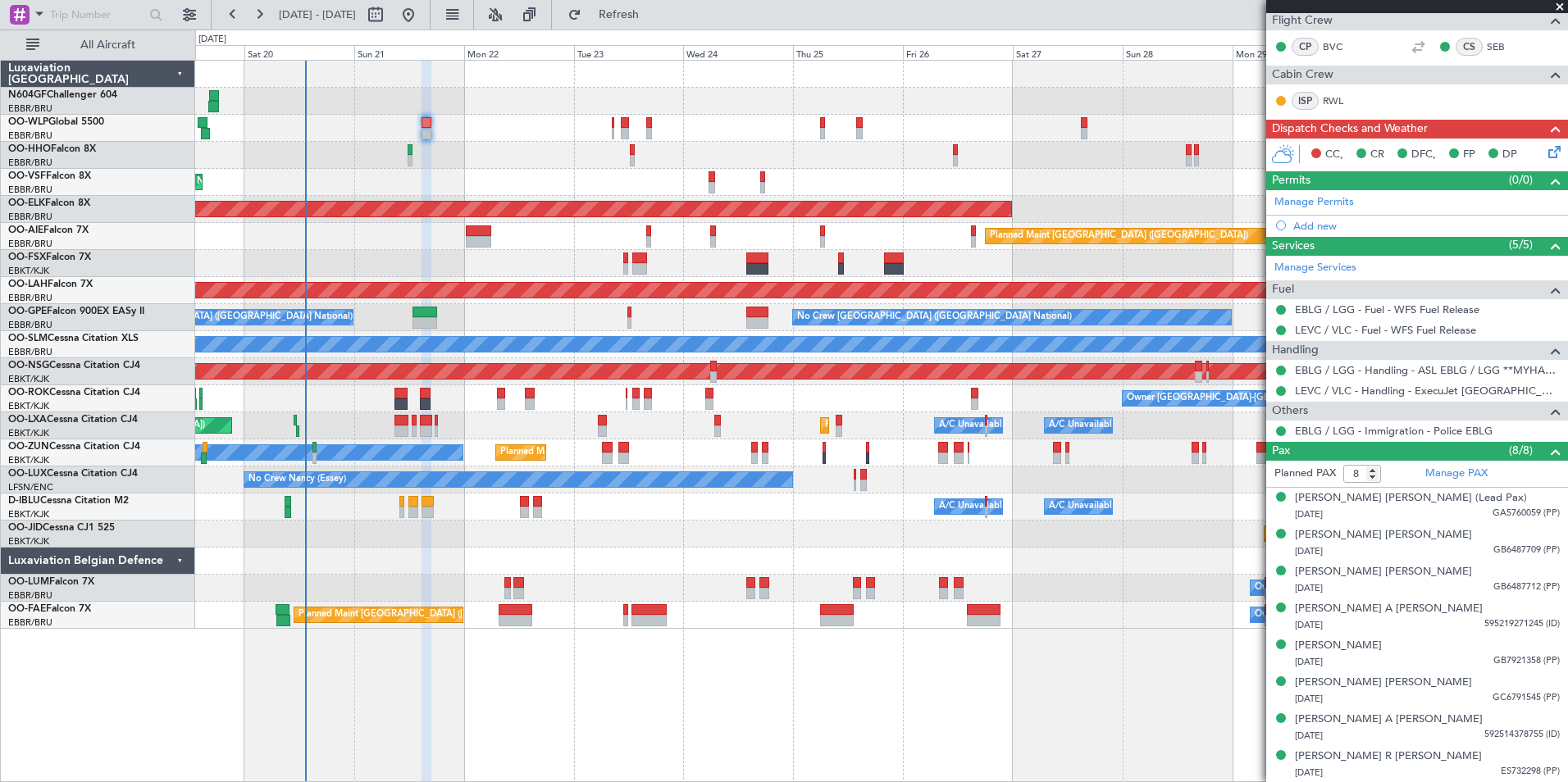
click at [618, 444] on div "Planned Maint Kortrijk-Wevelgem Owner Unplanned Maint Kortrijk-Wevelgem" at bounding box center [882, 452] width 1372 height 27
click at [653, 447] on div "Planned Maint Kortrijk-Wevelgem Owner Unplanned Maint Kortrijk-Wevelgem" at bounding box center [882, 452] width 1372 height 27
click at [653, 19] on span "Refresh" at bounding box center [620, 14] width 69 height 11
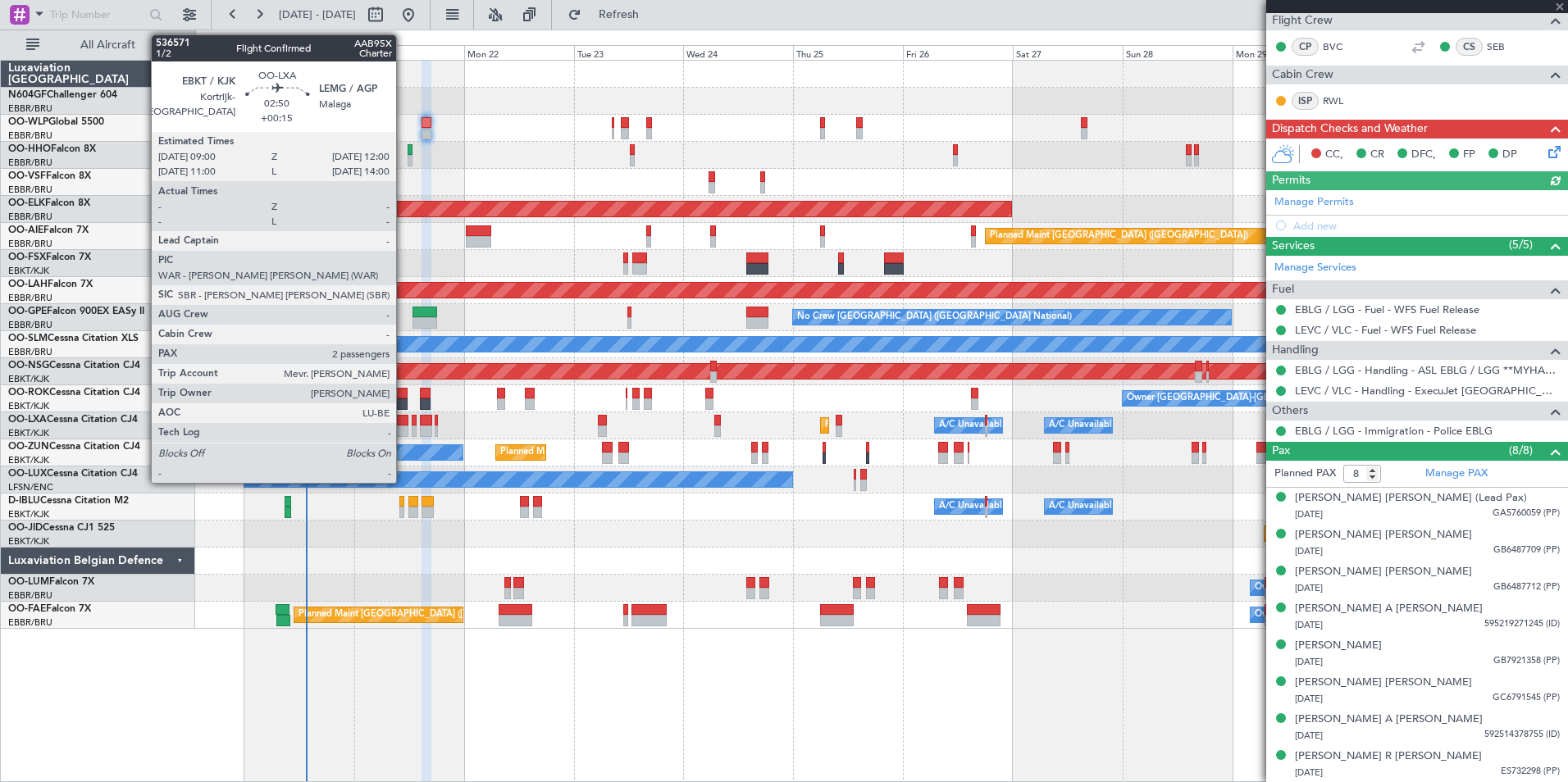
click at [403, 432] on div at bounding box center [402, 431] width 14 height 11
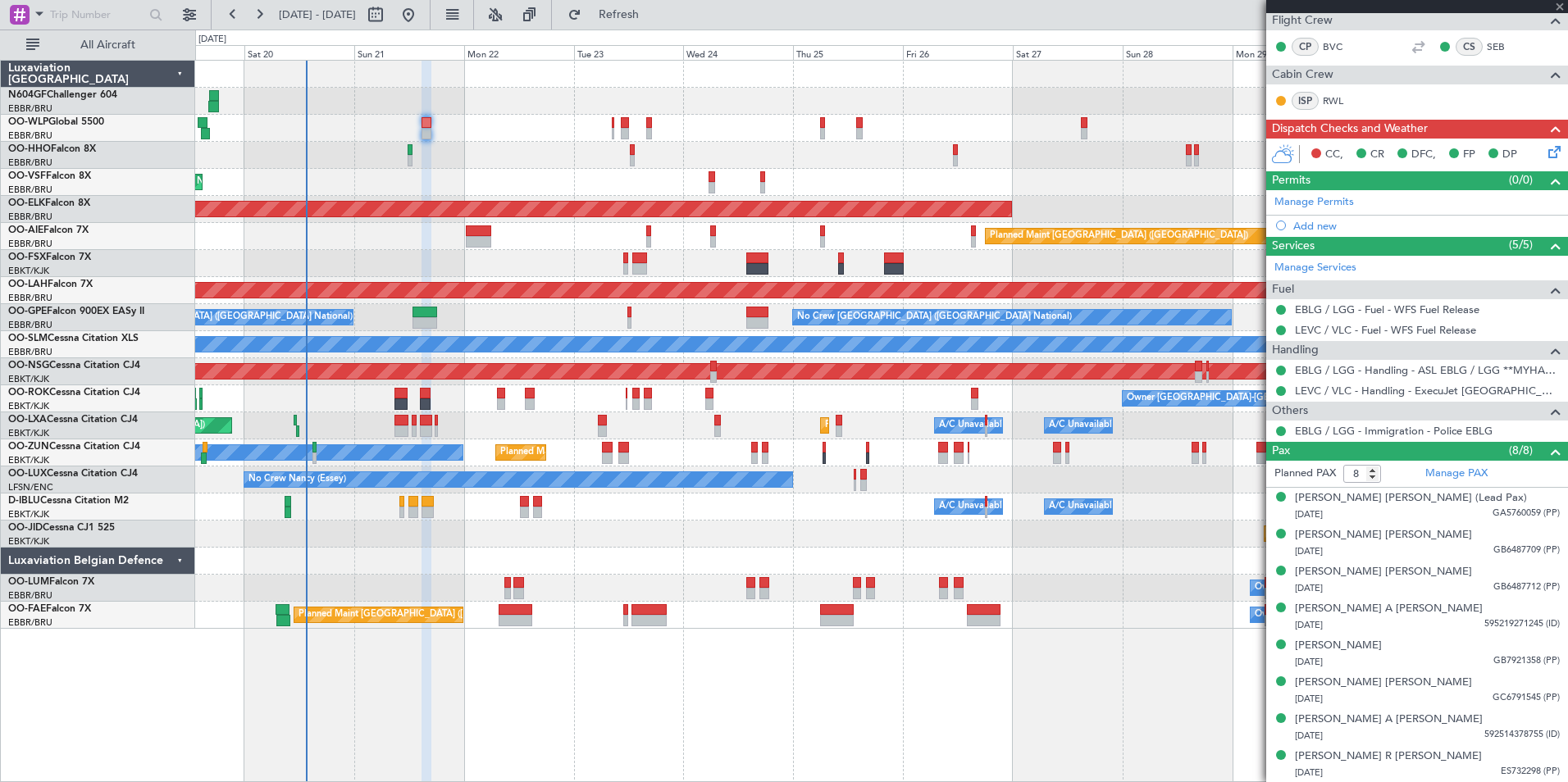
type input "+00:15"
type input "2"
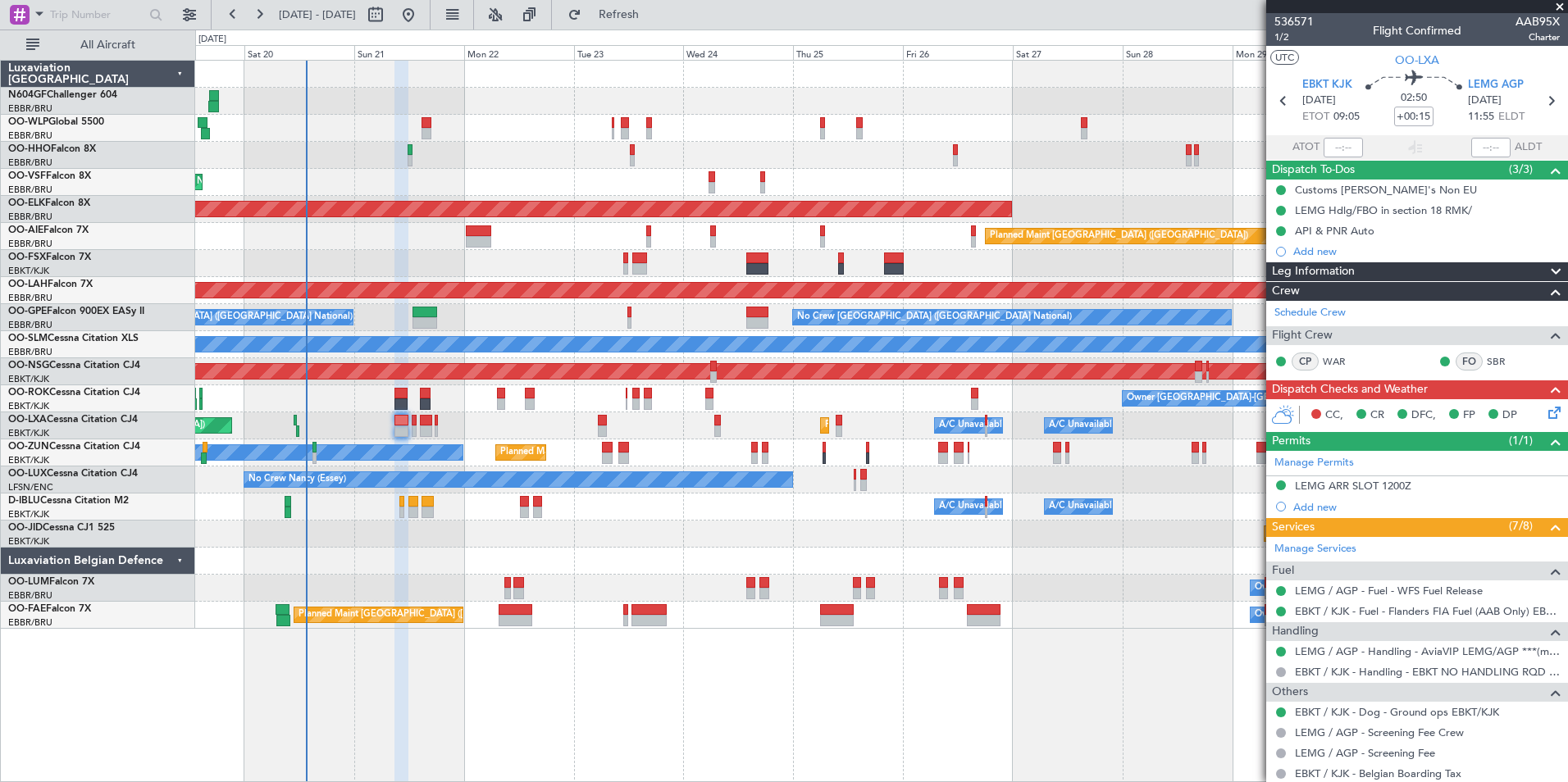
scroll to position [203, 0]
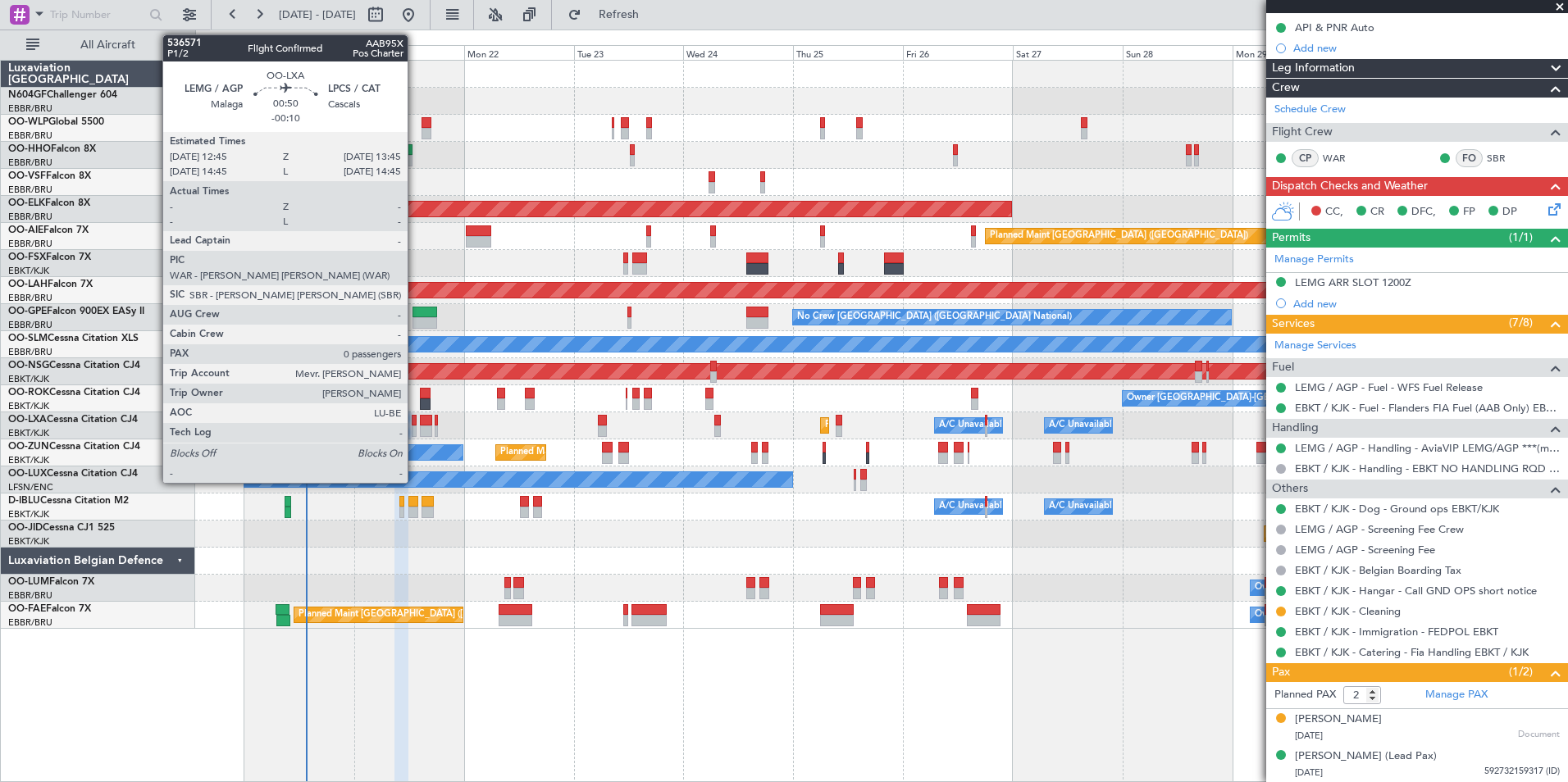
click at [415, 426] on div at bounding box center [414, 431] width 5 height 11
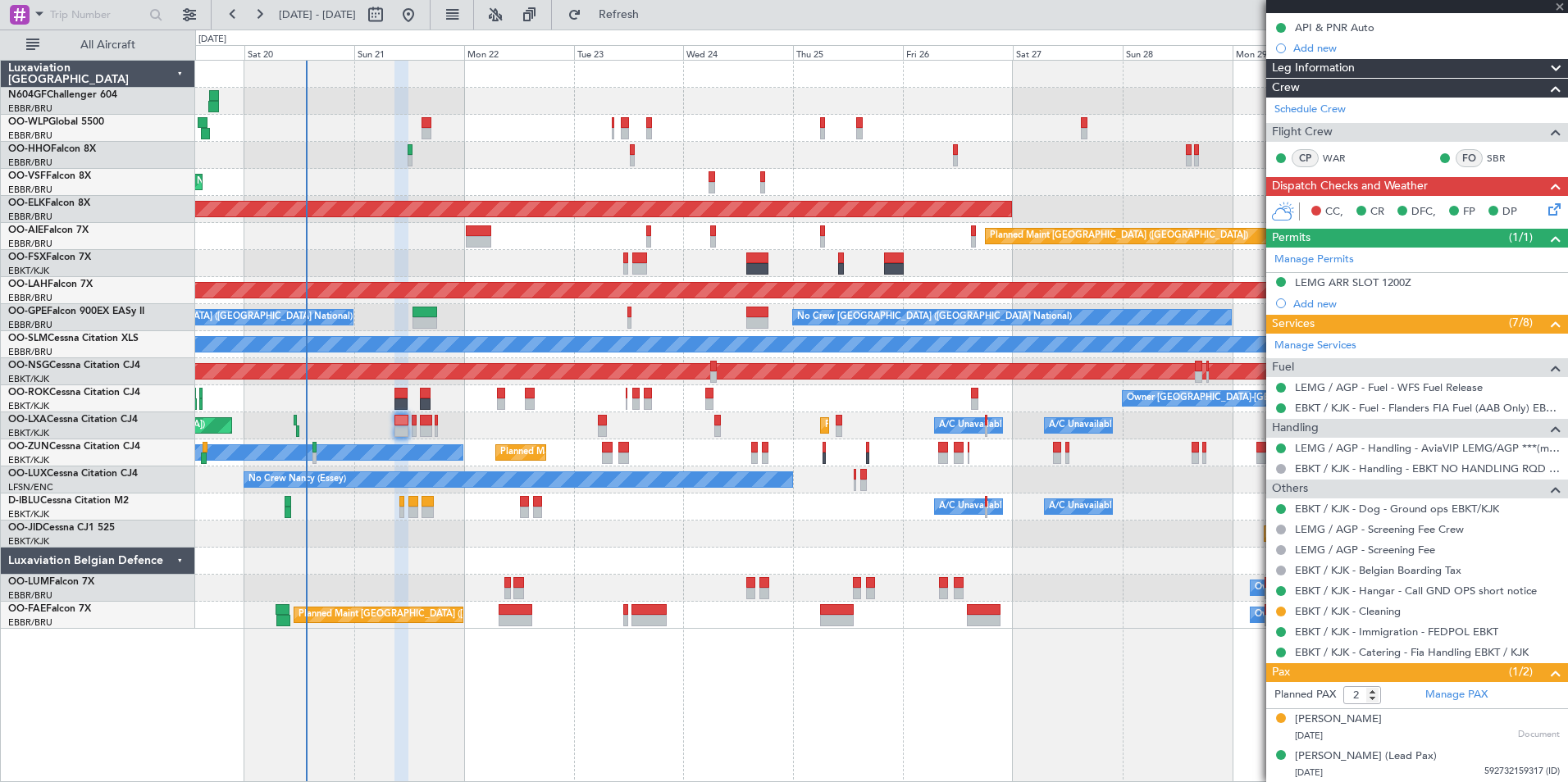
type input "-00:10"
type input "0"
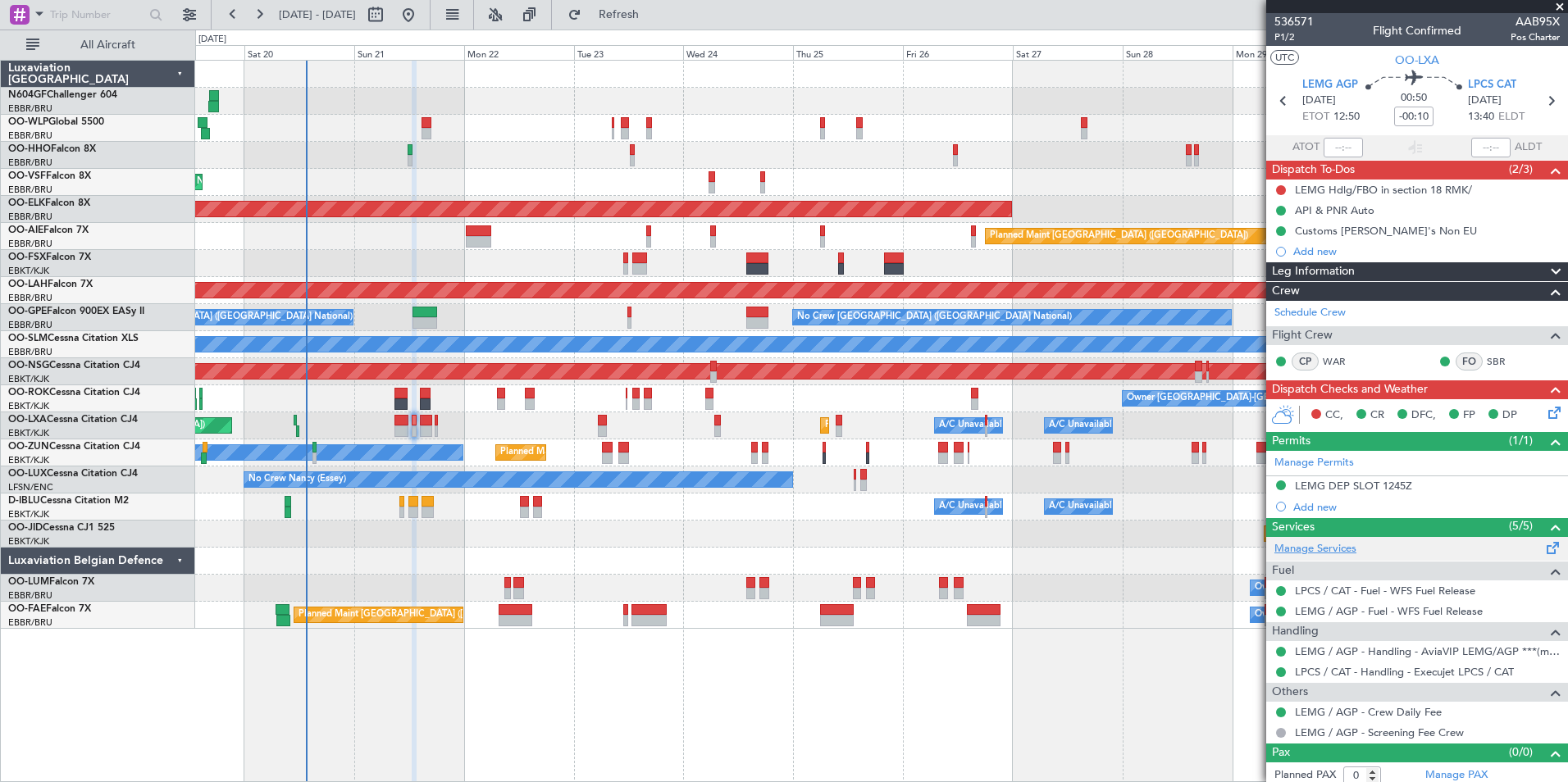
scroll to position [7, 0]
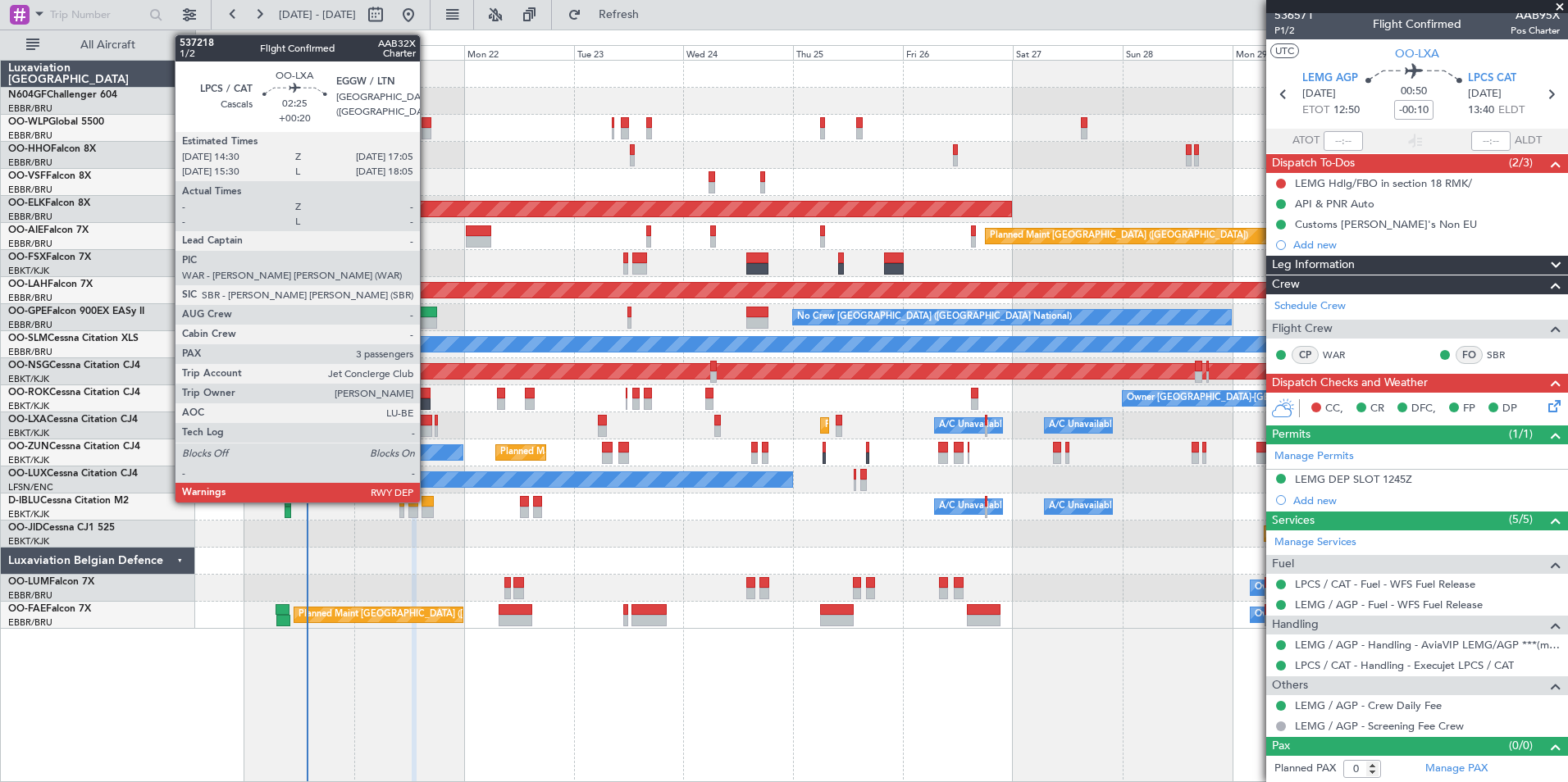
click at [427, 431] on div at bounding box center [426, 431] width 12 height 11
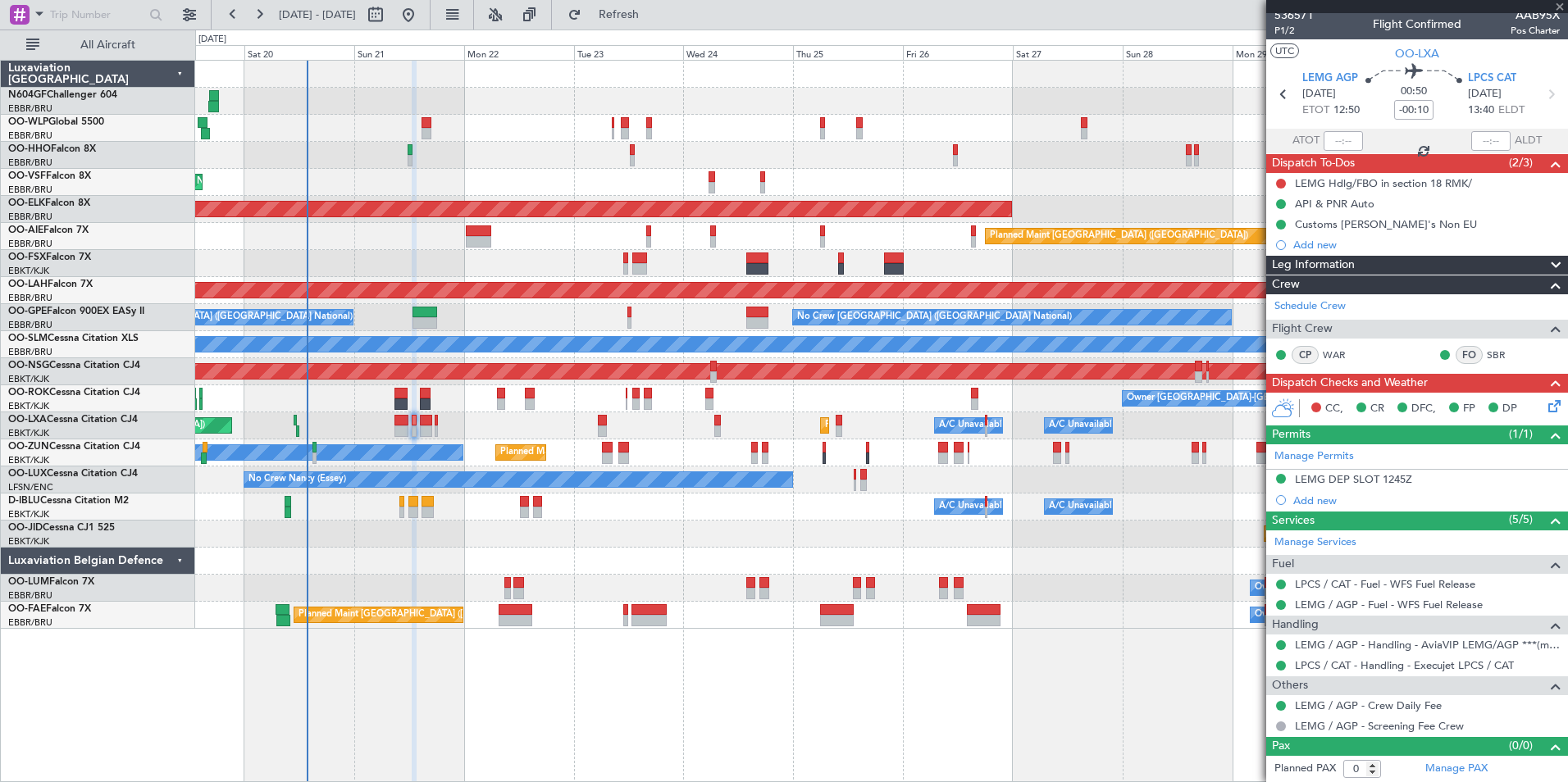
type input "+00:20"
type input "3"
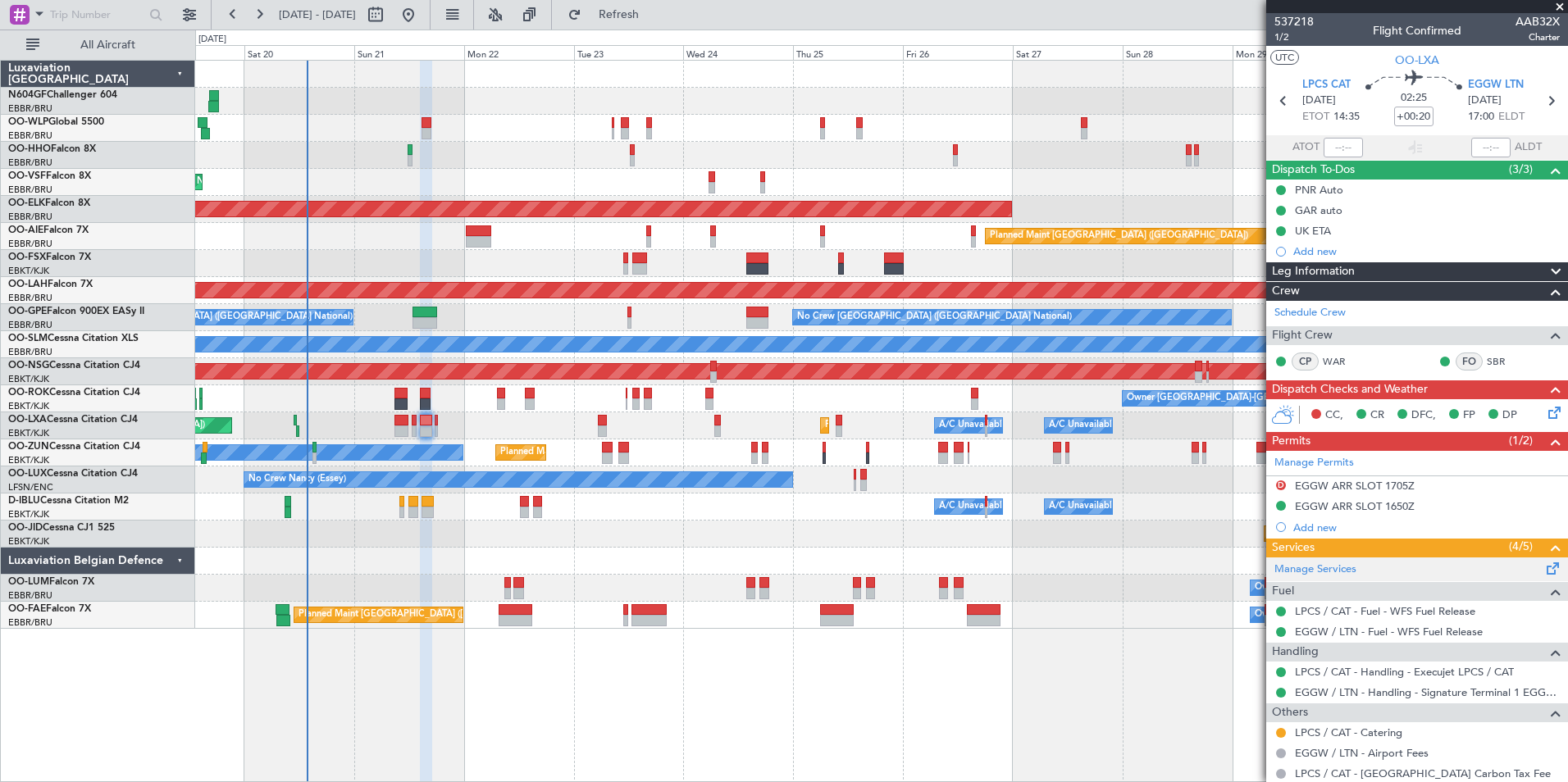
scroll to position [158, 0]
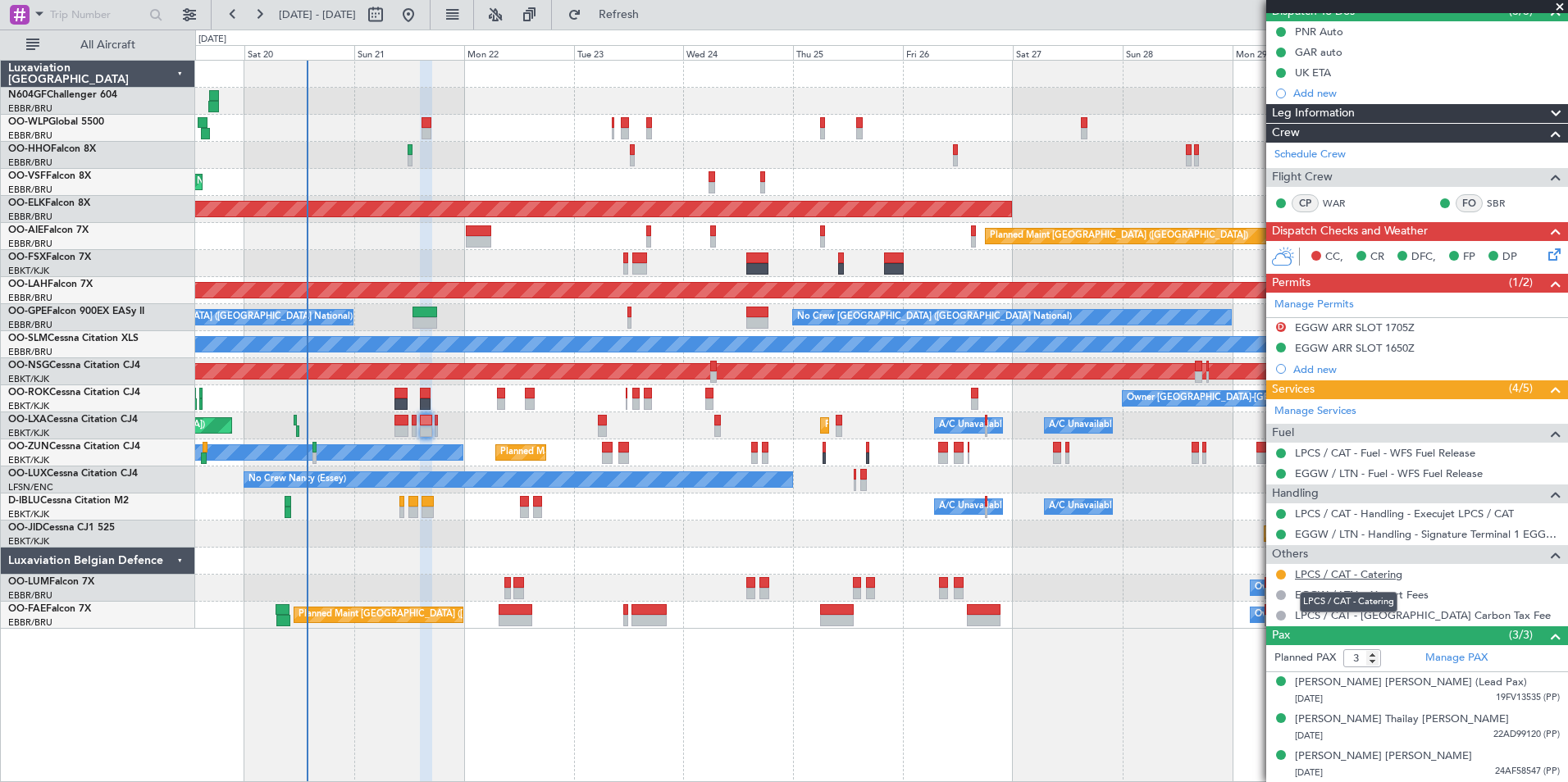
click at [1389, 570] on link "LPCS / CAT - Catering" at bounding box center [1348, 574] width 107 height 14
click at [649, 8] on button "Refresh" at bounding box center [609, 15] width 99 height 26
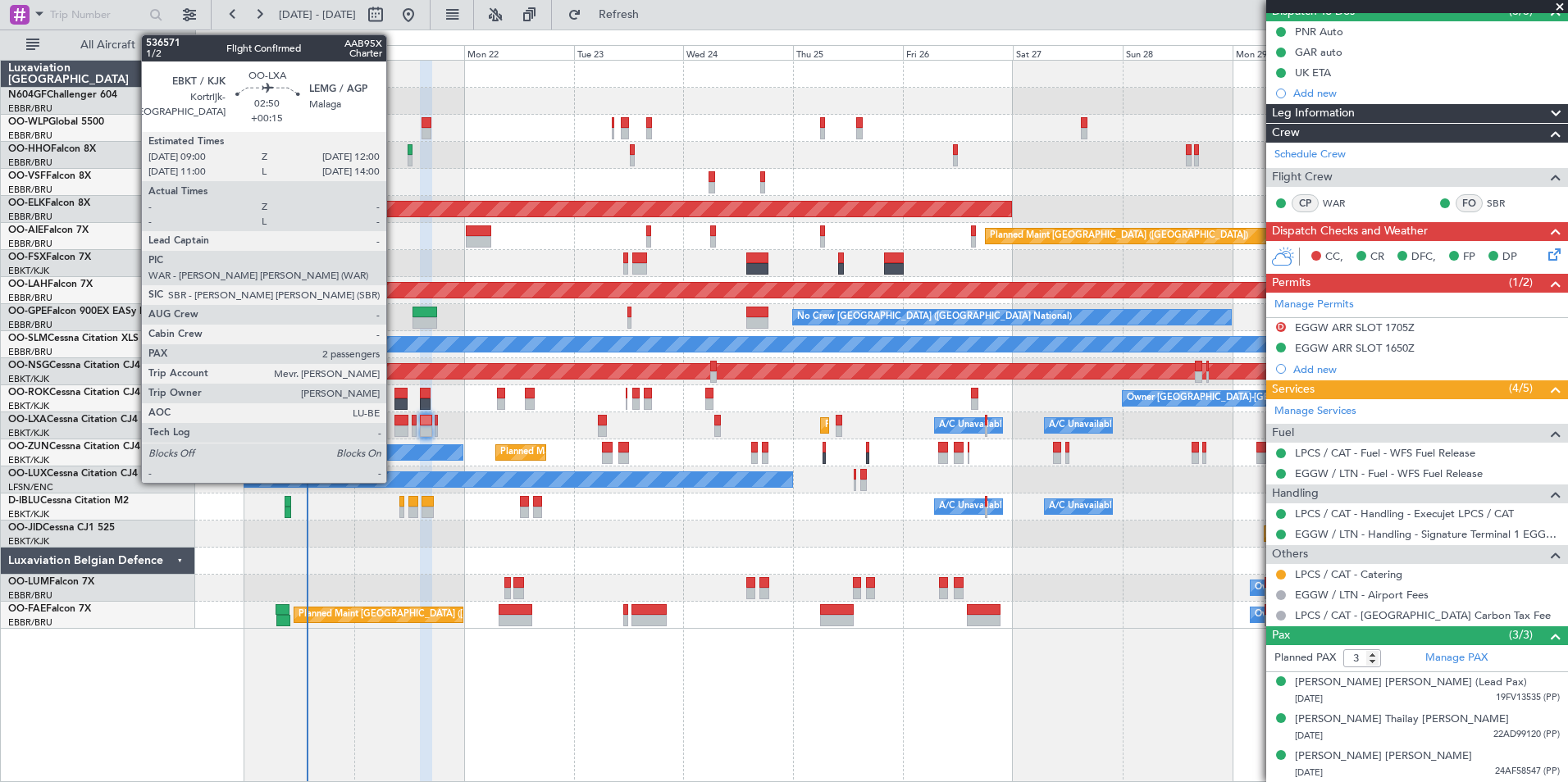
click at [395, 427] on div at bounding box center [402, 431] width 14 height 11
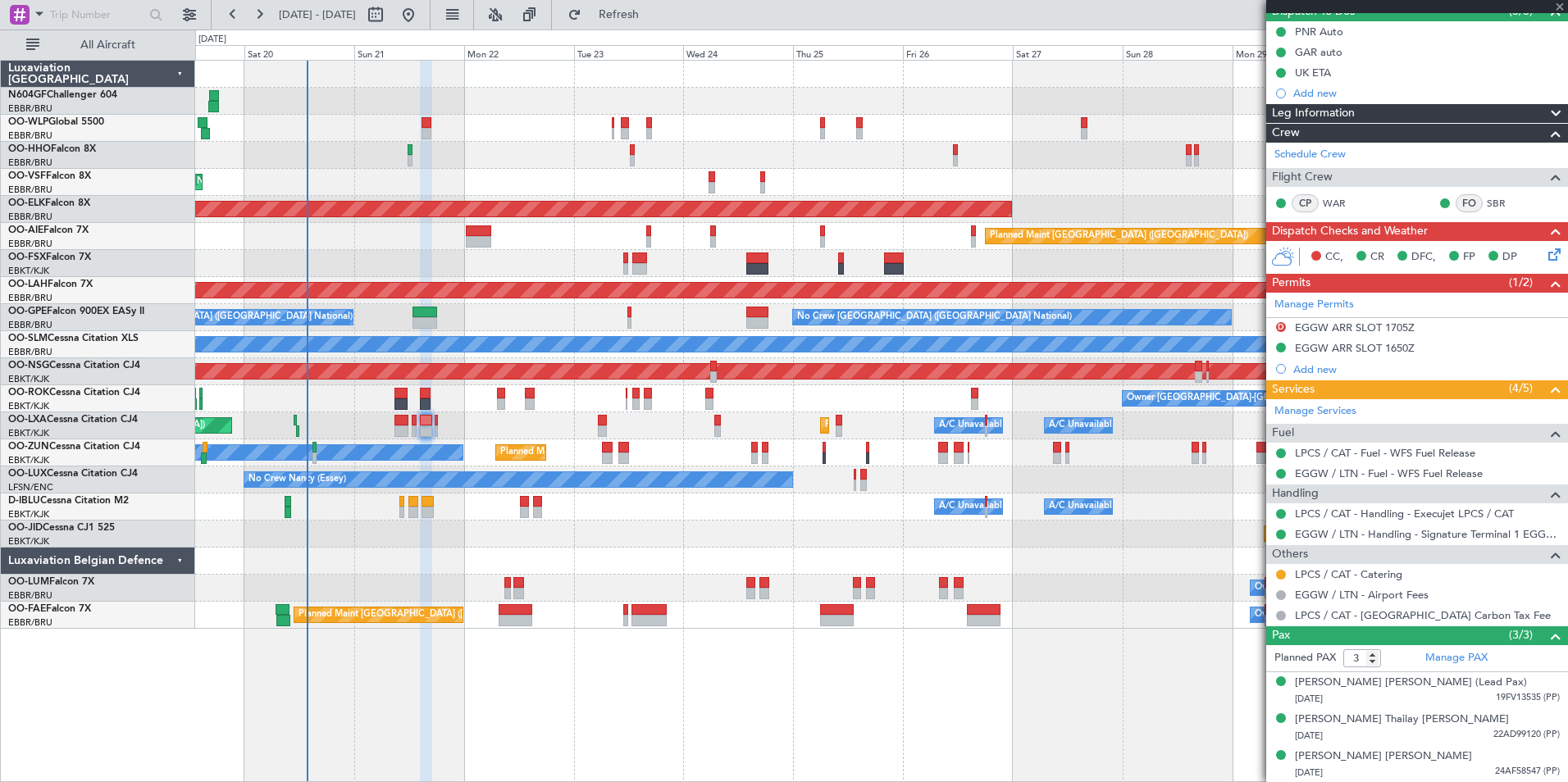
type input "+00:15"
type input "2"
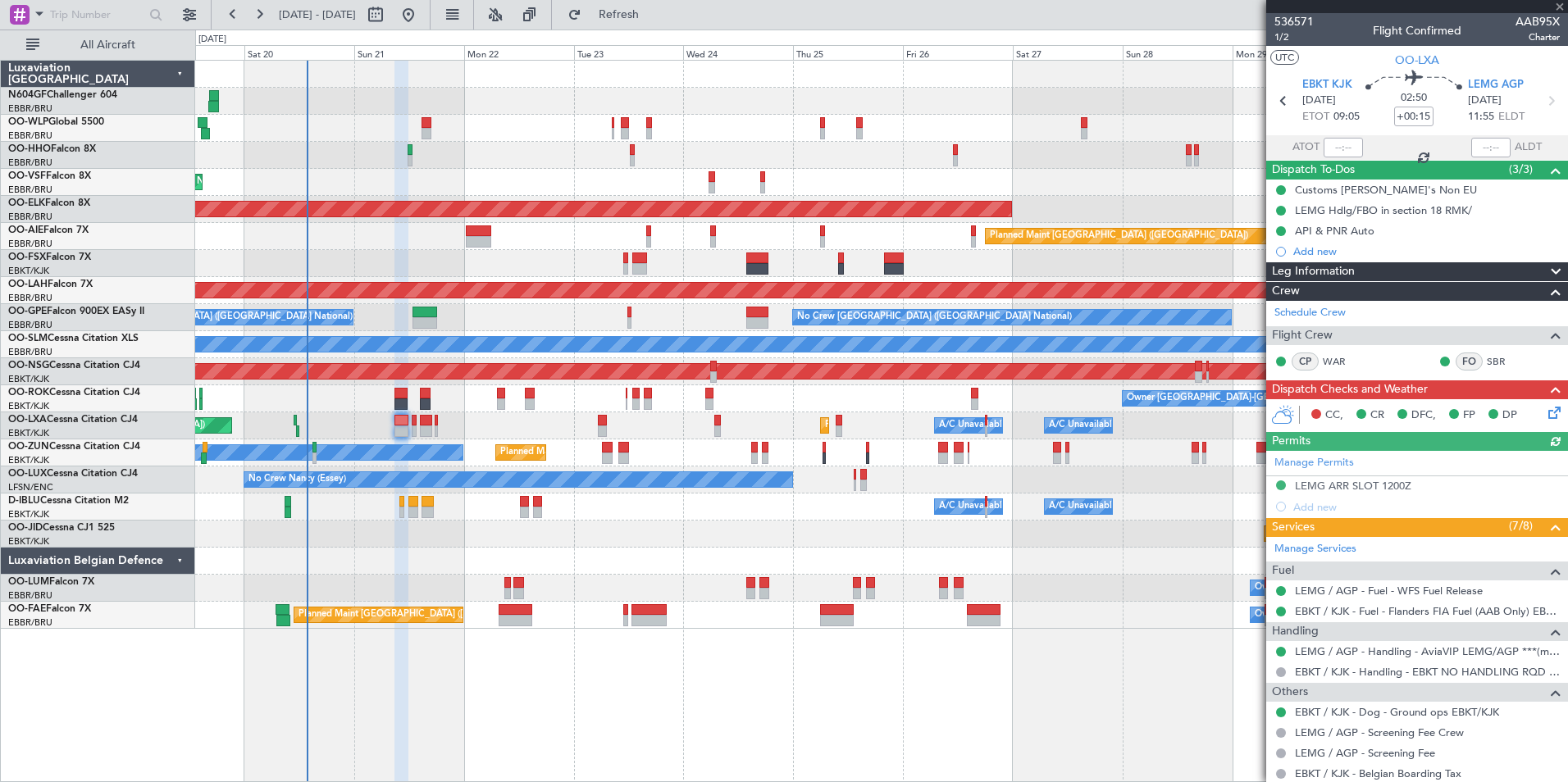
scroll to position [203, 0]
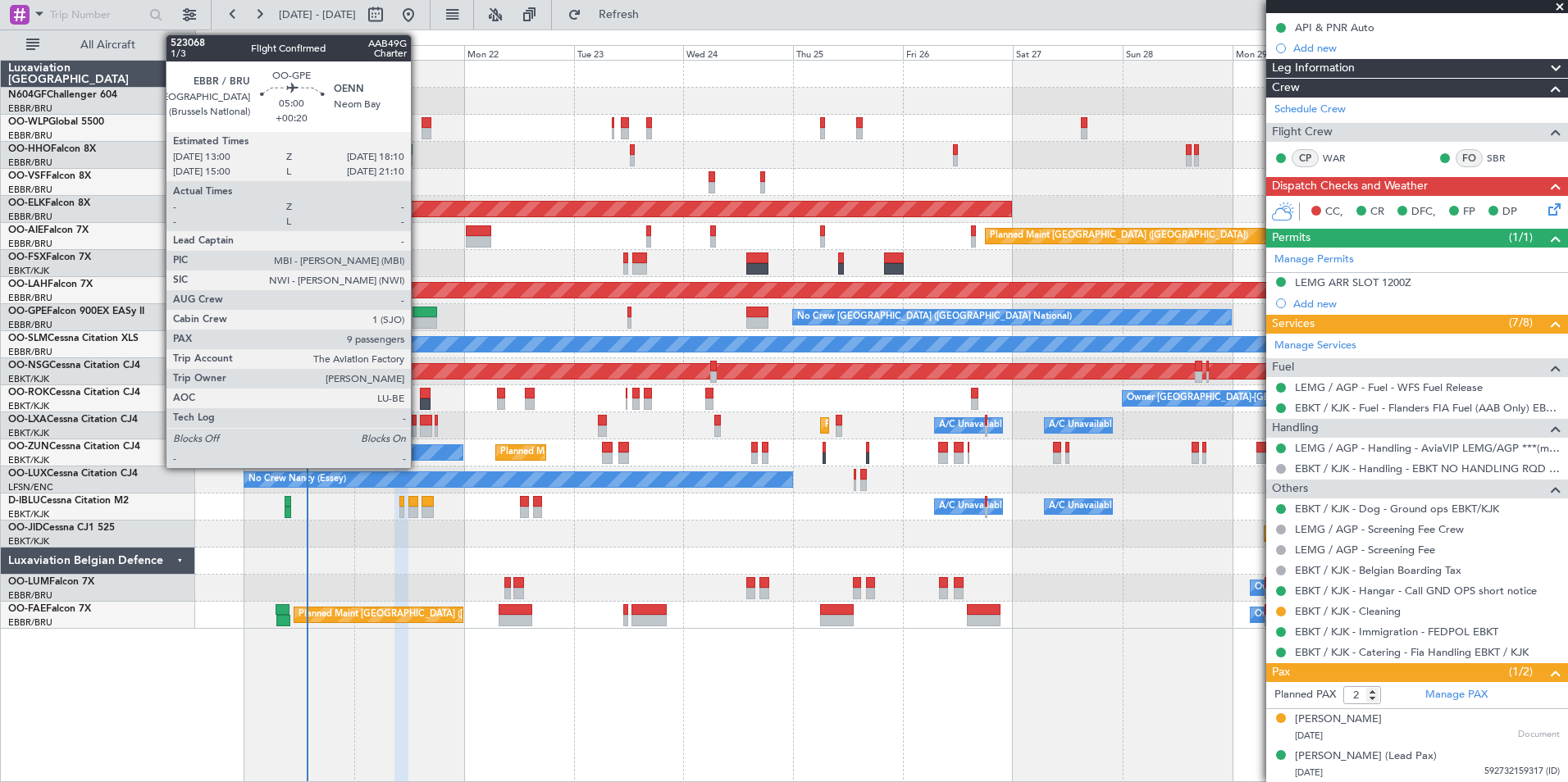
click at [418, 316] on div at bounding box center [424, 311] width 23 height 11
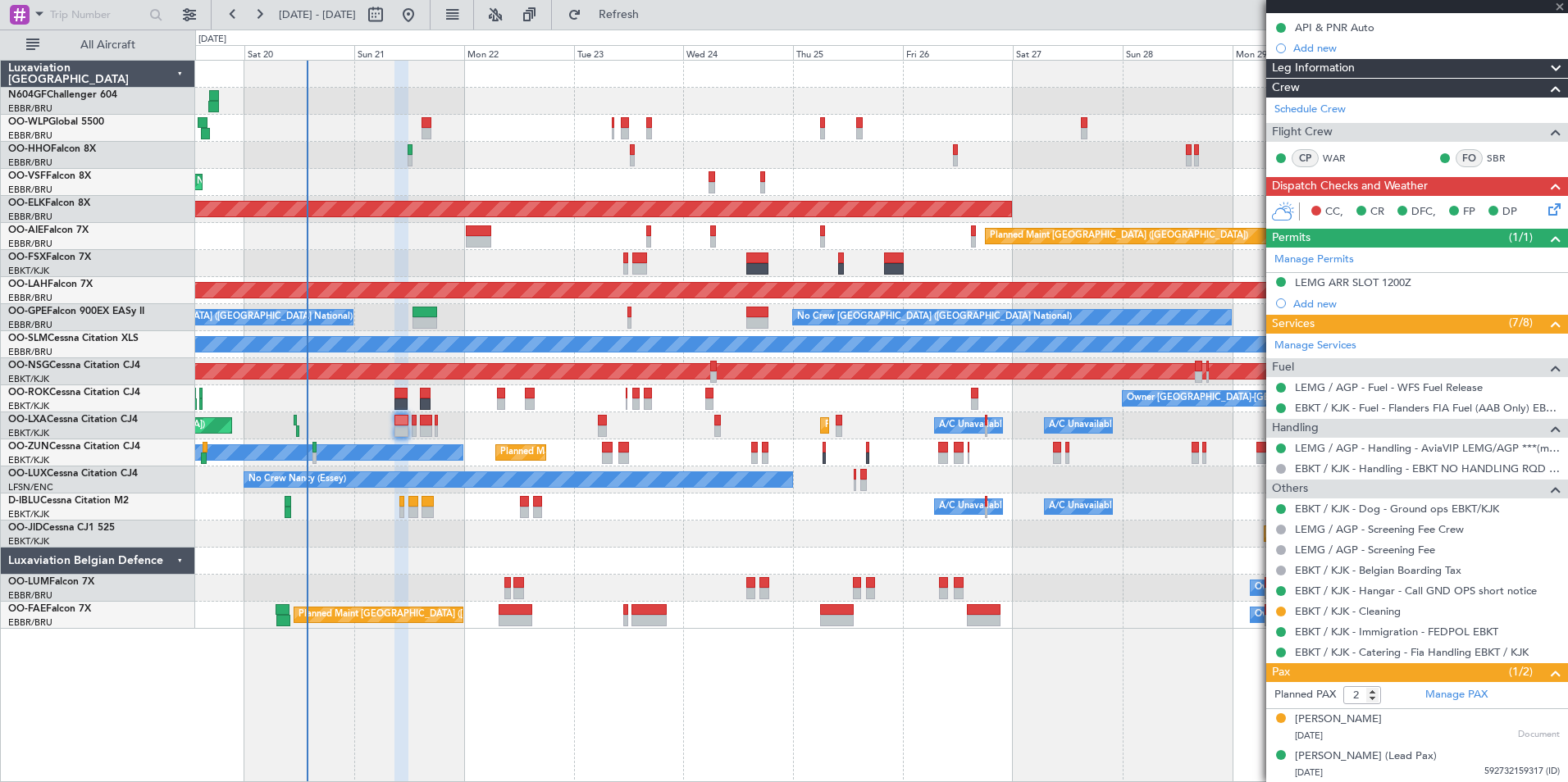
type input "+00:20"
type input "9"
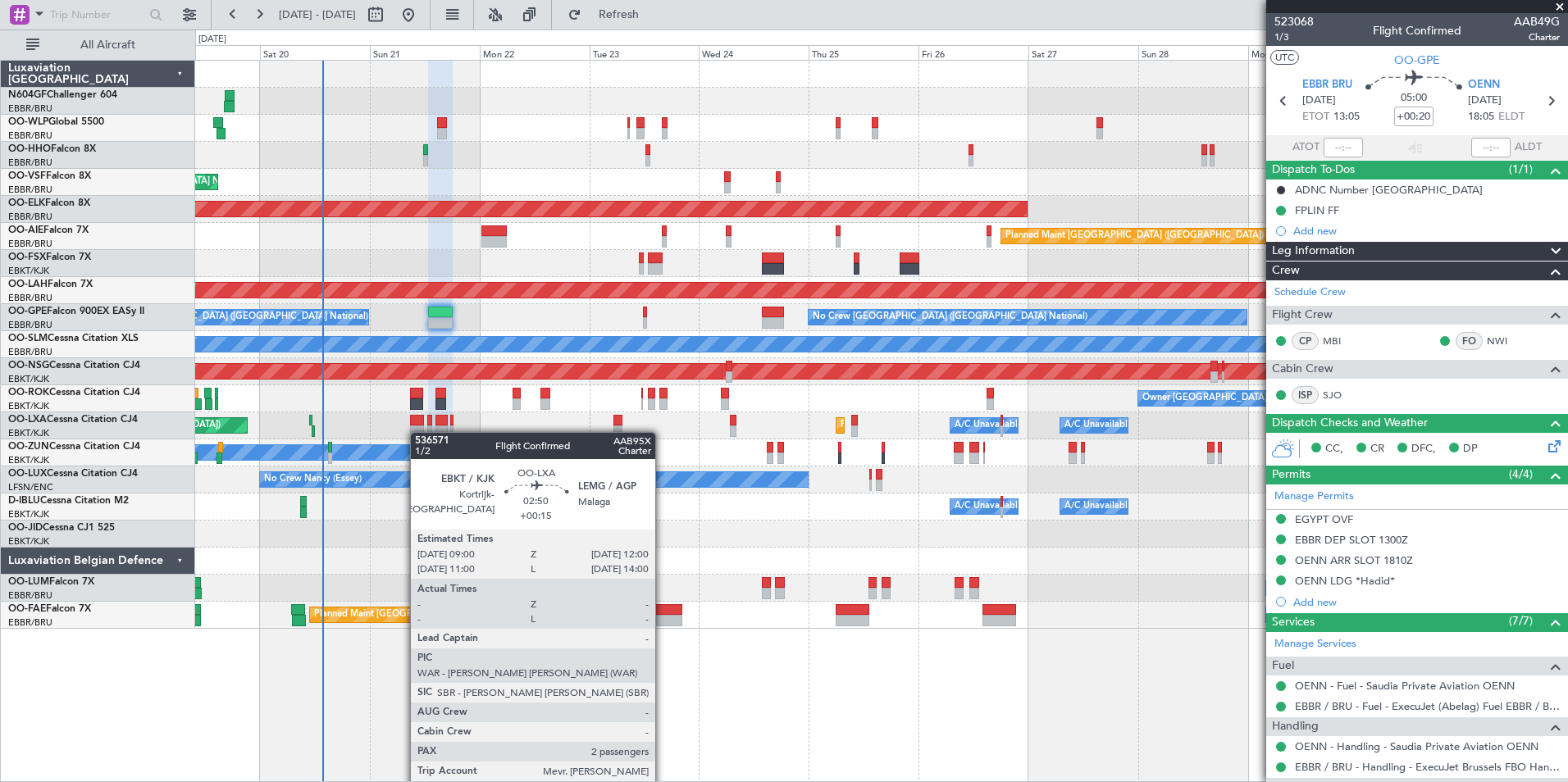
click at [420, 433] on div at bounding box center [417, 431] width 14 height 11
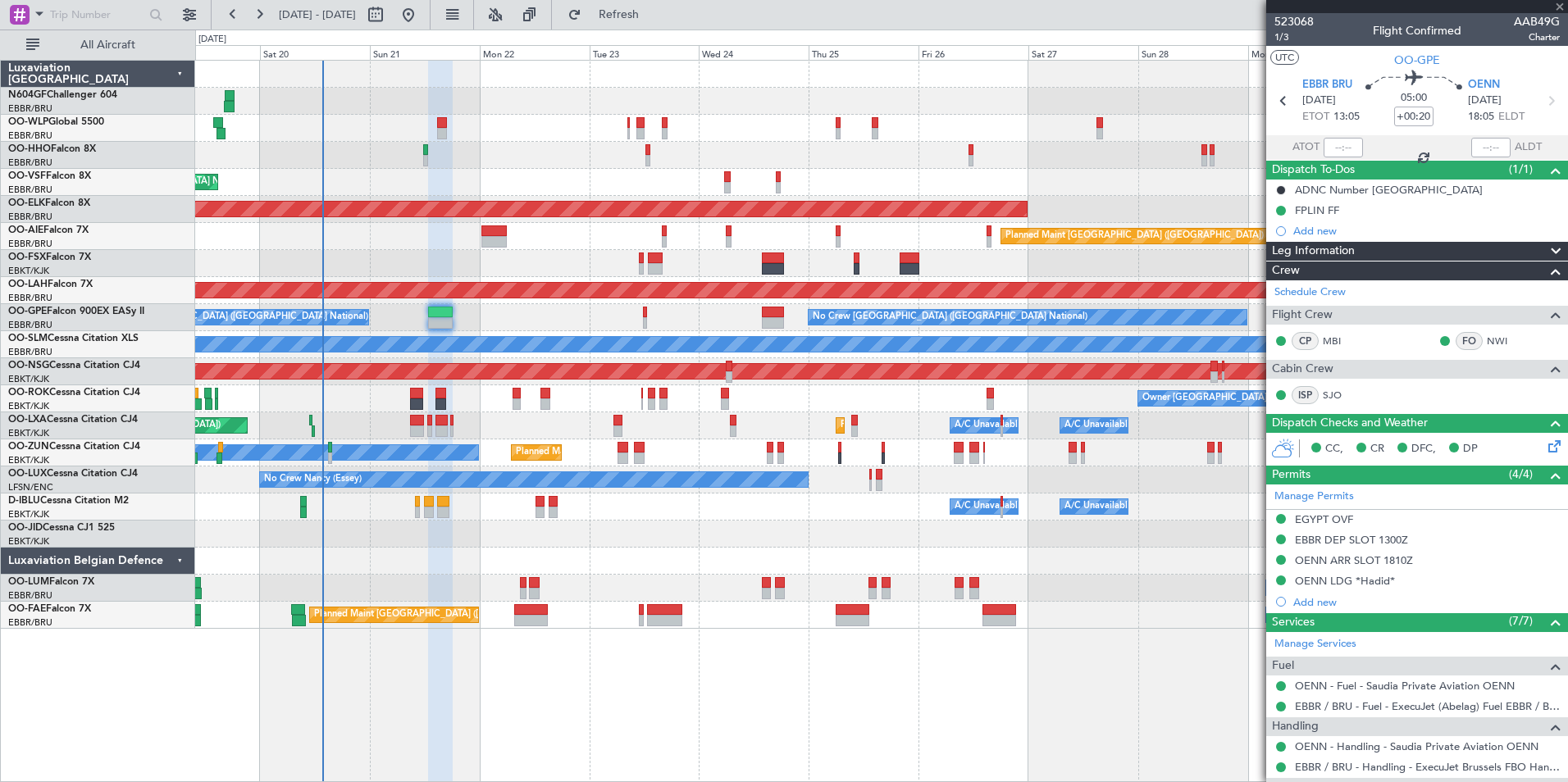
type input "+00:15"
type input "2"
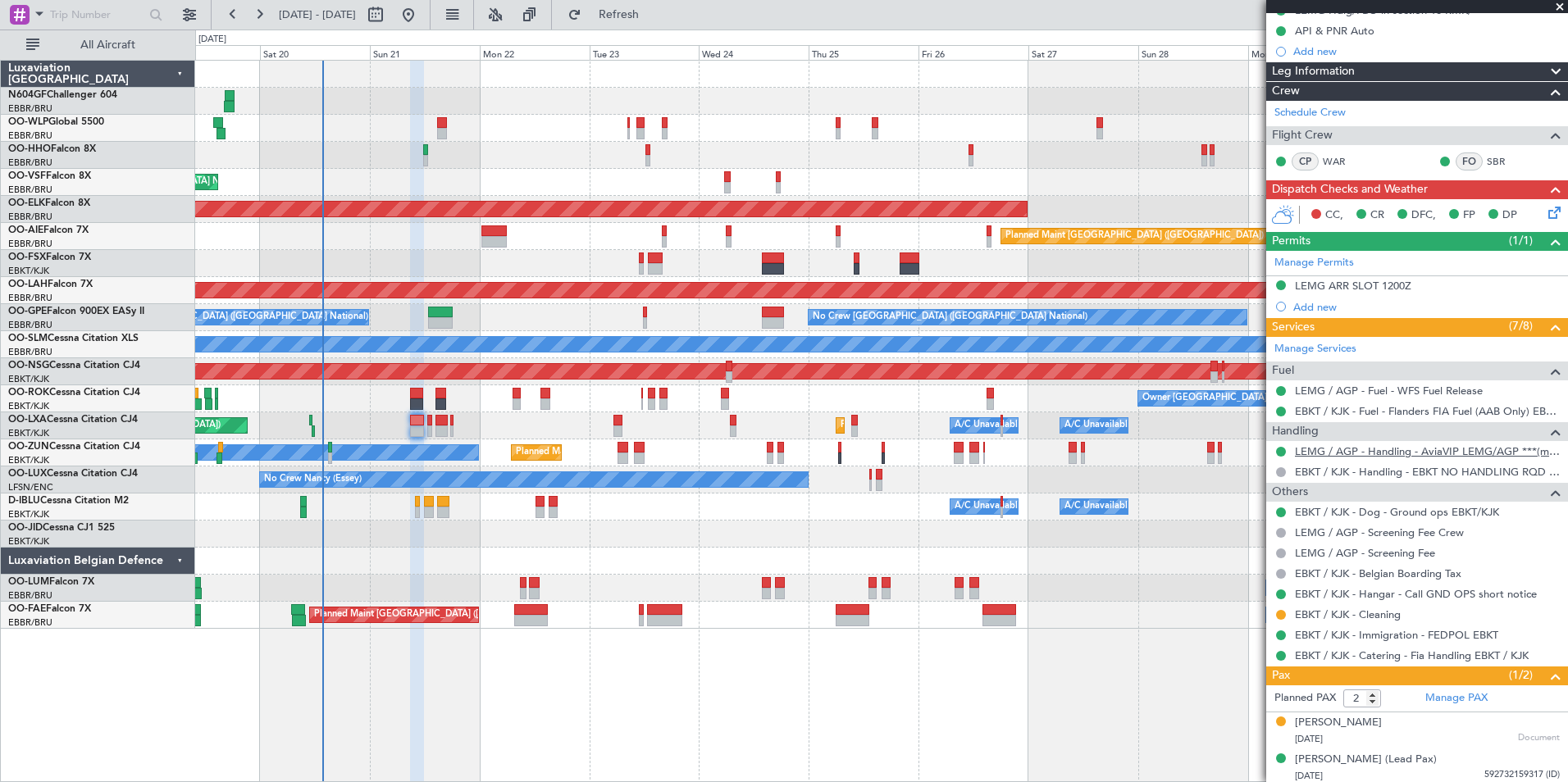
scroll to position [203, 0]
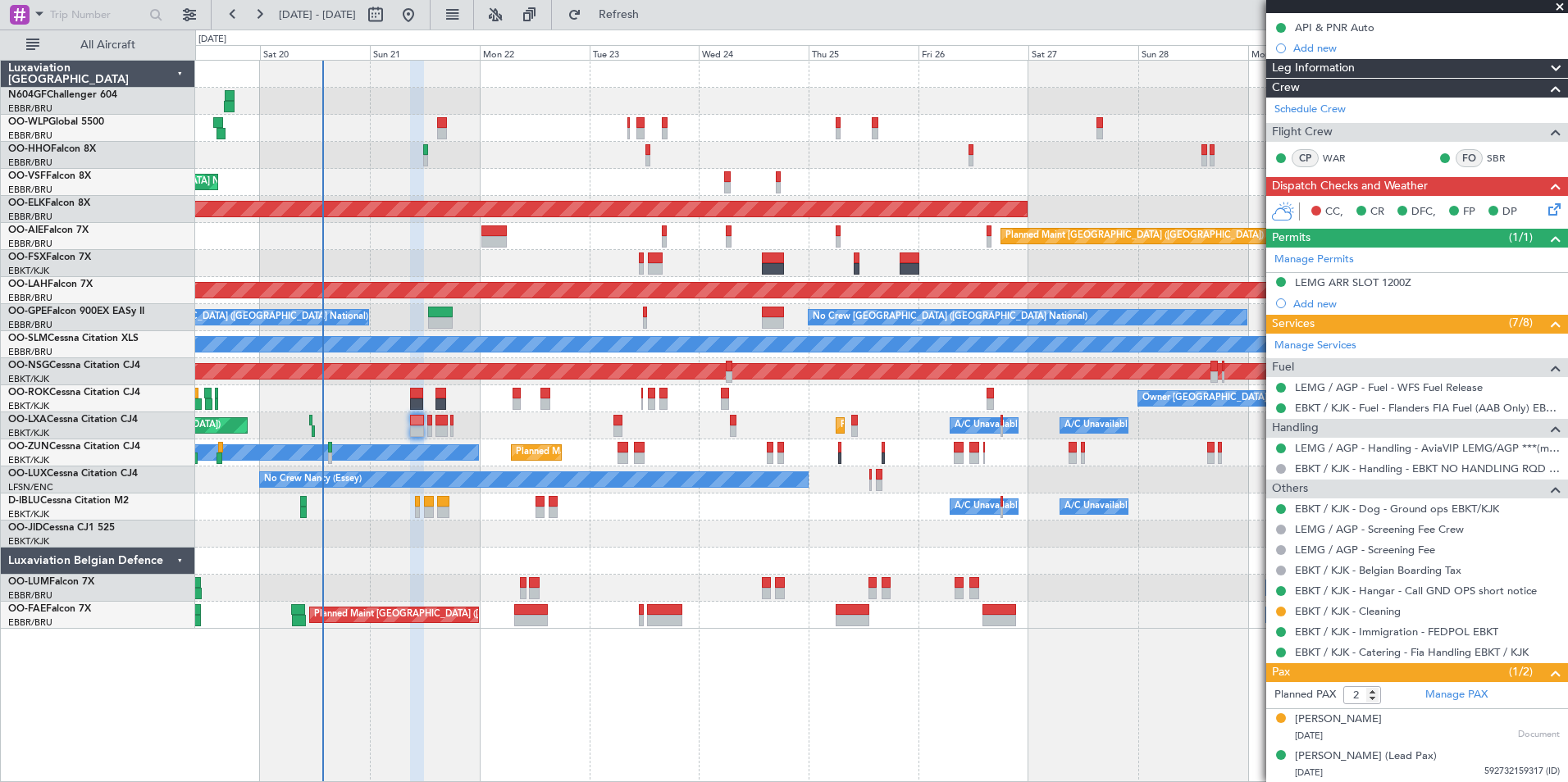
click at [667, 29] on fb-refresh-button "Refresh" at bounding box center [609, 15] width 115 height 29
click at [659, 27] on button "Refresh" at bounding box center [609, 15] width 99 height 26
click at [421, 5] on button at bounding box center [408, 15] width 26 height 26
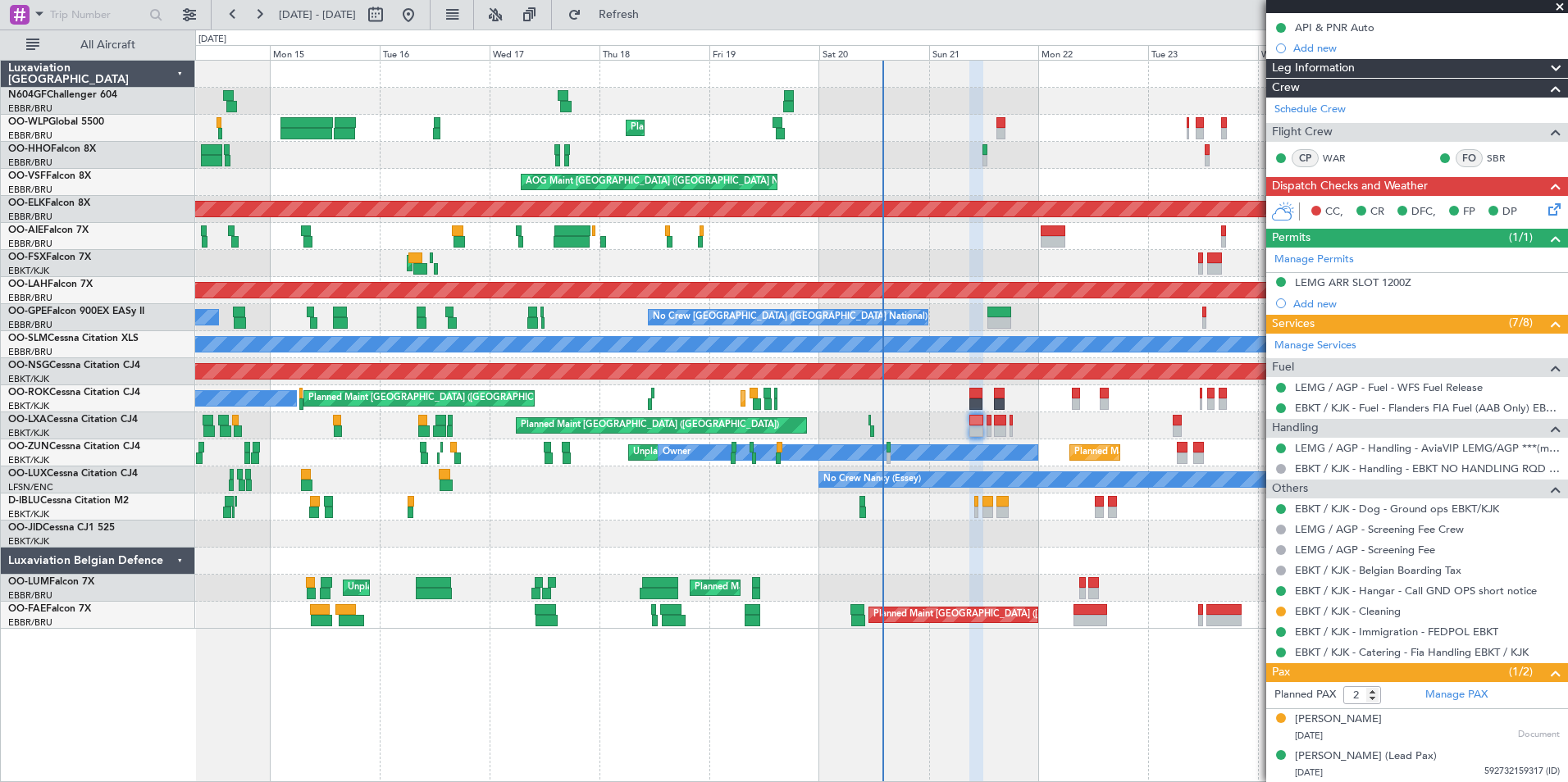
click at [990, 516] on div at bounding box center [986, 512] width 10 height 11
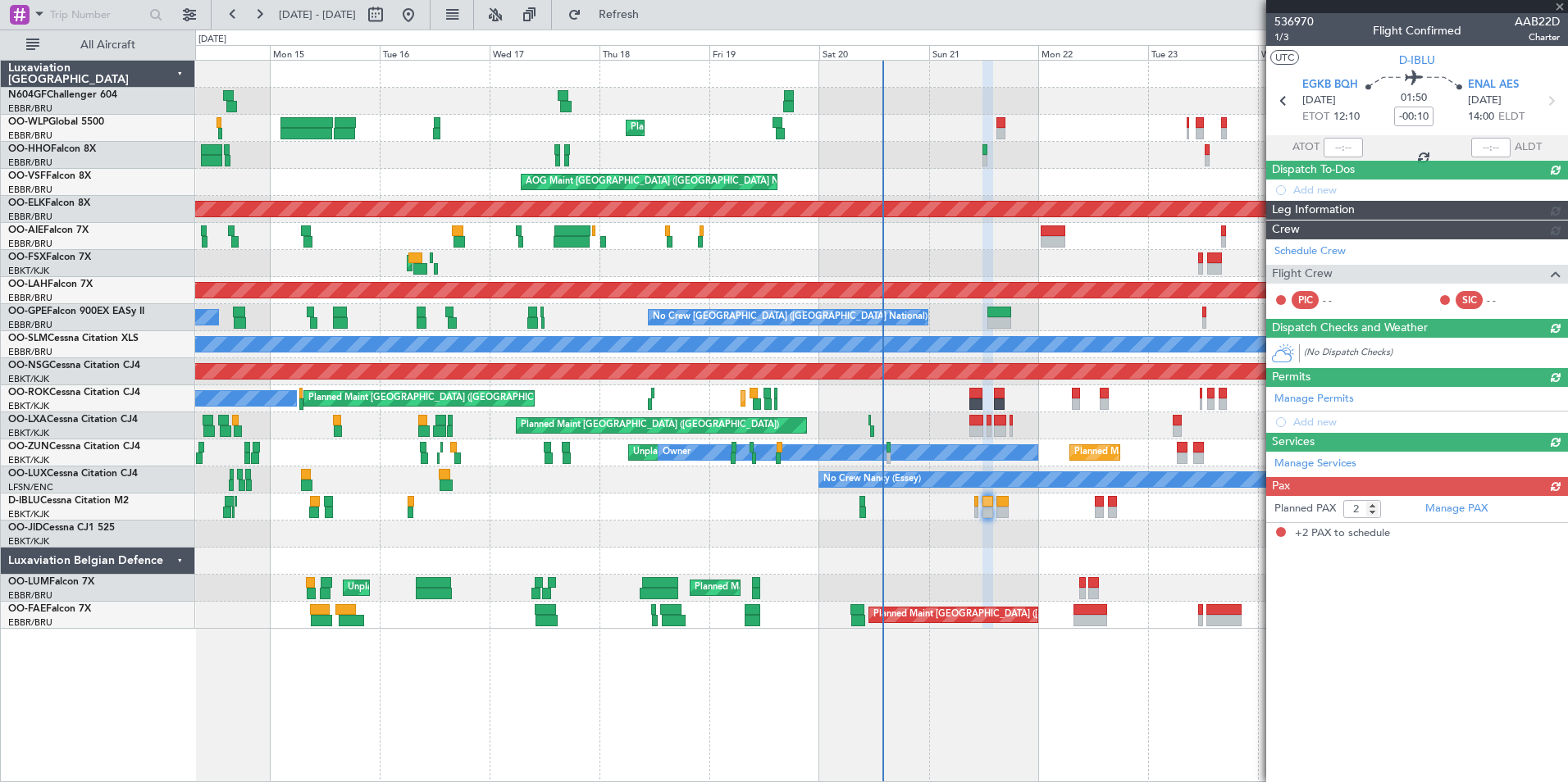
scroll to position [0, 0]
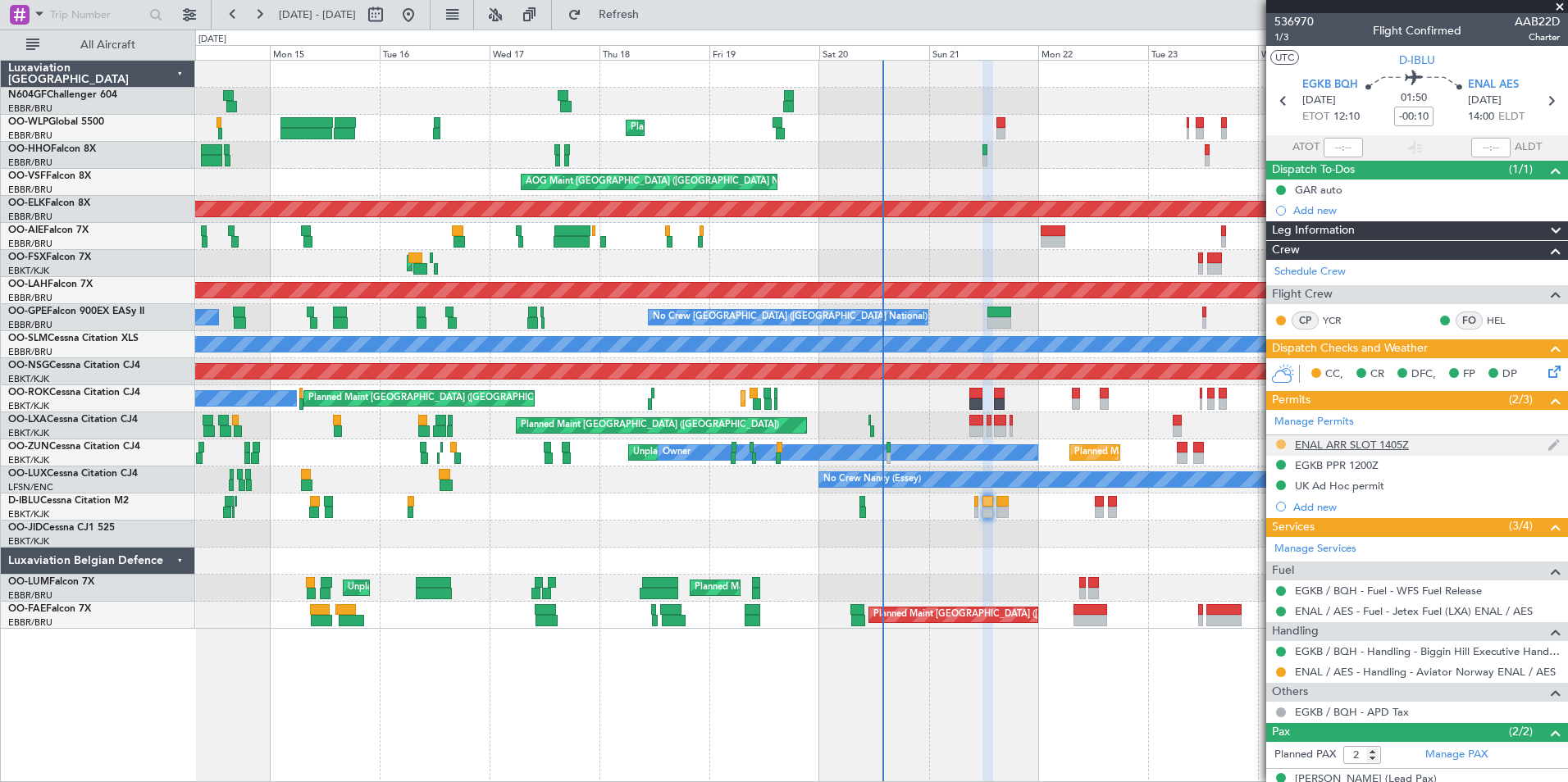
click at [1281, 445] on button at bounding box center [1281, 444] width 10 height 10
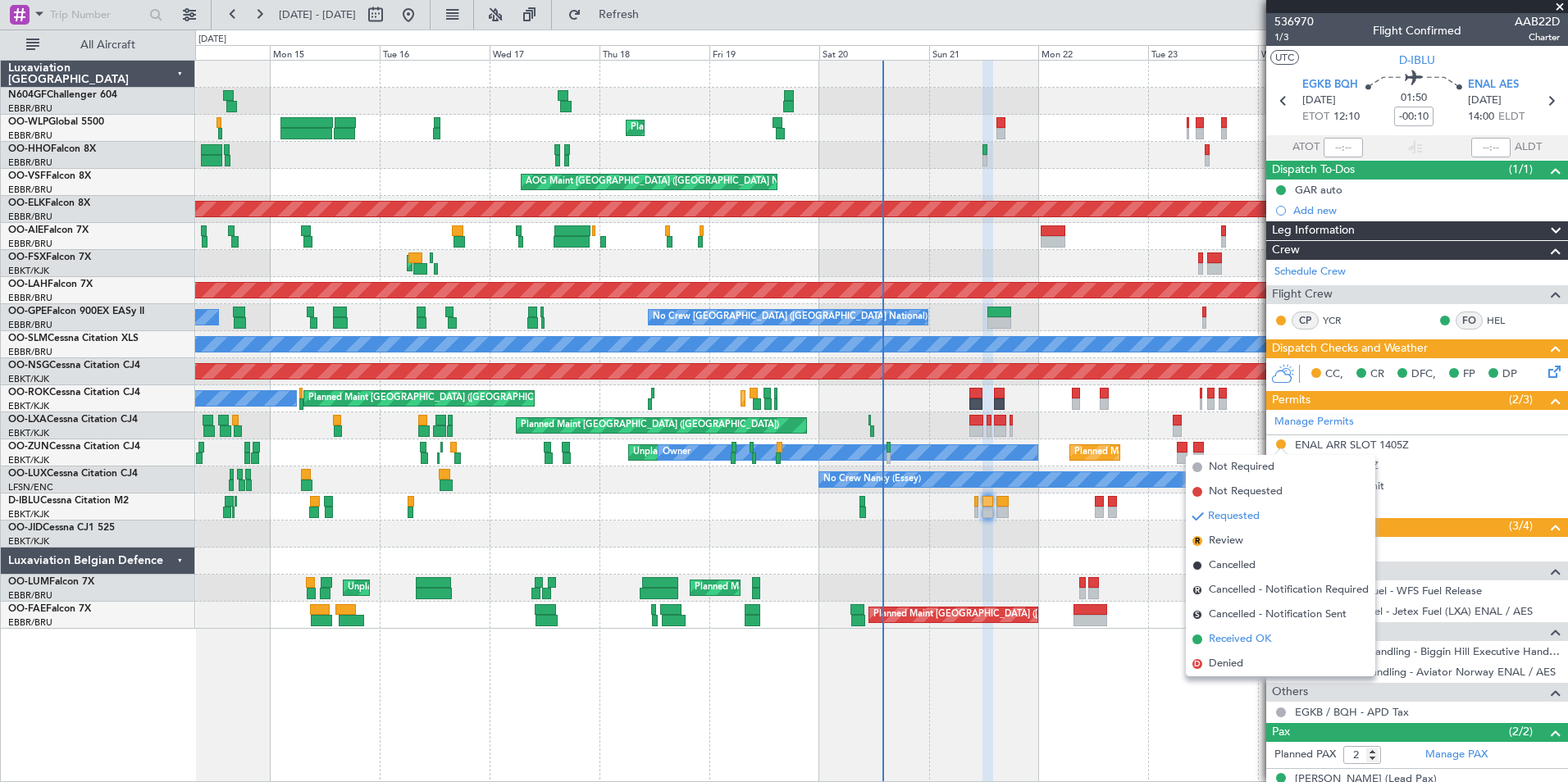
click at [1235, 639] on span "Received OK" at bounding box center [1240, 639] width 62 height 16
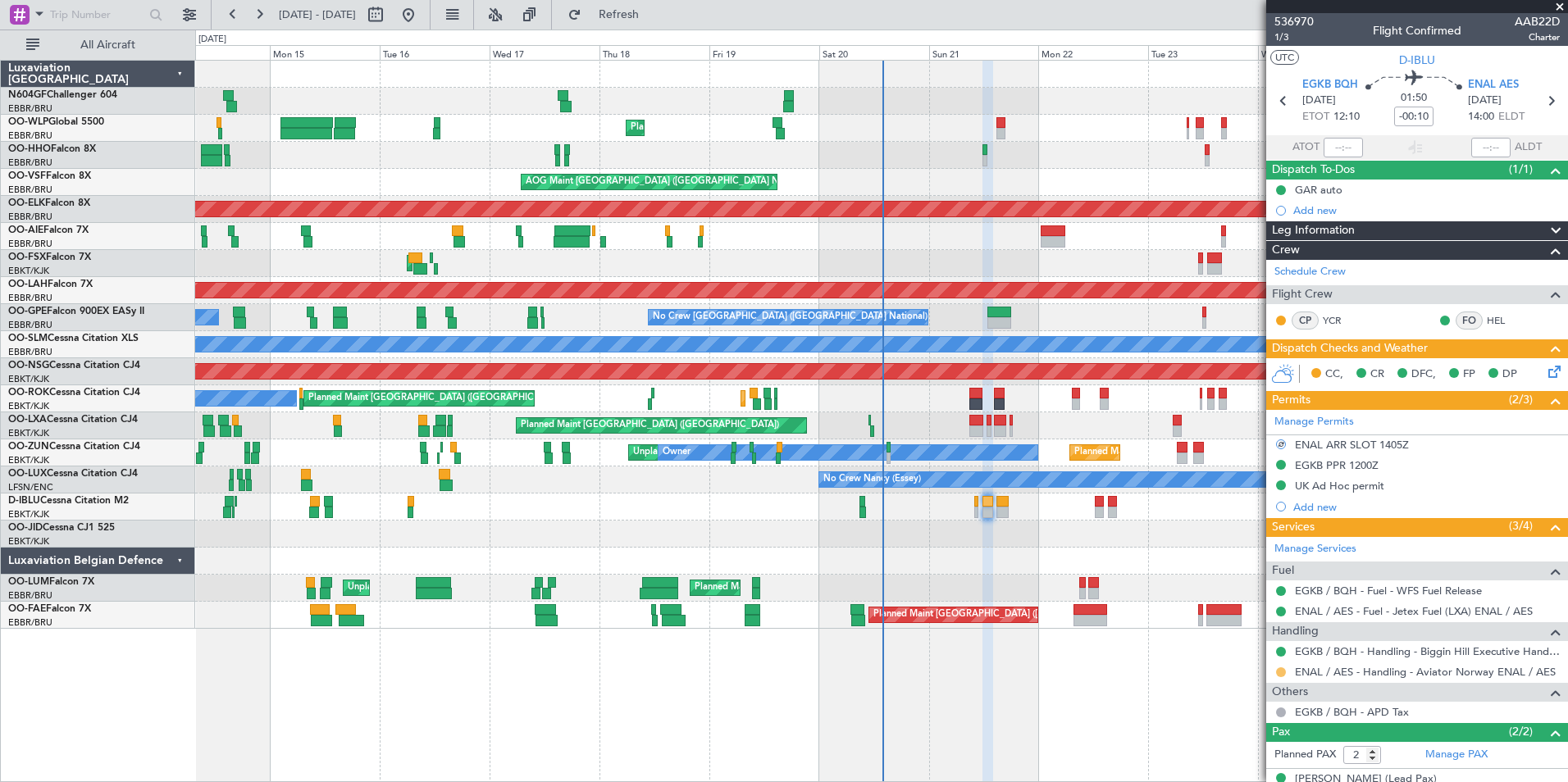
click at [1282, 674] on button at bounding box center [1281, 671] width 10 height 10
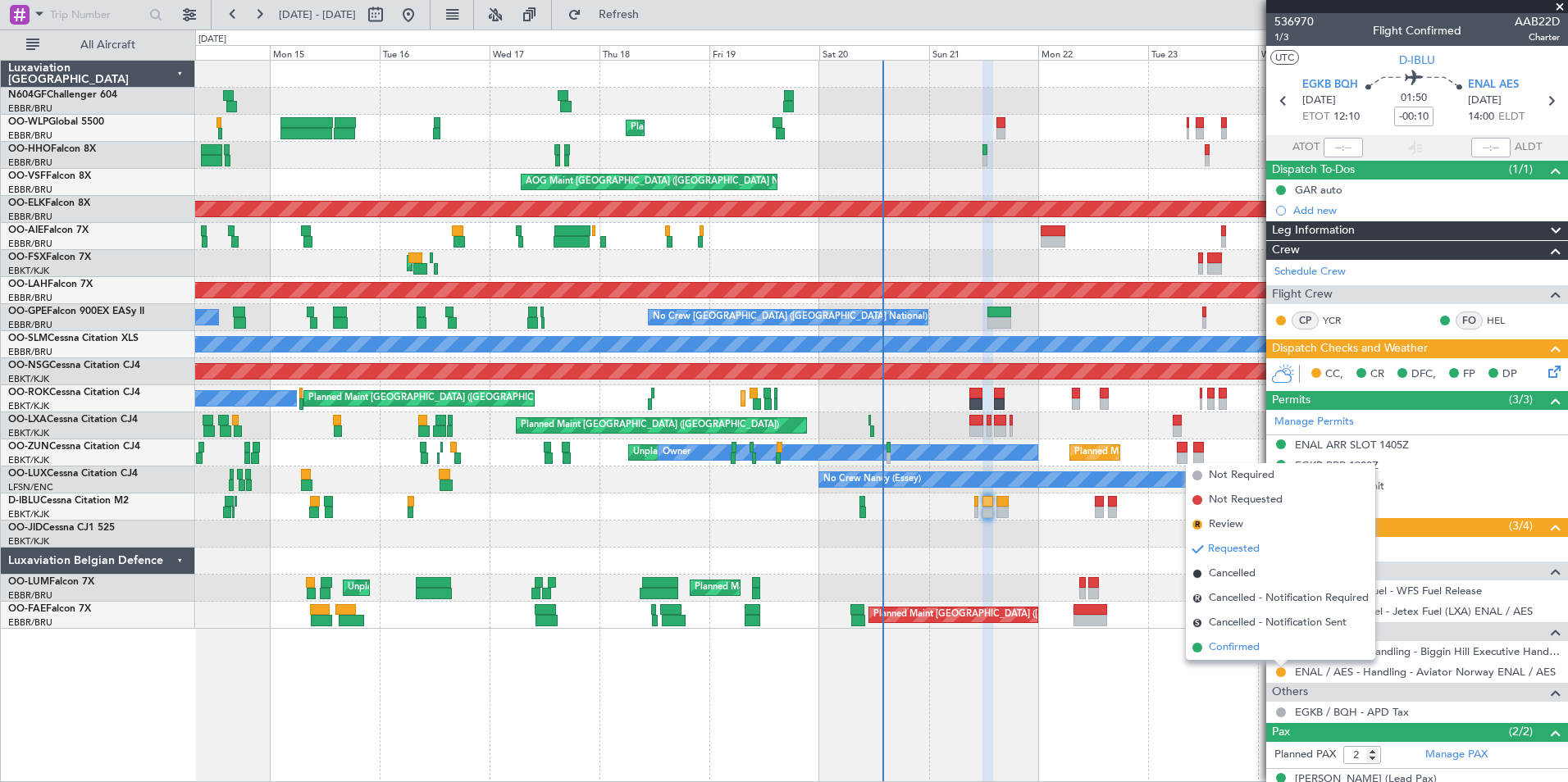
click at [1271, 648] on li "Confirmed" at bounding box center [1280, 648] width 190 height 24
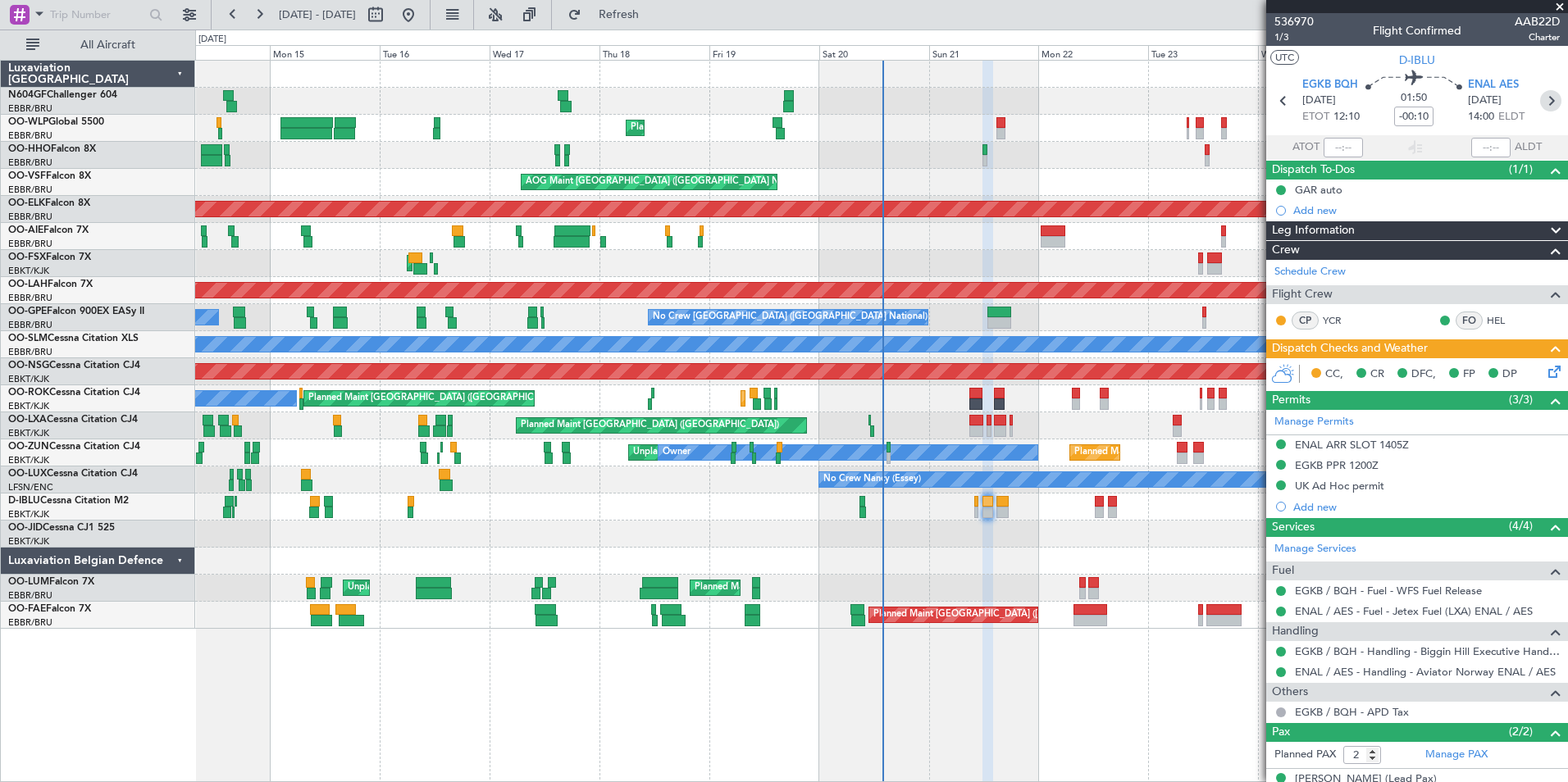
click at [1541, 104] on icon at bounding box center [1551, 100] width 22 height 22
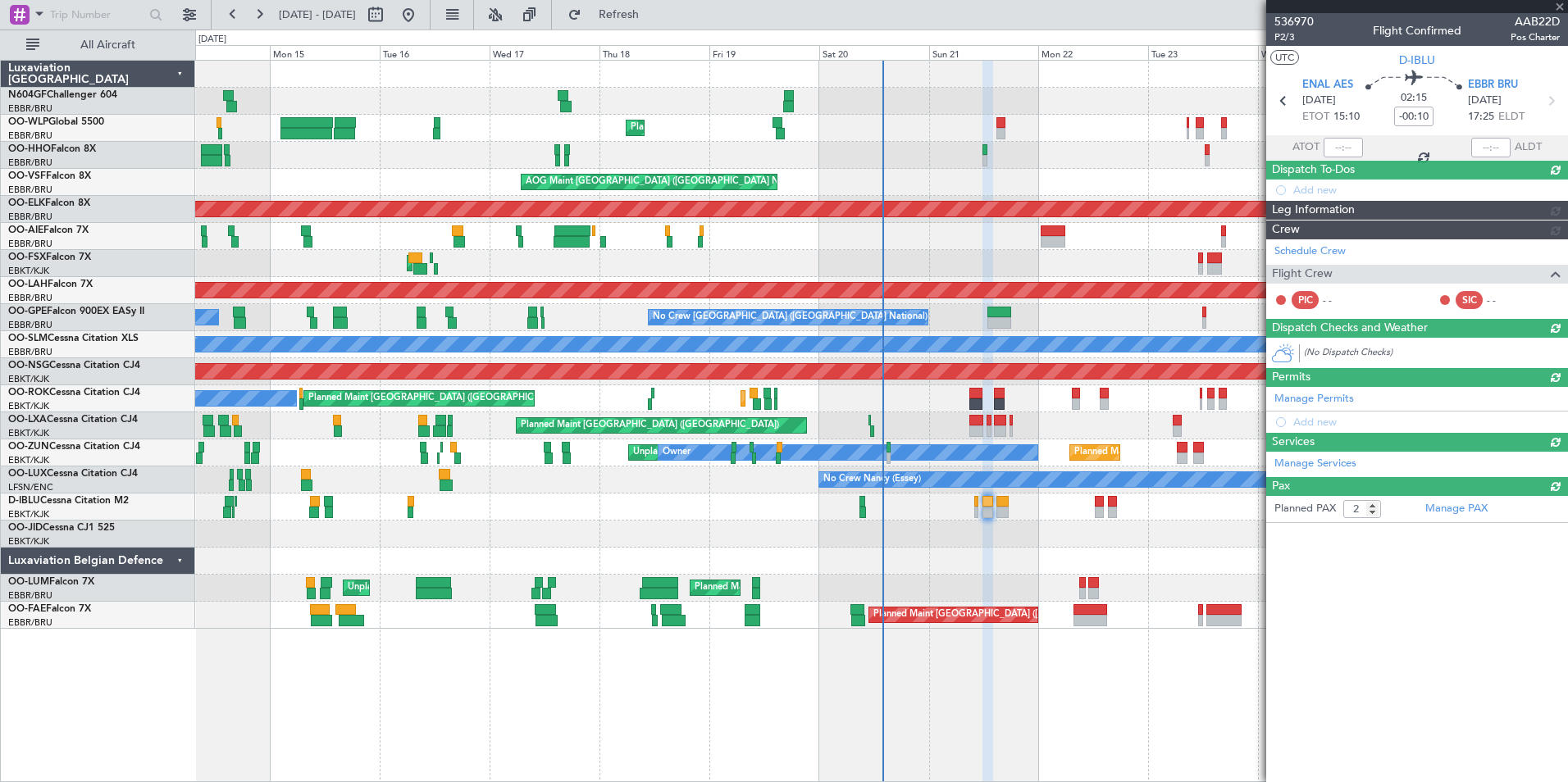
type input "+00:10"
type input "0"
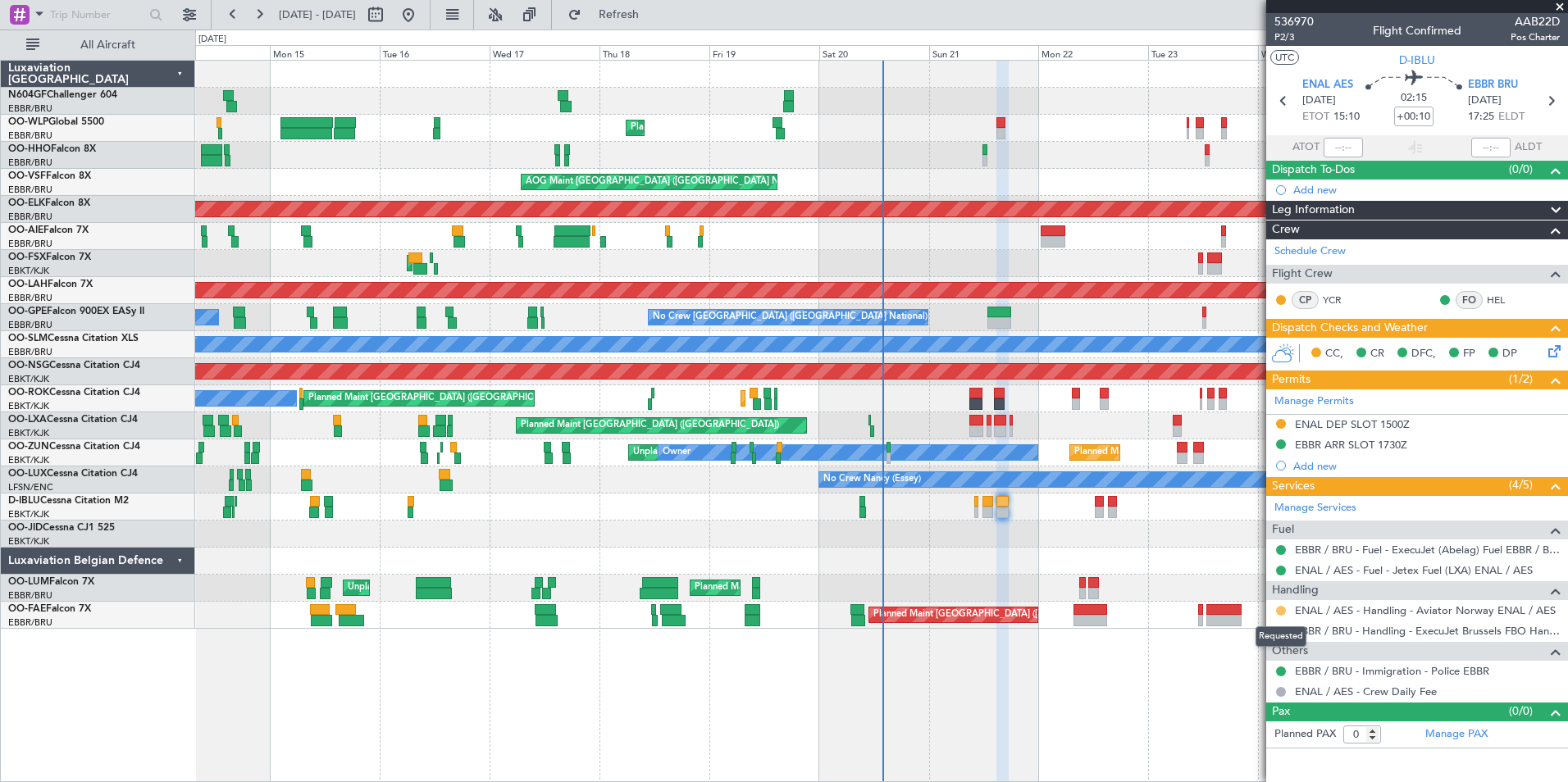
click at [1280, 612] on button at bounding box center [1281, 610] width 10 height 10
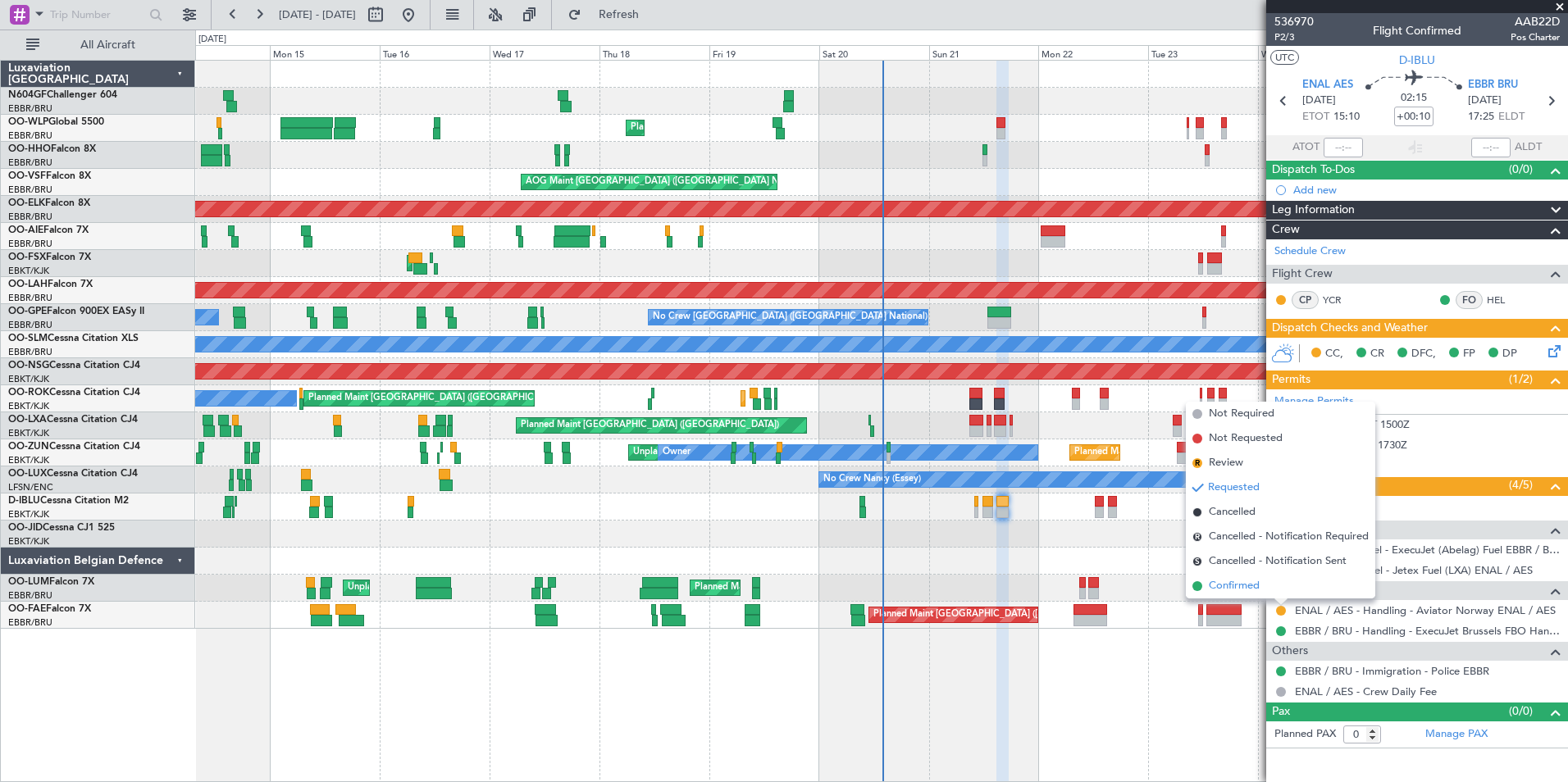
click at [1241, 577] on li "Confirmed" at bounding box center [1280, 586] width 190 height 24
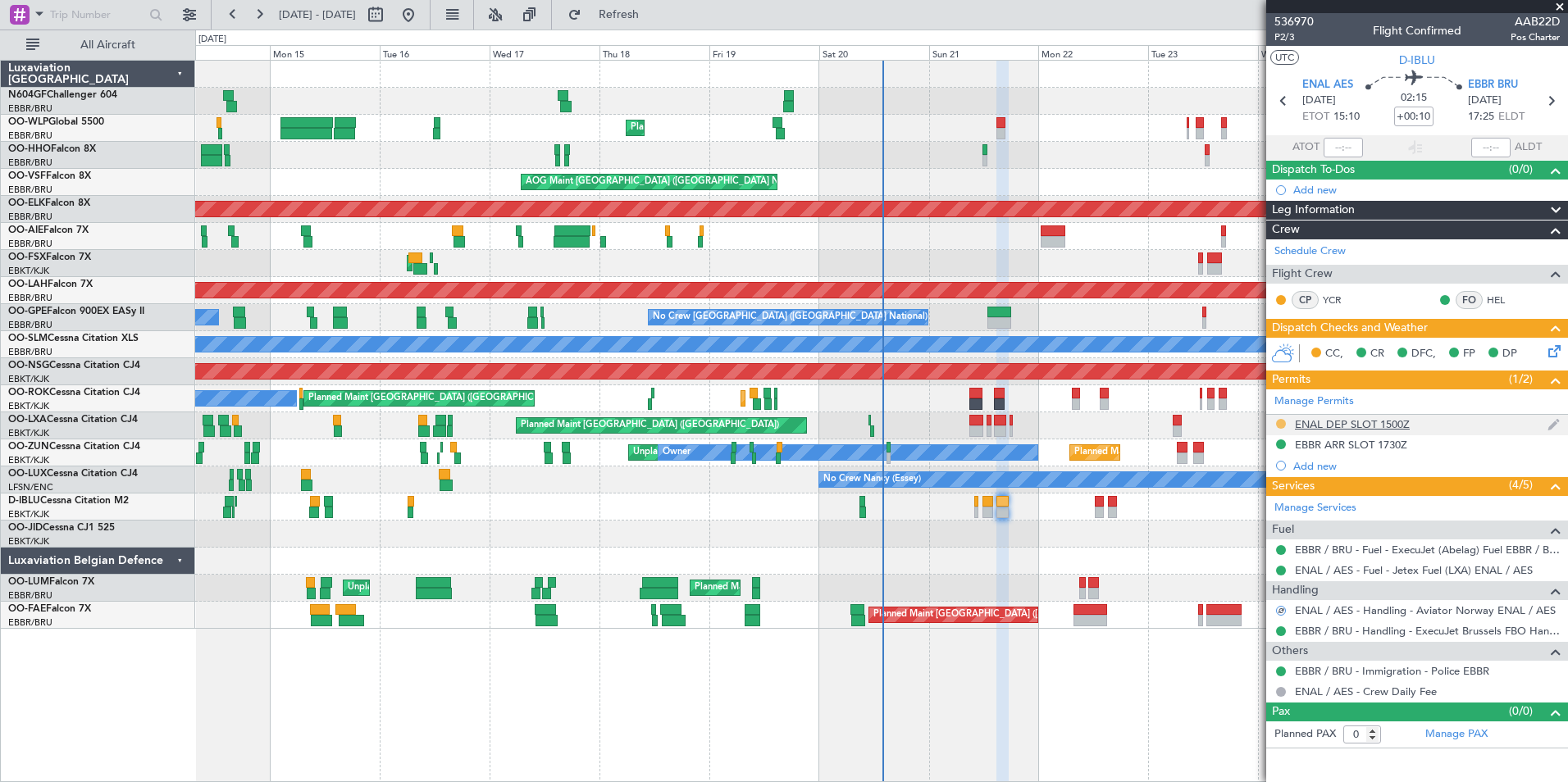
click at [1280, 421] on button at bounding box center [1281, 423] width 10 height 10
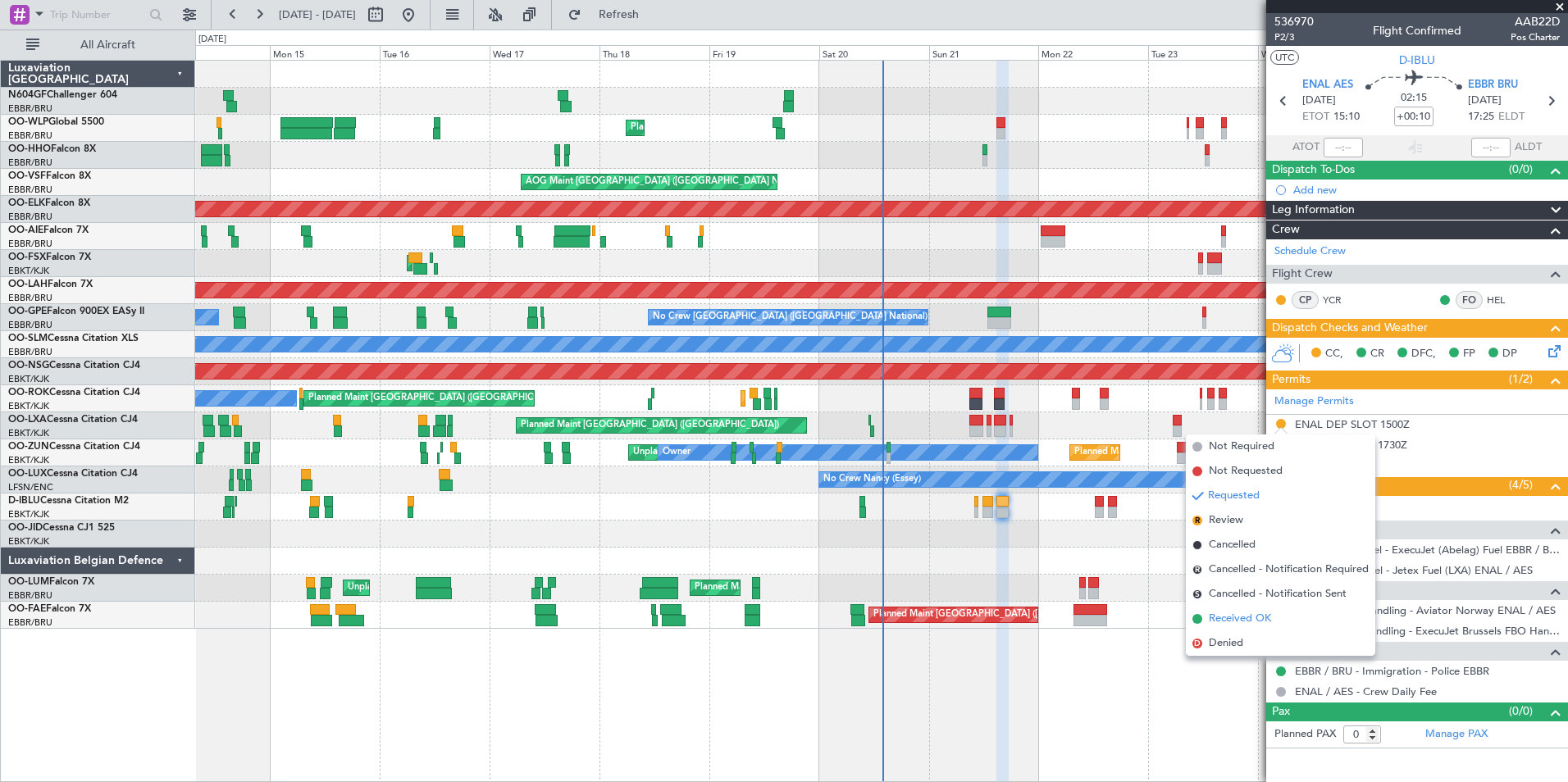
click at [1253, 621] on span "Received OK" at bounding box center [1240, 619] width 62 height 16
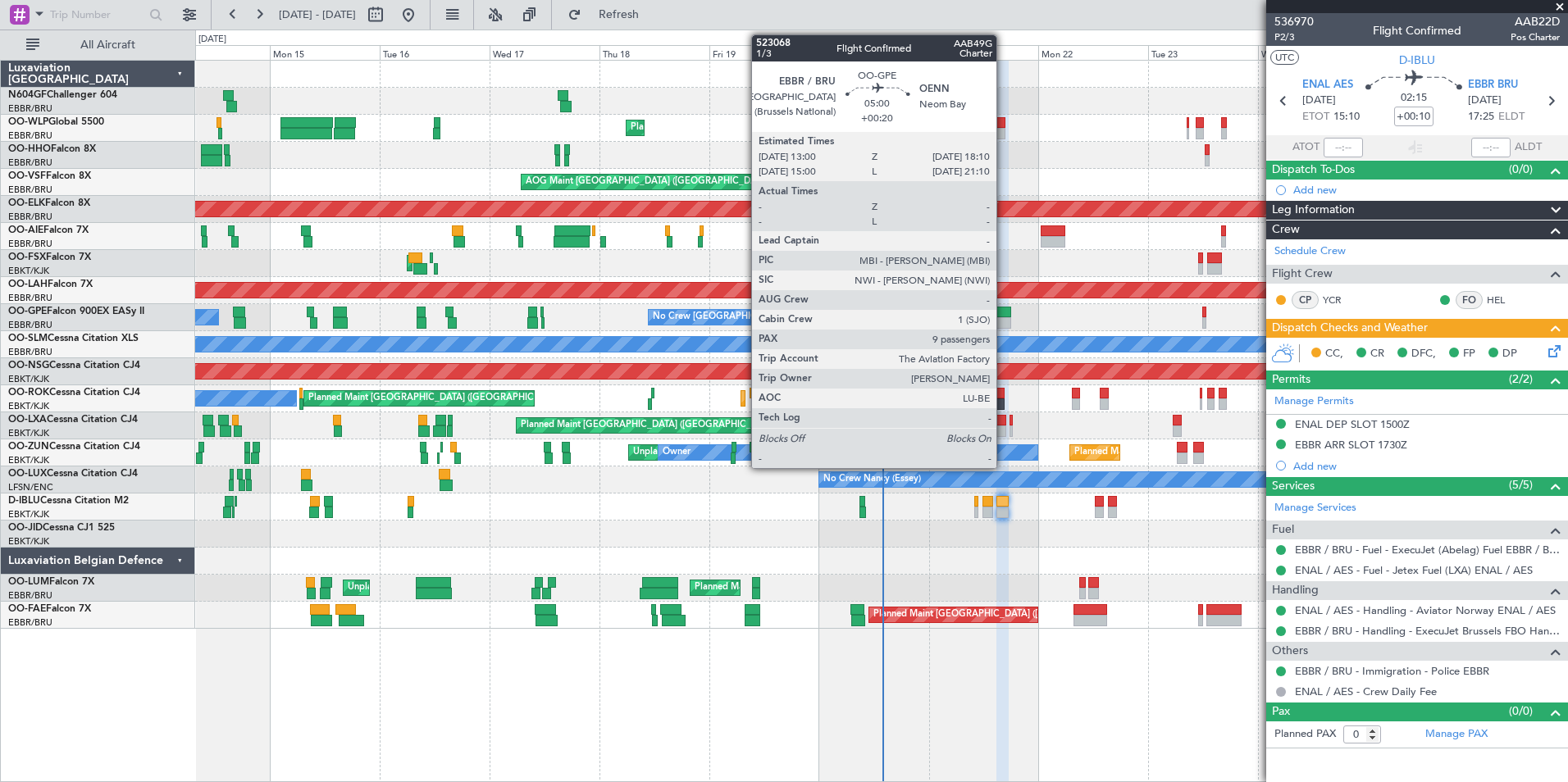
click at [1004, 307] on div at bounding box center [999, 311] width 23 height 11
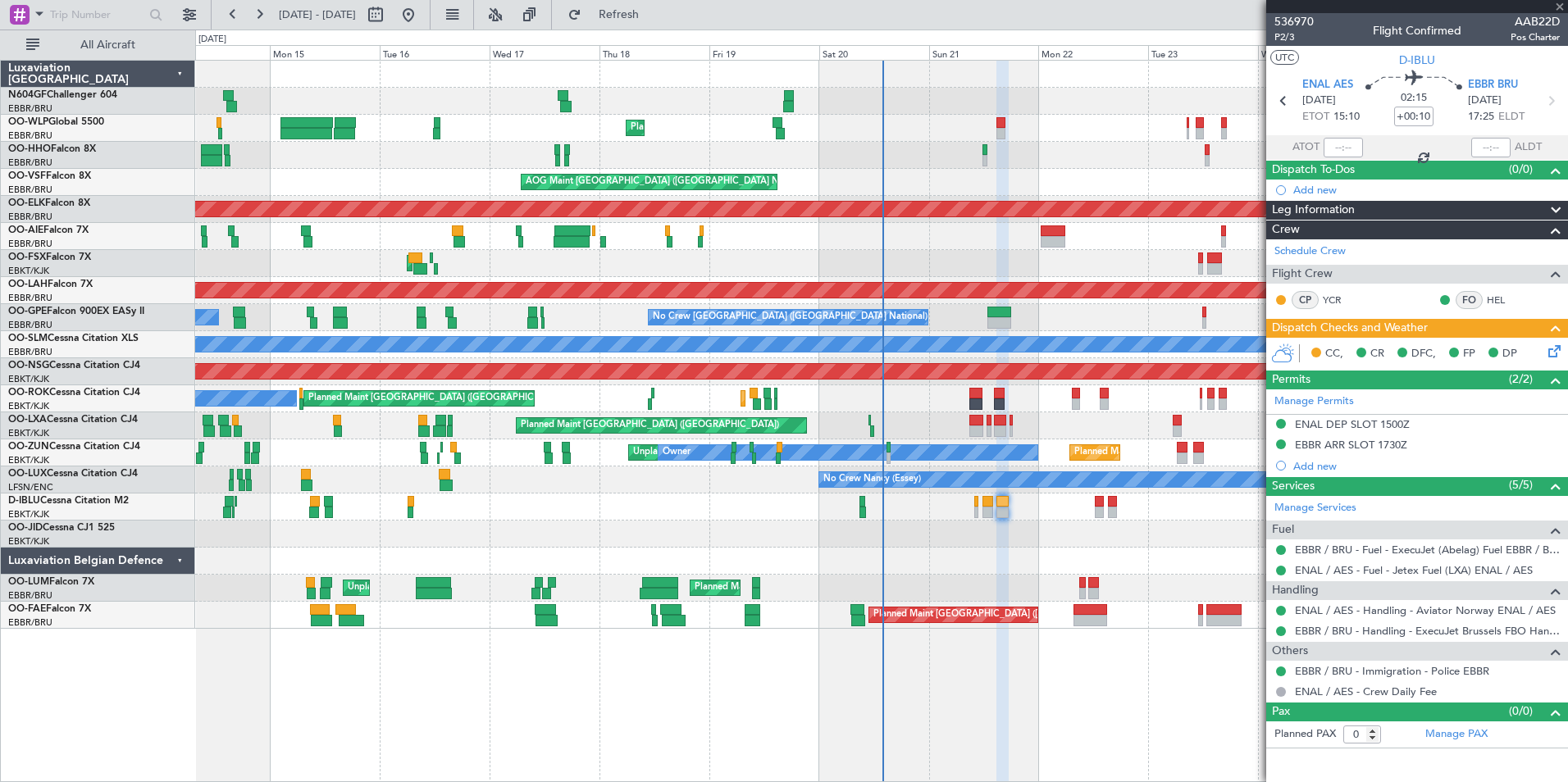
type input "+00:20"
type input "9"
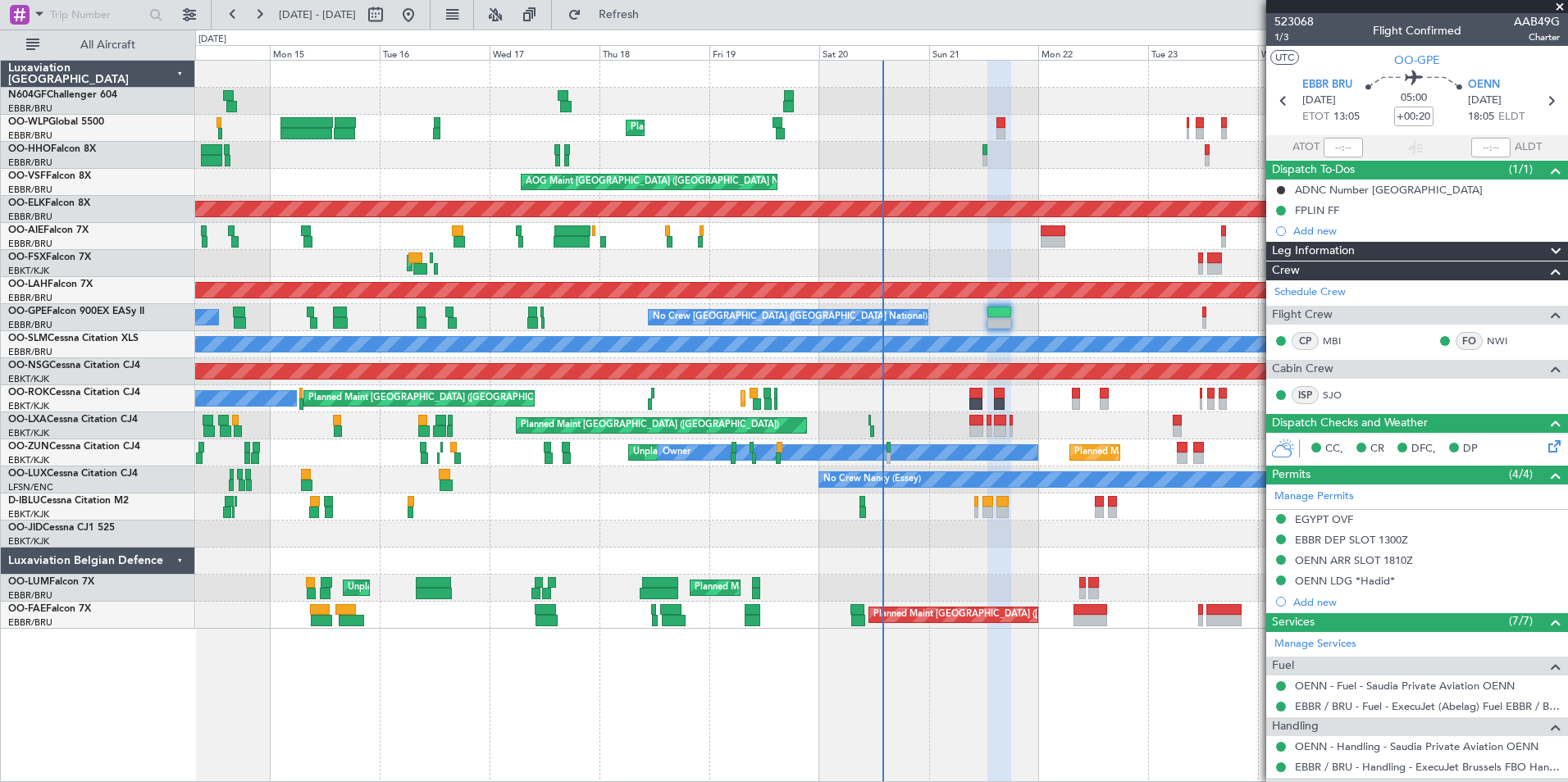
click at [980, 518] on div "A/C Unavailable Brussels (Brussels National) A/C Unavailable Kortrijk-Wevelgem …" at bounding box center [882, 507] width 1372 height 27
click at [980, 513] on div "A/C Unavailable Brussels (Brussels National) A/C Unavailable Kortrijk-Wevelgem …" at bounding box center [882, 507] width 1372 height 27
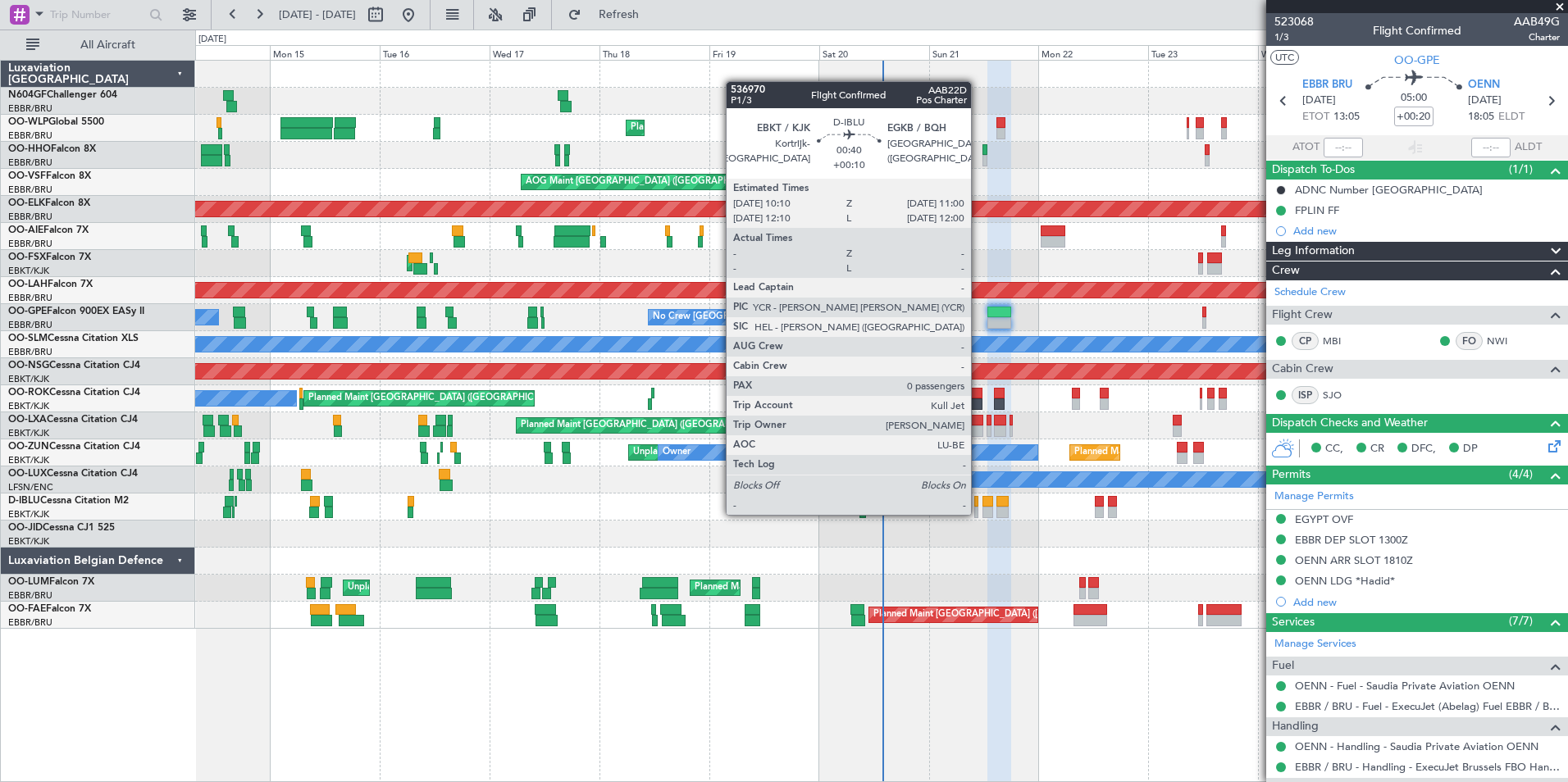
click at [979, 513] on div at bounding box center [976, 512] width 4 height 11
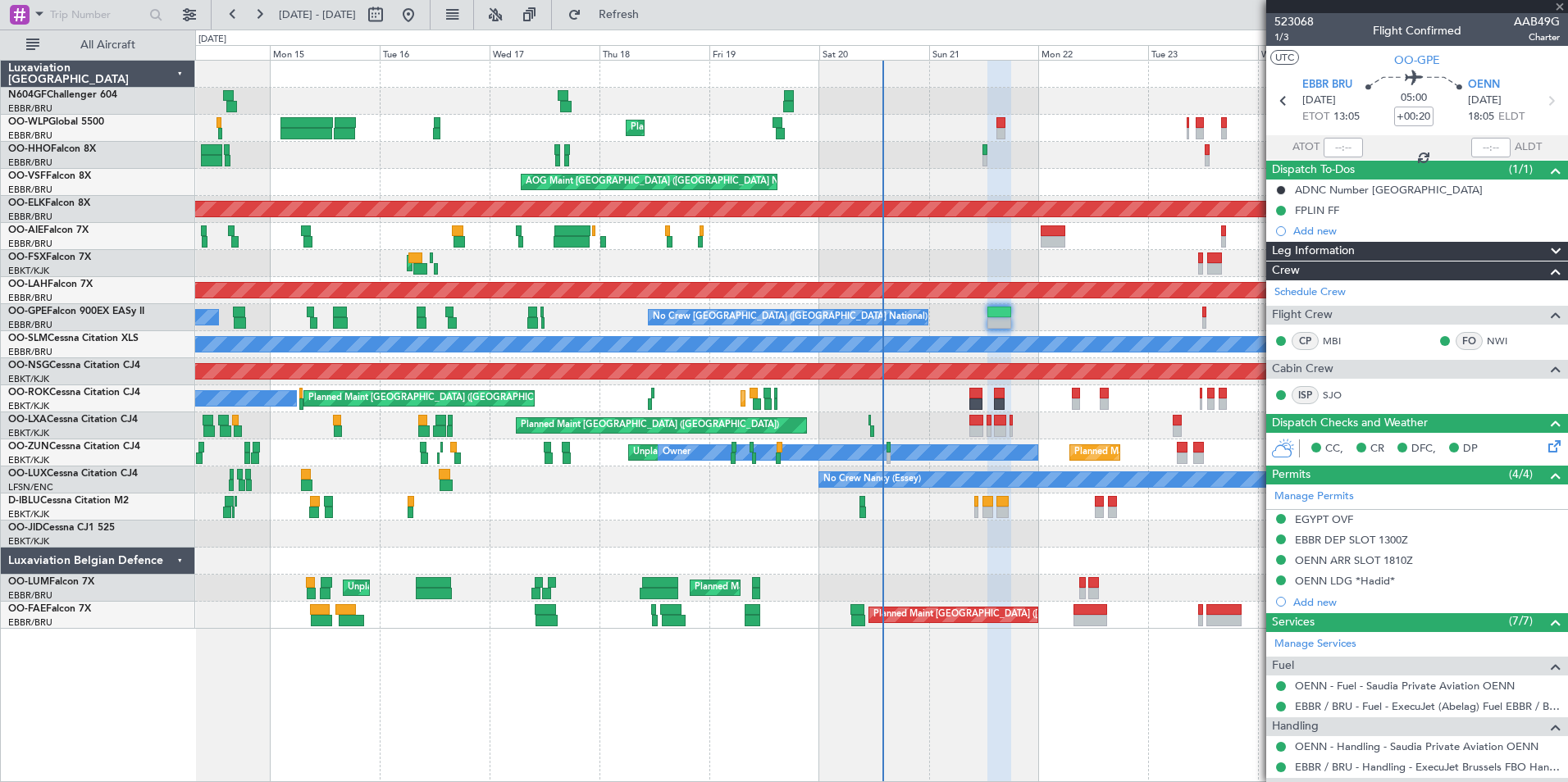
type input "+00:10"
type input "0"
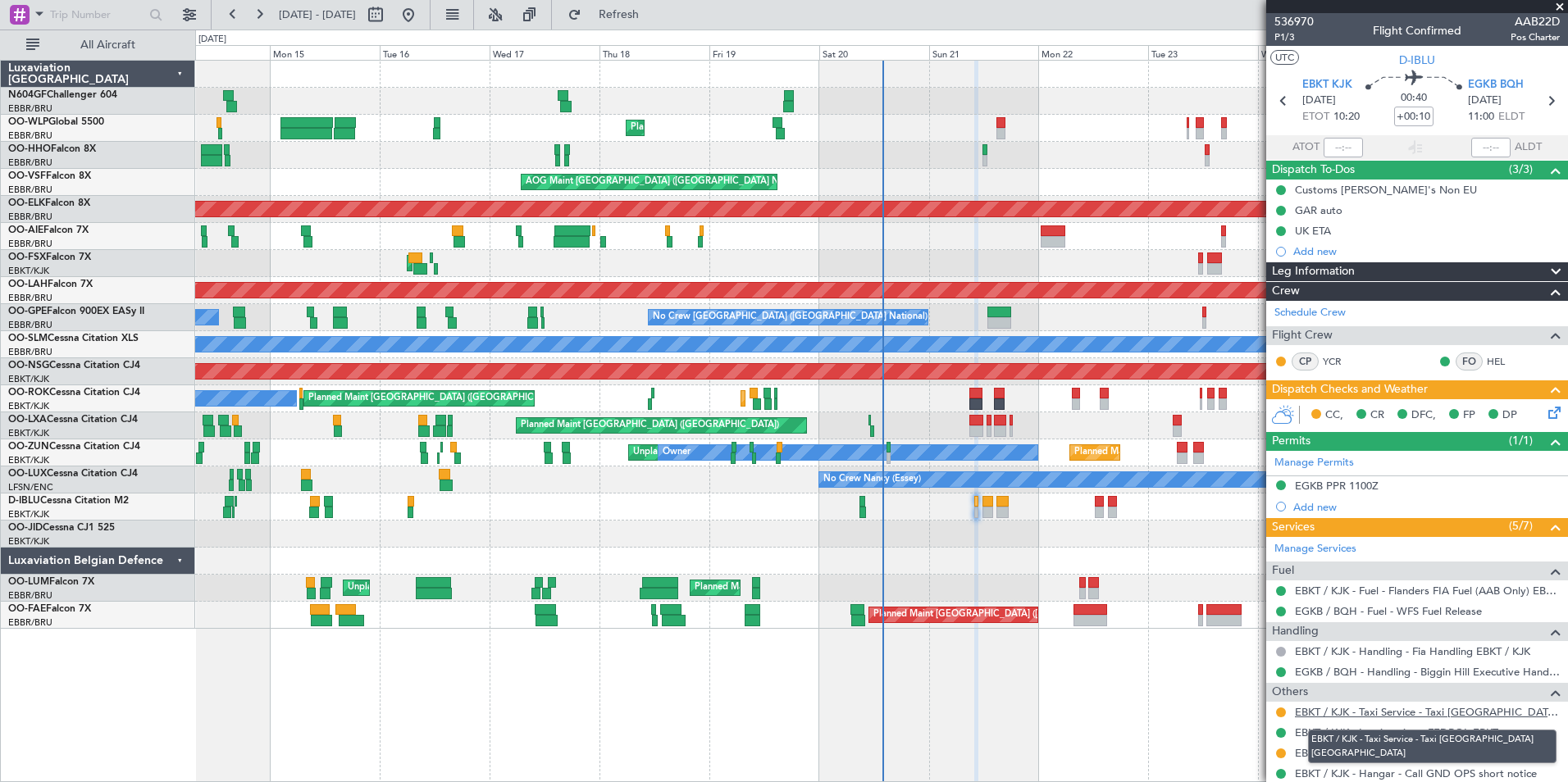
scroll to position [48, 0]
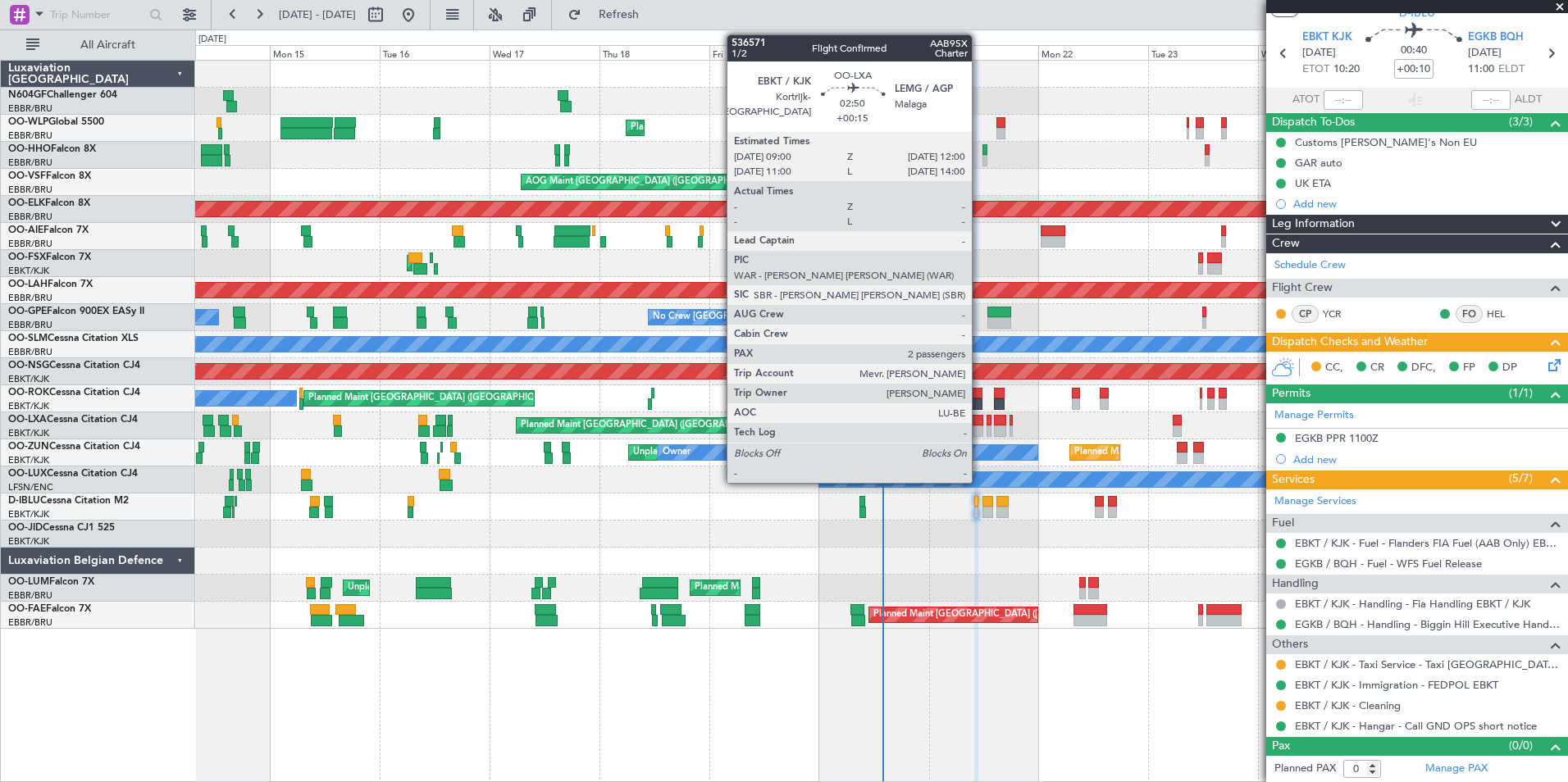
click at [980, 425] on div at bounding box center [976, 420] width 14 height 11
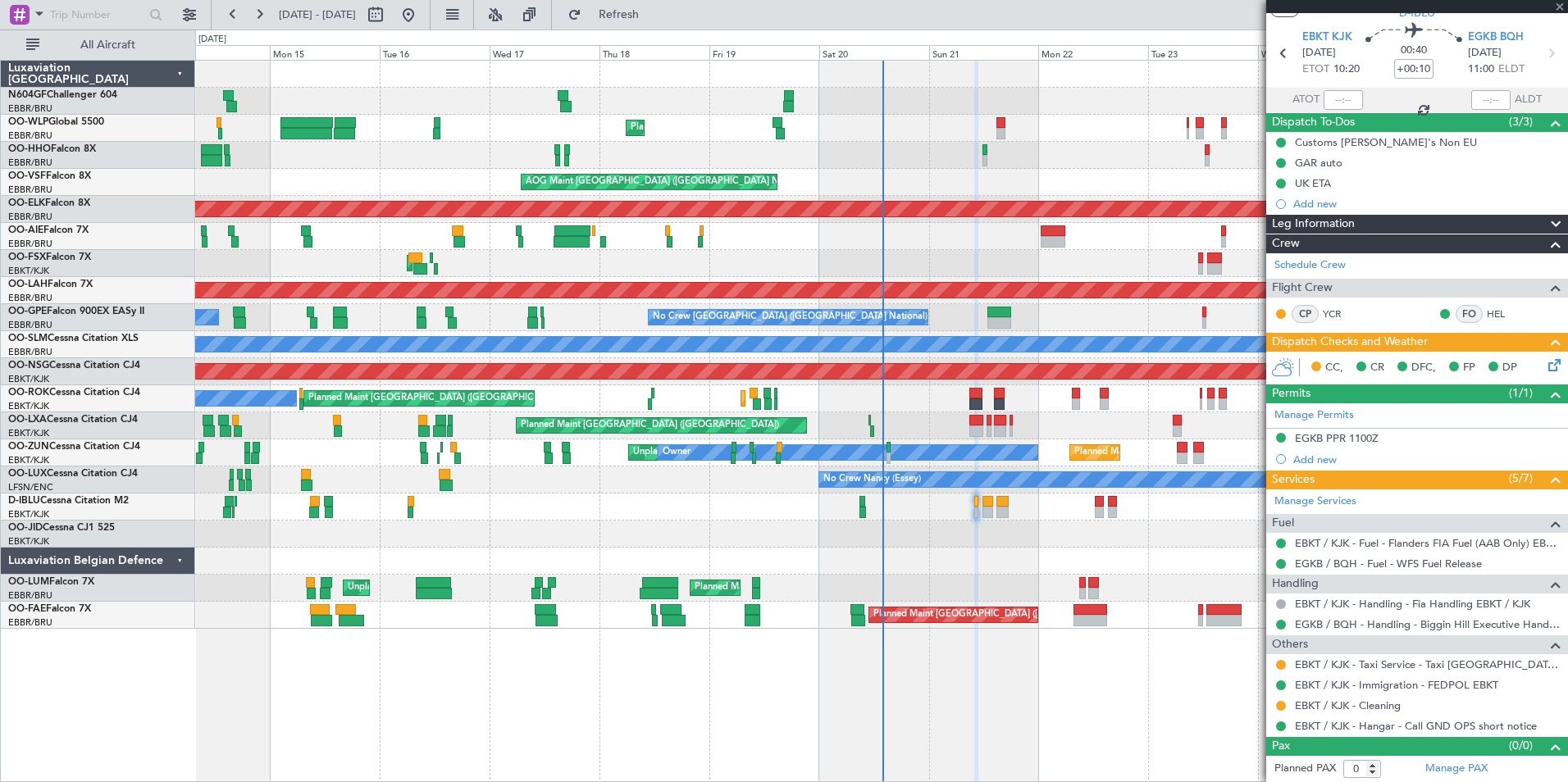
type input "+00:15"
type input "2"
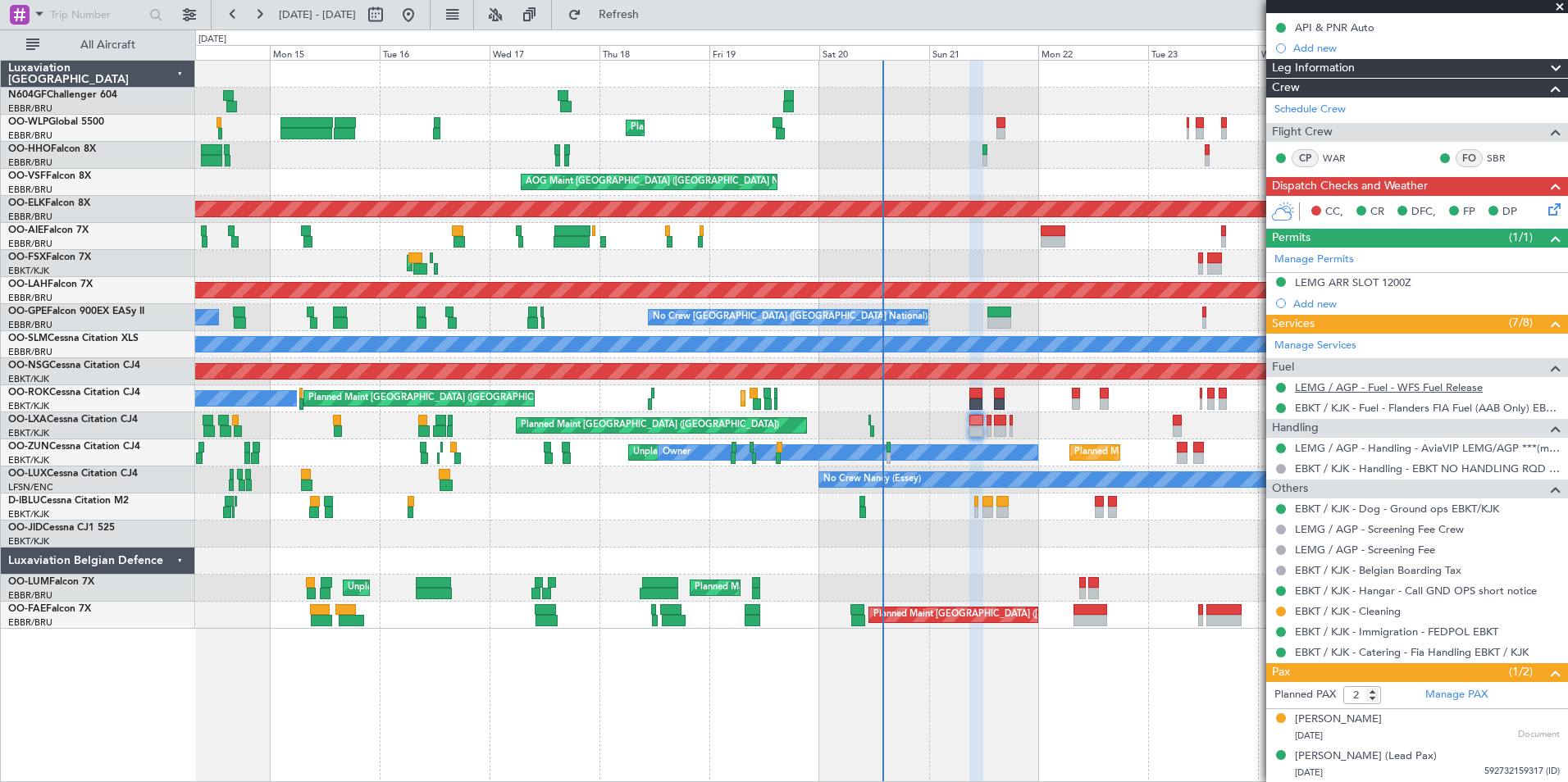
scroll to position [0, 0]
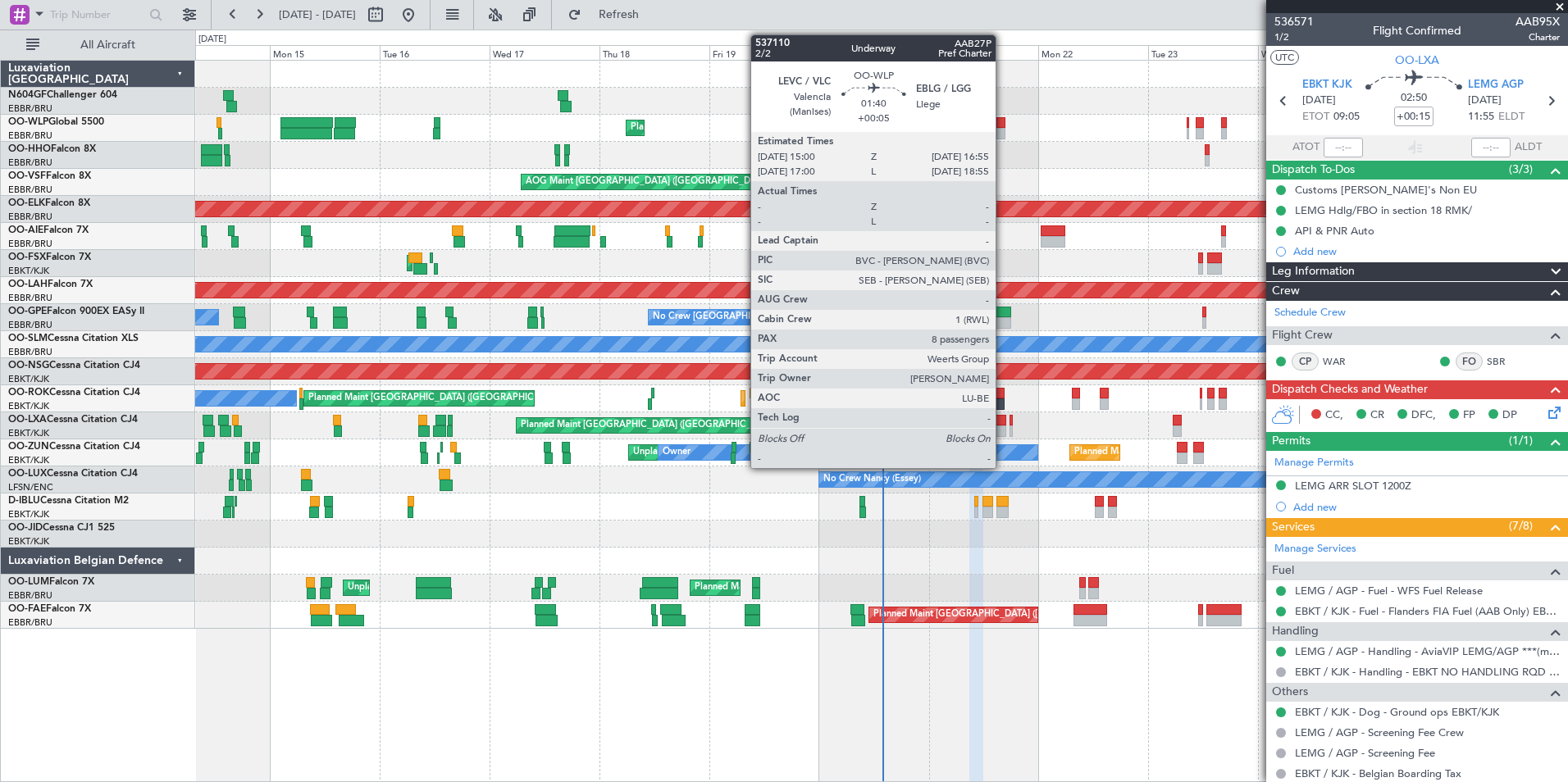
click at [1003, 136] on div at bounding box center [1001, 133] width 9 height 11
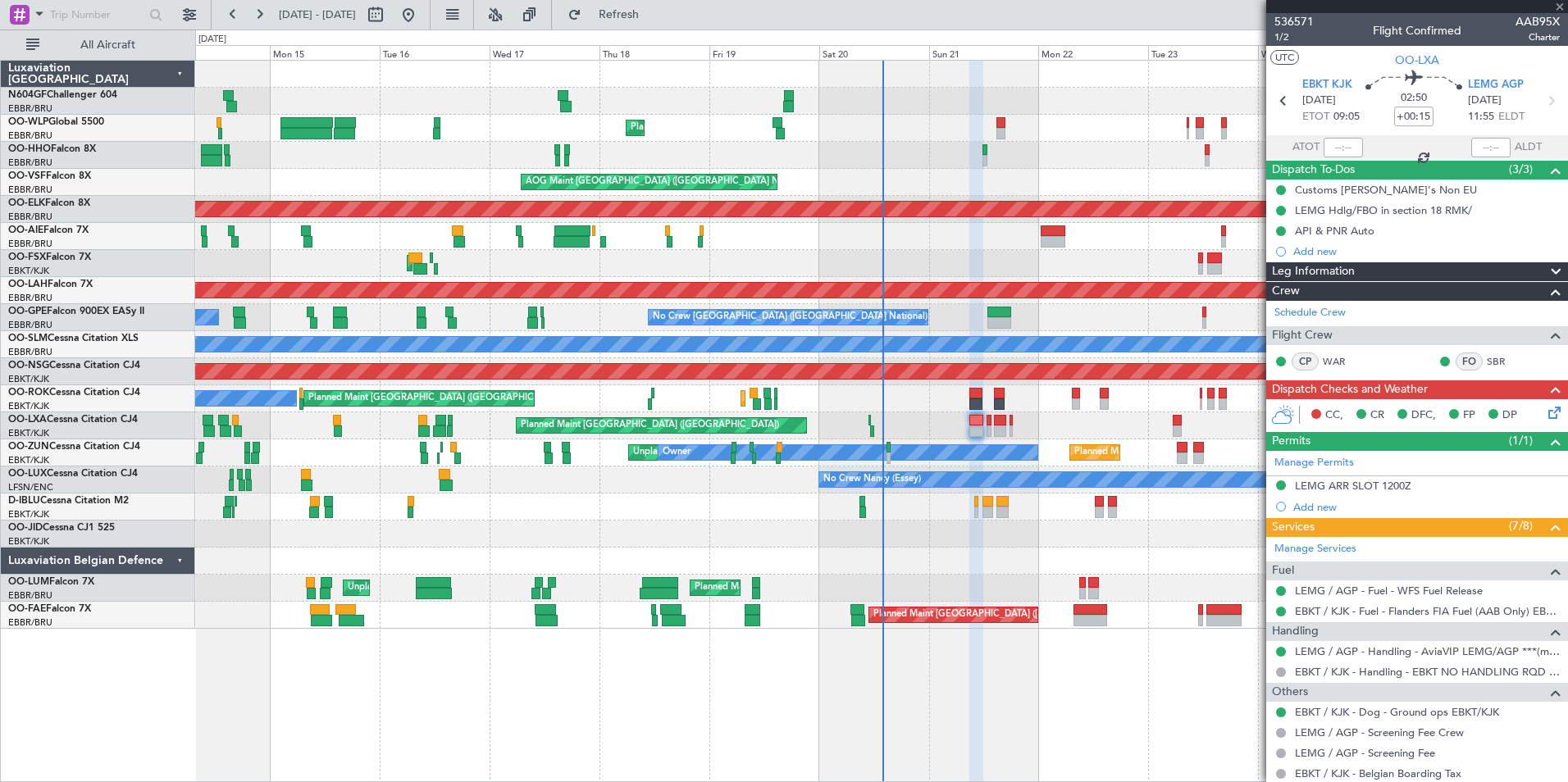
type input "+00:05"
type input "8"
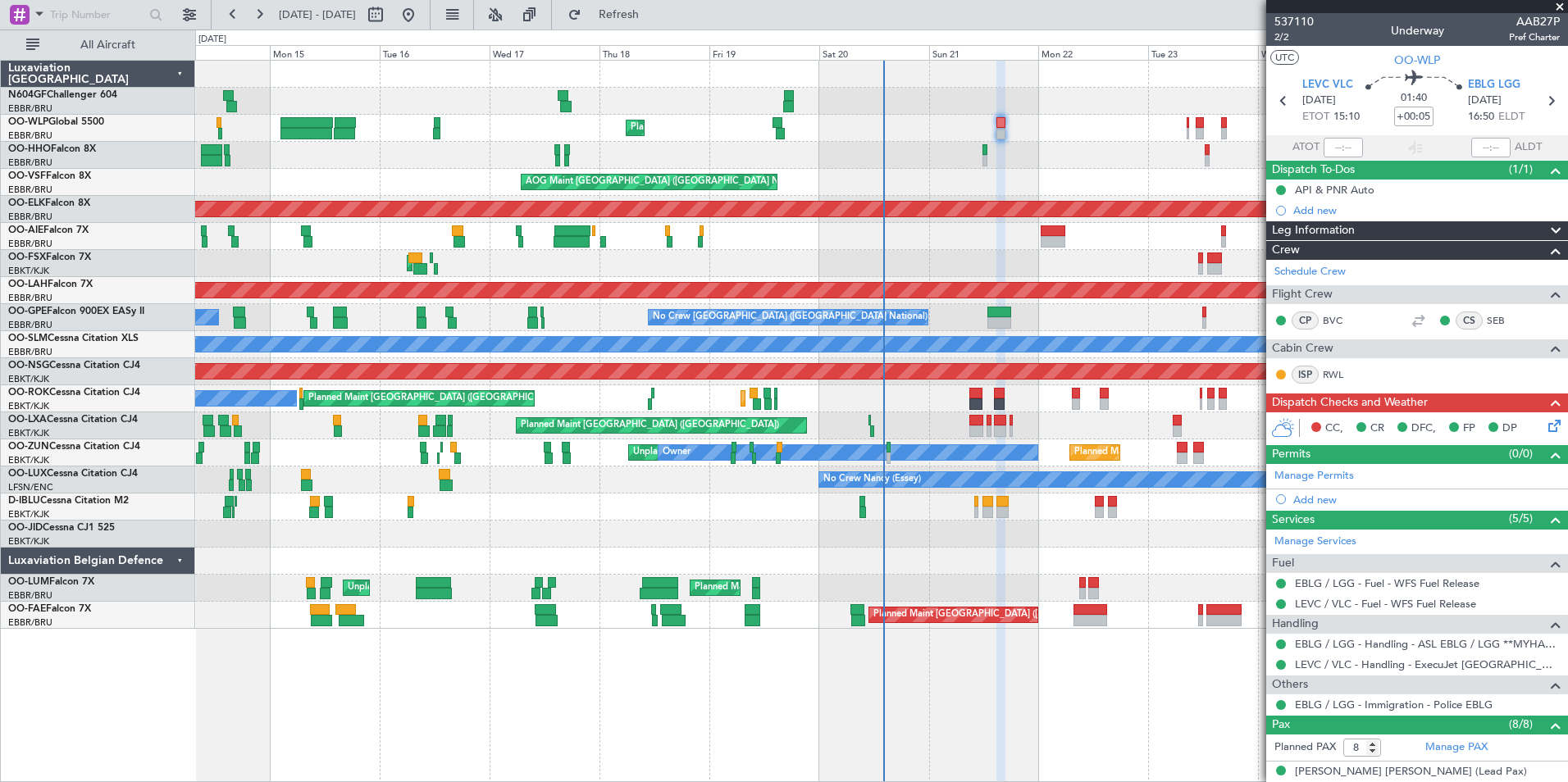
click at [812, 219] on div "Planned Maint Liege Planned Maint Geneva (Cointrin) AOG Maint Brussels (Brussel…" at bounding box center [882, 344] width 1372 height 568
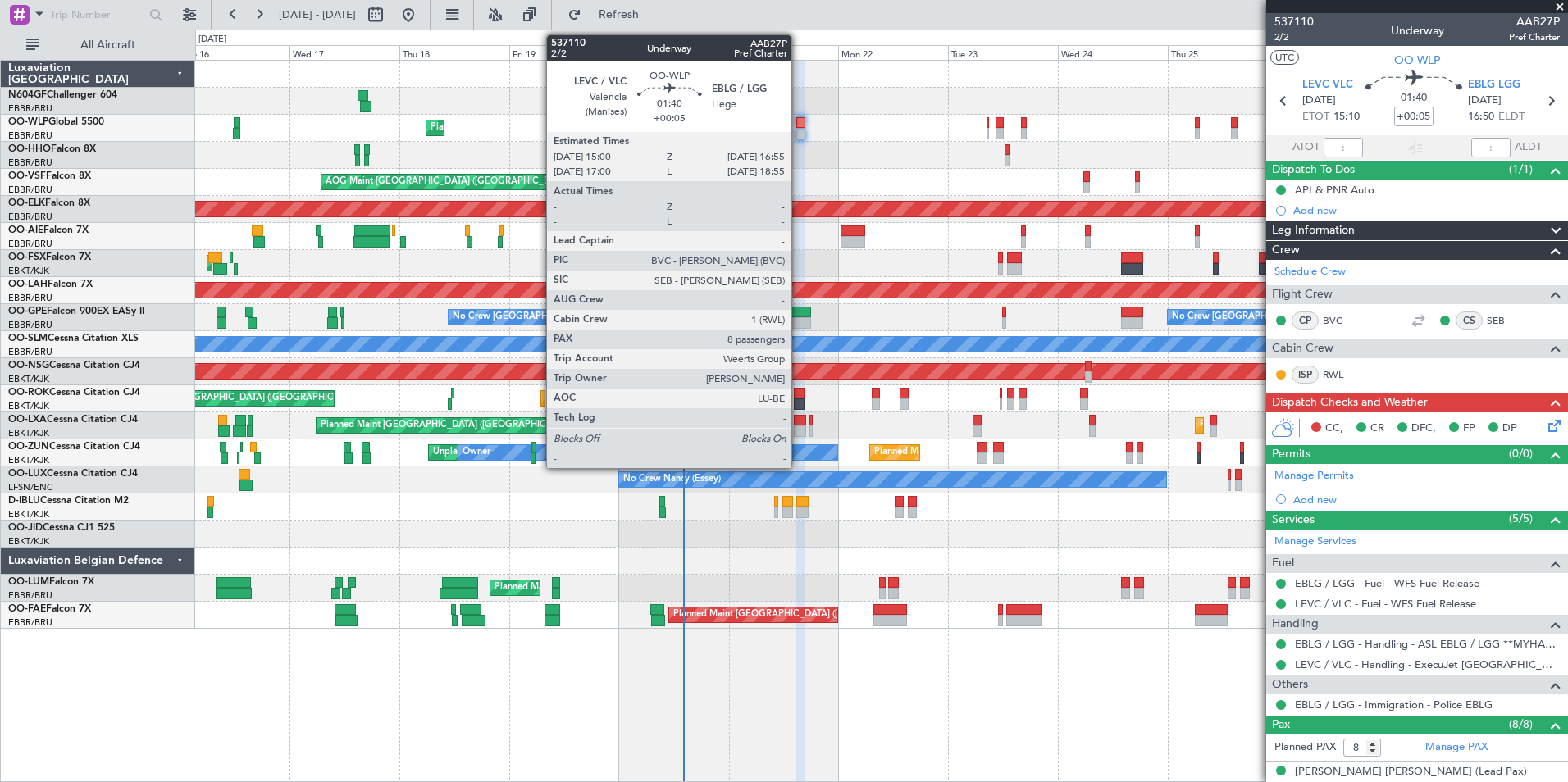
click at [799, 133] on div at bounding box center [800, 133] width 9 height 11
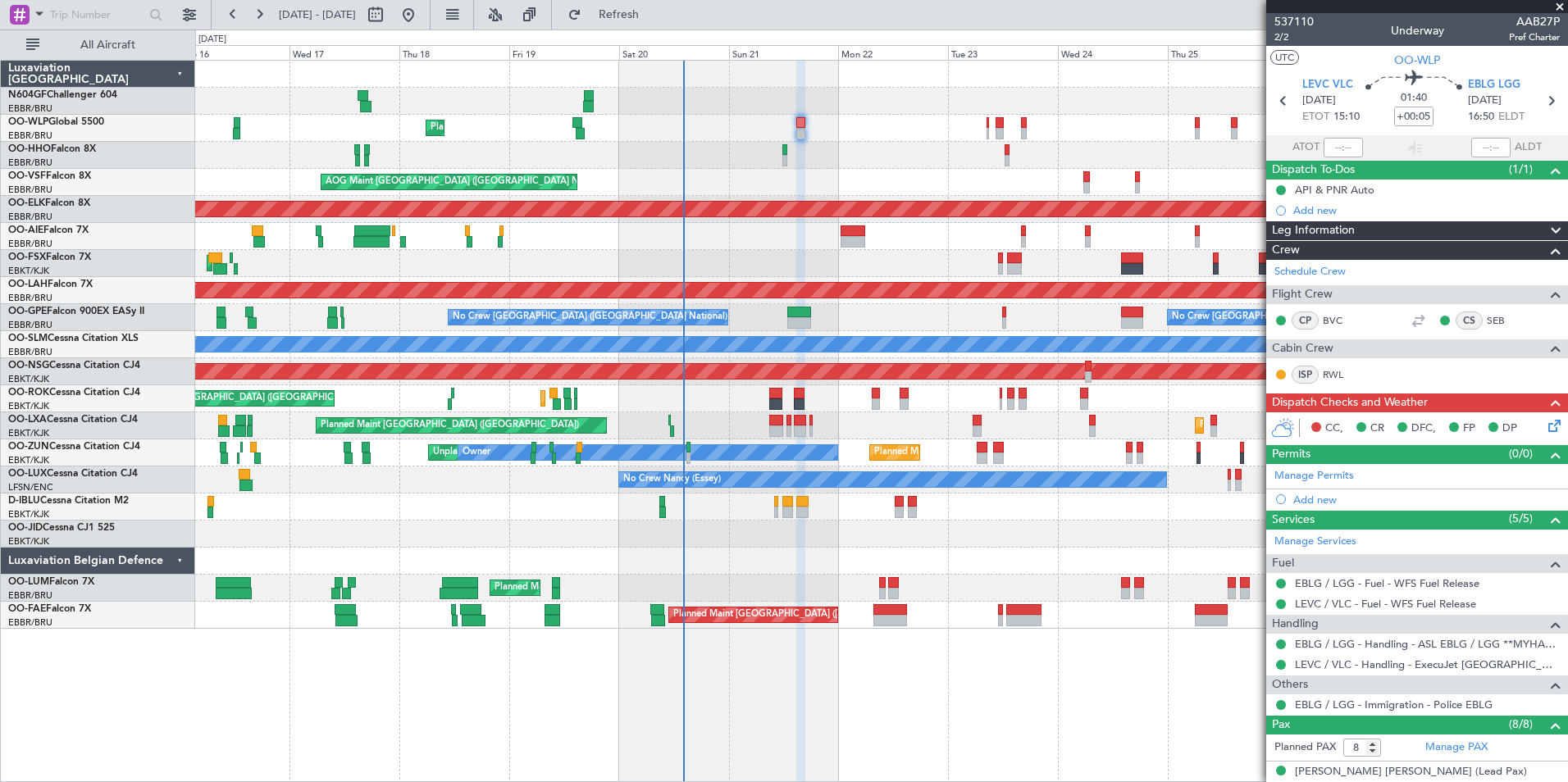
click at [867, 553] on div at bounding box center [882, 561] width 1372 height 27
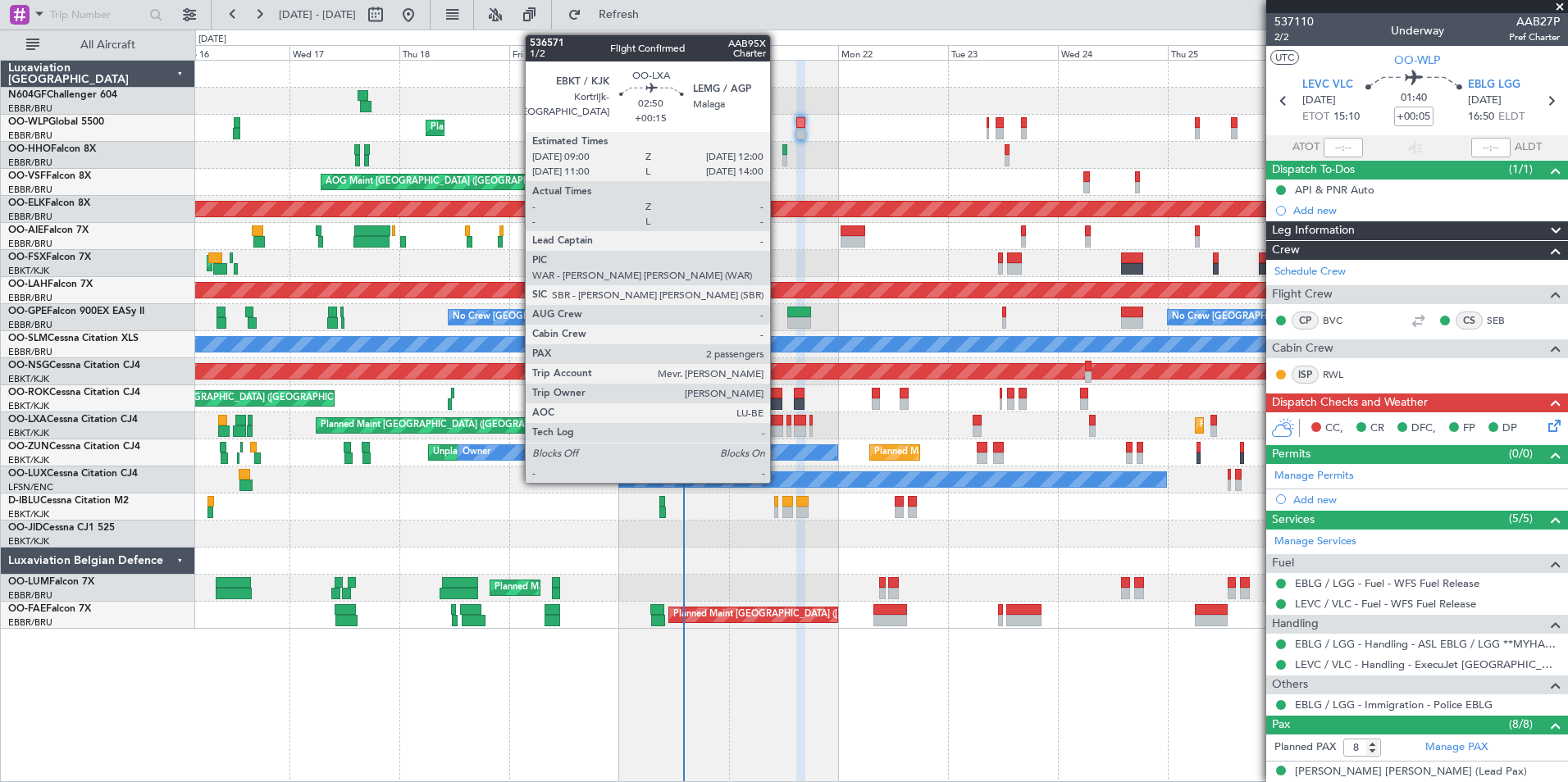
click at [777, 430] on div at bounding box center [776, 431] width 14 height 11
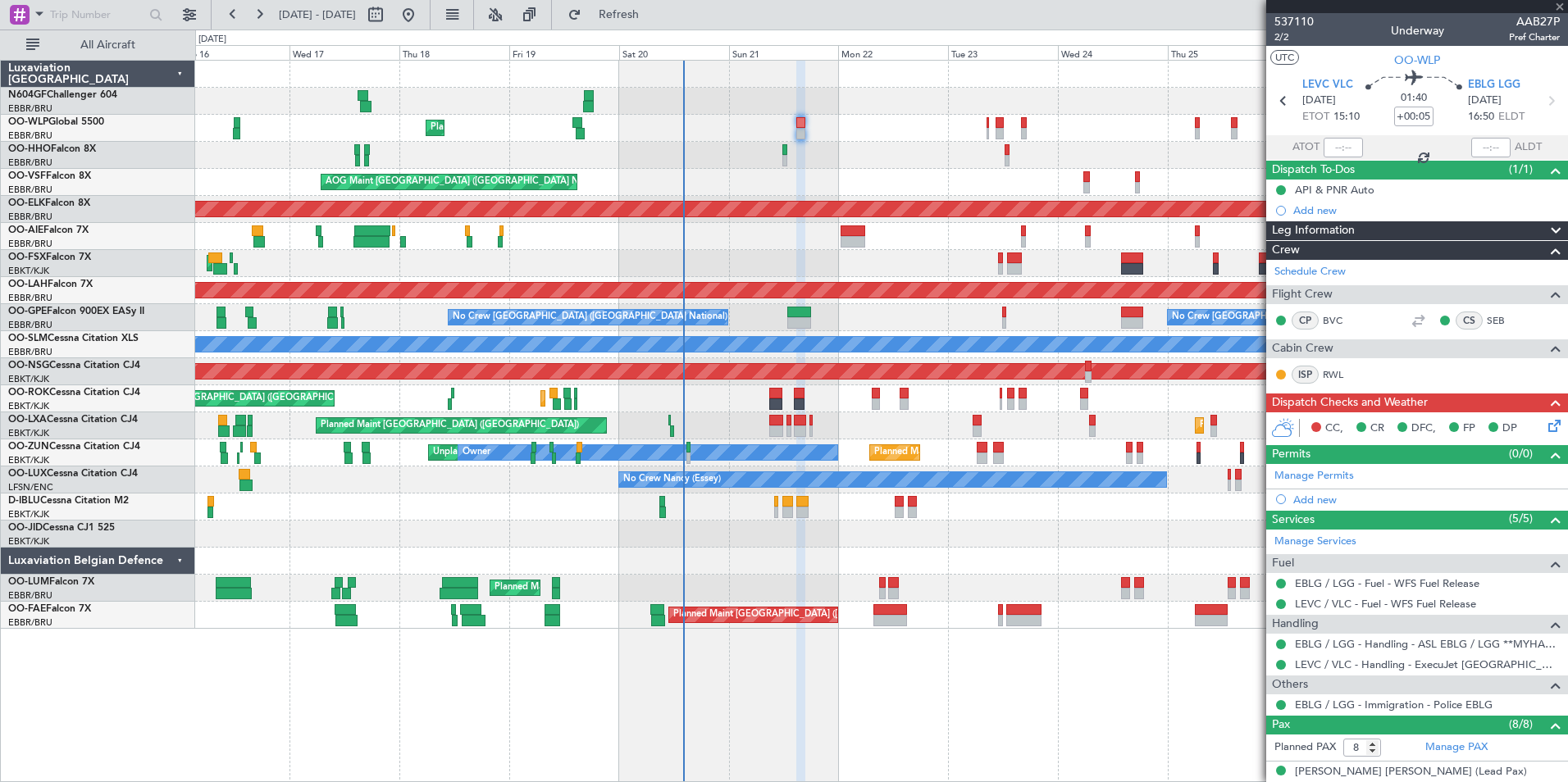
type input "+00:15"
type input "2"
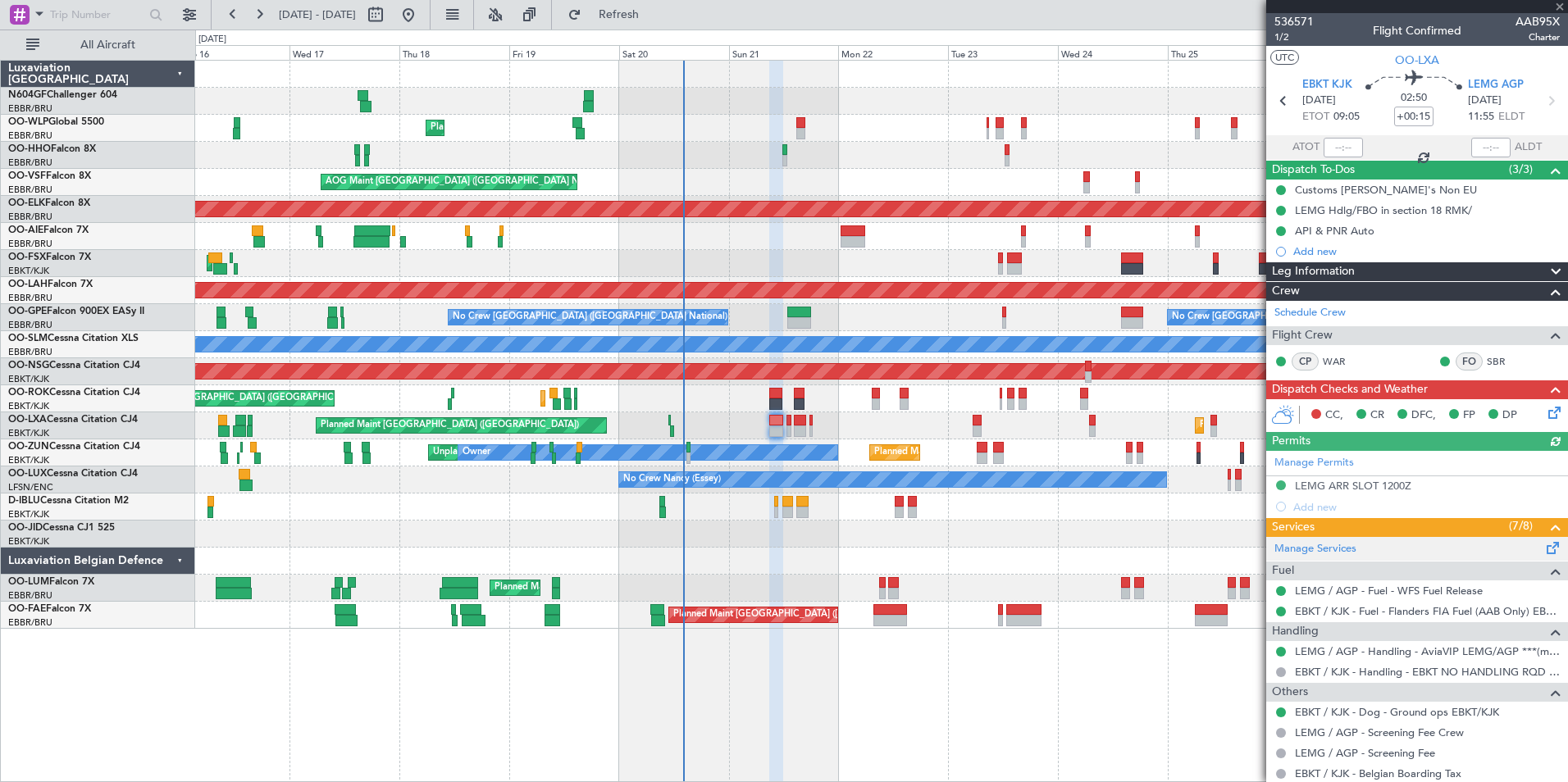
scroll to position [203, 0]
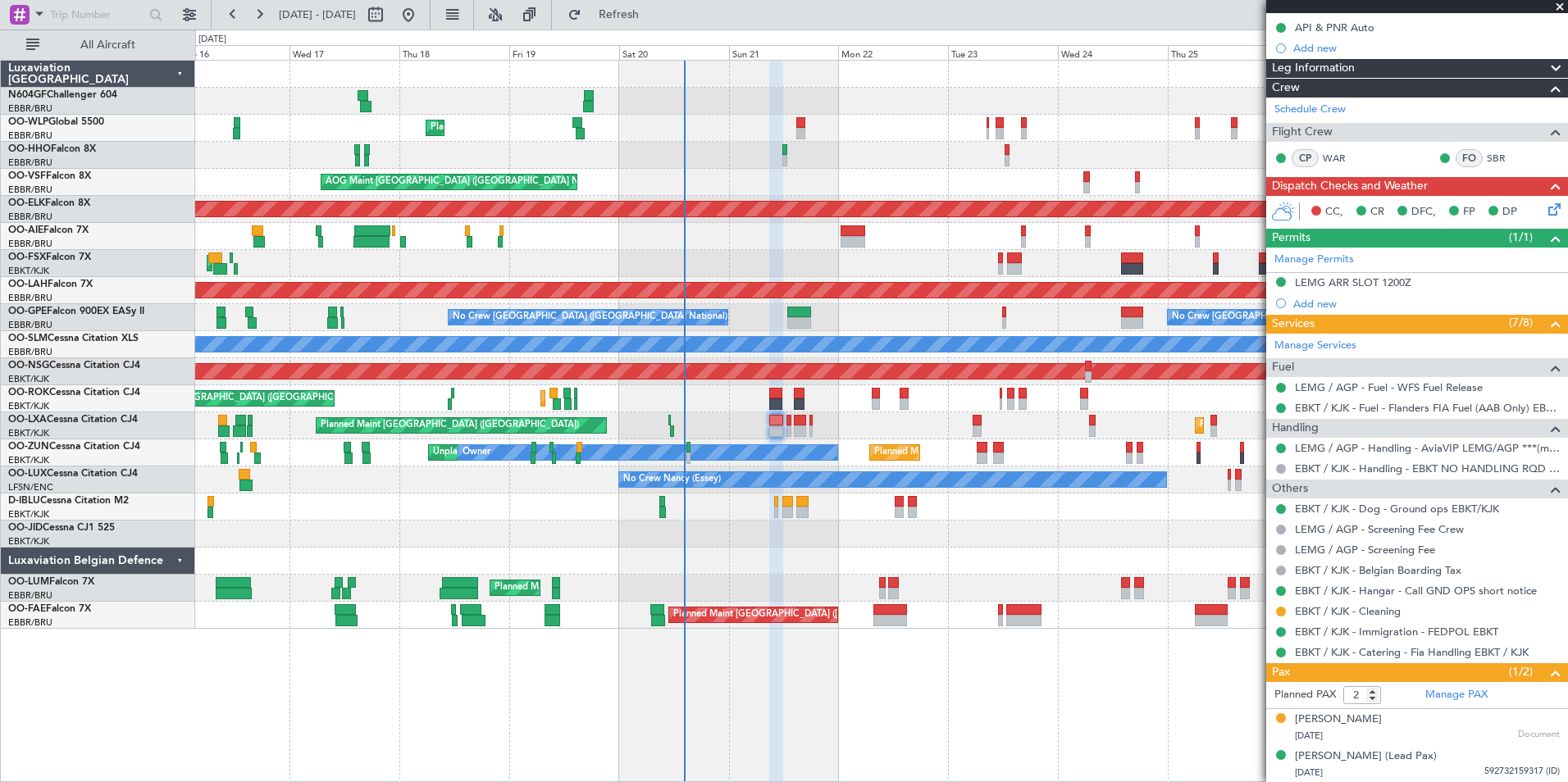
click at [773, 514] on div "A/C Unavailable Kortrijk-Wevelgem A/C Unavailable Brussels (Brussels National)" at bounding box center [882, 507] width 1372 height 27
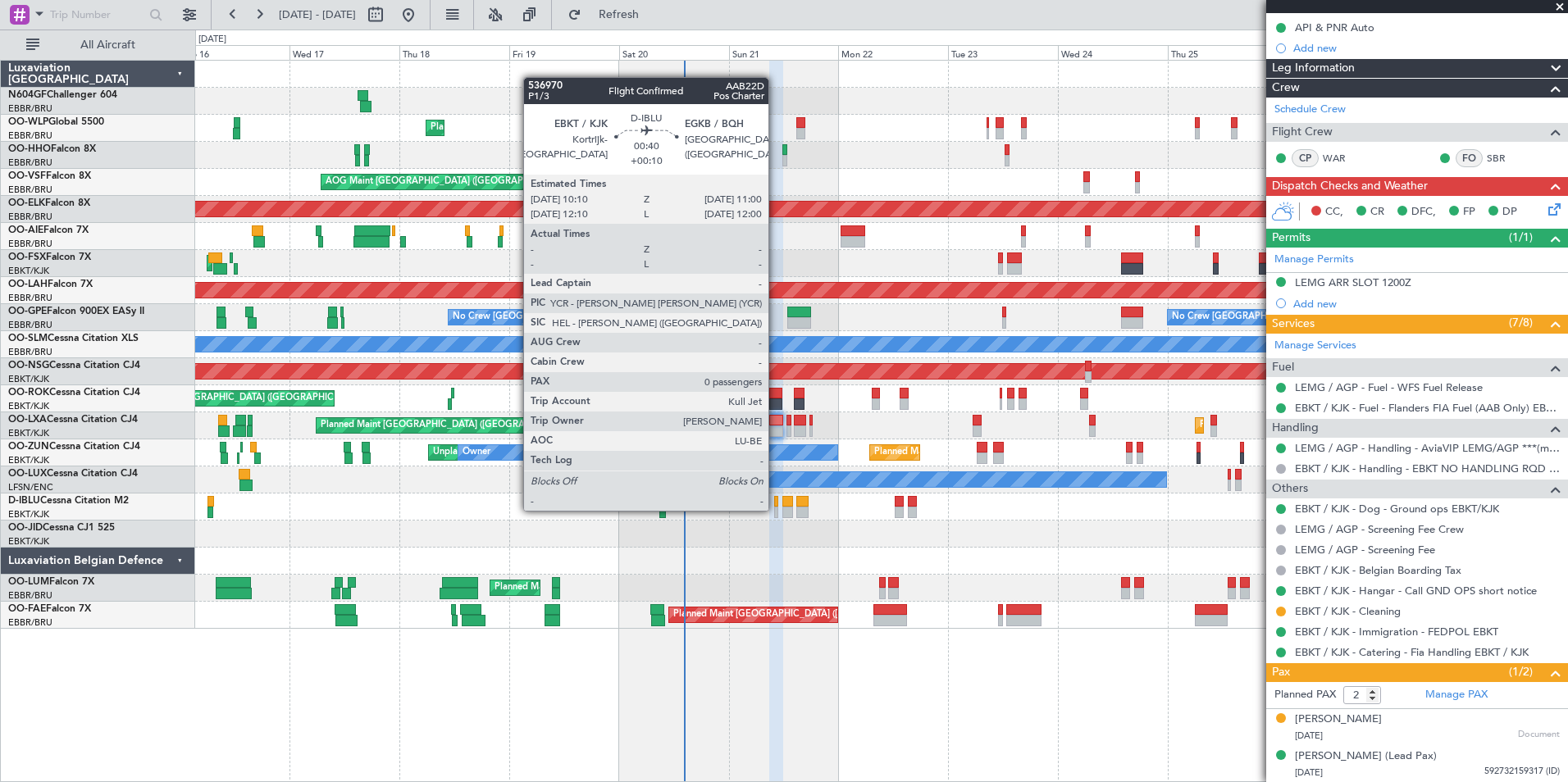
click at [776, 510] on div at bounding box center [776, 512] width 4 height 11
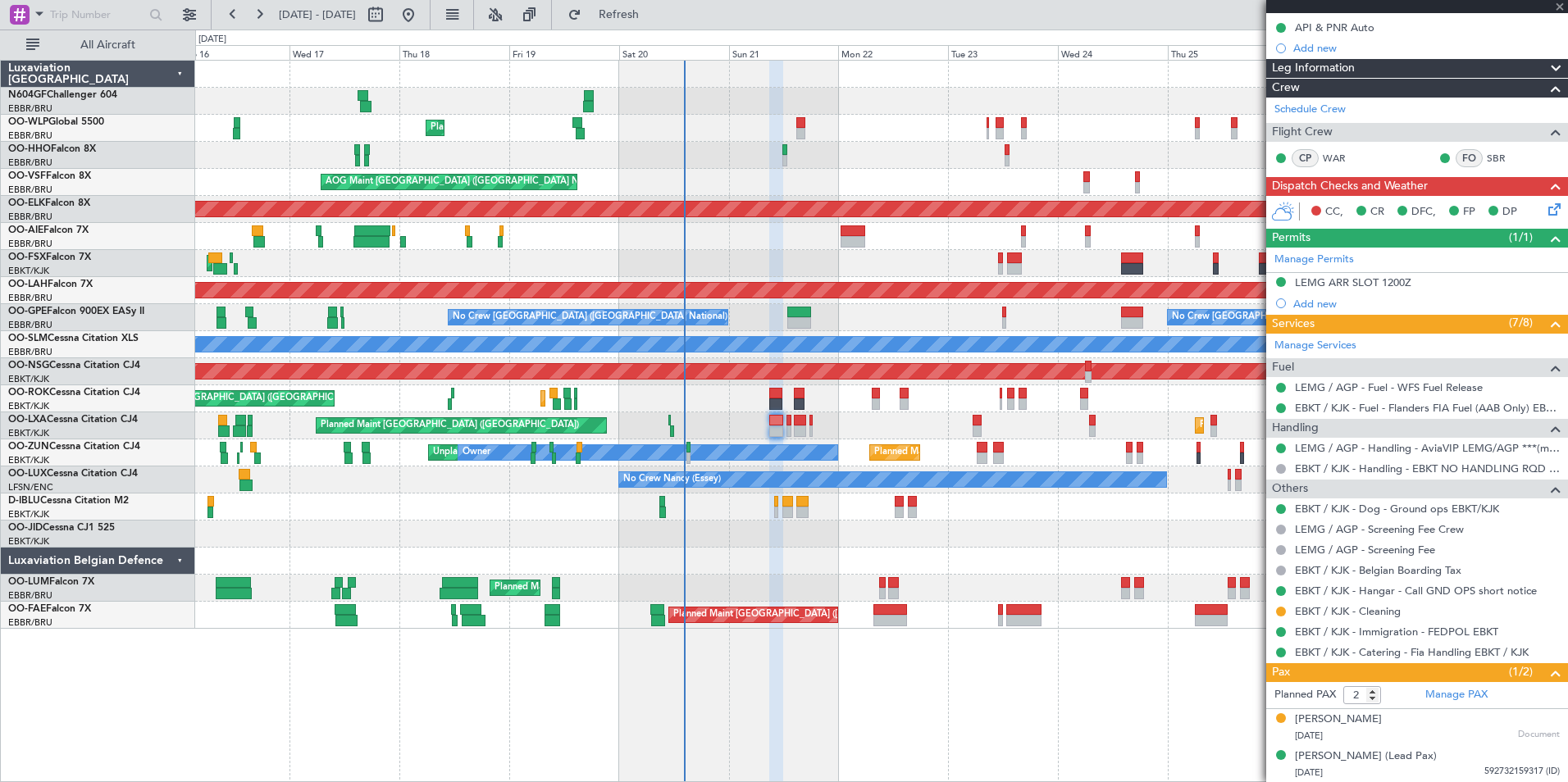
type input "+00:10"
type input "0"
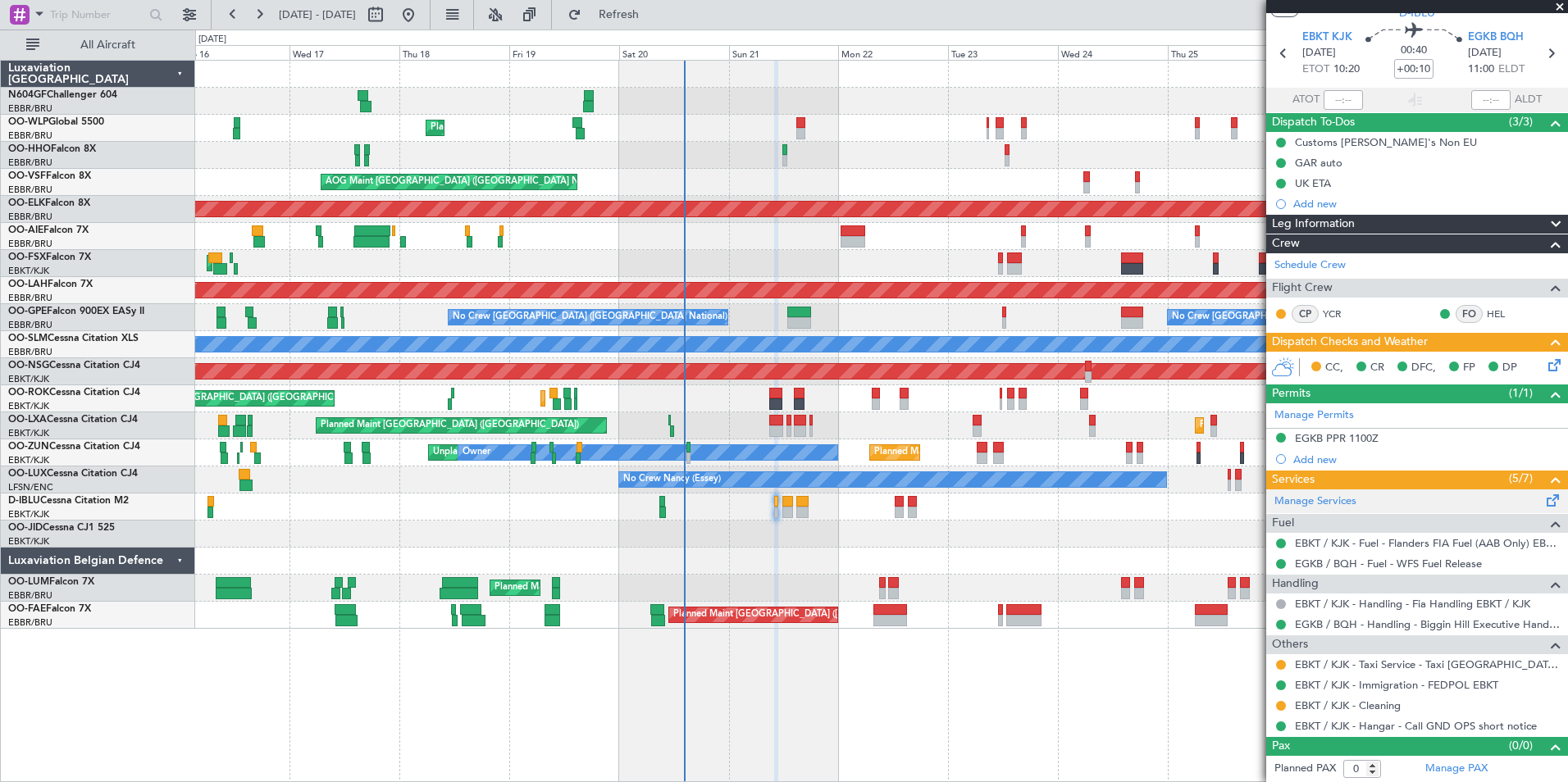
scroll to position [0, 0]
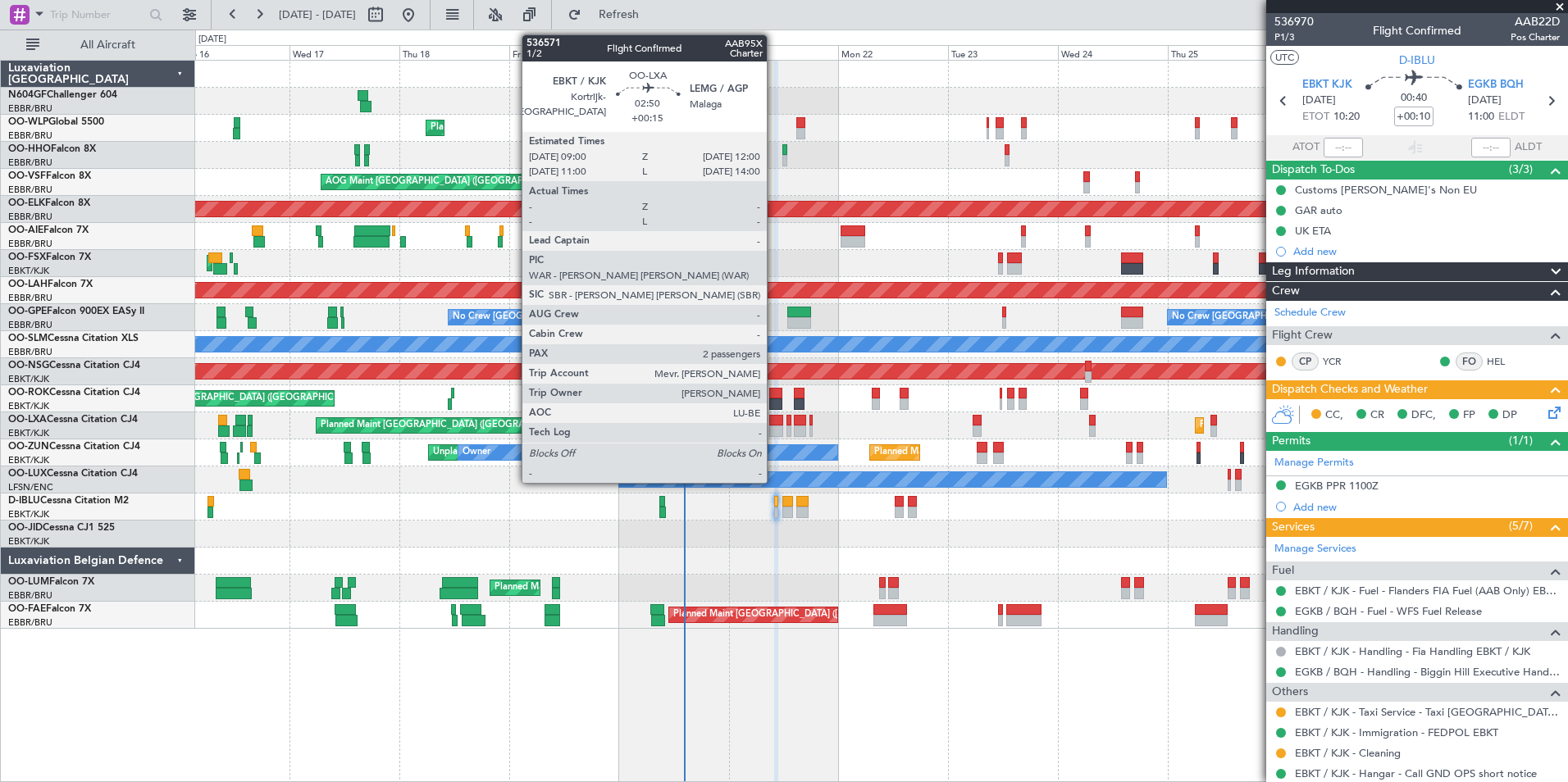
click at [774, 435] on div at bounding box center [776, 431] width 14 height 11
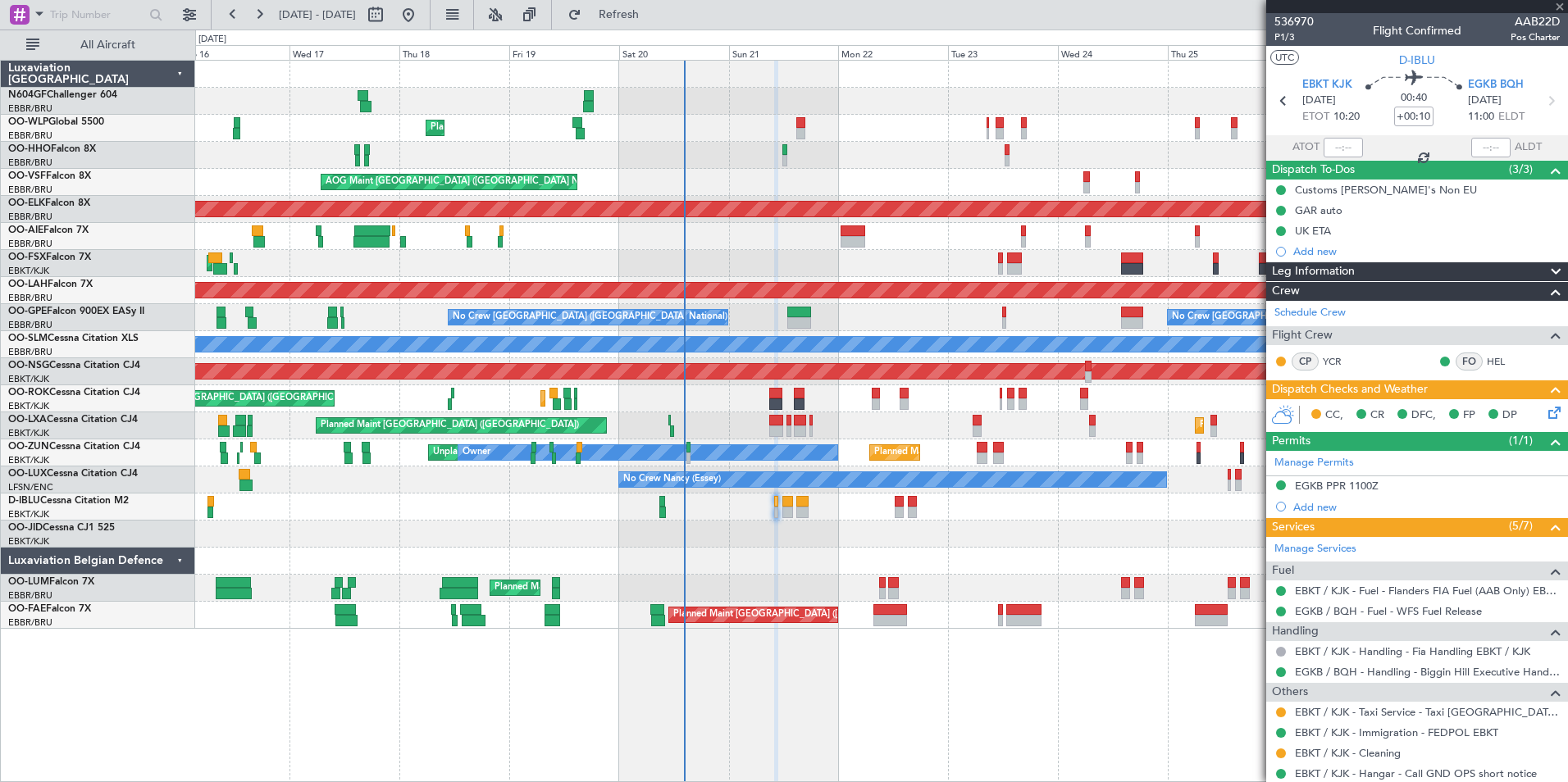
type input "+00:15"
type input "2"
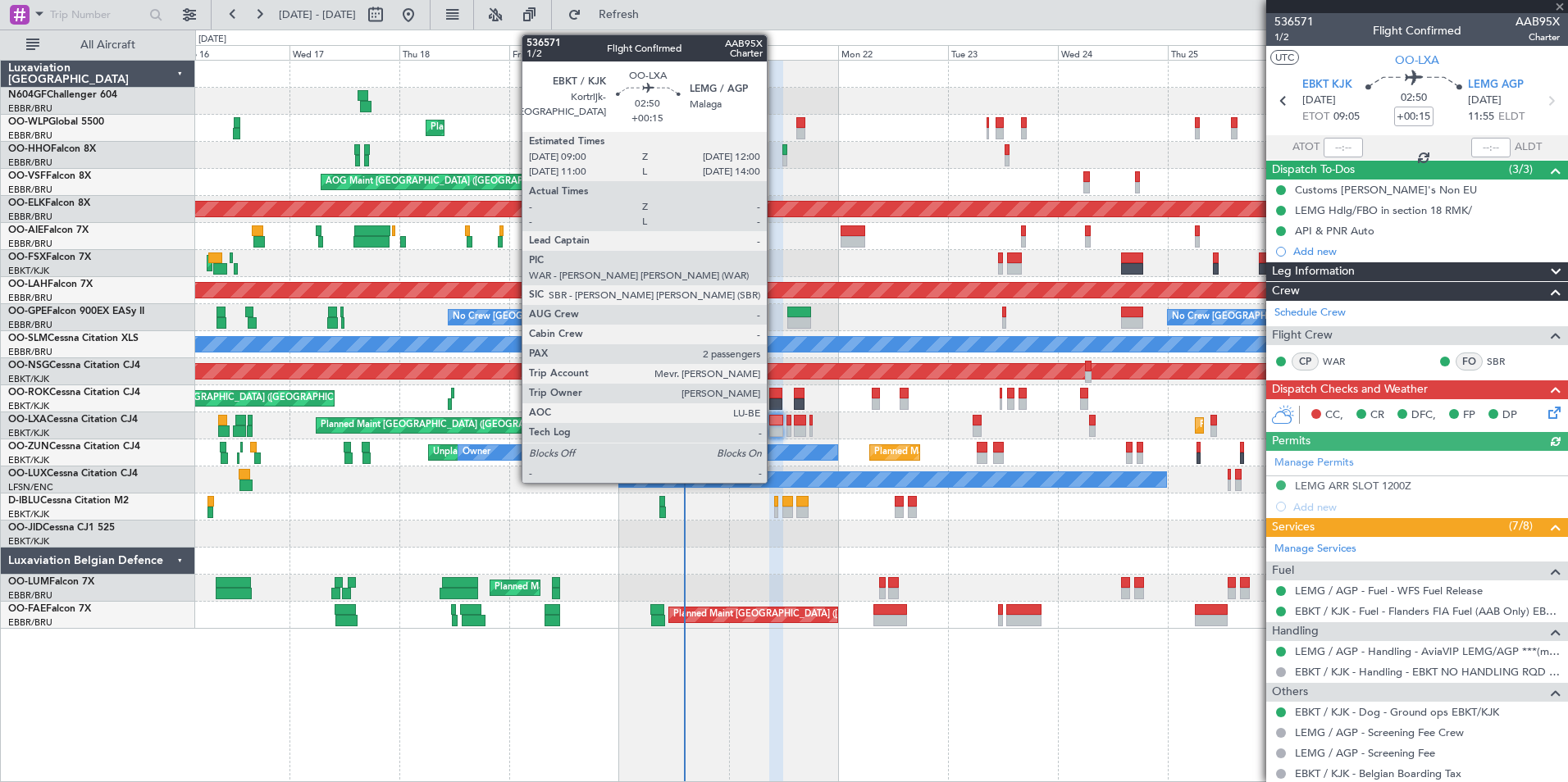
click at [774, 433] on div at bounding box center [776, 431] width 14 height 11
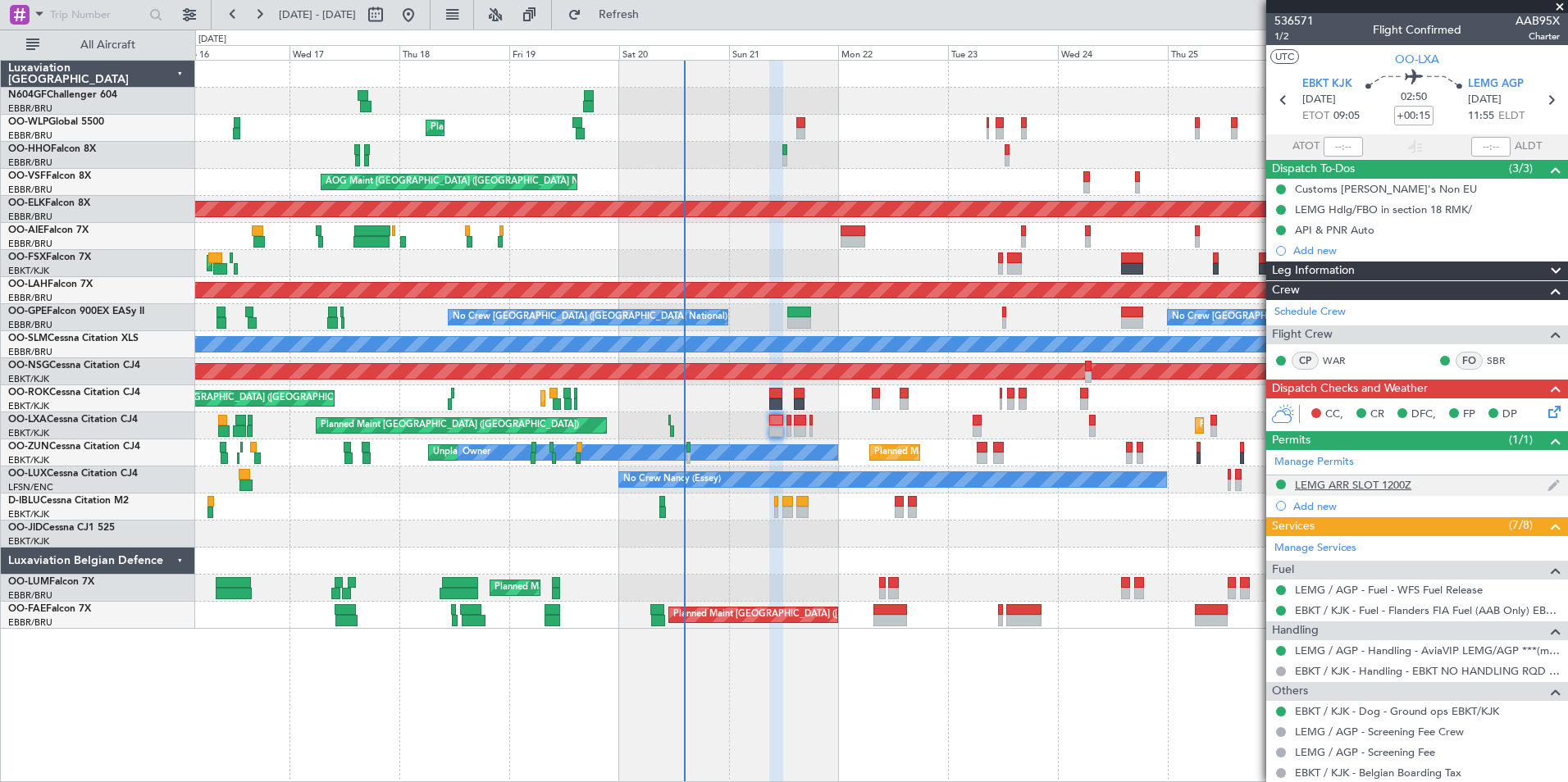
scroll to position [203, 0]
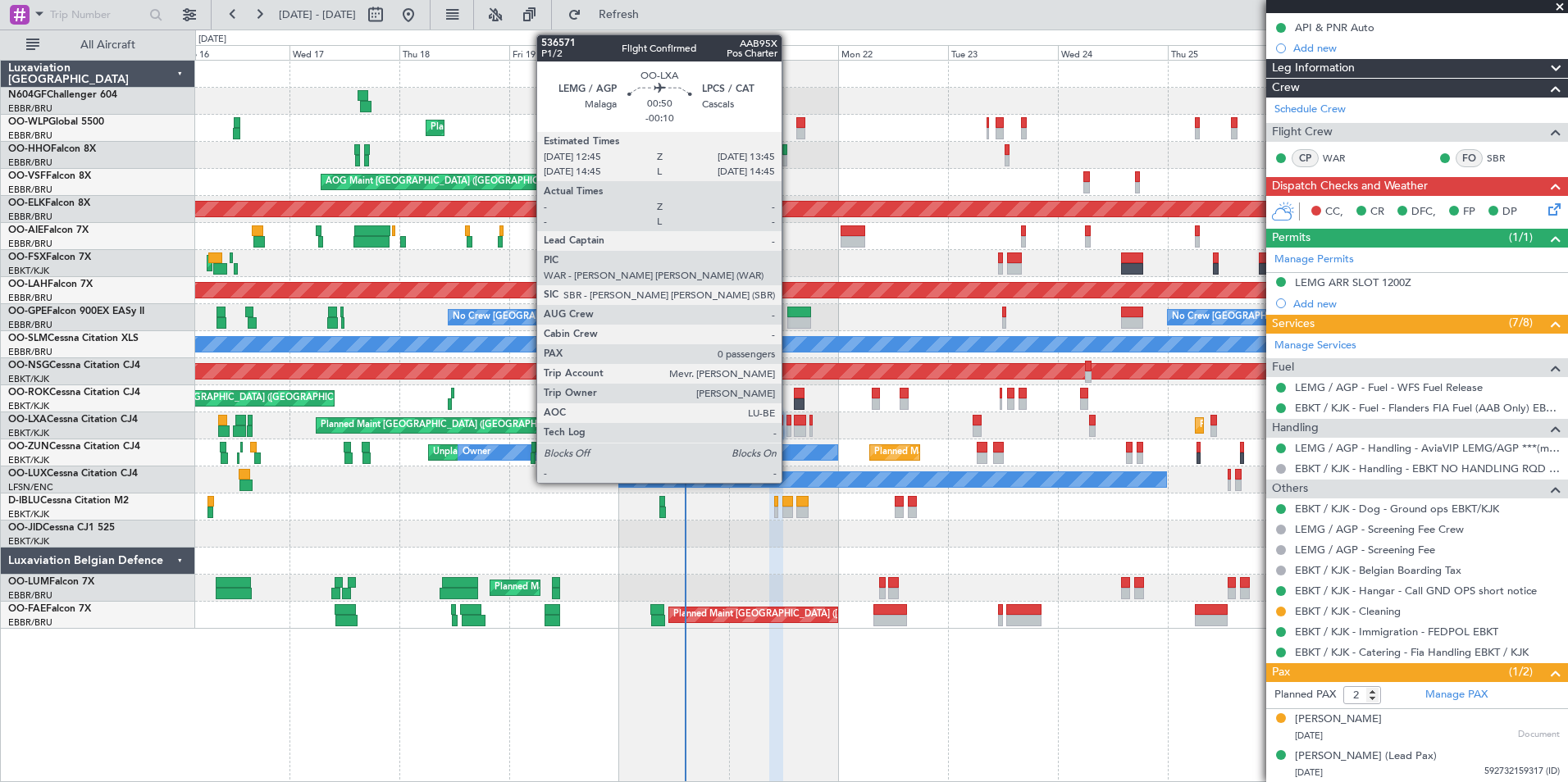
click at [789, 420] on div at bounding box center [789, 420] width 5 height 11
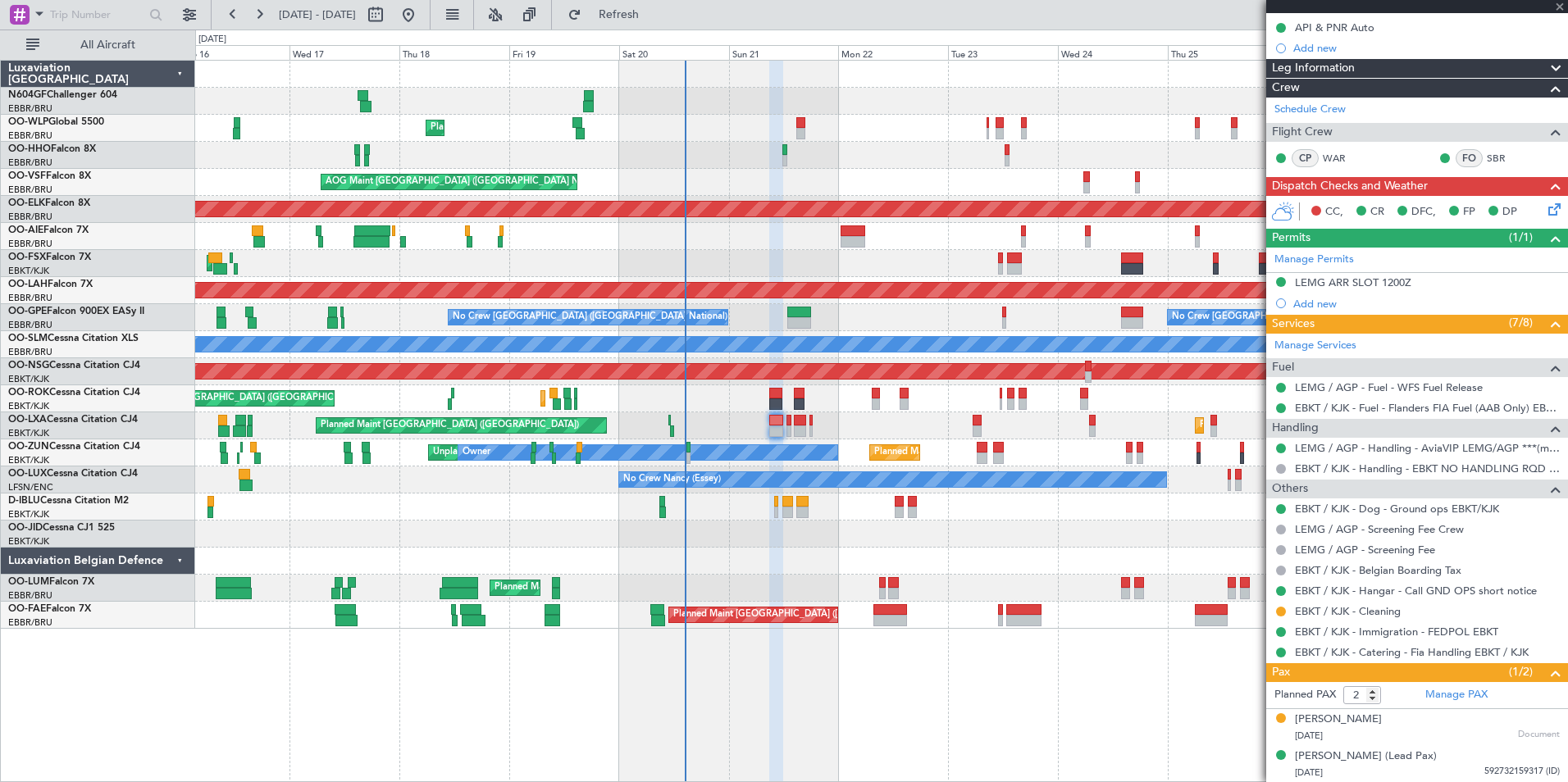
type input "-00:10"
type input "0"
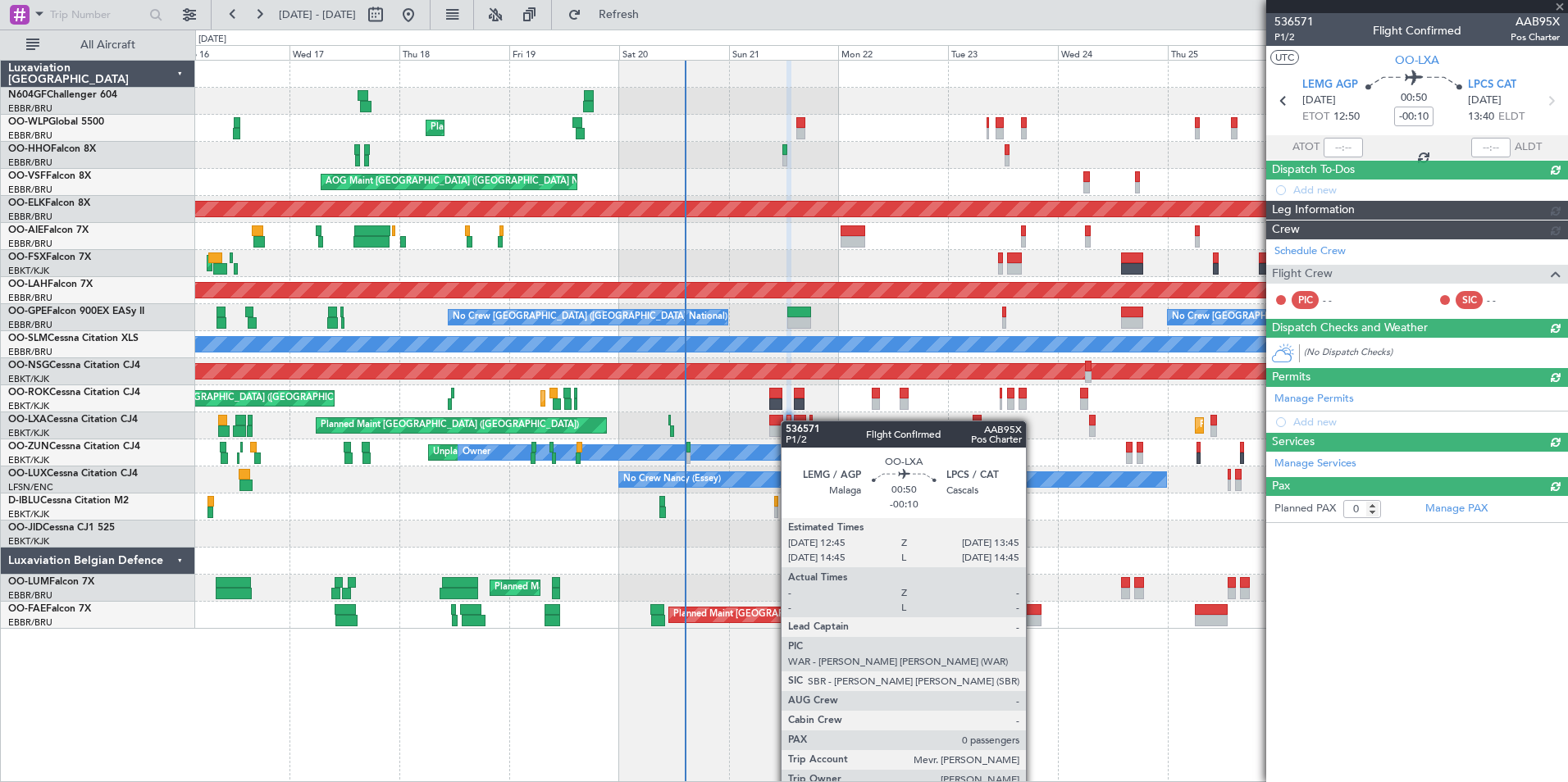
scroll to position [0, 0]
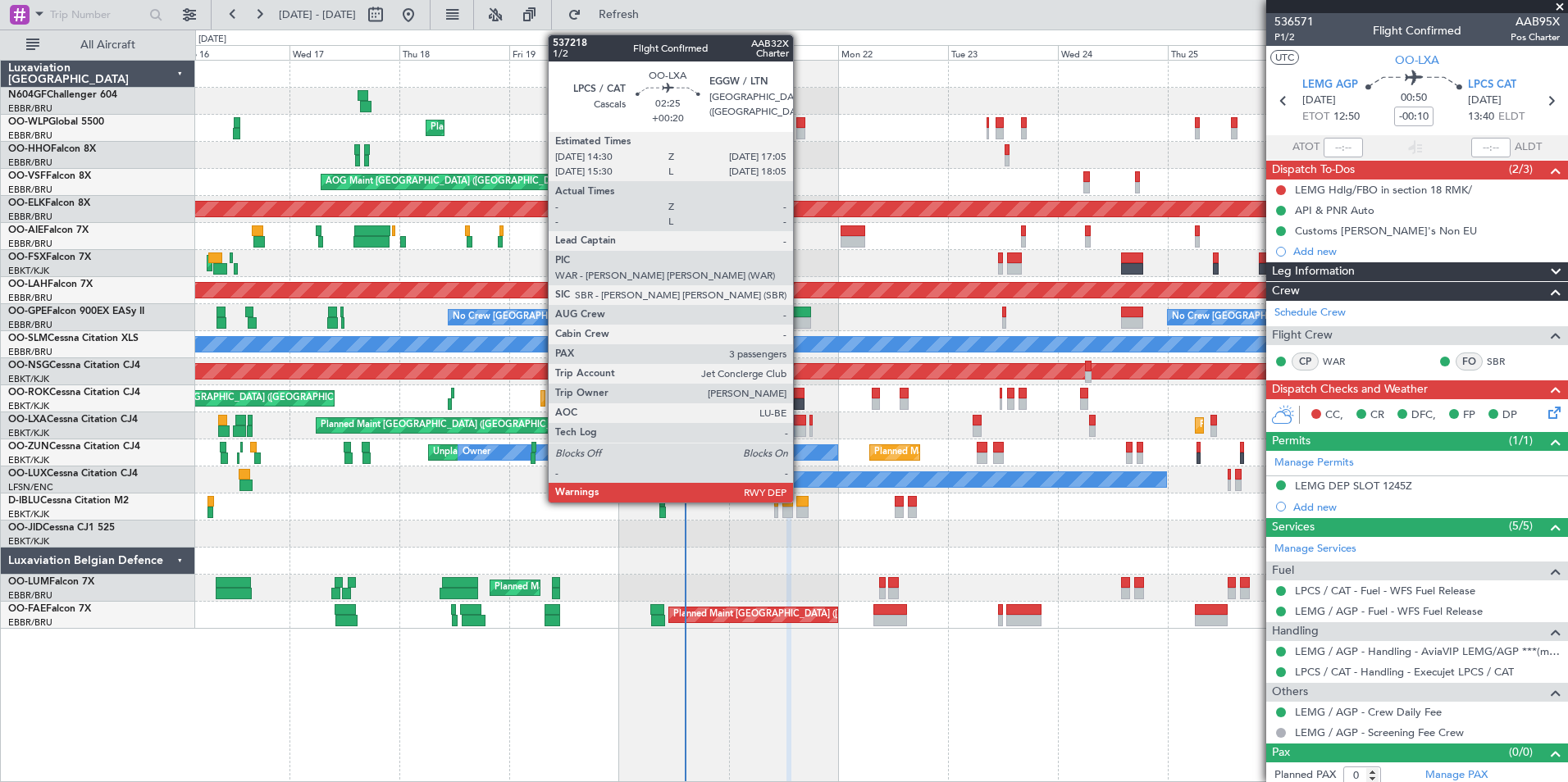
click at [800, 420] on div at bounding box center [800, 420] width 12 height 11
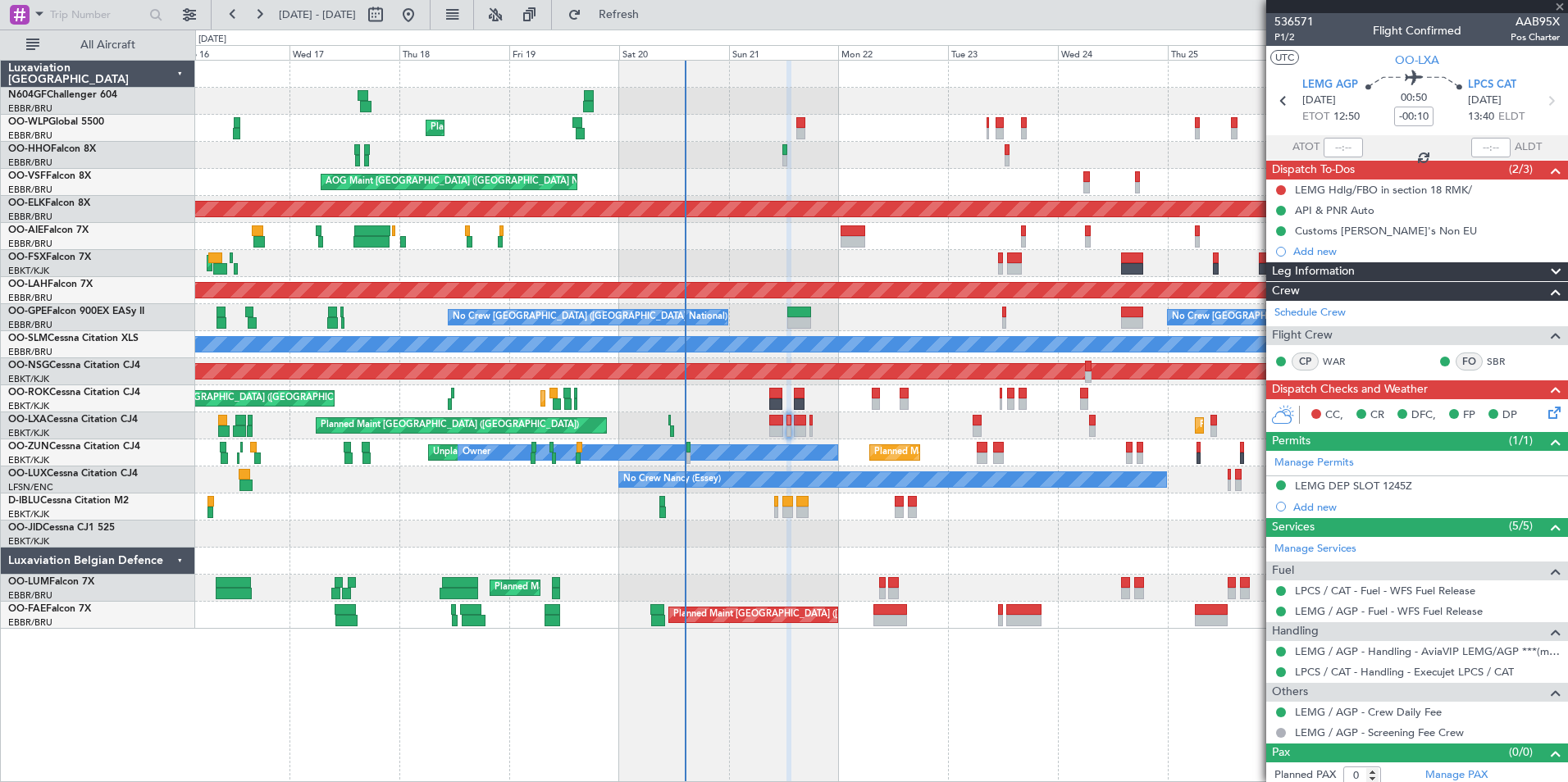
type input "+00:20"
type input "3"
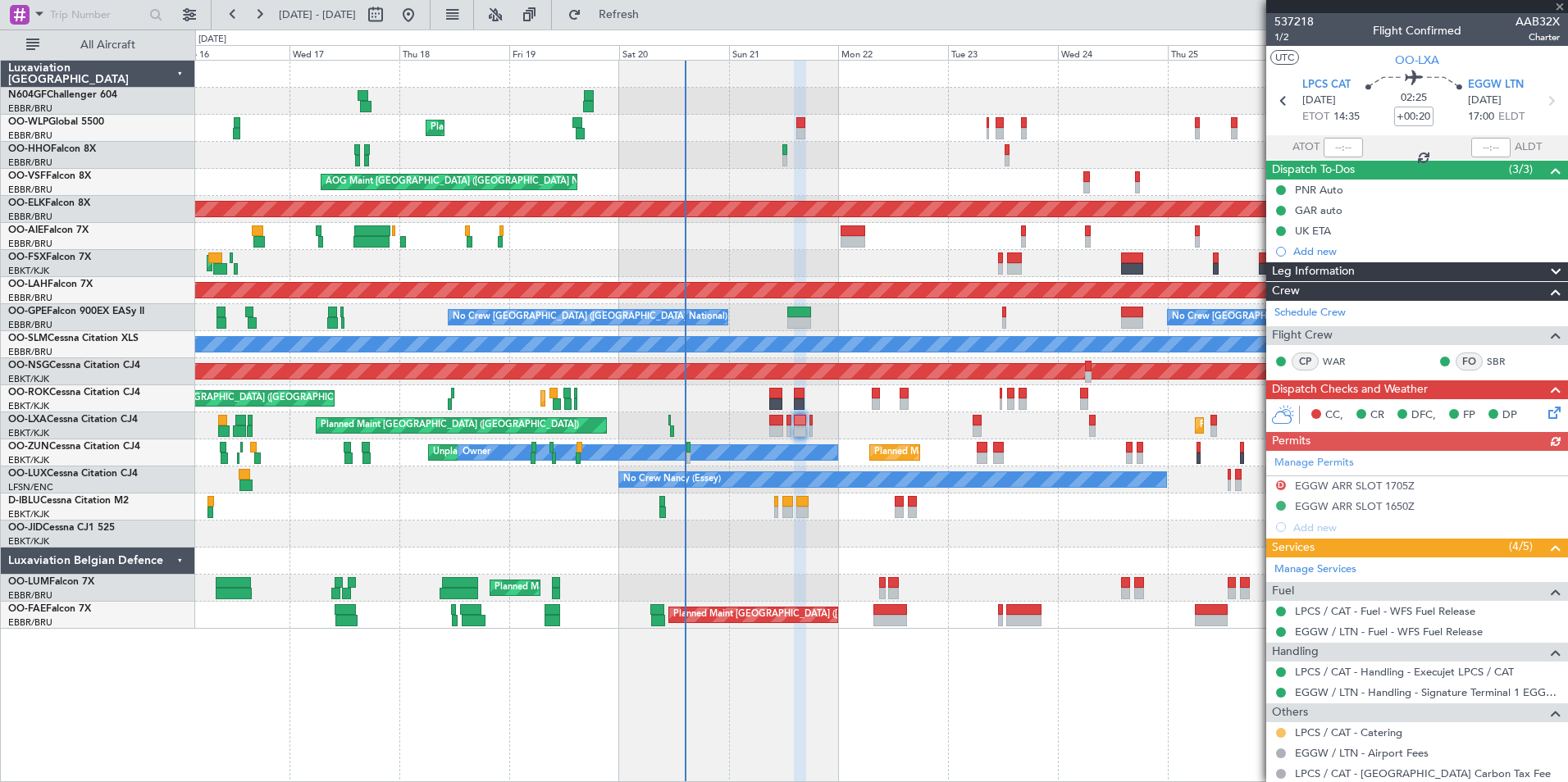
click at [1279, 730] on button at bounding box center [1281, 733] width 10 height 10
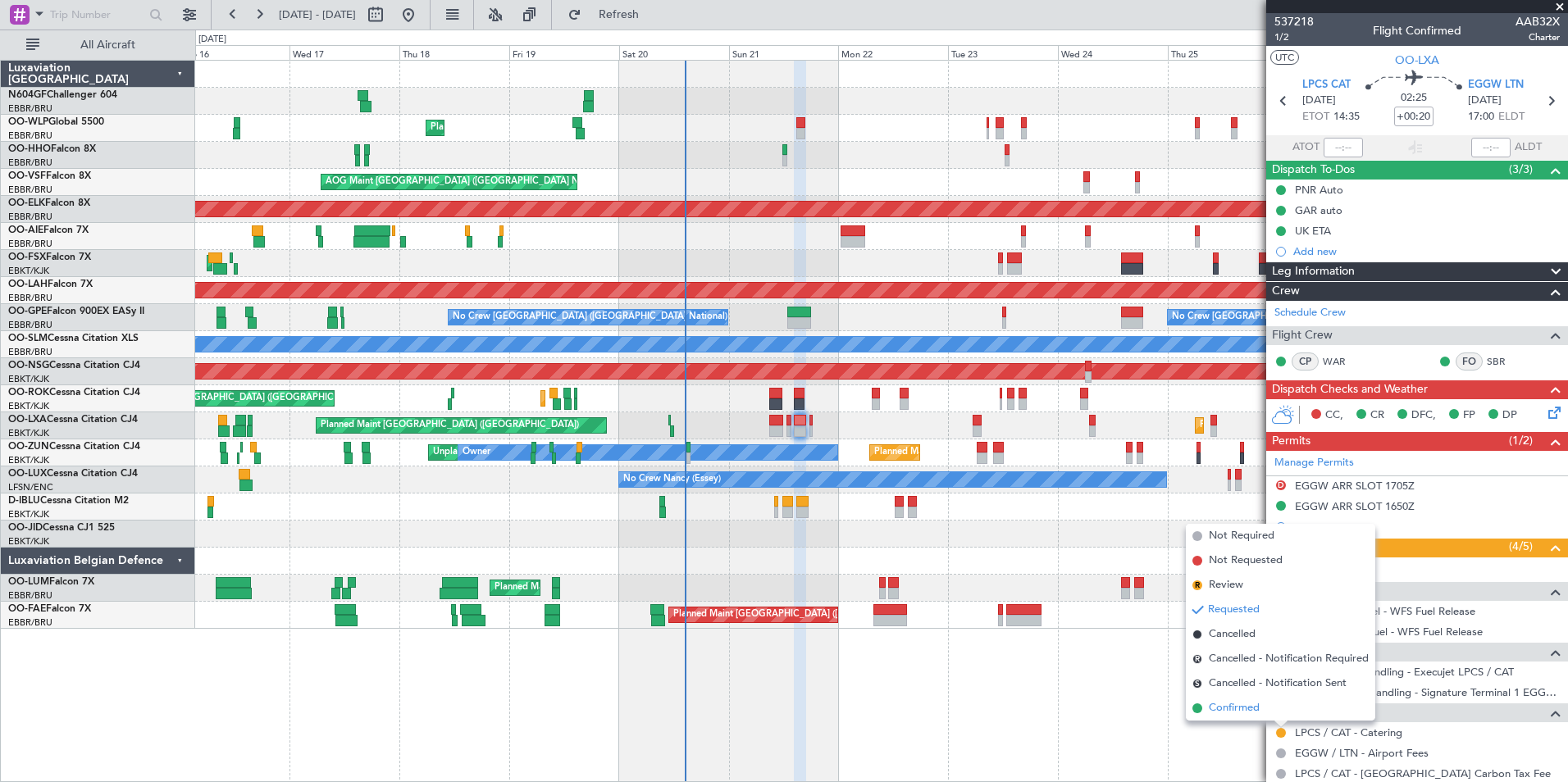
click at [1236, 707] on span "Confirmed" at bounding box center [1234, 708] width 51 height 16
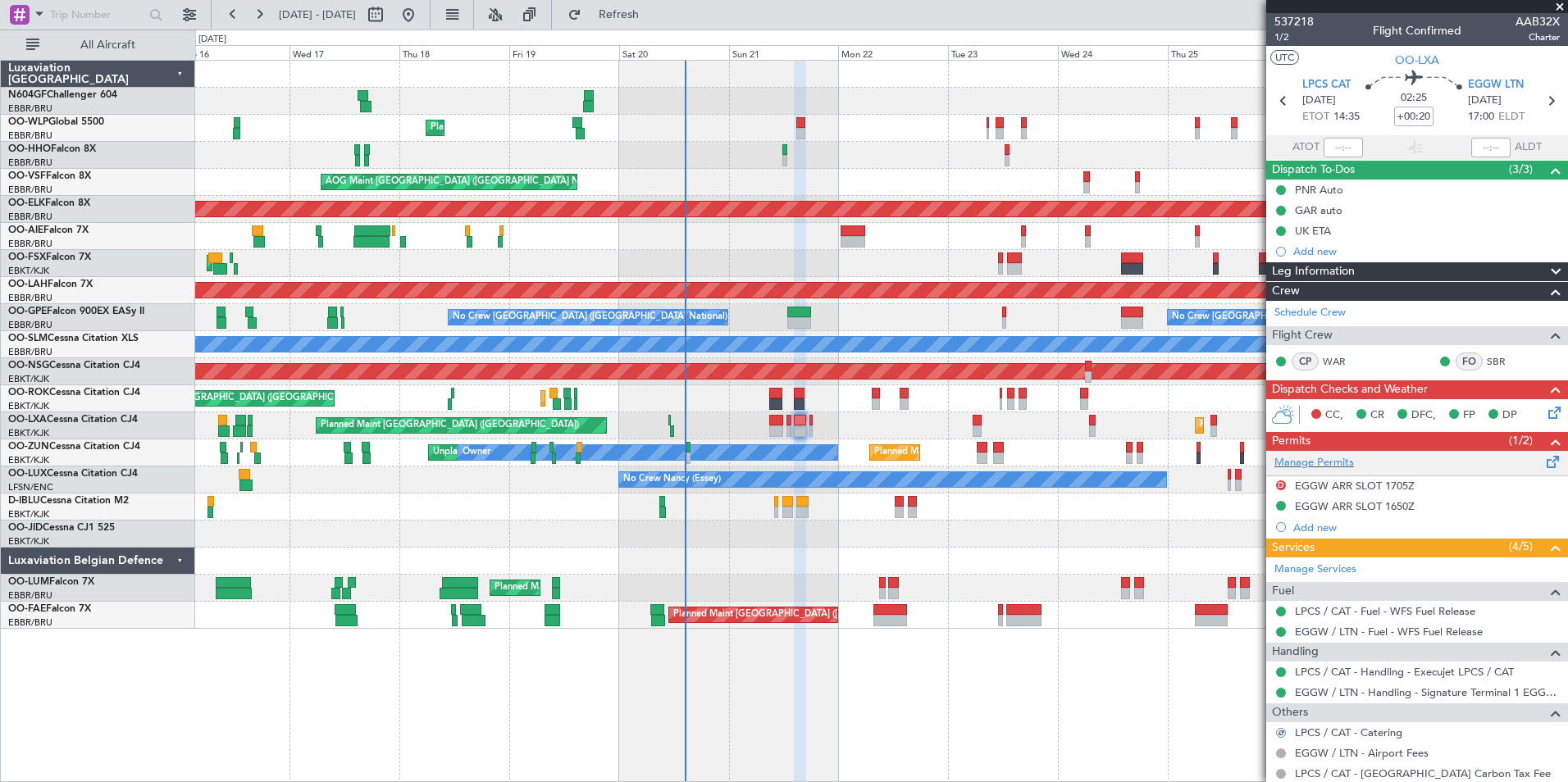
scroll to position [158, 0]
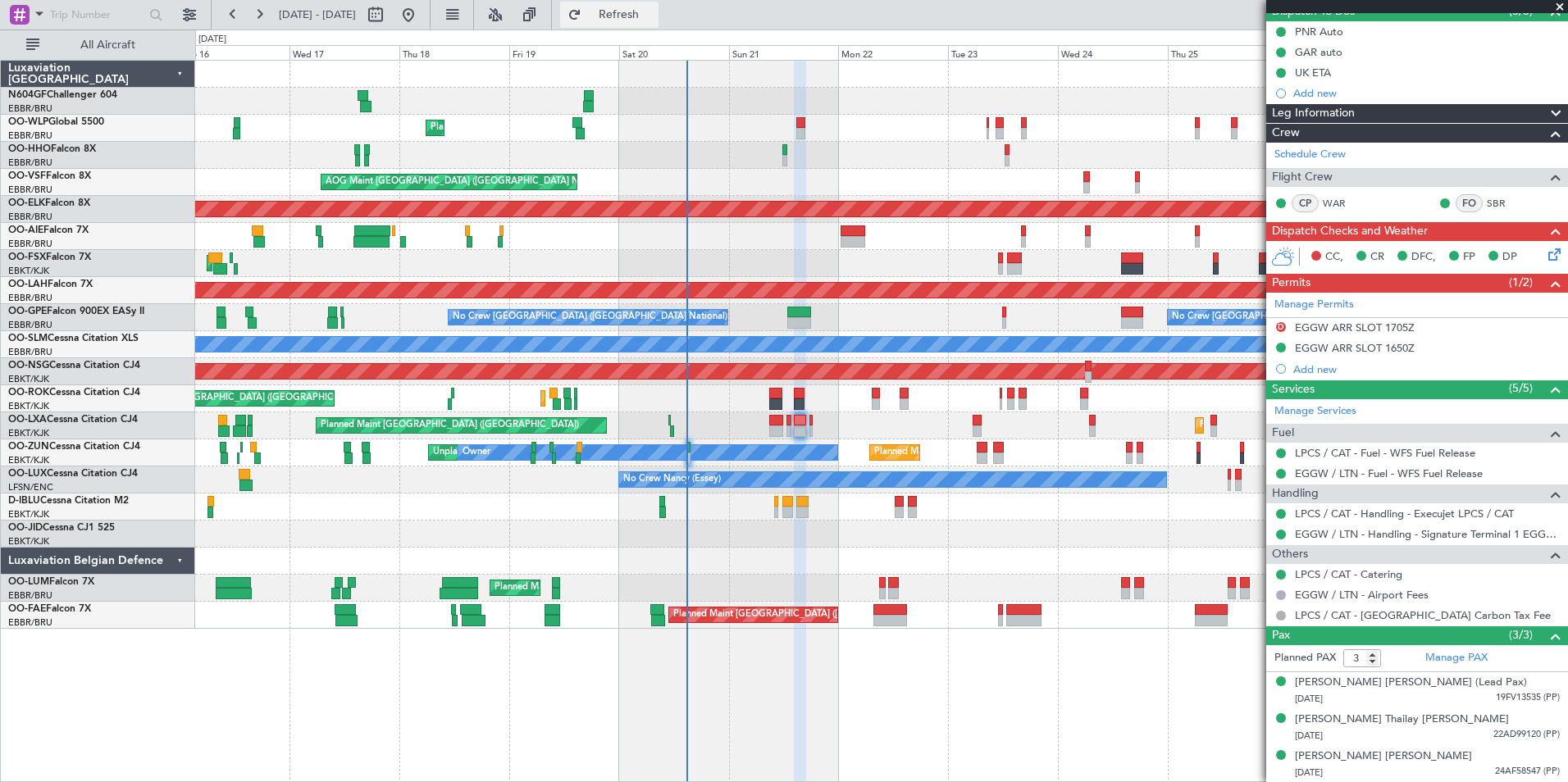
click at [653, 16] on span "Refresh" at bounding box center [620, 14] width 69 height 11
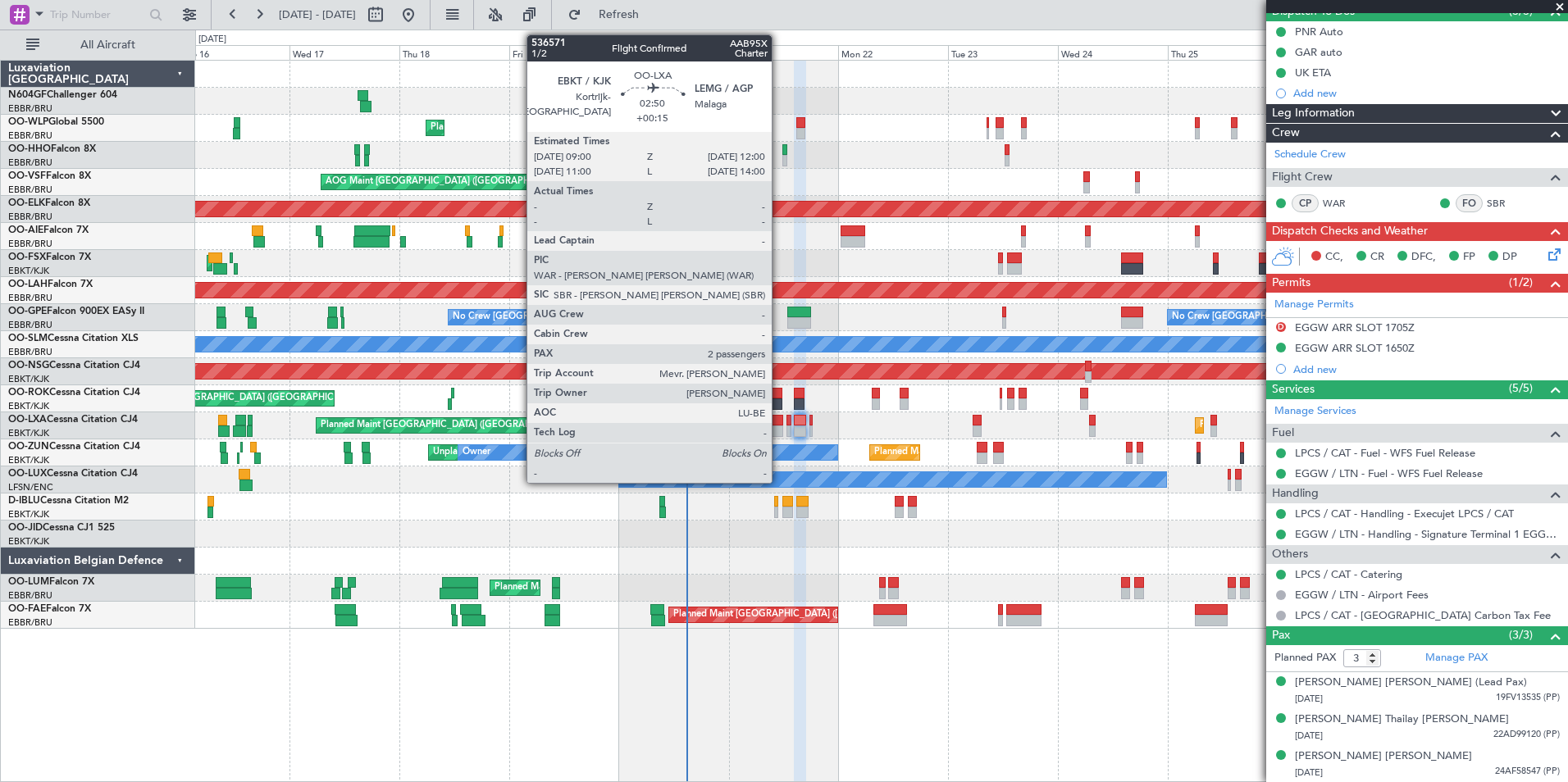
click at [779, 425] on div at bounding box center [776, 420] width 14 height 11
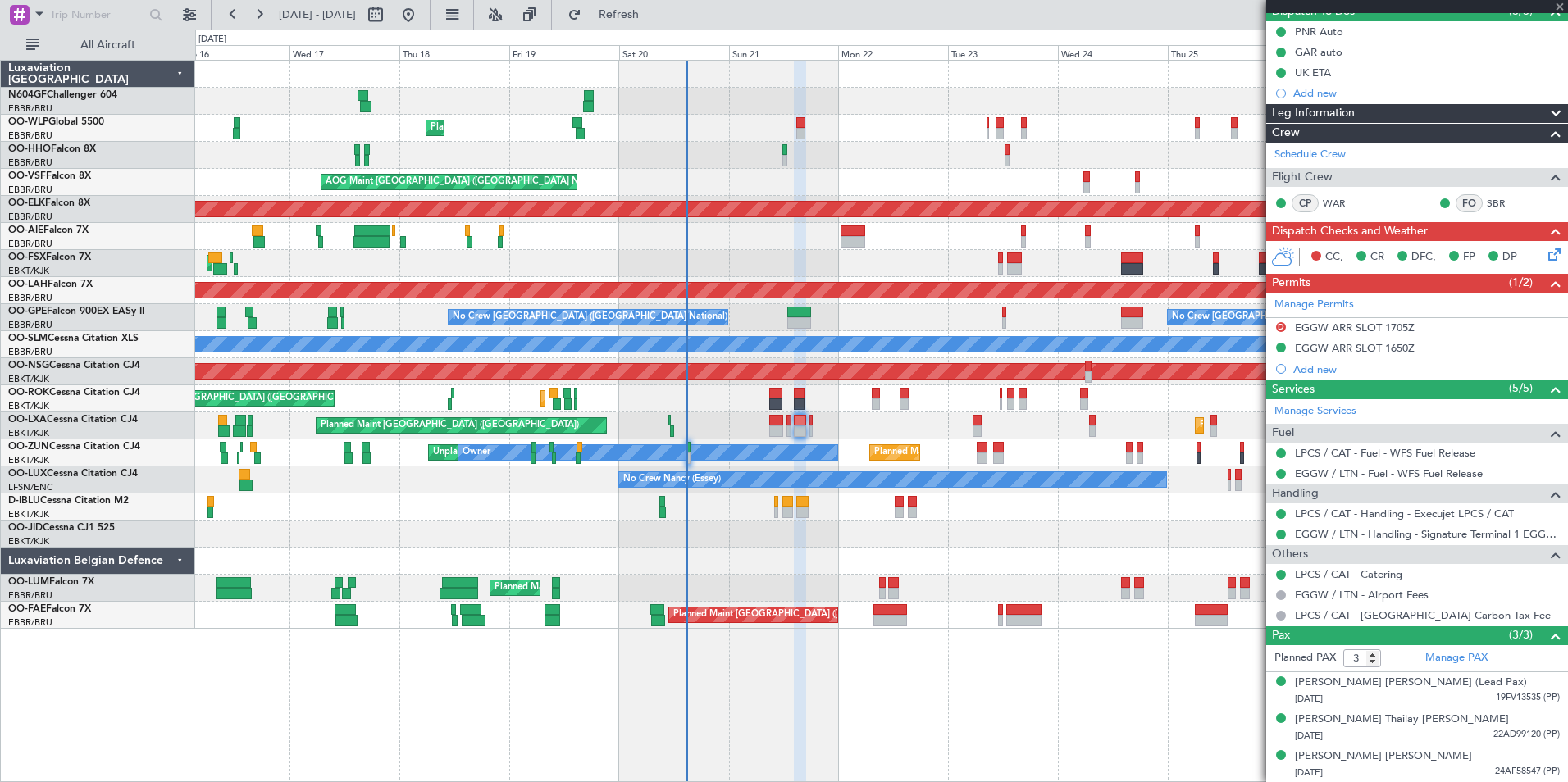
type input "+00:15"
type input "2"
